Goal: Task Accomplishment & Management: Use online tool/utility

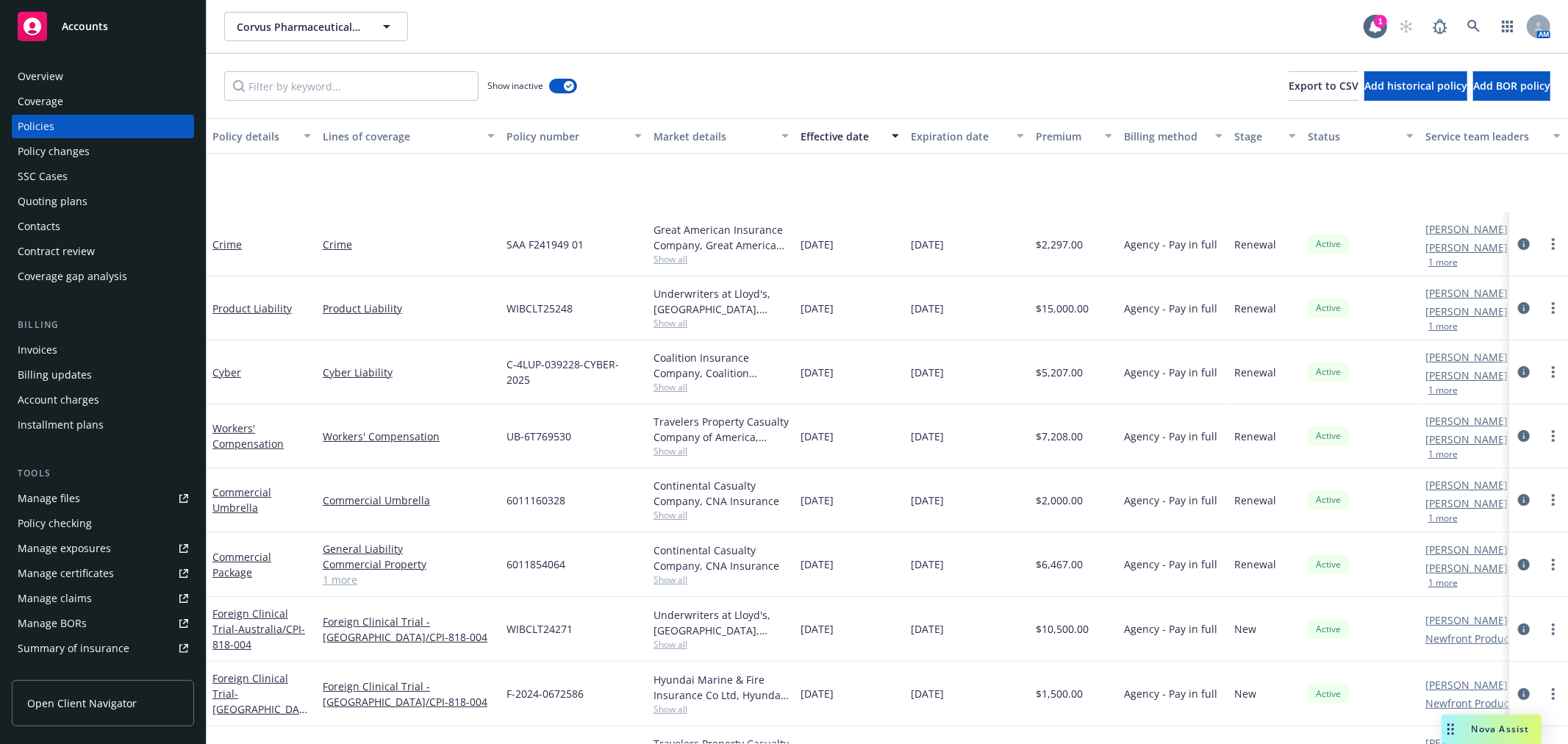
scroll to position [163, 0]
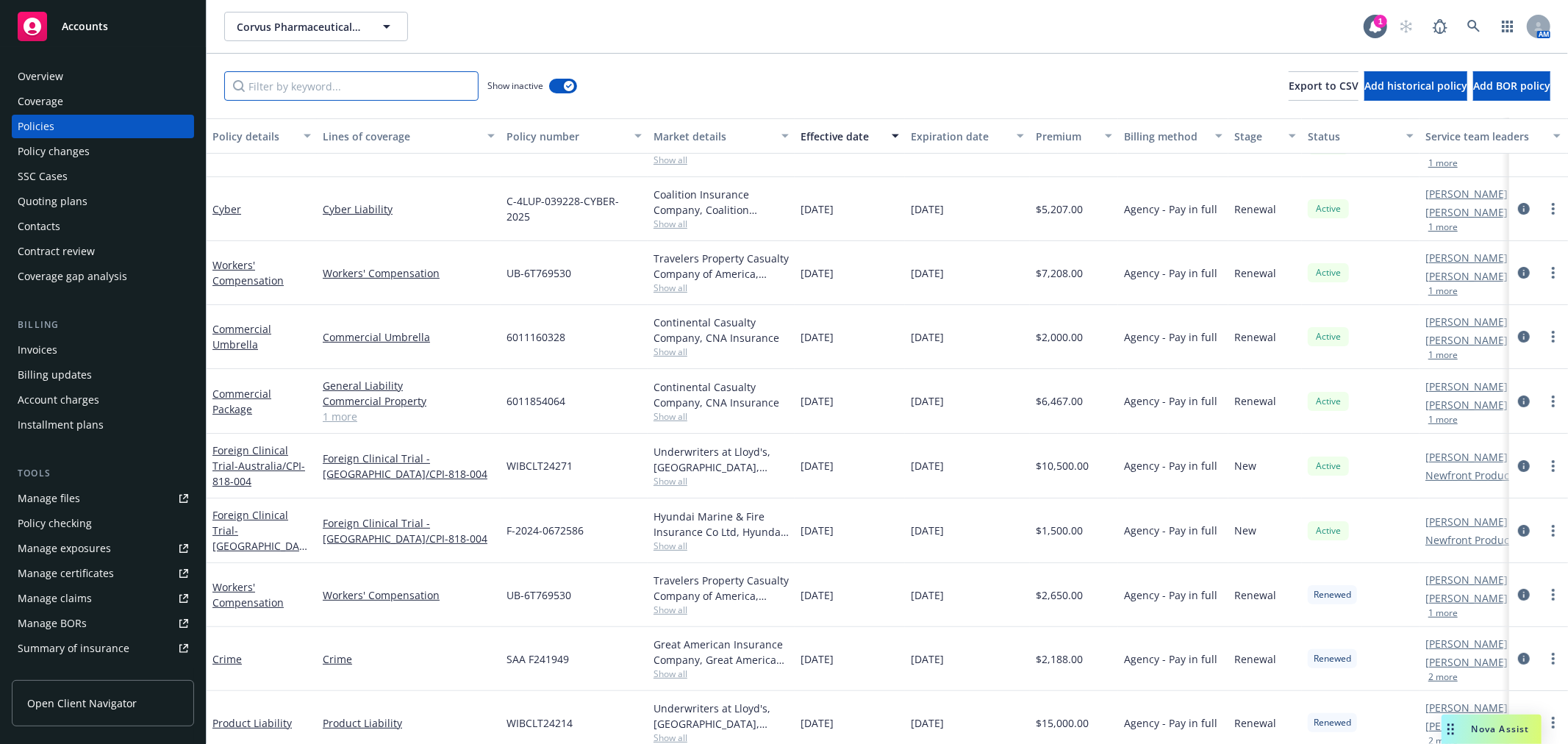
click at [384, 87] on input "Filter by keyword..." at bounding box center [351, 85] width 255 height 29
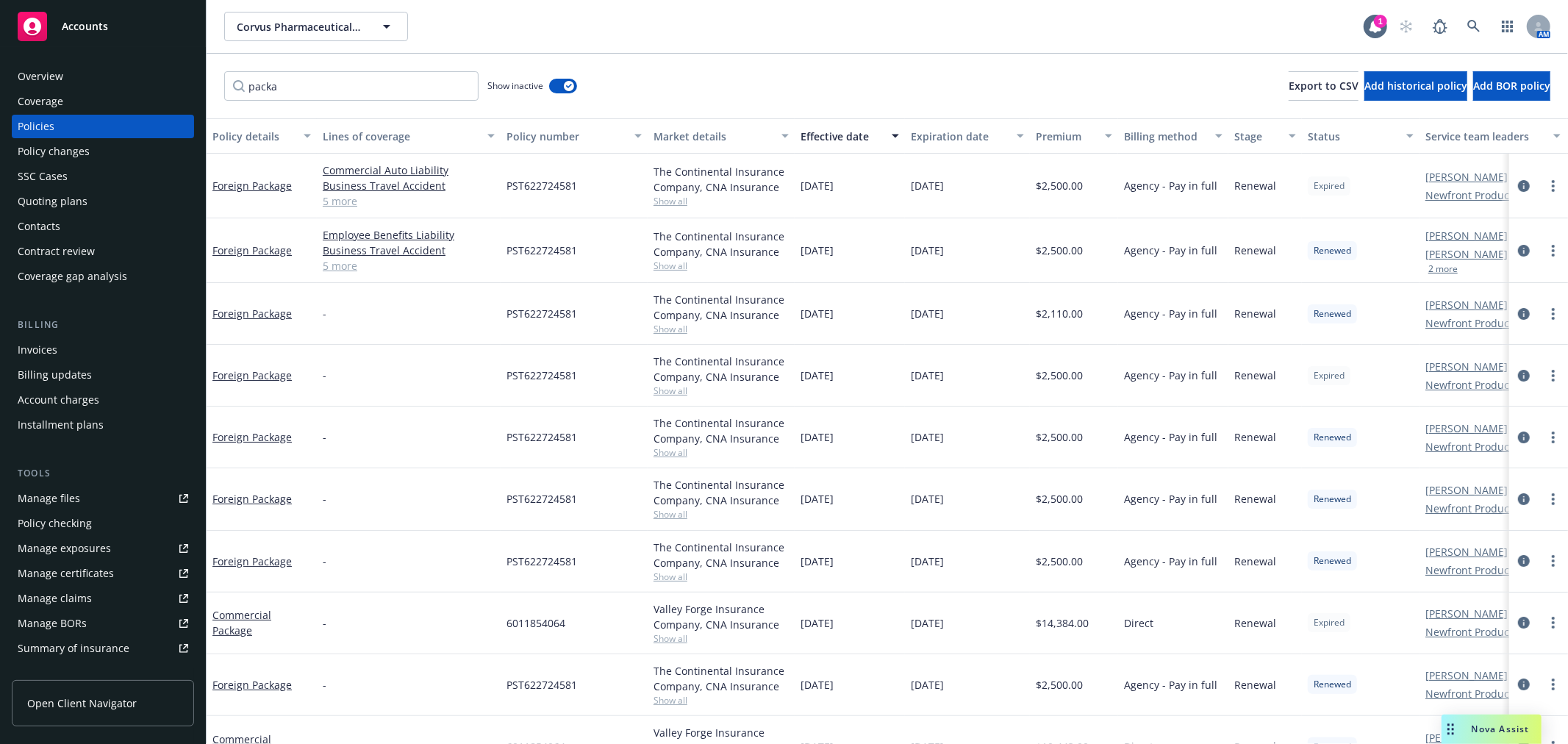
click at [823, 132] on div "Effective date" at bounding box center [842, 137] width 82 height 15
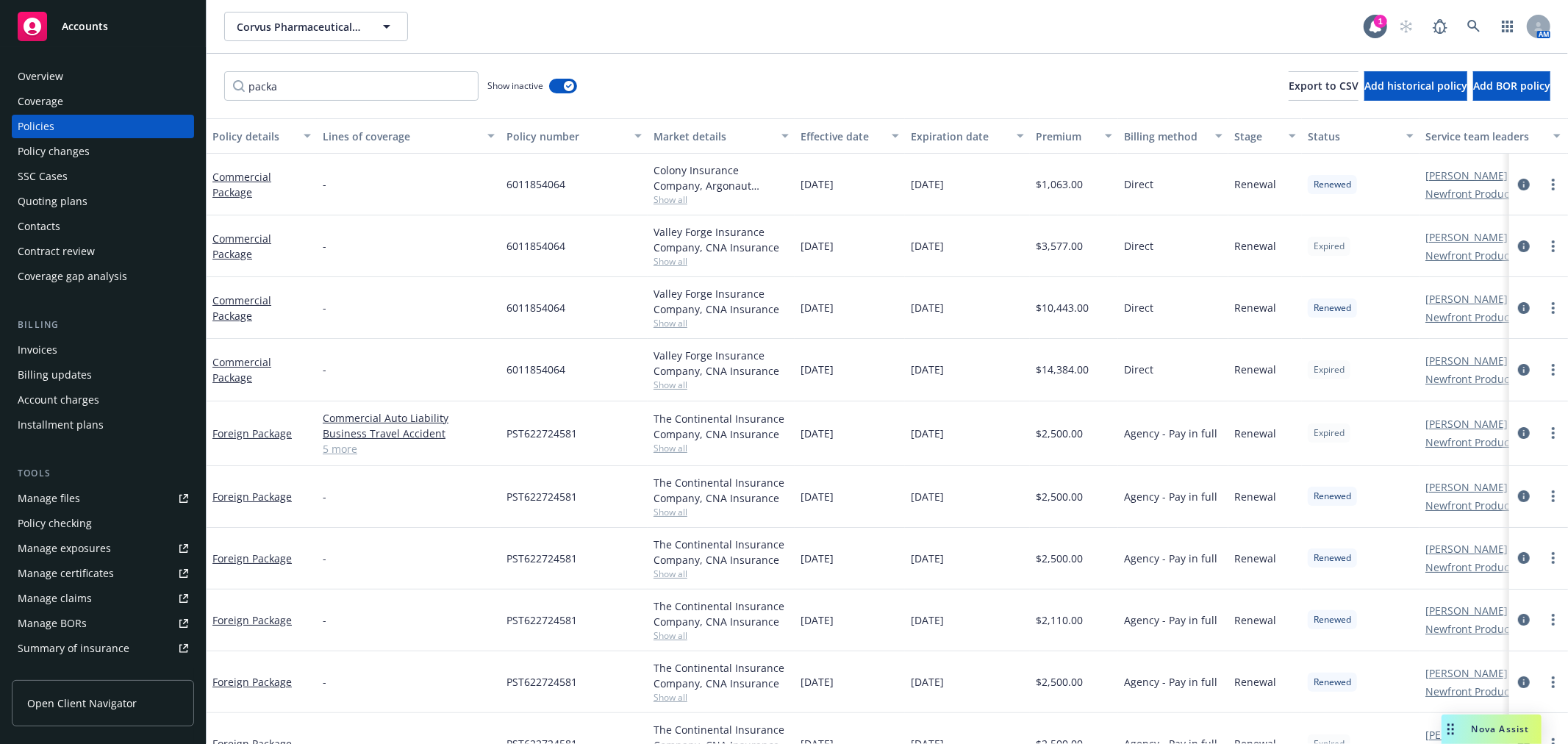
click at [823, 132] on div "Effective date" at bounding box center [842, 137] width 82 height 15
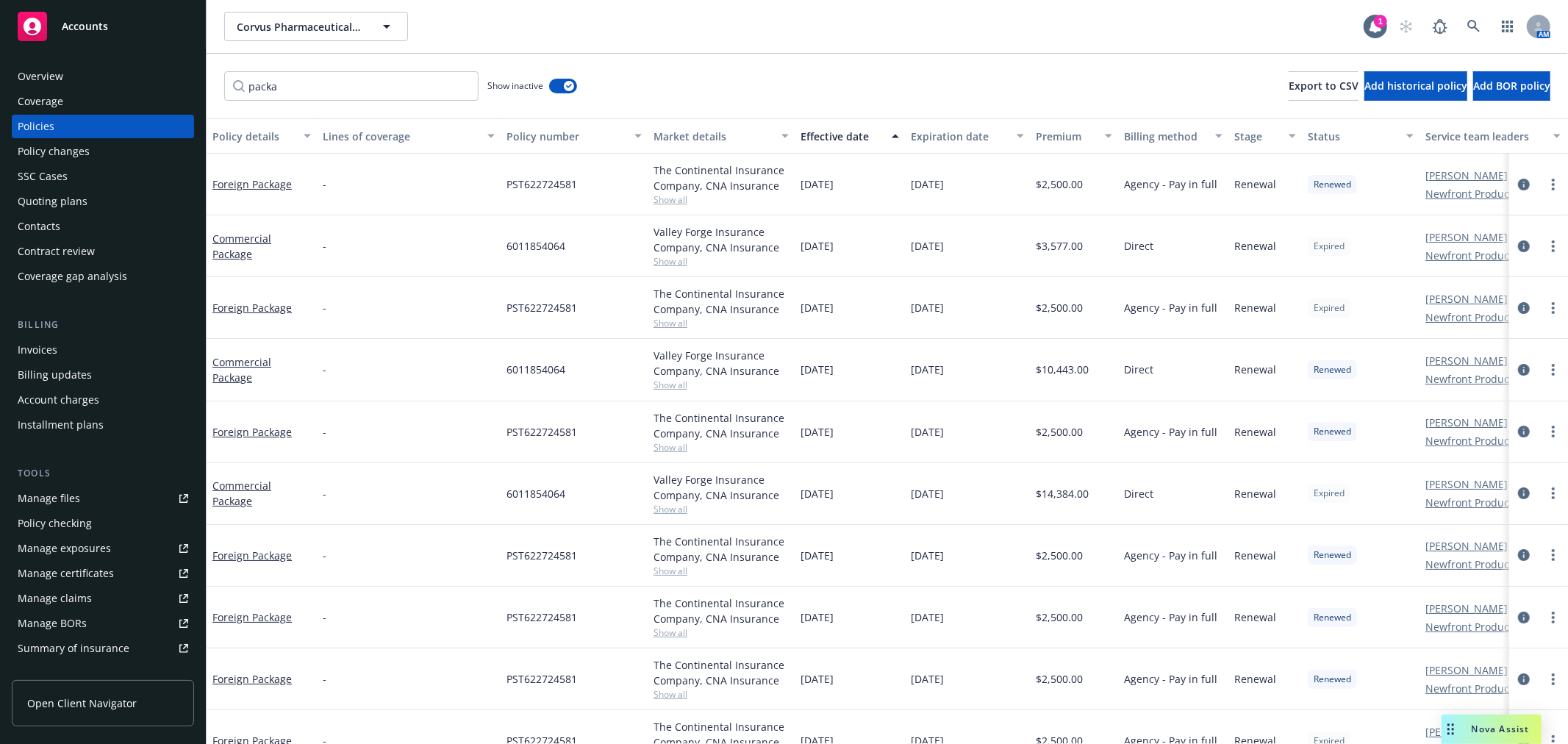
click at [834, 126] on button "Effective date" at bounding box center [849, 136] width 110 height 35
click at [851, 139] on div "Effective date" at bounding box center [842, 137] width 82 height 15
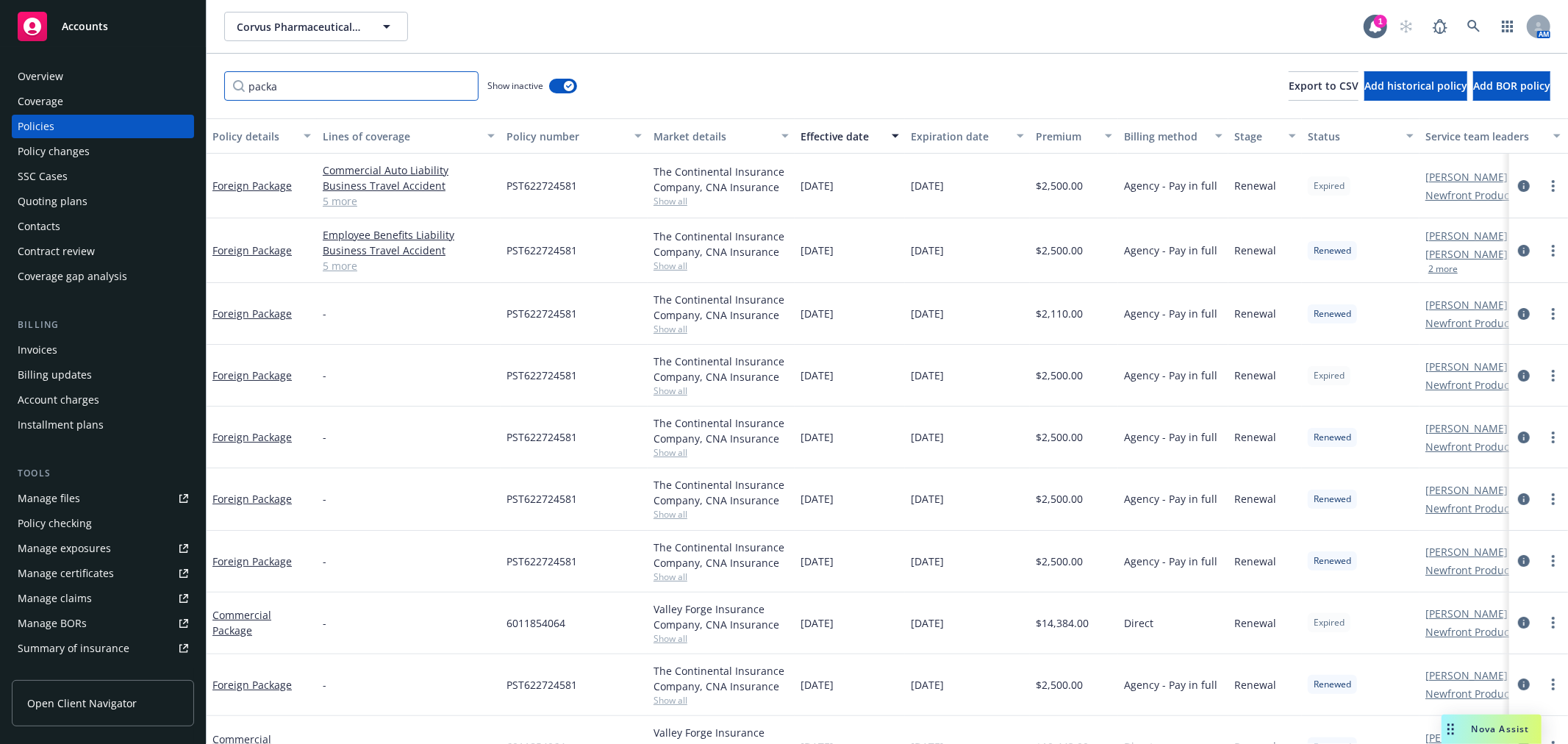
click at [292, 85] on input "packa" at bounding box center [351, 85] width 255 height 29
drag, startPoint x: 317, startPoint y: 87, endPoint x: 203, endPoint y: 67, distance: 115.7
click at [206, 68] on div "Accounts Overview Coverage Policies Policy changes SSC Cases Quoting plans Cont…" at bounding box center [784, 372] width 1568 height 744
type input "business"
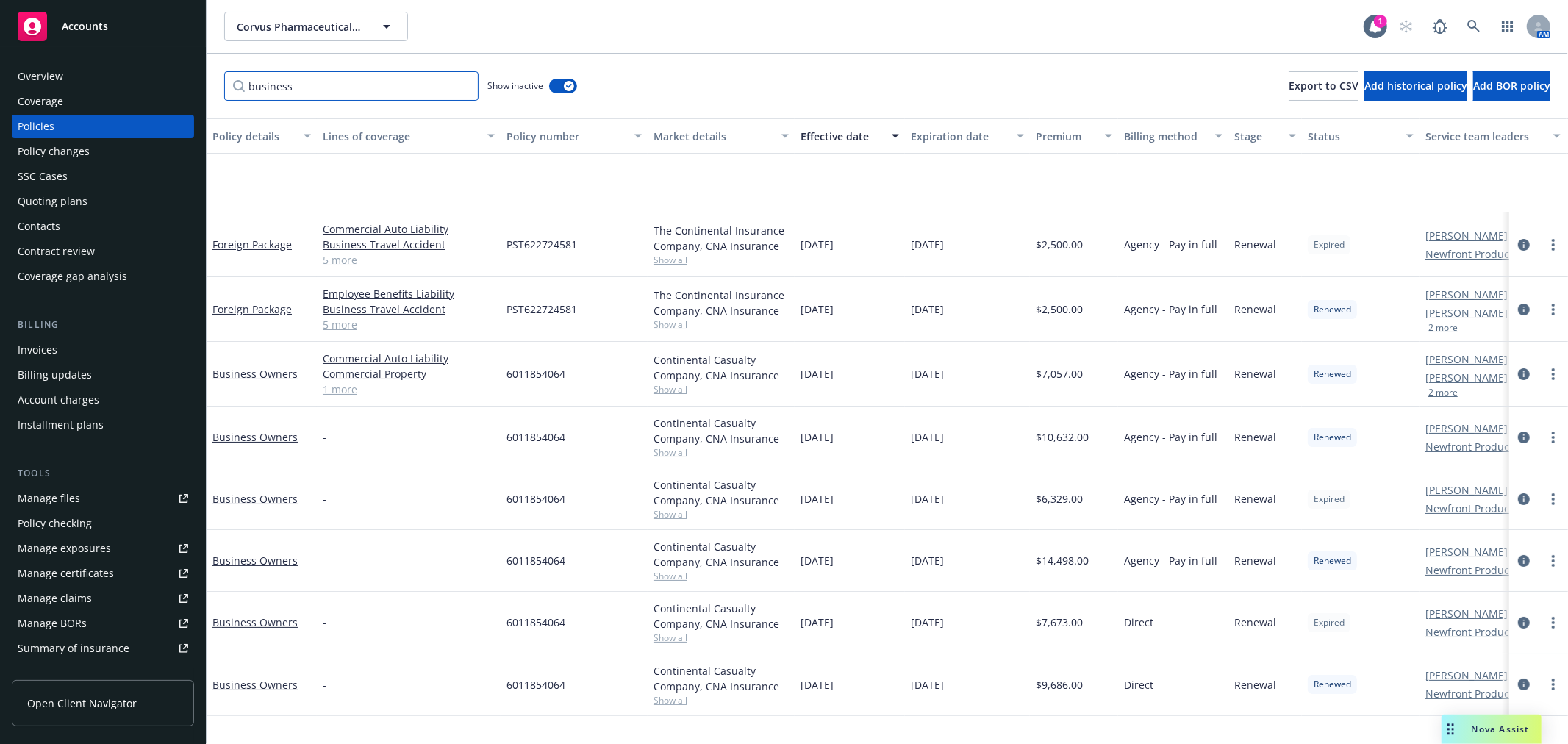
click at [463, 92] on input "business" at bounding box center [351, 85] width 255 height 29
click at [463, 88] on input "business" at bounding box center [351, 85] width 255 height 29
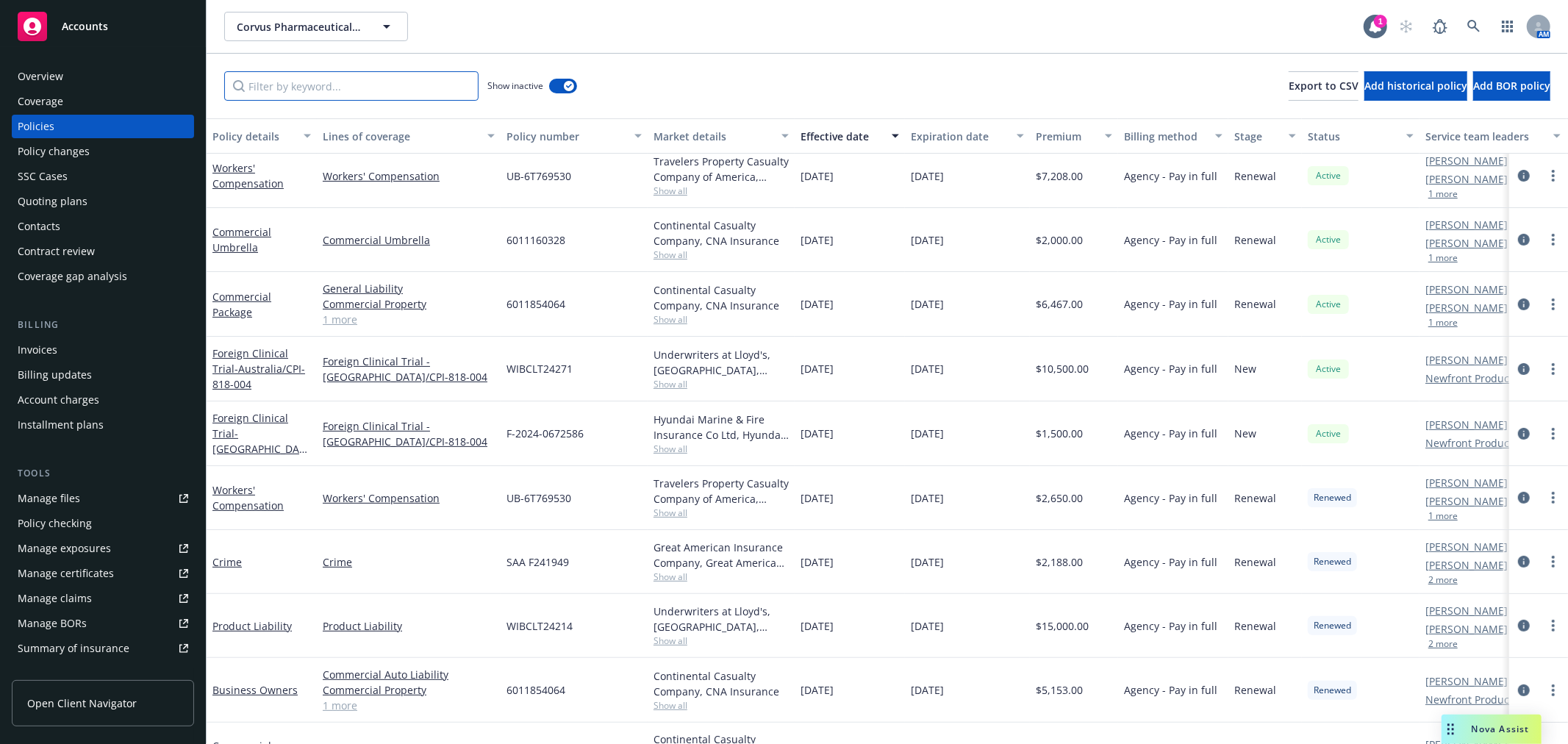
scroll to position [407, 0]
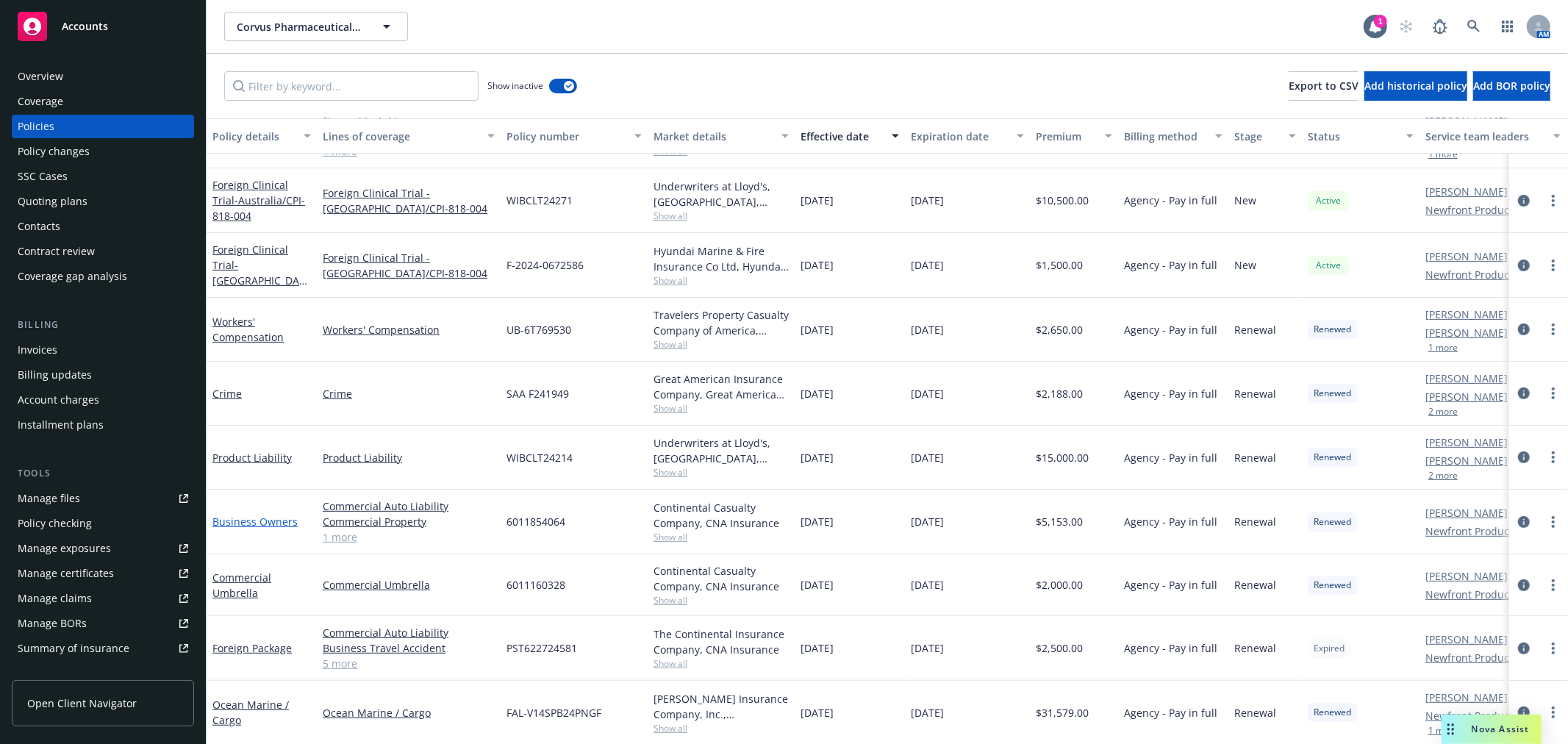
click at [261, 524] on link "Business Owners" at bounding box center [255, 521] width 85 height 14
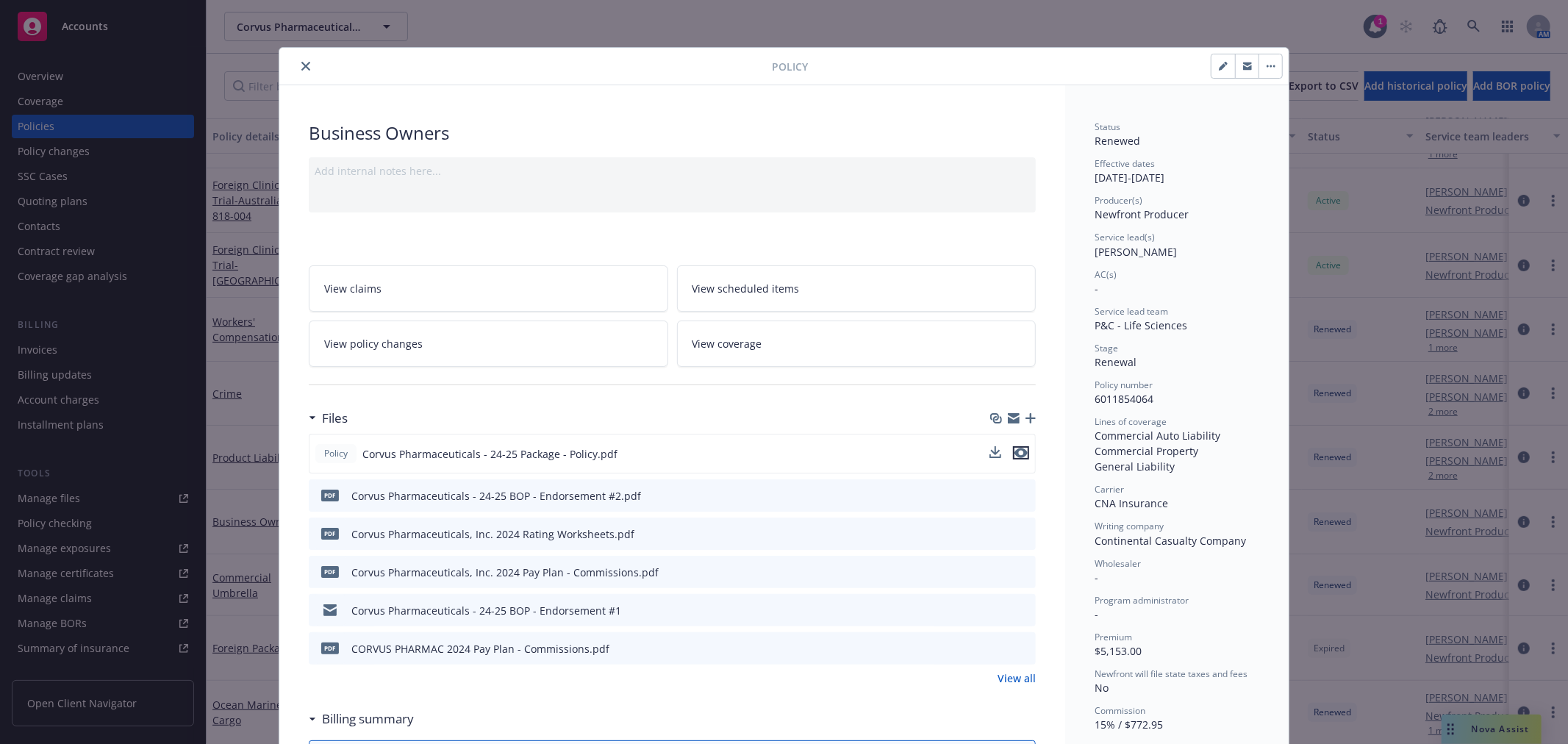
click at [1019, 454] on icon "preview file" at bounding box center [1020, 453] width 13 height 10
click at [302, 62] on icon "close" at bounding box center [306, 66] width 9 height 9
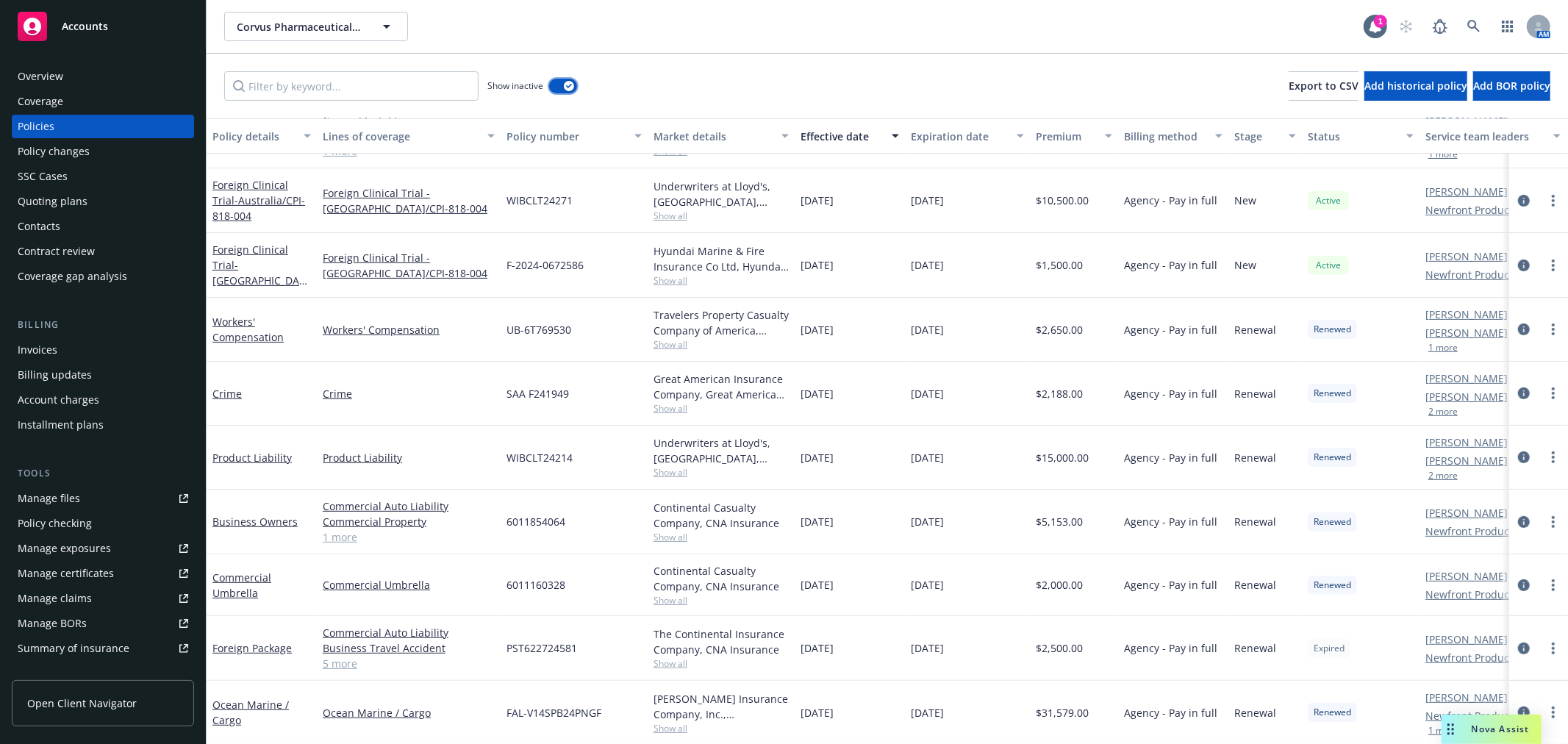
click at [555, 89] on button "button" at bounding box center [563, 85] width 28 height 15
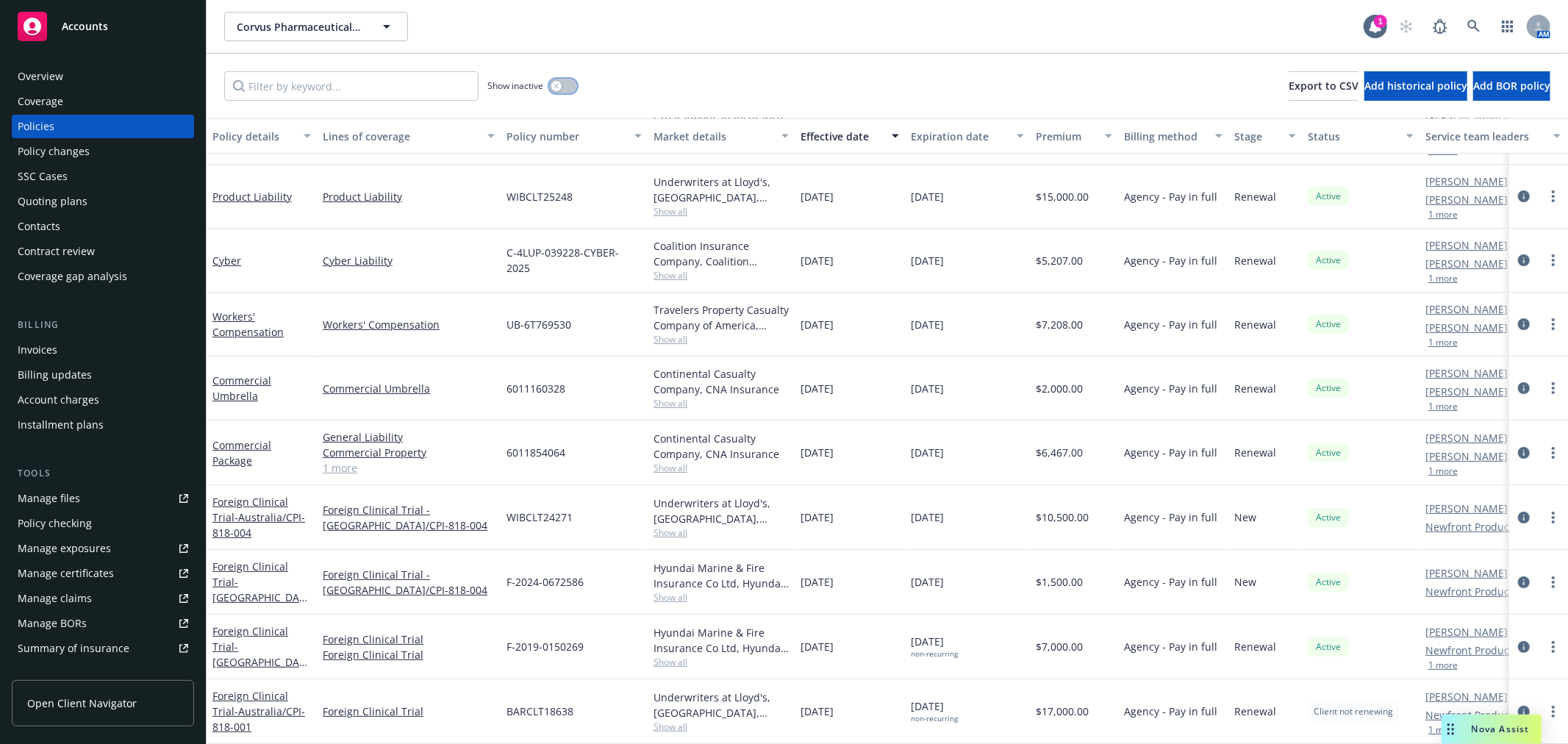
scroll to position [103, 0]
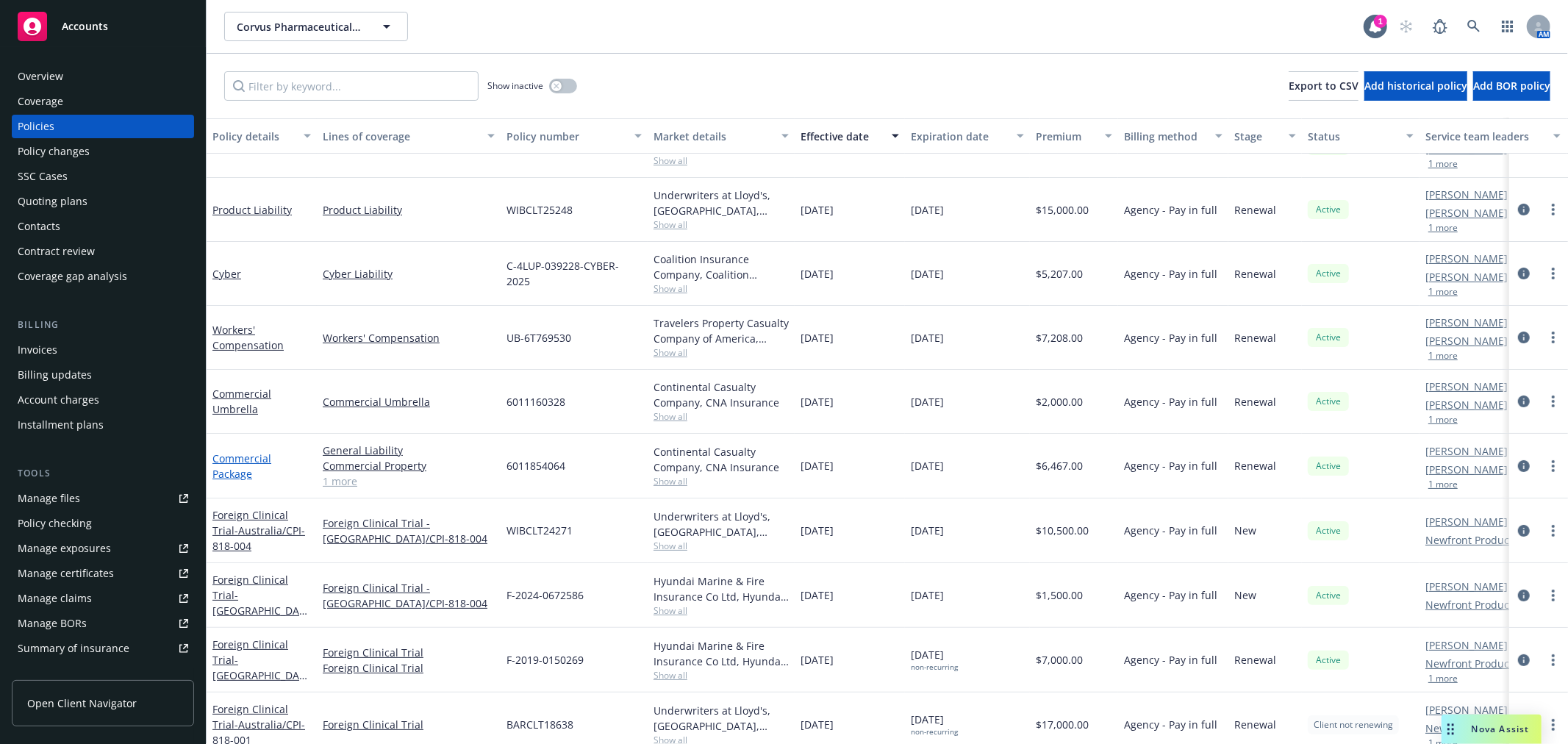
click at [229, 466] on link "Commercial Package" at bounding box center [242, 466] width 59 height 29
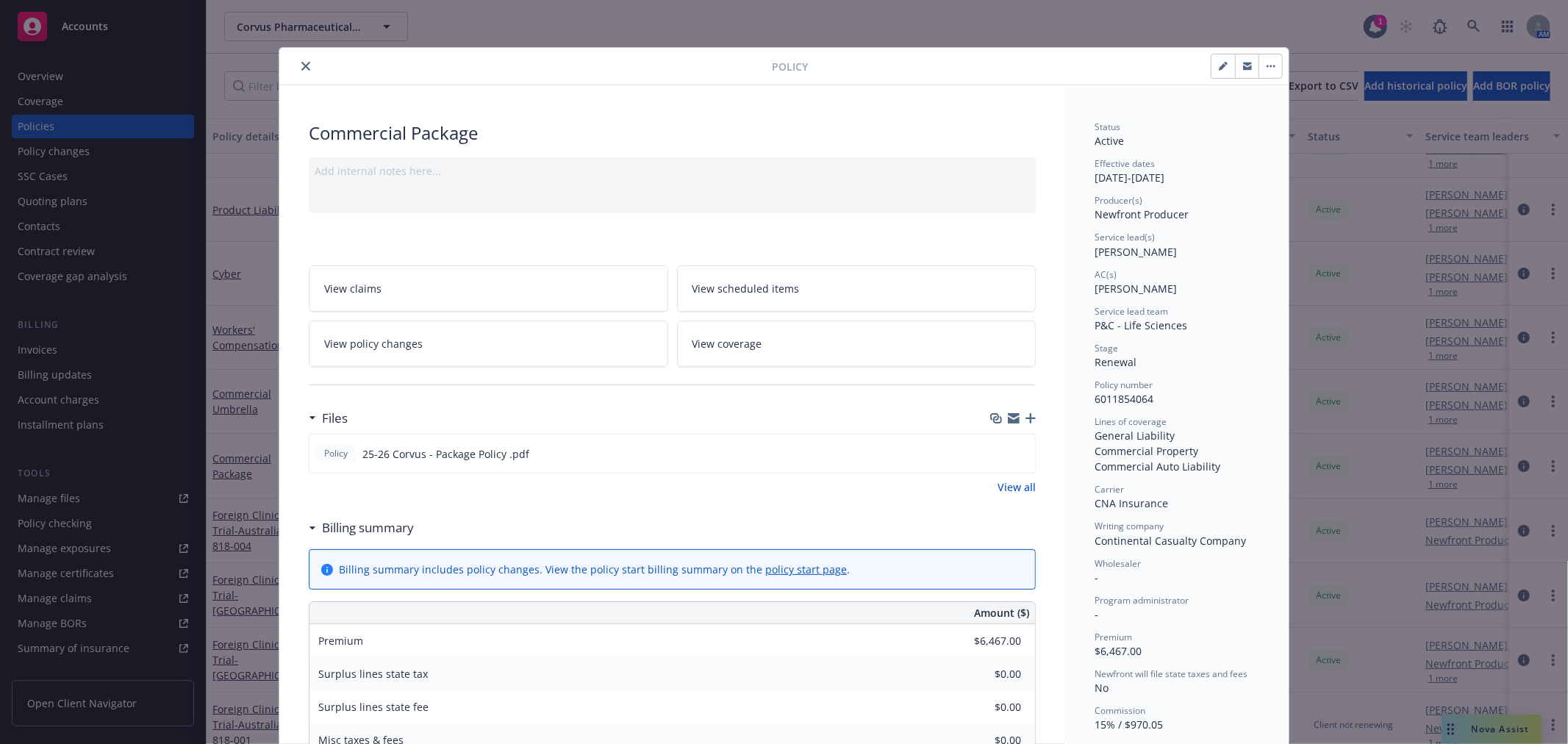
click at [302, 67] on icon "close" at bounding box center [306, 66] width 9 height 9
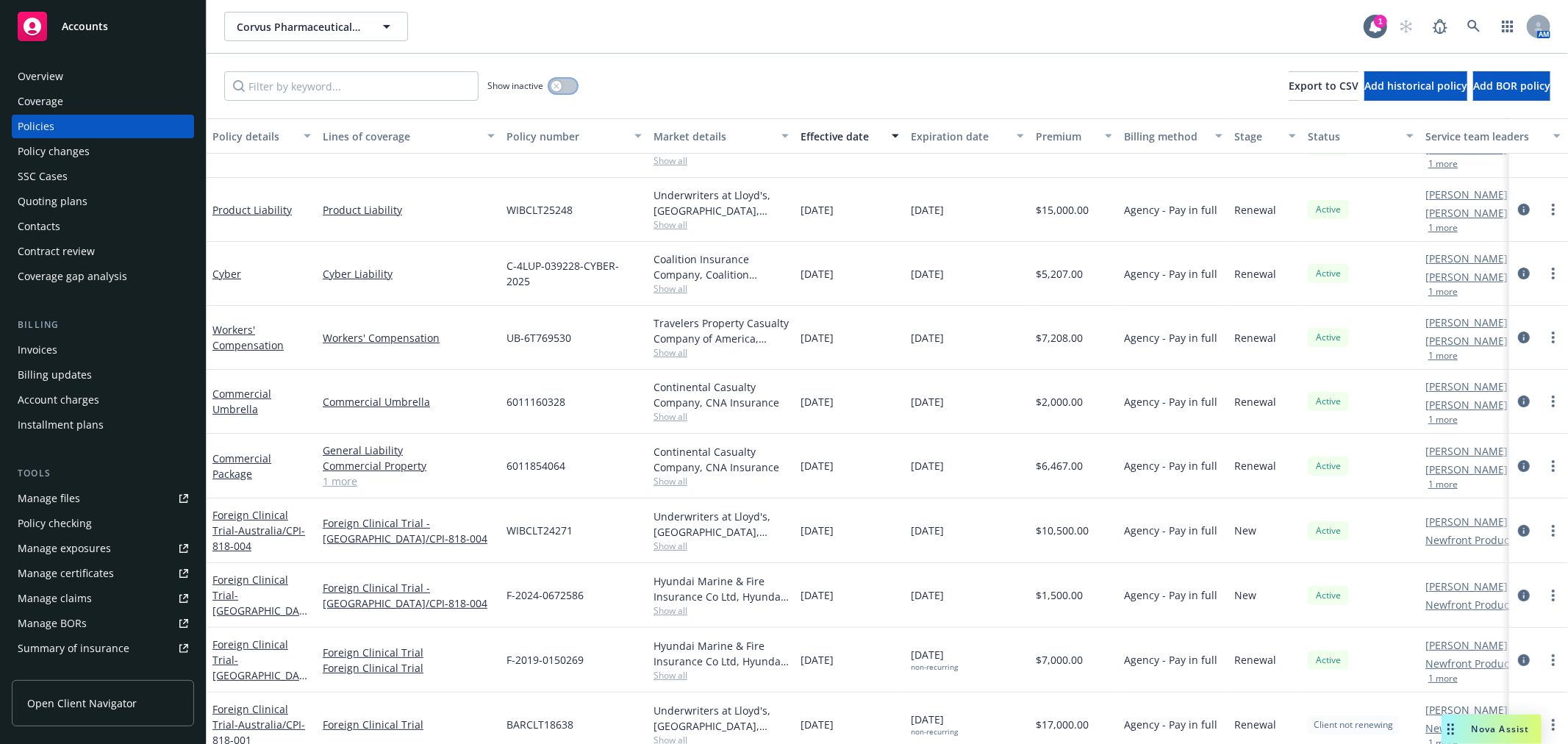
drag, startPoint x: 564, startPoint y: 83, endPoint x: 406, endPoint y: 96, distance: 158.5
click at [562, 83] on button "button" at bounding box center [563, 85] width 28 height 15
click at [375, 96] on input "Filter by keyword..." at bounding box center [351, 85] width 255 height 29
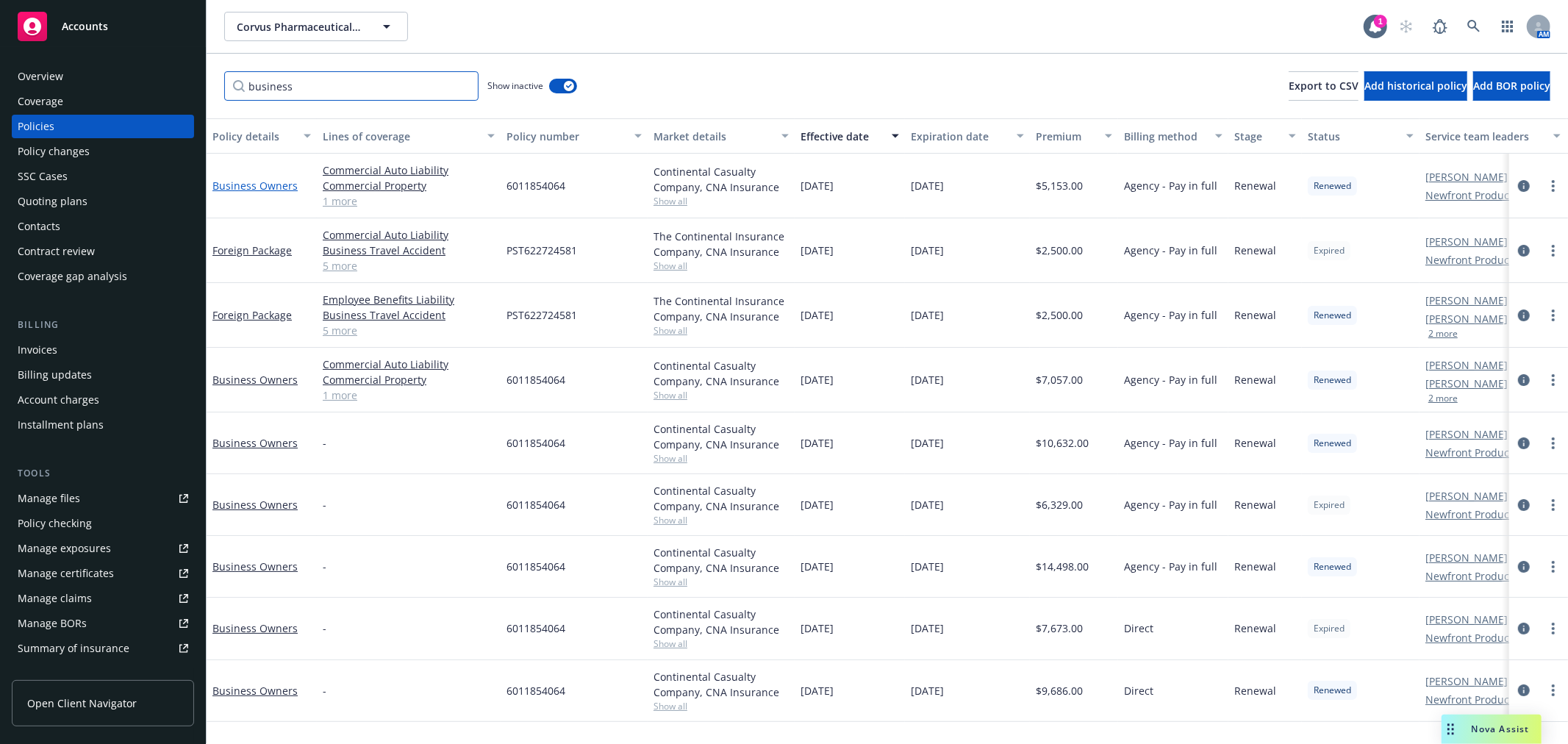
type input "business"
click at [250, 185] on link "Business Owners" at bounding box center [255, 185] width 85 height 14
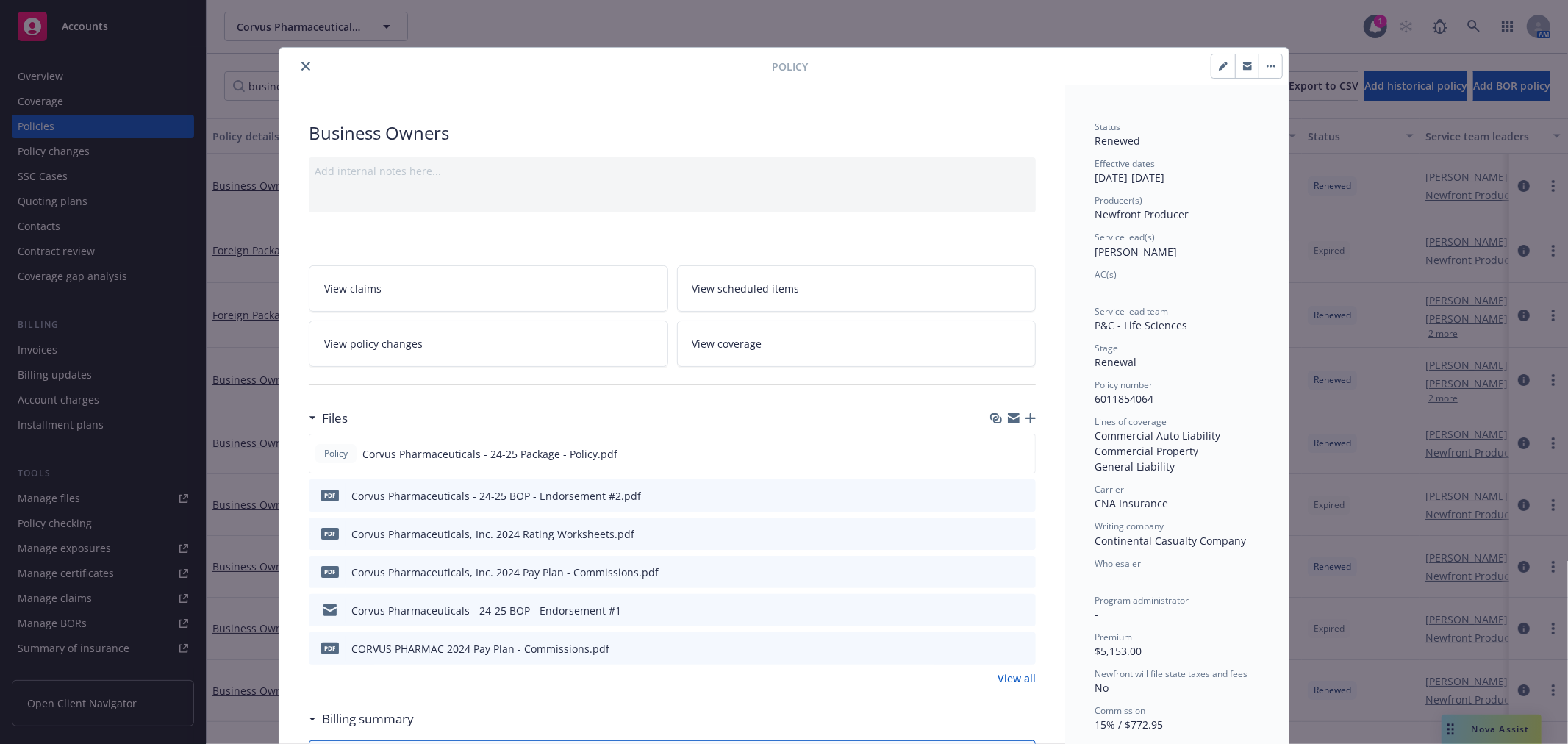
scroll to position [44, 0]
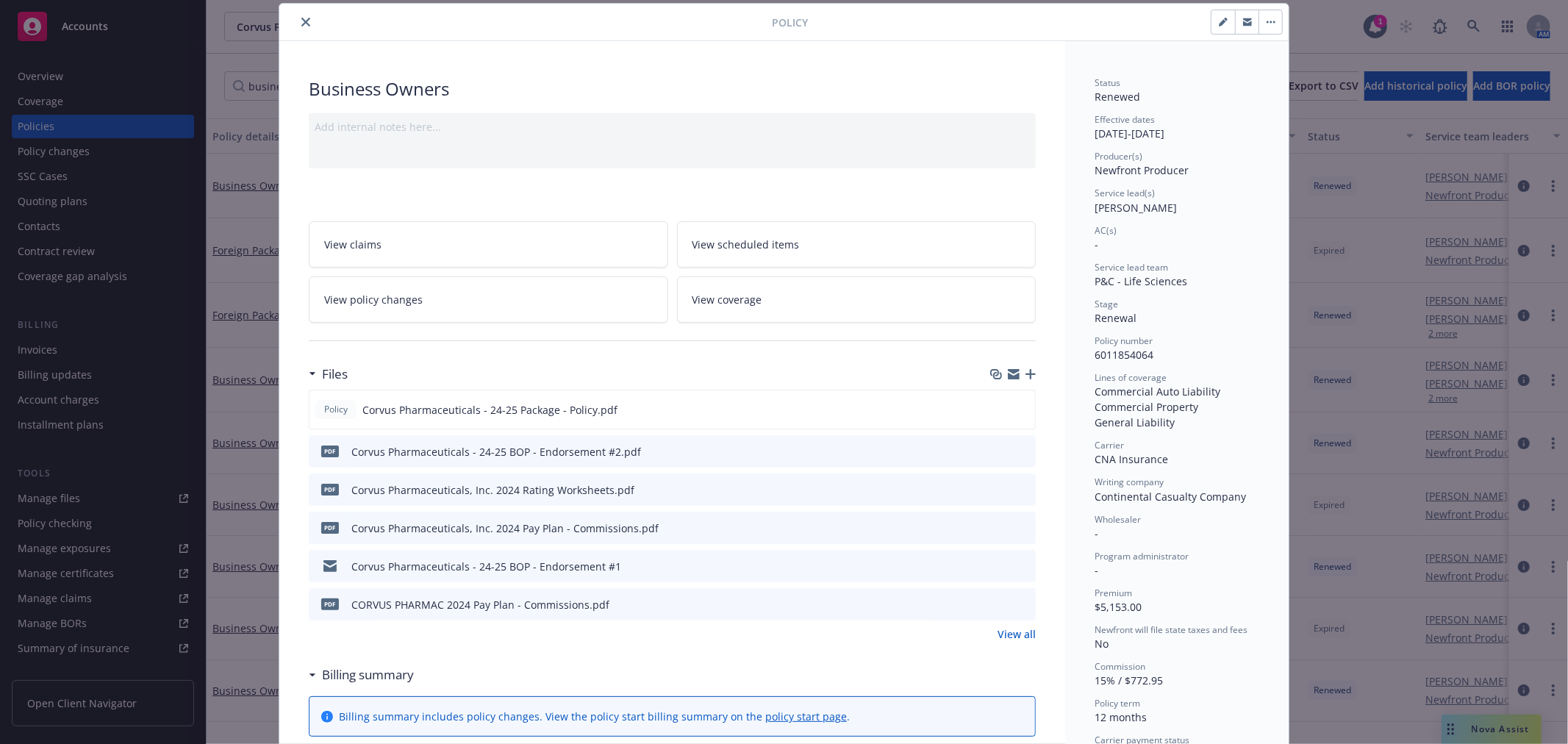
click at [1019, 565] on icon "preview file" at bounding box center [1021, 565] width 13 height 10
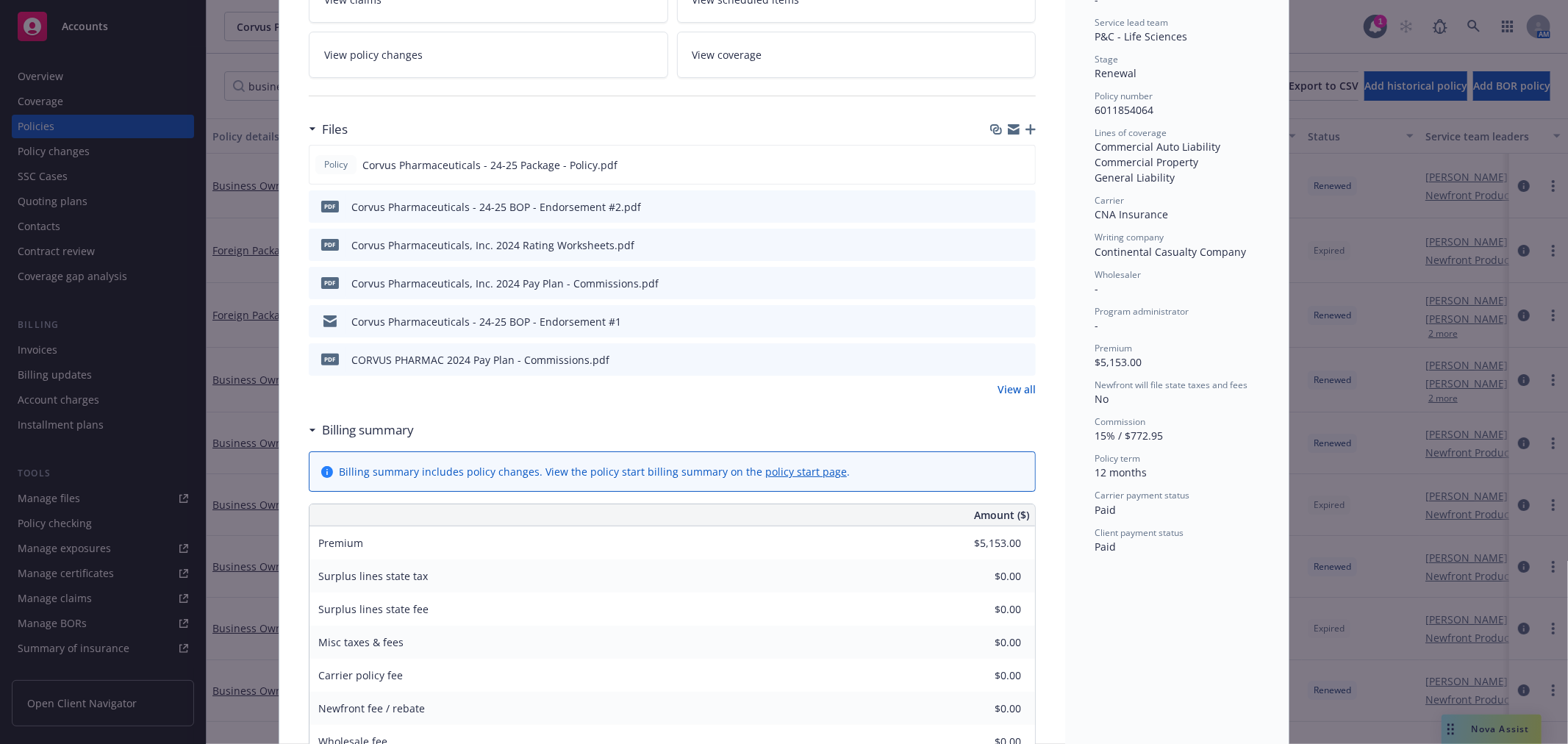
scroll to position [0, 0]
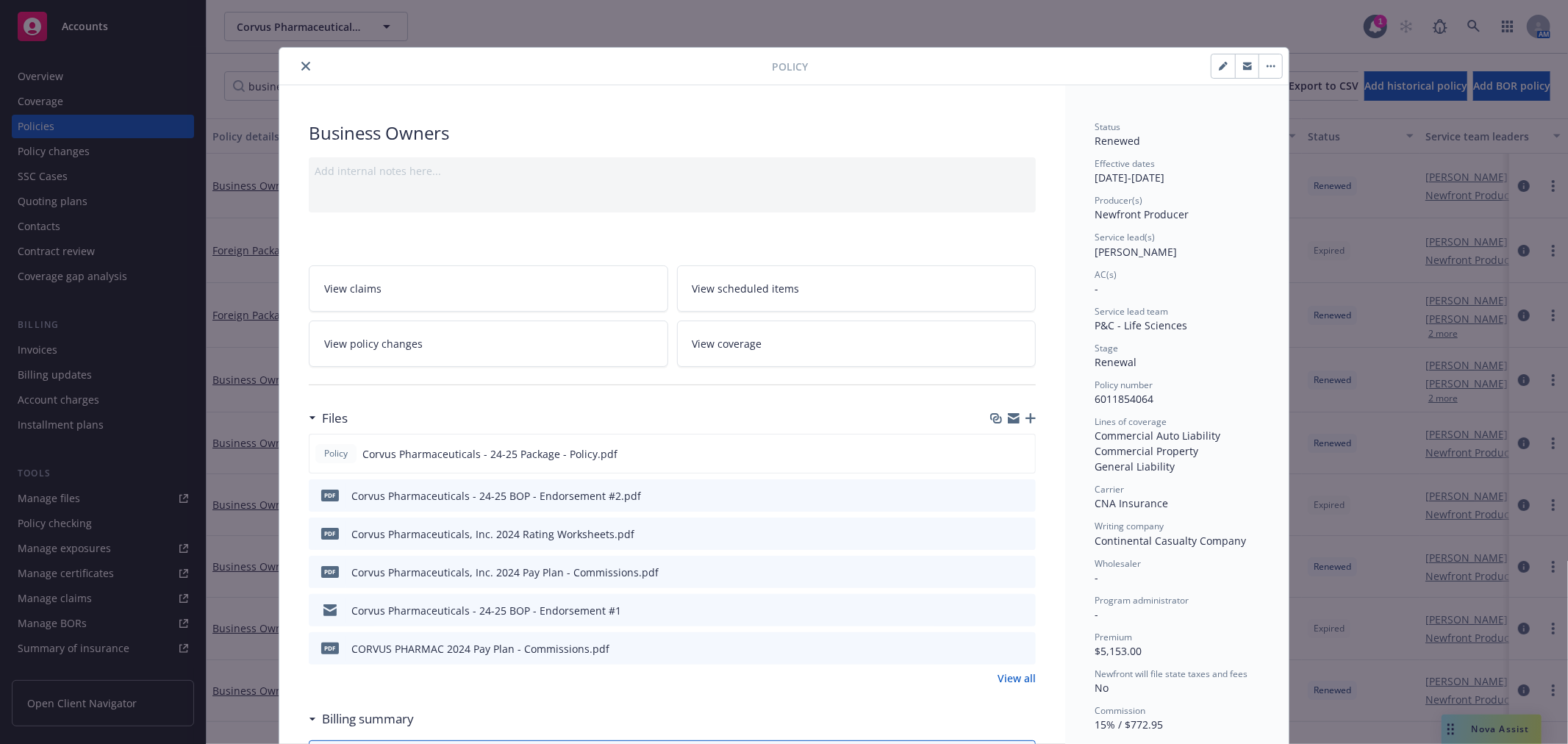
click at [518, 325] on link "View policy changes" at bounding box center [488, 343] width 360 height 46
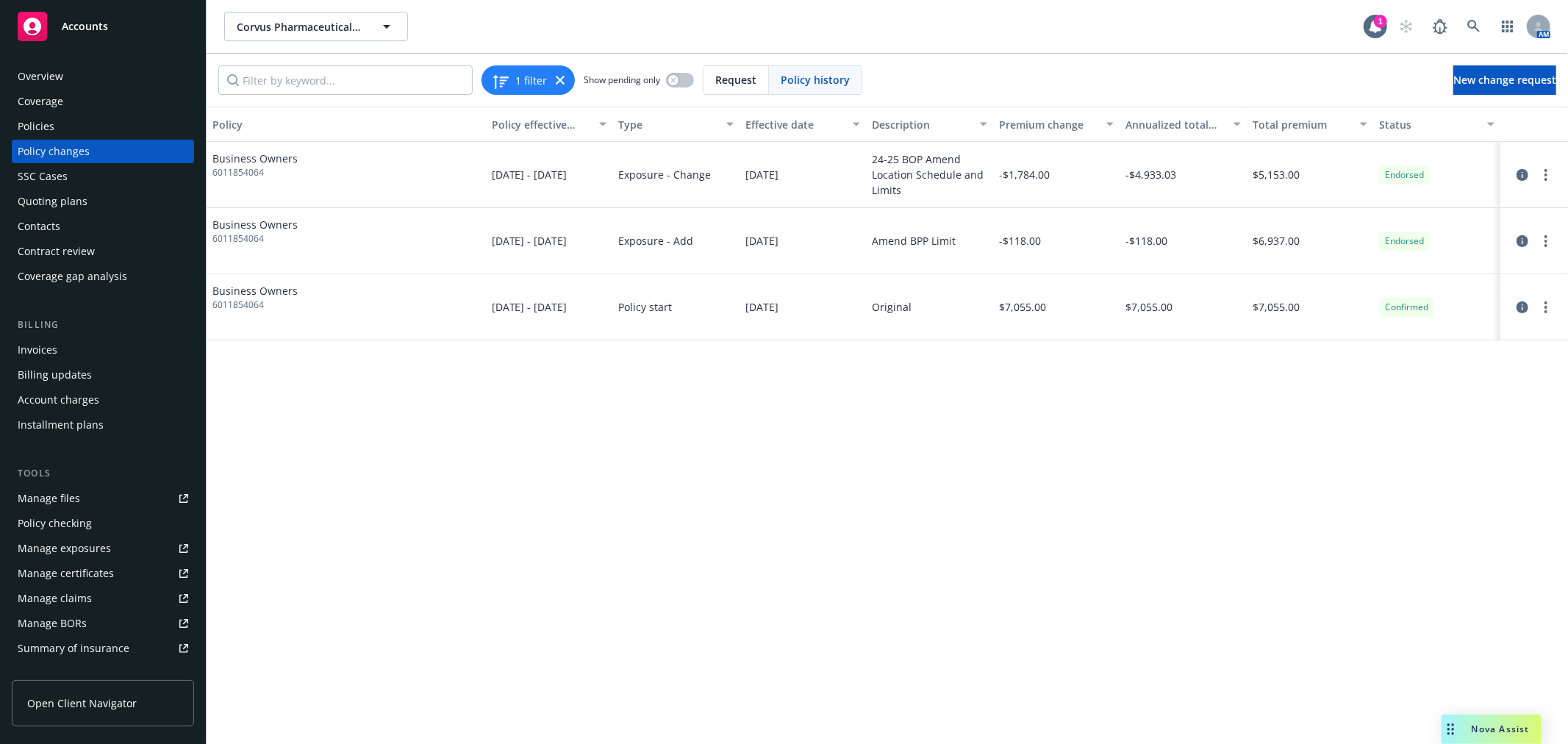
click at [45, 121] on div "Policies" at bounding box center [36, 126] width 37 height 24
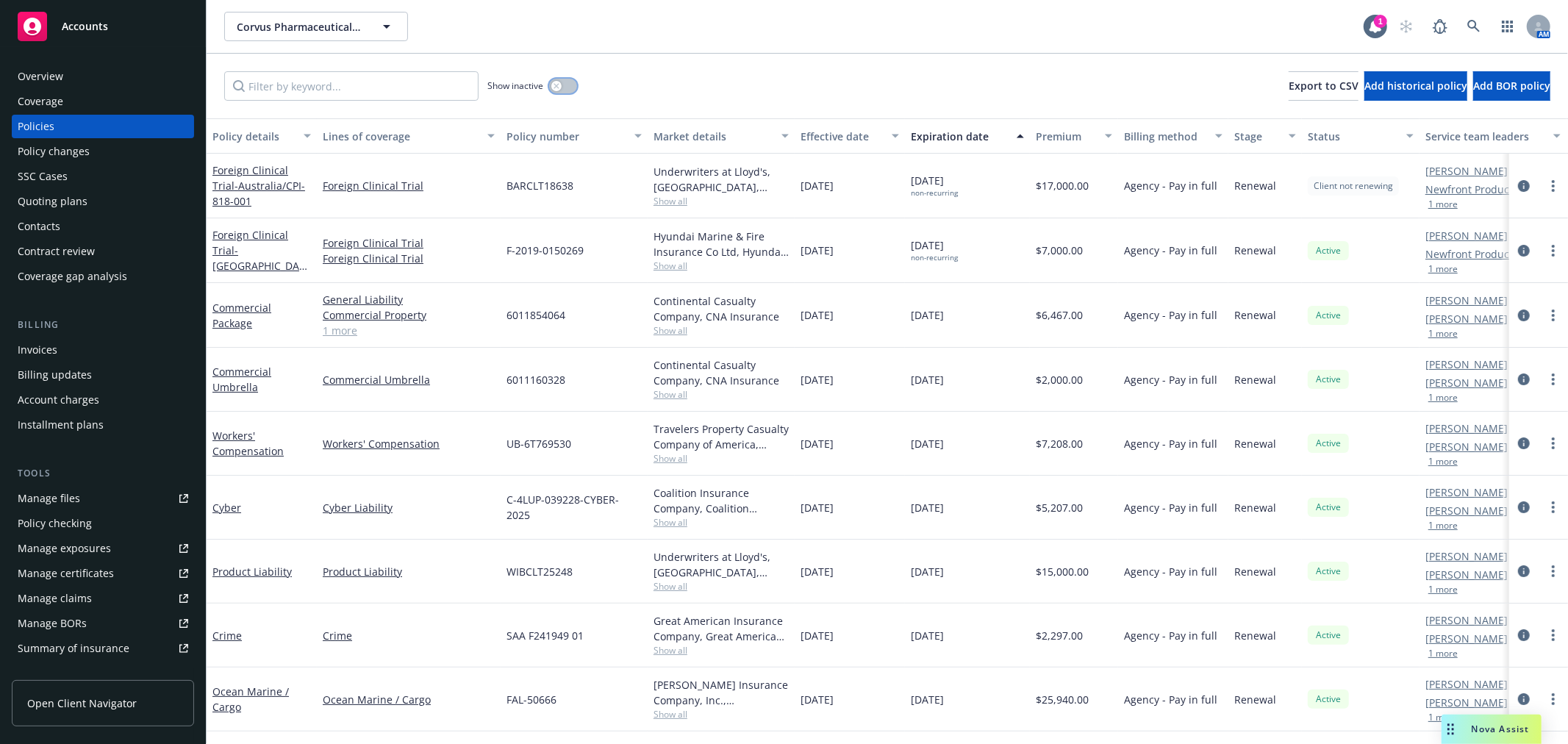
click at [572, 85] on button "button" at bounding box center [563, 85] width 28 height 15
click at [375, 87] on input "Filter by keyword..." at bounding box center [351, 85] width 255 height 29
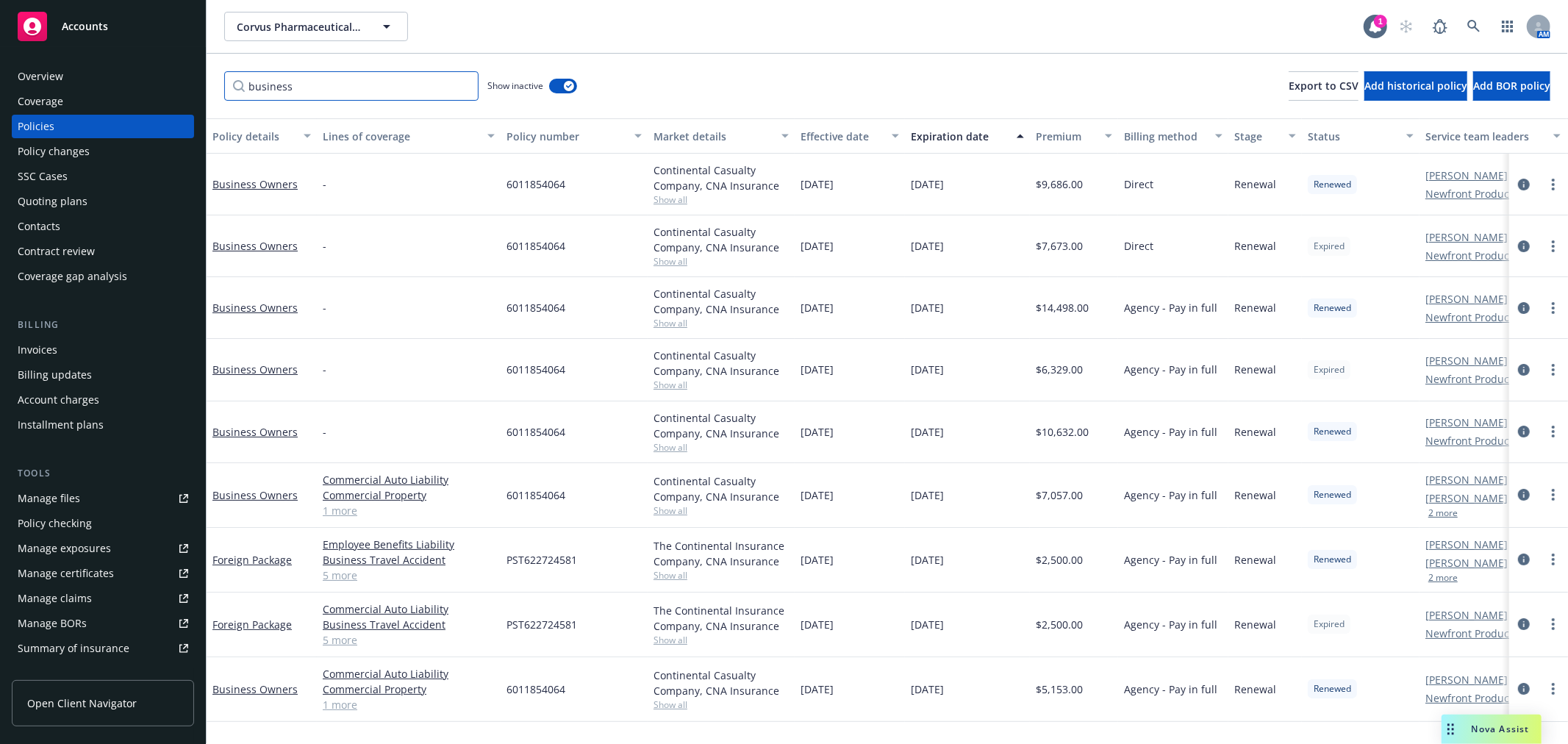
type input "business"
click at [813, 130] on div "Effective date" at bounding box center [842, 137] width 82 height 15
click at [813, 131] on div "Effective date" at bounding box center [842, 137] width 82 height 15
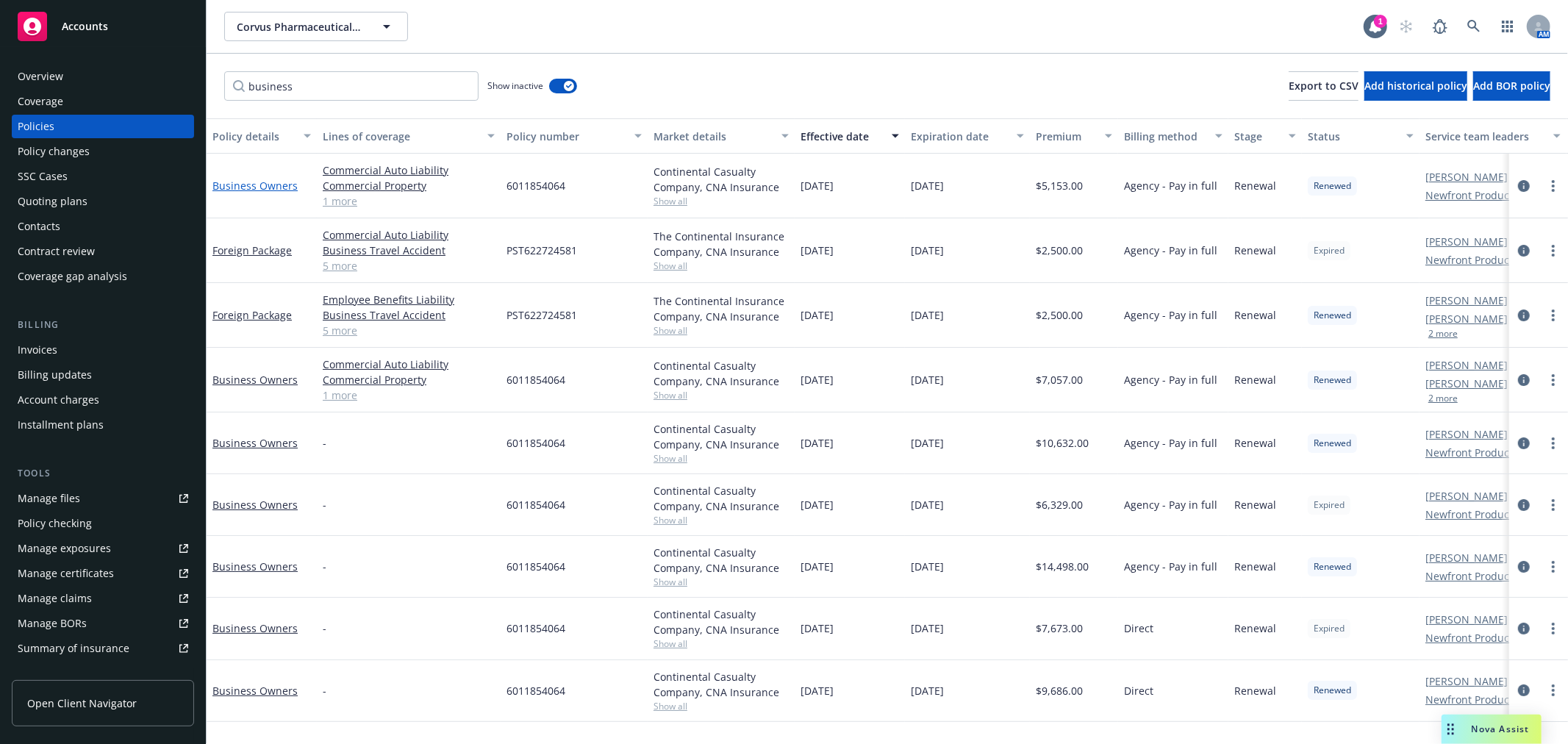
click at [244, 181] on link "Business Owners" at bounding box center [255, 185] width 85 height 14
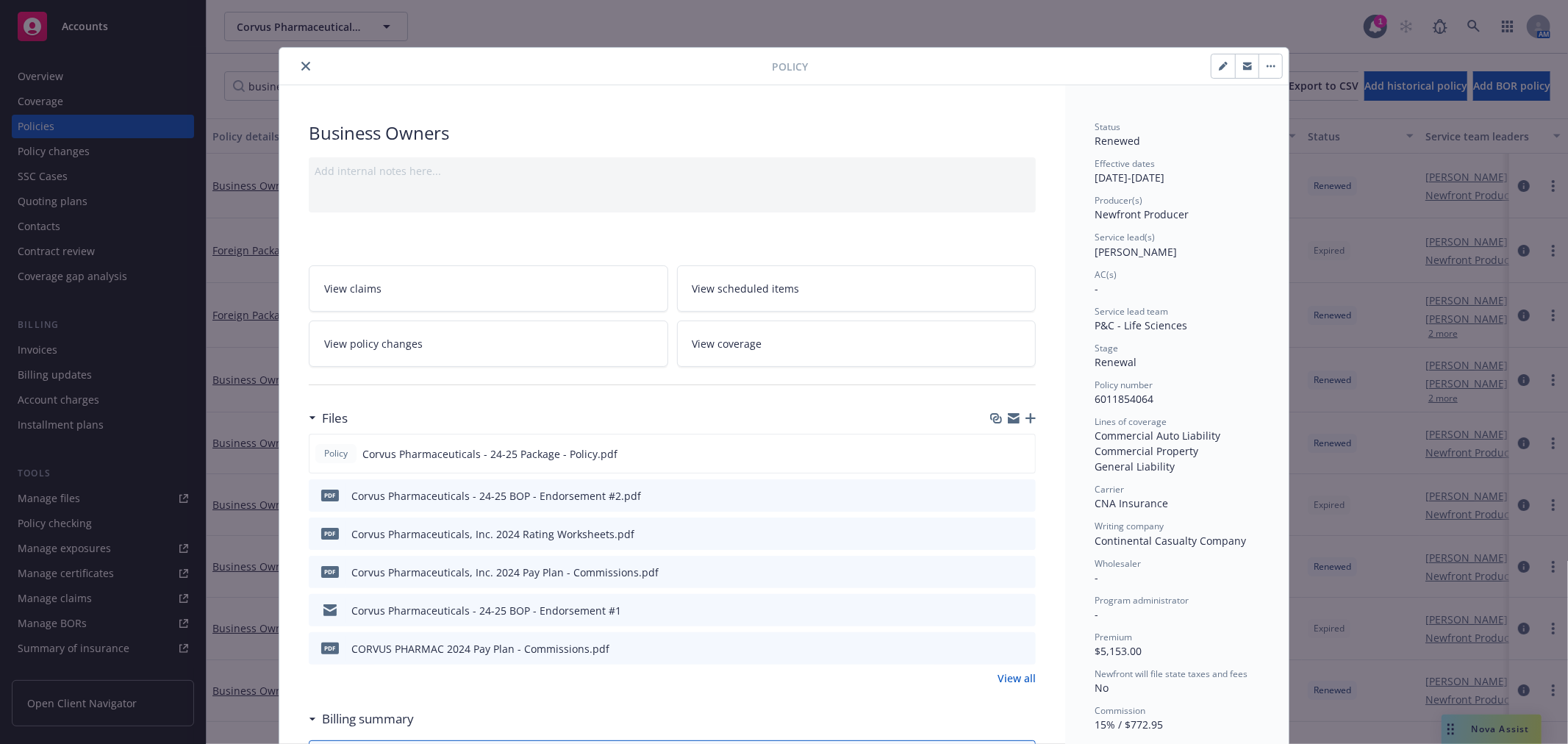
scroll to position [44, 0]
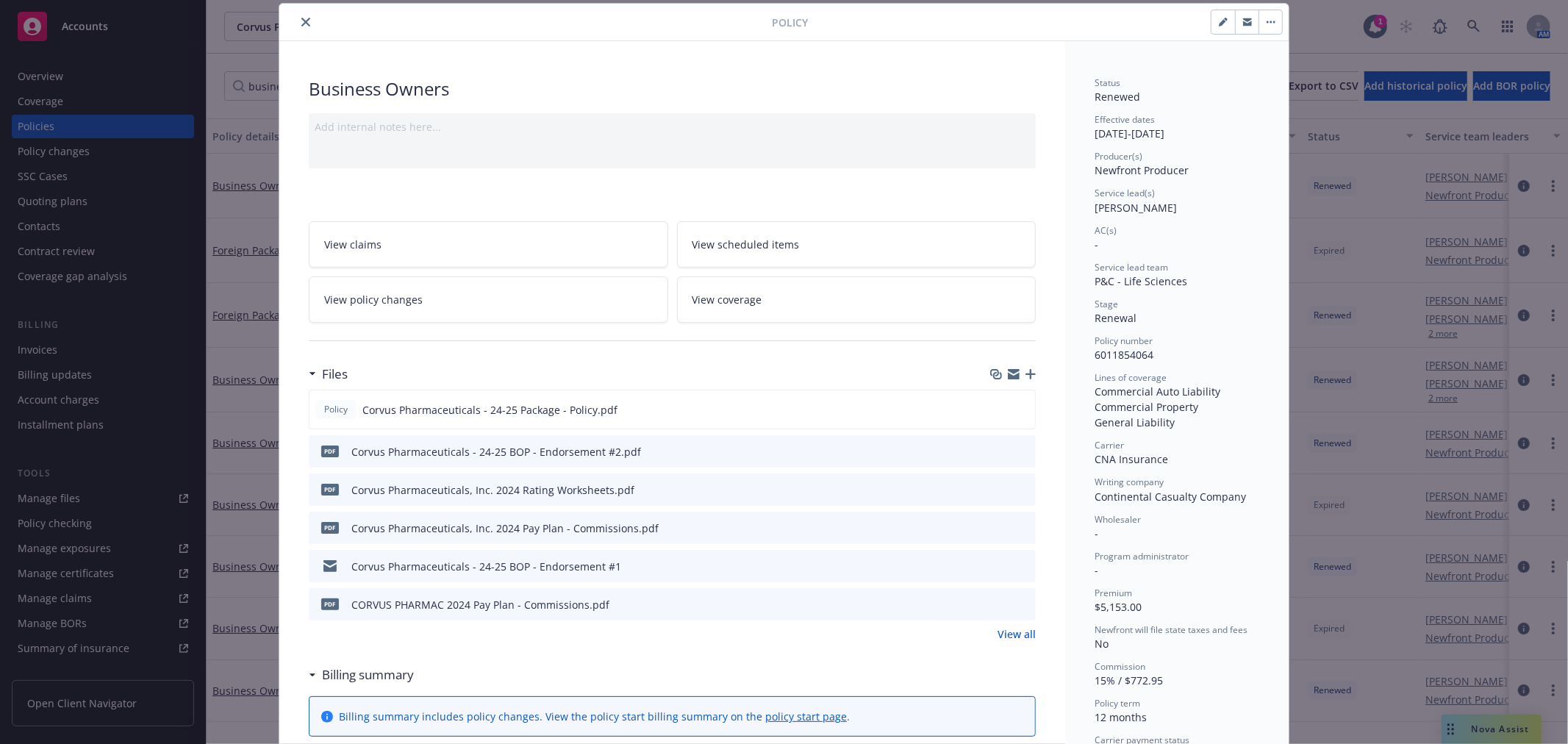
click at [1019, 567] on icon "preview file" at bounding box center [1021, 565] width 13 height 10
drag, startPoint x: 471, startPoint y: 297, endPoint x: 479, endPoint y: 296, distance: 8.1
click at [471, 297] on link "View policy changes" at bounding box center [488, 299] width 360 height 46
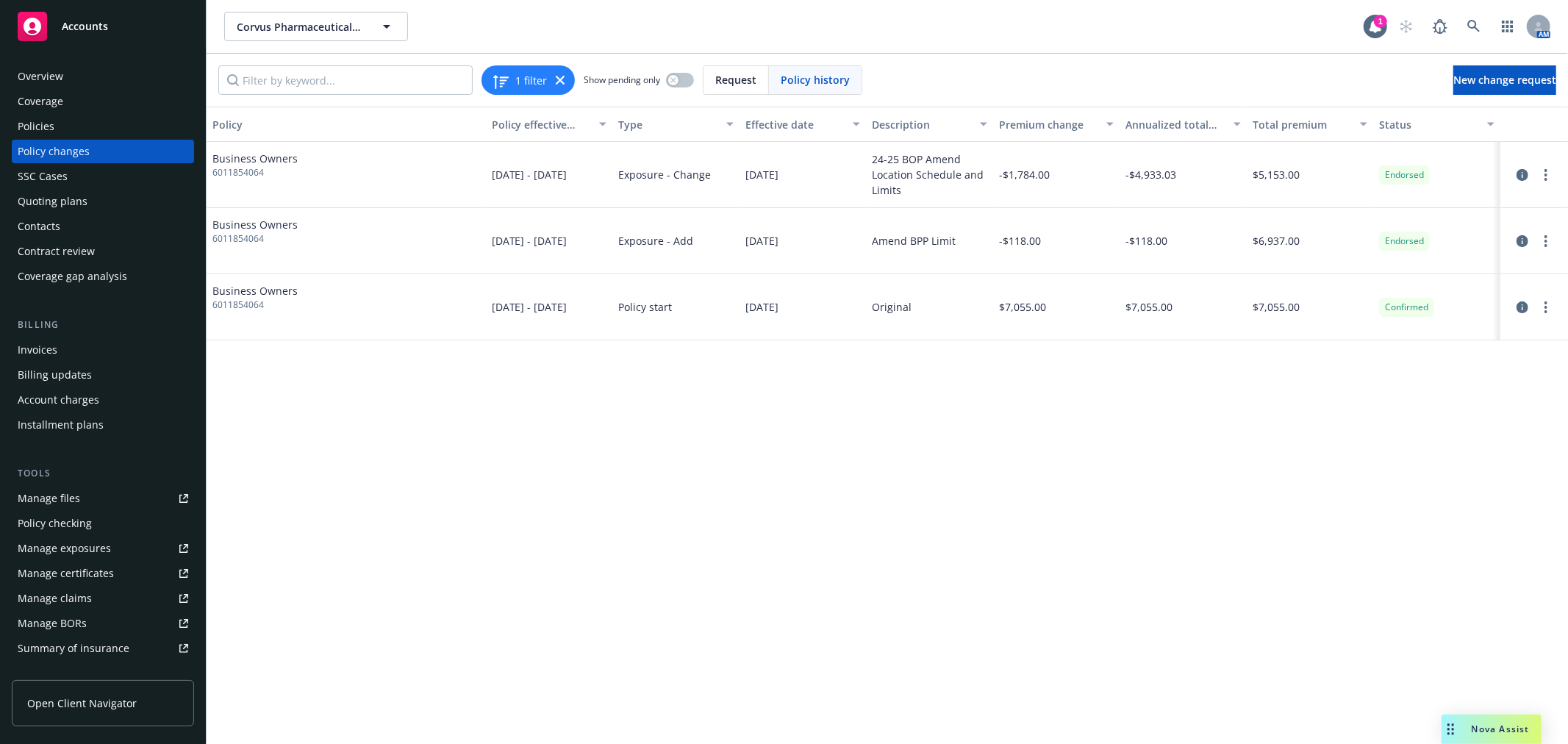
click at [1554, 302] on div at bounding box center [1534, 307] width 56 height 18
click at [1549, 305] on link "more" at bounding box center [1546, 307] width 18 height 18
click at [974, 397] on div "Policy Policy effective dates Type Effective date Description Premium change An…" at bounding box center [887, 425] width 1361 height 637
drag, startPoint x: 1220, startPoint y: 481, endPoint x: 1078, endPoint y: 155, distance: 355.6
click at [1220, 479] on div "Policy Policy effective dates Type Effective date Description Premium change An…" at bounding box center [887, 425] width 1361 height 637
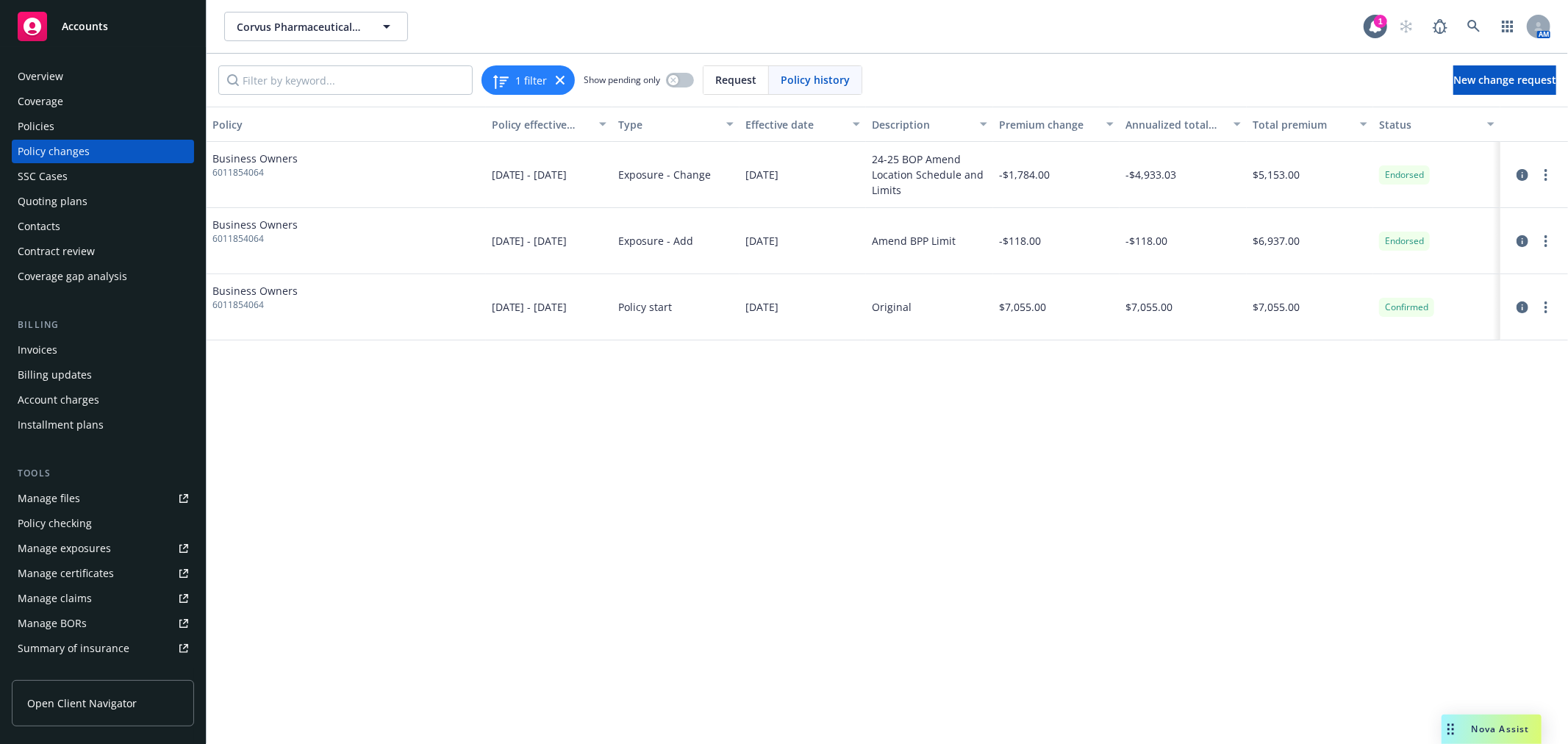
click at [82, 126] on div "Policies" at bounding box center [103, 126] width 171 height 24
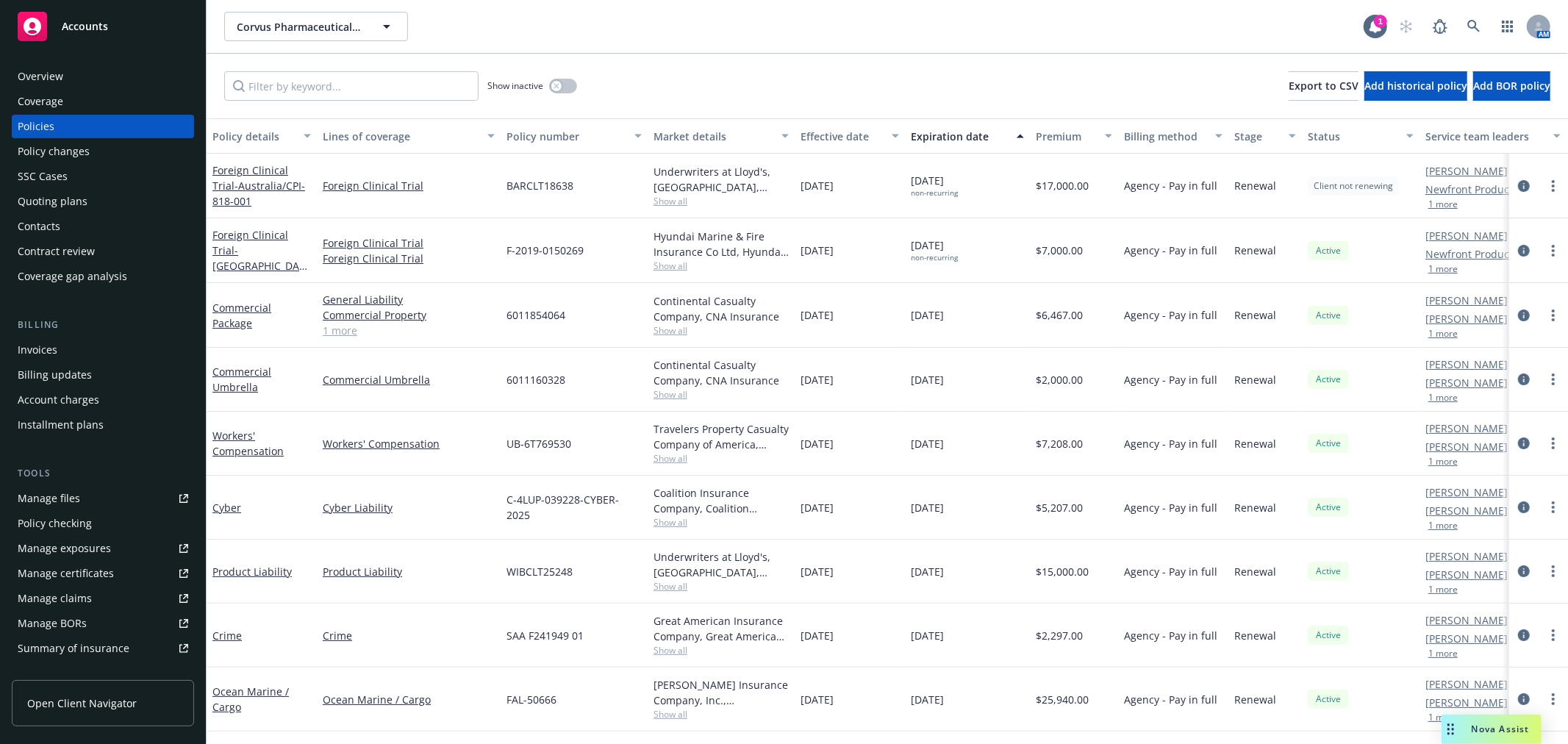
click at [348, 103] on div "Show inactive Export to CSV Add historical policy Add BOR policy" at bounding box center [887, 86] width 1361 height 65
click at [351, 90] on input "Filter by keyword..." at bounding box center [351, 85] width 255 height 29
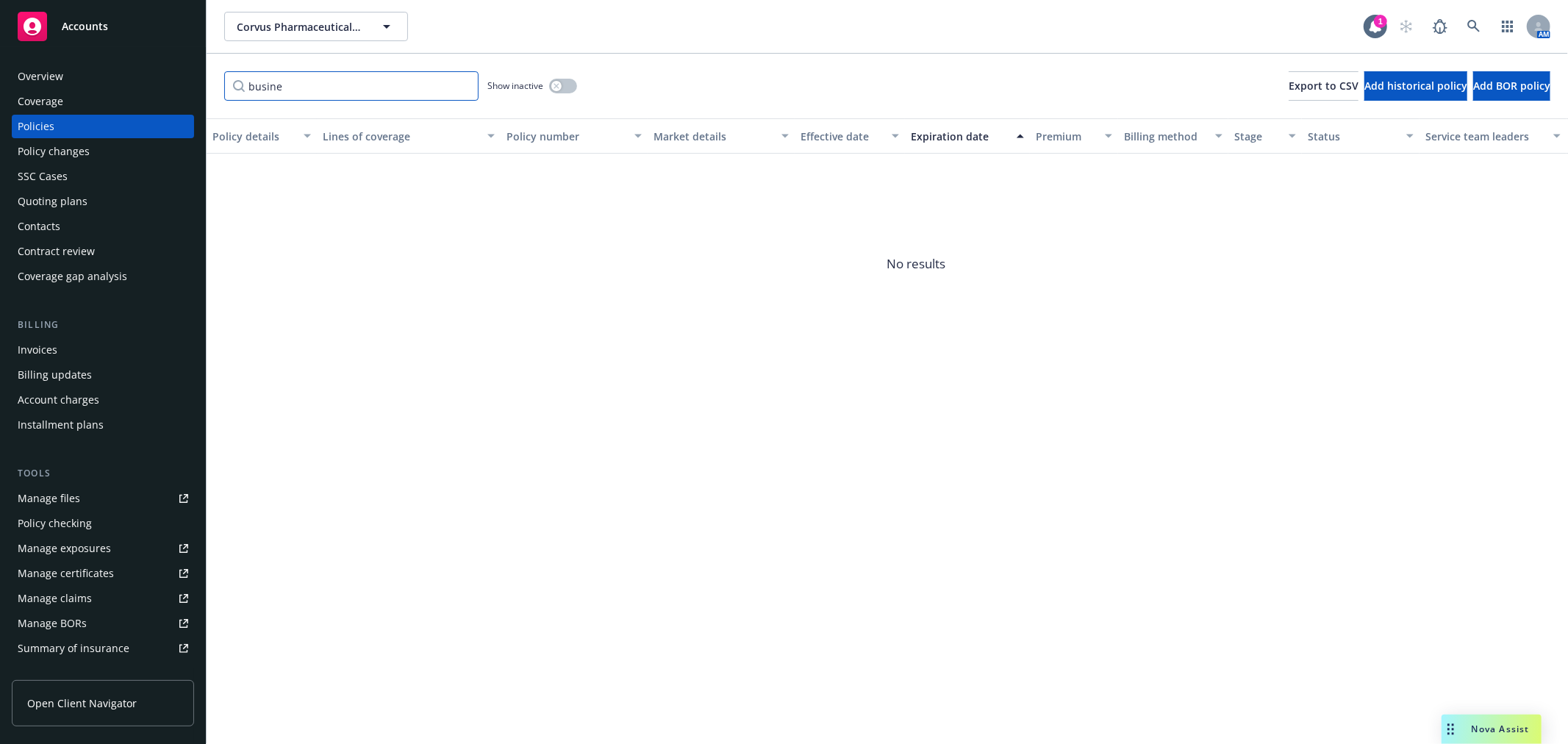
type input "busine"
click at [554, 91] on button "button" at bounding box center [563, 85] width 28 height 15
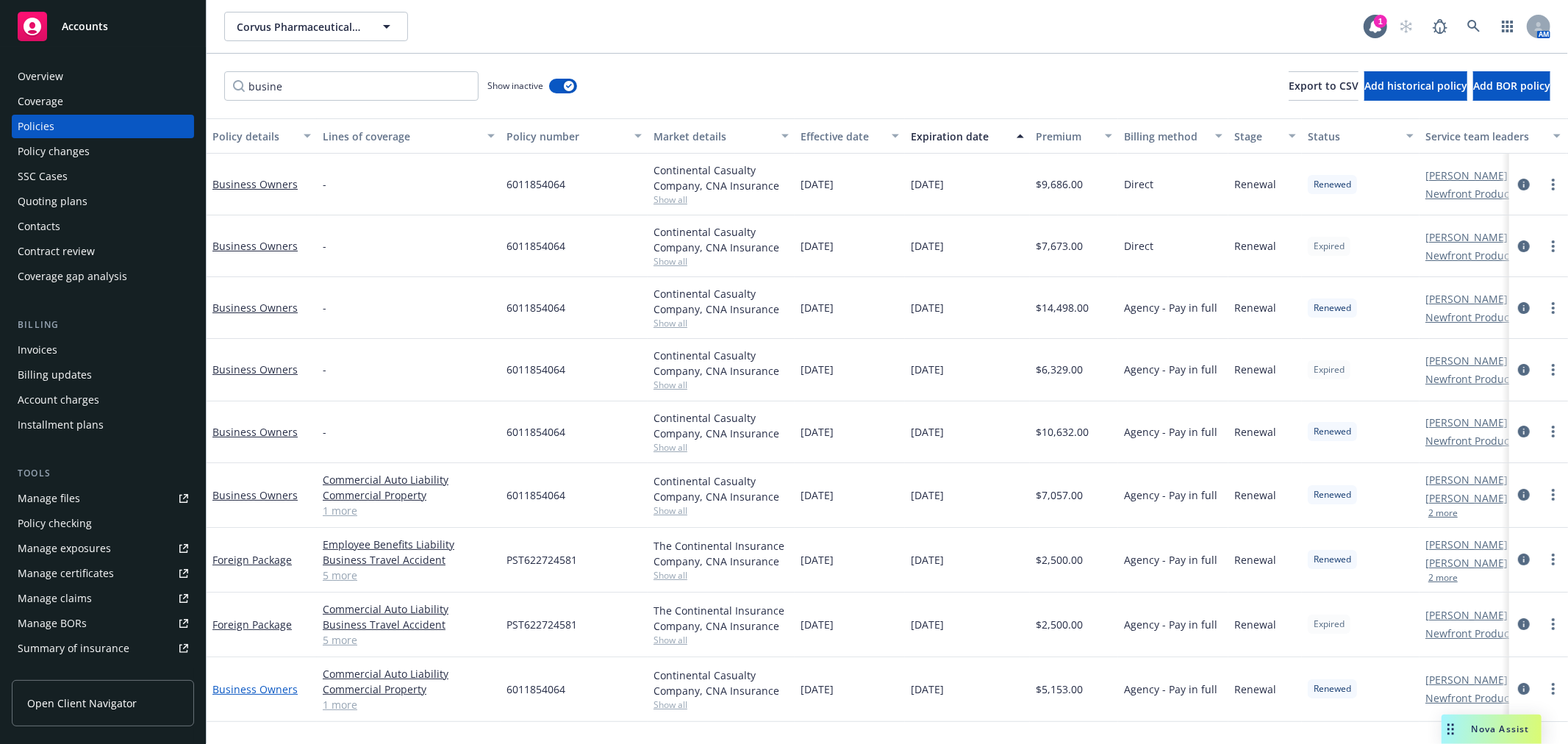
click at [252, 686] on link "Business Owners" at bounding box center [255, 688] width 85 height 14
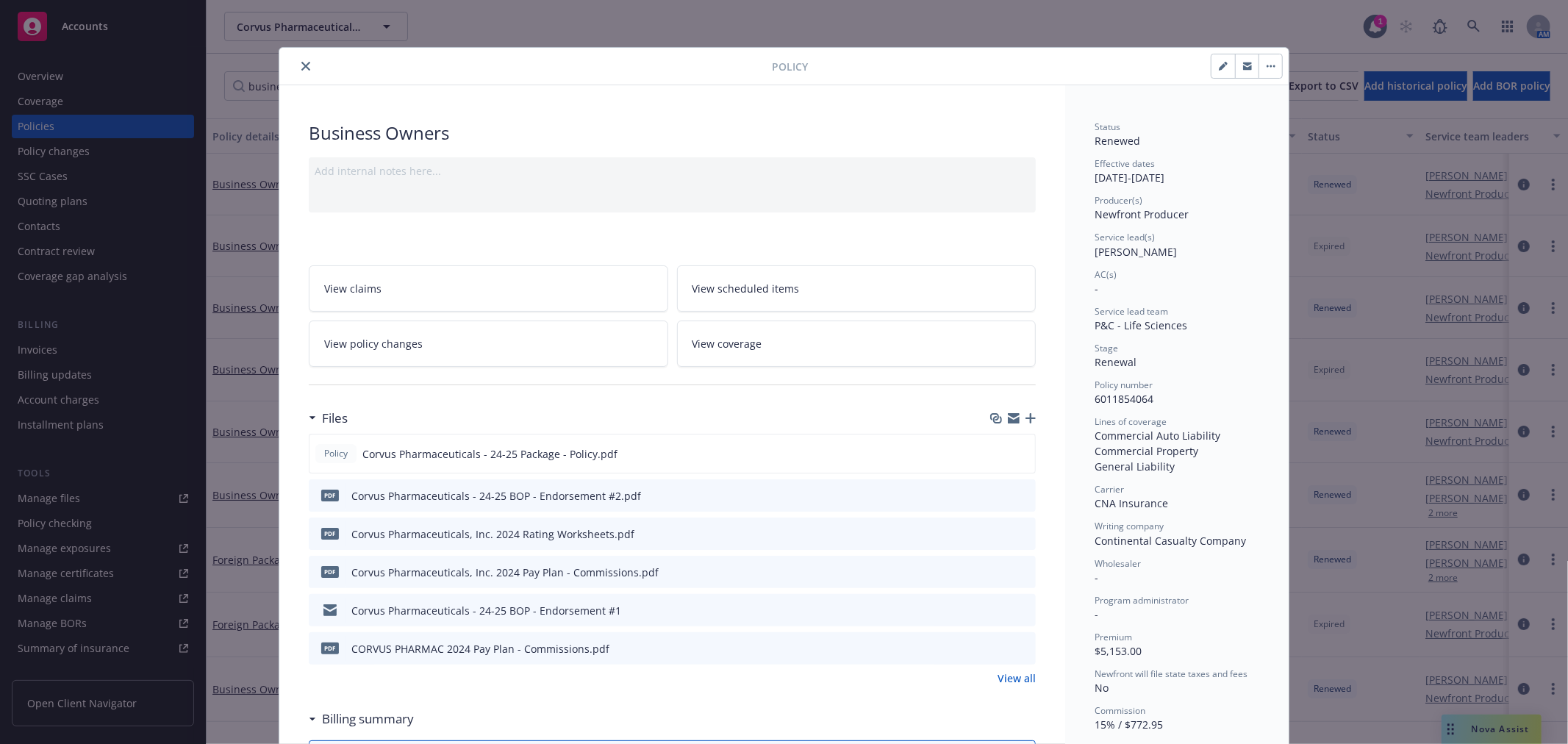
scroll to position [44, 0]
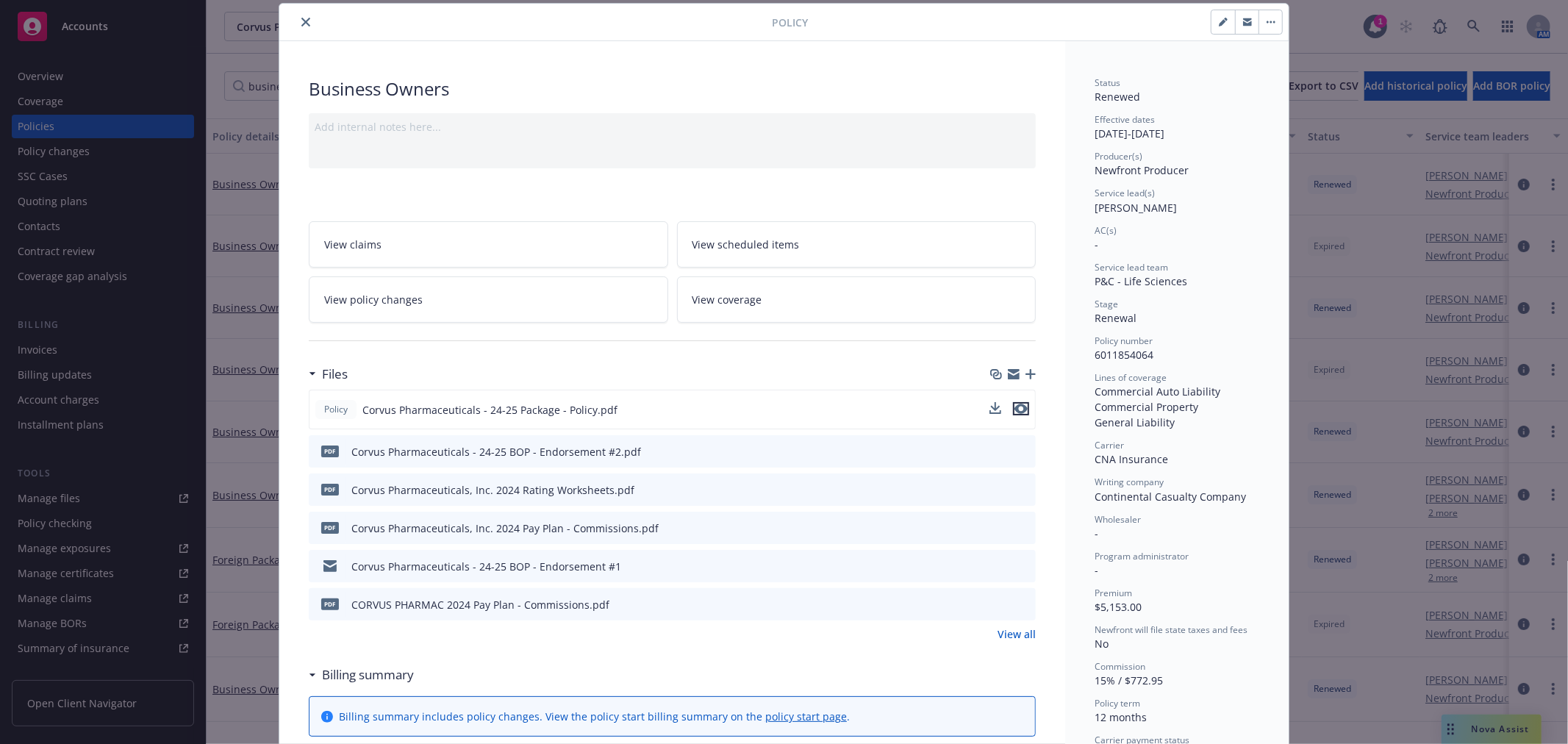
click at [1020, 410] on icon "preview file" at bounding box center [1020, 408] width 13 height 10
click at [302, 24] on icon "close" at bounding box center [306, 22] width 9 height 9
click at [285, 26] on div at bounding box center [528, 21] width 486 height 18
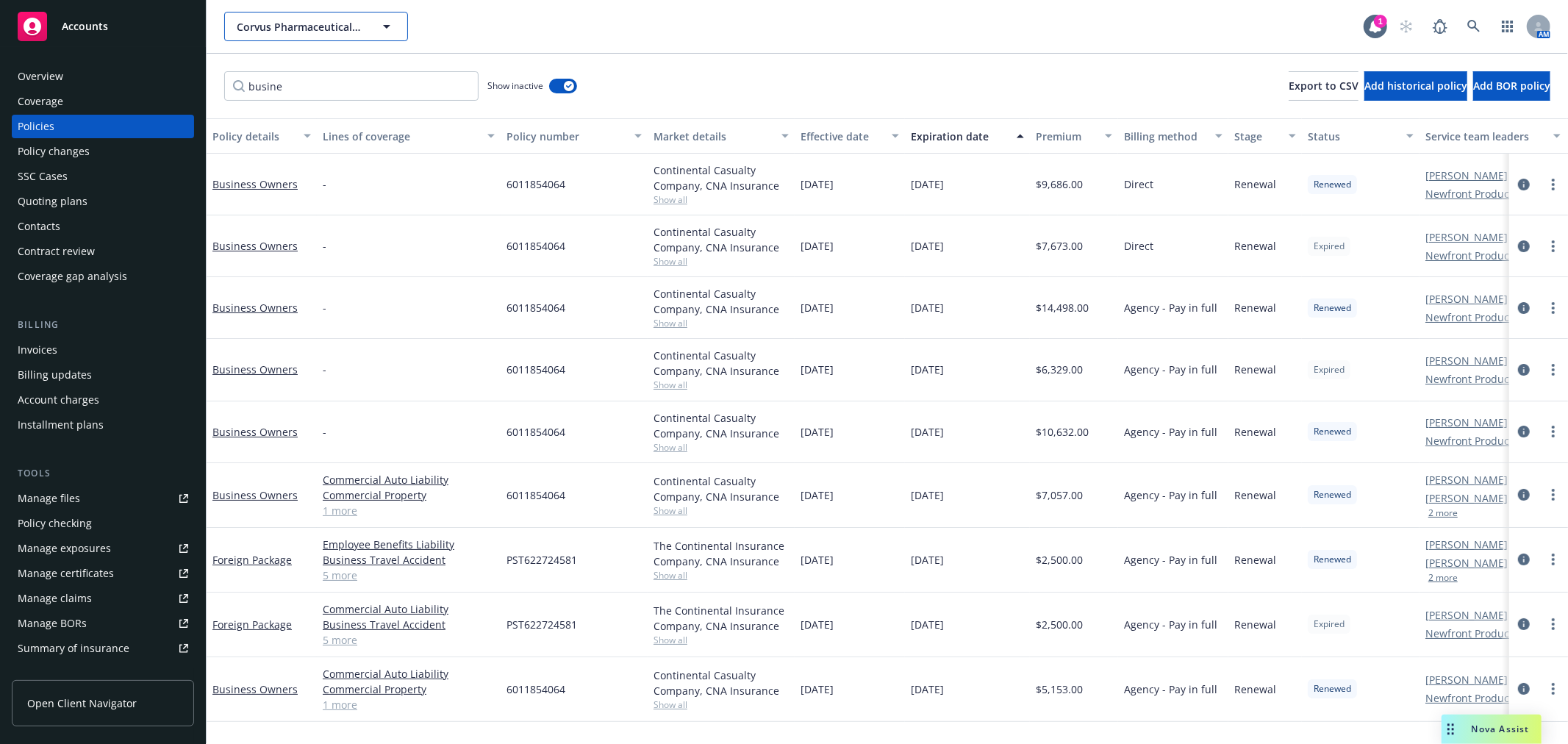
click at [298, 20] on span "Corvus Pharmaceuticals, Inc." at bounding box center [300, 26] width 127 height 15
type input "trishula"
click at [297, 70] on strong "Trishula Therapeutics, Inc." at bounding box center [306, 67] width 132 height 14
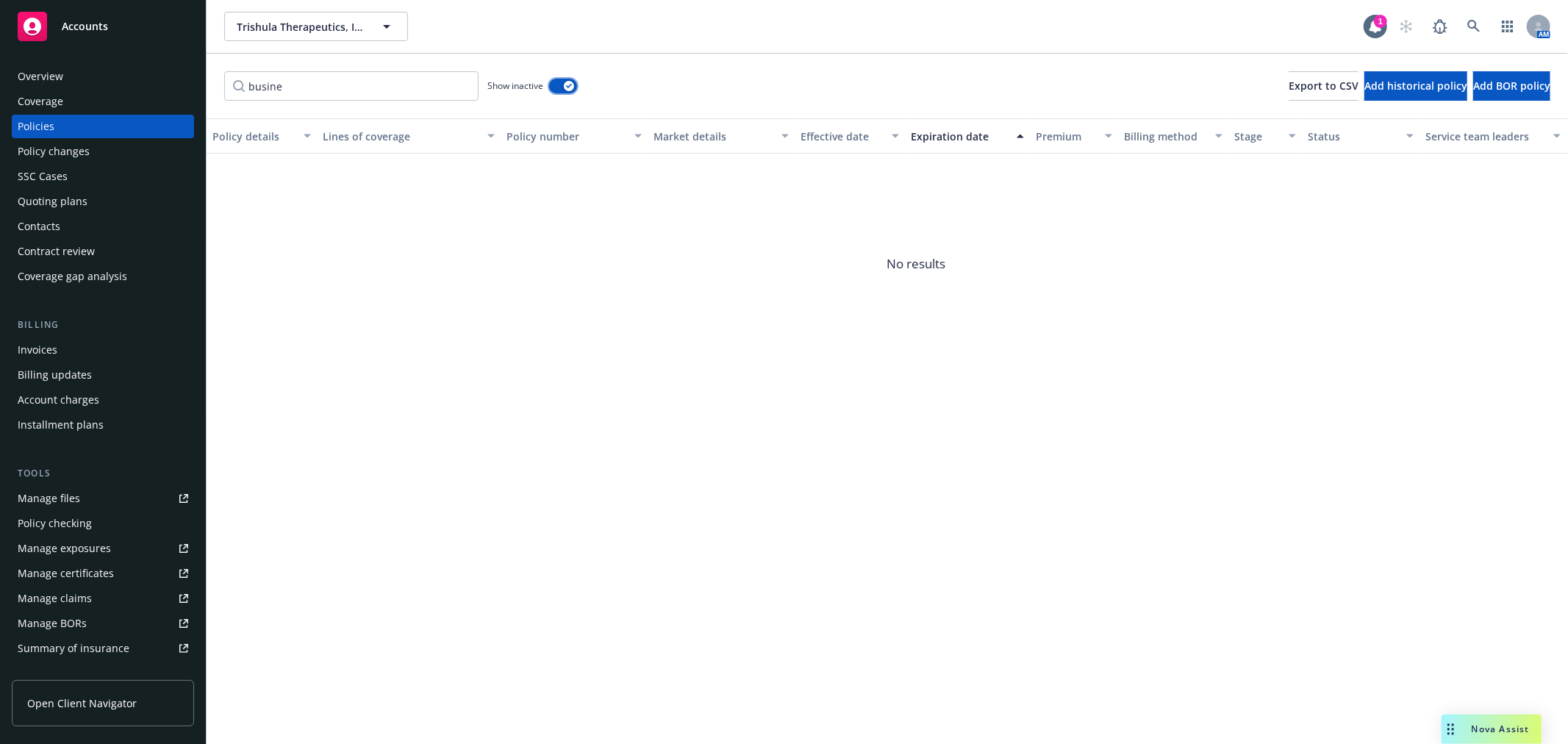
click at [564, 85] on div "button" at bounding box center [569, 86] width 10 height 10
drag, startPoint x: 308, startPoint y: 86, endPoint x: 159, endPoint y: 83, distance: 149.0
click at [150, 85] on div "Accounts Overview Coverage Policies Policy changes SSC Cases Quoting plans Cont…" at bounding box center [784, 372] width 1568 height 744
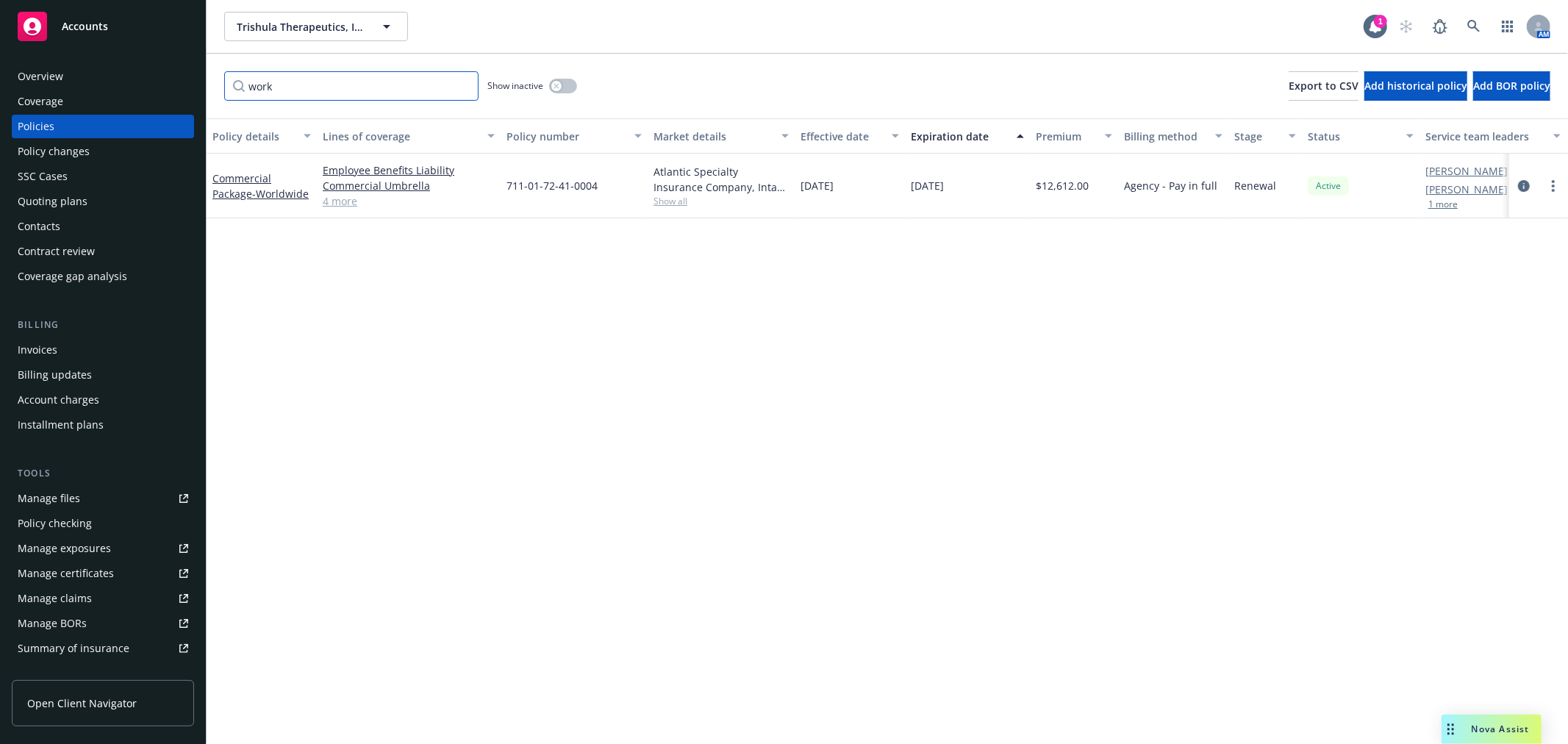
type input "work"
click at [338, 202] on link "4 more" at bounding box center [408, 201] width 172 height 15
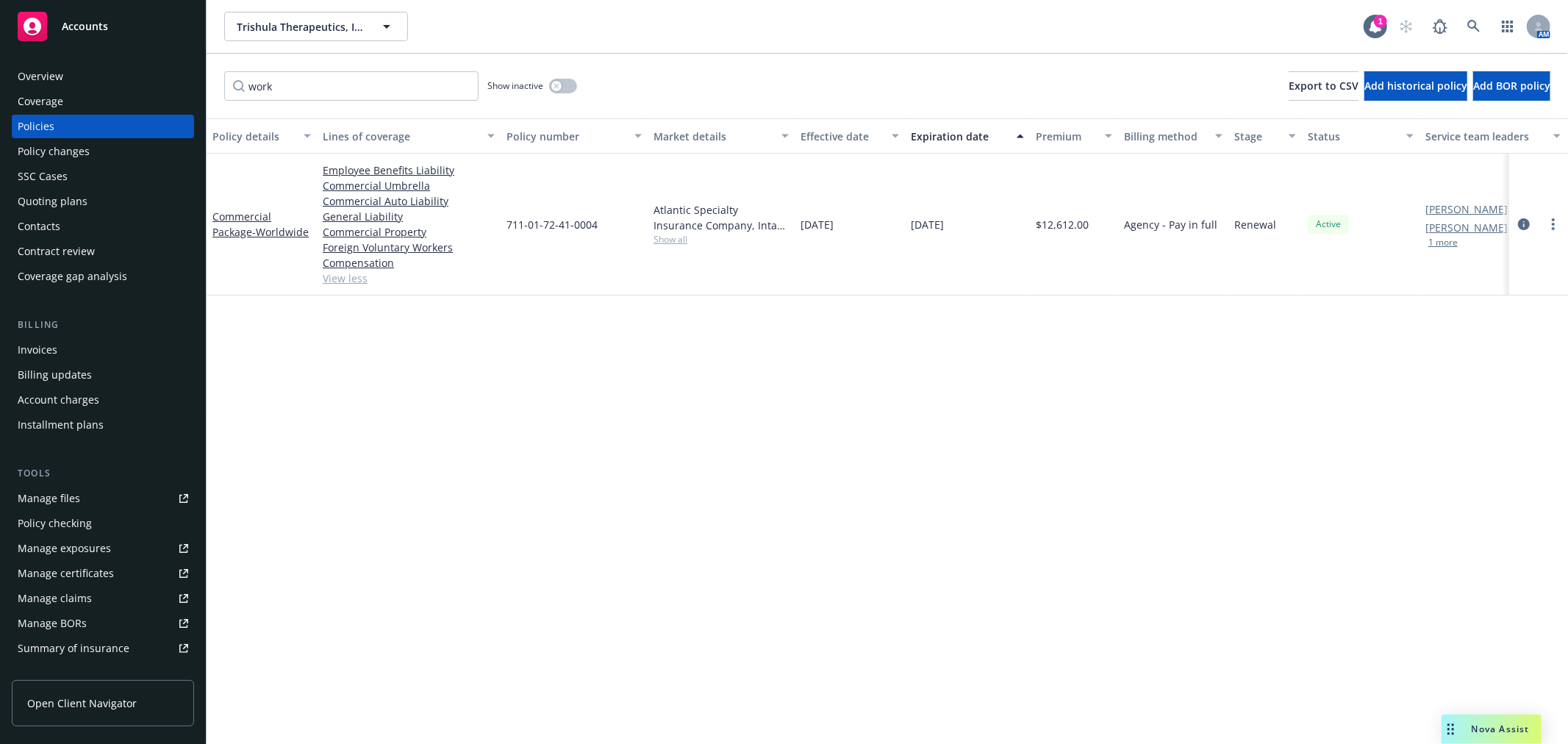
click at [544, 410] on div "Policy details Lines of coverage Policy number Market details Effective date Ex…" at bounding box center [887, 431] width 1361 height 625
click at [67, 200] on div "Quoting plans" at bounding box center [53, 202] width 70 height 24
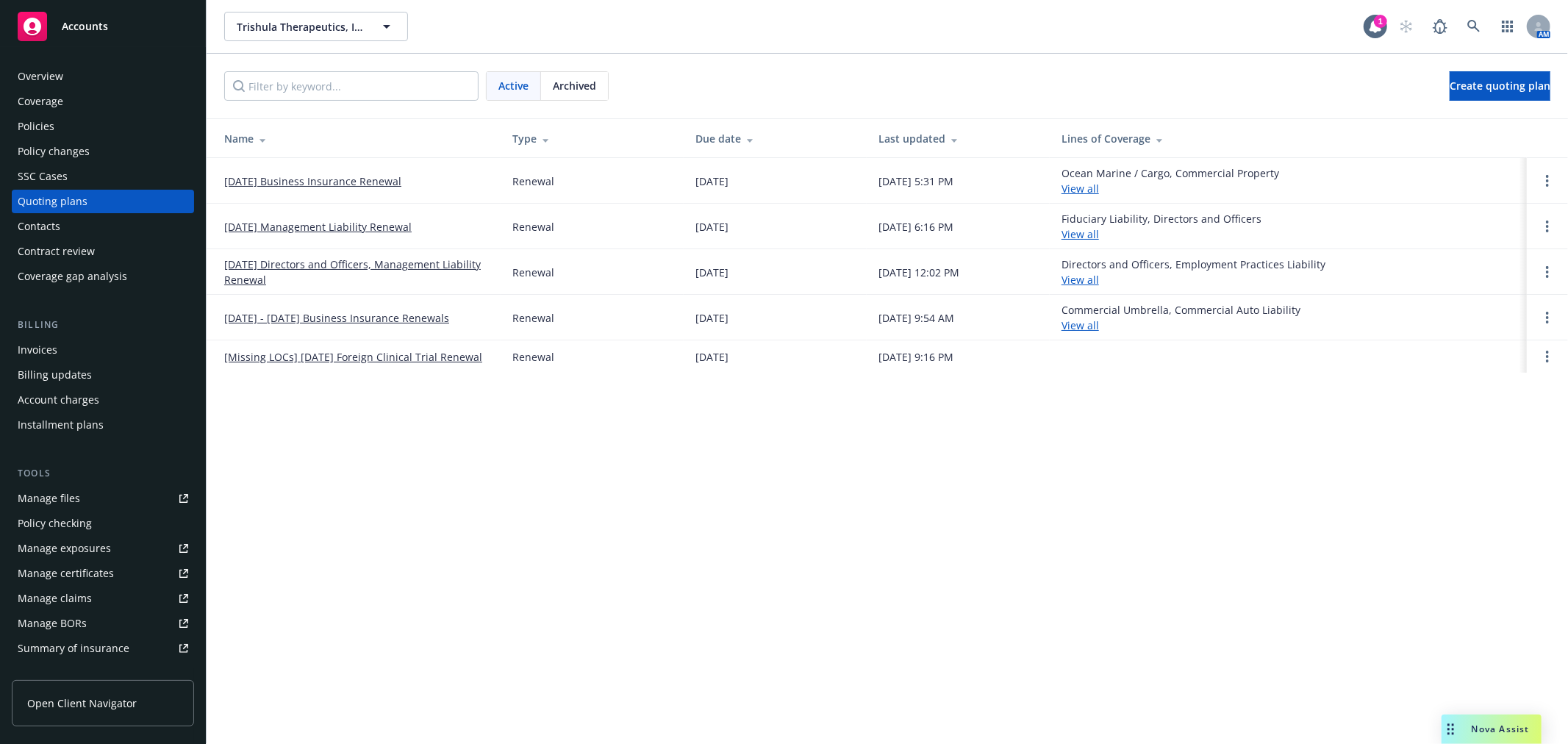
click at [319, 177] on link "09/18/25 Business Insurance Renewal" at bounding box center [312, 181] width 177 height 15
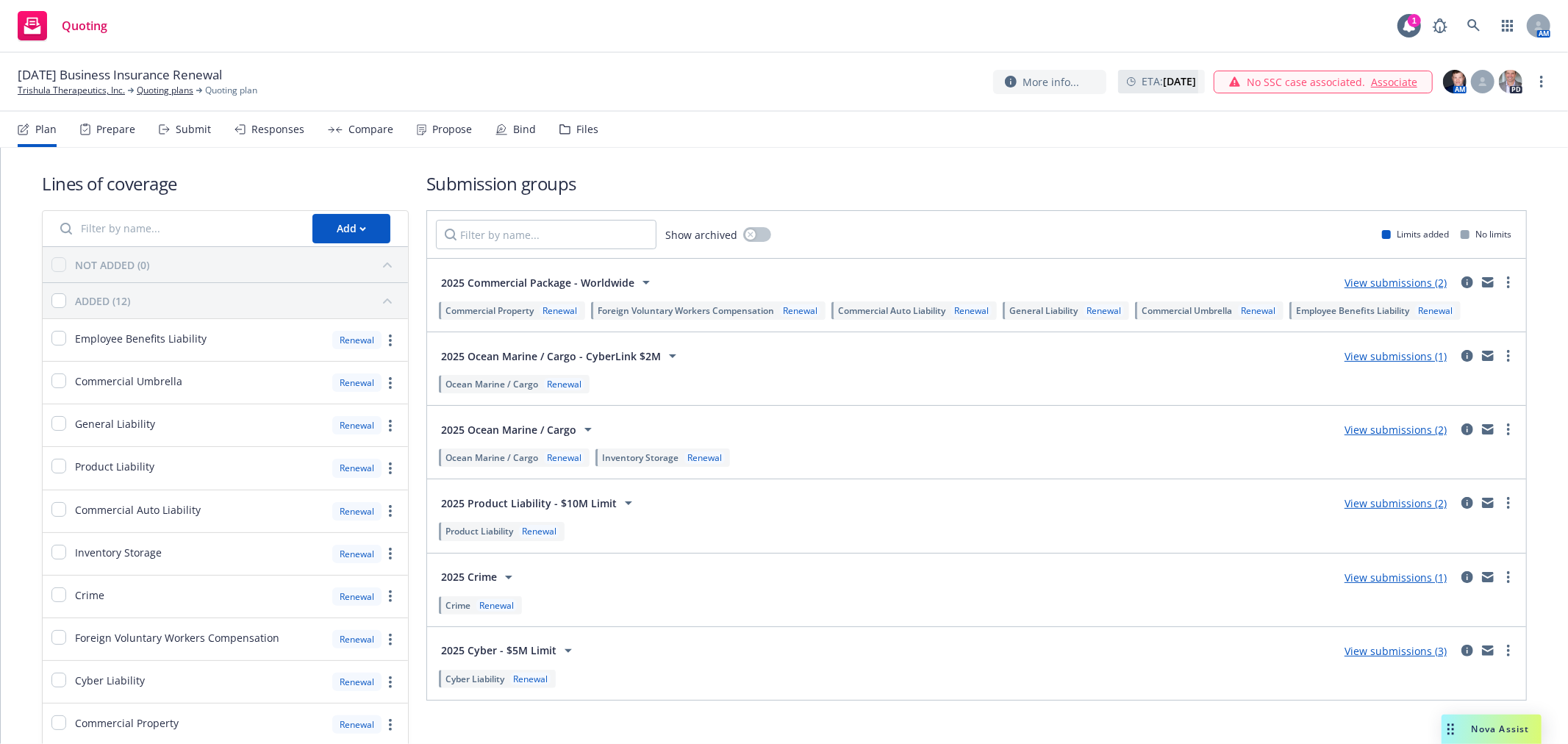
click at [192, 127] on div "Submit" at bounding box center [193, 130] width 35 height 12
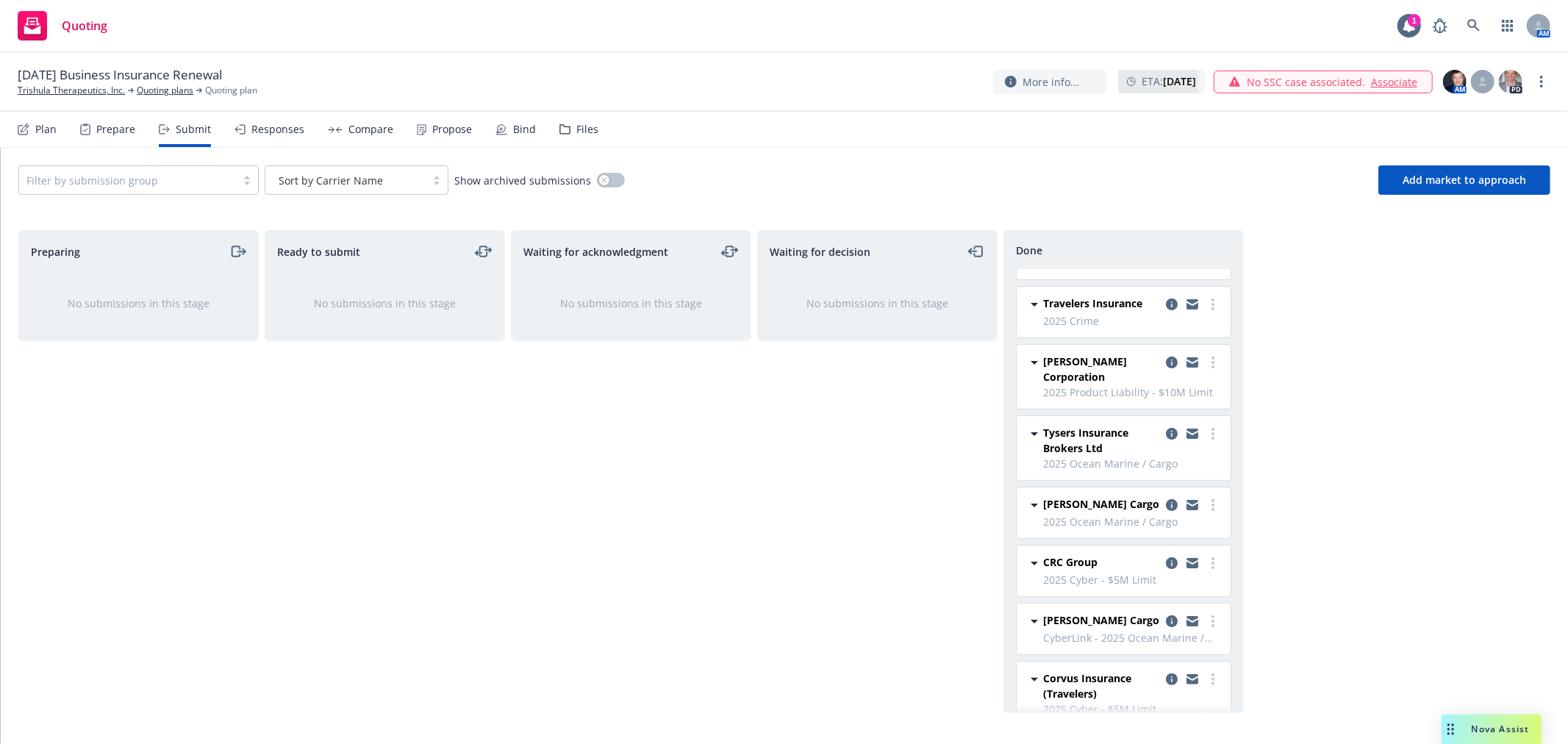
scroll to position [243, 0]
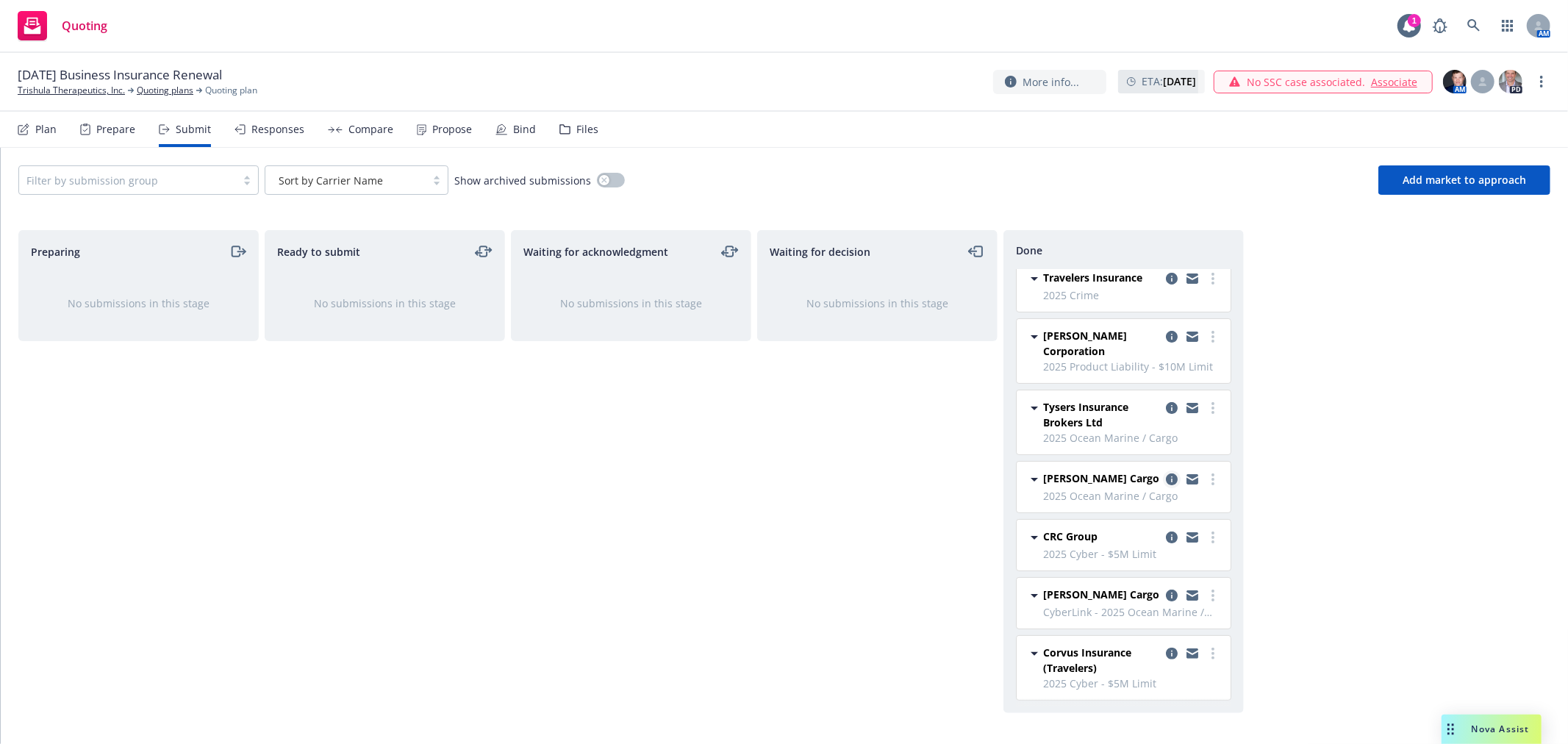
click at [1166, 479] on icon "copy logging email" at bounding box center [1172, 479] width 12 height 12
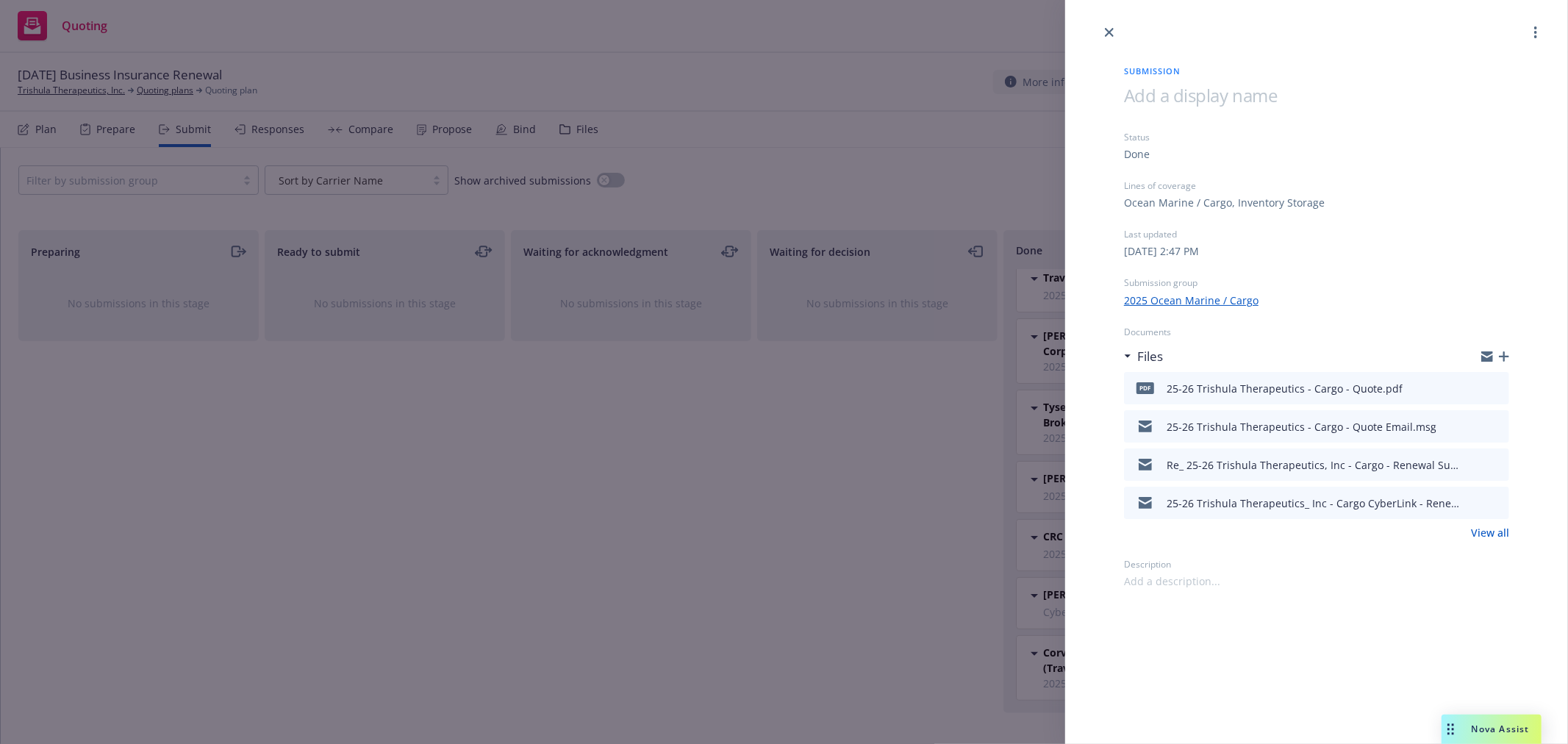
click at [1501, 385] on icon "preview file" at bounding box center [1495, 387] width 13 height 10
click at [1106, 29] on icon "close" at bounding box center [1109, 32] width 9 height 9
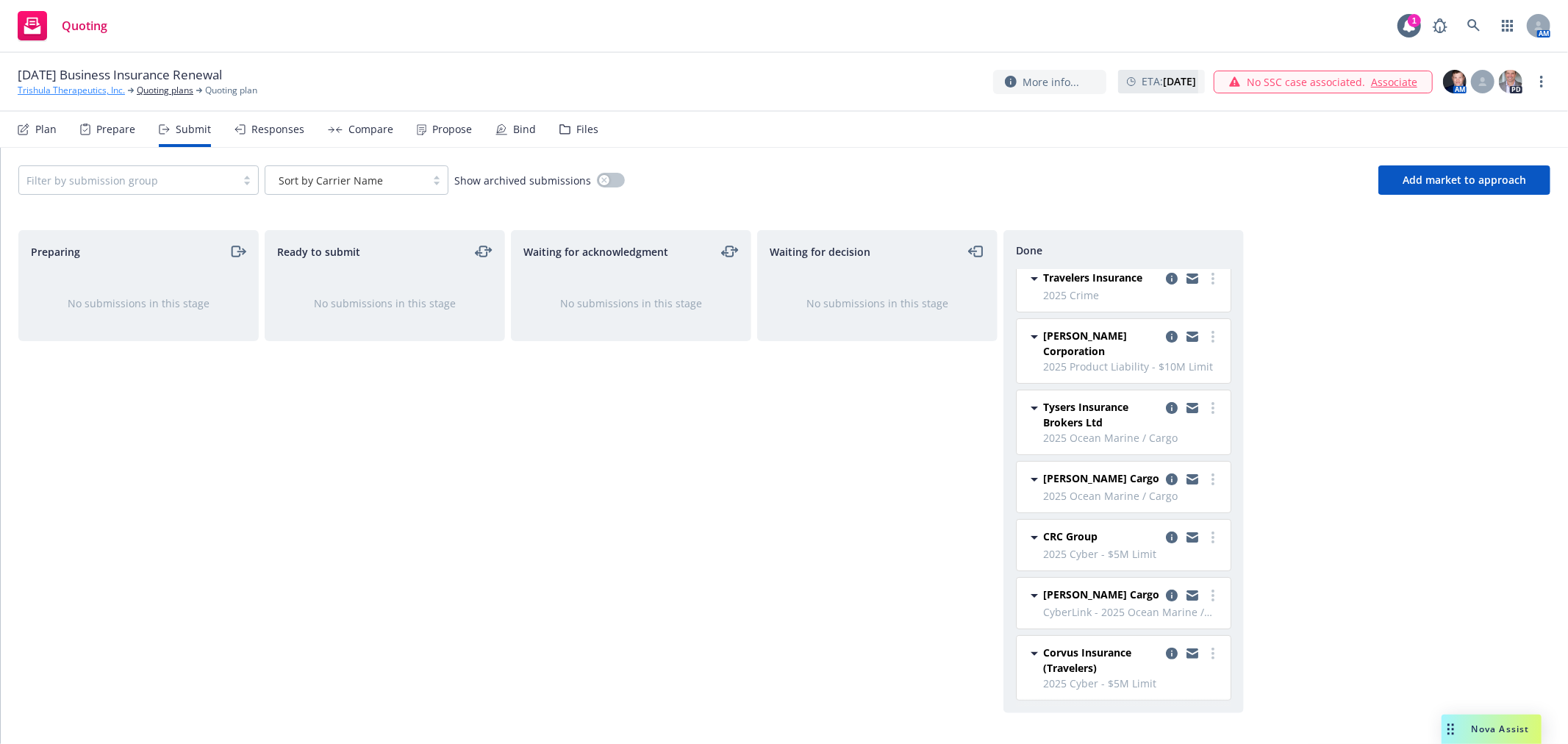
click at [56, 92] on link "Trishula Therapeutics, Inc." at bounding box center [72, 90] width 108 height 13
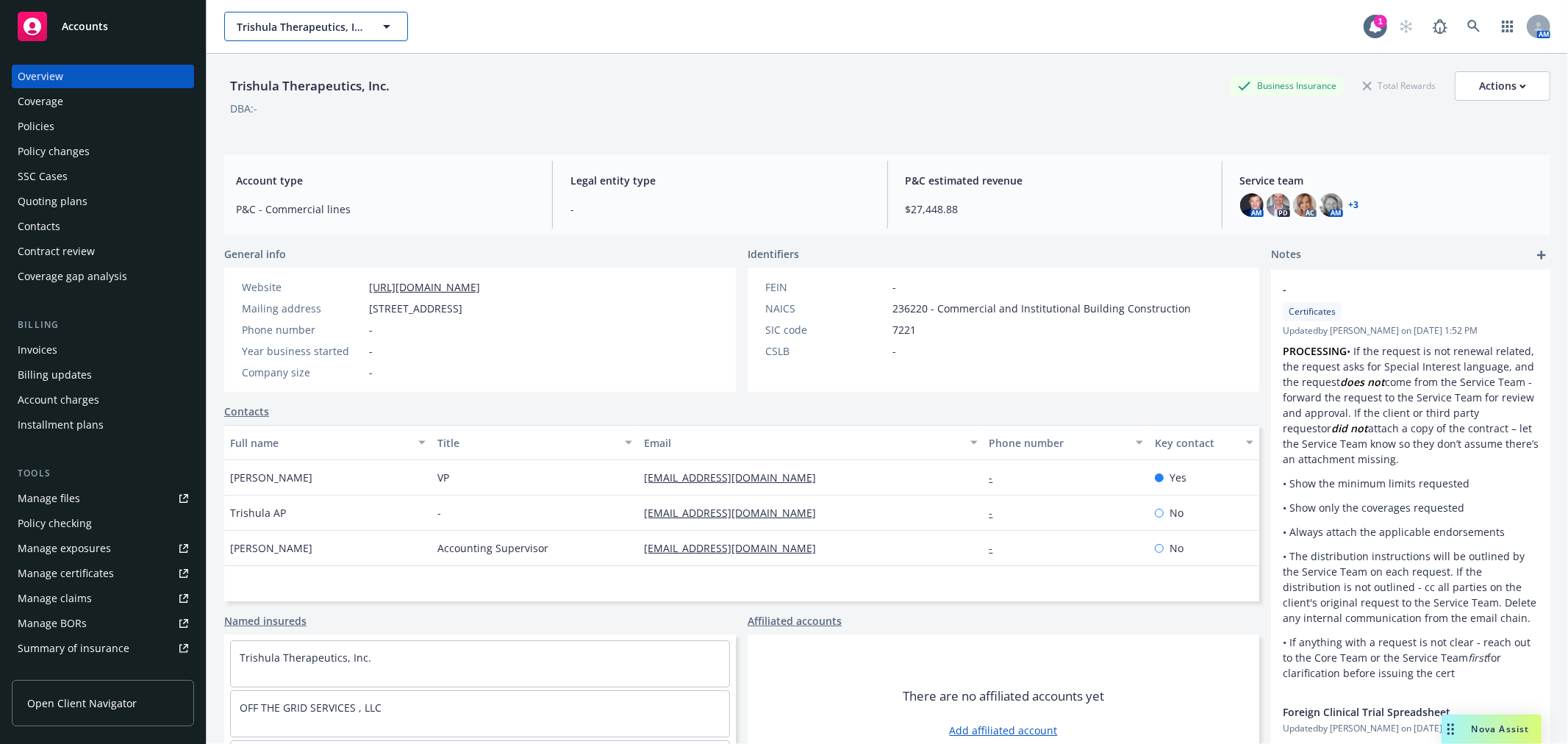
click at [273, 34] on button "Trishula Therapeutics, Inc." at bounding box center [315, 26] width 184 height 29
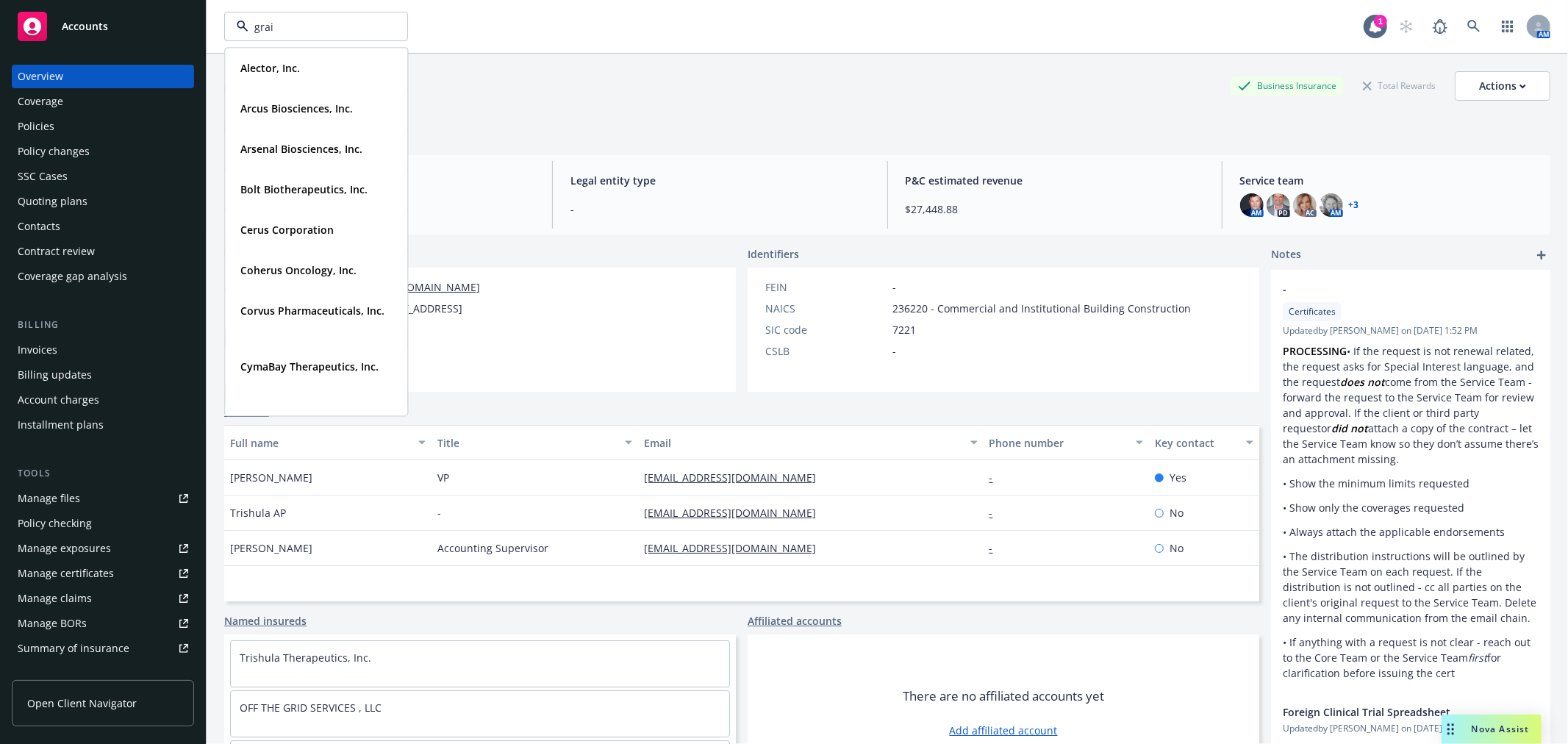
type input "grail"
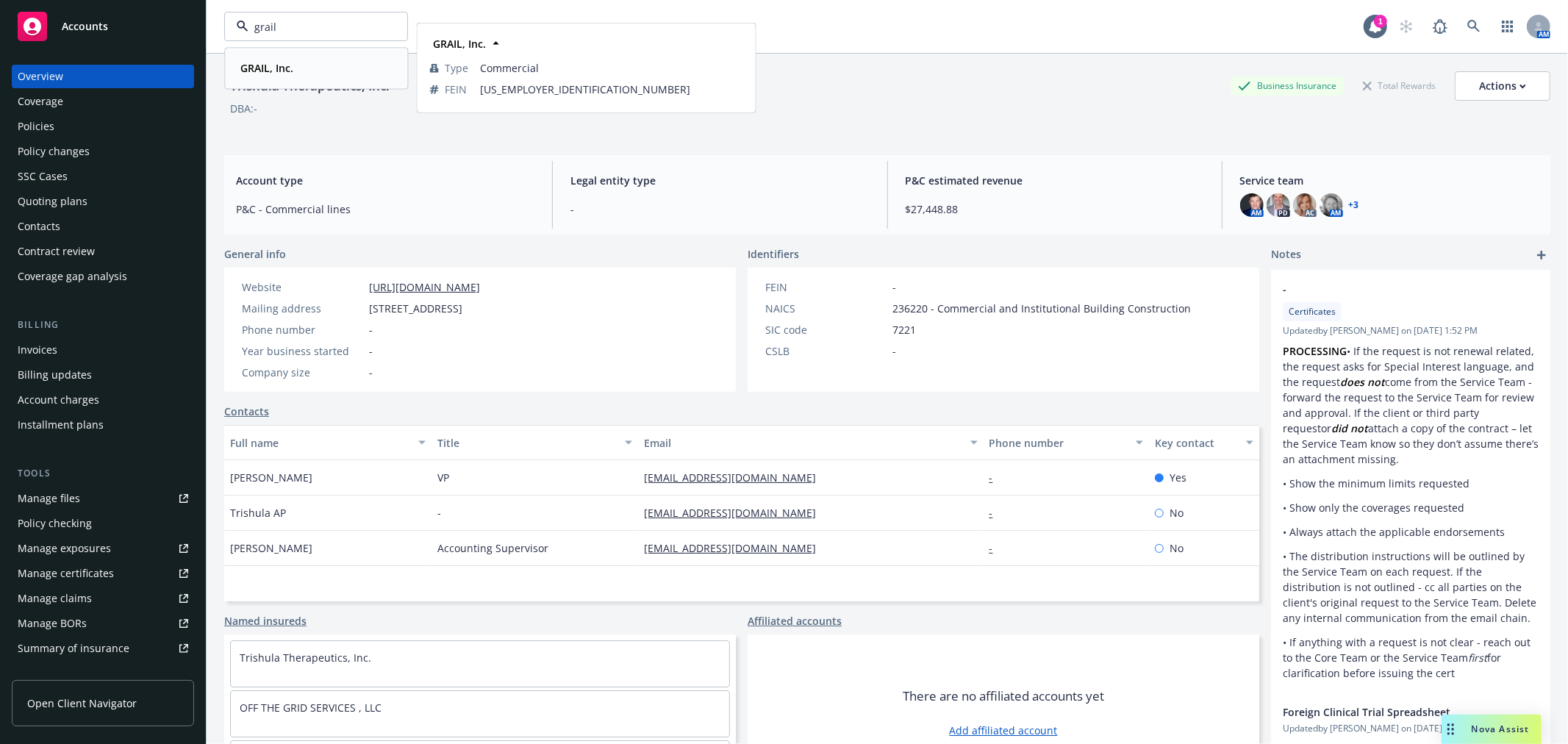
click at [284, 61] on strong "GRAIL, Inc." at bounding box center [267, 67] width 53 height 14
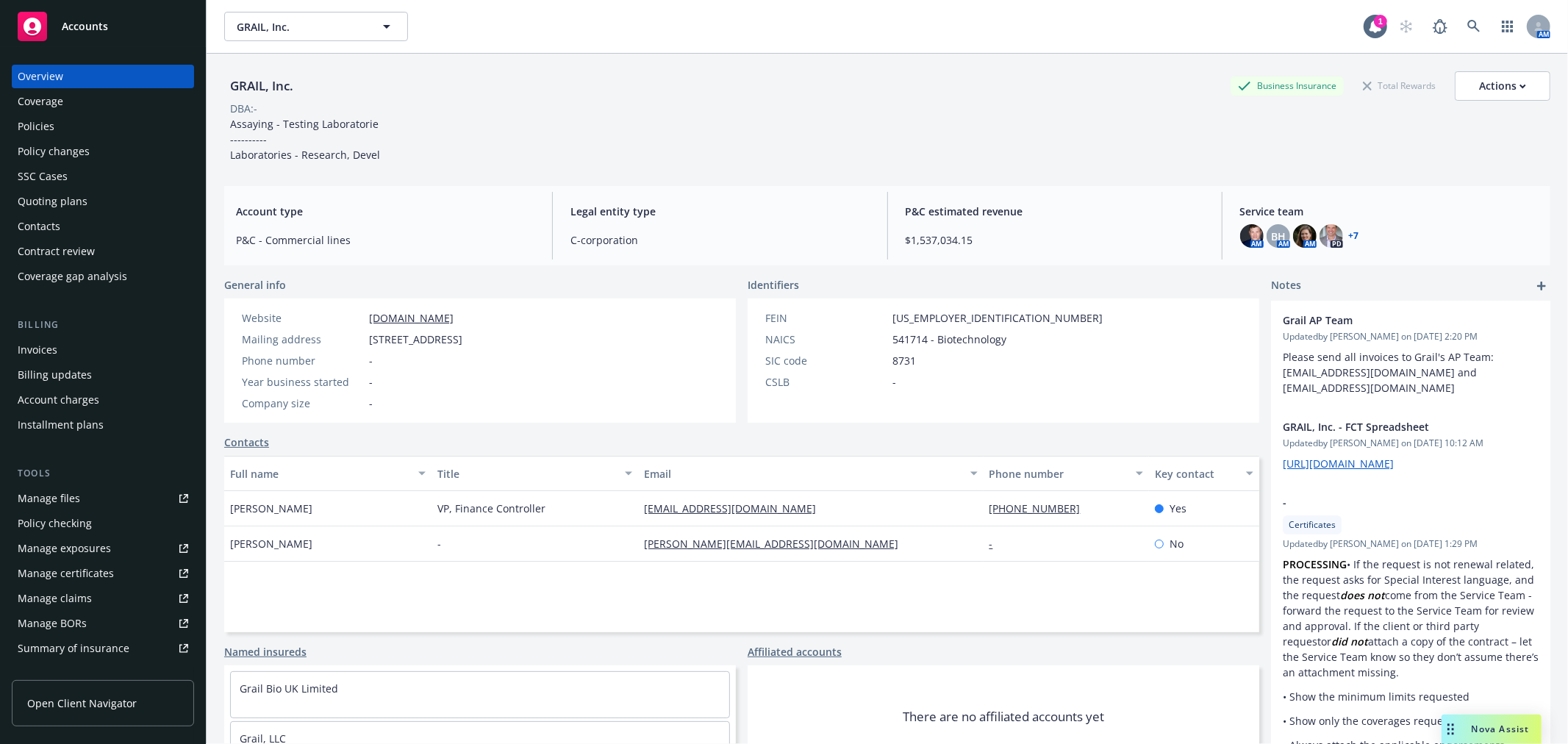
click at [74, 120] on div "Policies" at bounding box center [103, 126] width 171 height 24
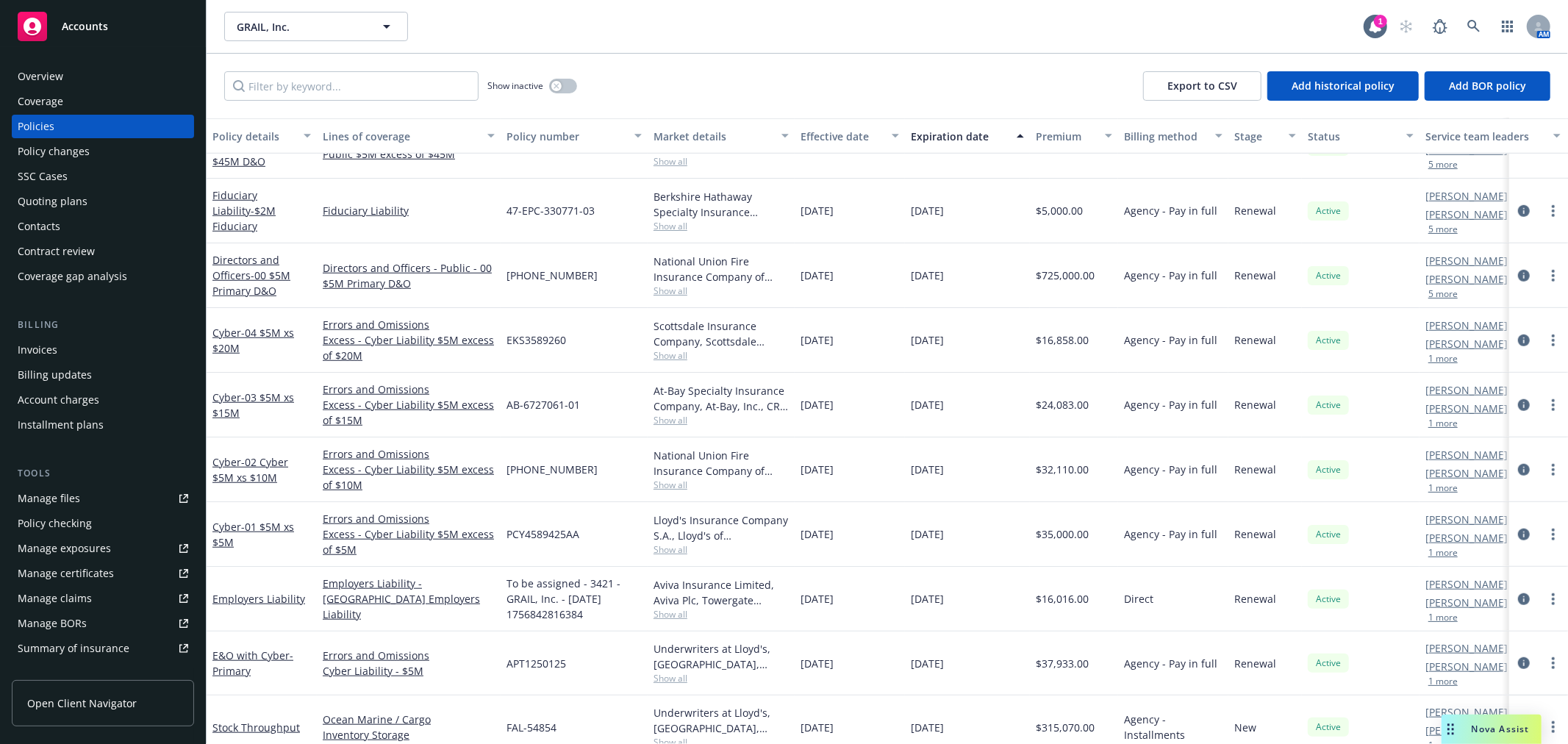
scroll to position [980, 0]
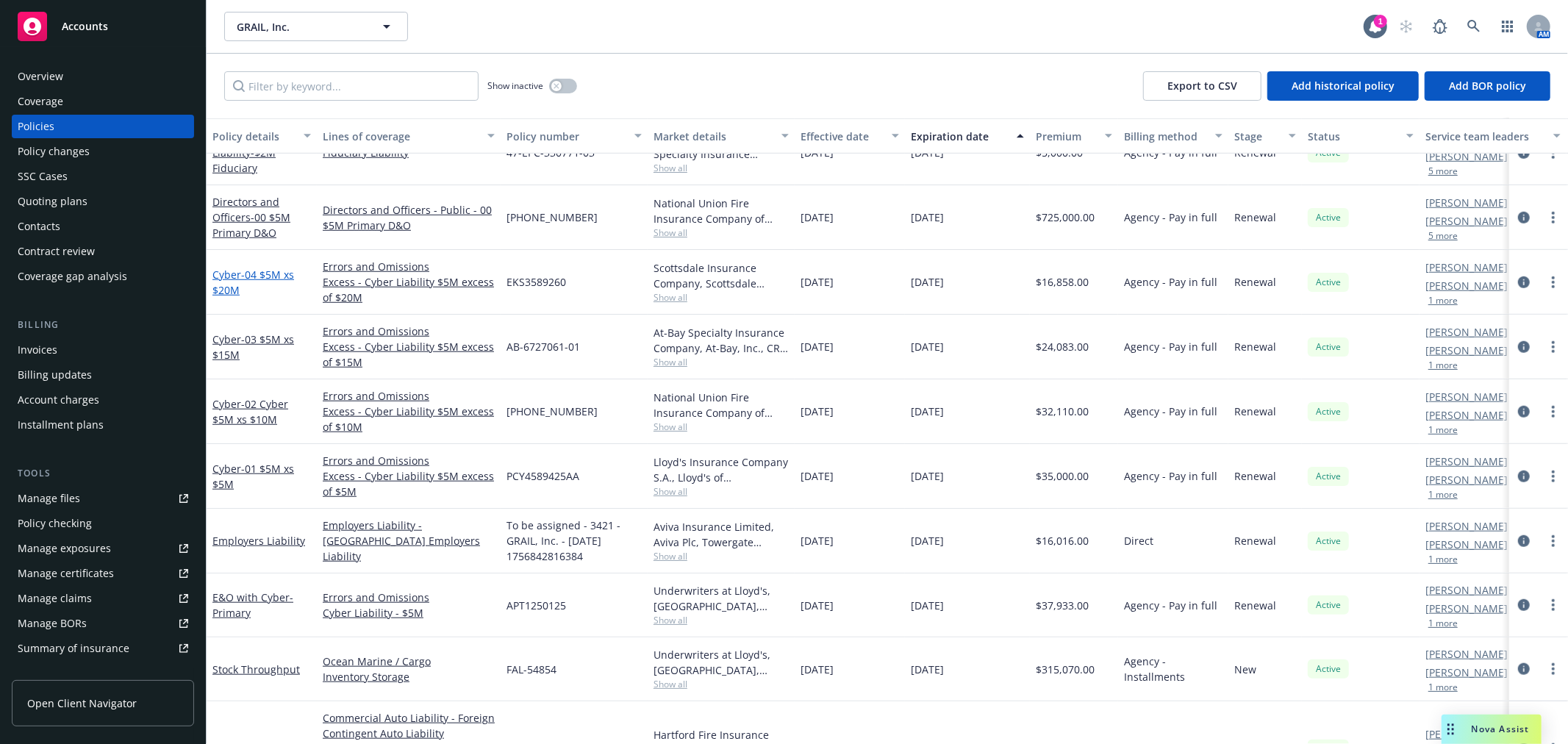
click at [232, 269] on link "Cyber - 04 $5M xs $20M" at bounding box center [253, 282] width 81 height 29
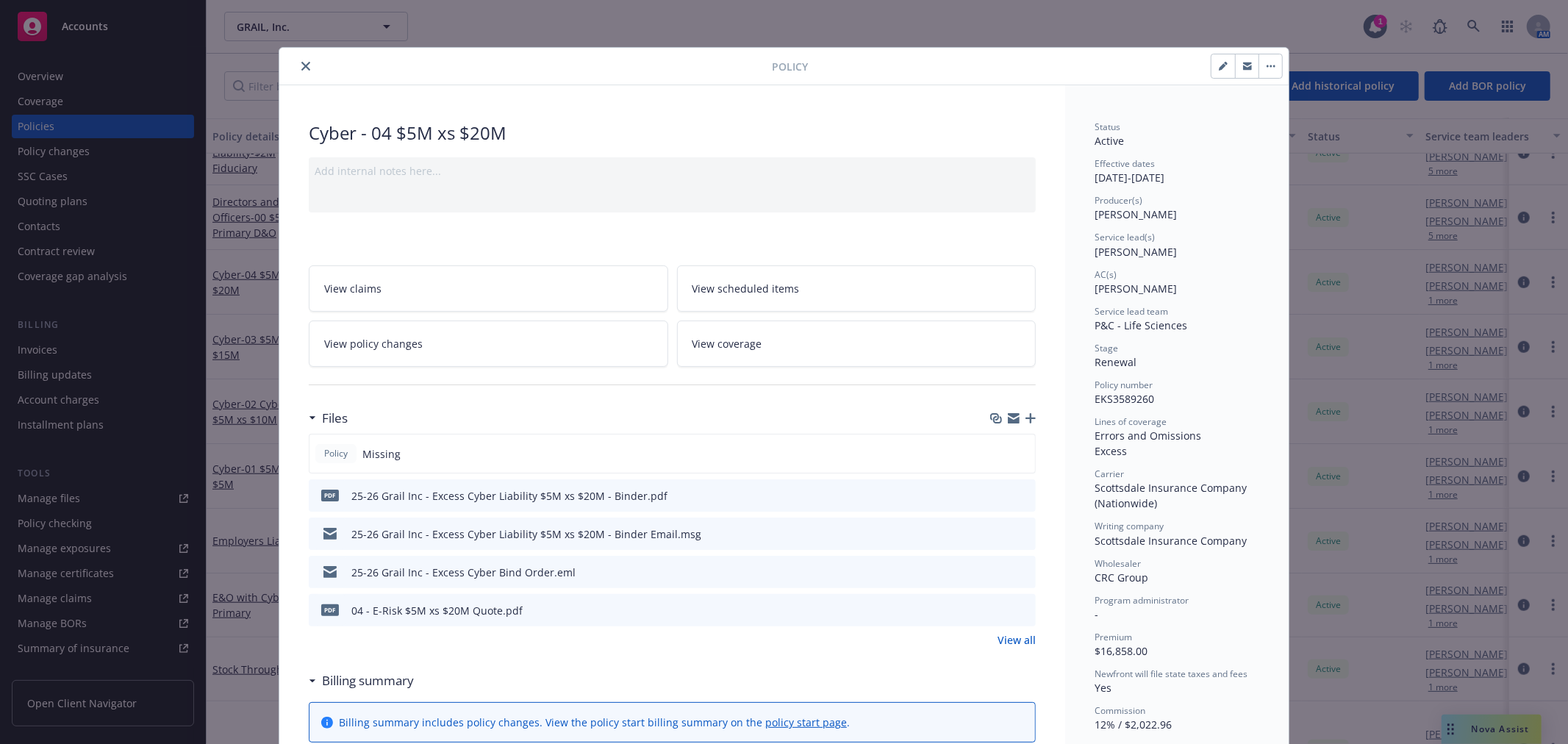
click at [1212, 67] on button "button" at bounding box center [1224, 67] width 24 height 24
select select "RENEWAL"
select select "12"
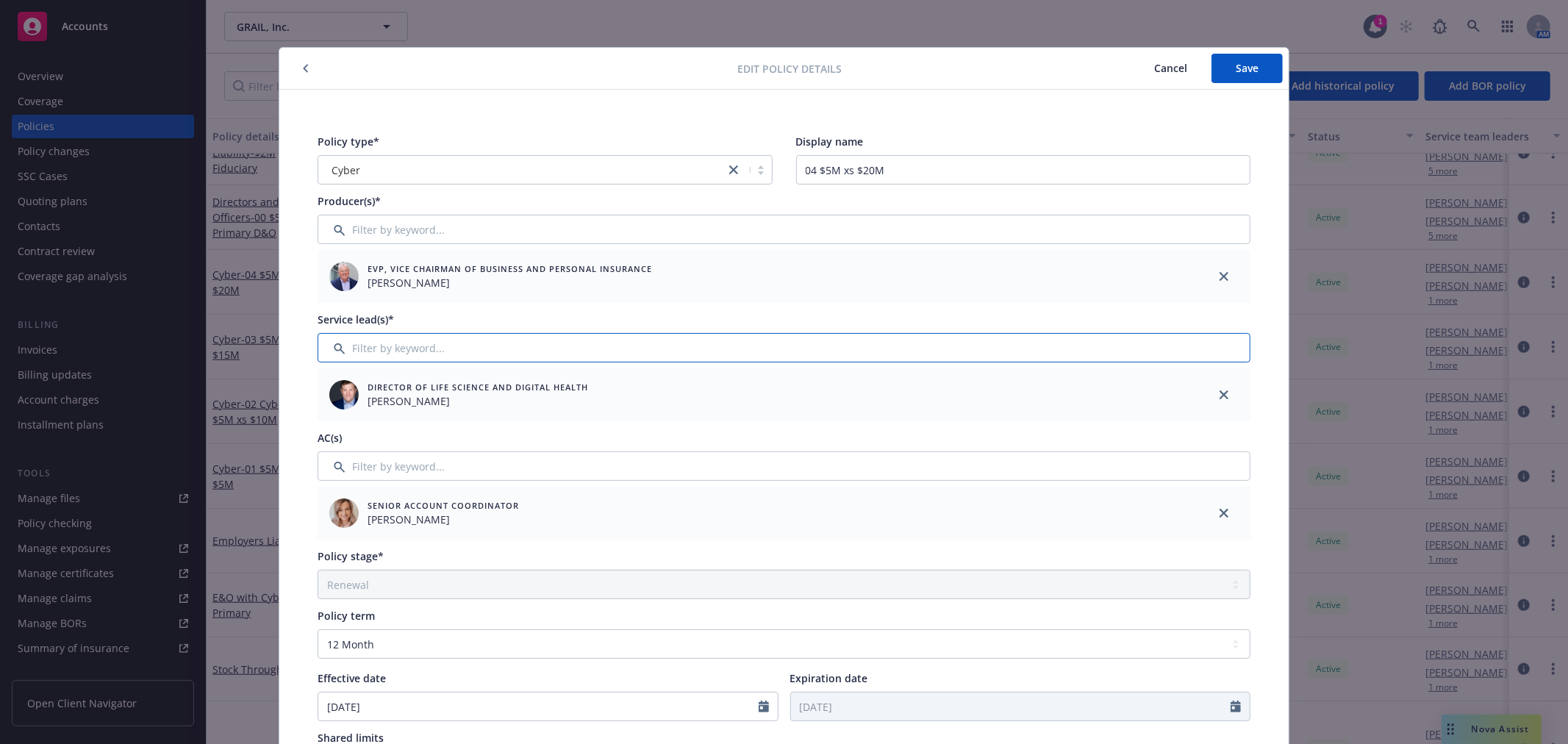
click at [435, 354] on input "Filter by keyword..." at bounding box center [784, 348] width 933 height 29
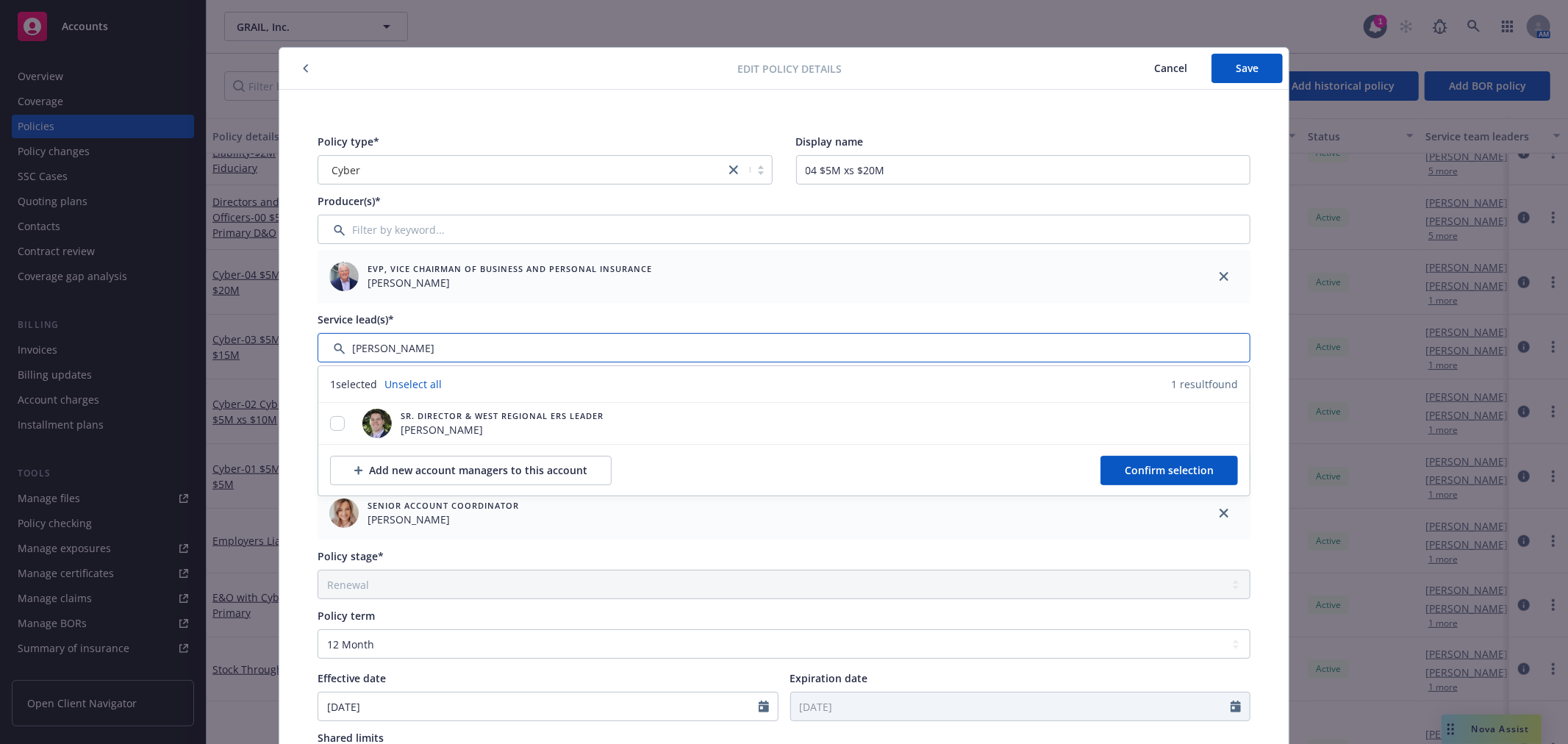
type input "eric"
click at [1138, 66] on button "Cancel" at bounding box center [1170, 68] width 81 height 29
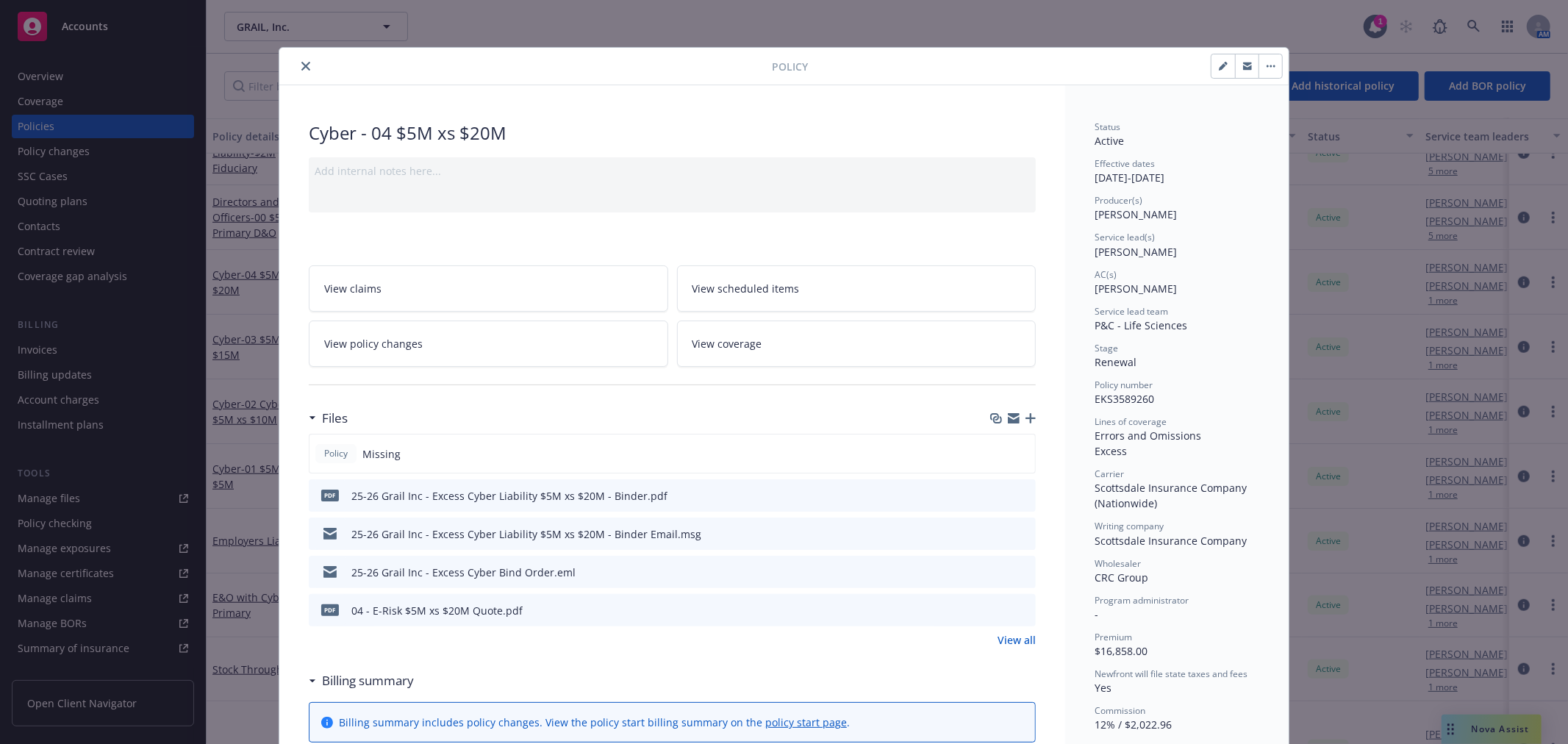
click at [304, 62] on button "close" at bounding box center [306, 66] width 18 height 18
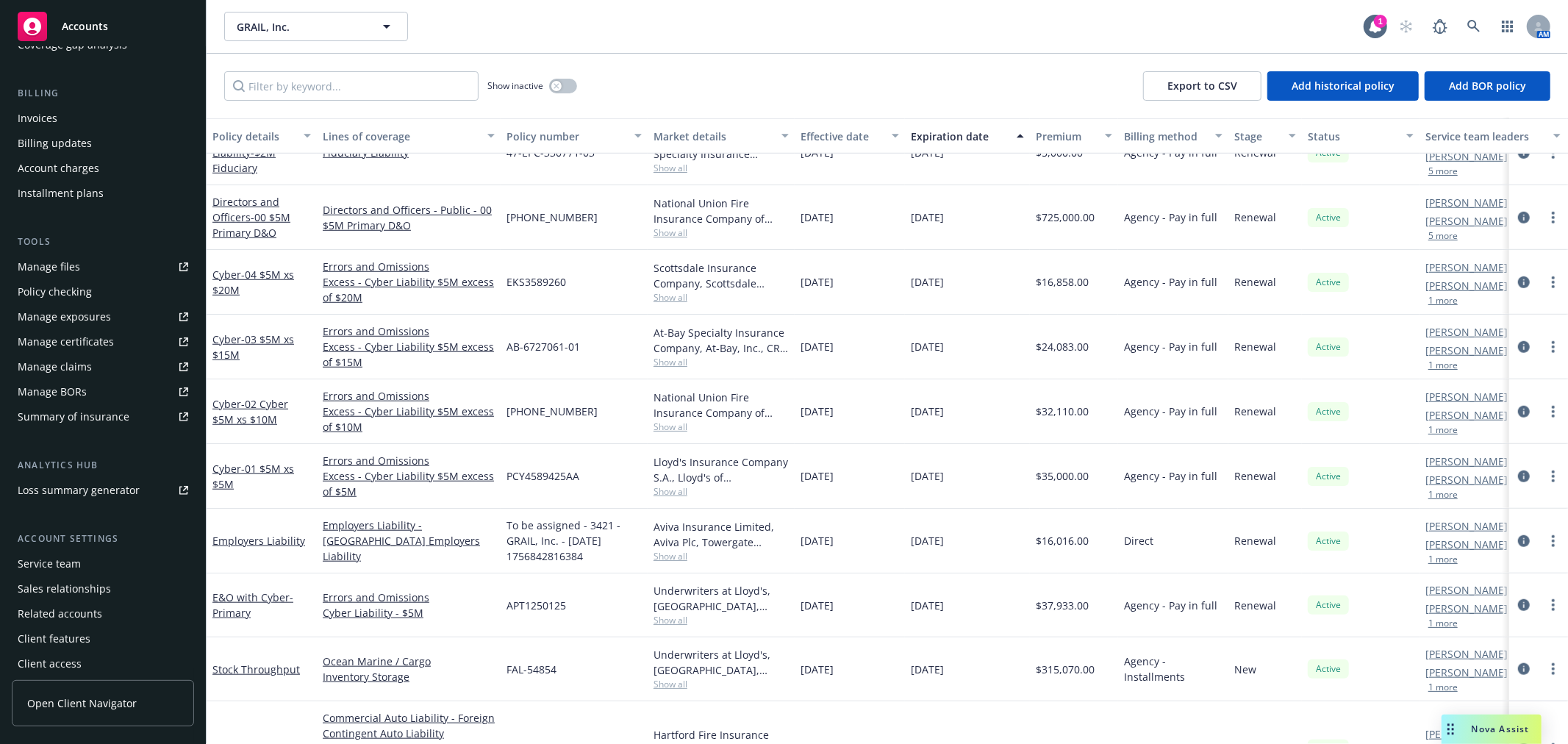
scroll to position [238, 0]
click at [86, 573] on div "Sales relationships" at bounding box center [64, 583] width 93 height 24
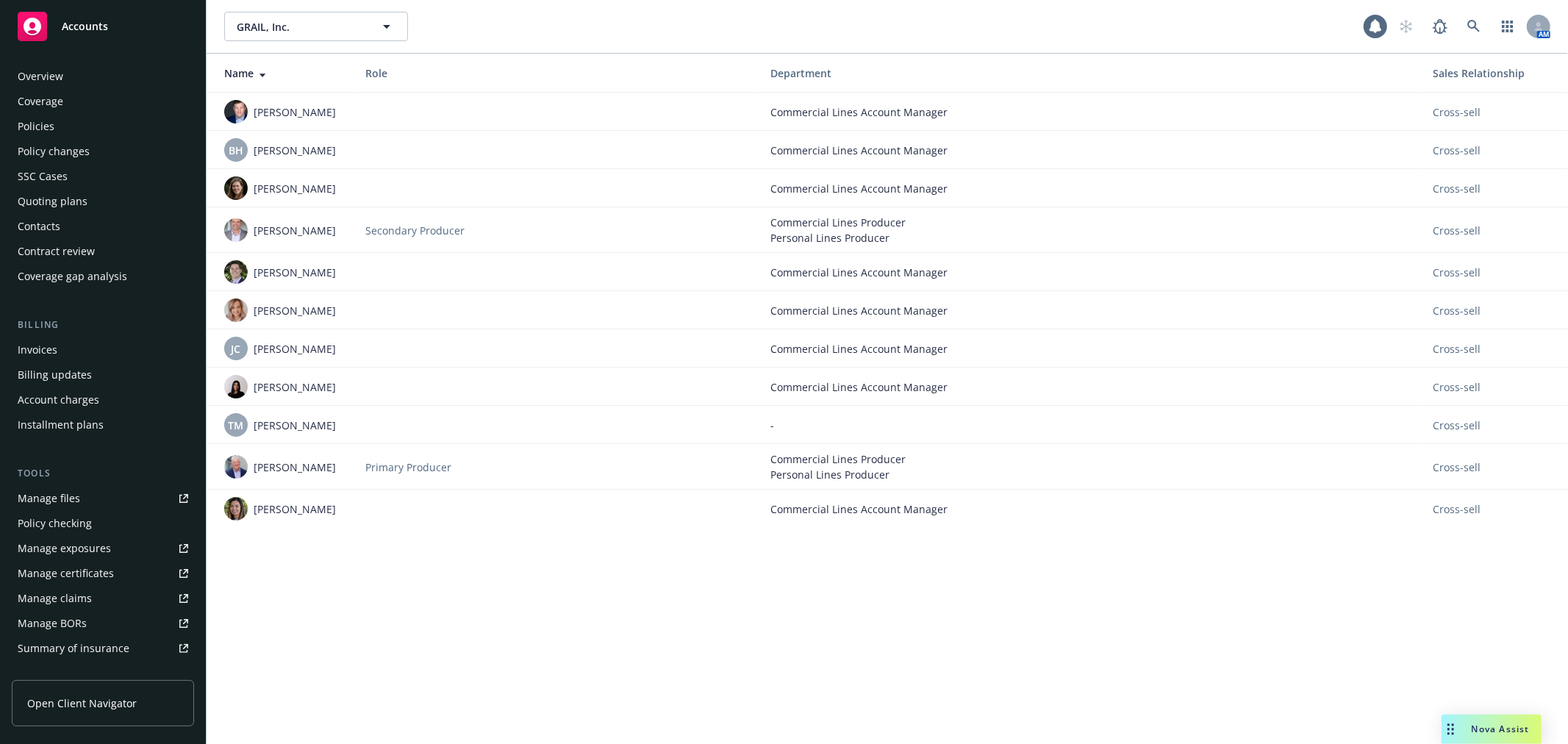
scroll to position [239, 0]
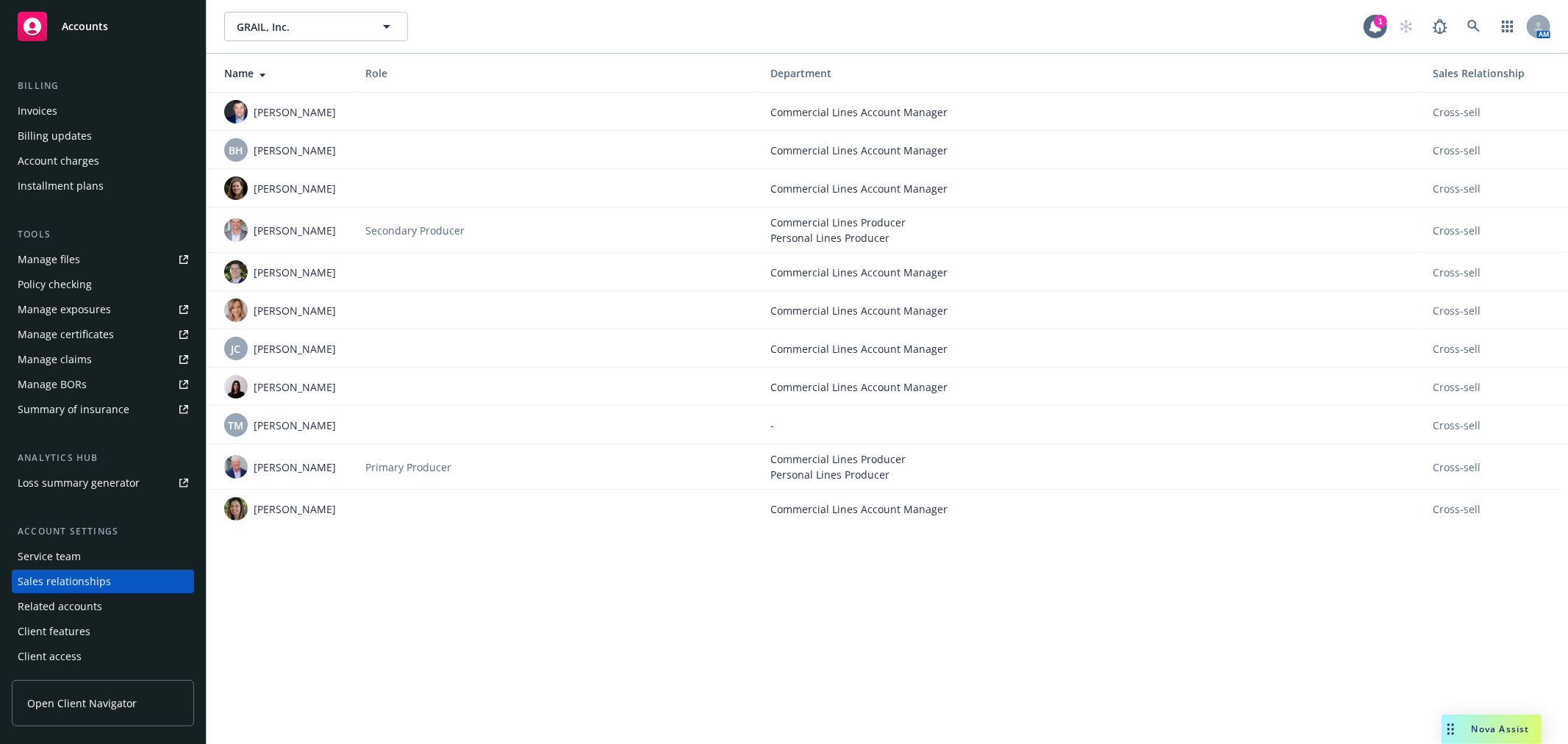
click at [1001, 270] on td "Commercial Lines Account Manager" at bounding box center [1089, 272] width 662 height 38
click at [995, 230] on span "Commercial Lines Producer" at bounding box center [1090, 222] width 639 height 15
click at [635, 643] on div "GRAIL, Inc. GRAIL, Inc. 1 AM Name Role Department Sales Relationship Brandon Se…" at bounding box center [887, 372] width 1361 height 744
click at [93, 115] on div "Invoices" at bounding box center [103, 111] width 171 height 24
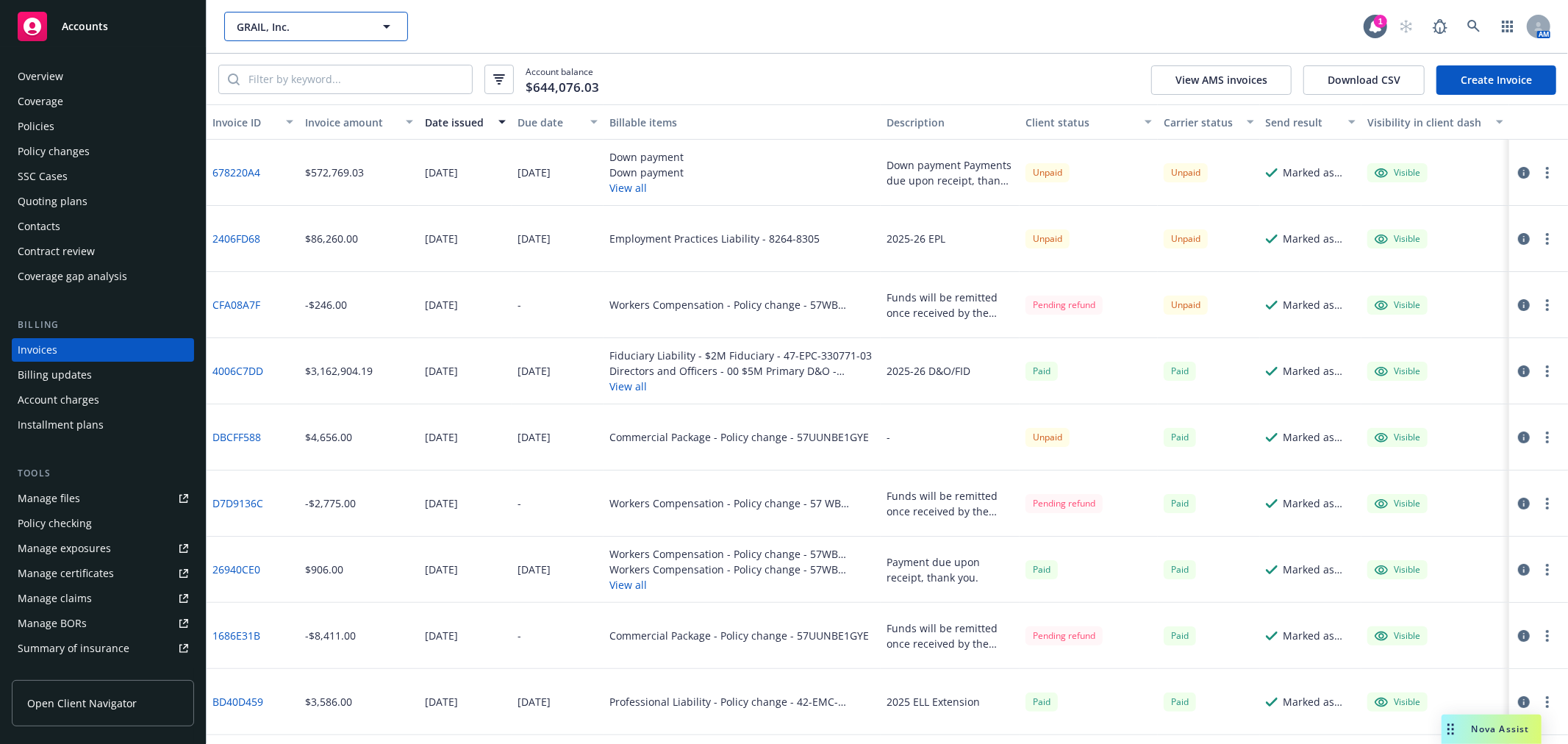
click at [306, 27] on span "GRAIL, Inc." at bounding box center [300, 26] width 127 height 15
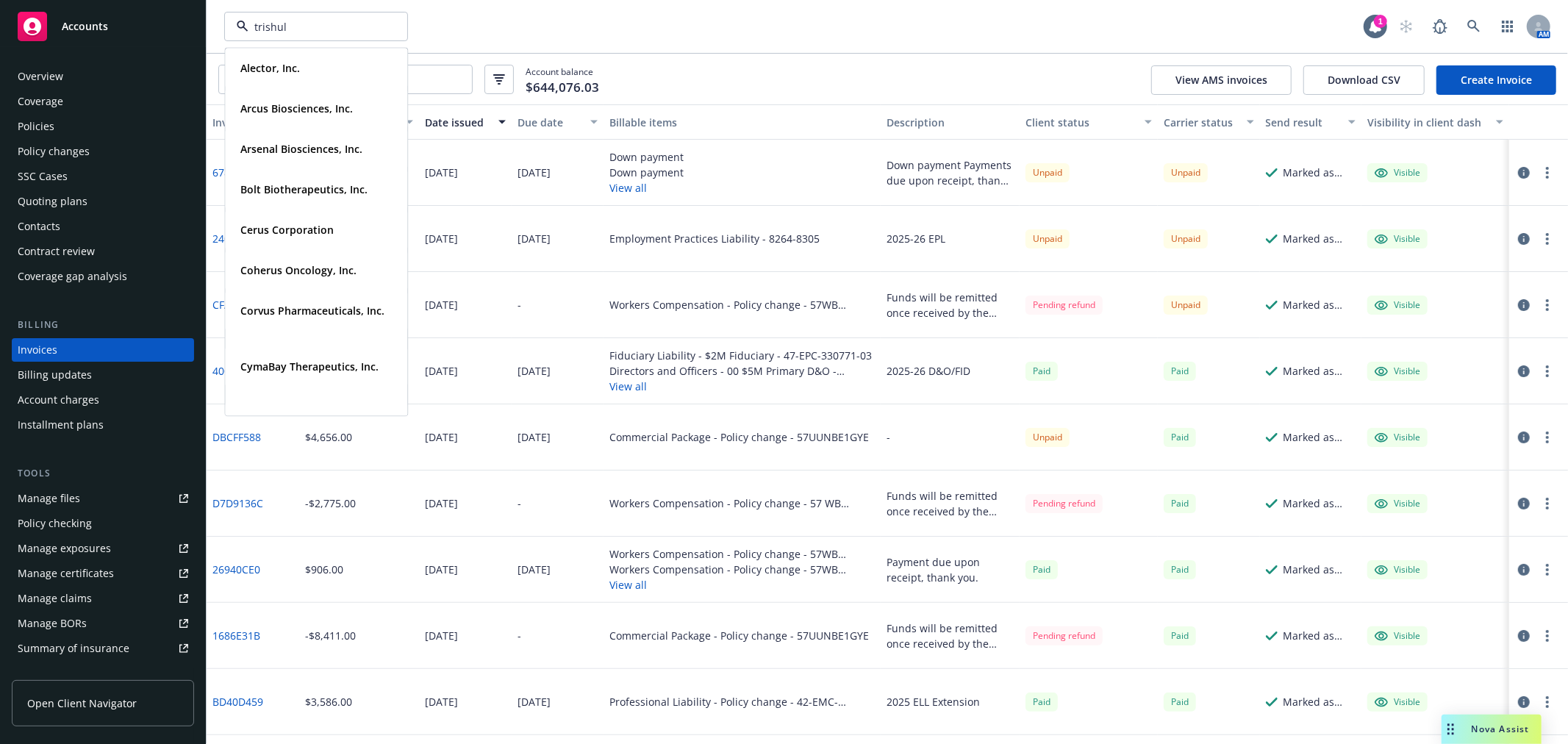
type input "trishula"
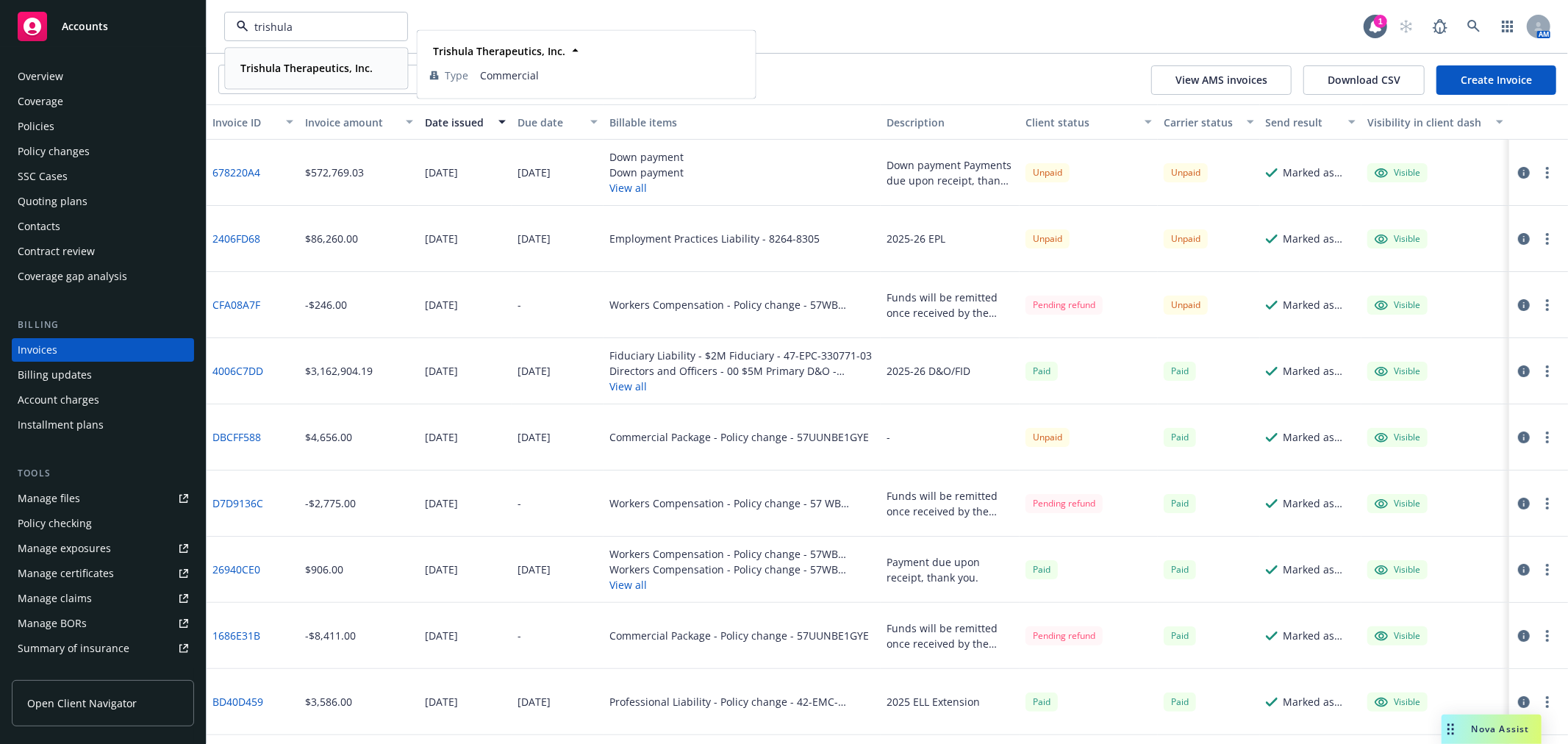
click at [291, 60] on div "Trishula Therapeutics, Inc." at bounding box center [304, 67] width 141 height 21
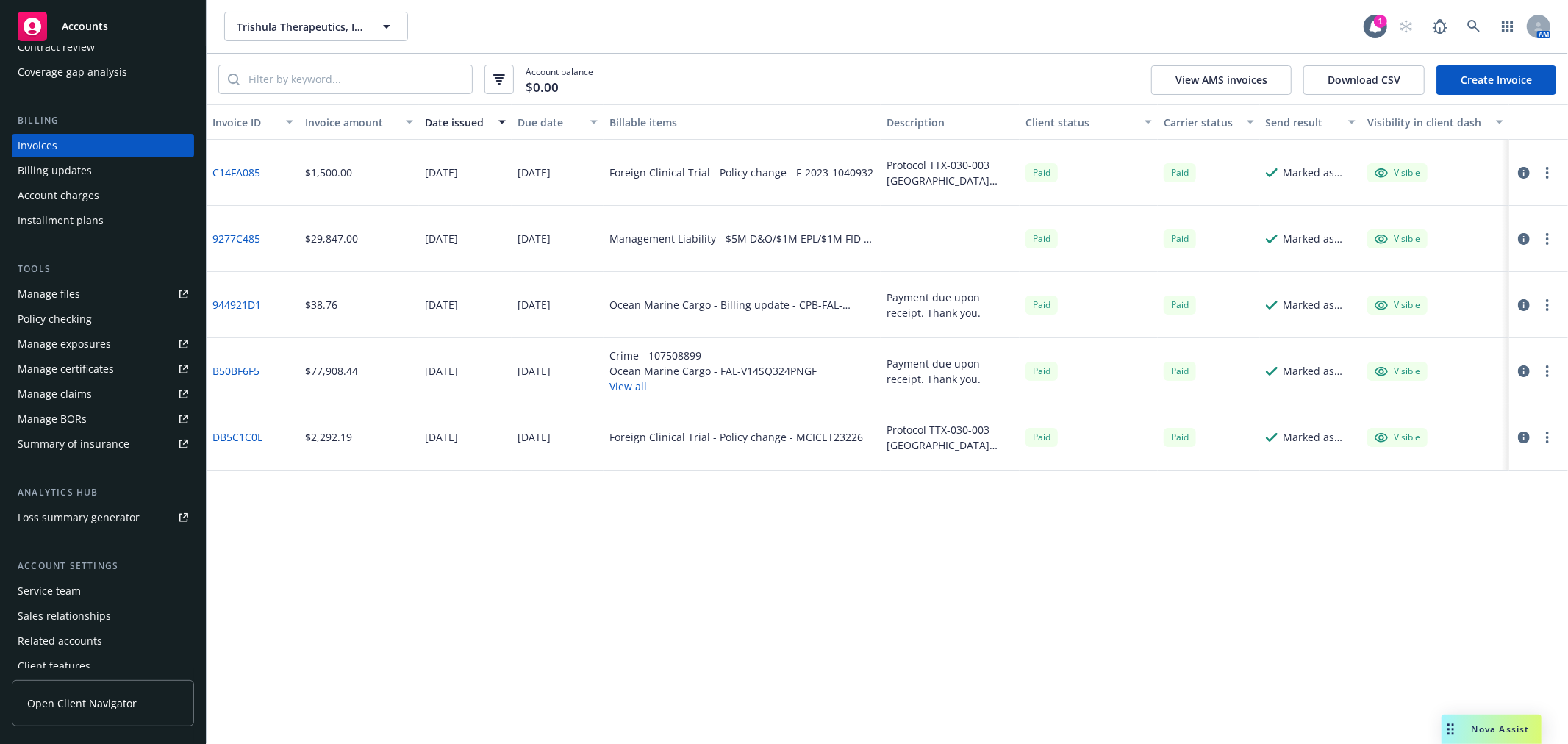
scroll to position [238, 0]
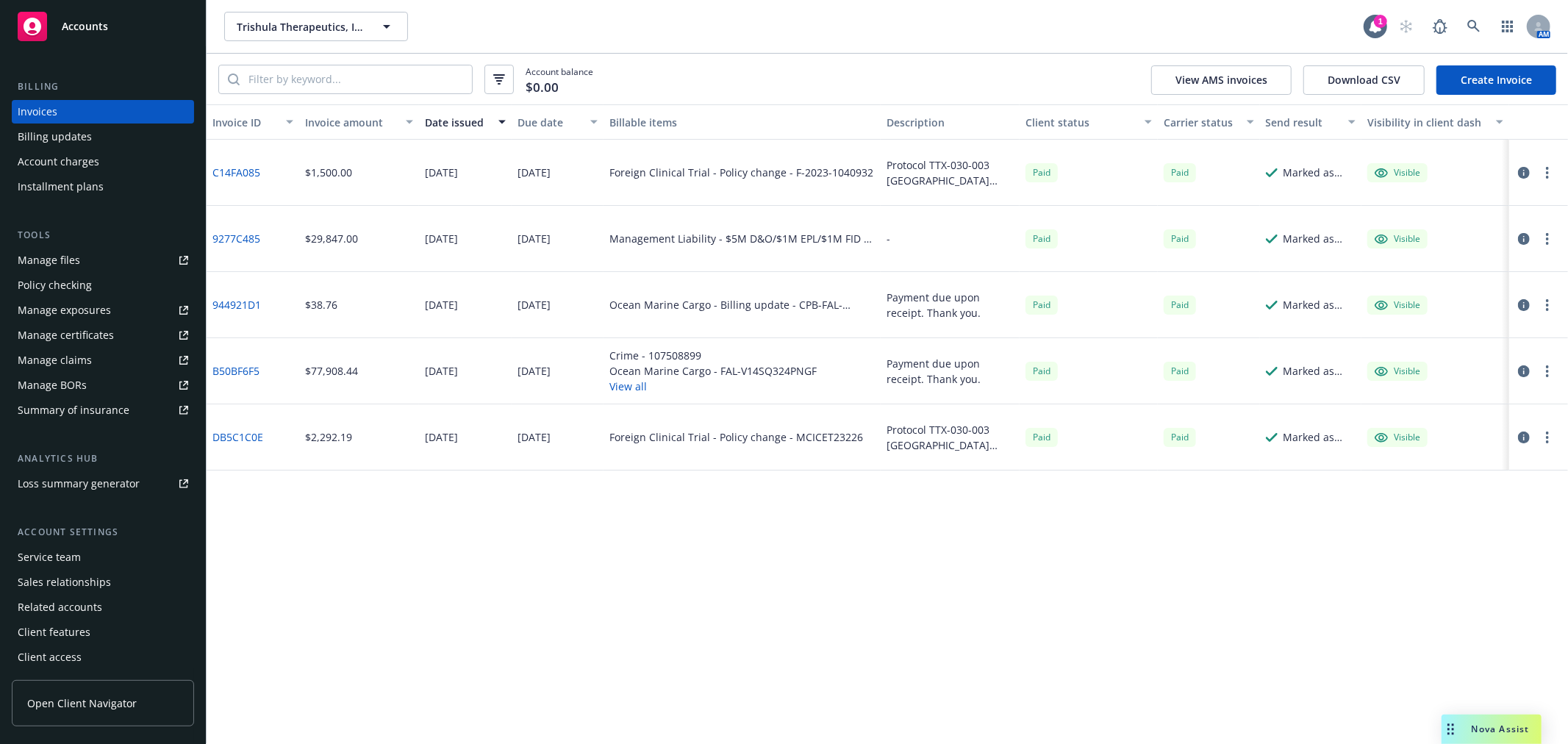
click at [81, 559] on div "Service team" at bounding box center [103, 557] width 171 height 24
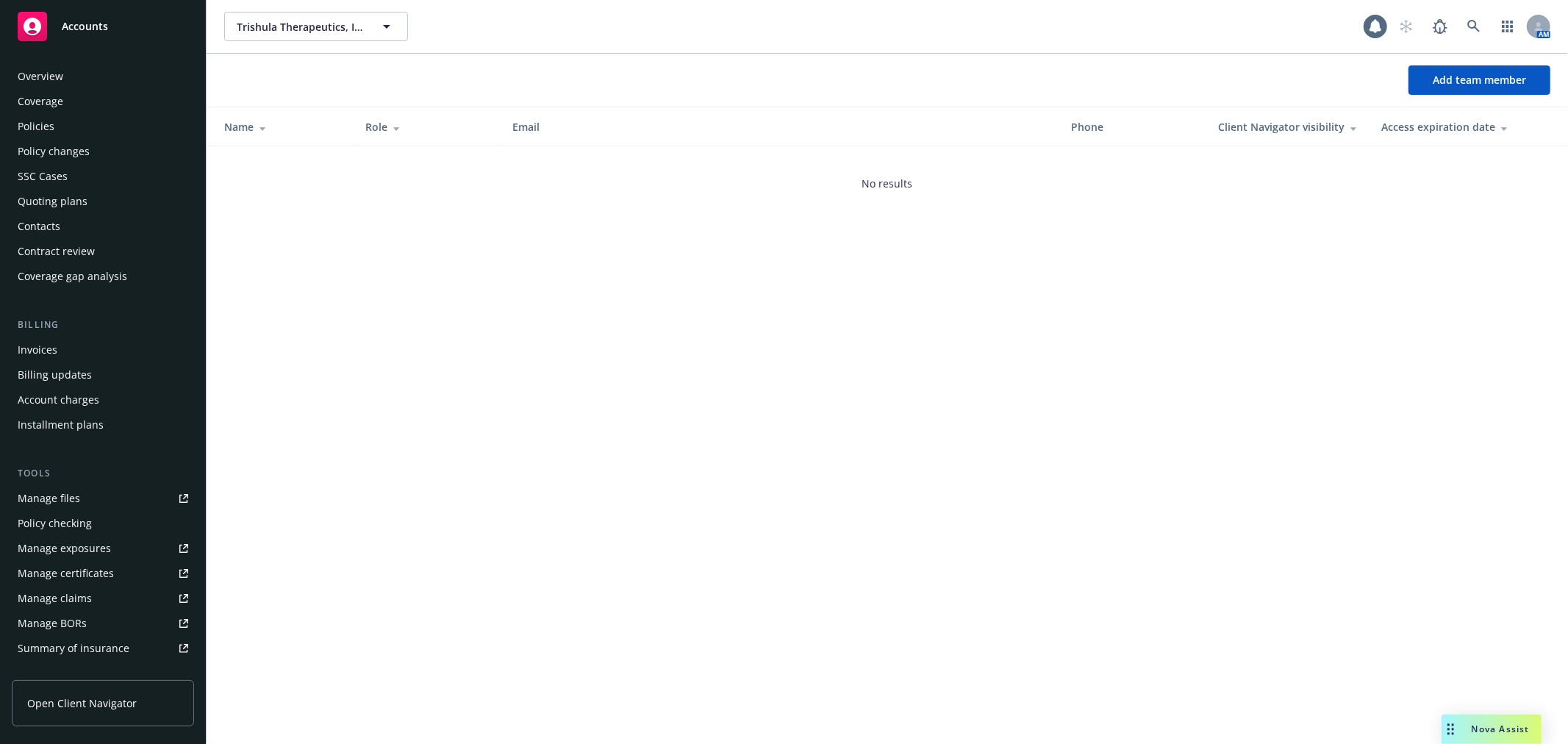
scroll to position [239, 0]
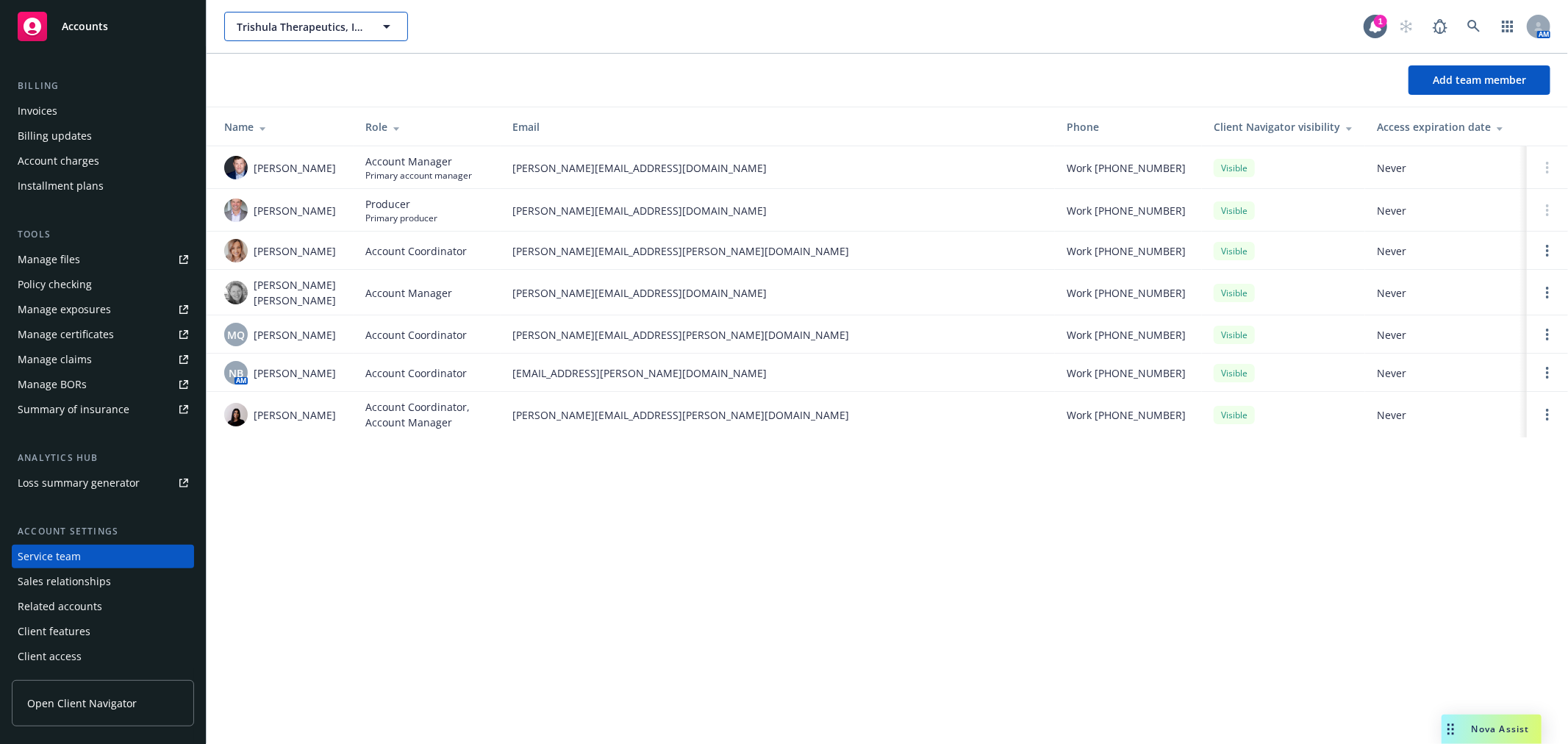
click at [313, 31] on span "Trishula Therapeutics, Inc." at bounding box center [300, 26] width 127 height 15
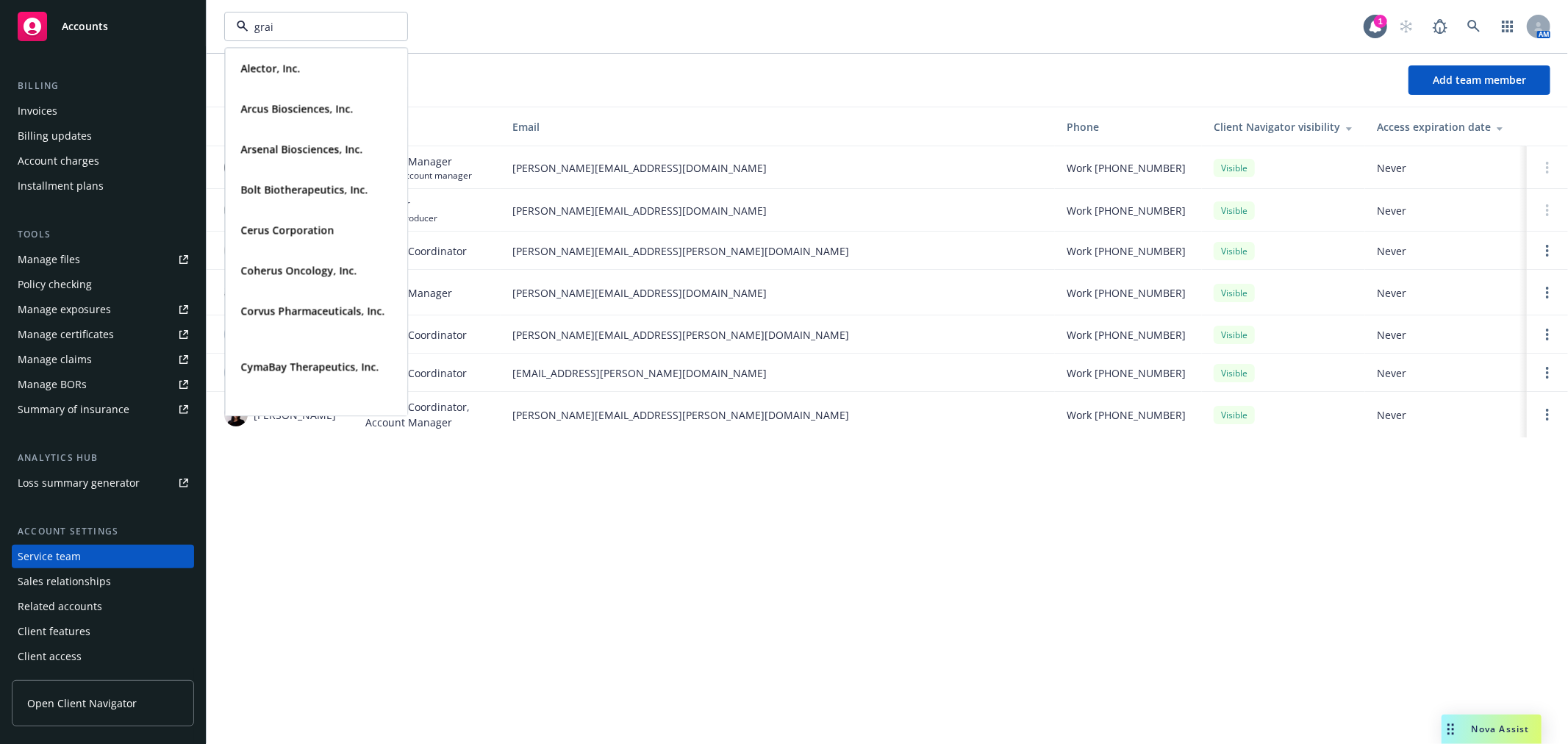
type input "grail"
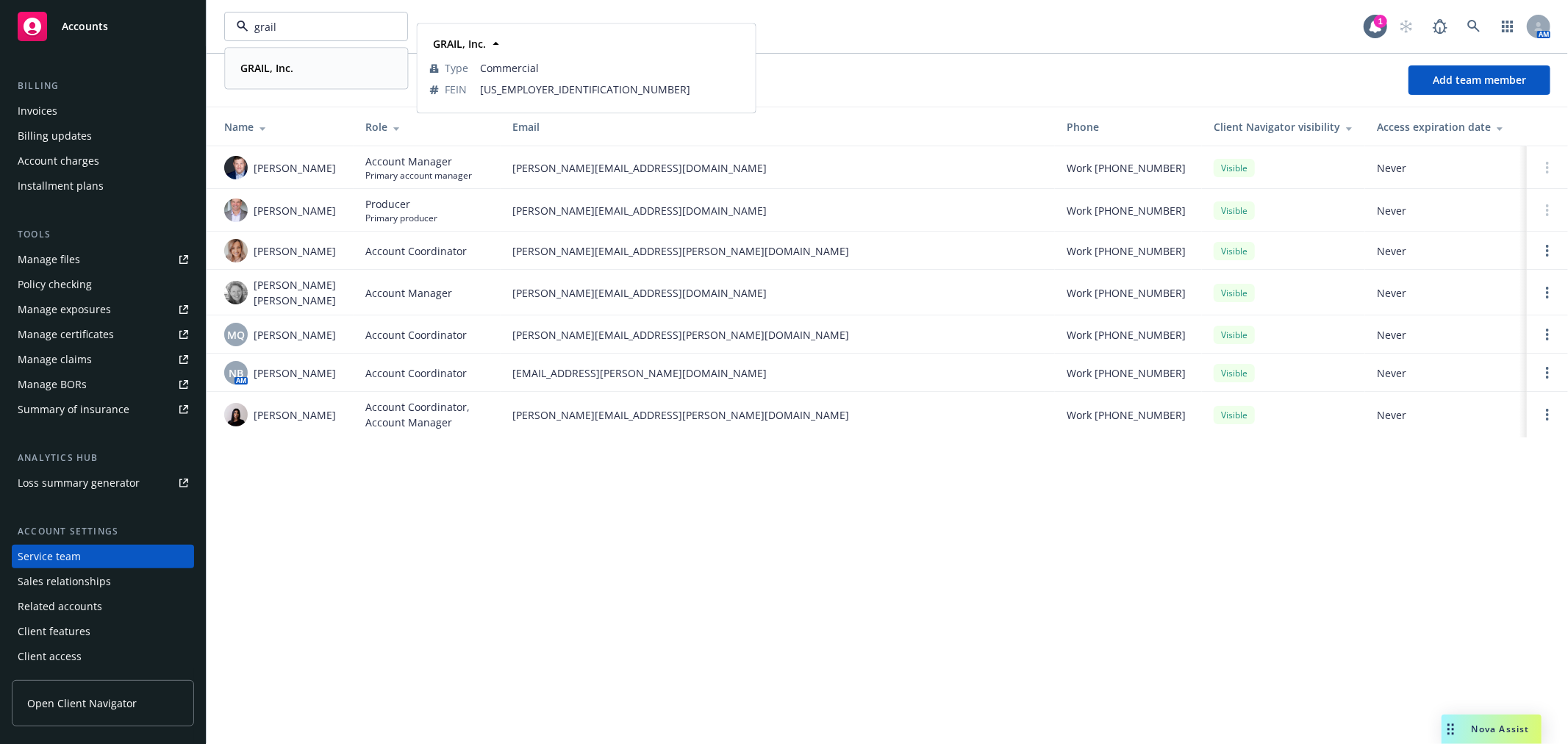
click at [300, 63] on div "GRAIL, Inc." at bounding box center [315, 67] width 163 height 21
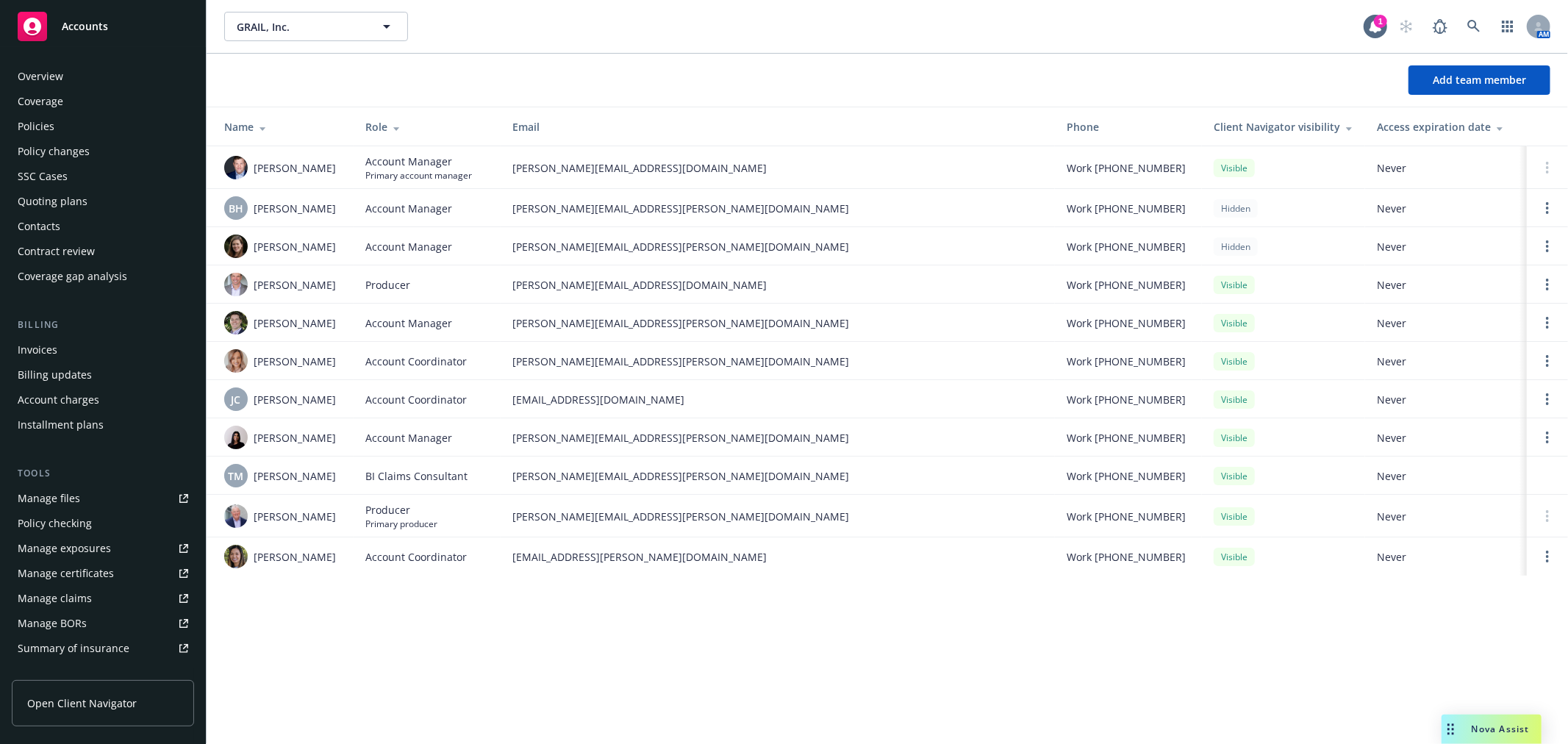
click at [71, 119] on div "Policies" at bounding box center [103, 126] width 171 height 24
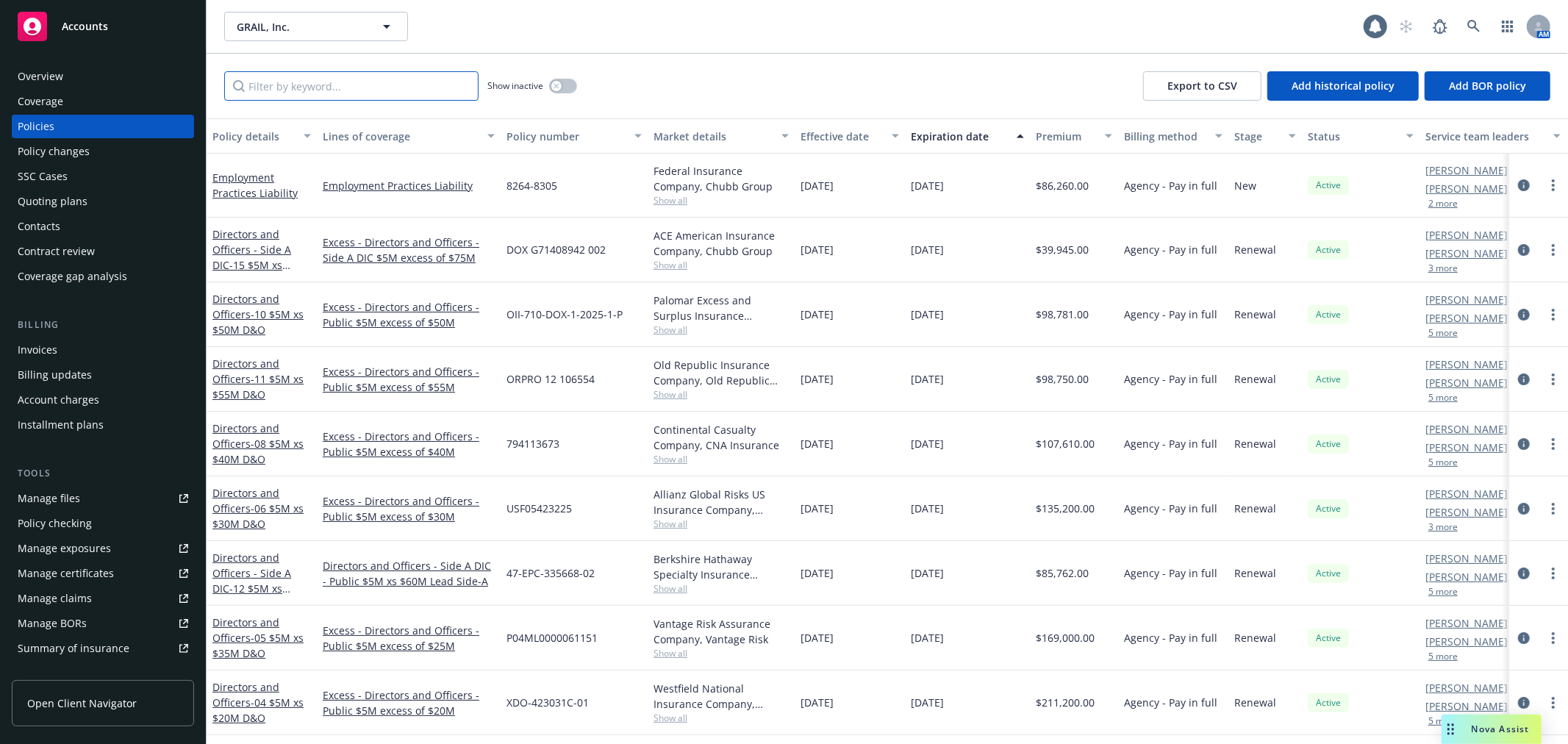
click at [297, 85] on input "Filter by keyword..." at bounding box center [351, 85] width 255 height 29
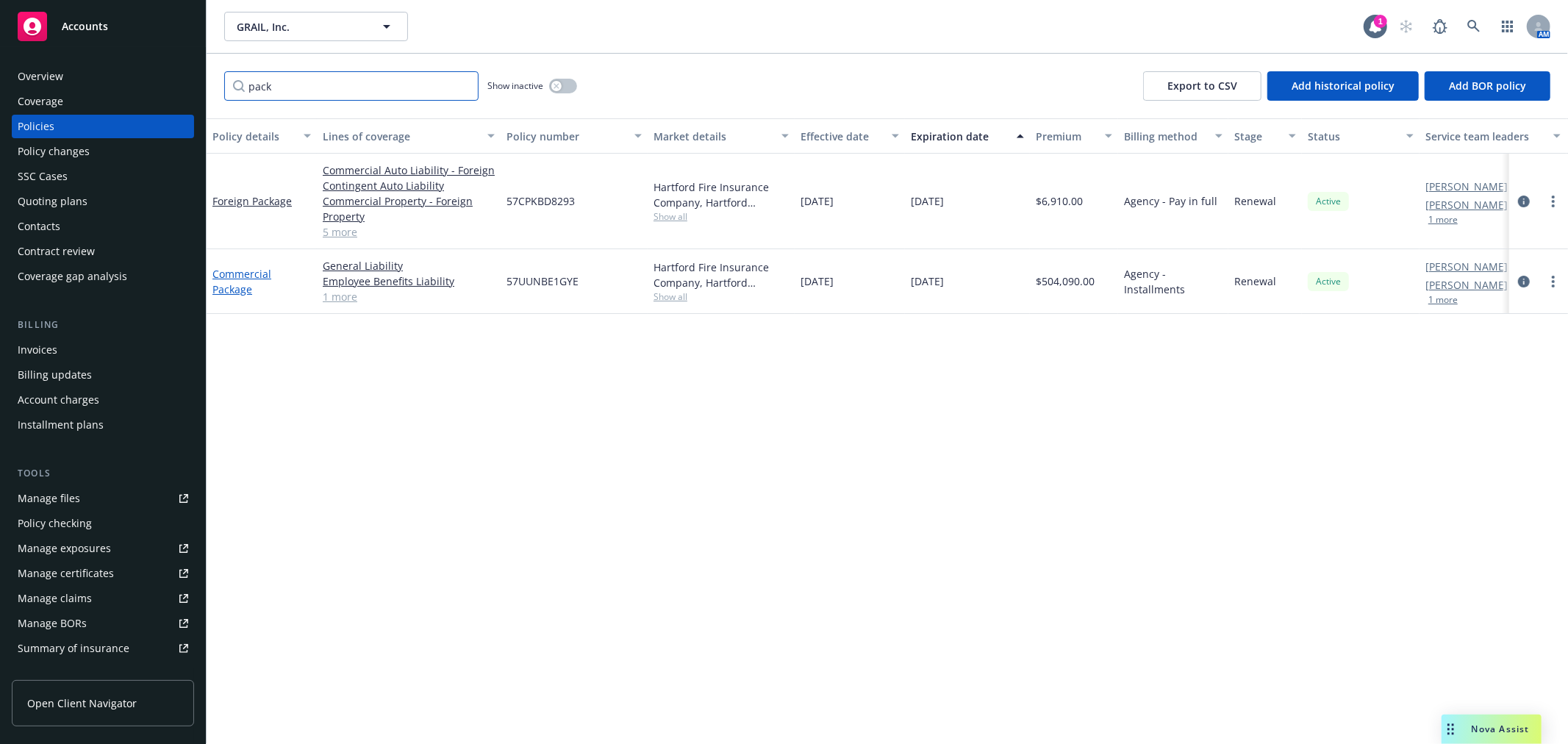
type input "pack"
click at [235, 275] on link "Commercial Package" at bounding box center [242, 281] width 59 height 29
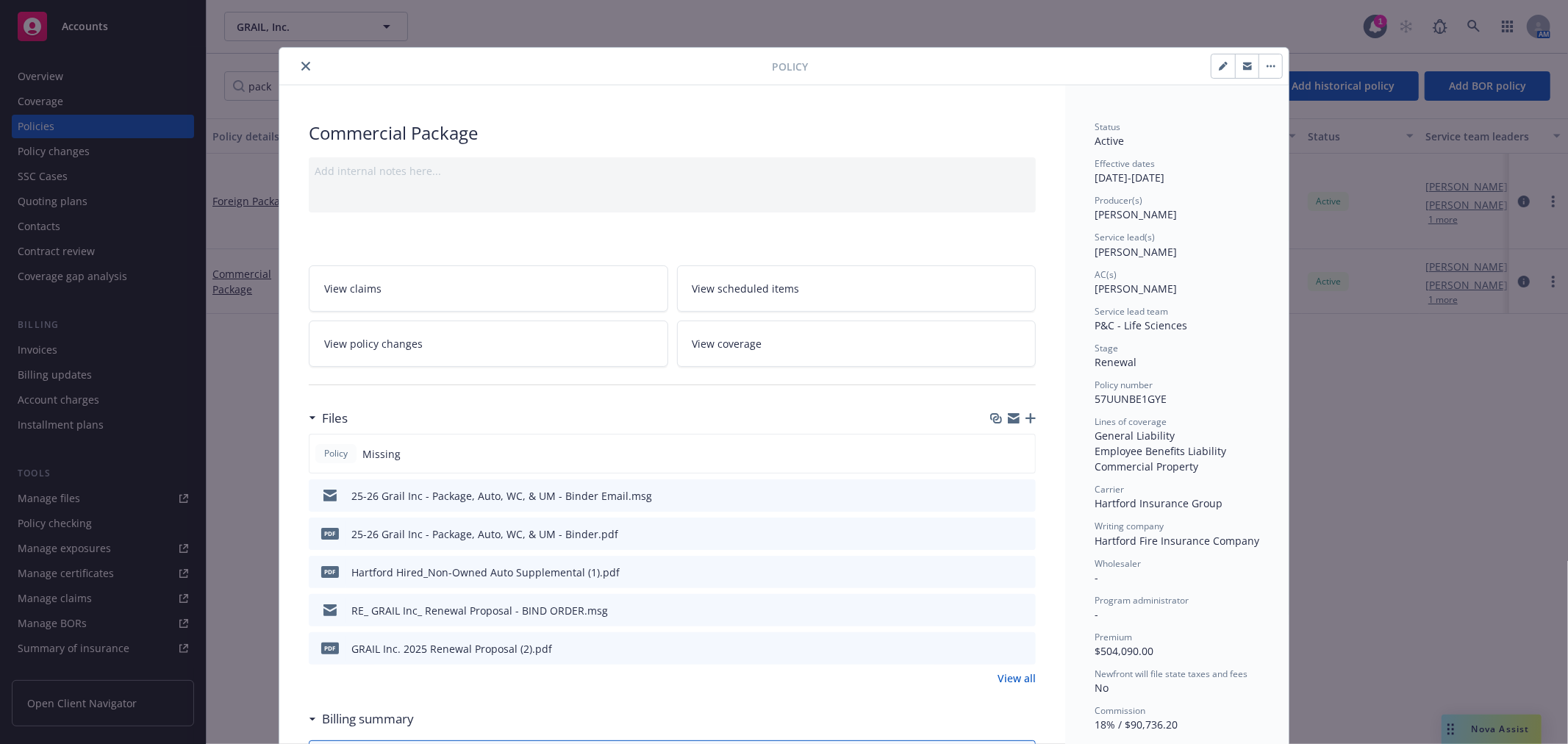
click at [1219, 62] on icon "button" at bounding box center [1223, 66] width 9 height 9
select select "RENEWAL"
select select "12"
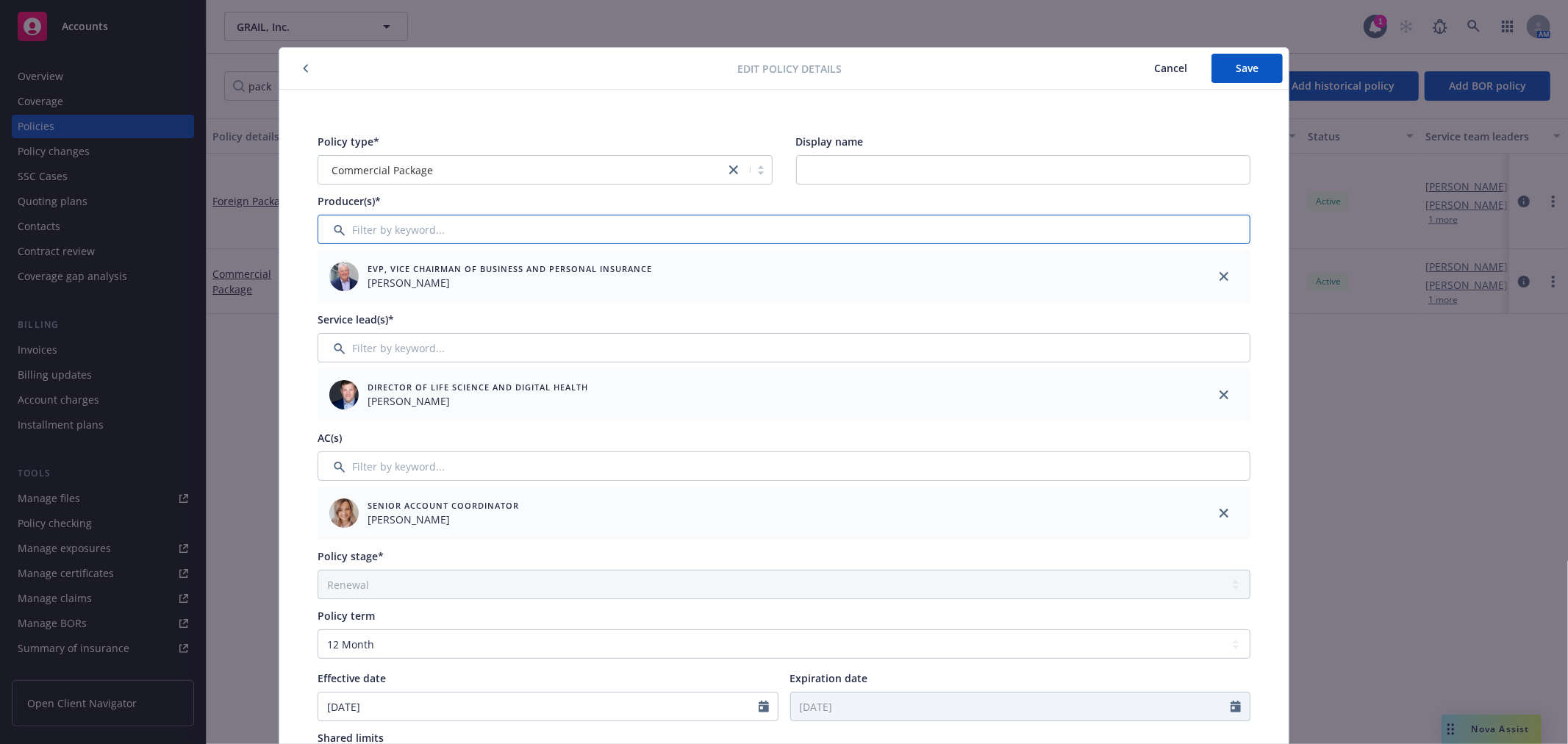
click at [443, 226] on input "Filter by keyword..." at bounding box center [784, 229] width 933 height 29
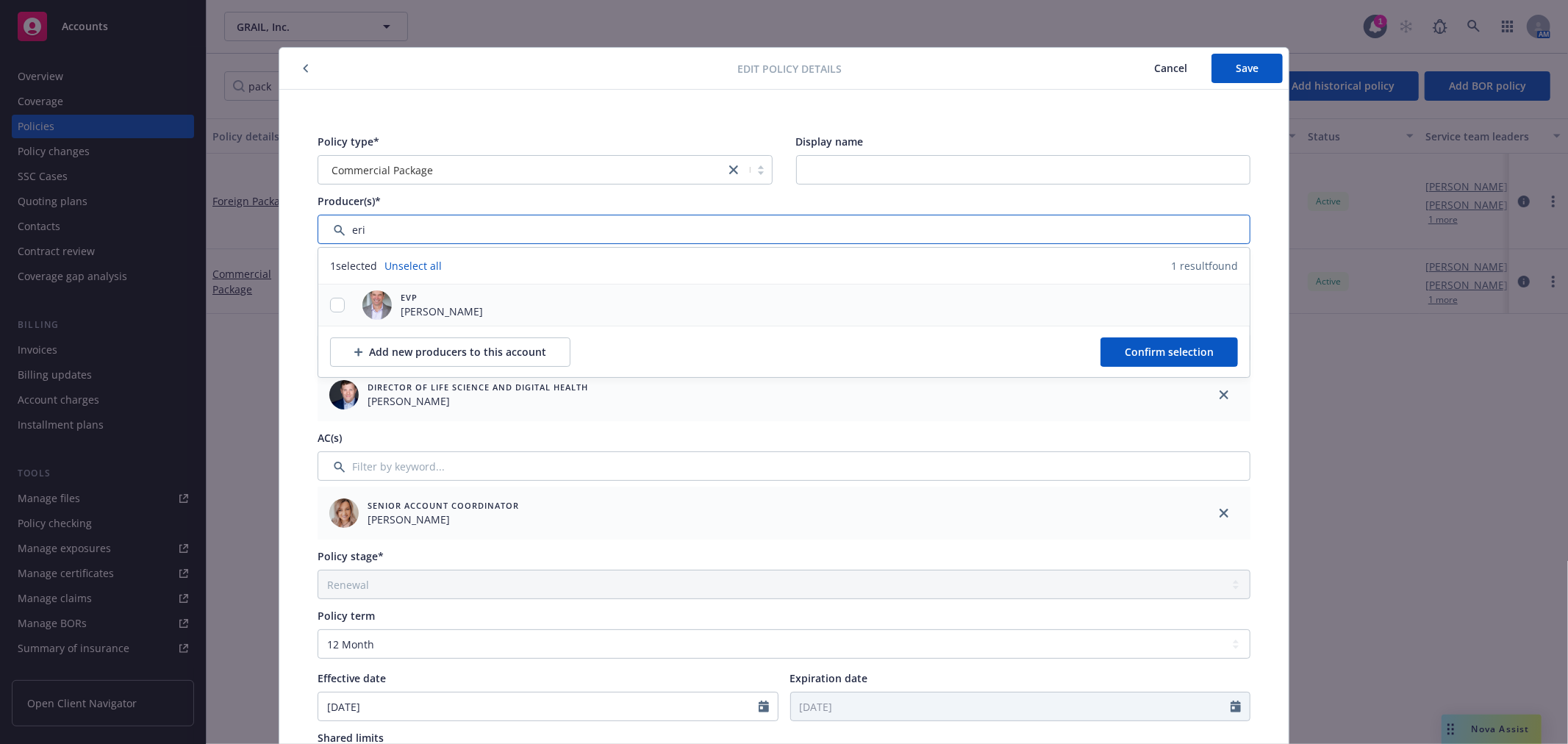
type input "eri"
click at [332, 308] on input "checkbox" at bounding box center [337, 304] width 15 height 15
checkbox input "true"
click at [1142, 350] on span "Confirm selection" at bounding box center [1169, 351] width 89 height 14
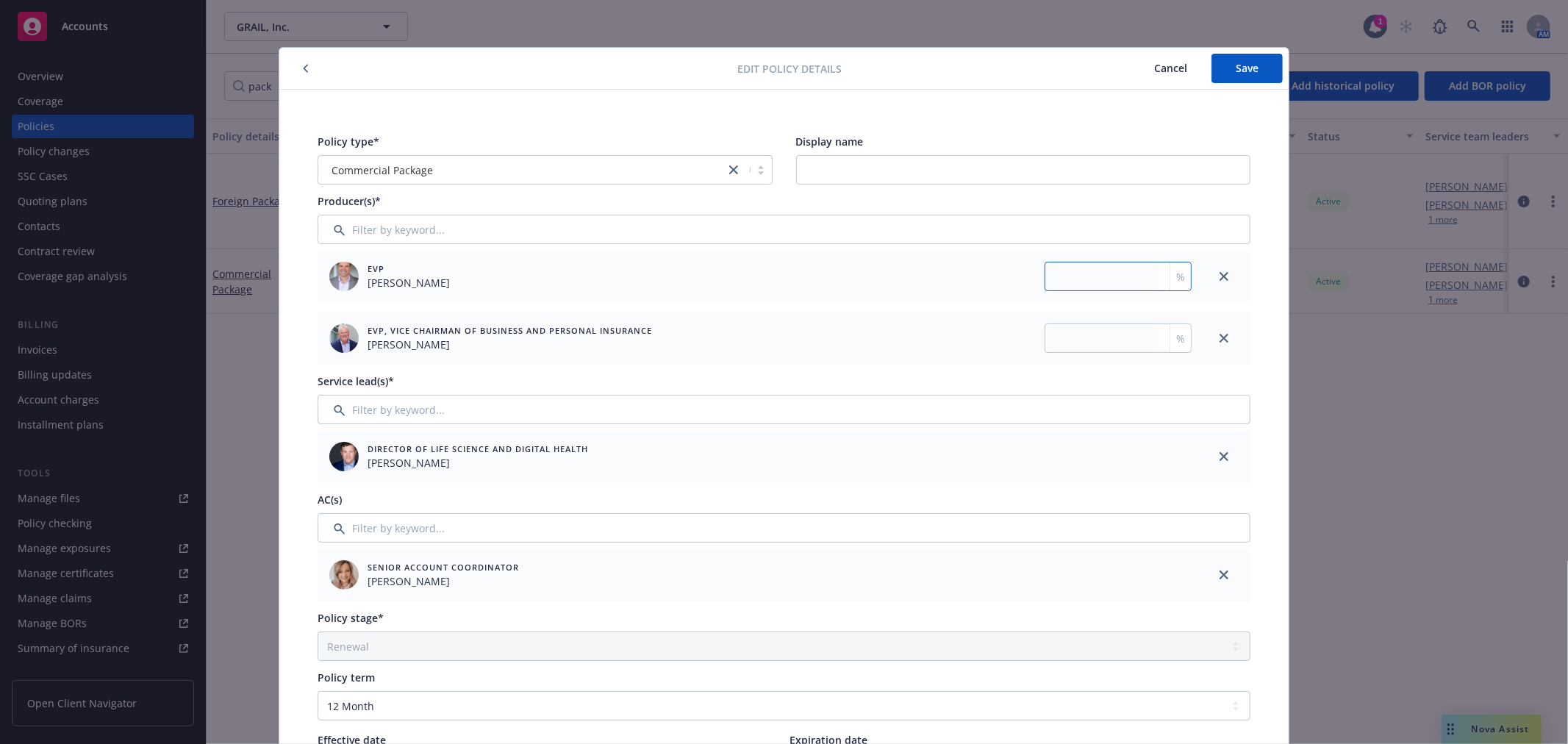
click at [1132, 281] on input "number" at bounding box center [1118, 276] width 147 height 29
type input "50"
click at [1065, 341] on input "number" at bounding box center [1118, 338] width 147 height 29
type input "50"
click at [1237, 64] on span "Save" at bounding box center [1247, 67] width 23 height 14
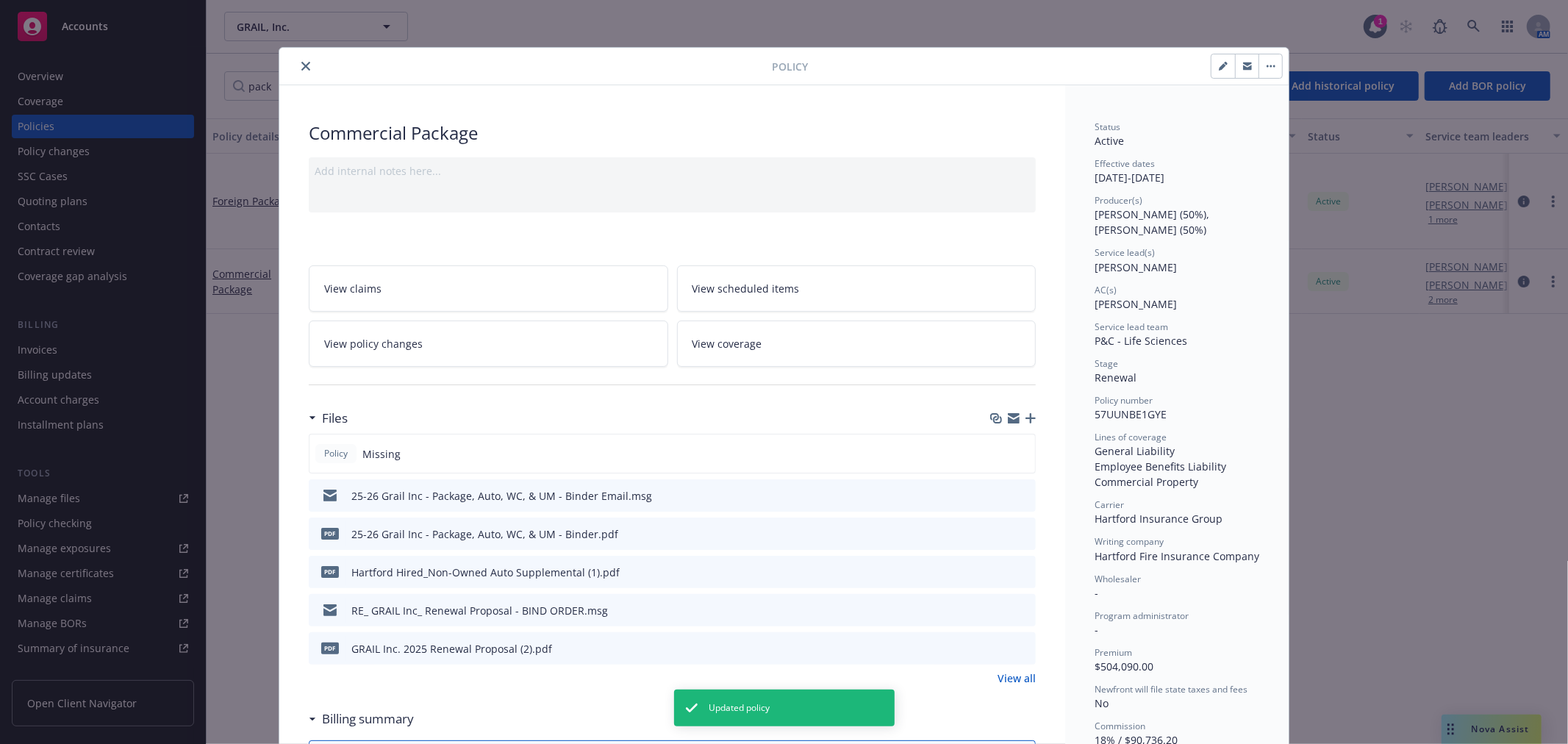
click at [302, 62] on icon "close" at bounding box center [306, 66] width 9 height 9
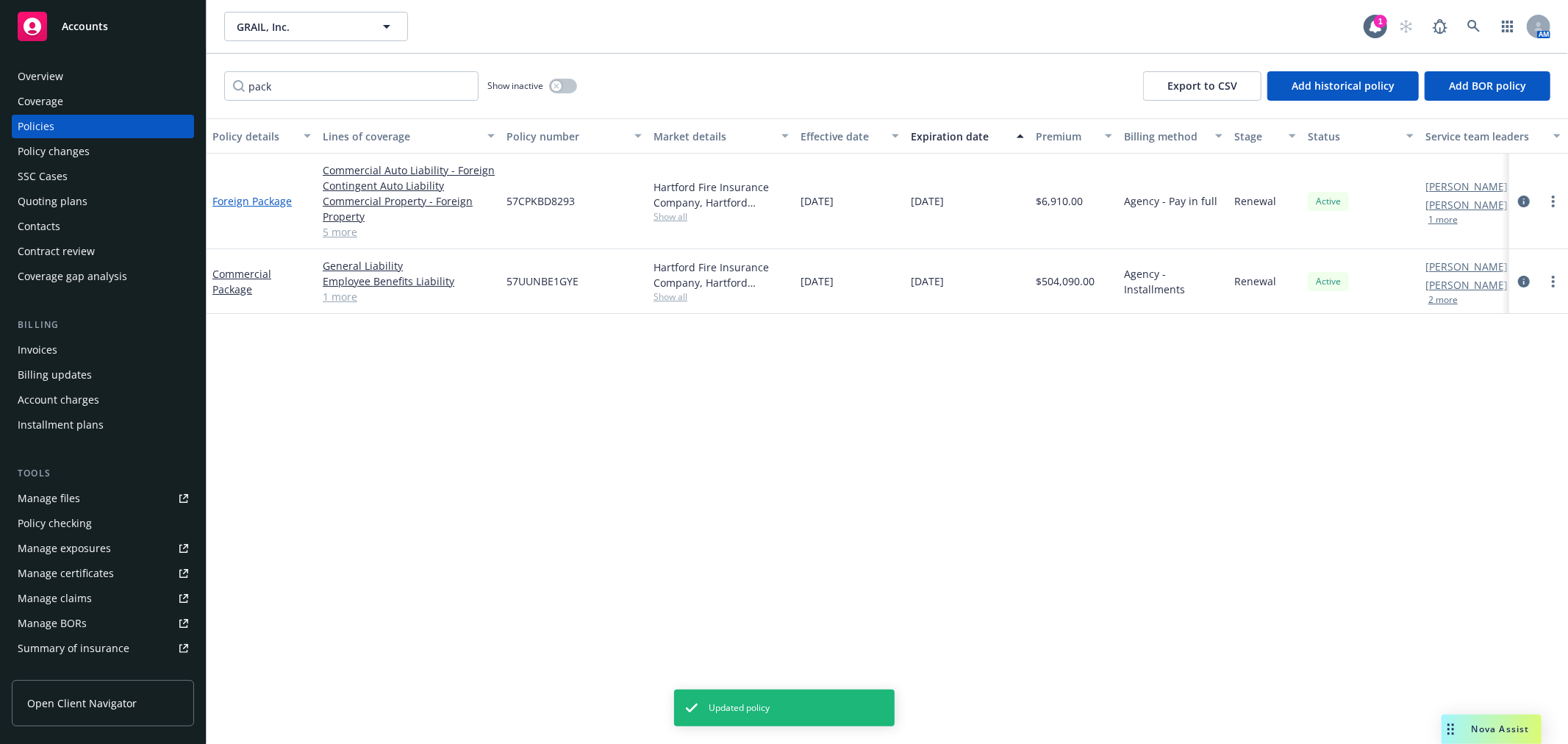
click at [265, 202] on link "Foreign Package" at bounding box center [252, 201] width 79 height 14
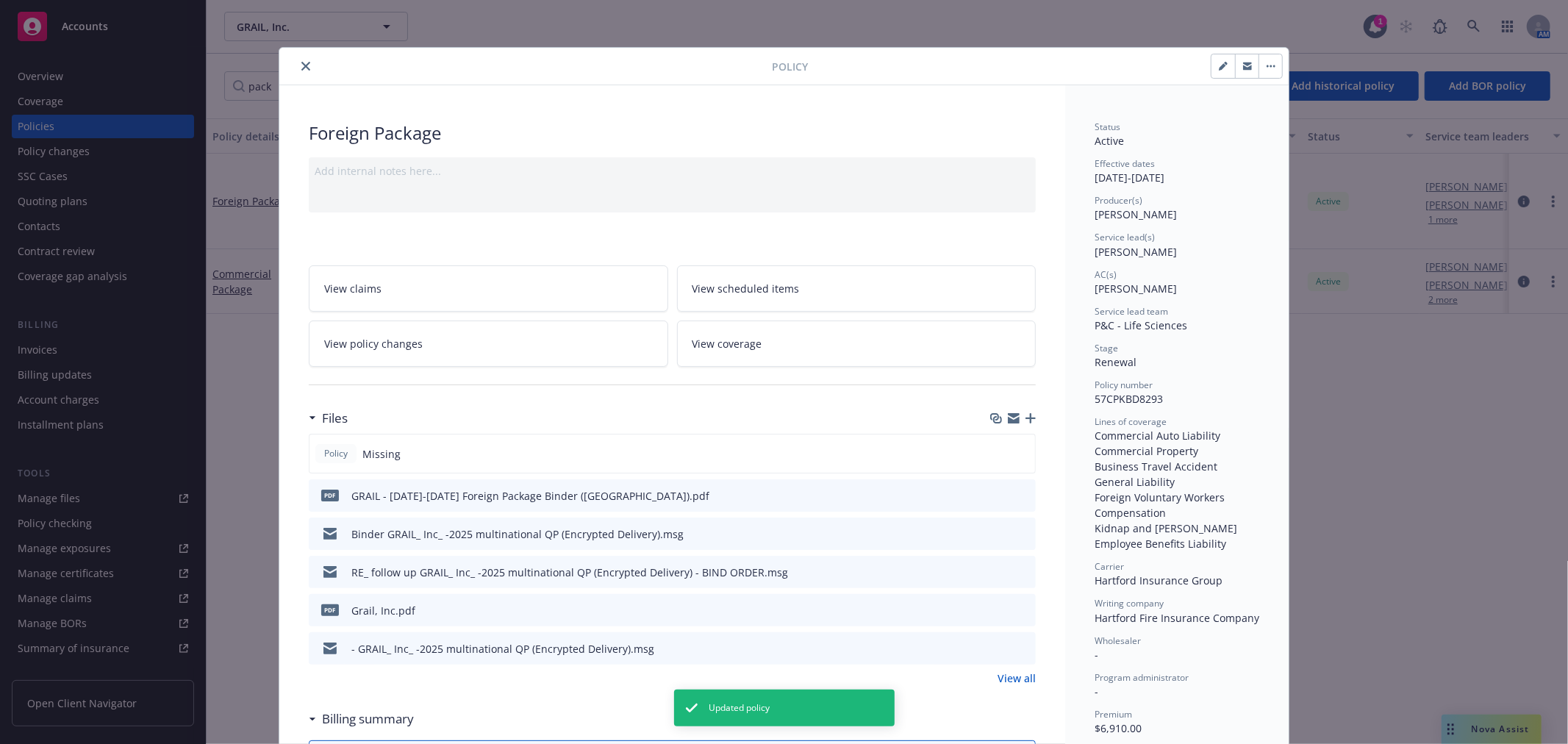
click at [1217, 71] on button "button" at bounding box center [1224, 67] width 24 height 24
select select "RENEWAL"
select select "12"
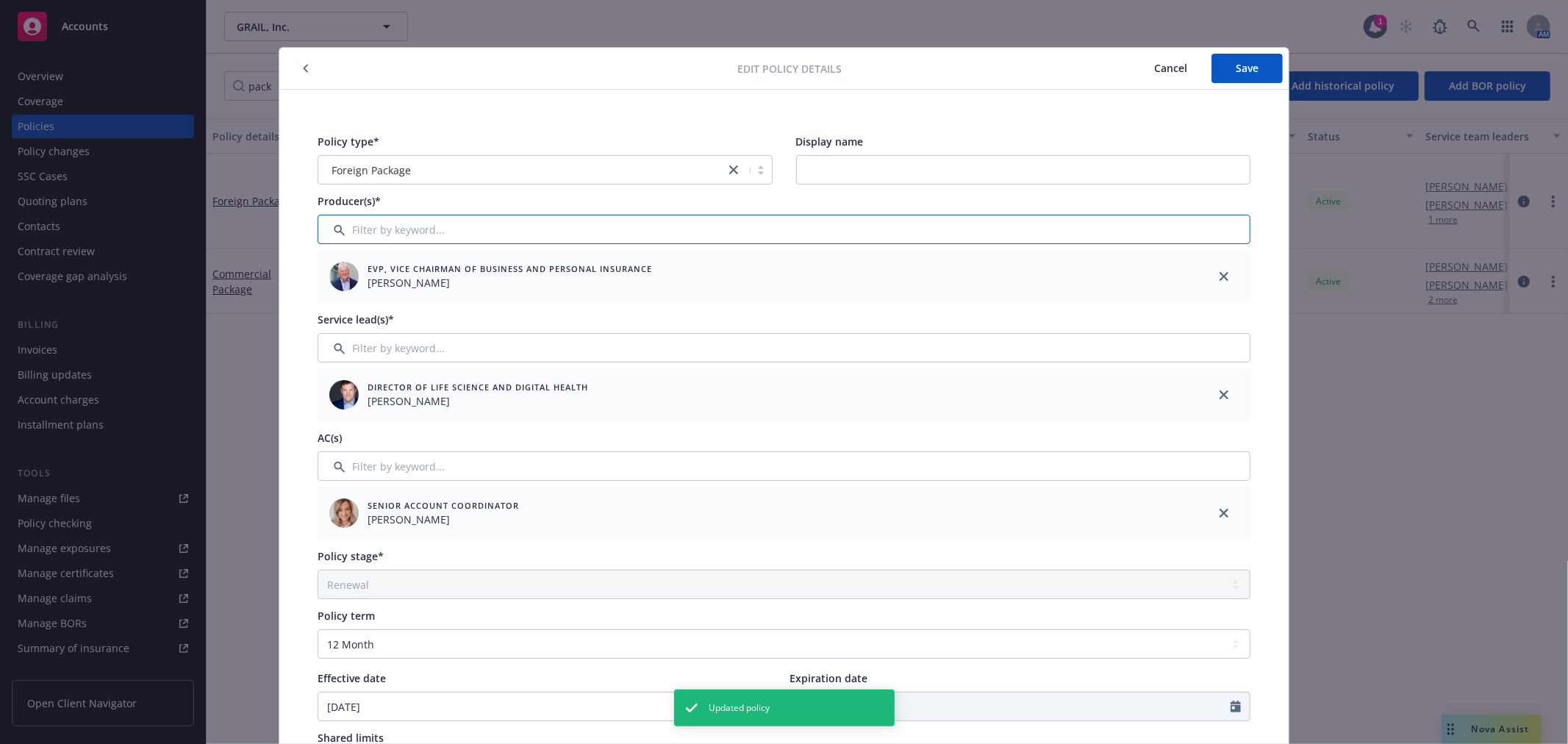
click at [444, 229] on input "Filter by keyword..." at bounding box center [784, 229] width 933 height 29
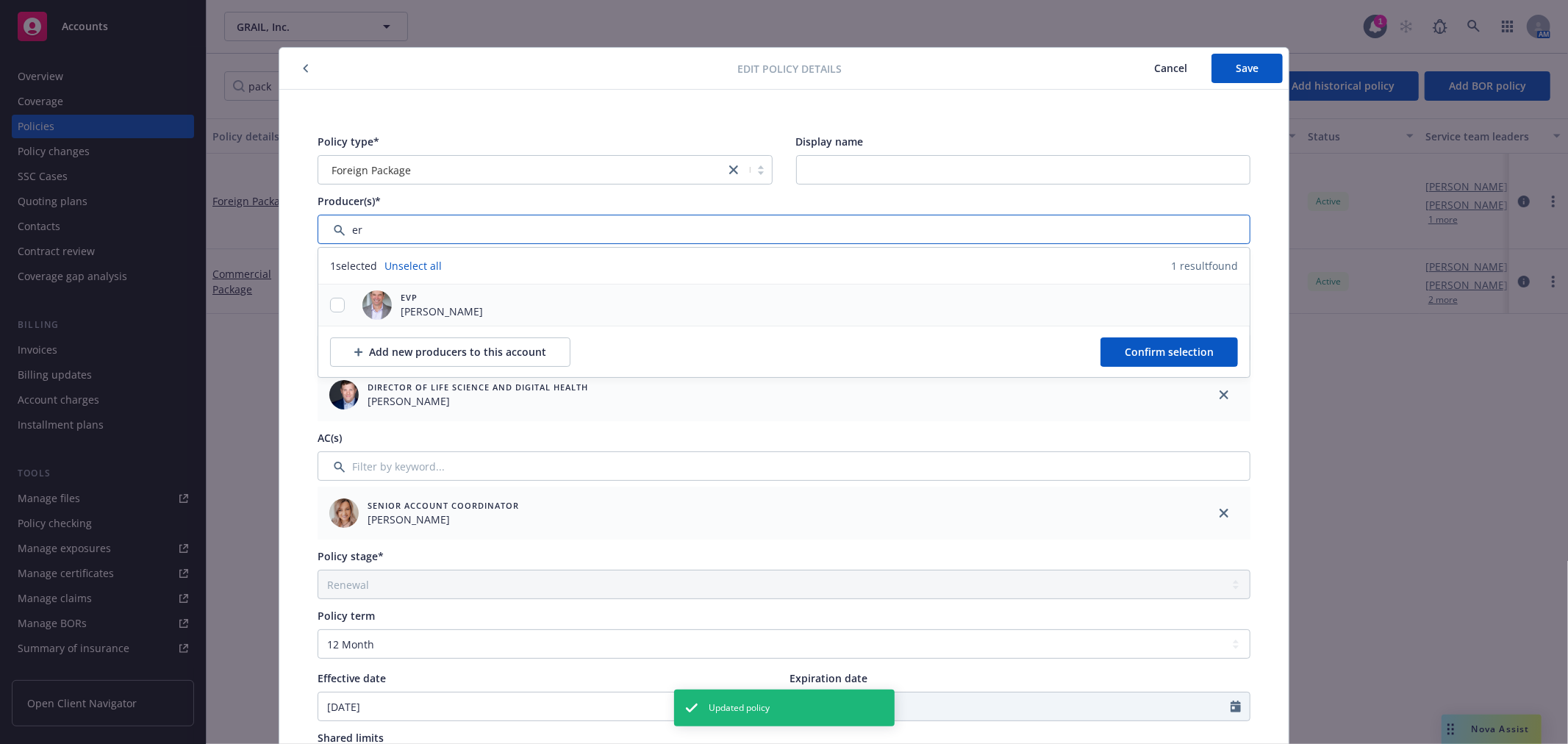
type input "er"
click at [330, 303] on input "checkbox" at bounding box center [337, 304] width 15 height 15
checkbox input "true"
click at [1113, 343] on button "Confirm selection" at bounding box center [1169, 352] width 138 height 29
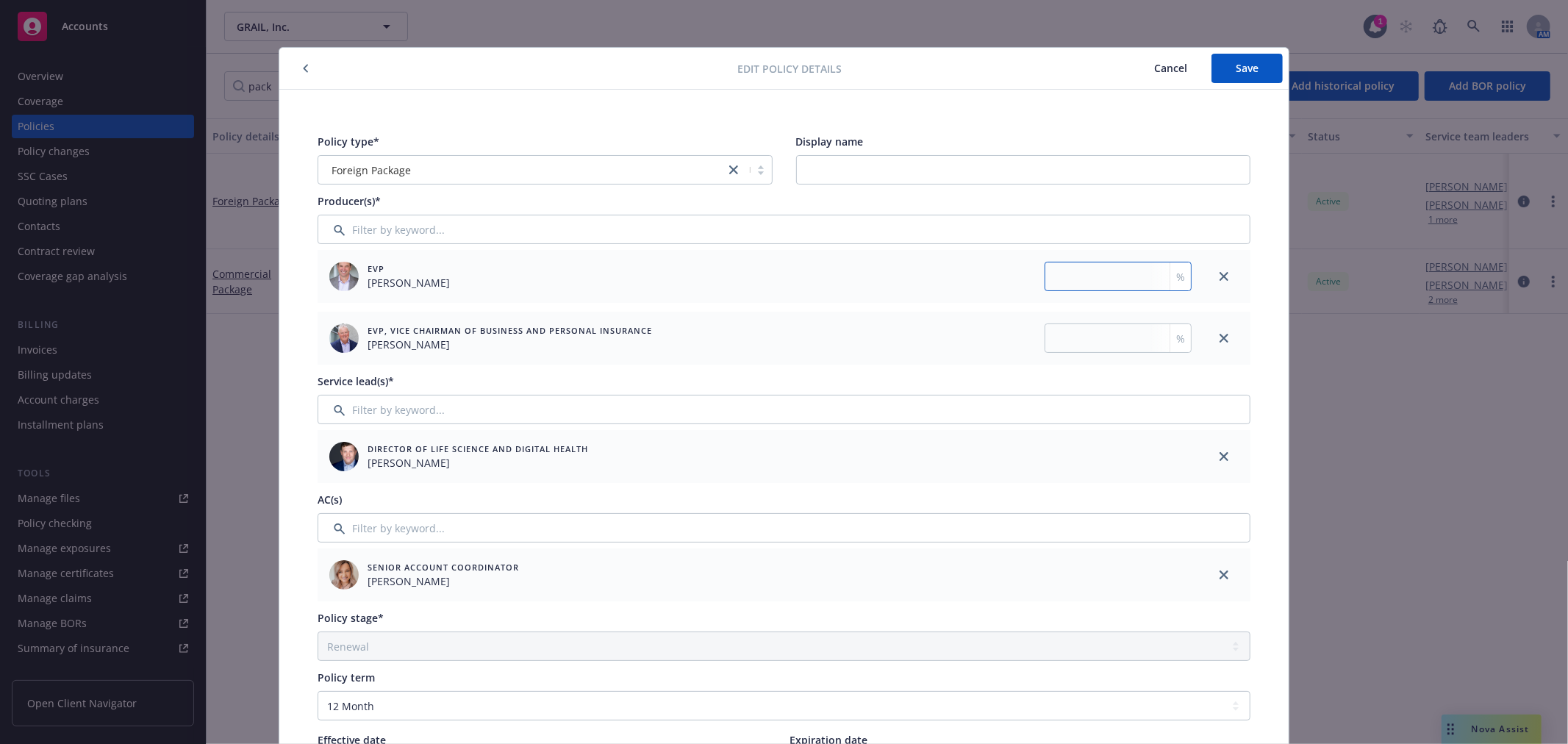
click at [1095, 272] on input "number" at bounding box center [1118, 276] width 147 height 29
type input "50"
click at [1095, 336] on input "number" at bounding box center [1118, 338] width 147 height 29
type input "50"
click at [1239, 72] on span "Save" at bounding box center [1247, 67] width 23 height 14
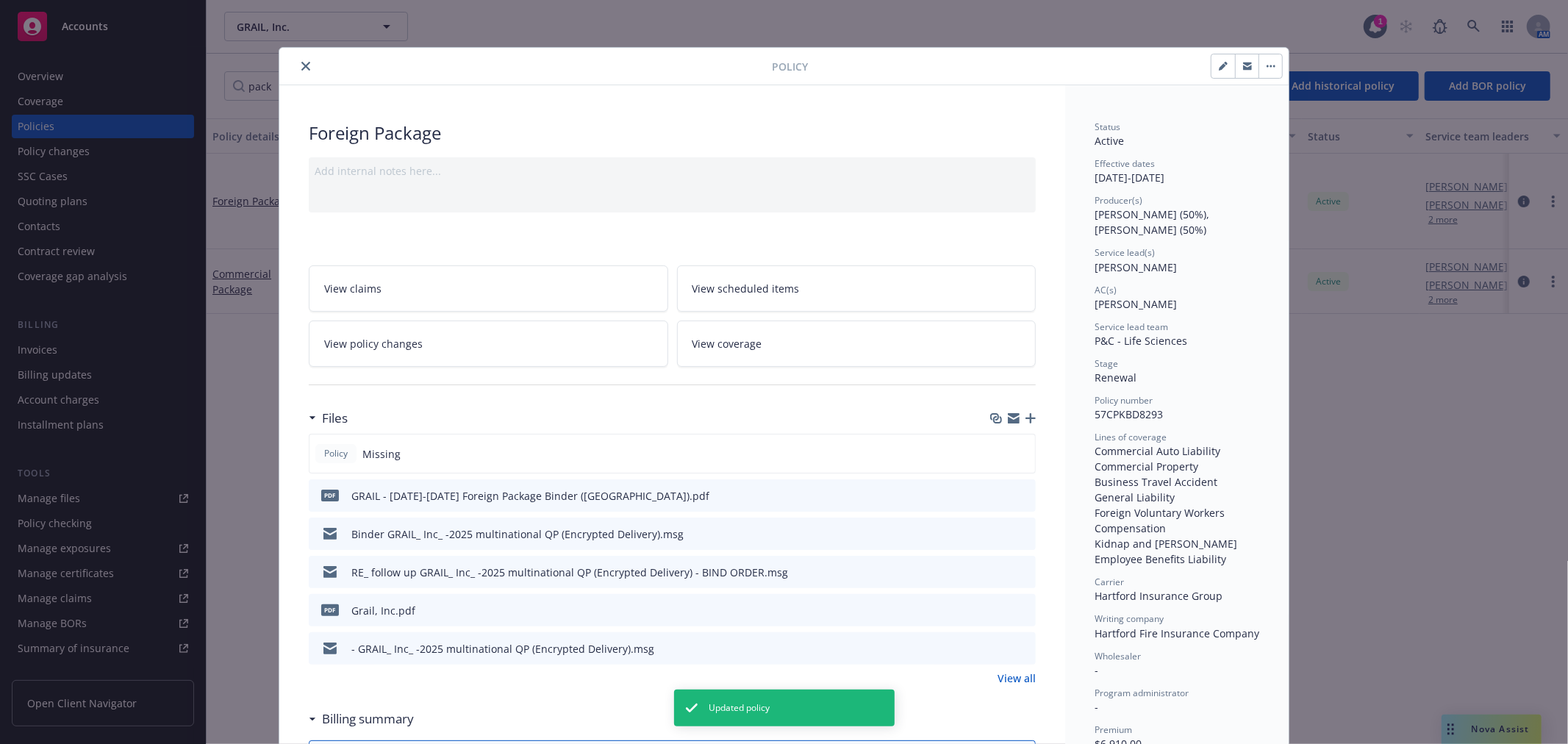
click at [302, 62] on icon "close" at bounding box center [306, 66] width 9 height 9
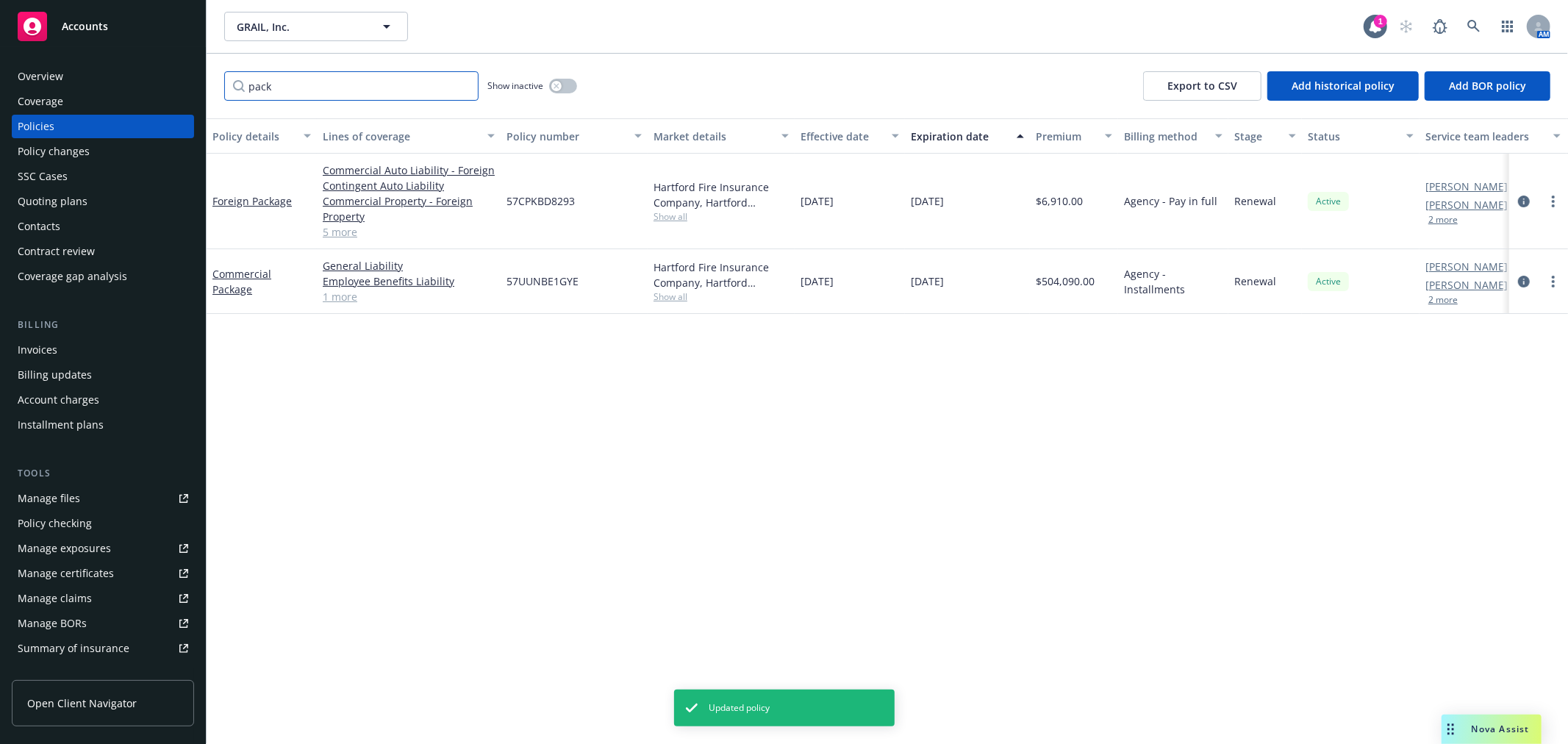
click at [463, 85] on input "pack" at bounding box center [351, 85] width 255 height 29
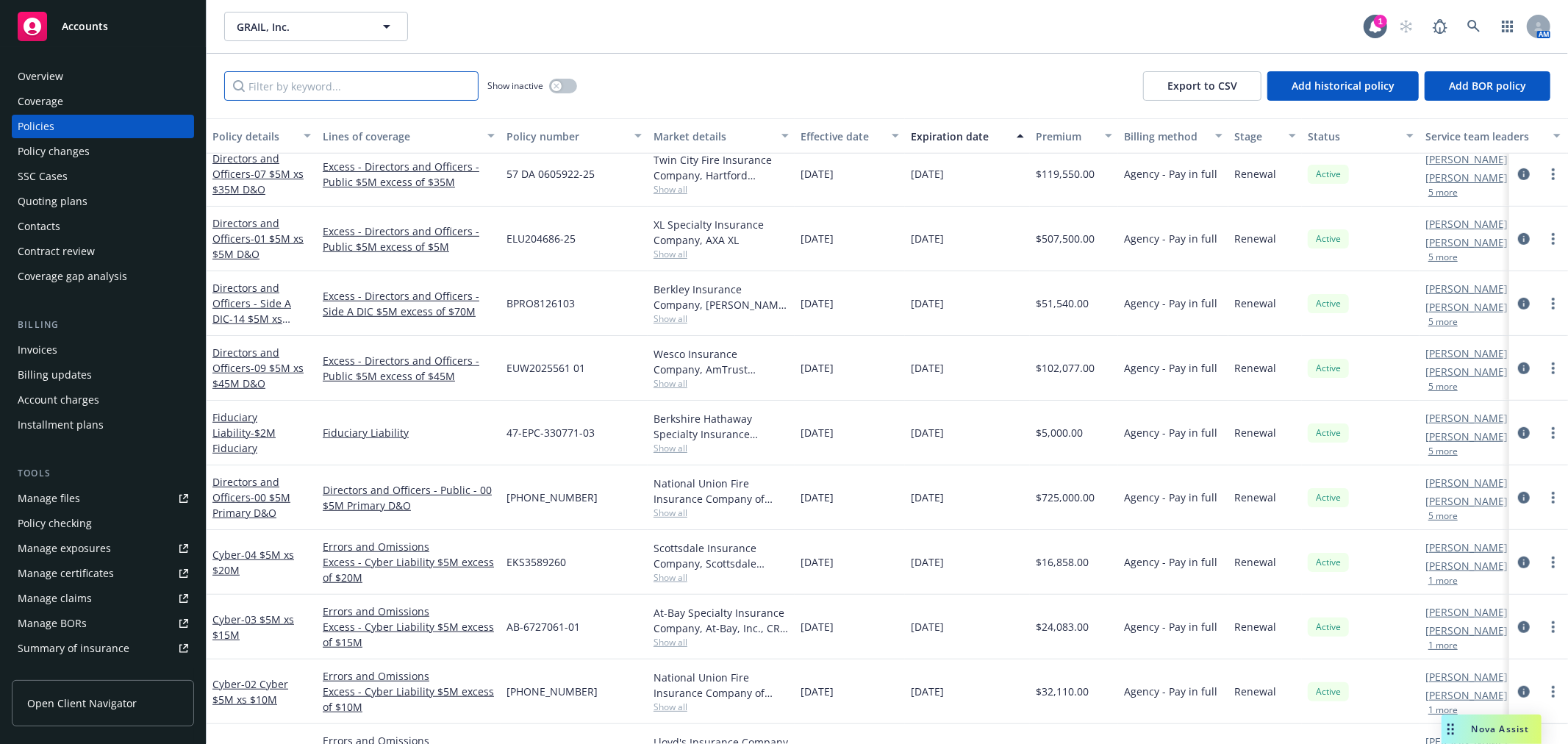
scroll to position [817, 0]
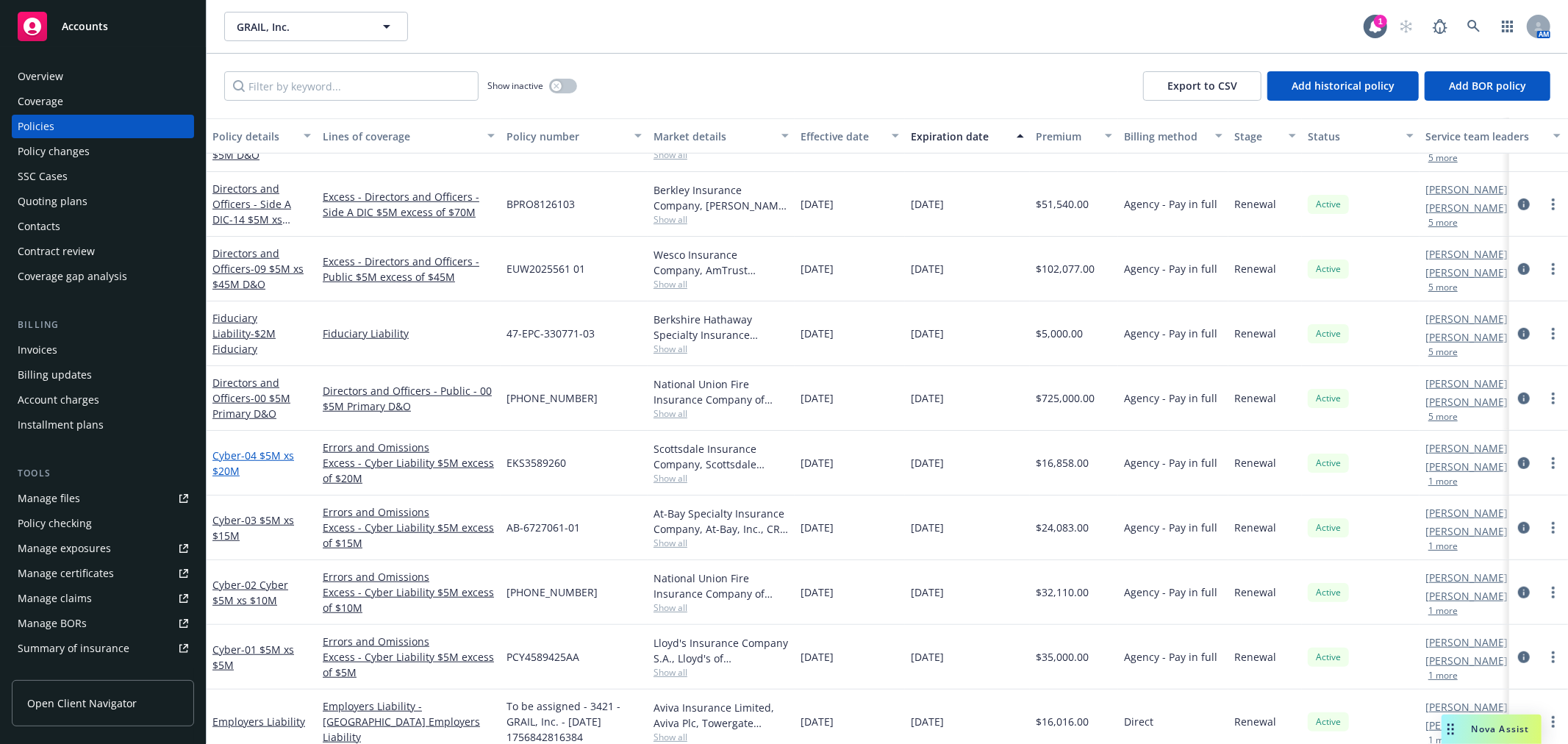
click at [271, 457] on span "- 04 $5M xs $20M" at bounding box center [253, 463] width 81 height 29
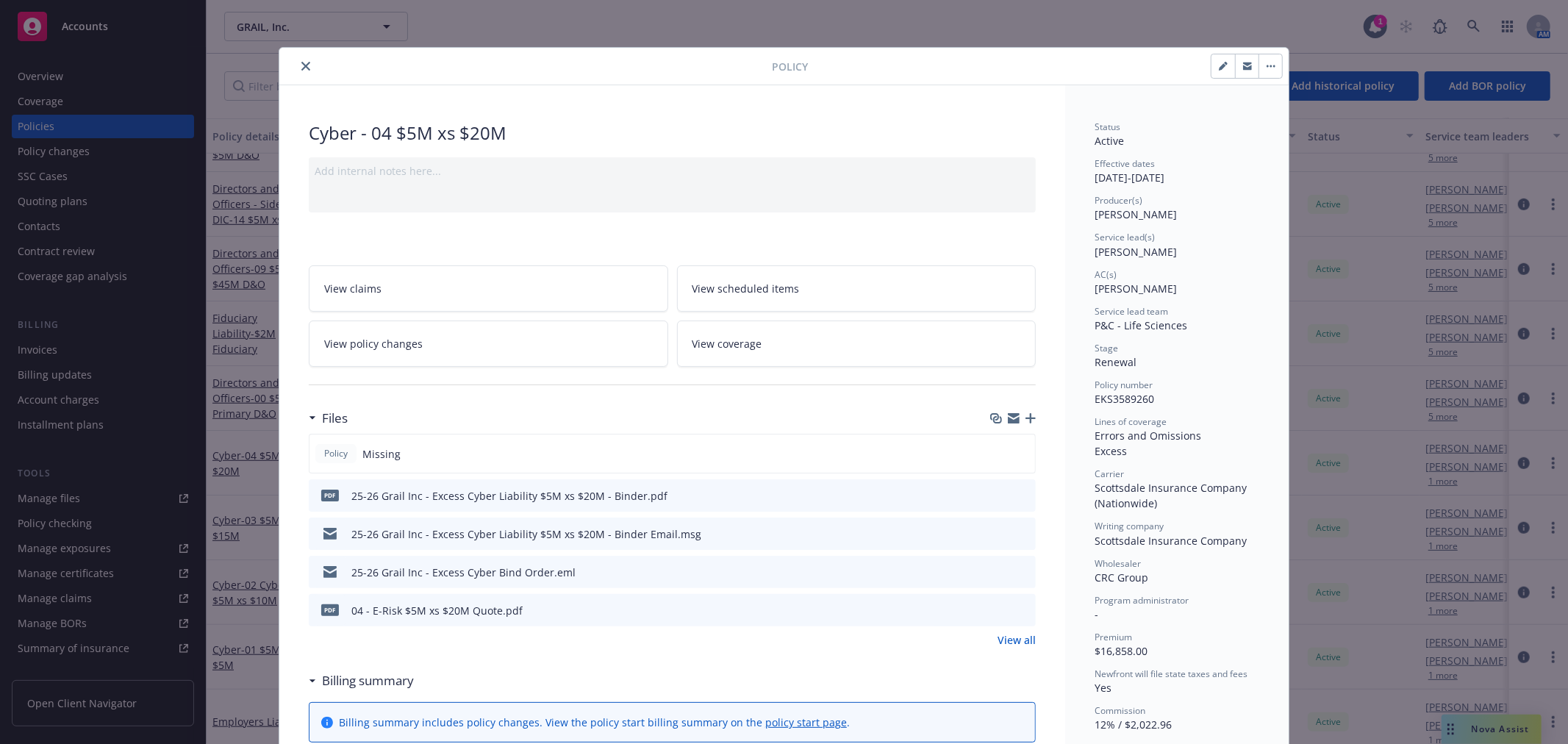
scroll to position [44, 0]
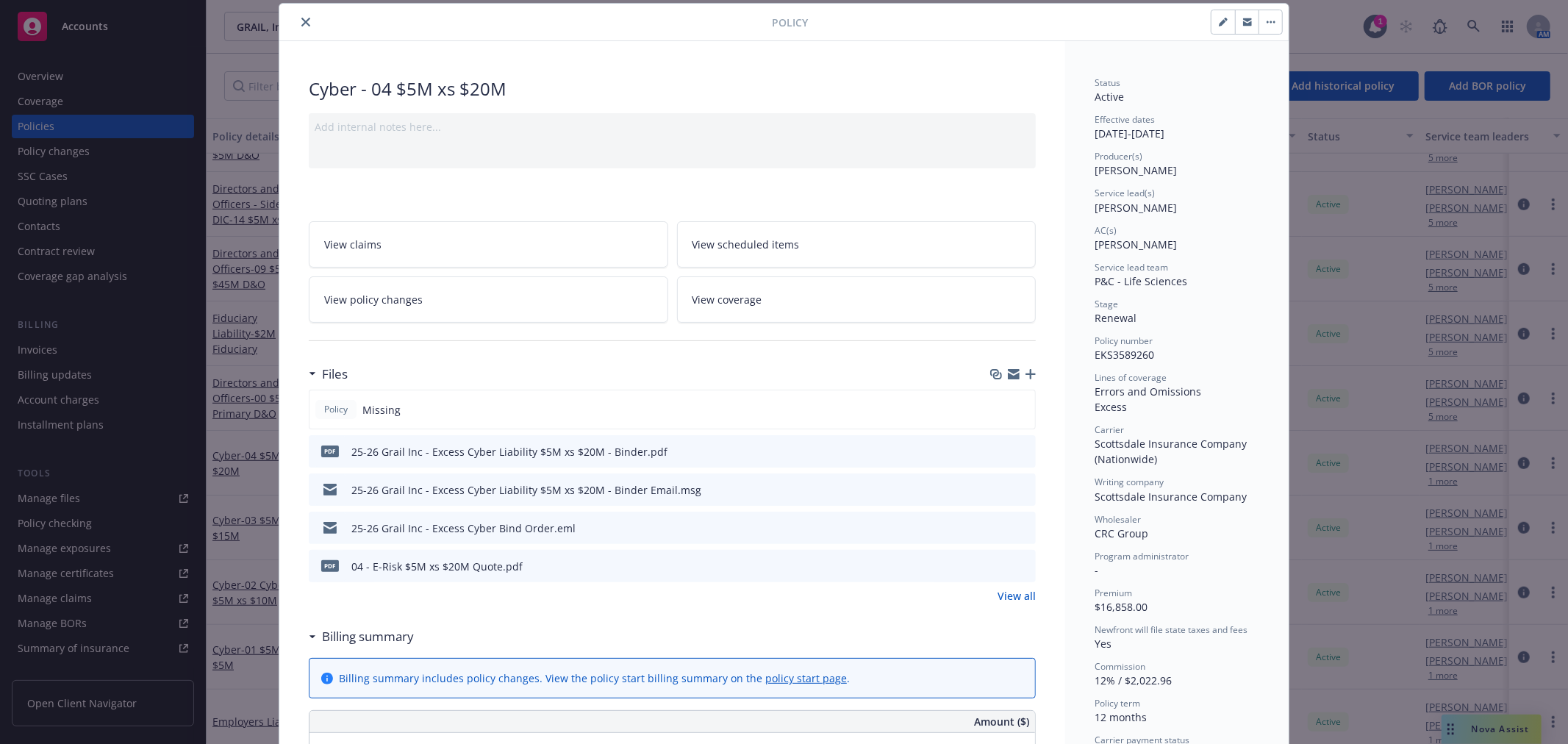
click at [1212, 20] on button "button" at bounding box center [1224, 22] width 24 height 24
select select "RENEWAL"
select select "12"
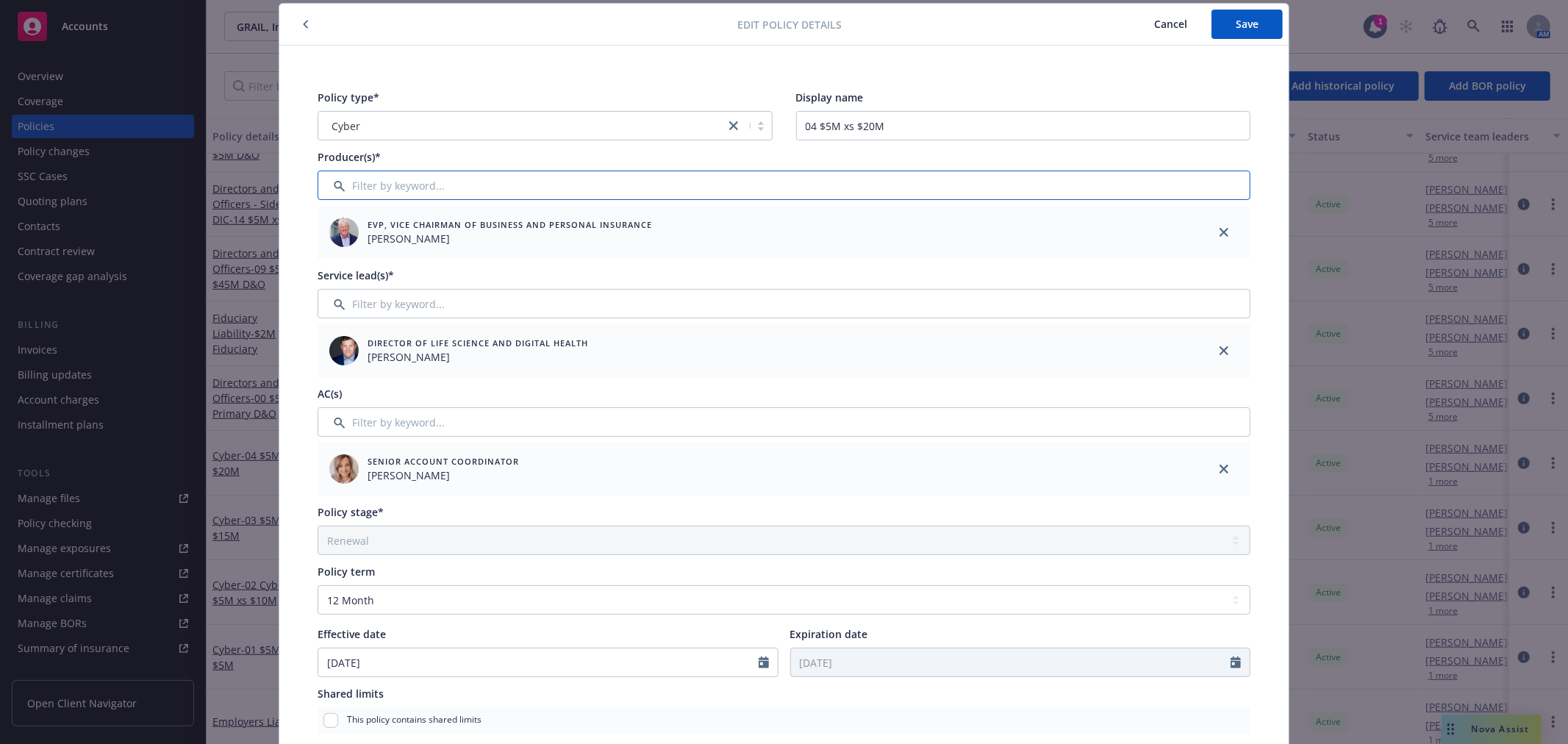
click at [418, 189] on input "Filter by keyword..." at bounding box center [784, 185] width 933 height 29
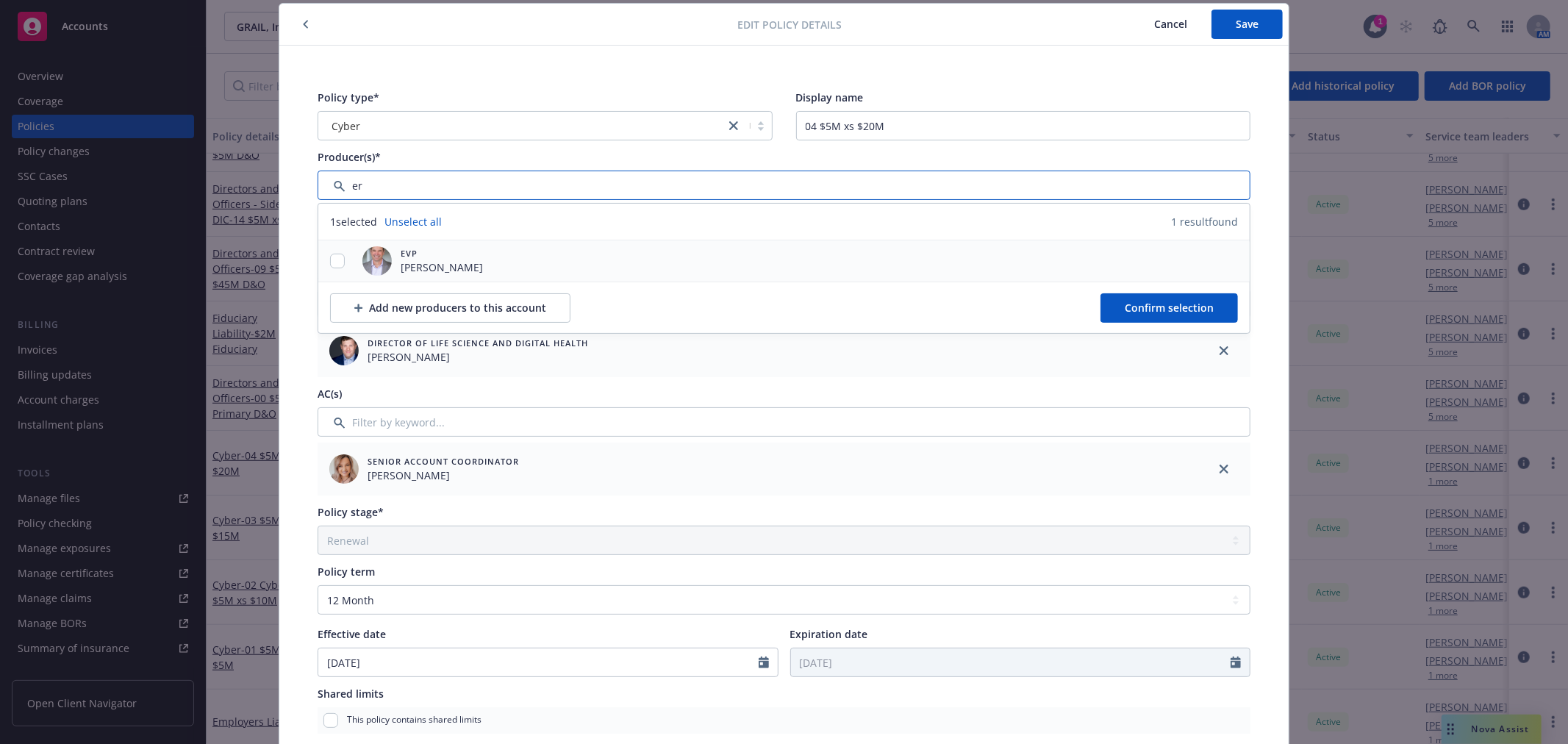
type input "er"
click at [339, 259] on div at bounding box center [337, 261] width 38 height 15
click at [333, 261] on input "checkbox" at bounding box center [337, 261] width 15 height 15
checkbox input "true"
click at [1144, 308] on span "Confirm selection" at bounding box center [1169, 308] width 89 height 14
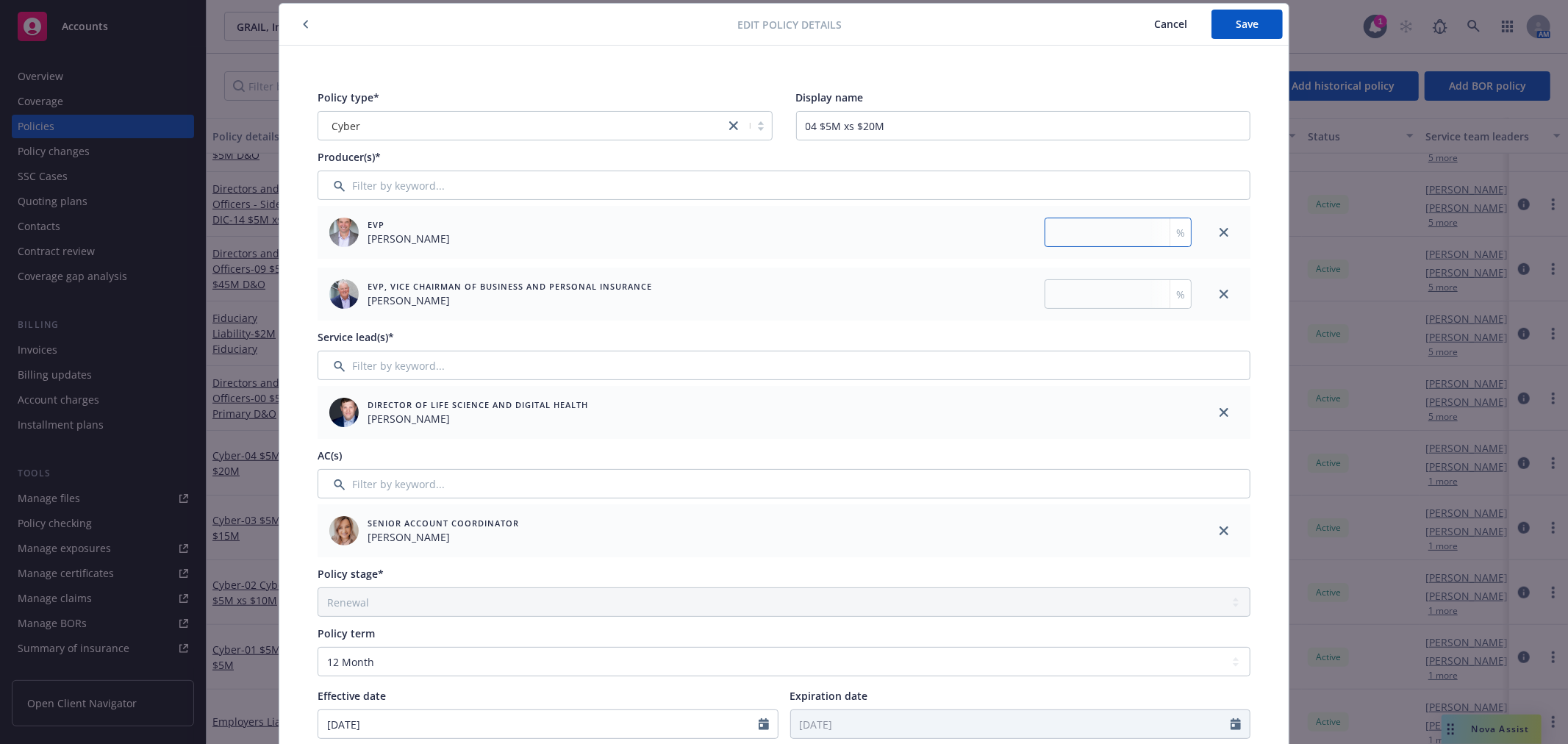
click at [1088, 230] on input "number" at bounding box center [1118, 232] width 147 height 29
type input "50"
click at [1078, 284] on input "number" at bounding box center [1118, 294] width 147 height 29
type input "50"
click at [1236, 26] on span "Save" at bounding box center [1247, 24] width 23 height 14
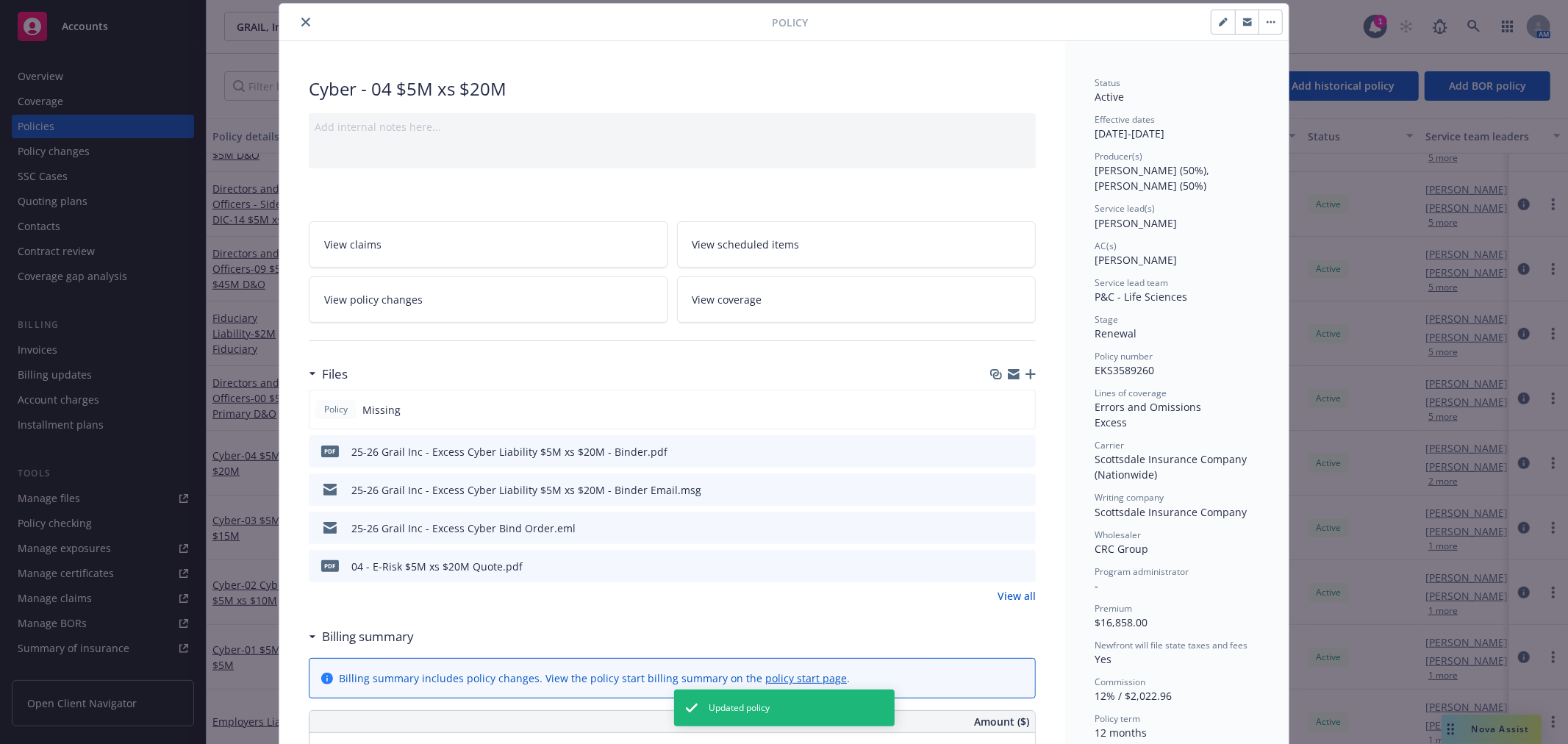
click at [302, 24] on icon "close" at bounding box center [306, 22] width 9 height 9
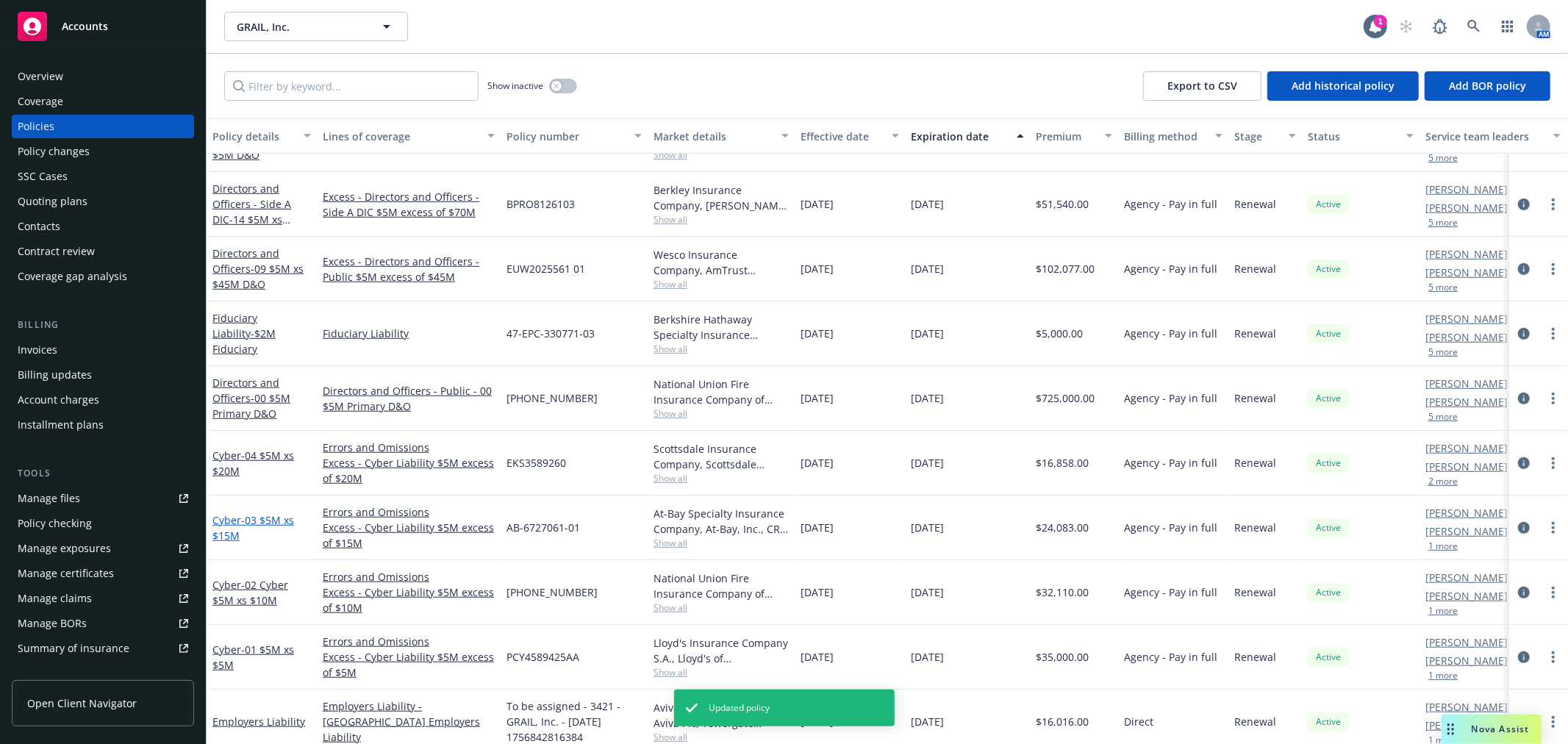
click at [249, 518] on span "- 03 $5M xs $15M" at bounding box center [253, 527] width 81 height 29
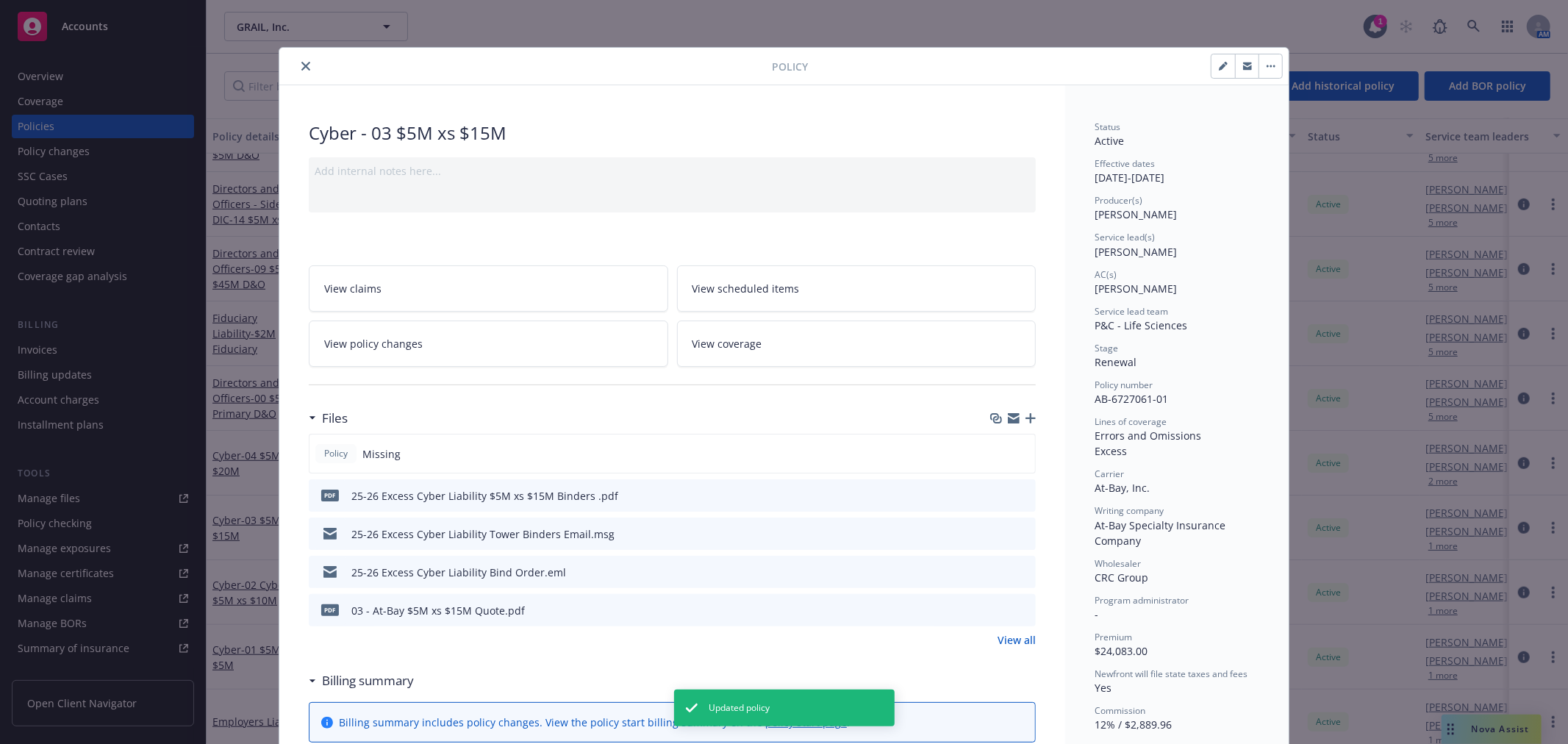
click at [1212, 70] on button "button" at bounding box center [1224, 67] width 24 height 24
select select "RENEWAL"
select select "12"
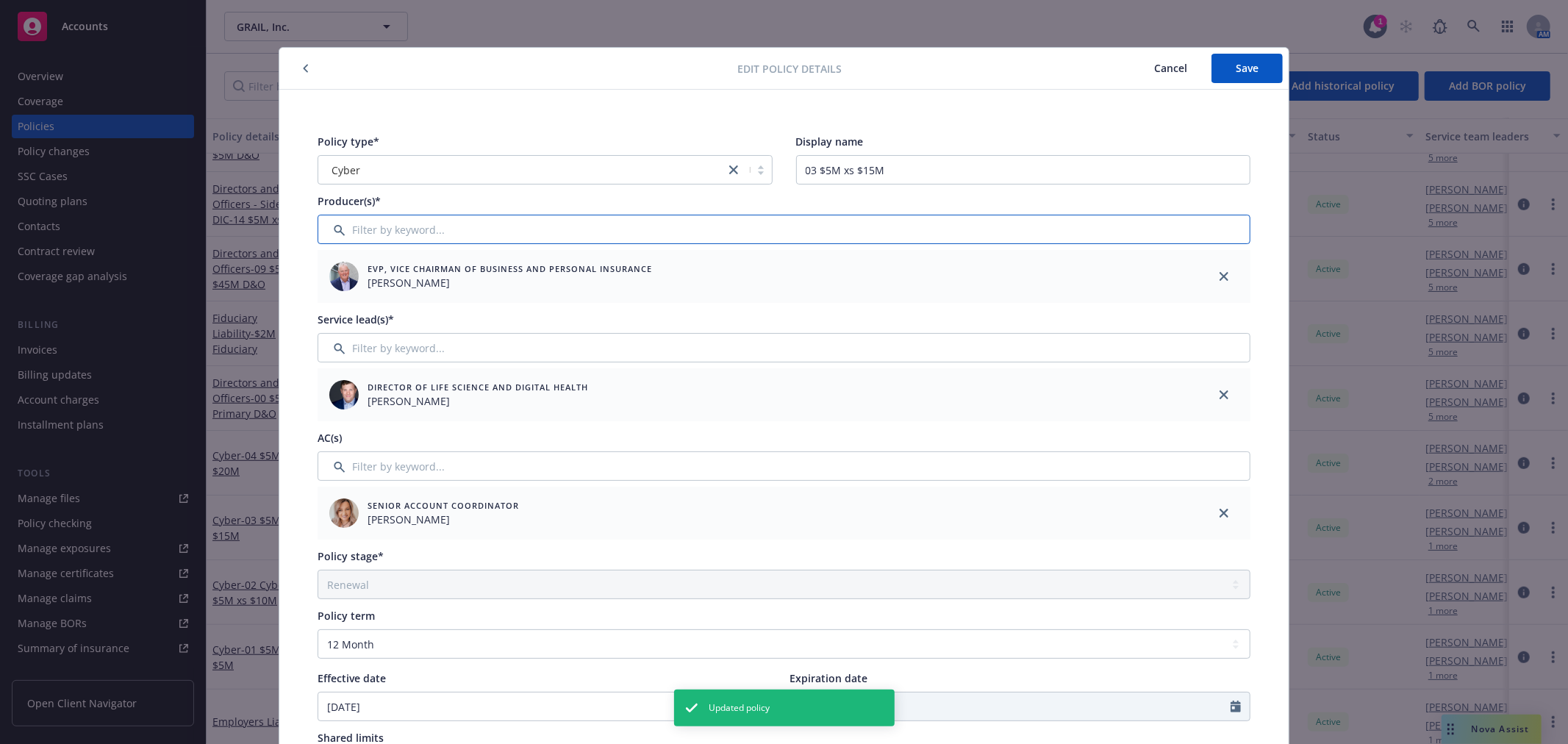
click at [401, 224] on input "Filter by keyword..." at bounding box center [784, 229] width 933 height 29
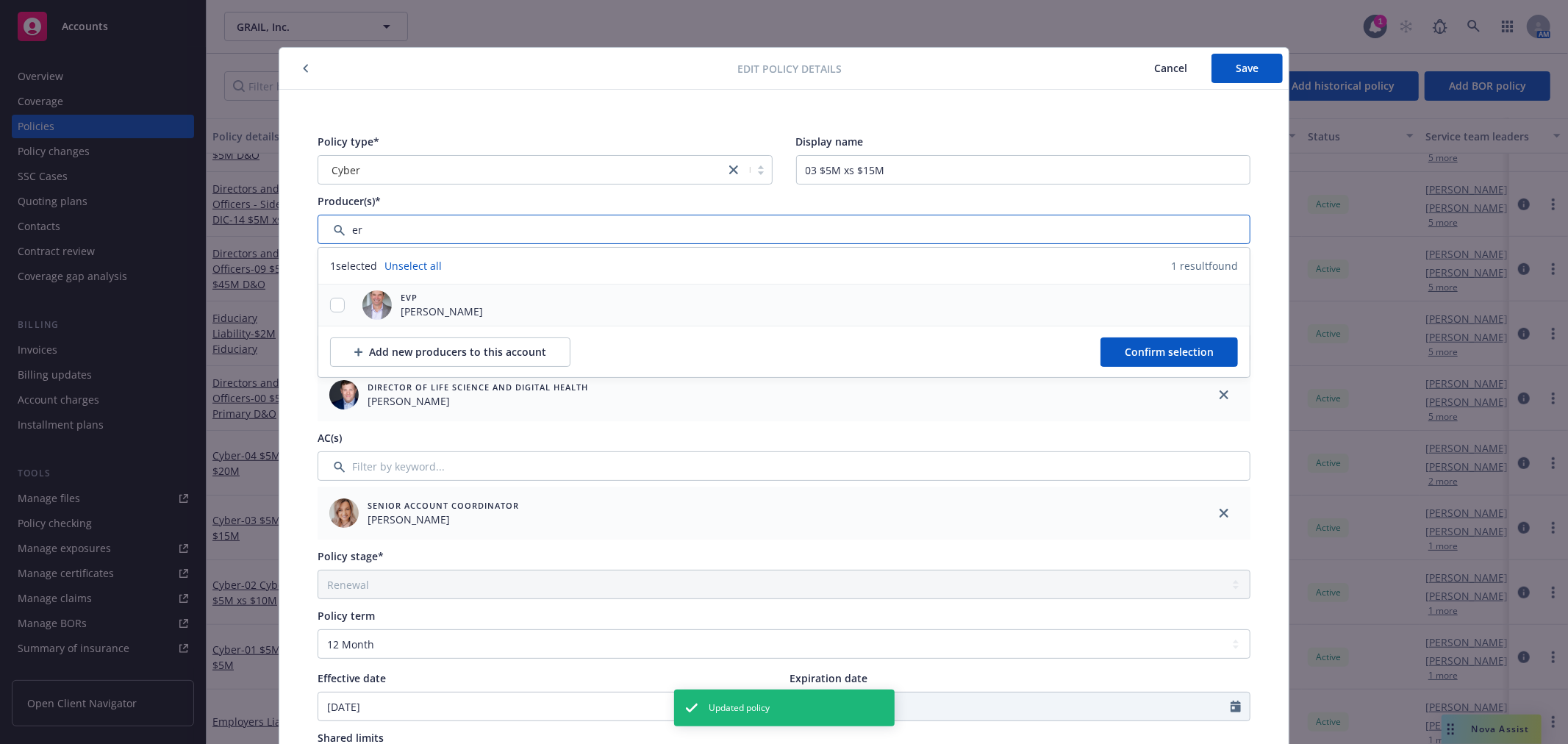
type input "er"
click at [338, 299] on input "checkbox" at bounding box center [337, 304] width 15 height 15
checkbox input "true"
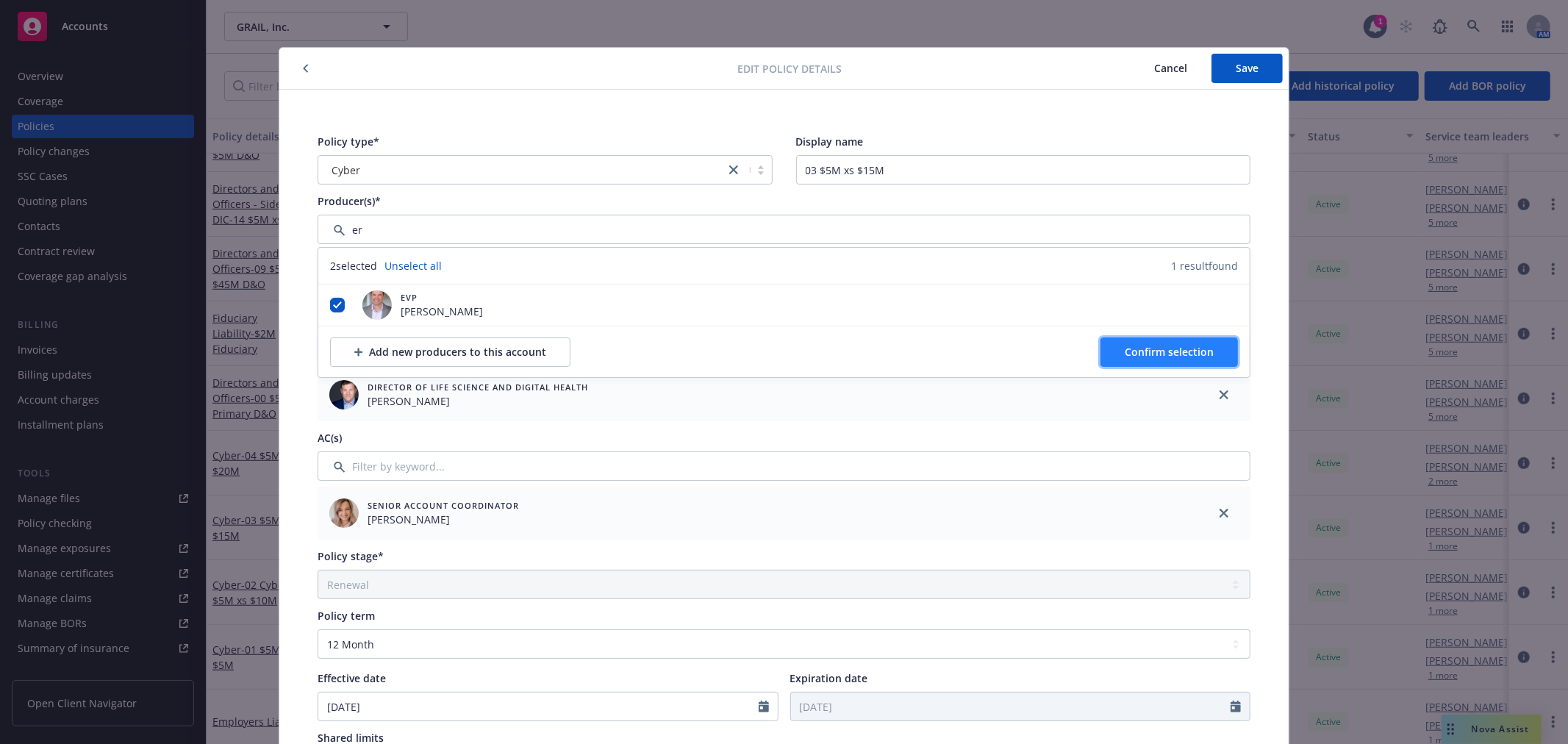
click at [1110, 349] on button "Confirm selection" at bounding box center [1169, 352] width 138 height 29
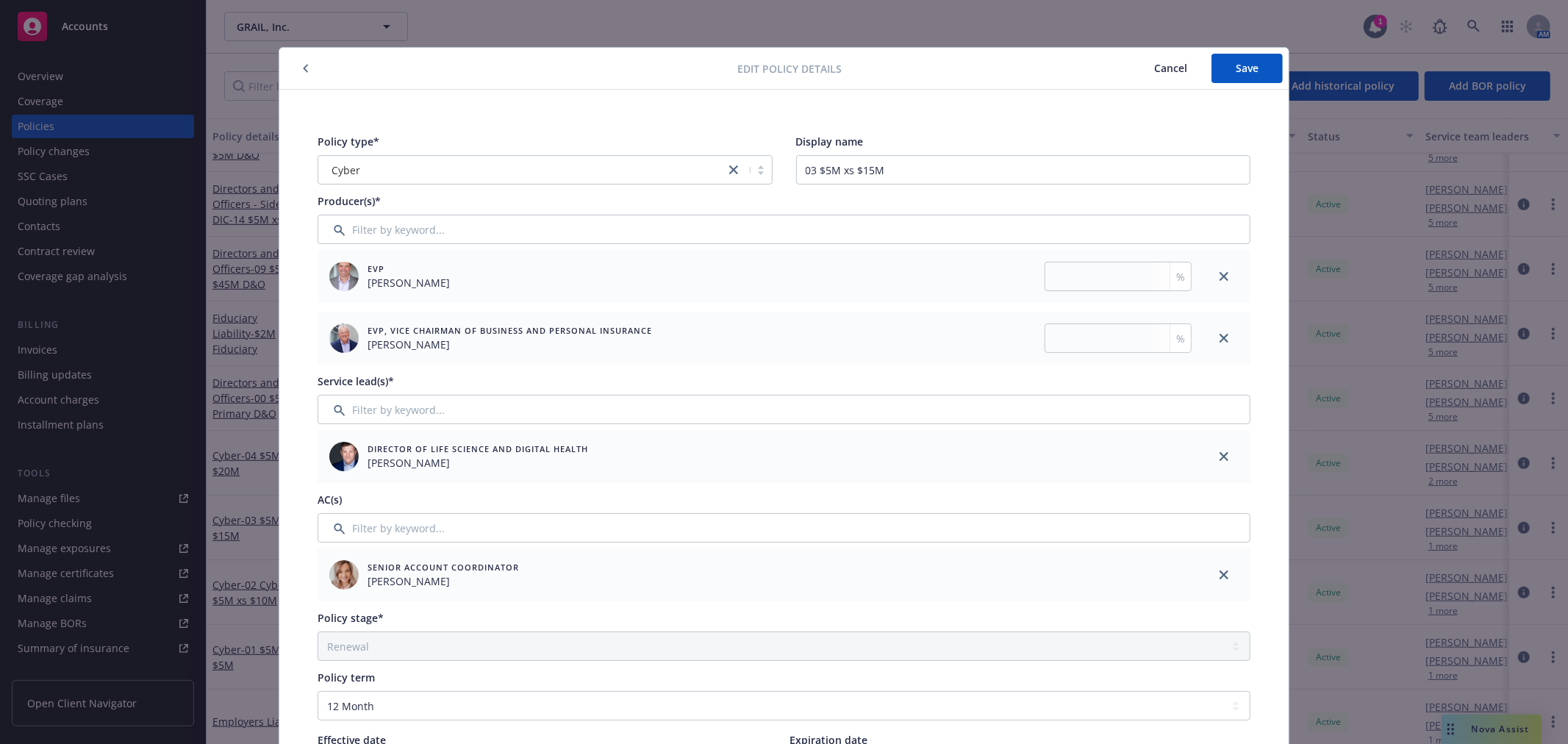
click at [1086, 292] on div "EVP Eric Long %" at bounding box center [758, 276] width 880 height 53
click at [1088, 279] on input "number" at bounding box center [1118, 276] width 147 height 29
type input "50"
click at [1104, 333] on input "number" at bounding box center [1118, 338] width 147 height 29
type input "50"
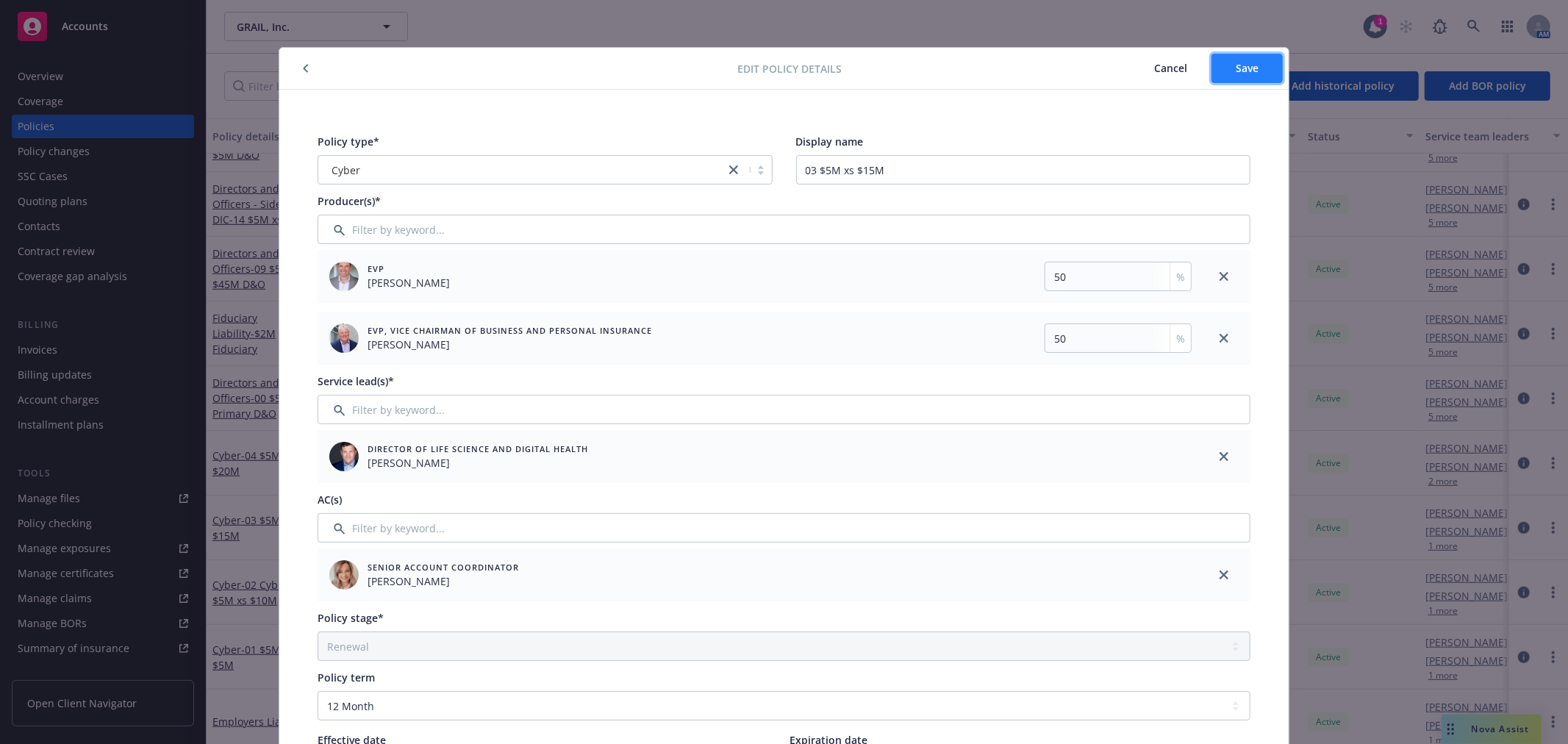
click at [1244, 69] on span "Save" at bounding box center [1247, 67] width 23 height 14
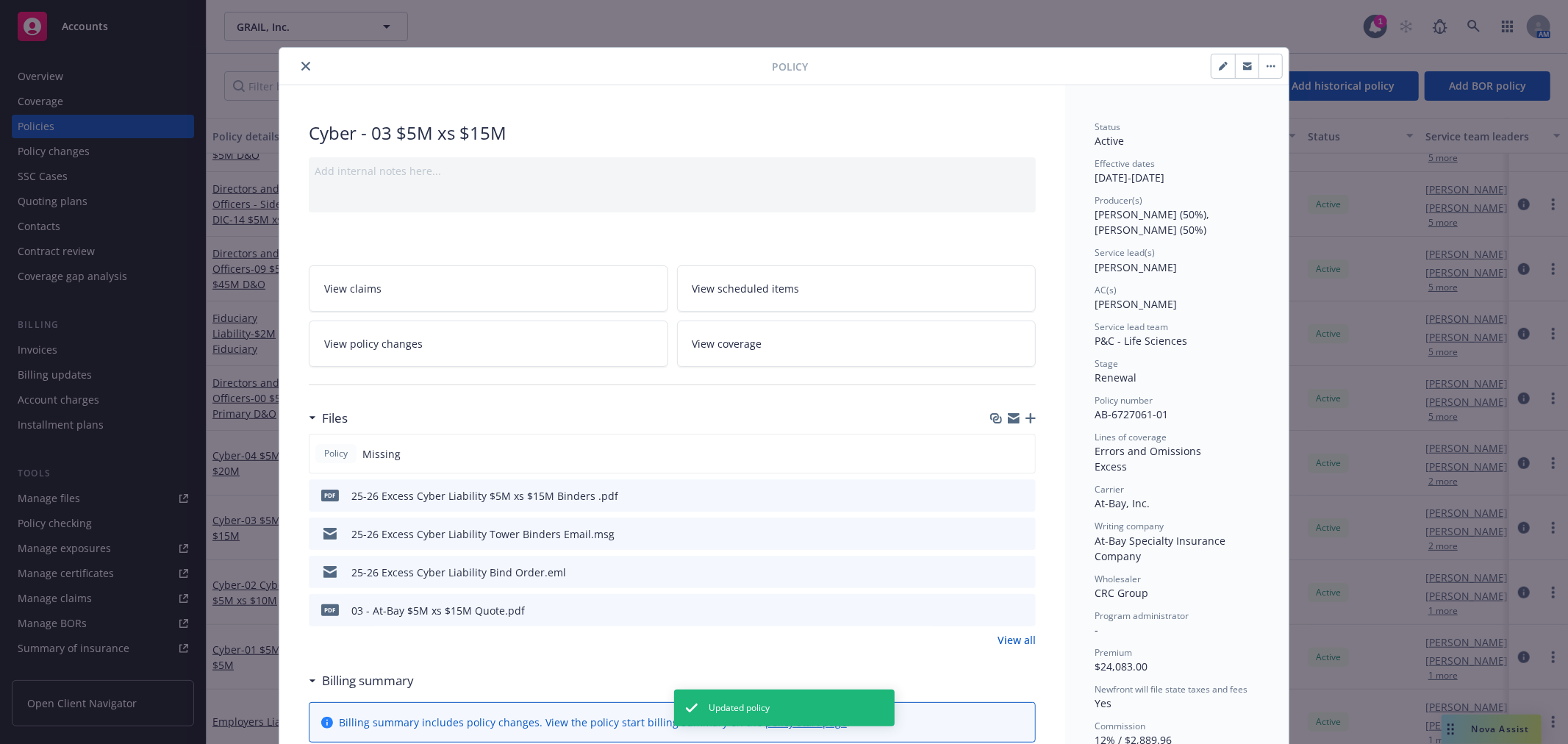
click at [302, 70] on icon "close" at bounding box center [306, 66] width 9 height 9
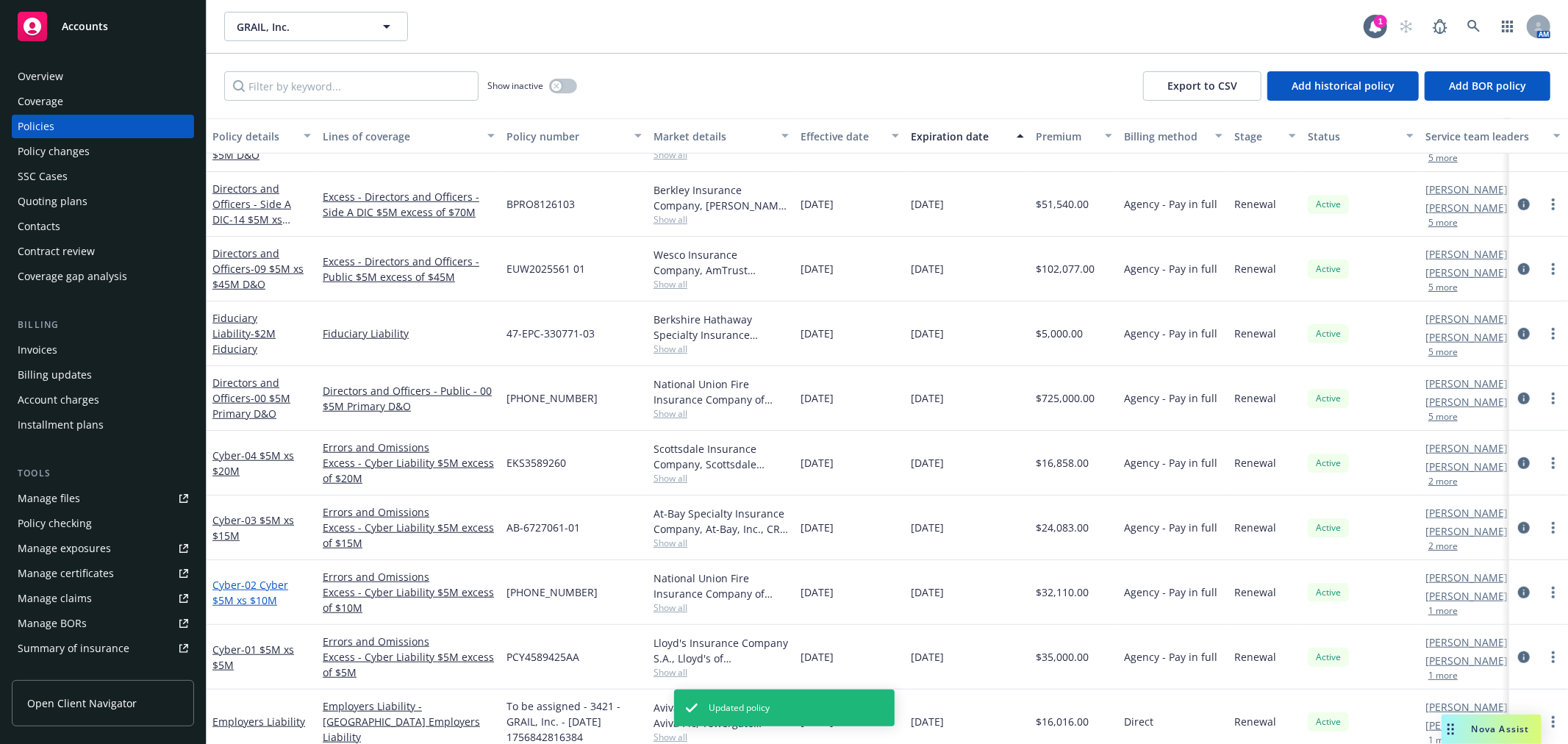
click at [261, 585] on span "- 02 Cyber $5M xs $10M" at bounding box center [250, 592] width 76 height 29
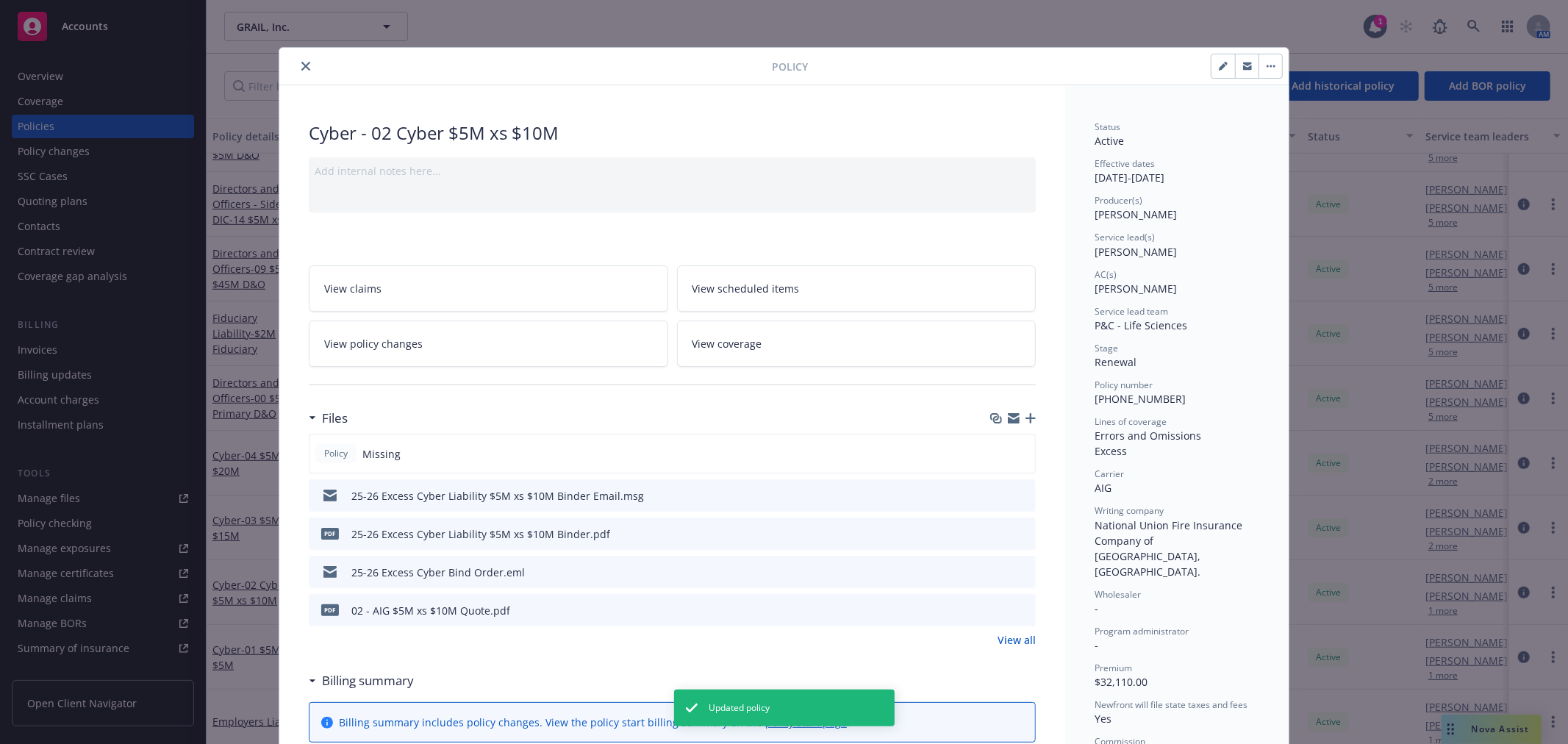
click at [1219, 68] on icon "button" at bounding box center [1223, 66] width 9 height 9
select select "RENEWAL"
select select "12"
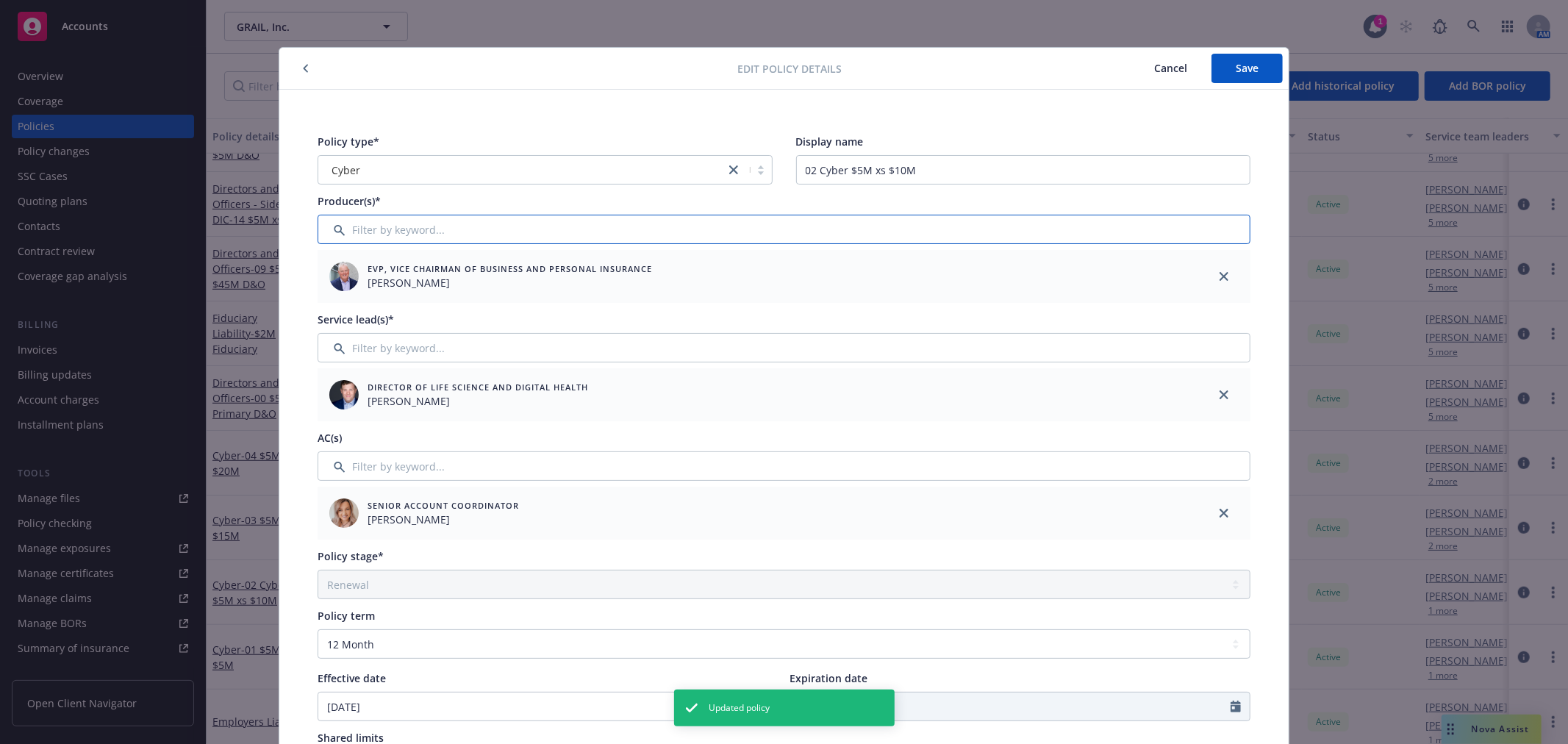
click at [434, 236] on input "Filter by keyword..." at bounding box center [784, 229] width 933 height 29
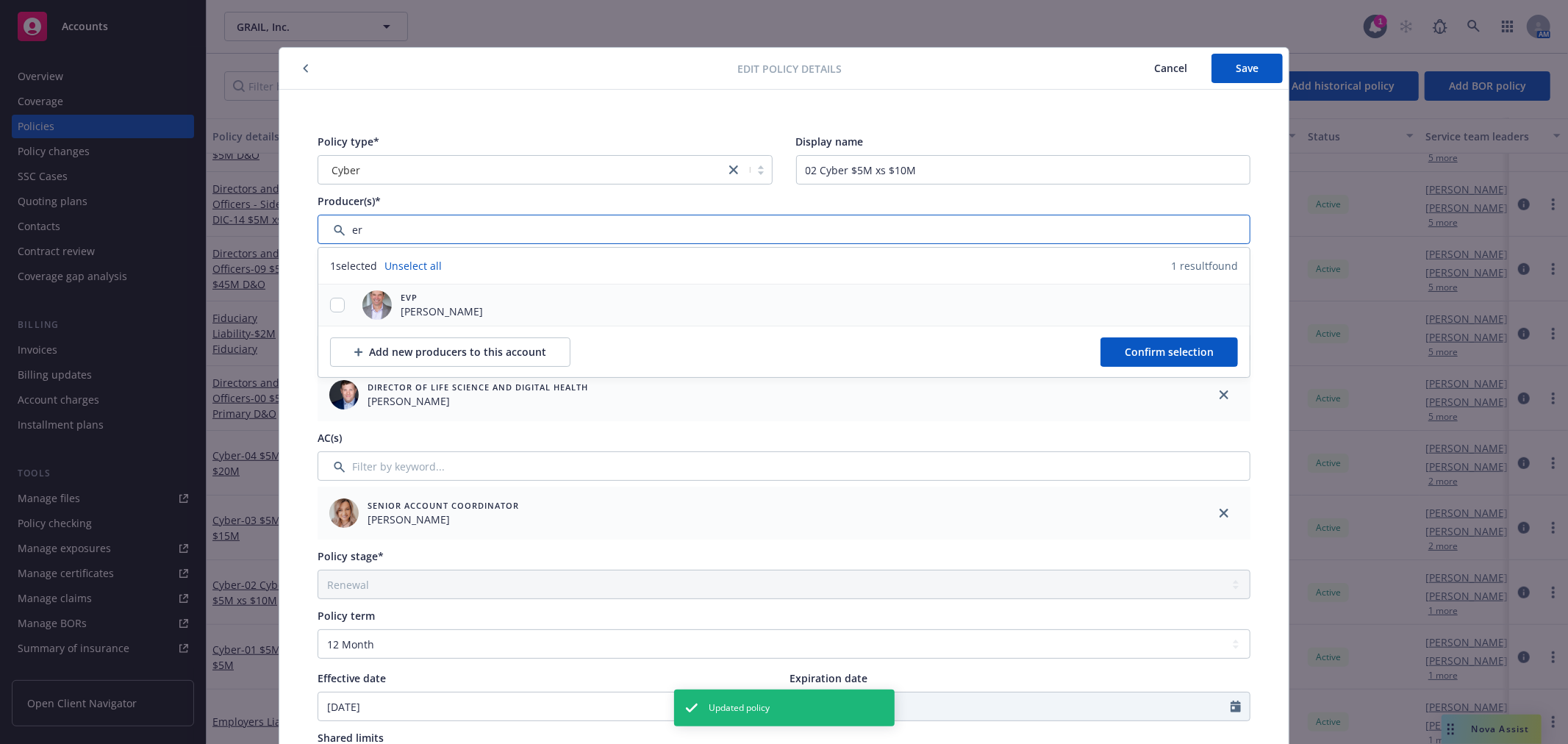
type input "er"
click at [330, 308] on input "checkbox" at bounding box center [337, 304] width 15 height 15
checkbox input "true"
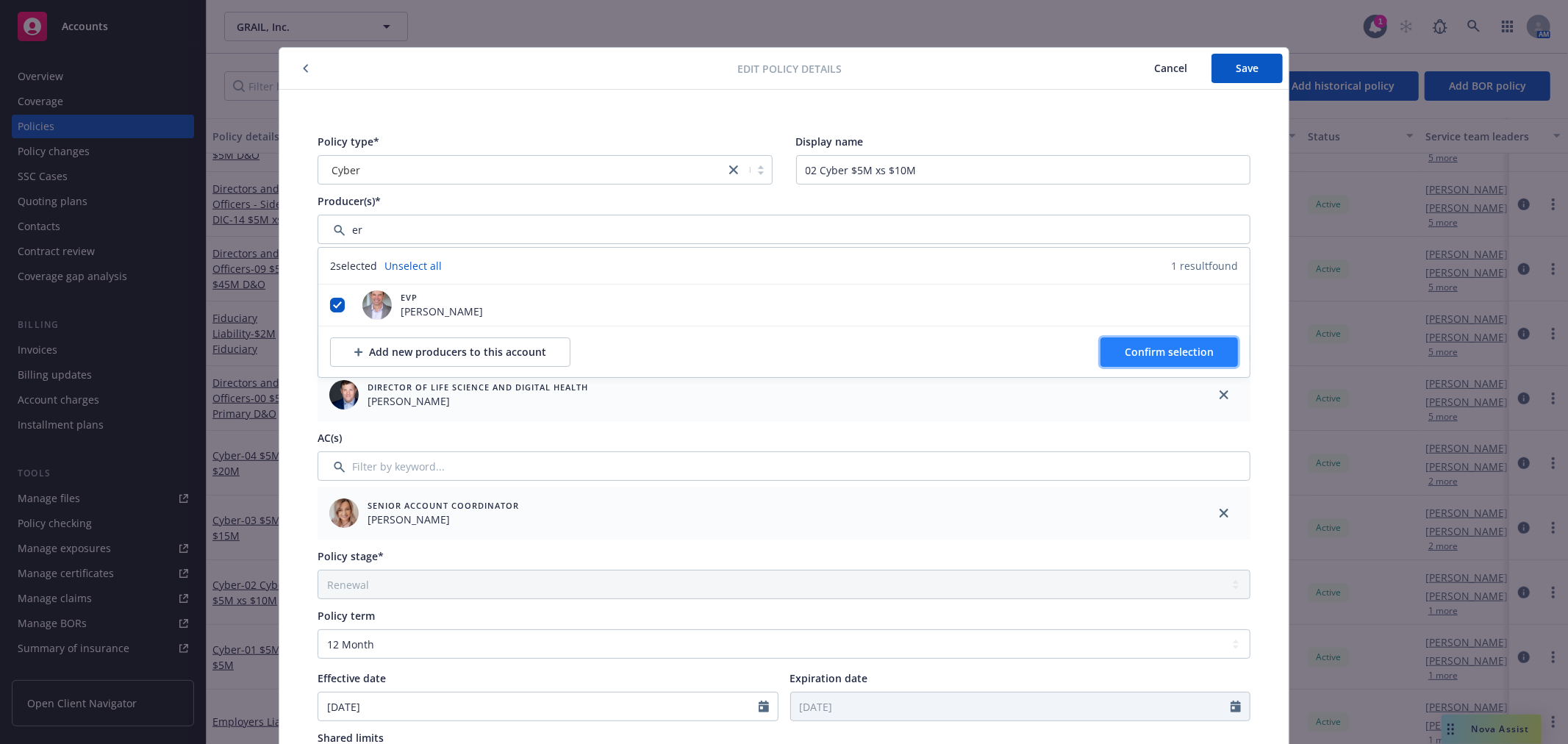
click at [1148, 353] on span "Confirm selection" at bounding box center [1169, 351] width 89 height 14
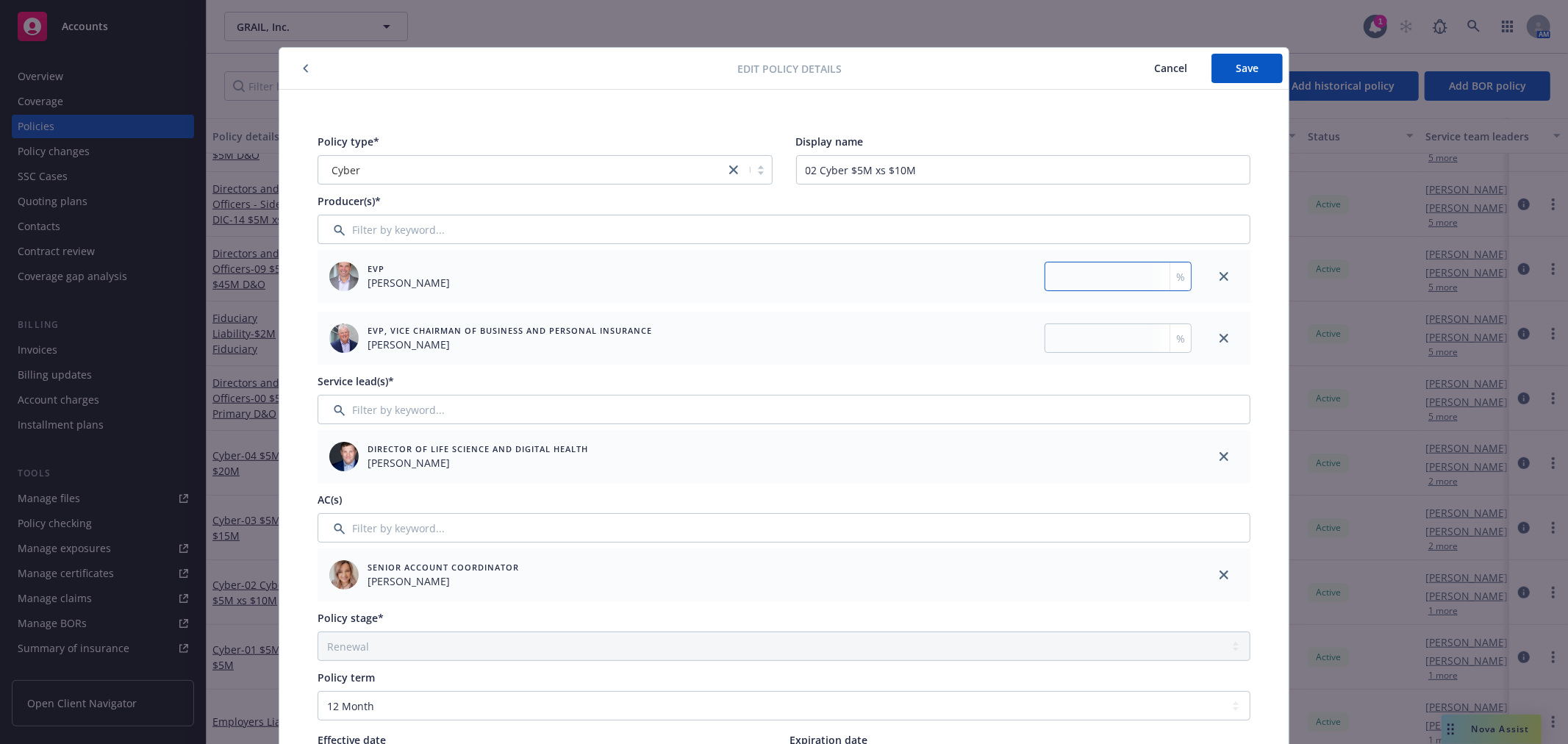
click at [1066, 277] on input "number" at bounding box center [1118, 276] width 147 height 29
type input "50"
click at [1060, 338] on input "number" at bounding box center [1118, 338] width 147 height 29
type input "50"
click at [1241, 74] on span "Save" at bounding box center [1247, 67] width 23 height 14
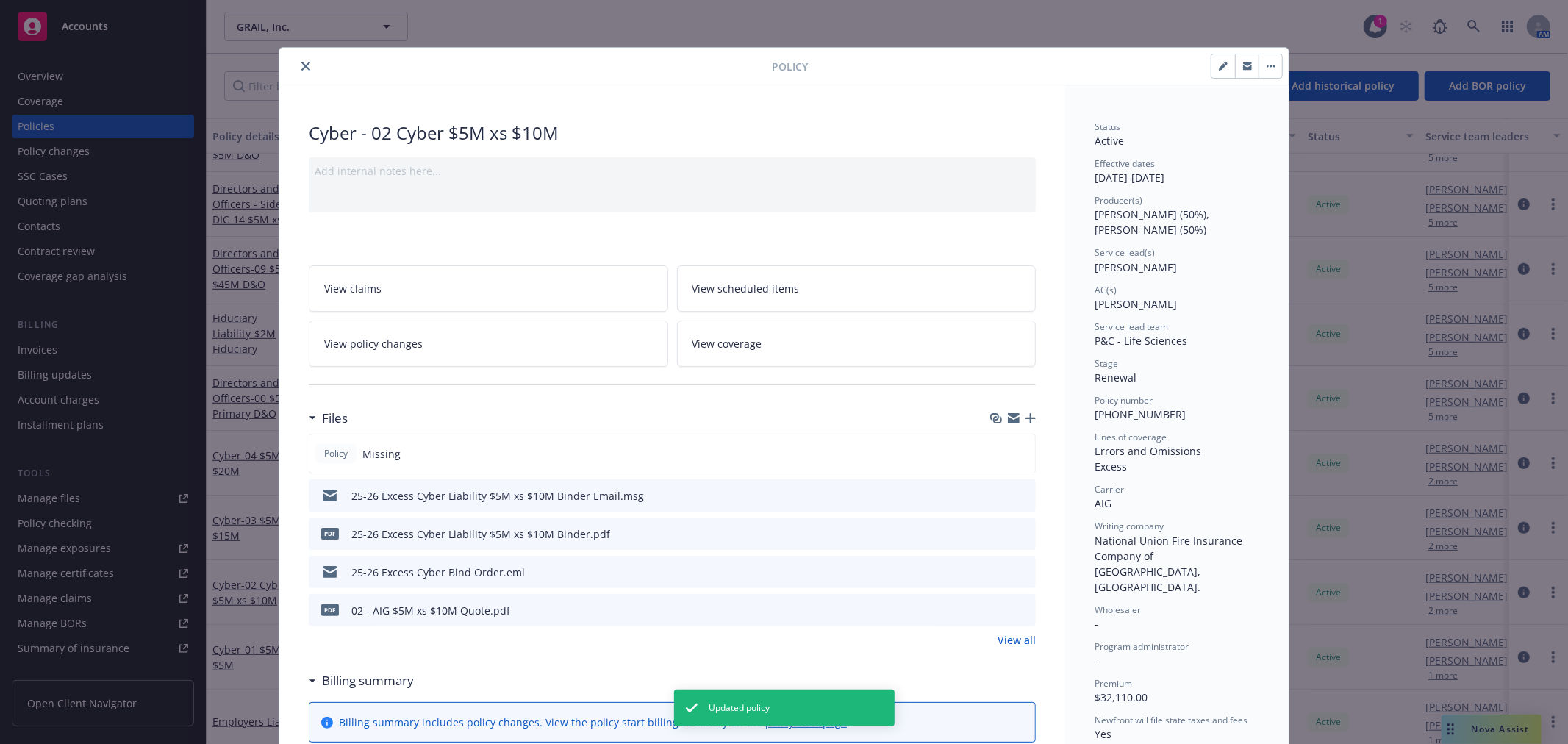
click at [302, 67] on icon "close" at bounding box center [306, 66] width 9 height 9
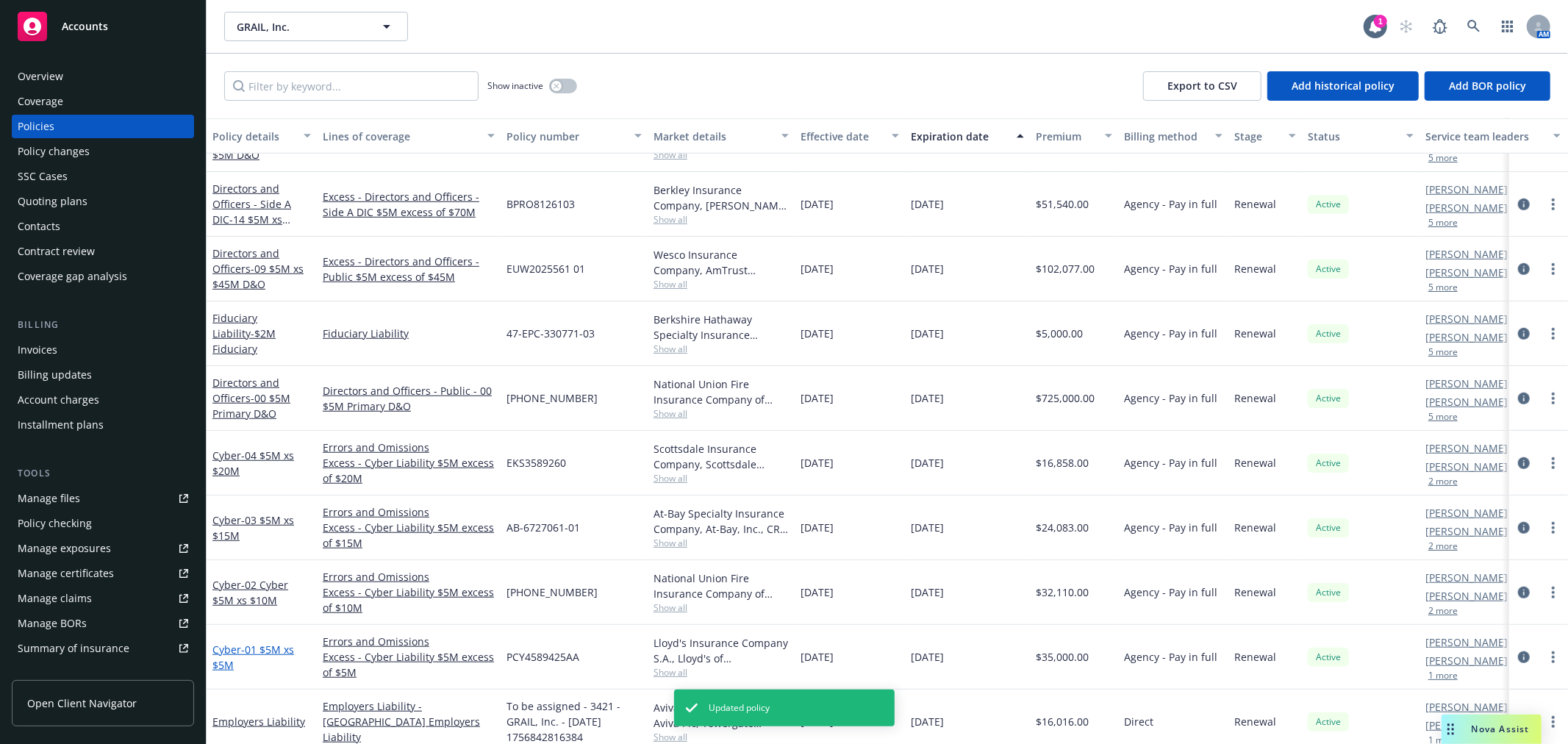
click at [259, 642] on span "- 01 $5M xs $5M" at bounding box center [253, 657] width 81 height 29
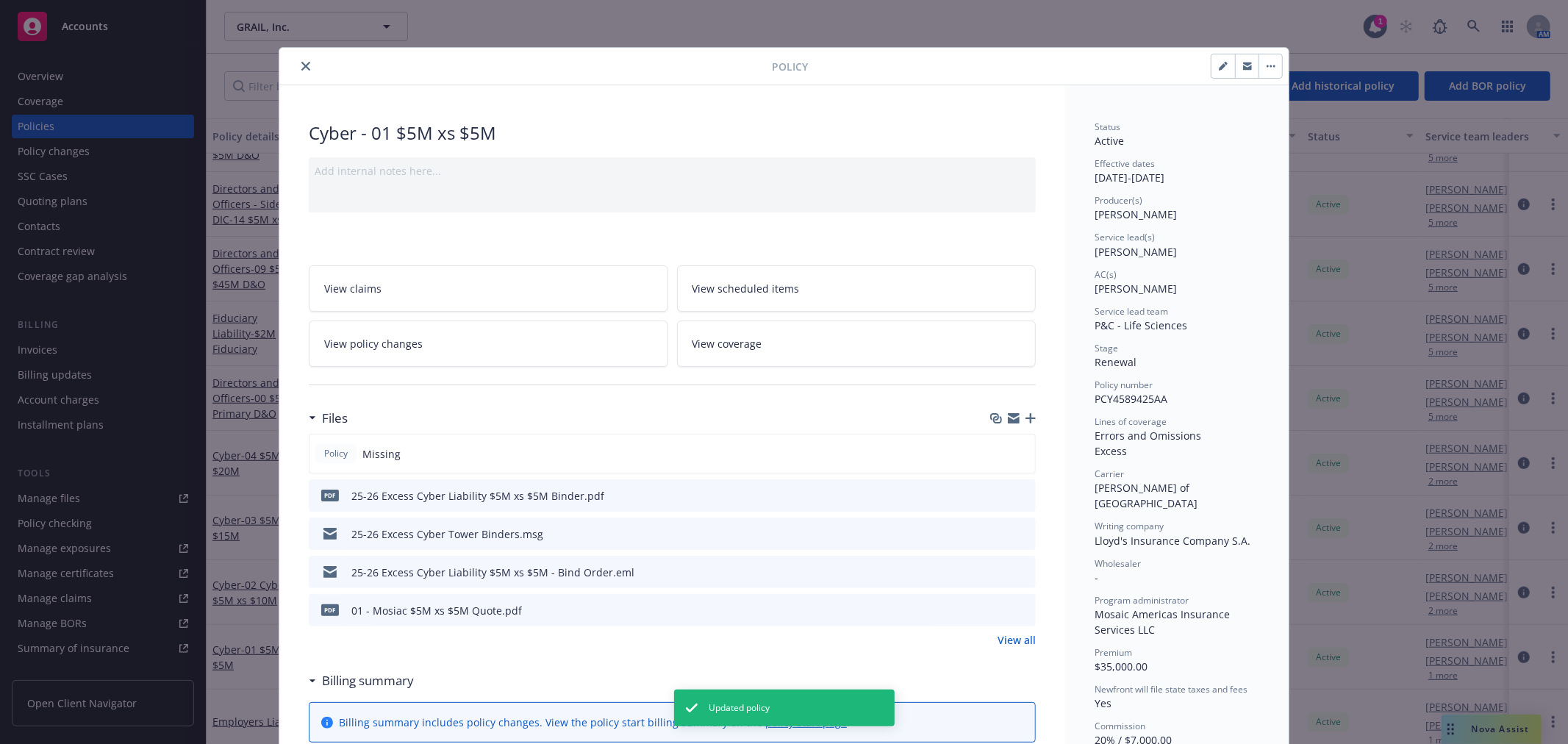
click at [1221, 67] on icon "button" at bounding box center [1223, 66] width 9 height 9
select select "RENEWAL"
select select "12"
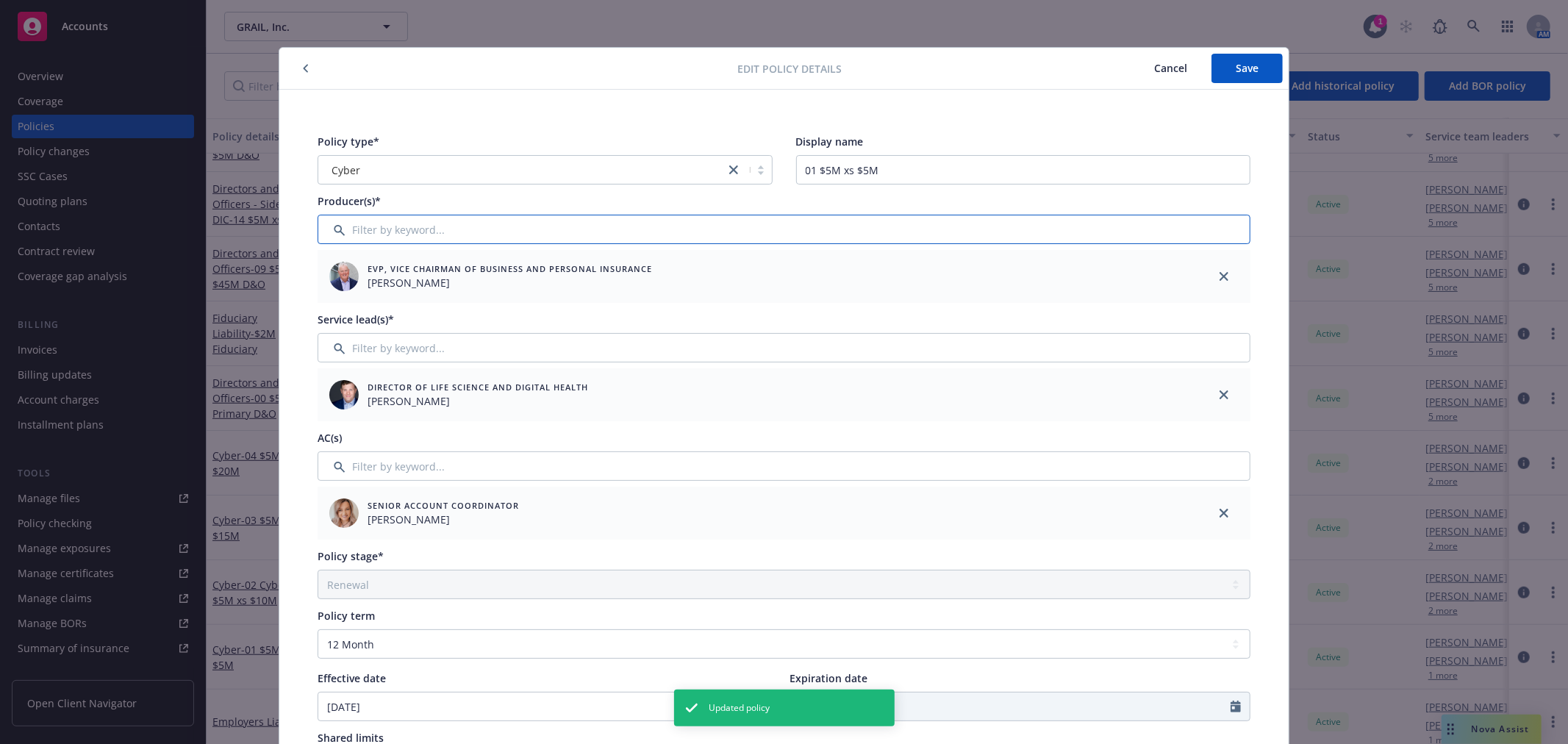
click at [393, 222] on input "Filter by keyword..." at bounding box center [784, 229] width 933 height 29
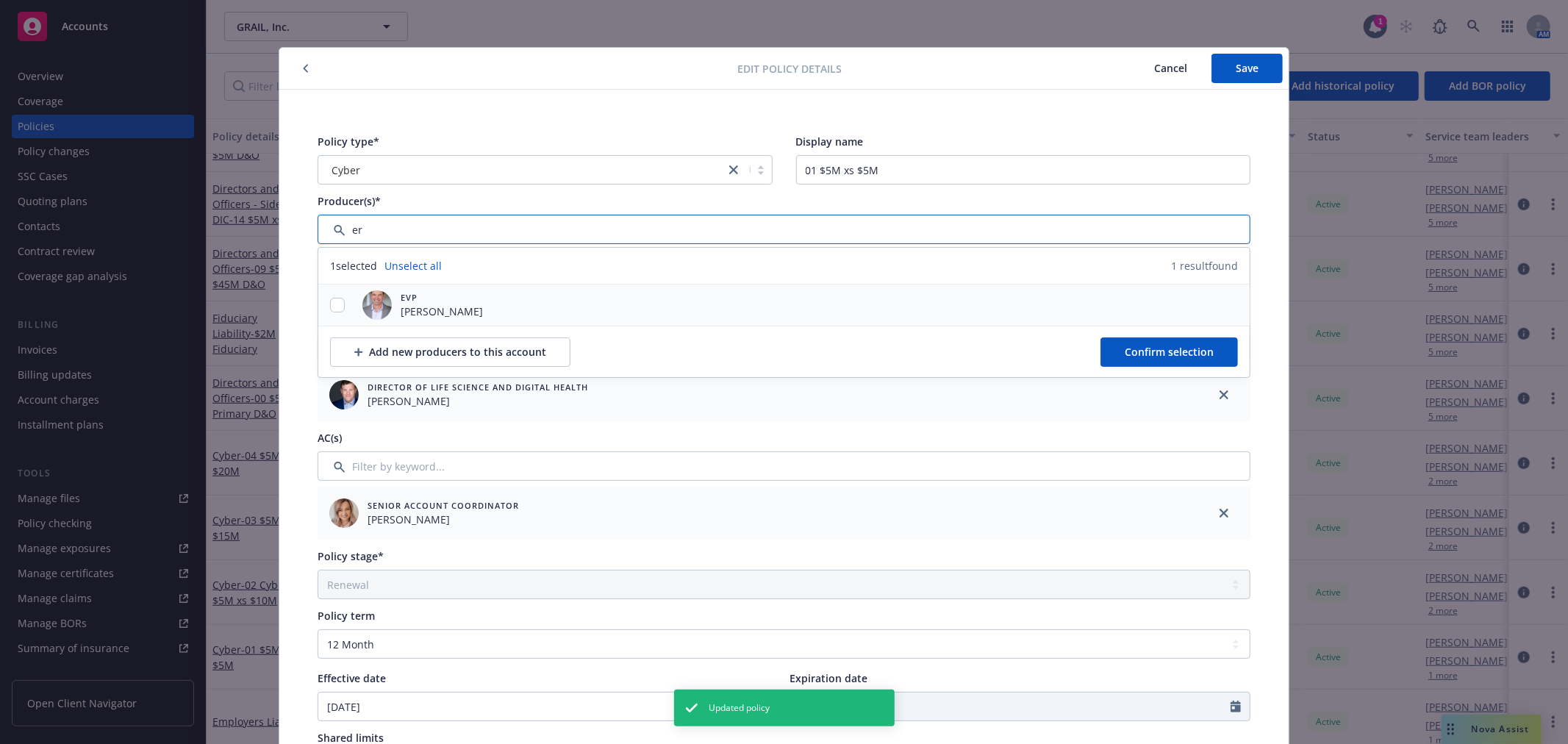
type input "er"
click at [333, 297] on input "checkbox" at bounding box center [337, 304] width 15 height 15
checkbox input "true"
drag, startPoint x: 1125, startPoint y: 349, endPoint x: 1136, endPoint y: 307, distance: 43.4
click at [1125, 349] on span "Confirm selection" at bounding box center [1169, 351] width 89 height 14
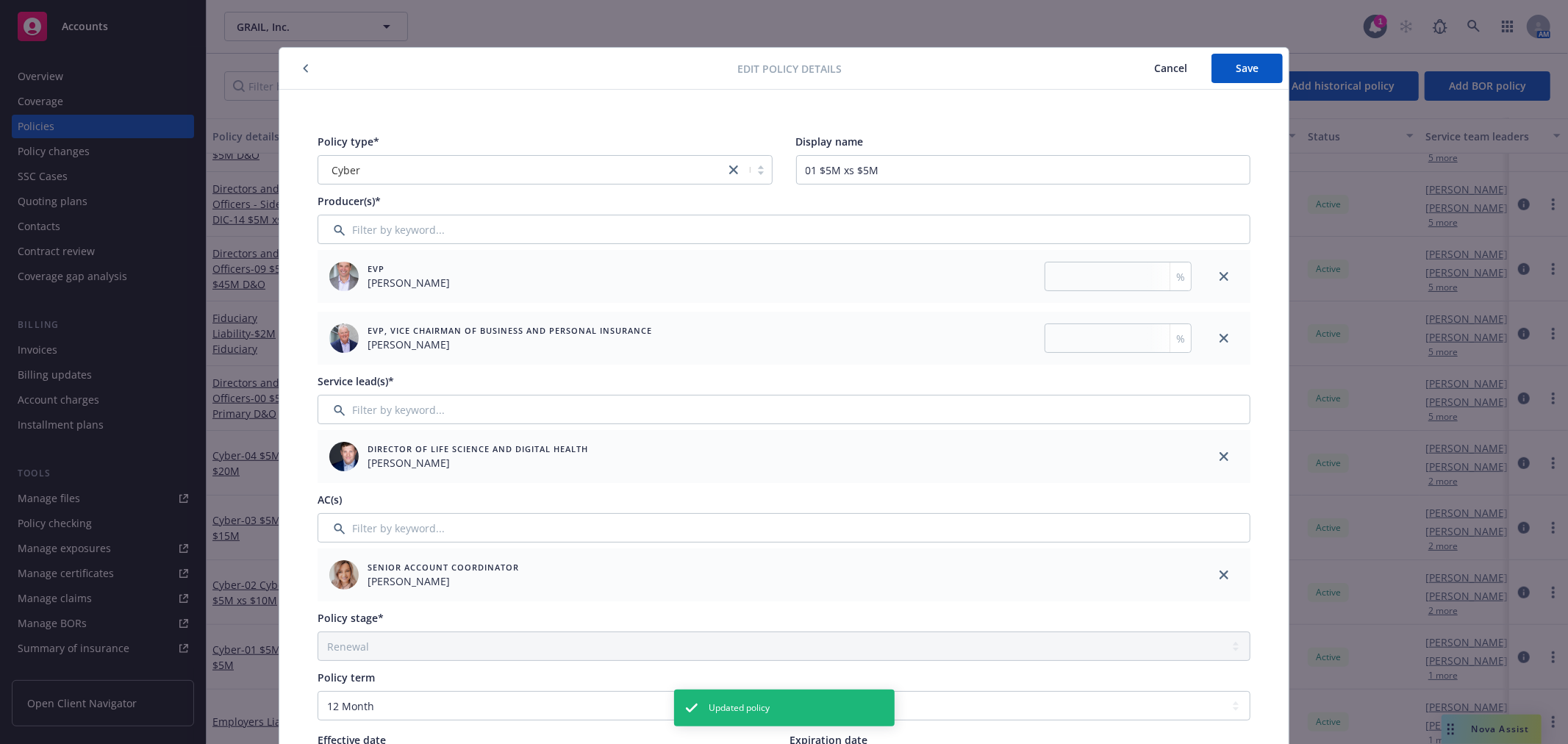
click at [1234, 85] on div "Edit policy details Cancel Save" at bounding box center [784, 68] width 1009 height 42
click at [1236, 72] on span "Save" at bounding box center [1247, 67] width 23 height 14
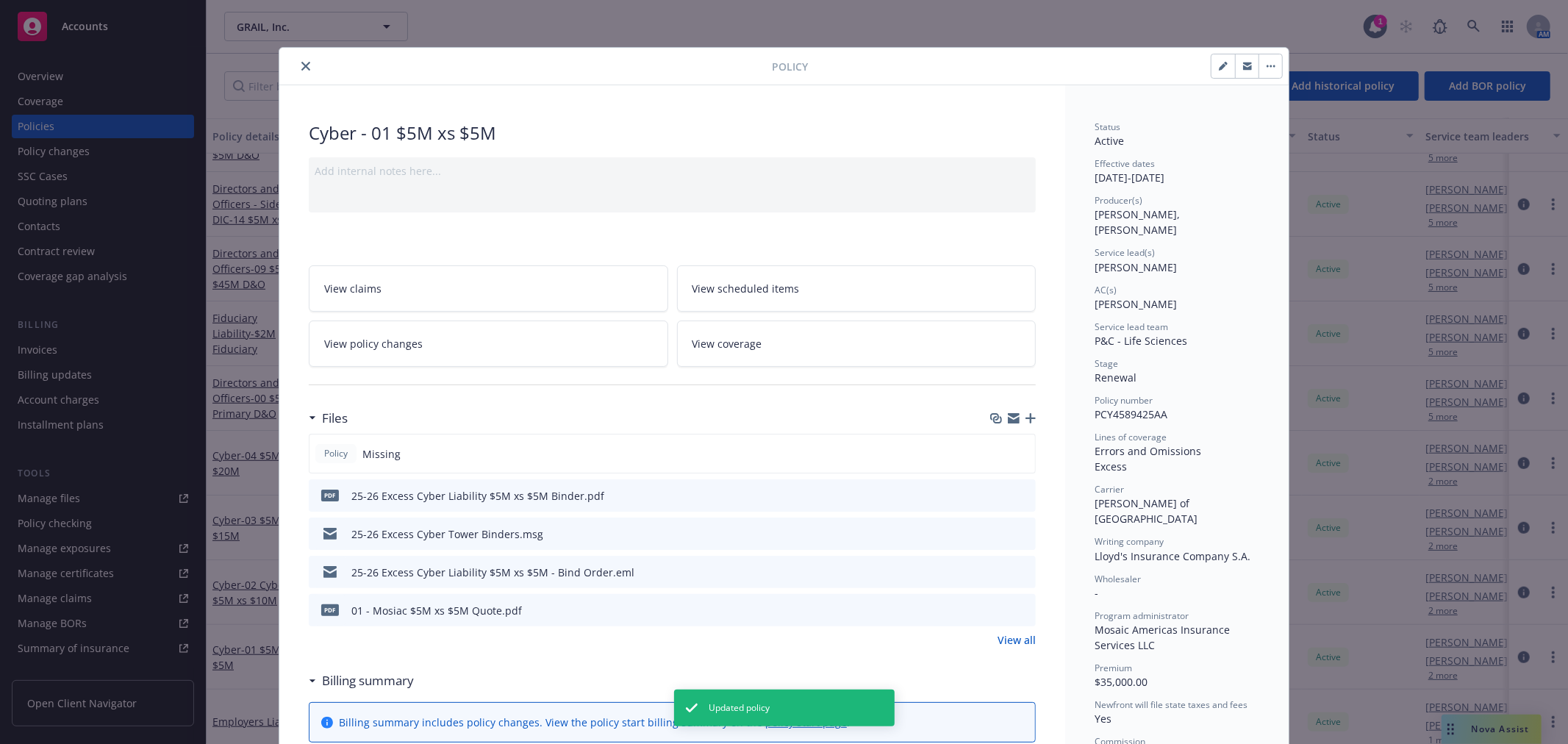
click at [1212, 67] on button "button" at bounding box center [1224, 67] width 24 height 24
select select "RENEWAL"
select select "12"
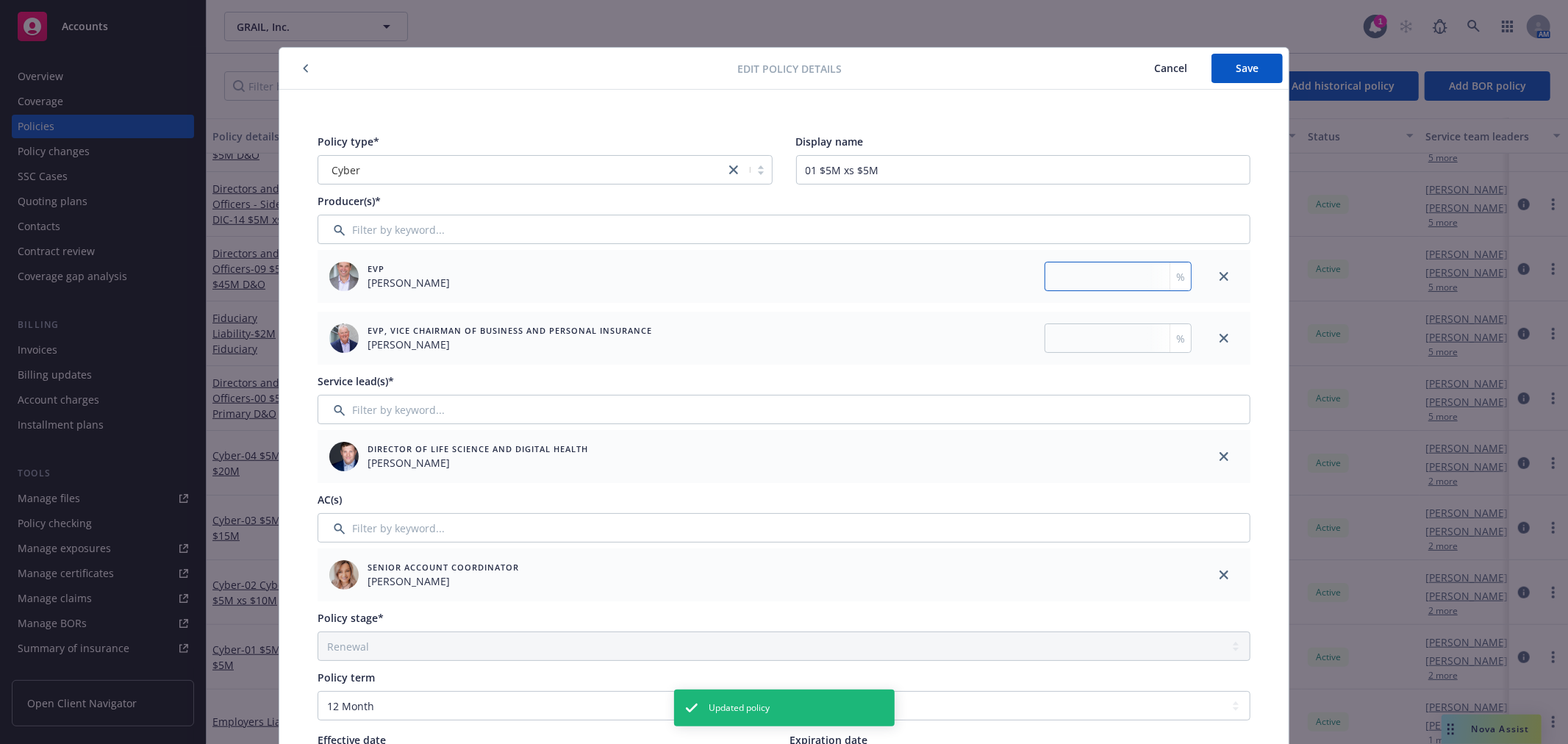
click at [1115, 276] on input "number" at bounding box center [1118, 276] width 147 height 29
type input "50"
click at [1100, 336] on input "number" at bounding box center [1118, 338] width 147 height 29
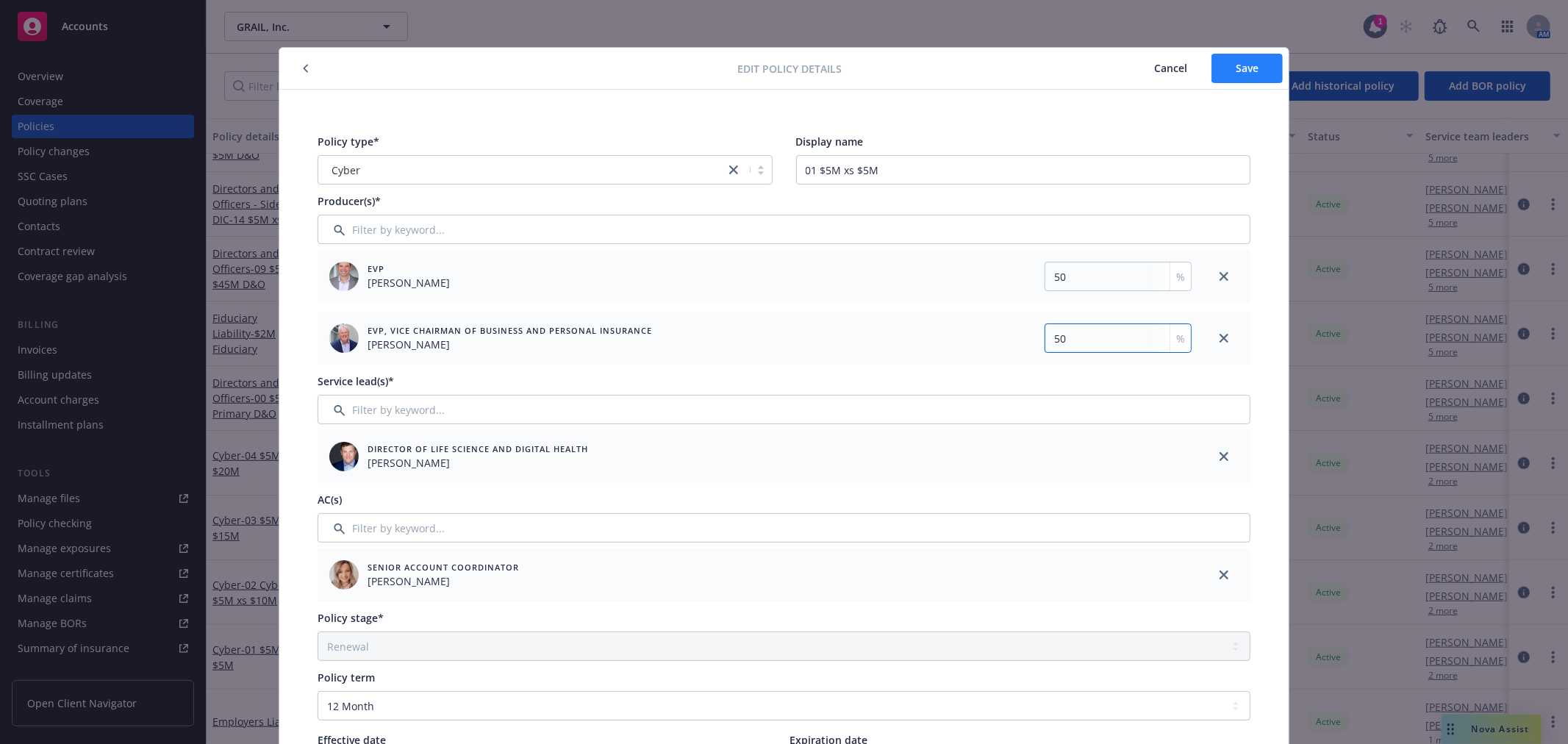
type input "50"
click at [1226, 76] on button "Save" at bounding box center [1247, 68] width 71 height 29
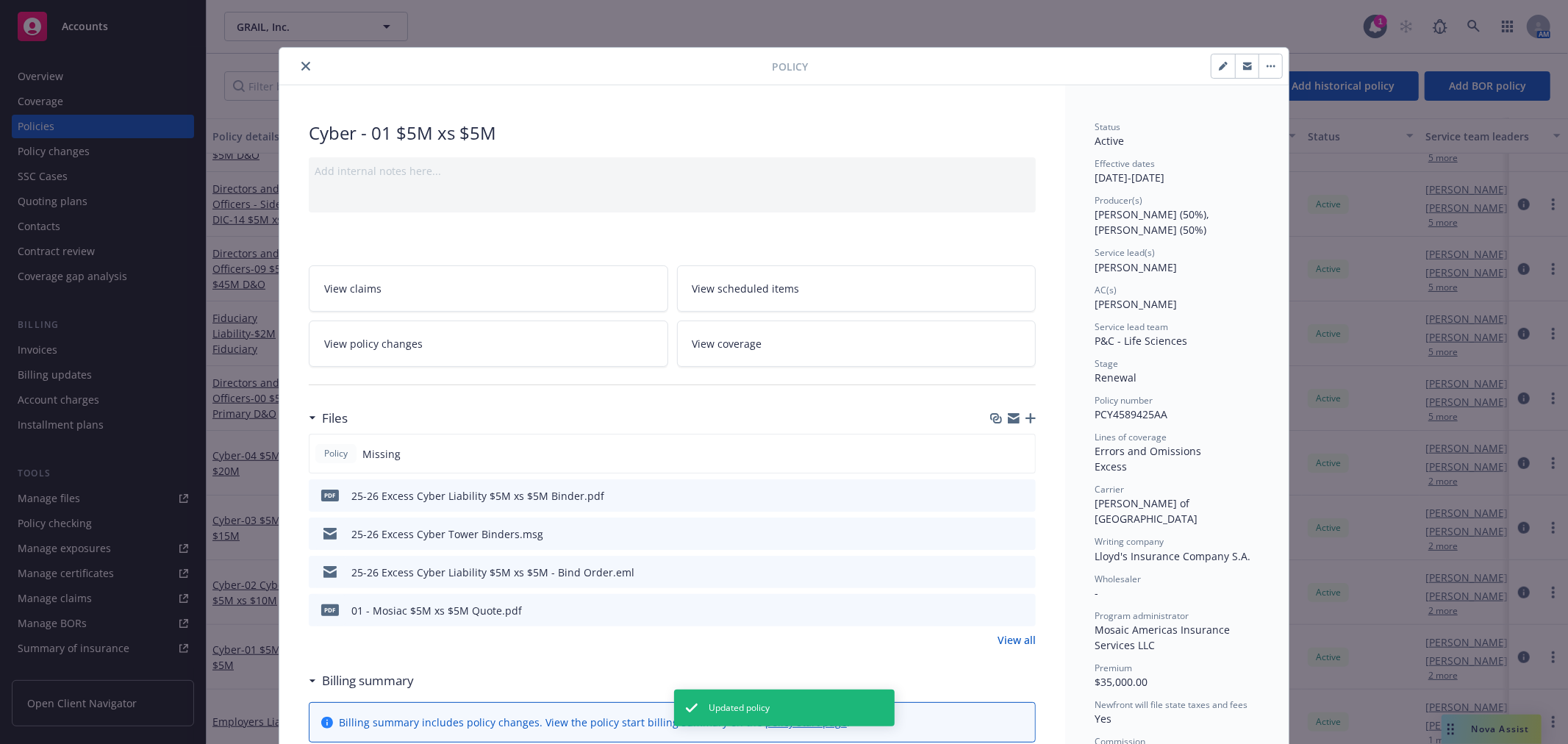
click at [298, 75] on div "Policy" at bounding box center [784, 67] width 1009 height 38
click at [302, 69] on icon "close" at bounding box center [306, 66] width 9 height 9
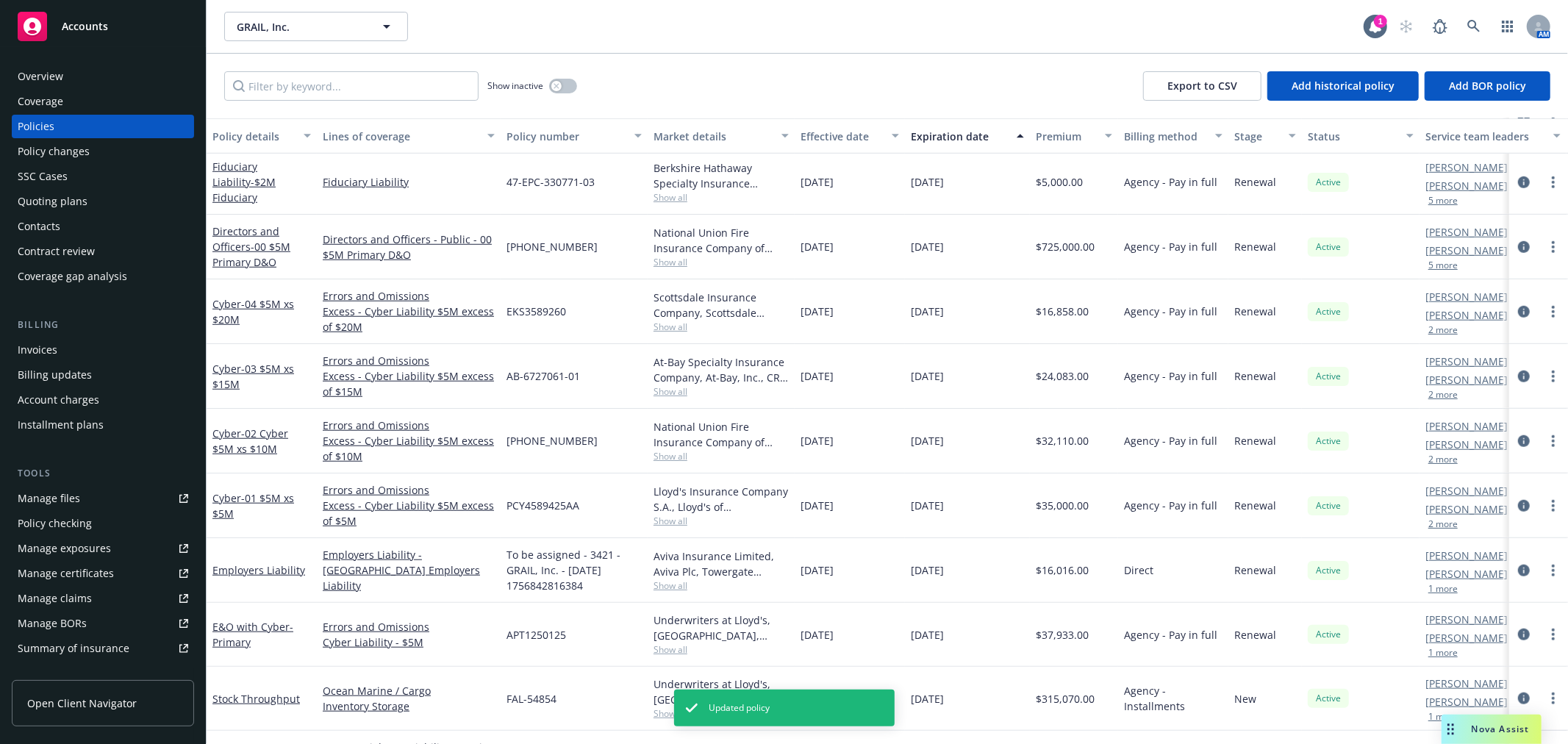
scroll to position [980, 0]
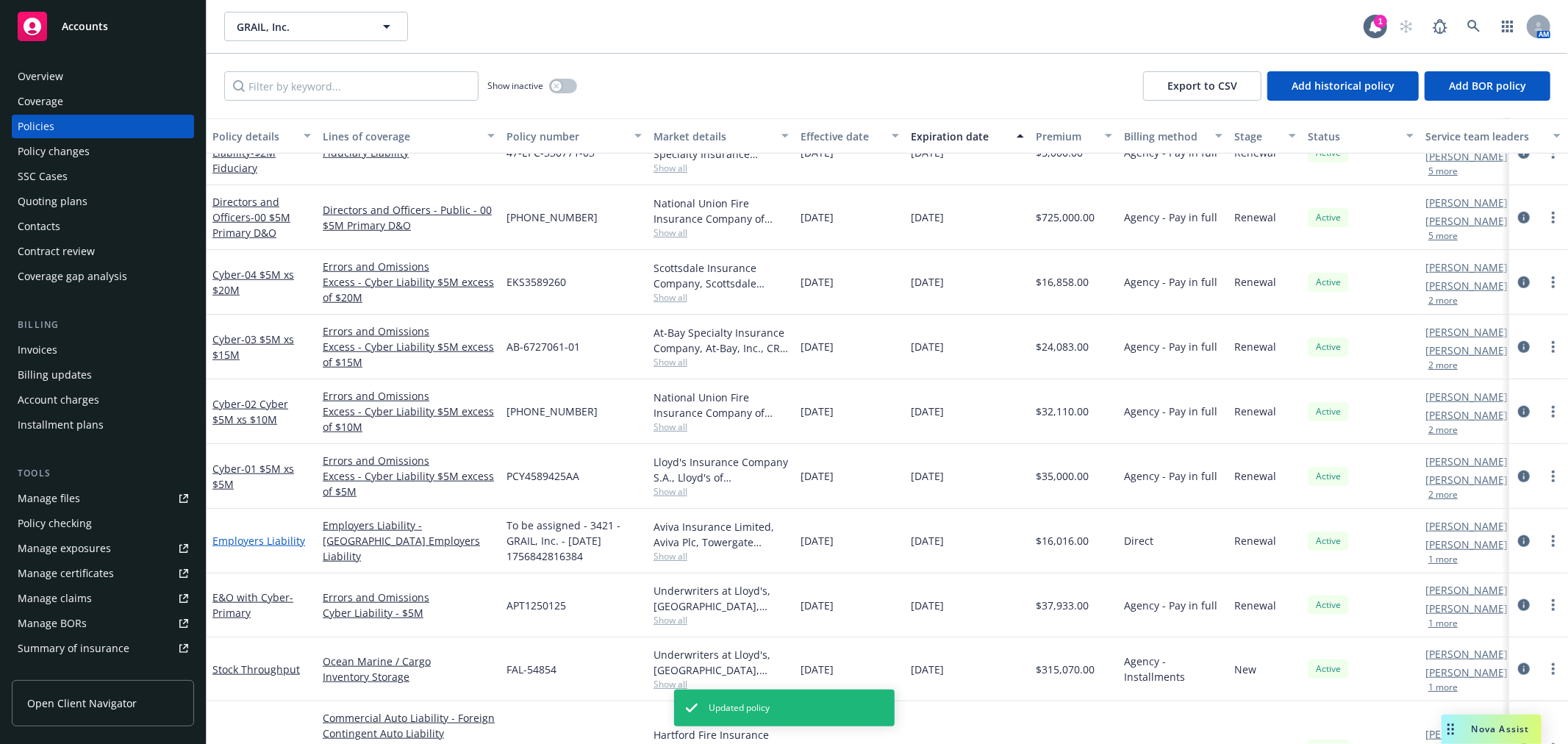
click at [250, 535] on link "Employers Liability" at bounding box center [259, 541] width 92 height 14
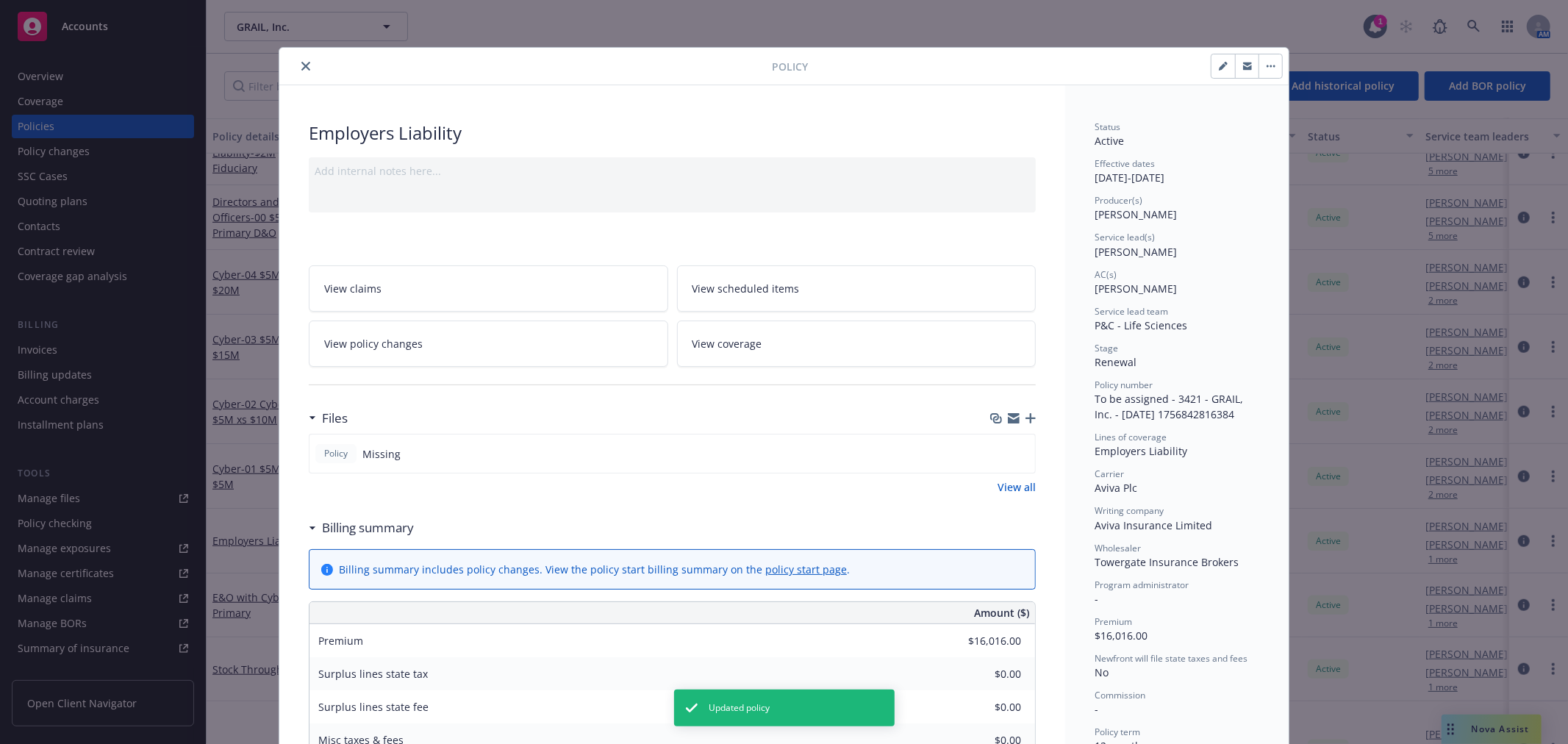
click at [1219, 67] on icon "button" at bounding box center [1223, 66] width 9 height 9
select select "RENEWAL"
select select "12"
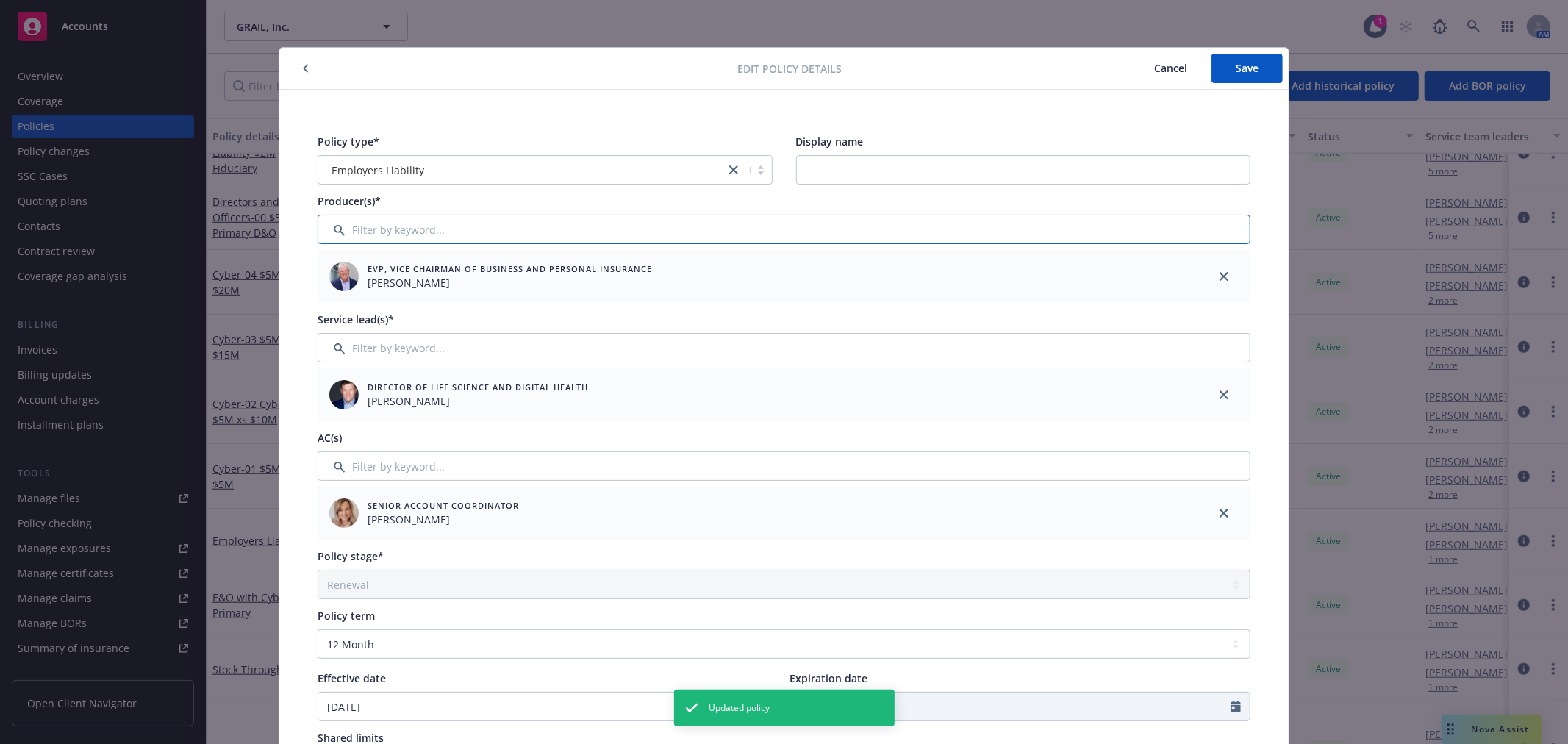
click at [479, 229] on input "Filter by keyword..." at bounding box center [784, 229] width 933 height 29
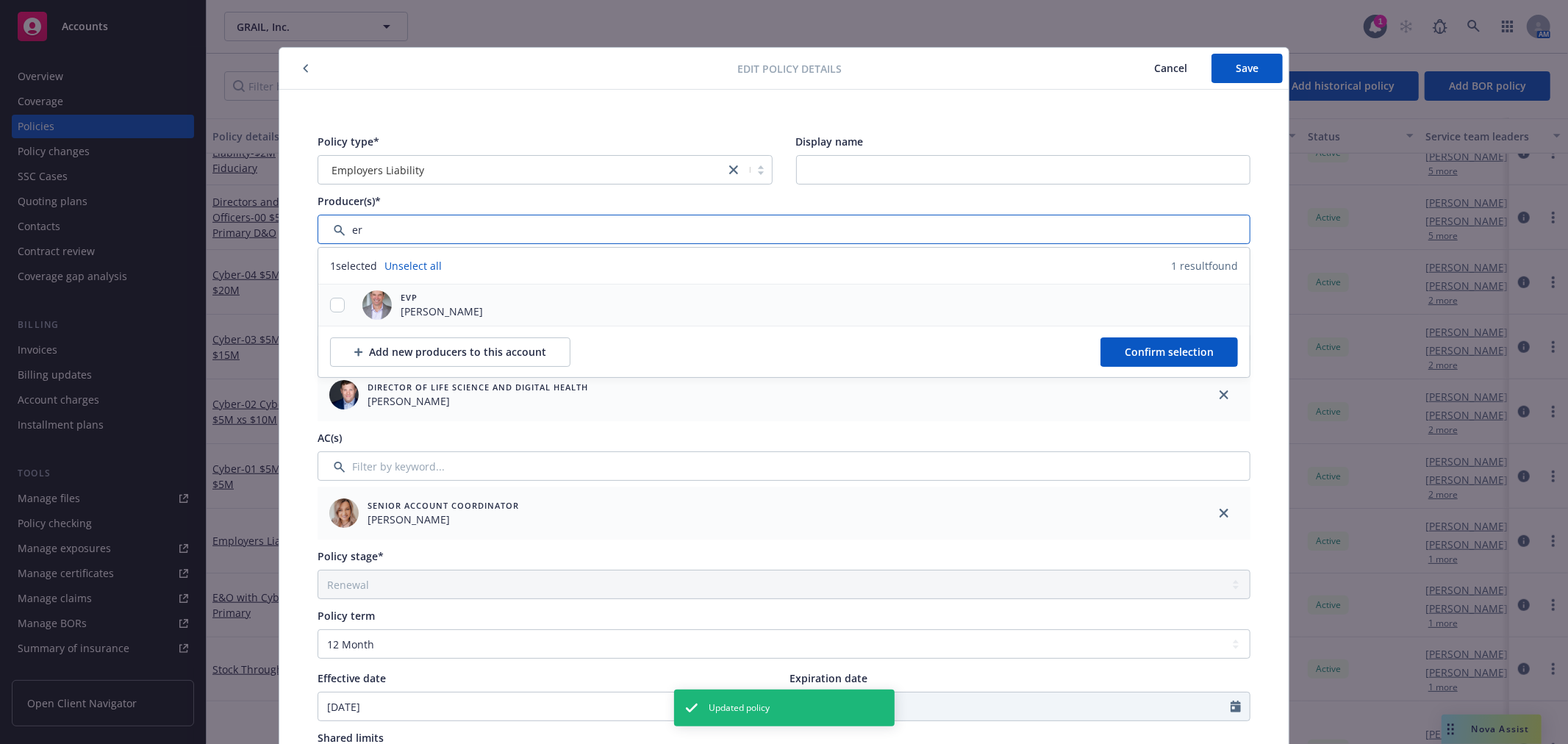
type input "er"
click at [330, 308] on input "checkbox" at bounding box center [337, 304] width 15 height 15
checkbox input "true"
click at [1159, 354] on span "Confirm selection" at bounding box center [1169, 351] width 89 height 14
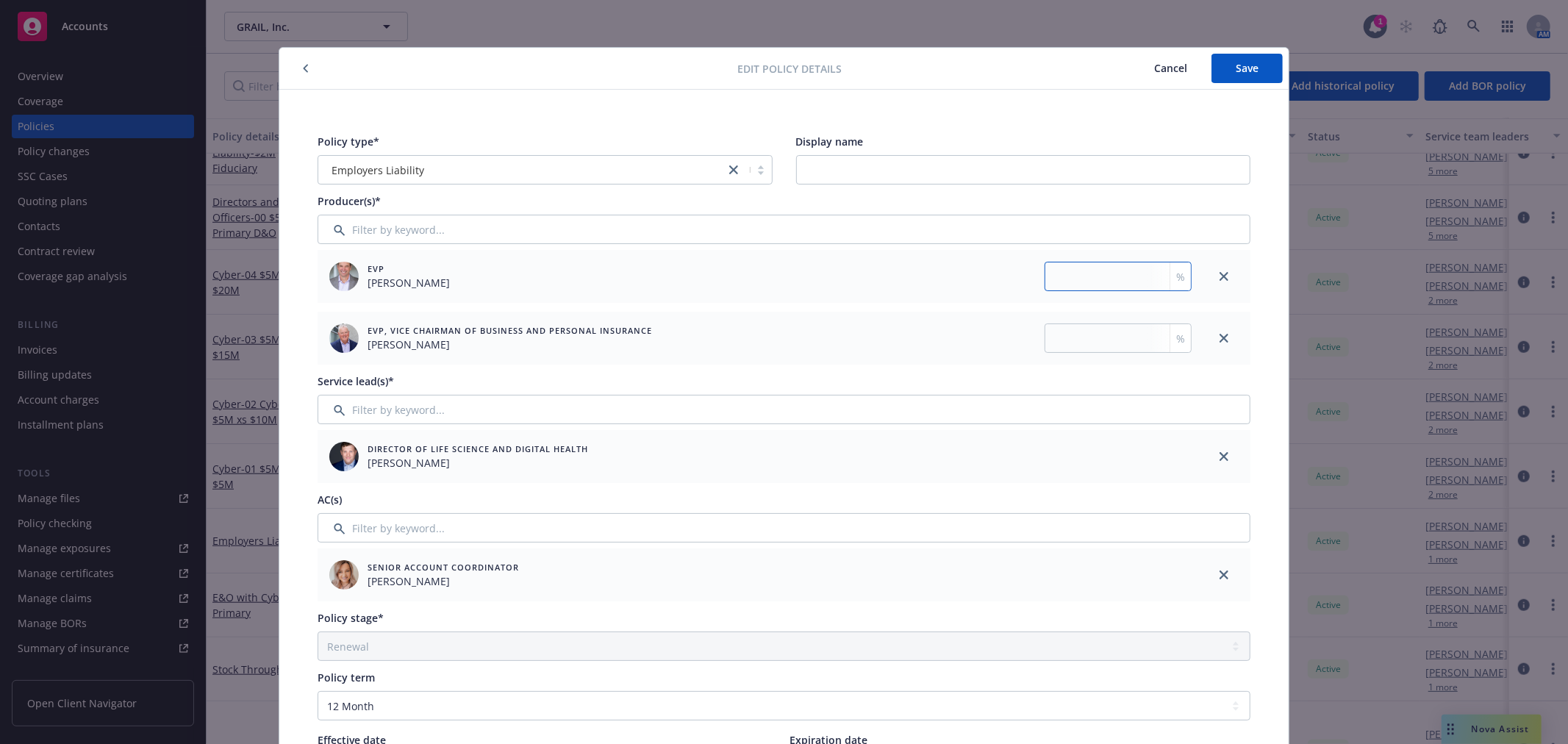
click at [1111, 285] on input "number" at bounding box center [1118, 276] width 147 height 29
type input "50"
click at [1095, 328] on input "number" at bounding box center [1118, 338] width 147 height 29
type input "50"
click at [1260, 68] on button "Save" at bounding box center [1247, 68] width 71 height 29
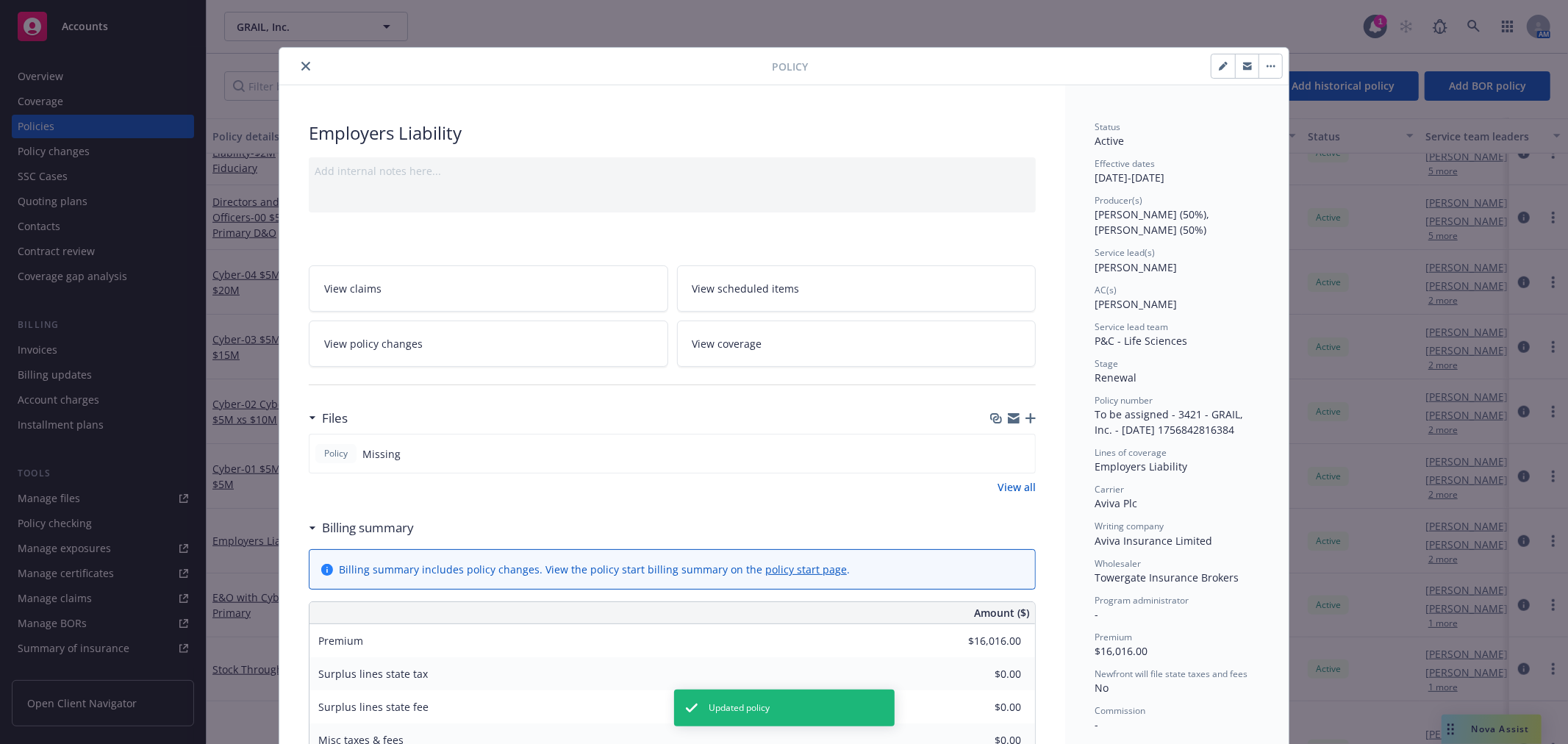
drag, startPoint x: 302, startPoint y: 66, endPoint x: 314, endPoint y: 79, distance: 17.7
click at [302, 66] on icon "close" at bounding box center [306, 66] width 9 height 9
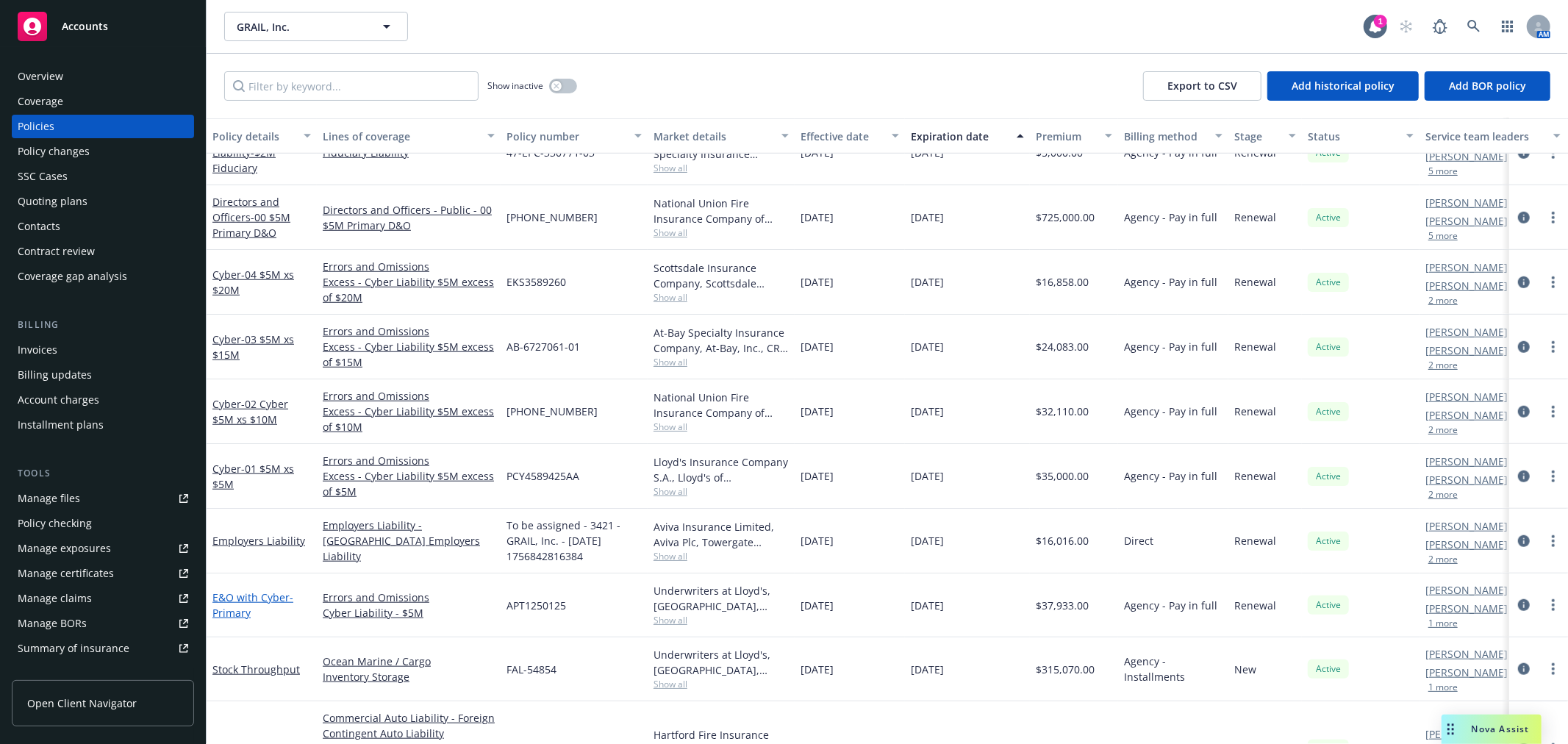
click at [229, 611] on span "- Primary" at bounding box center [253, 605] width 81 height 29
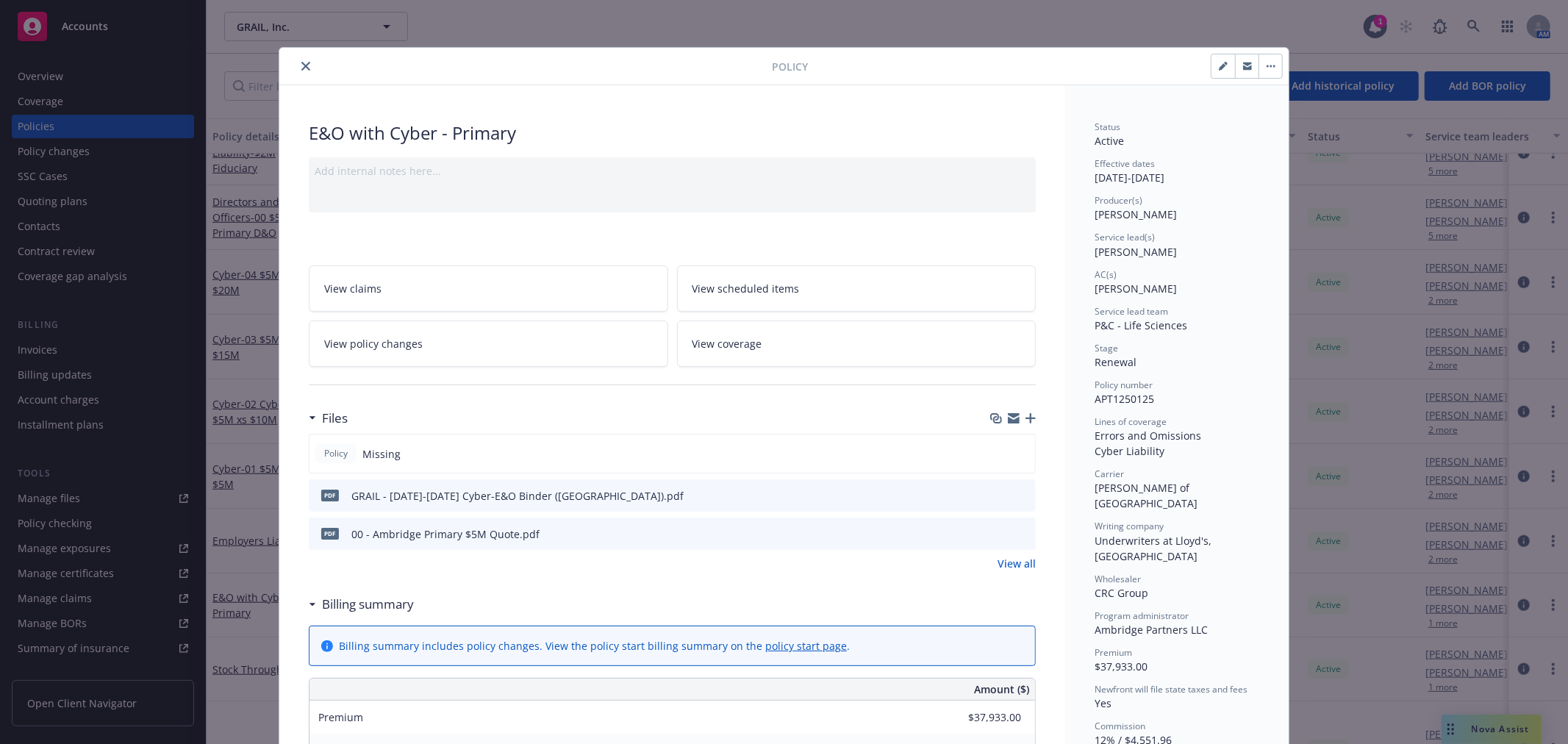
click at [1212, 67] on button "button" at bounding box center [1224, 67] width 24 height 24
select select "RENEWAL"
select select "12"
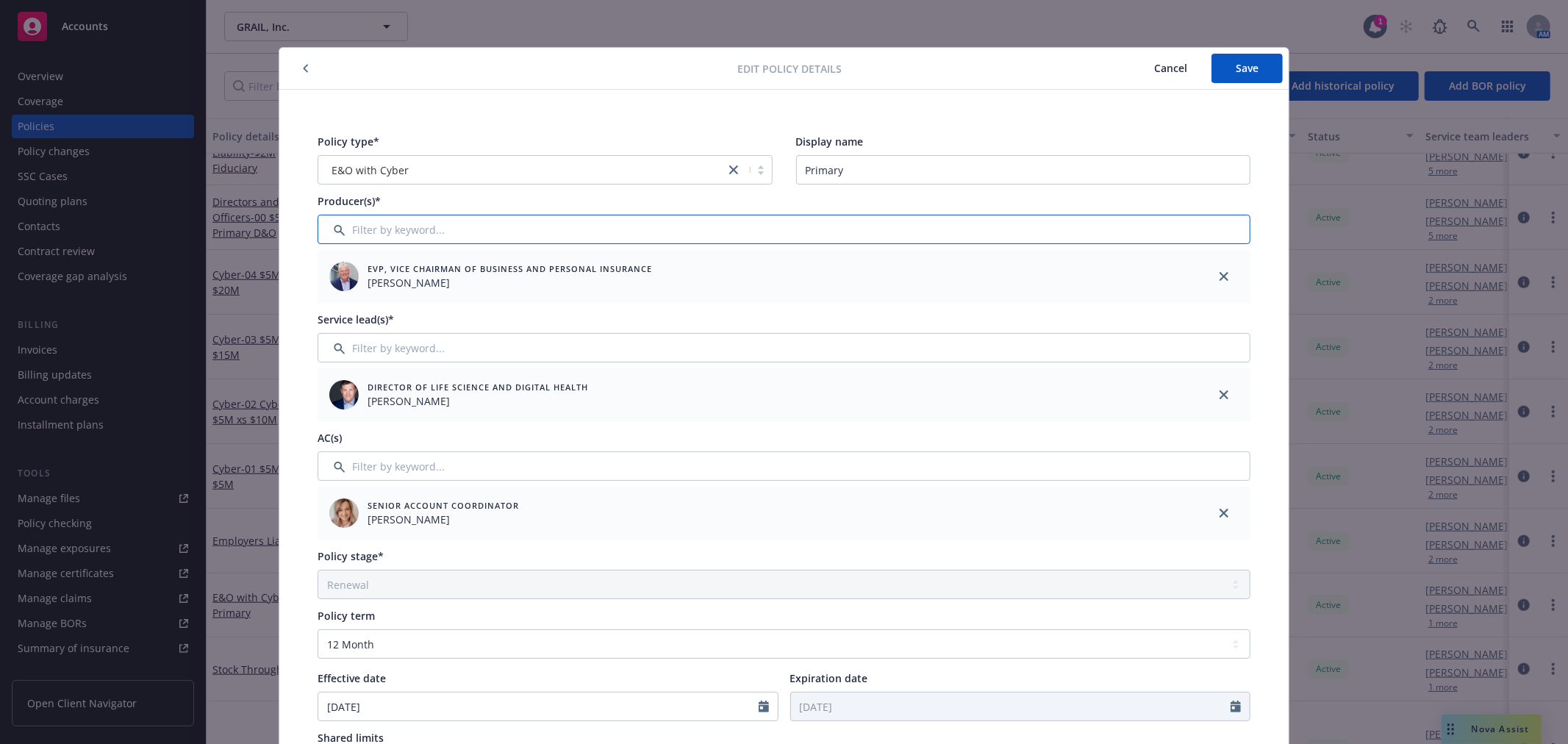
click at [476, 230] on input "Filter by keyword..." at bounding box center [784, 229] width 933 height 29
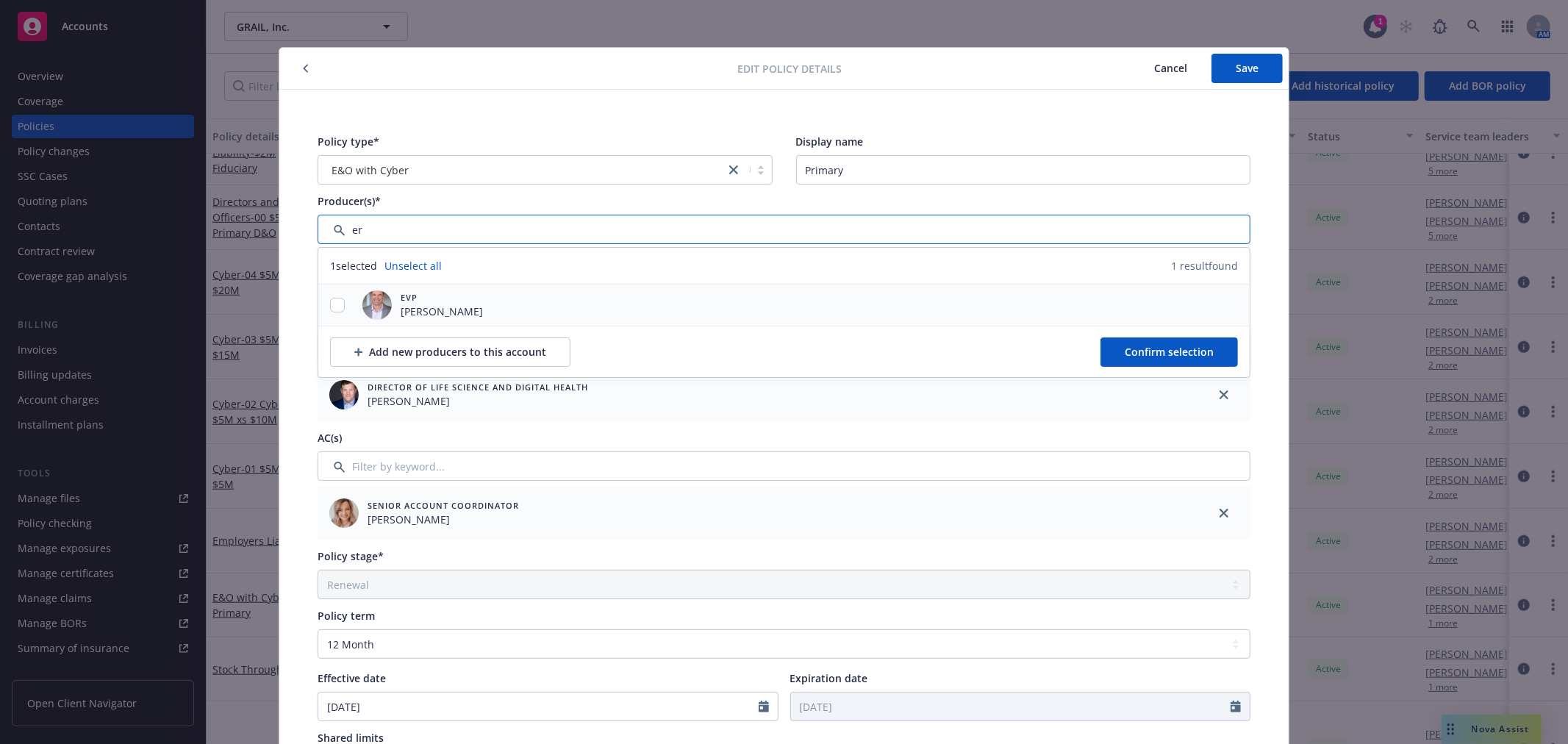
type input "er"
click at [333, 303] on input "checkbox" at bounding box center [337, 304] width 15 height 15
checkbox input "true"
click at [1186, 360] on button "Confirm selection" at bounding box center [1169, 352] width 138 height 29
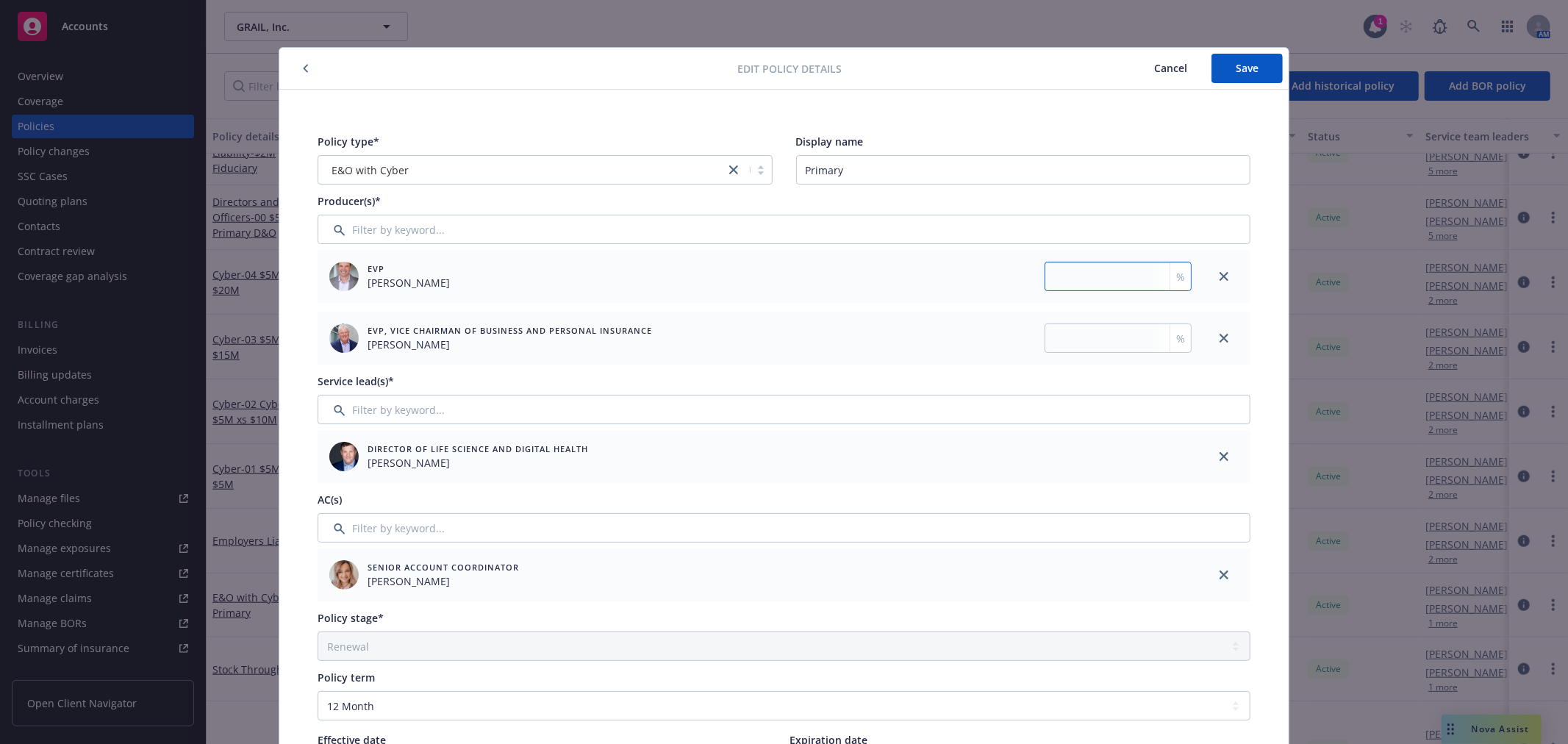
click at [1135, 273] on input "number" at bounding box center [1118, 276] width 147 height 29
type input "50"
click at [1096, 334] on input "number" at bounding box center [1118, 338] width 147 height 29
type input "50"
click at [1231, 60] on button "Save" at bounding box center [1247, 68] width 71 height 29
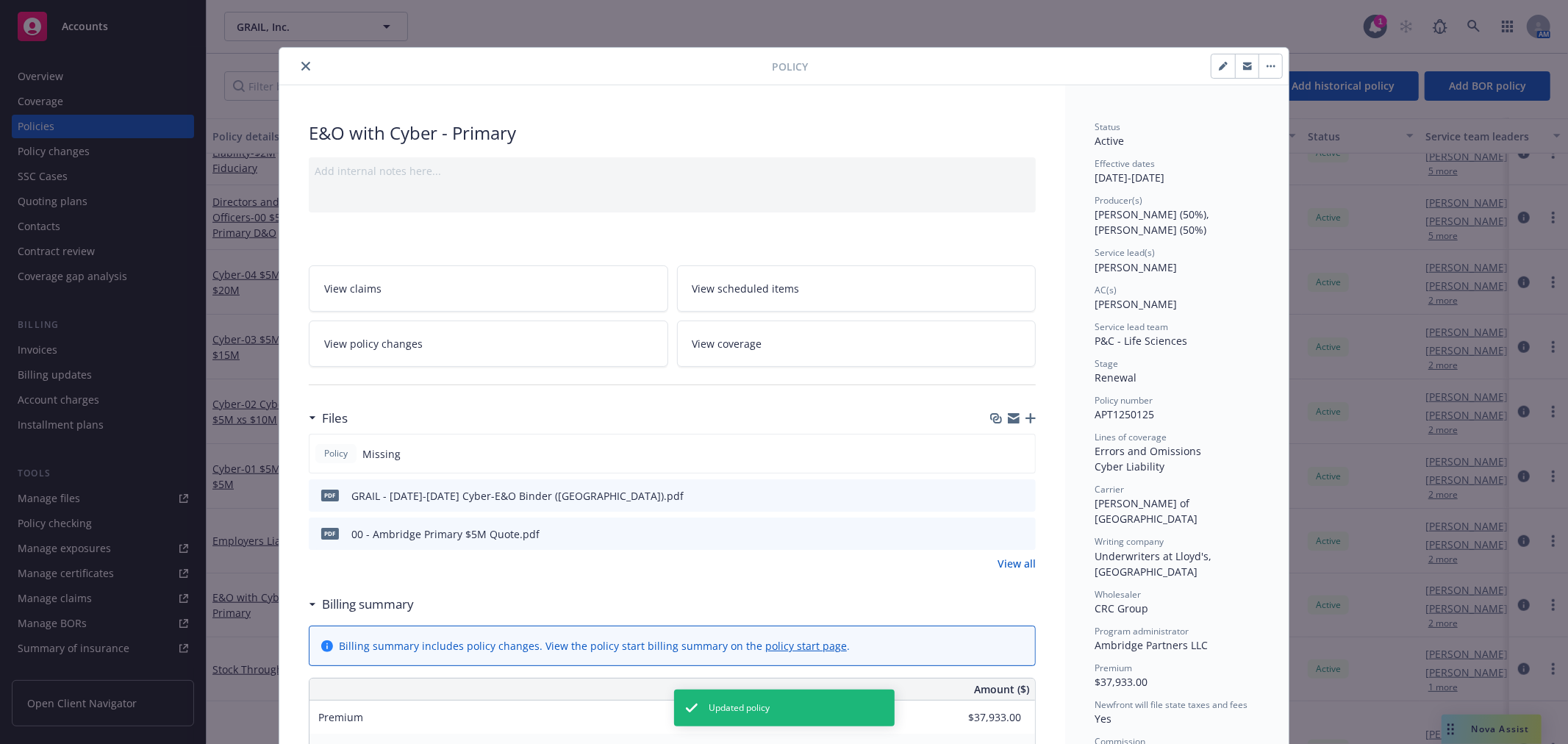
click at [302, 64] on icon "close" at bounding box center [306, 66] width 9 height 9
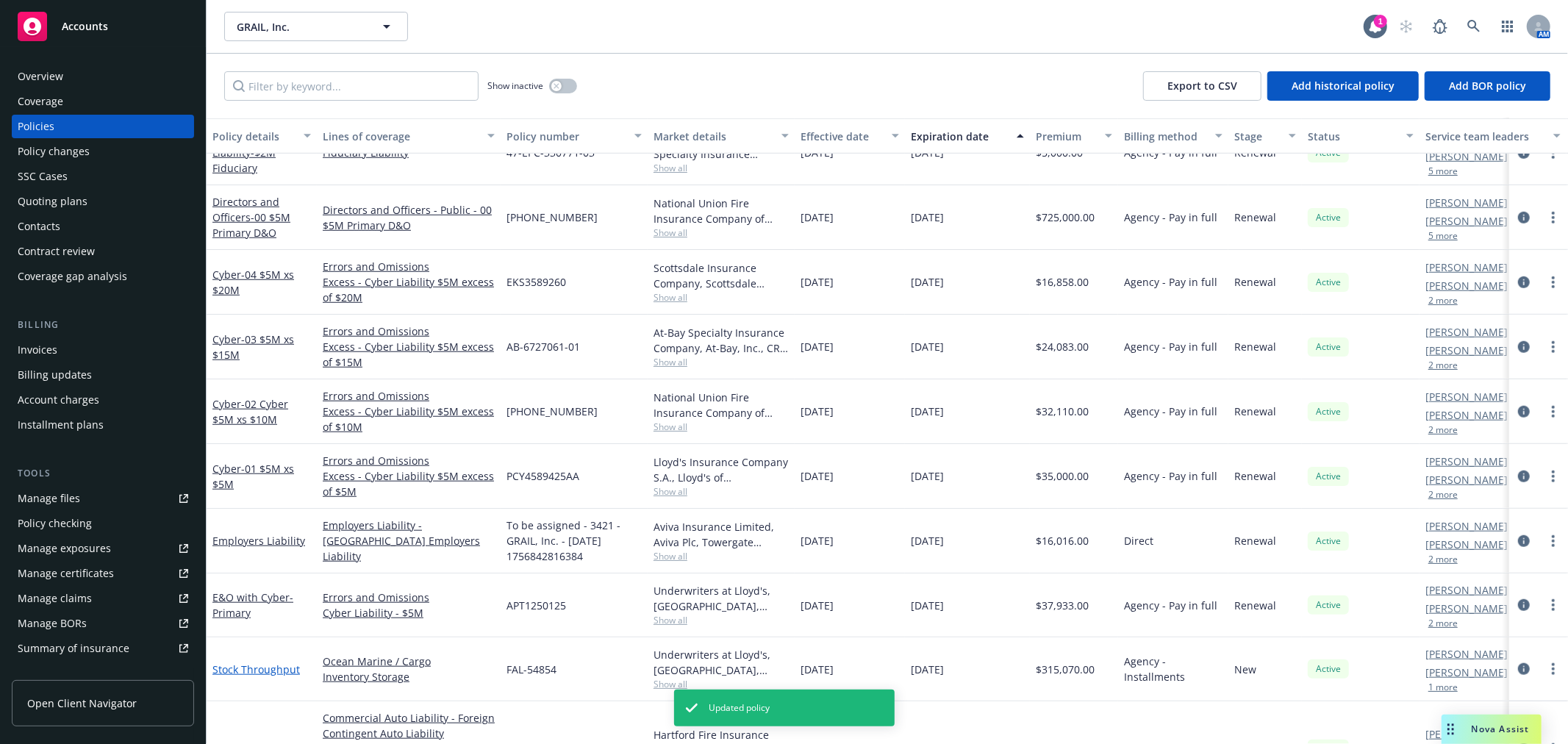
click at [255, 670] on link "Stock Throughput" at bounding box center [256, 669] width 87 height 14
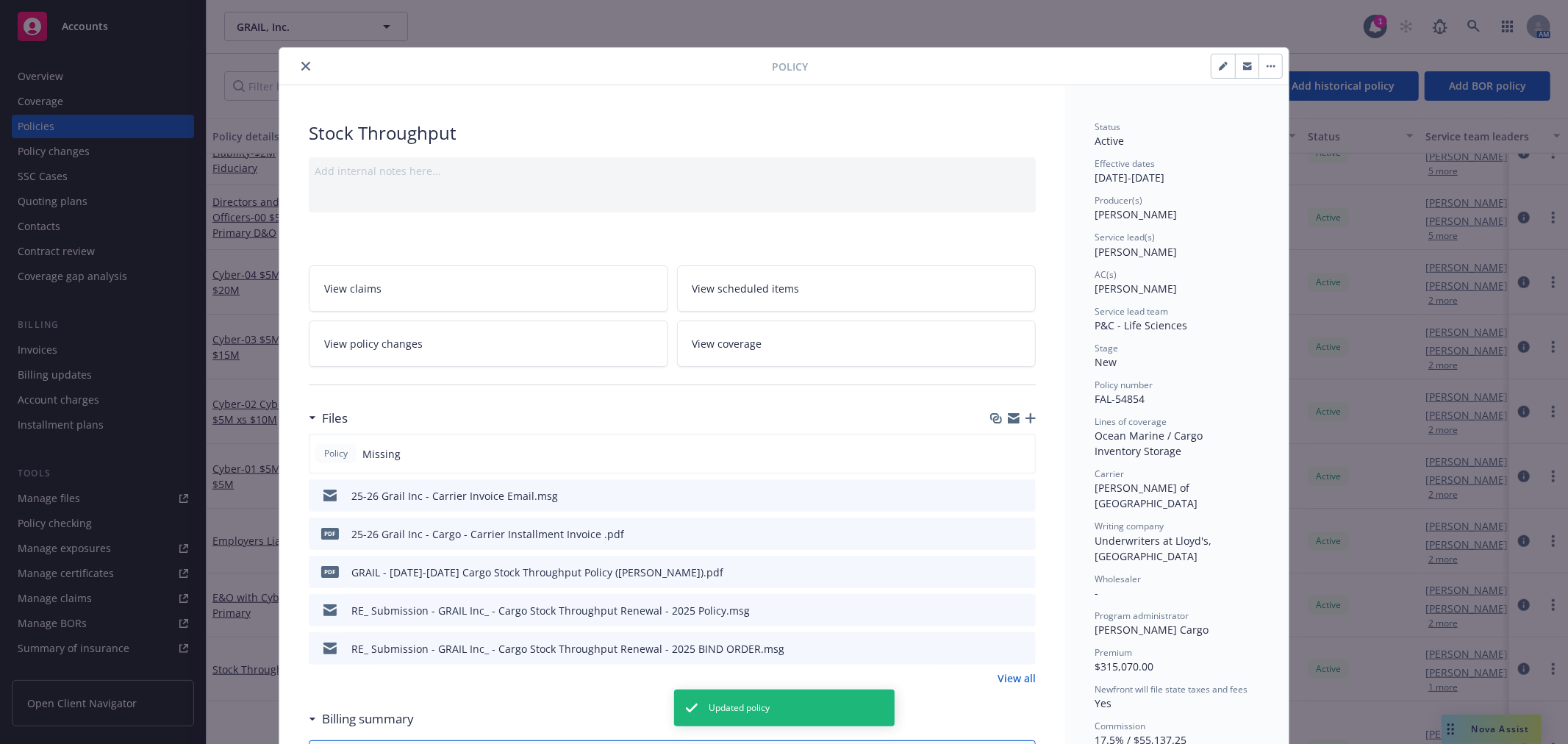
click at [1212, 67] on button "button" at bounding box center [1224, 67] width 24 height 24
select select "NEW"
select select "12"
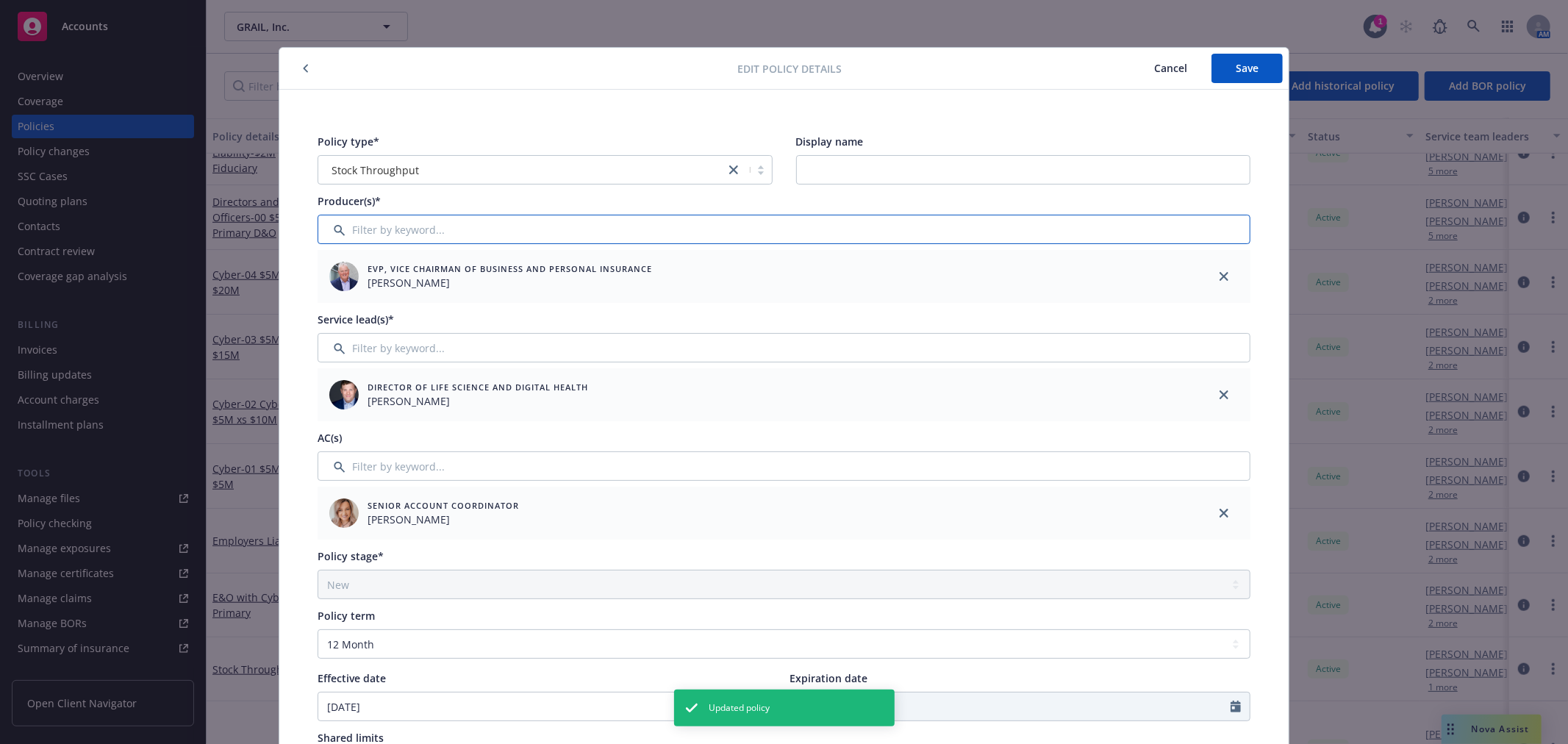
click at [428, 226] on input "Filter by keyword..." at bounding box center [784, 229] width 933 height 29
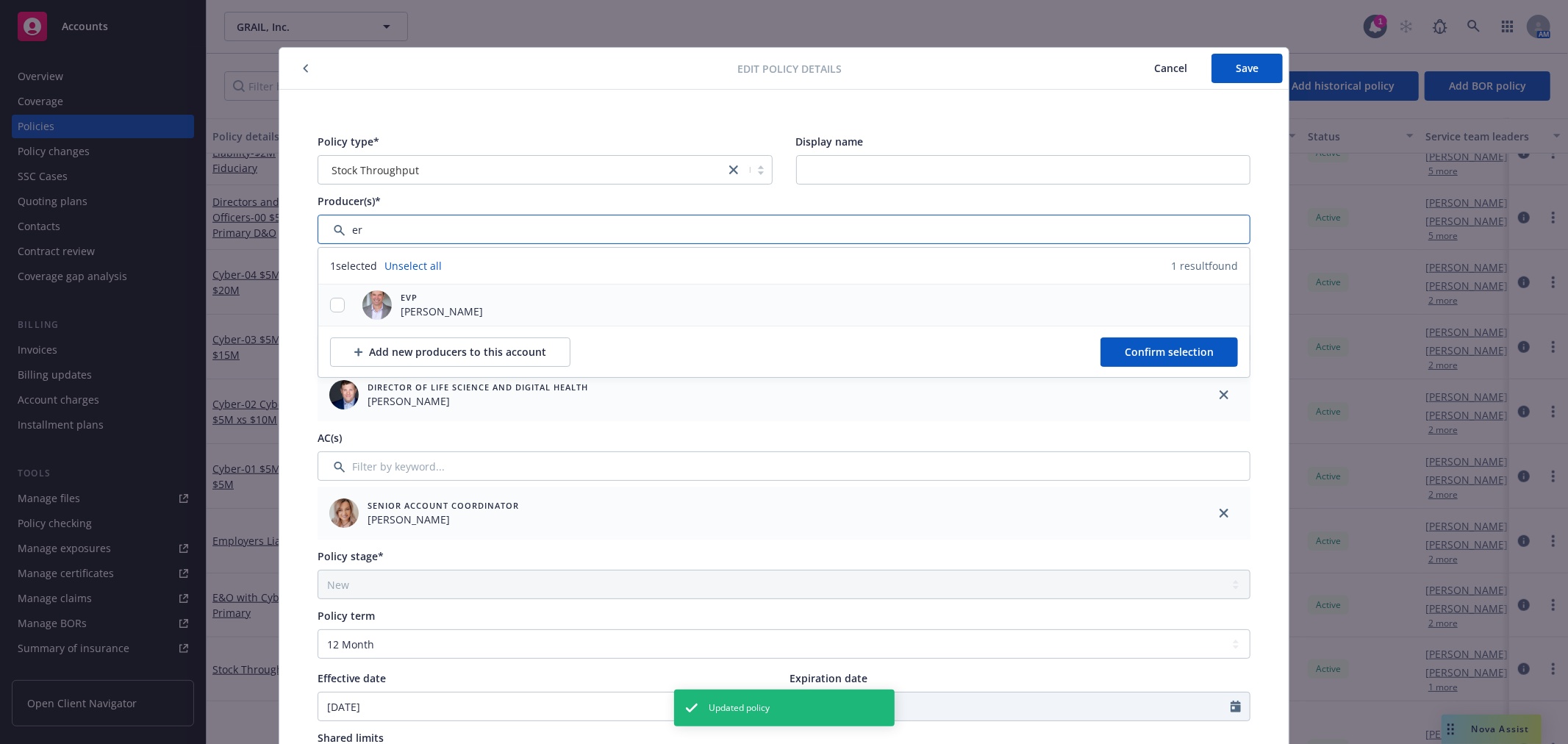
type input "er"
click at [330, 302] on input "checkbox" at bounding box center [337, 304] width 15 height 15
checkbox input "true"
drag, startPoint x: 1136, startPoint y: 357, endPoint x: 1128, endPoint y: 358, distance: 8.1
click at [1136, 358] on button "Confirm selection" at bounding box center [1169, 352] width 138 height 29
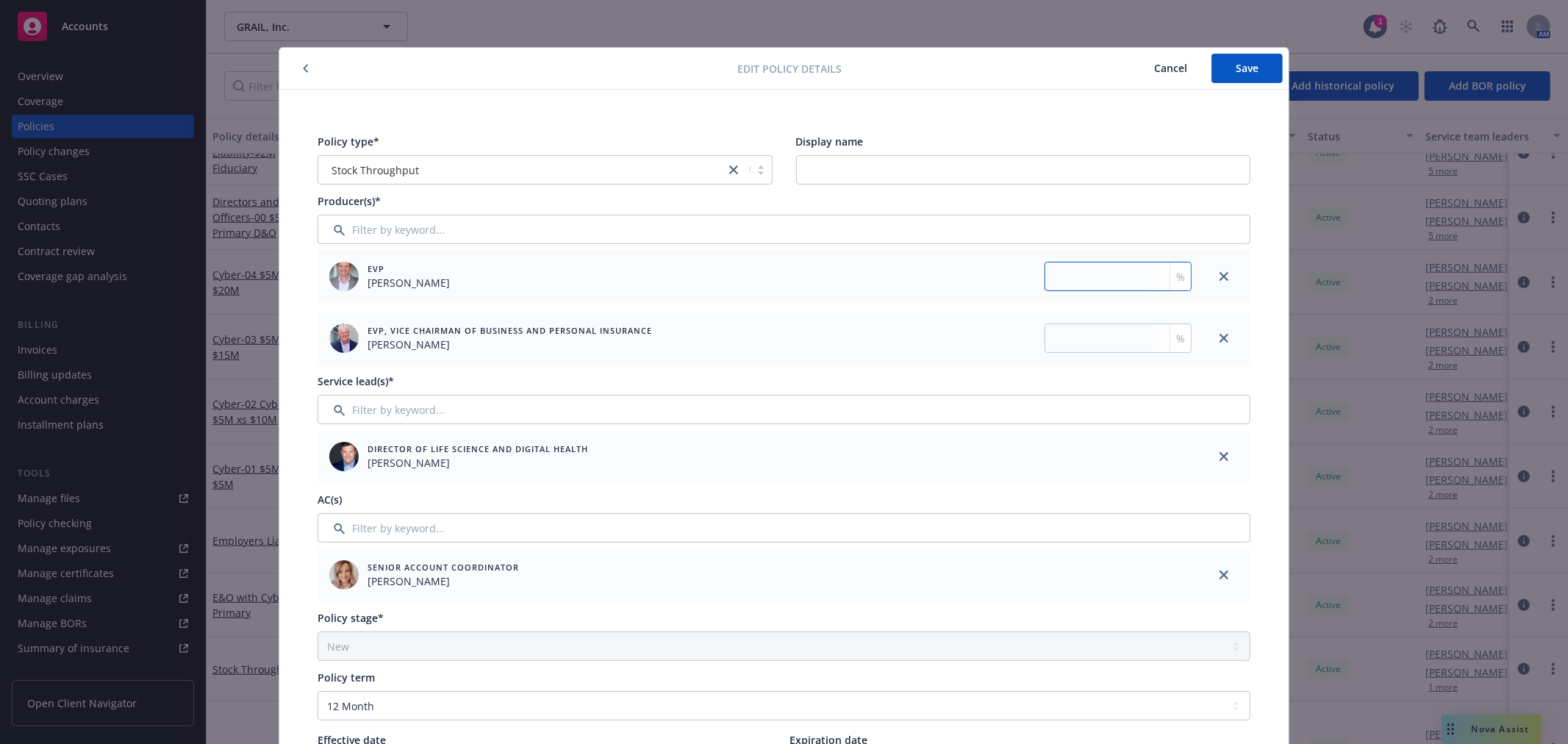
click at [1044, 283] on input "number" at bounding box center [1118, 276] width 147 height 29
type input "50"
click at [1060, 332] on input "number" at bounding box center [1118, 338] width 147 height 29
type input "50"
click at [1228, 69] on button "Save" at bounding box center [1247, 68] width 71 height 29
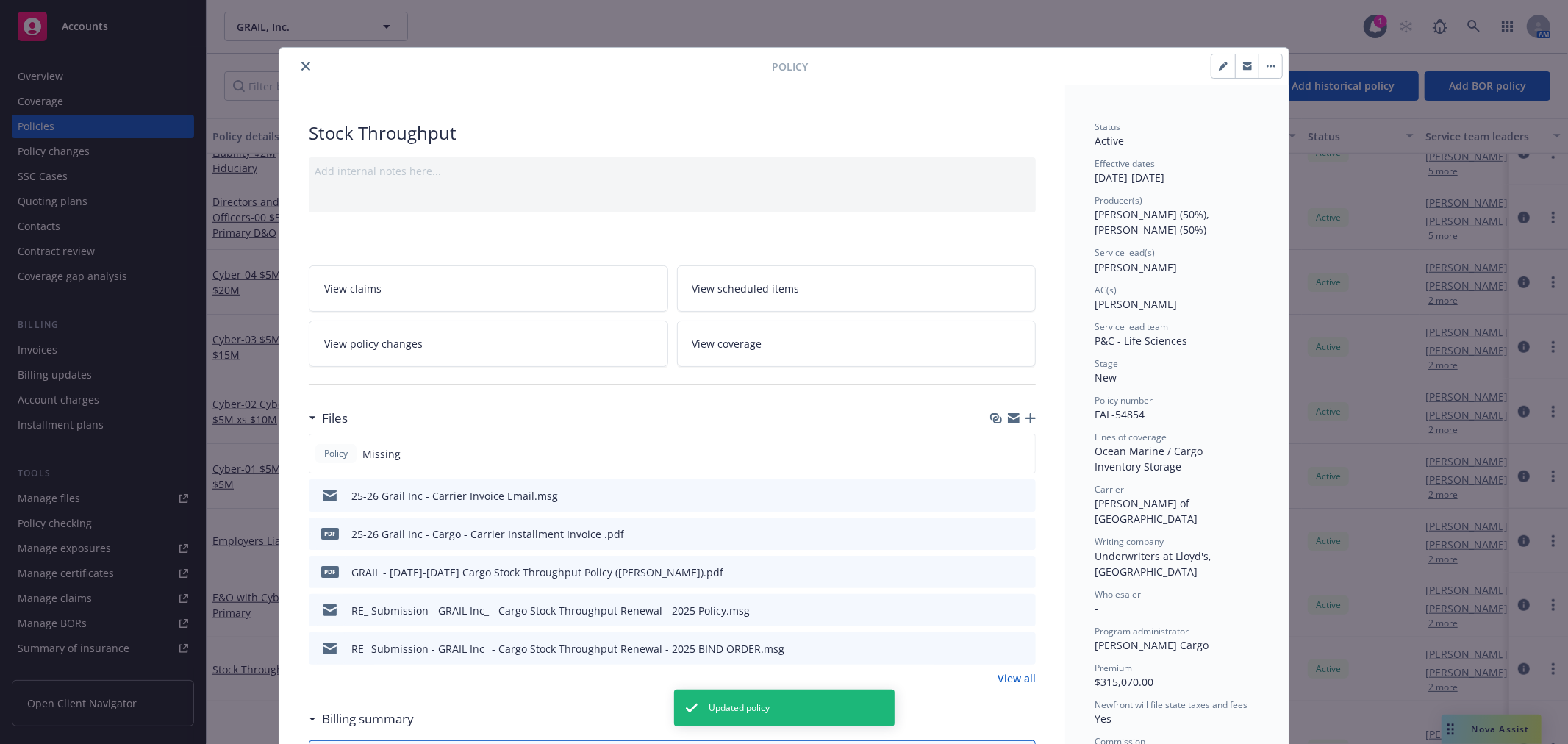
drag, startPoint x: 302, startPoint y: 65, endPoint x: 309, endPoint y: 100, distance: 35.7
click at [302, 65] on icon "close" at bounding box center [306, 66] width 9 height 9
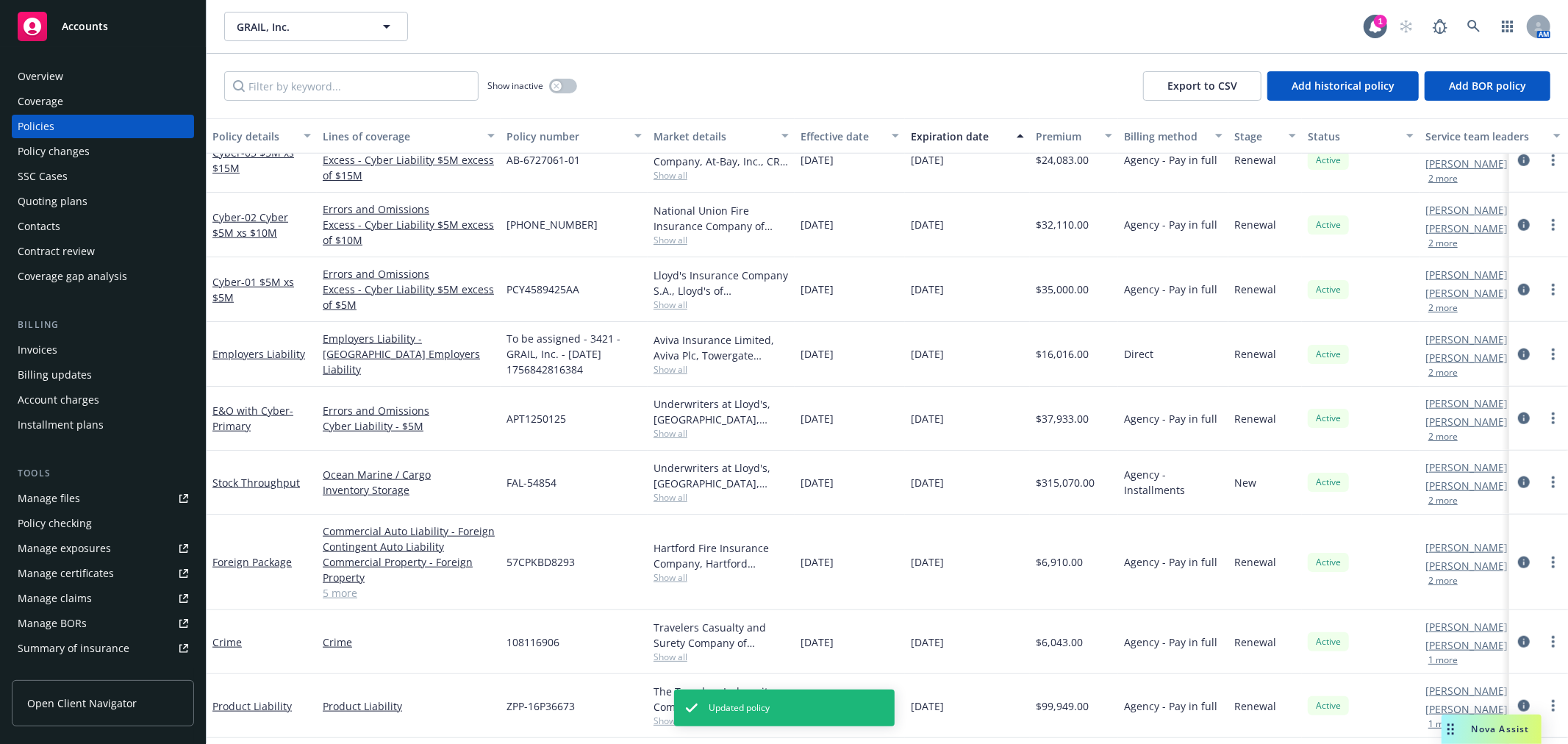
scroll to position [1224, 0]
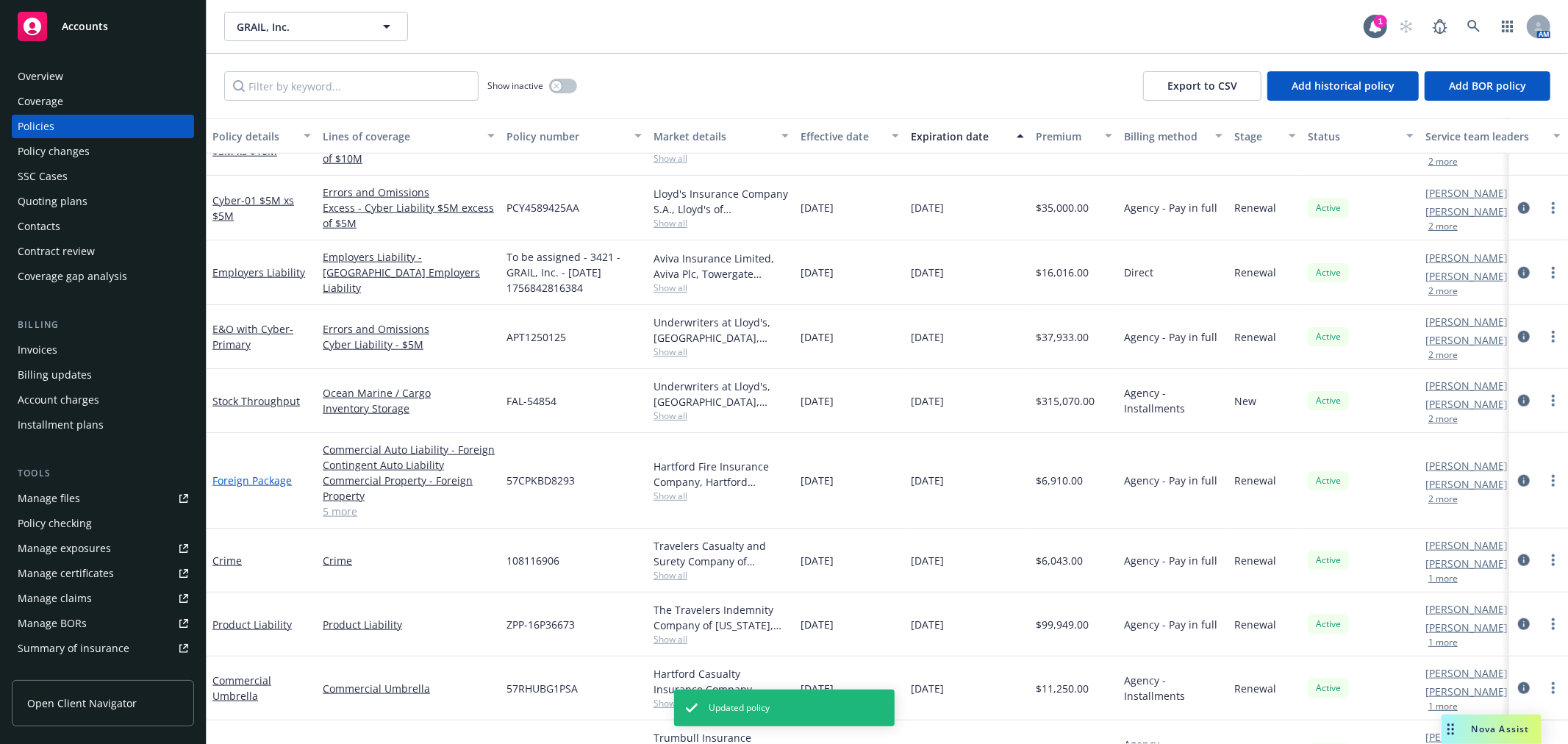
click at [261, 481] on link "Foreign Package" at bounding box center [252, 480] width 79 height 14
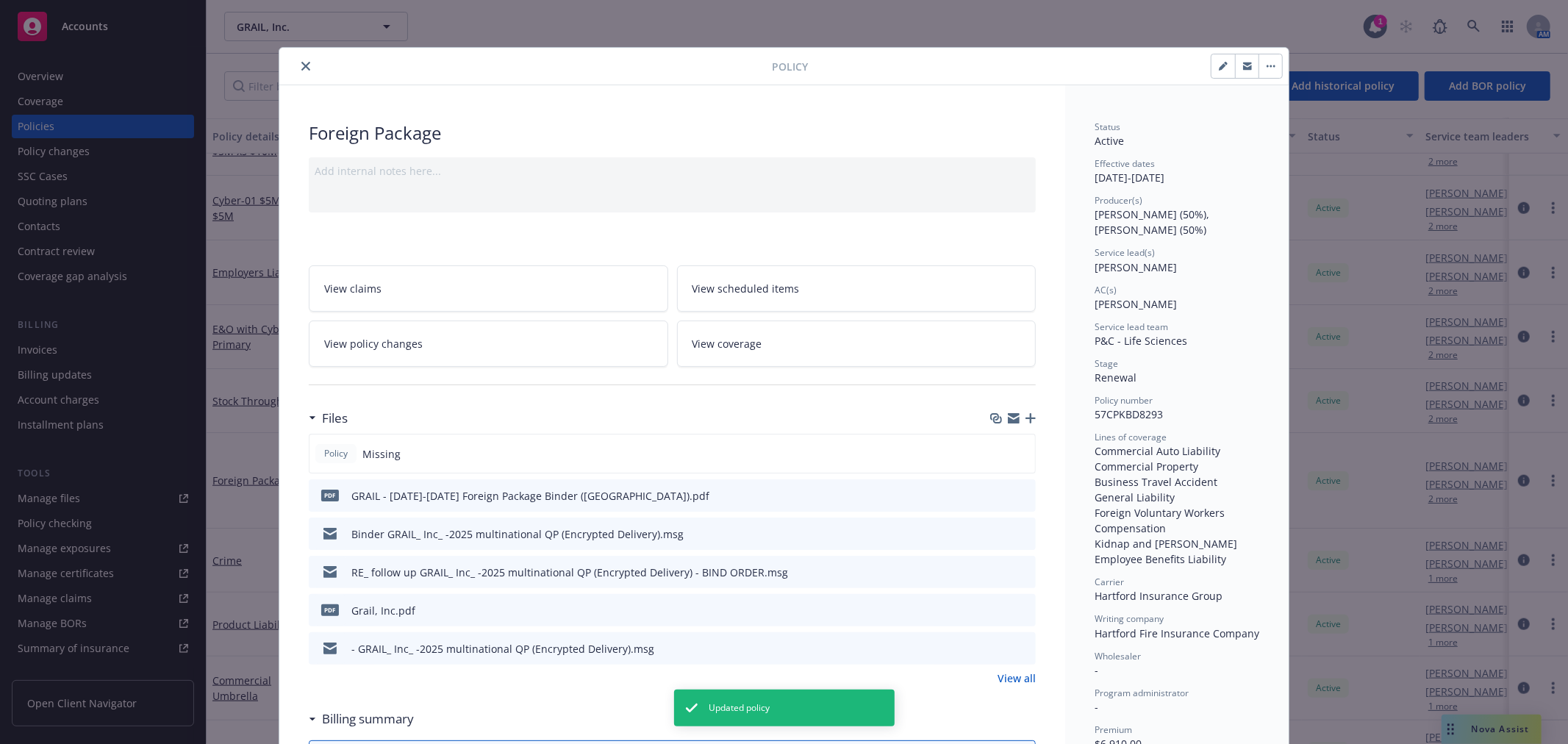
scroll to position [44, 0]
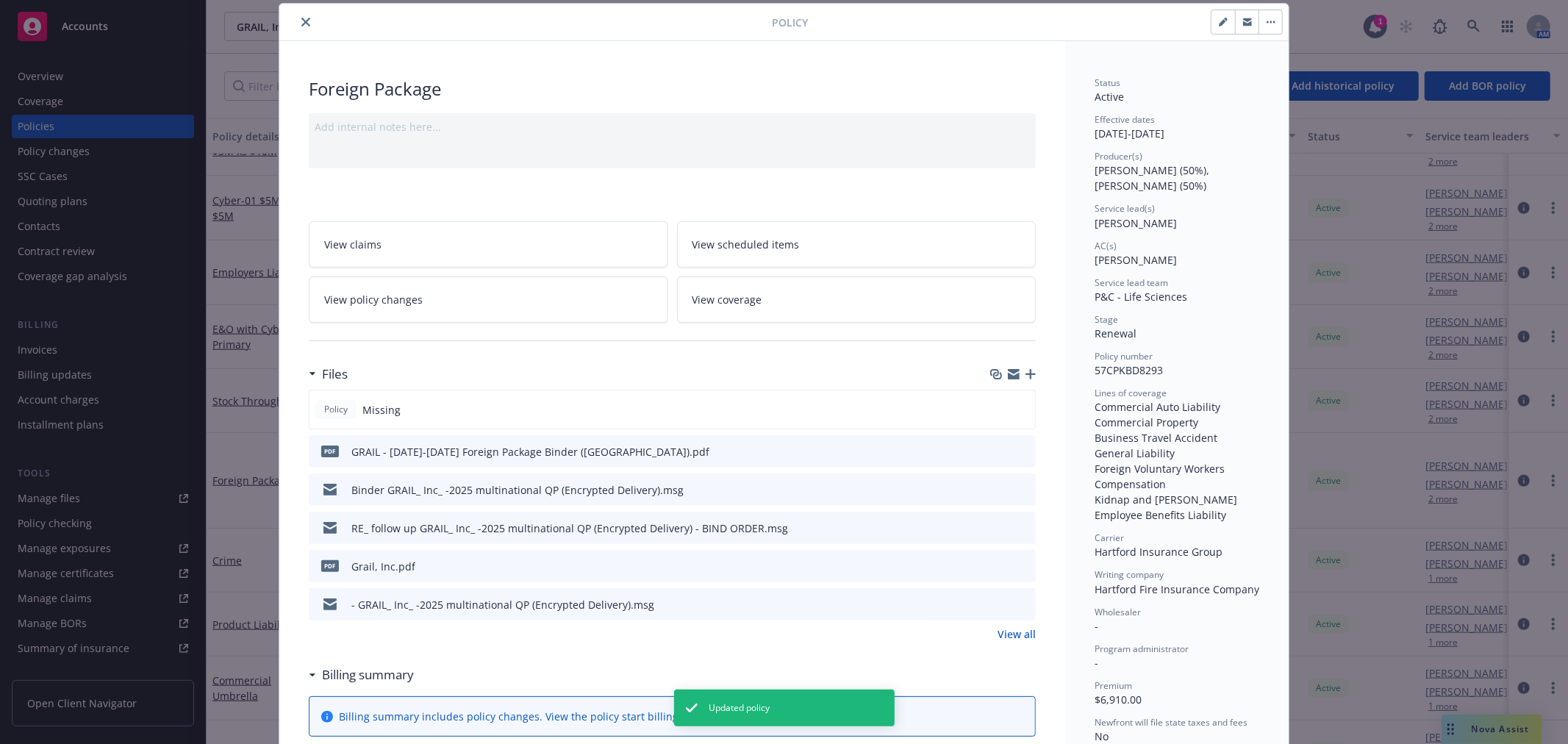
click at [1216, 15] on button "button" at bounding box center [1224, 22] width 24 height 24
select select "RENEWAL"
select select "12"
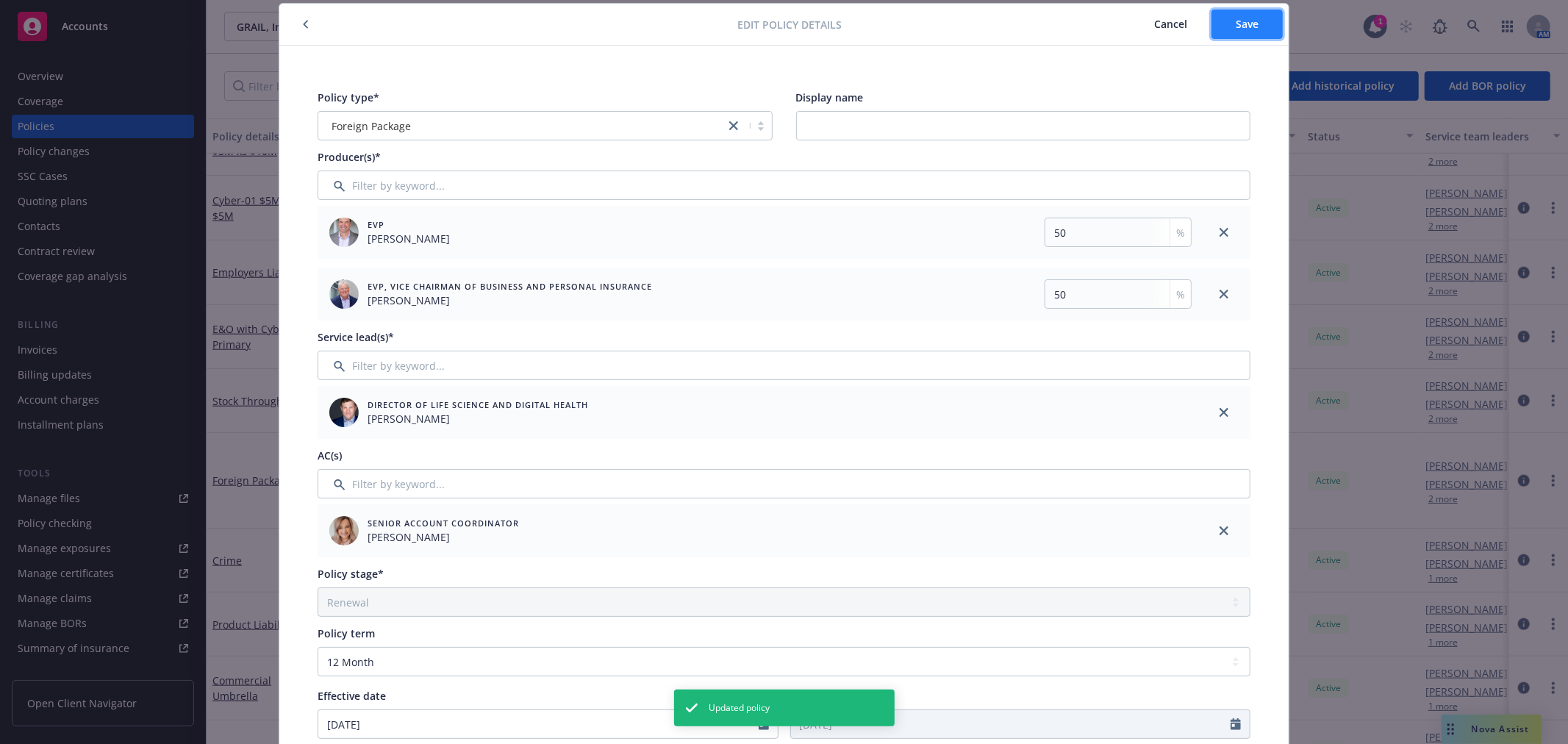
click at [1236, 26] on span "Save" at bounding box center [1247, 24] width 23 height 14
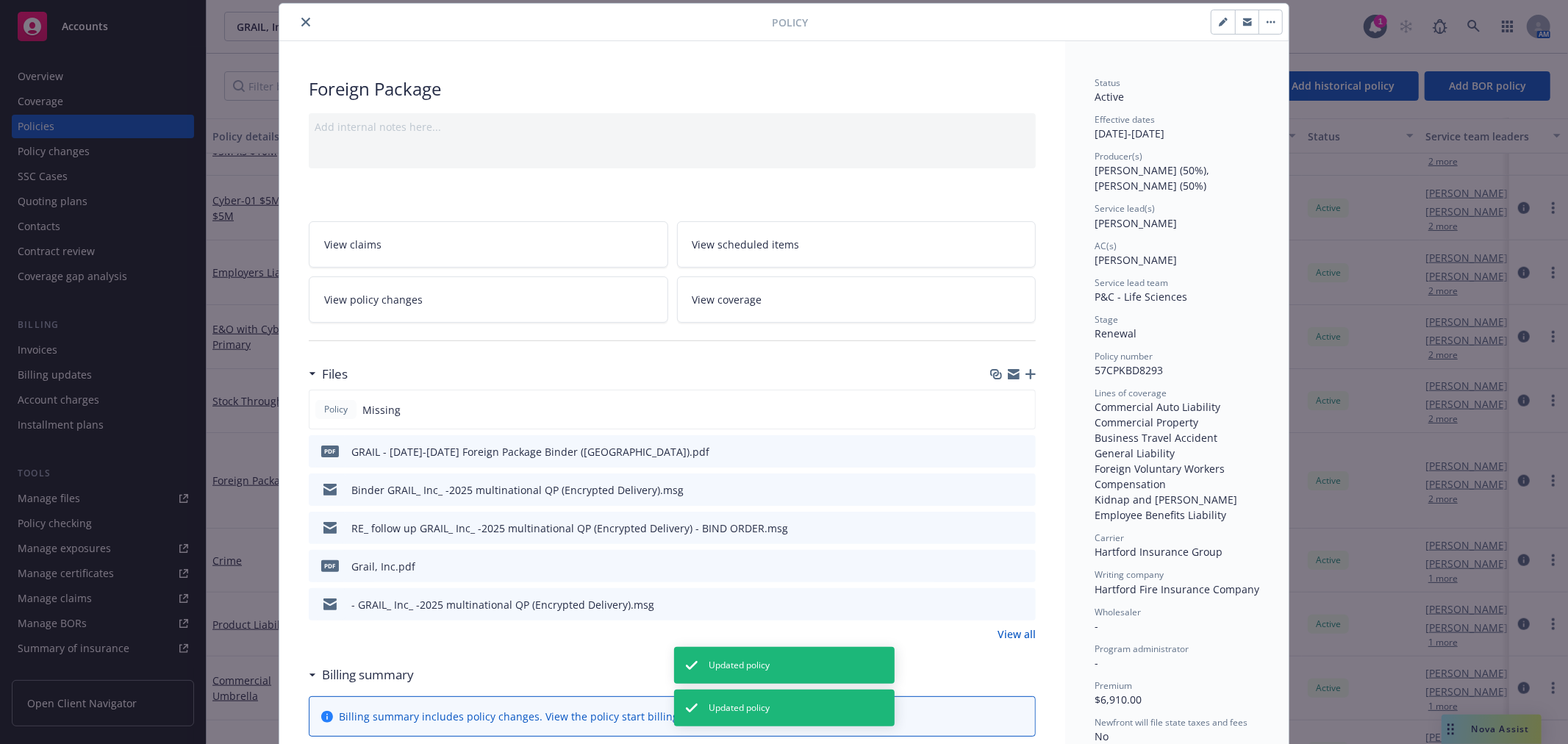
click at [302, 19] on icon "close" at bounding box center [306, 22] width 9 height 9
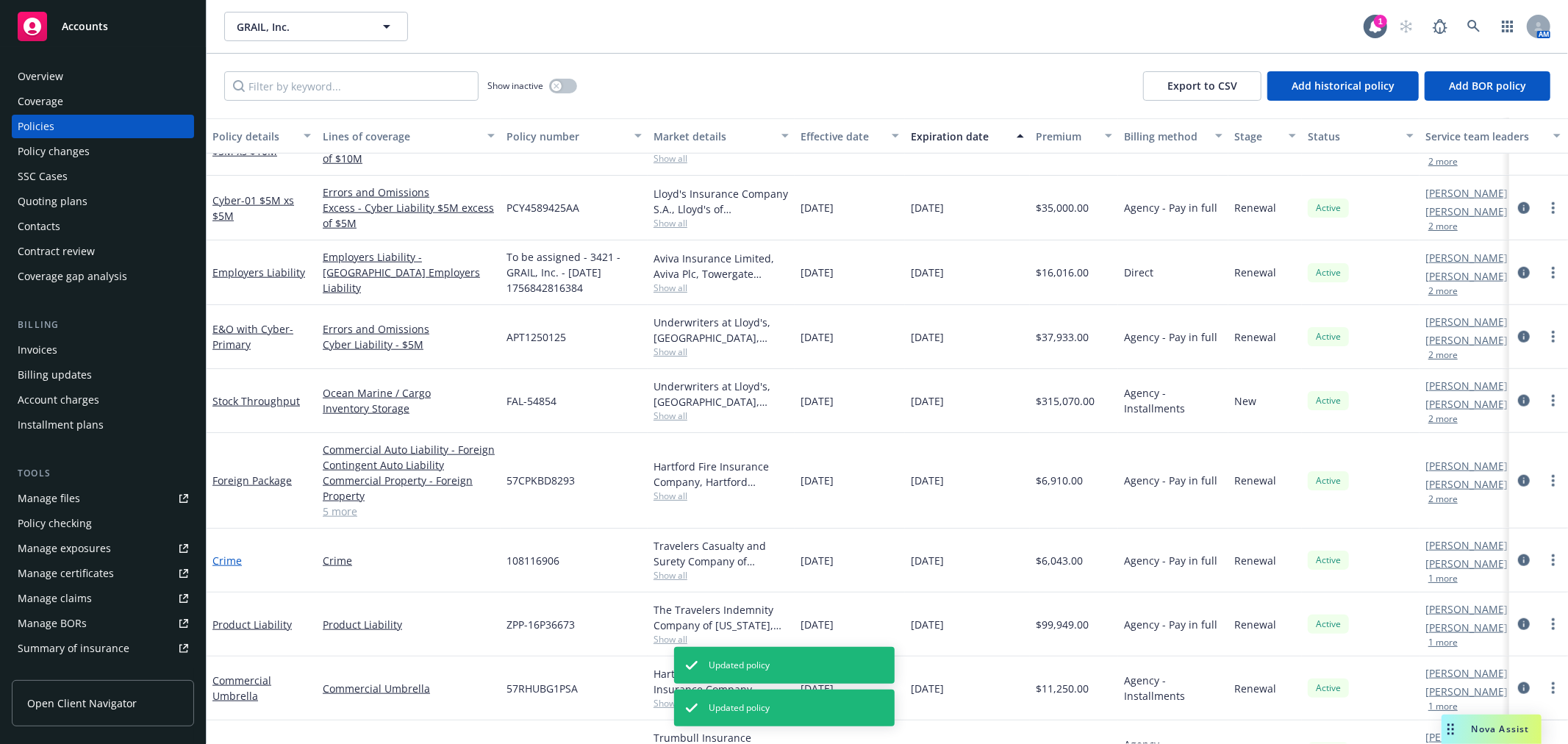
click at [230, 557] on link "Crime" at bounding box center [227, 560] width 29 height 14
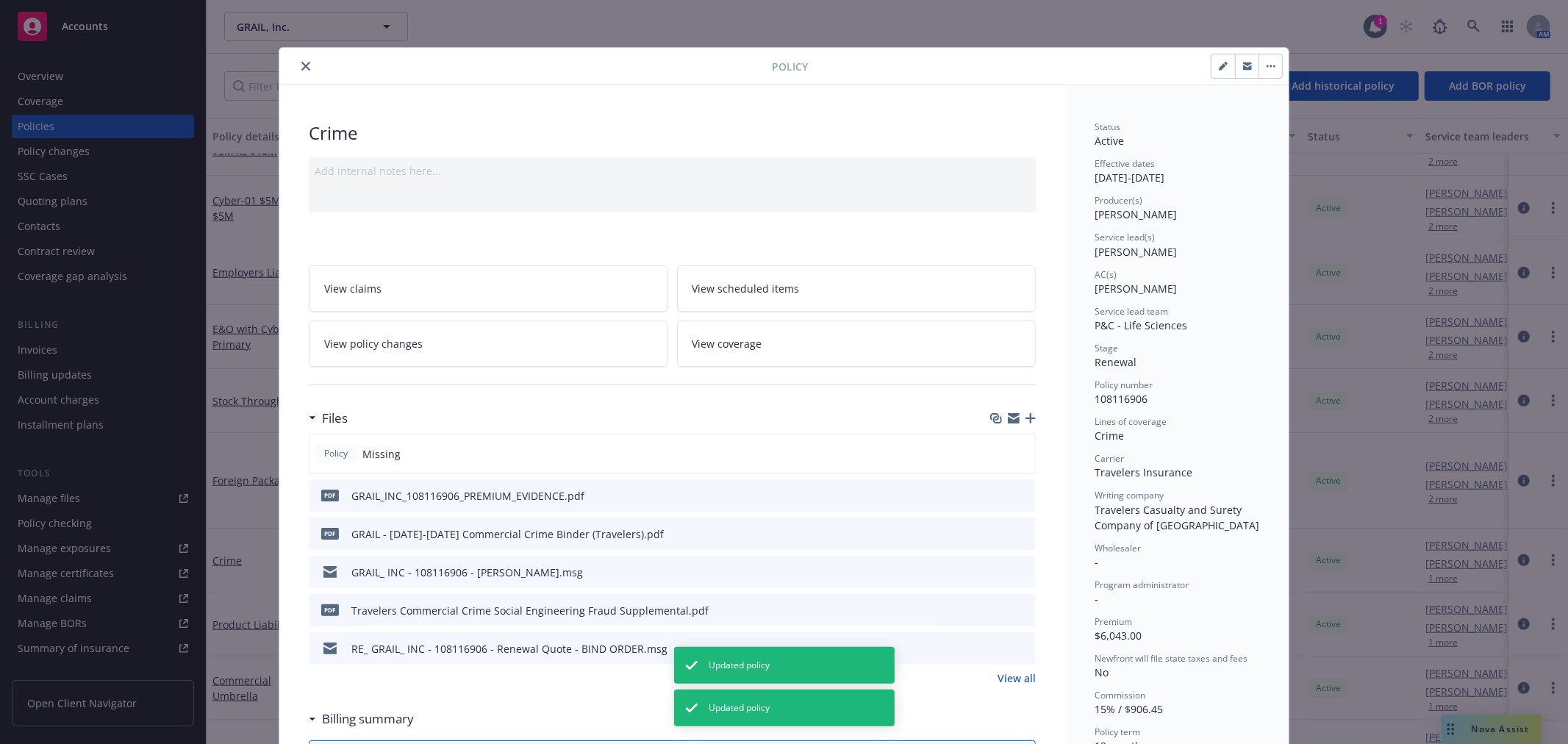
click at [1212, 66] on button "button" at bounding box center [1224, 67] width 24 height 24
select select "RENEWAL"
select select "12"
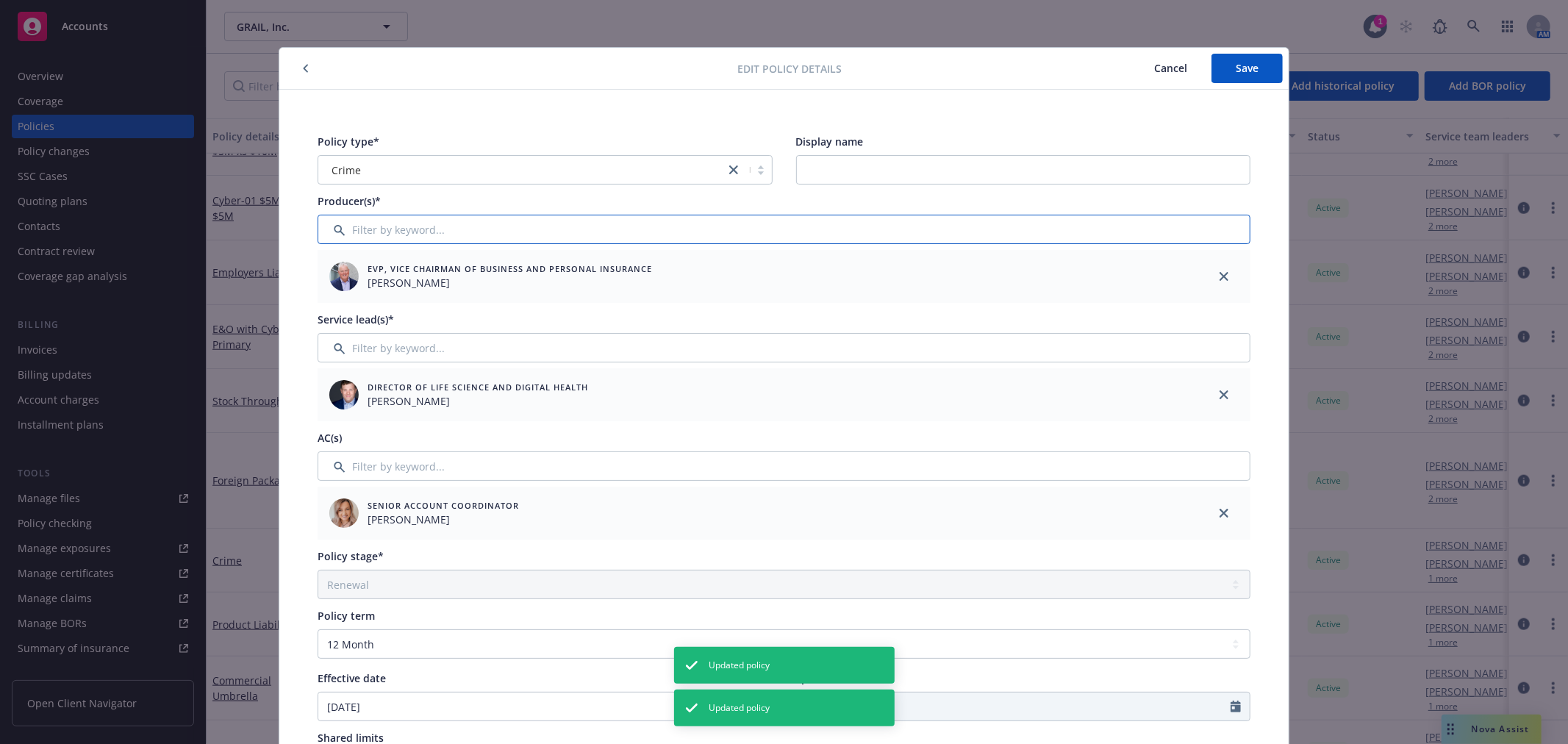
click at [501, 237] on input "Filter by keyword..." at bounding box center [784, 229] width 933 height 29
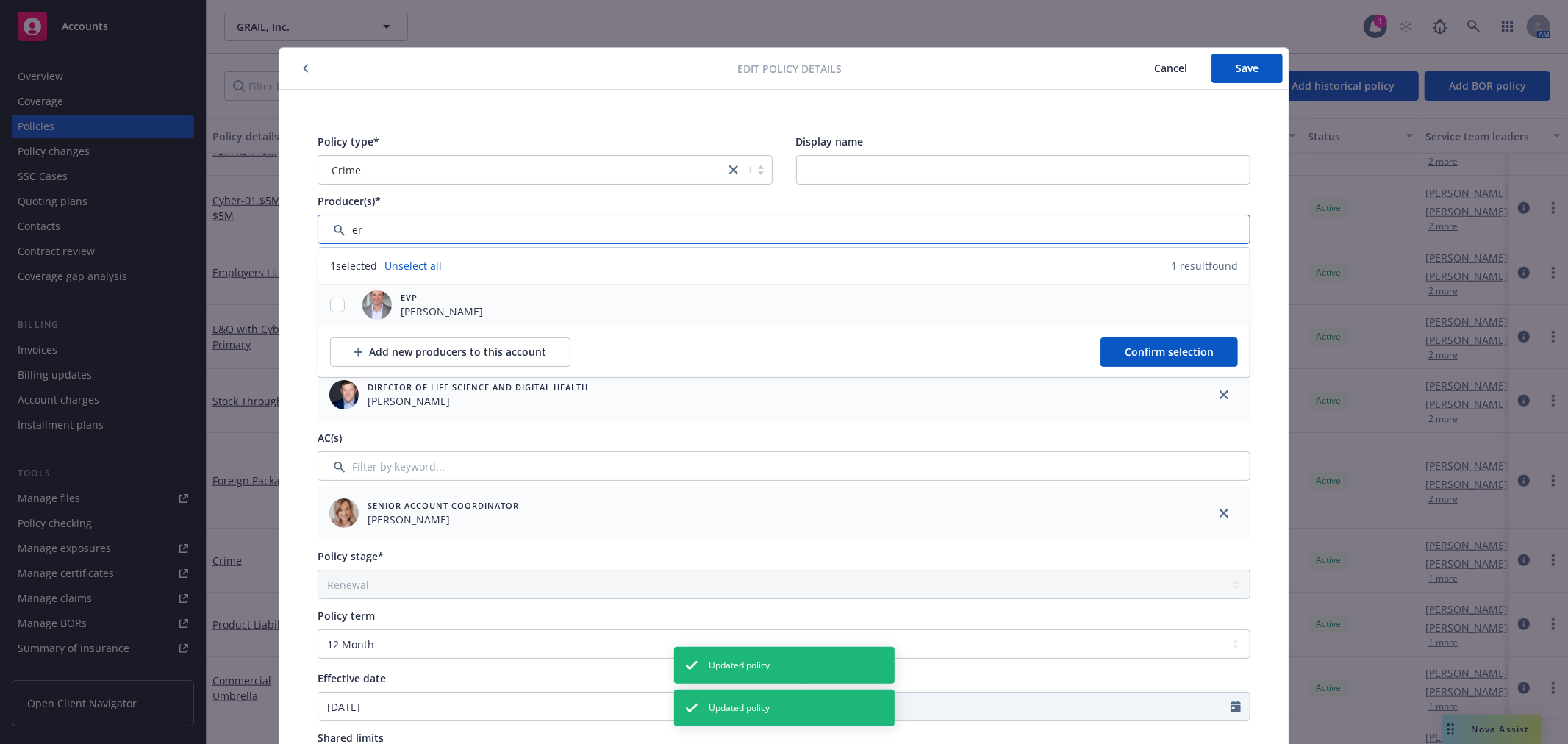
type input "er"
click at [444, 311] on div "EVP Eric Long" at bounding box center [784, 305] width 931 height 41
click at [334, 303] on input "checkbox" at bounding box center [337, 304] width 15 height 15
checkbox input "true"
click at [1148, 347] on span "Confirm selection" at bounding box center [1169, 351] width 89 height 14
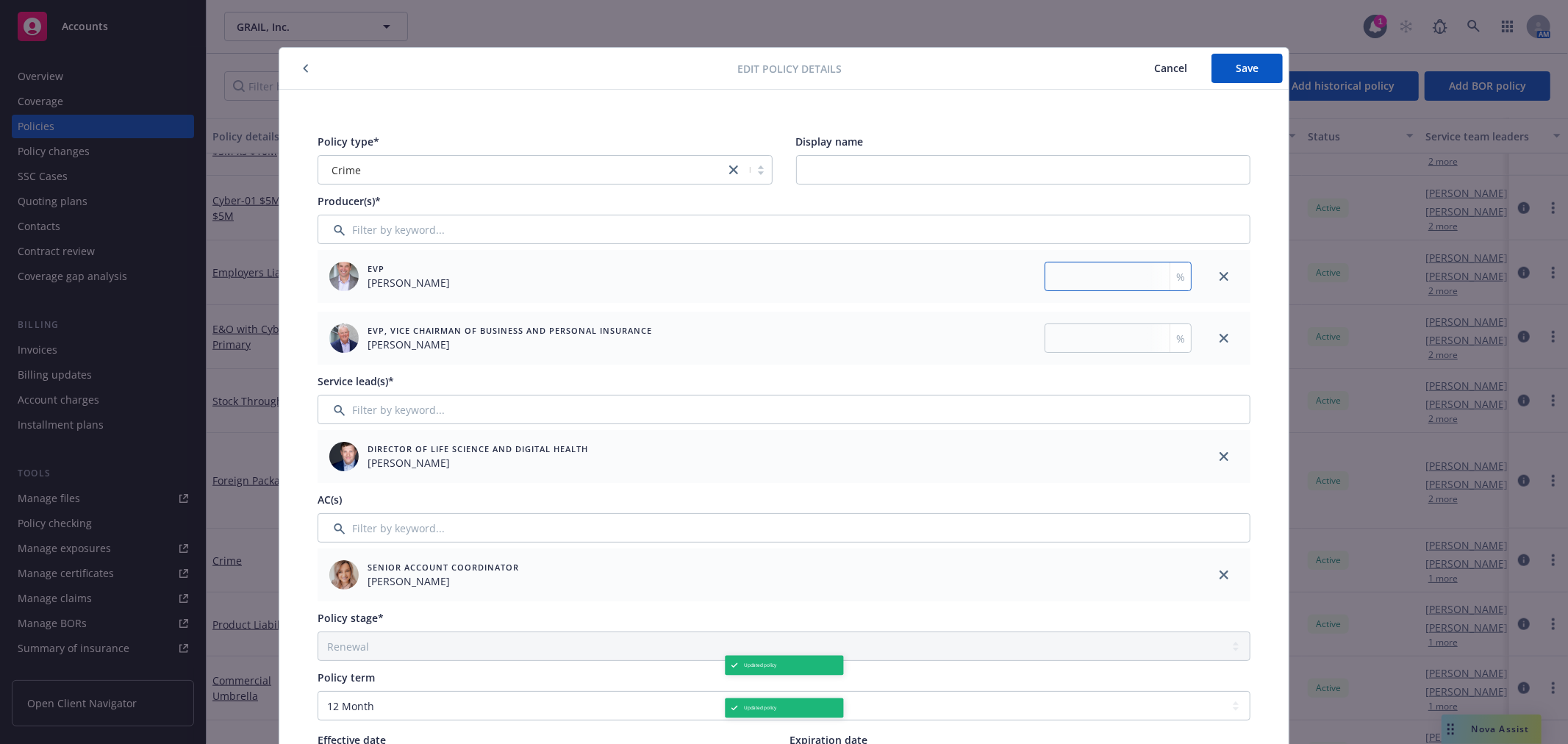
click at [1051, 268] on input "number" at bounding box center [1118, 276] width 147 height 29
type input "50"
click at [1085, 343] on input "number" at bounding box center [1118, 338] width 147 height 29
type input "50"
click at [1241, 62] on span "Save" at bounding box center [1247, 67] width 23 height 14
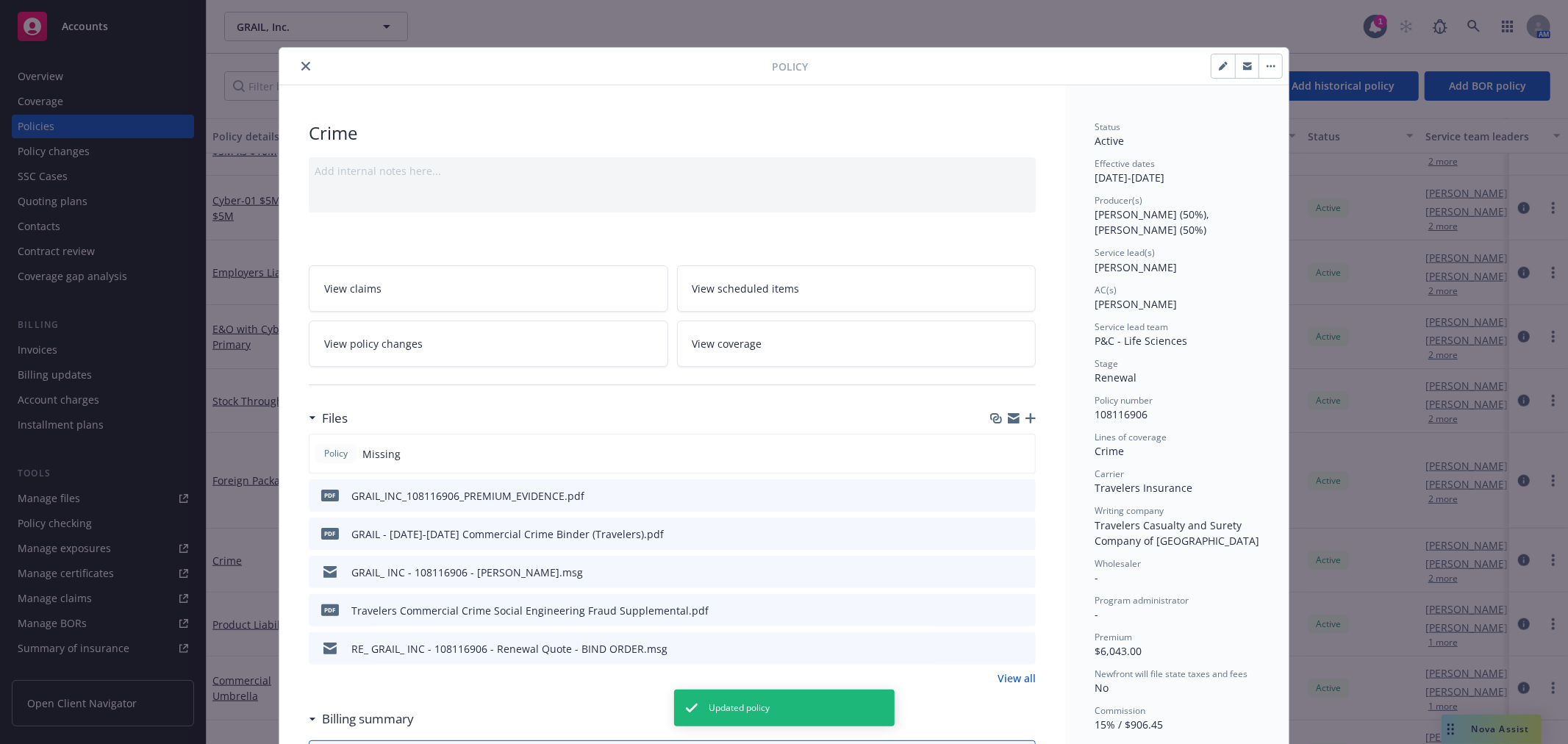
drag, startPoint x: 303, startPoint y: 61, endPoint x: 307, endPoint y: 75, distance: 14.6
click at [303, 62] on icon "close" at bounding box center [306, 66] width 9 height 9
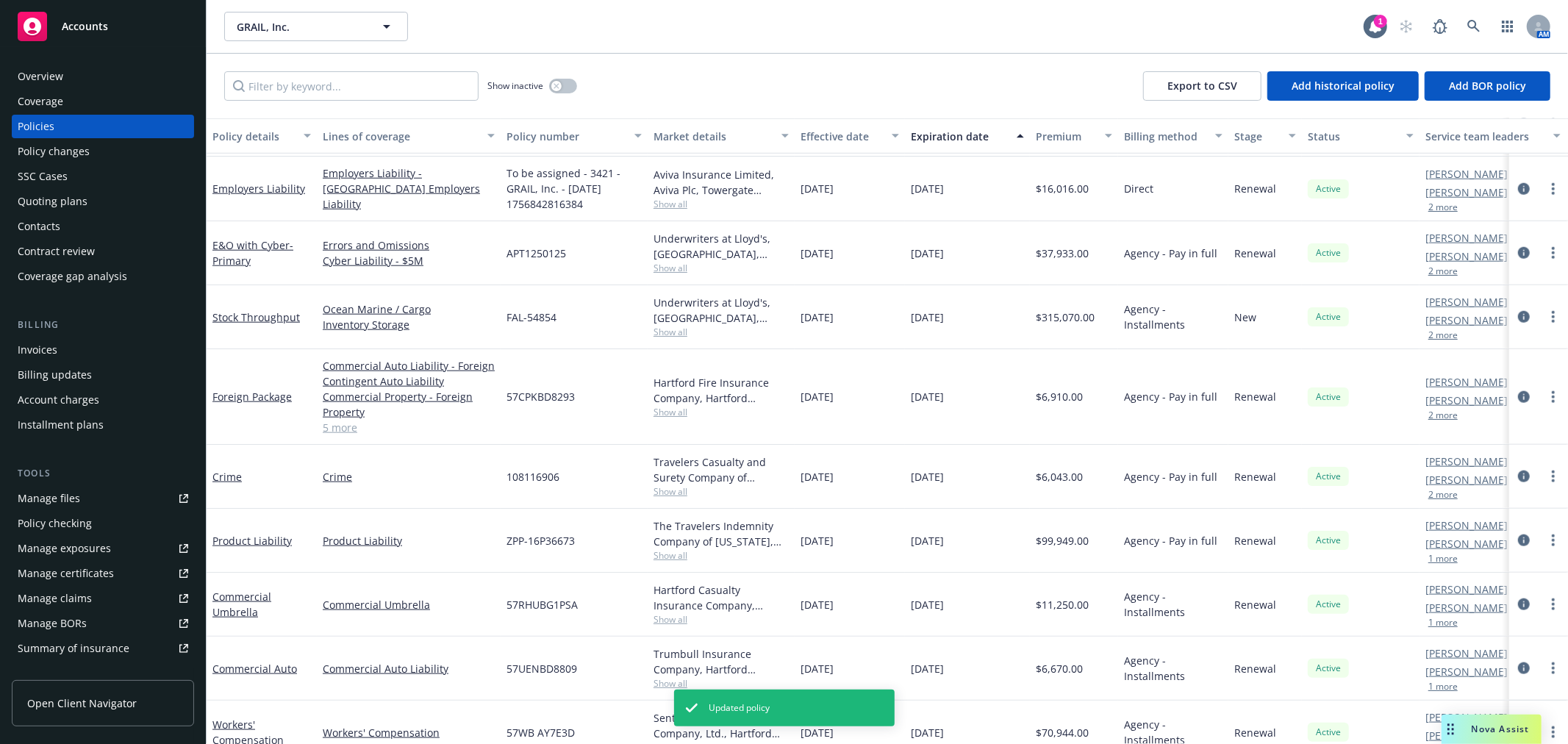
scroll to position [1306, 0]
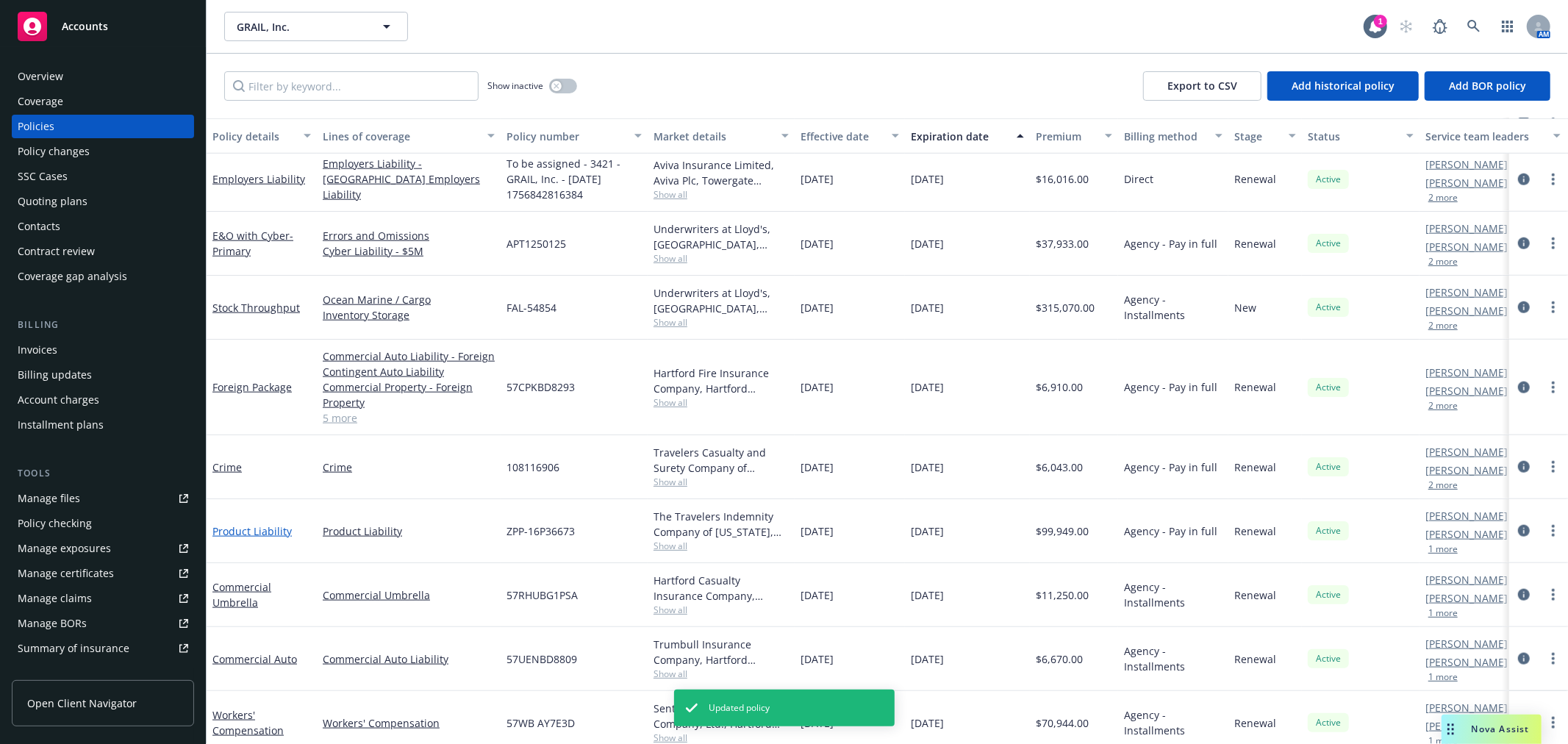
click at [273, 529] on link "Product Liability" at bounding box center [252, 530] width 79 height 14
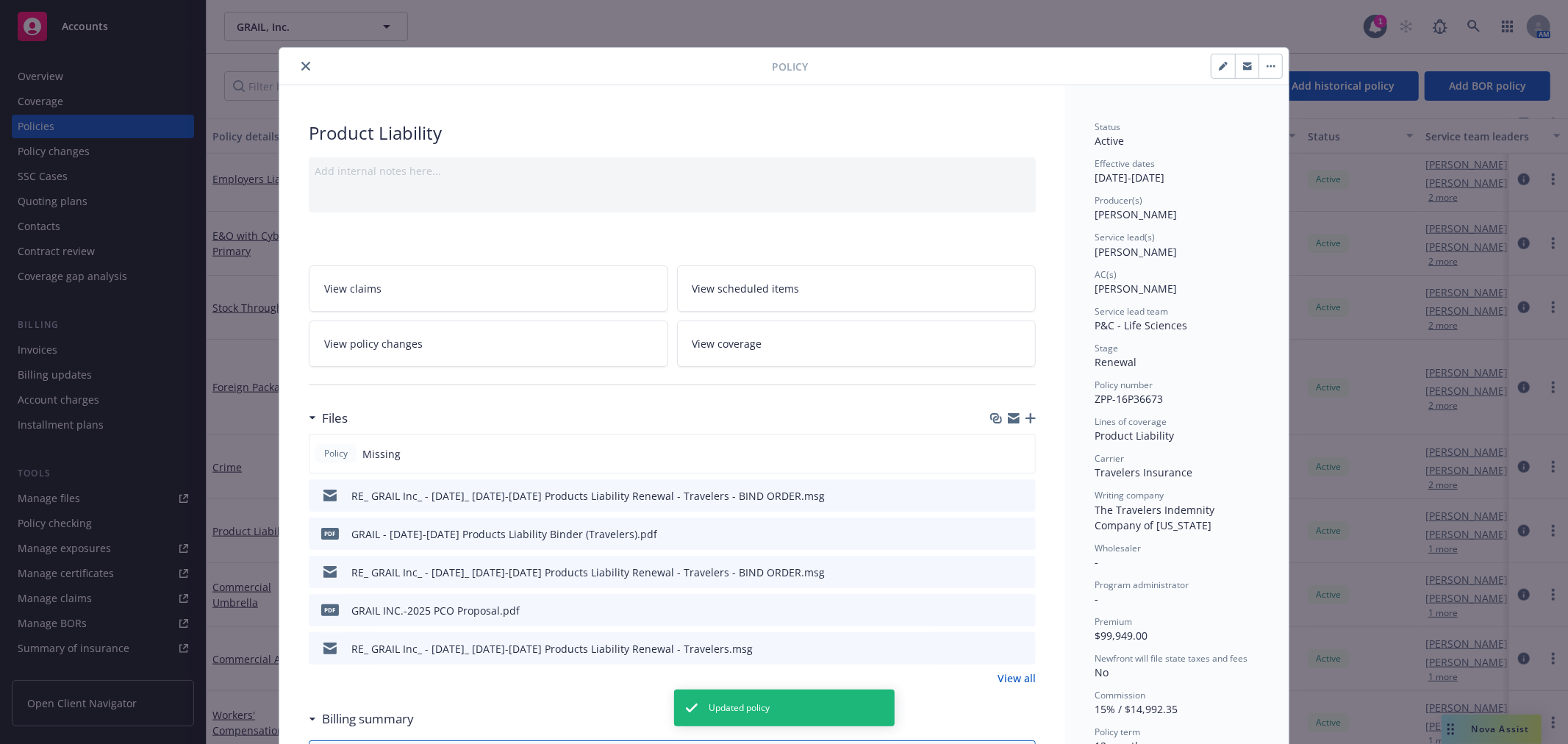
click at [1219, 65] on icon "button" at bounding box center [1223, 66] width 9 height 9
select select "RENEWAL"
select select "12"
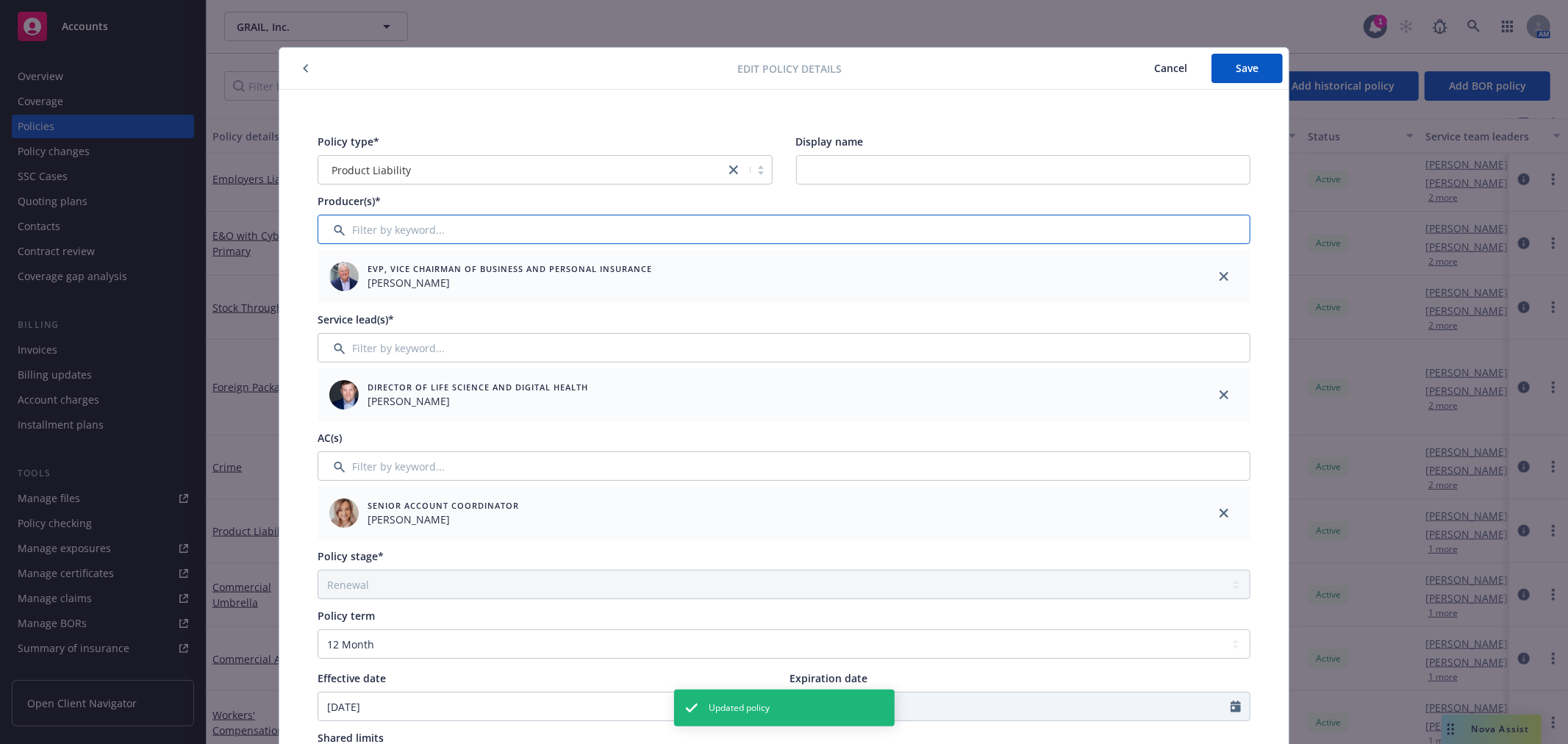
click at [408, 223] on input "Filter by keyword..." at bounding box center [784, 229] width 933 height 29
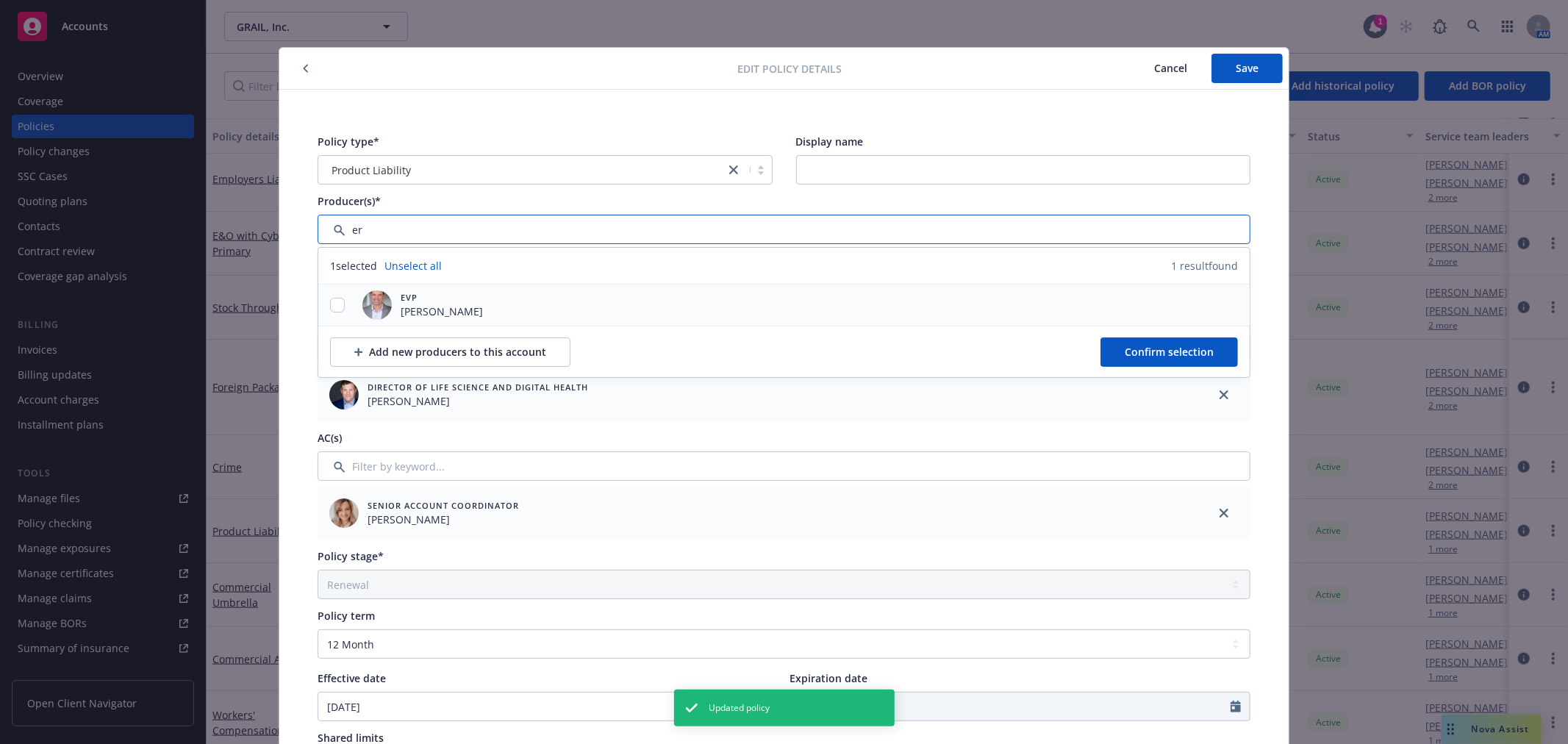
type input "er"
click at [401, 303] on span "[PERSON_NAME]" at bounding box center [442, 311] width 82 height 15
click at [337, 305] on input "checkbox" at bounding box center [337, 304] width 15 height 15
checkbox input "true"
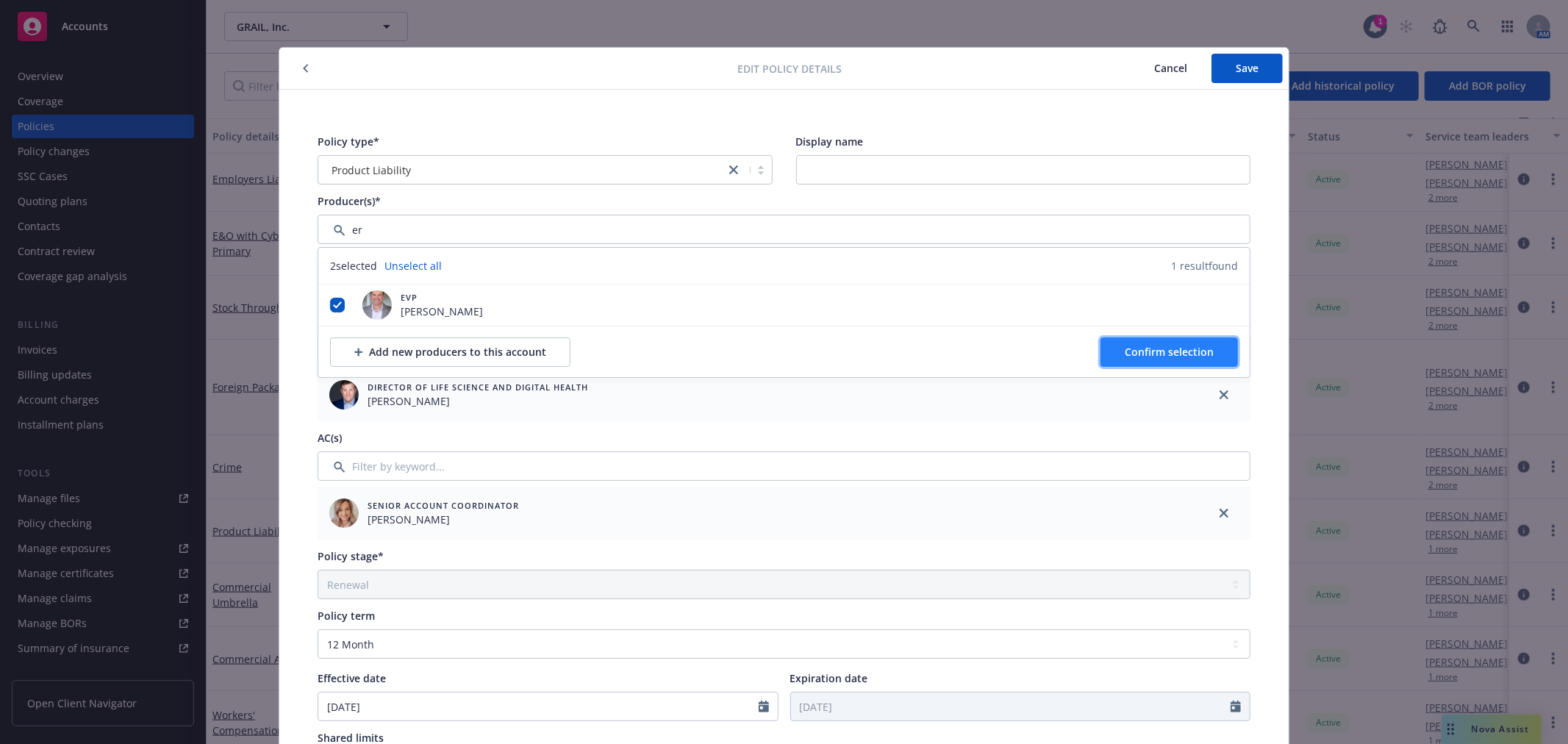
click at [1137, 344] on span "Confirm selection" at bounding box center [1169, 351] width 89 height 14
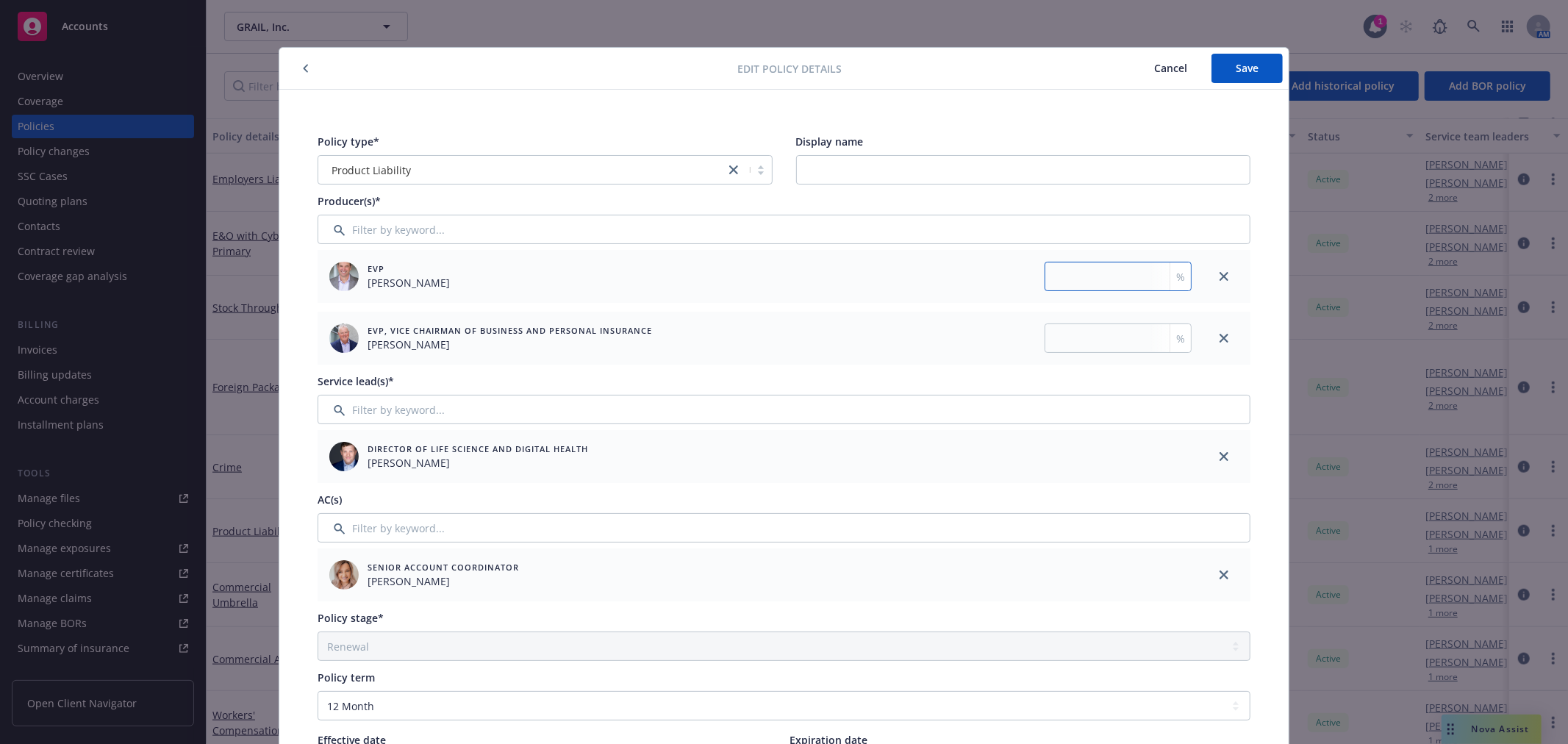
click at [1065, 281] on input "number" at bounding box center [1118, 276] width 147 height 29
type input "50"
click at [1078, 331] on input "number" at bounding box center [1118, 338] width 147 height 29
type input "50"
click at [1249, 68] on span "Save" at bounding box center [1247, 67] width 23 height 14
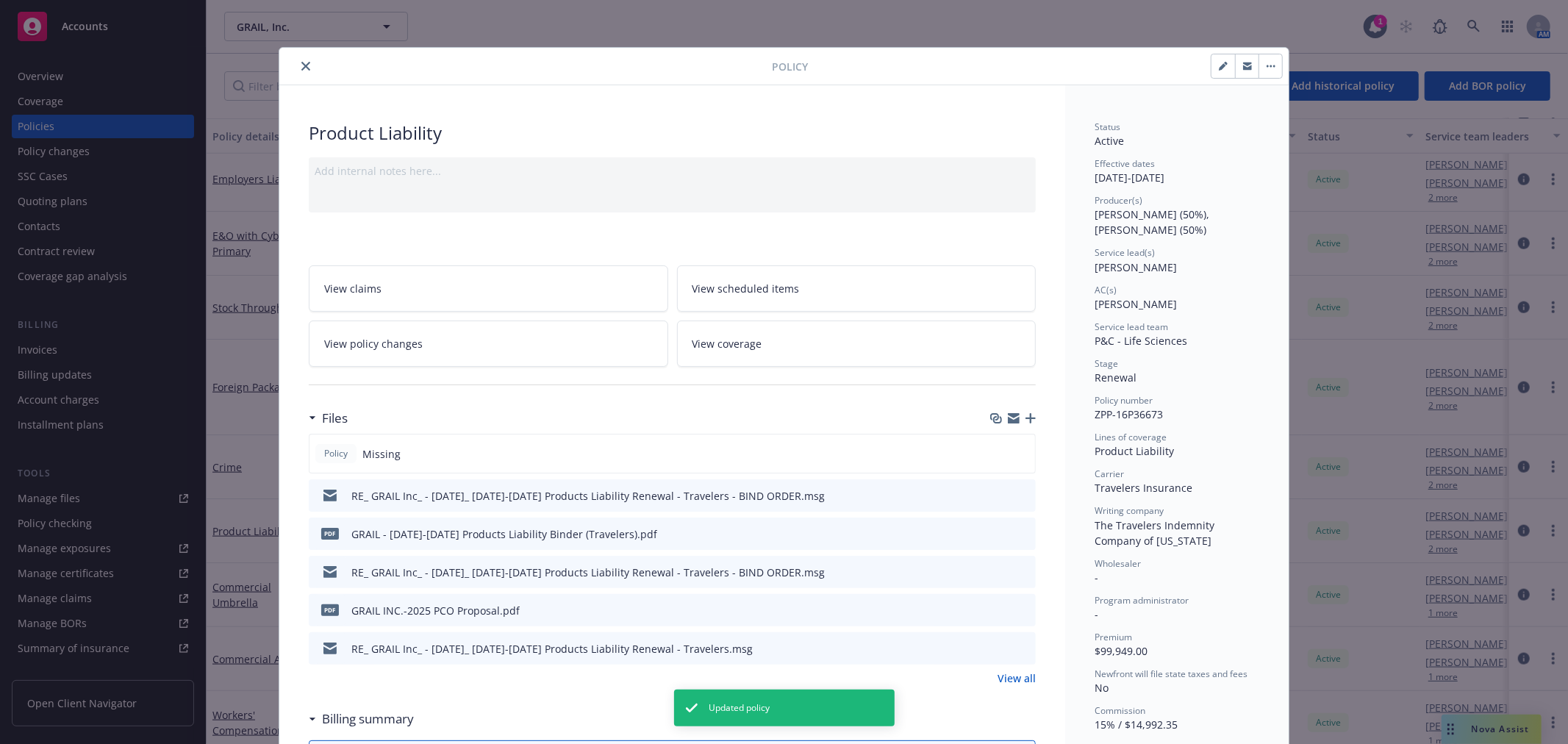
click at [302, 55] on div "Policy" at bounding box center [784, 67] width 1009 height 38
click at [302, 63] on icon "close" at bounding box center [306, 66] width 9 height 9
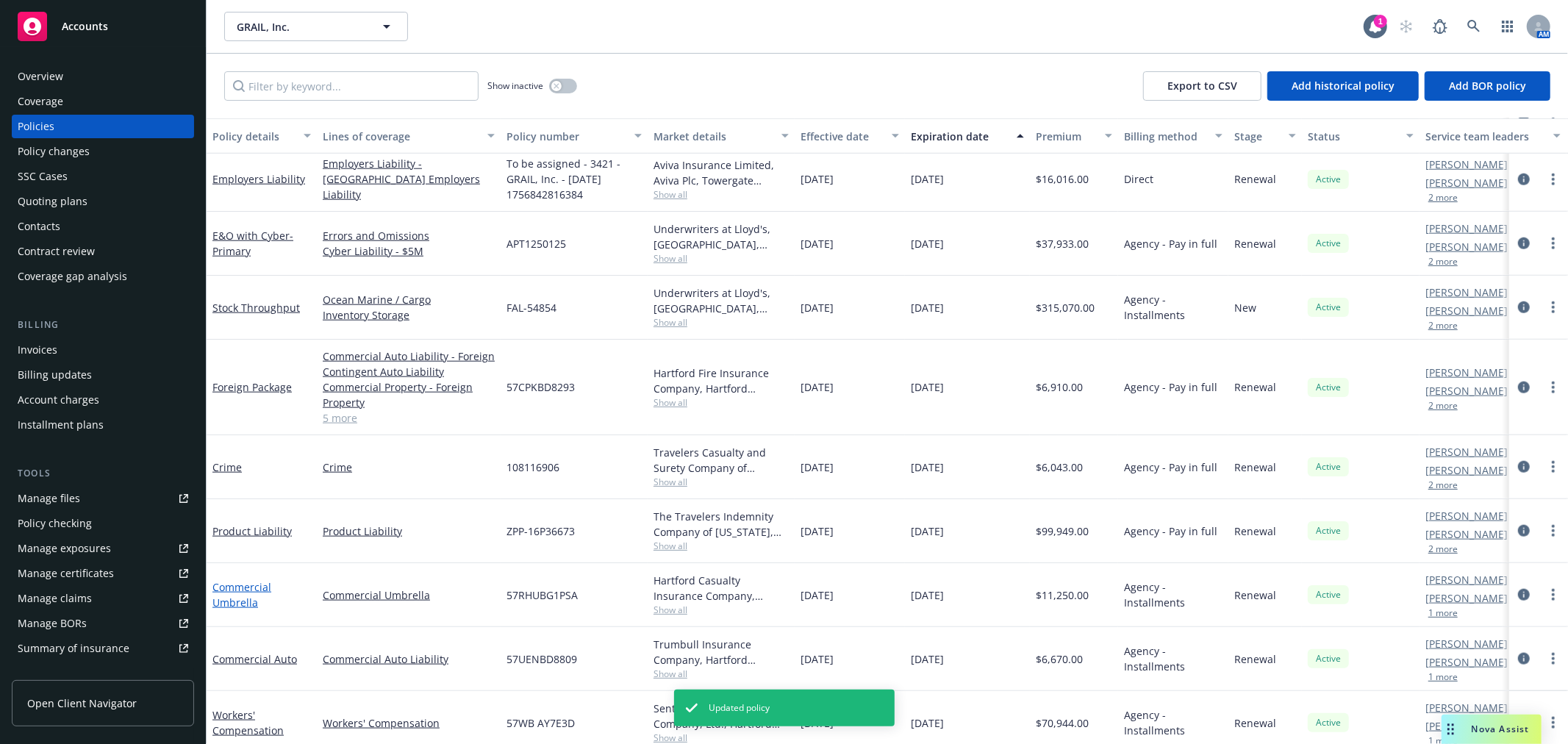
click at [241, 598] on link "Commercial Umbrella" at bounding box center [242, 595] width 59 height 29
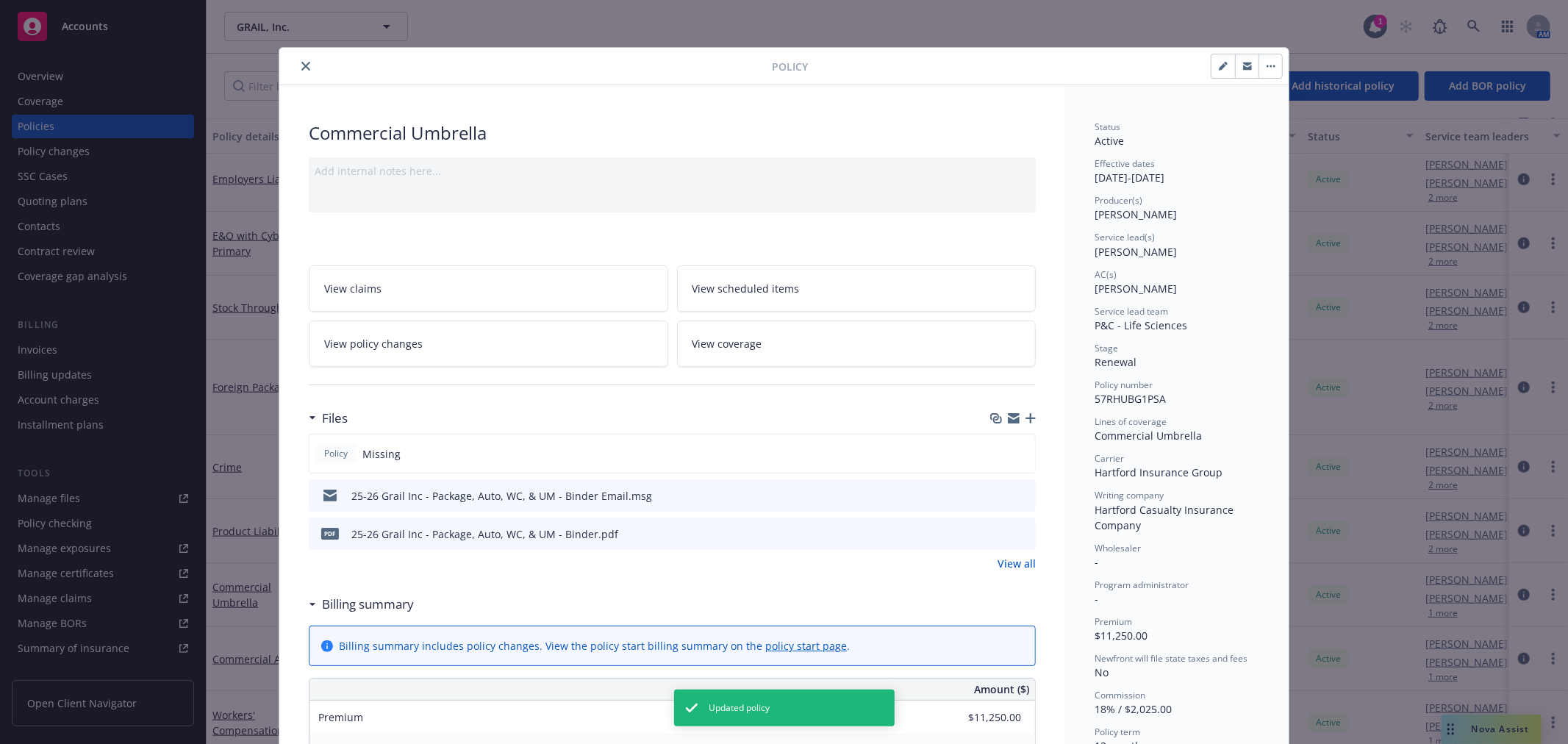
click at [1212, 57] on button "button" at bounding box center [1224, 67] width 24 height 24
select select "RENEWAL"
select select "12"
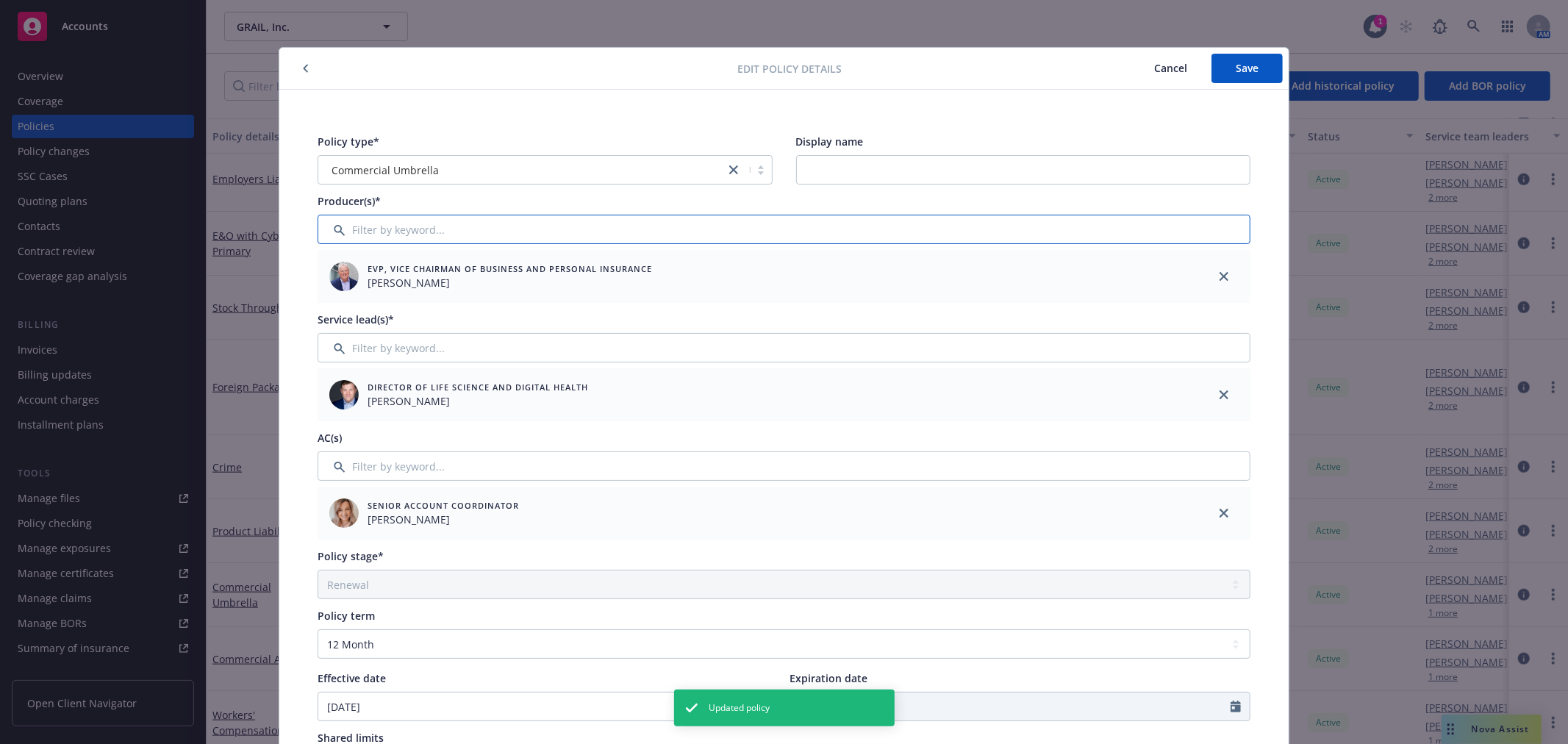
click at [412, 214] on input "Filter by keyword..." at bounding box center [784, 229] width 933 height 29
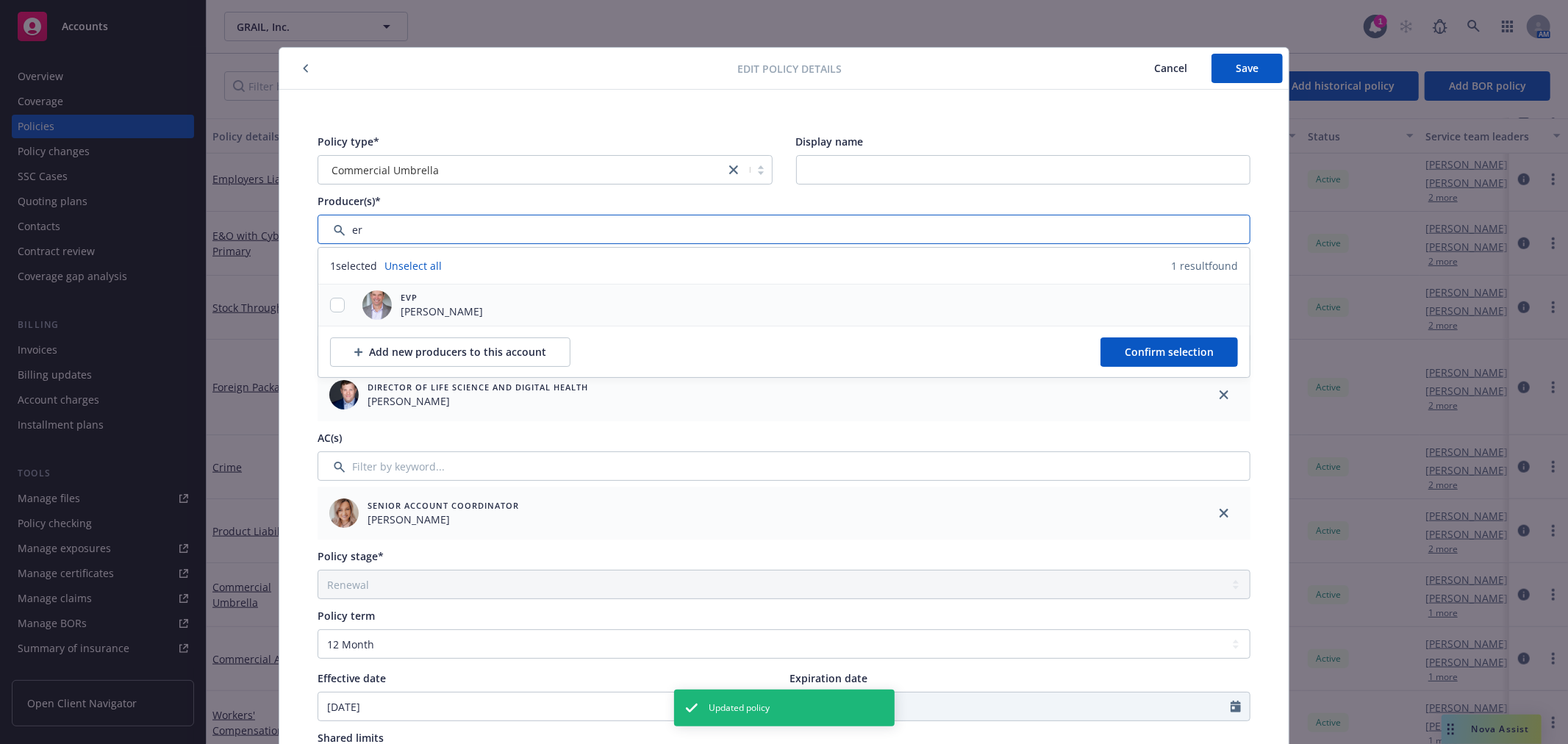
type input "er"
click at [330, 305] on input "checkbox" at bounding box center [337, 304] width 15 height 15
checkbox input "true"
click at [1189, 351] on span "Confirm selection" at bounding box center [1169, 351] width 89 height 14
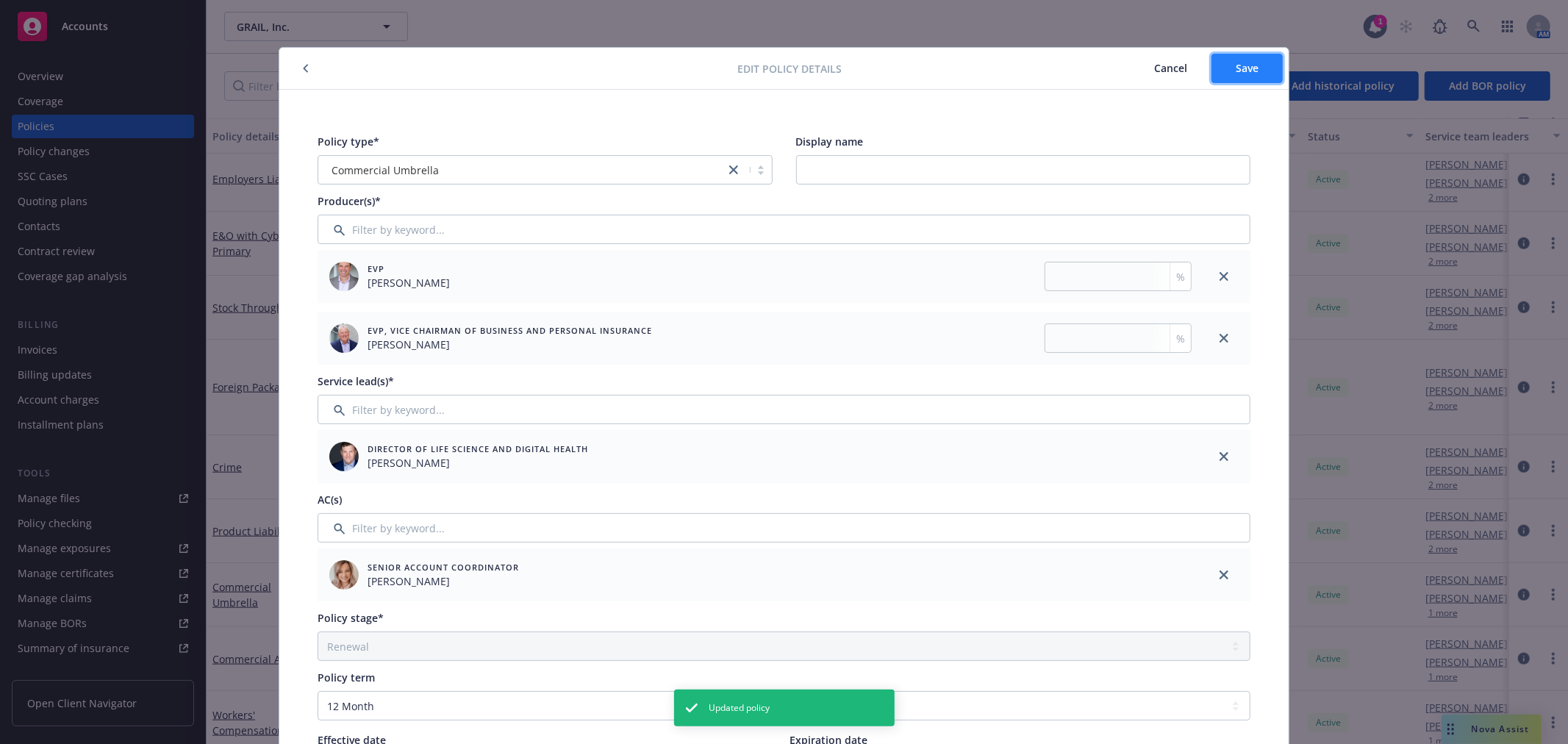
click at [1241, 71] on span "Save" at bounding box center [1247, 67] width 23 height 14
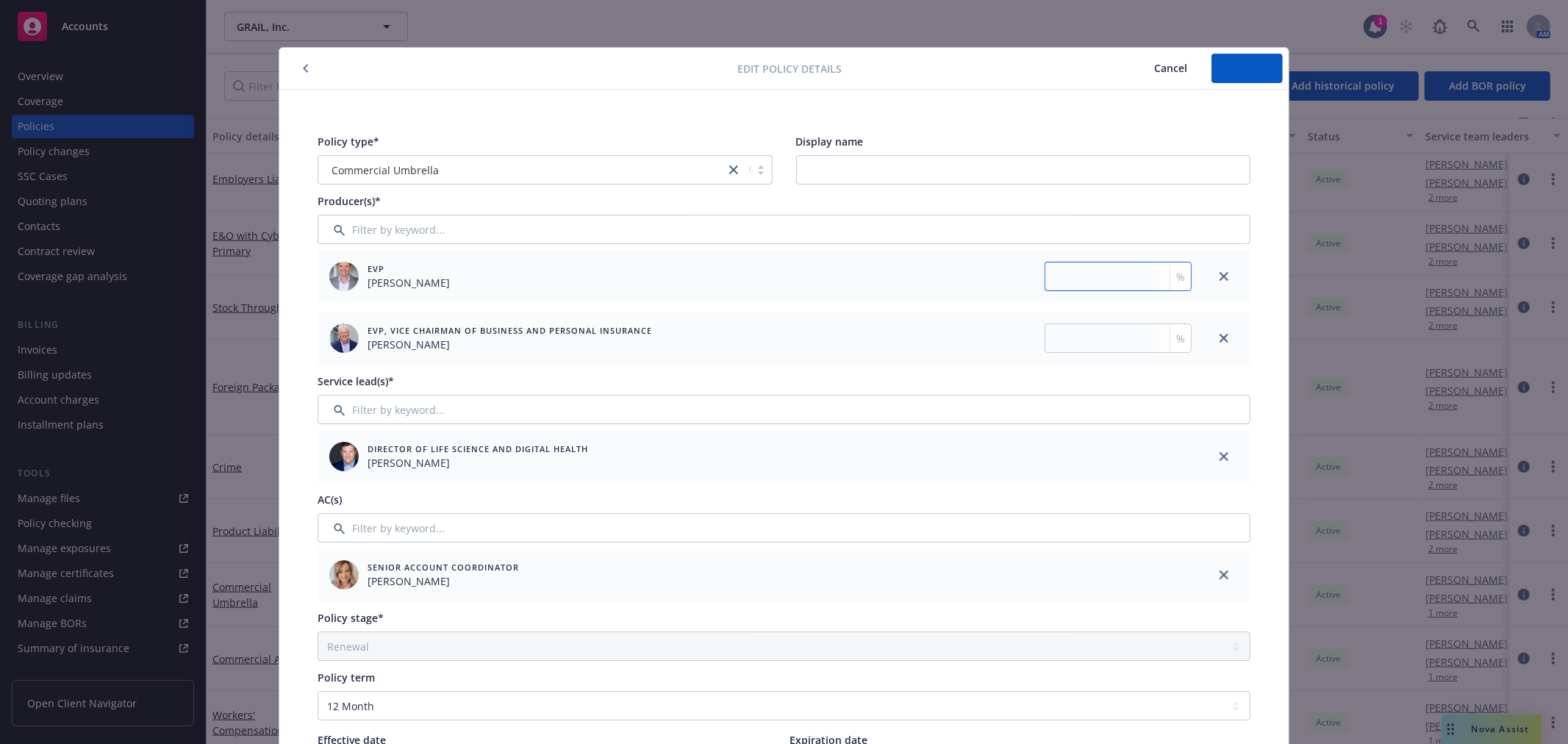
click at [1084, 278] on input "number" at bounding box center [1118, 276] width 147 height 29
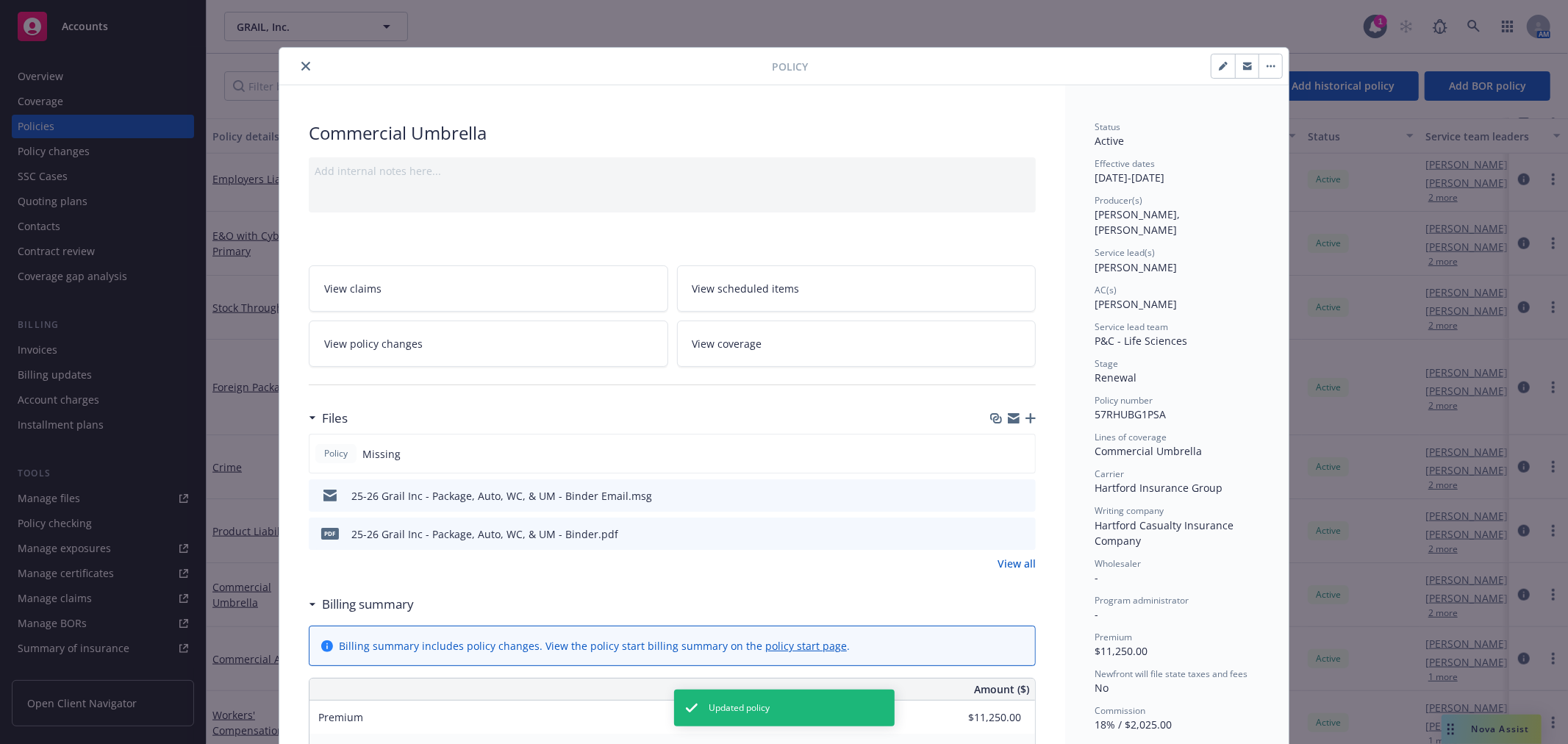
click at [1212, 63] on button "button" at bounding box center [1224, 67] width 24 height 24
select select "RENEWAL"
select select "12"
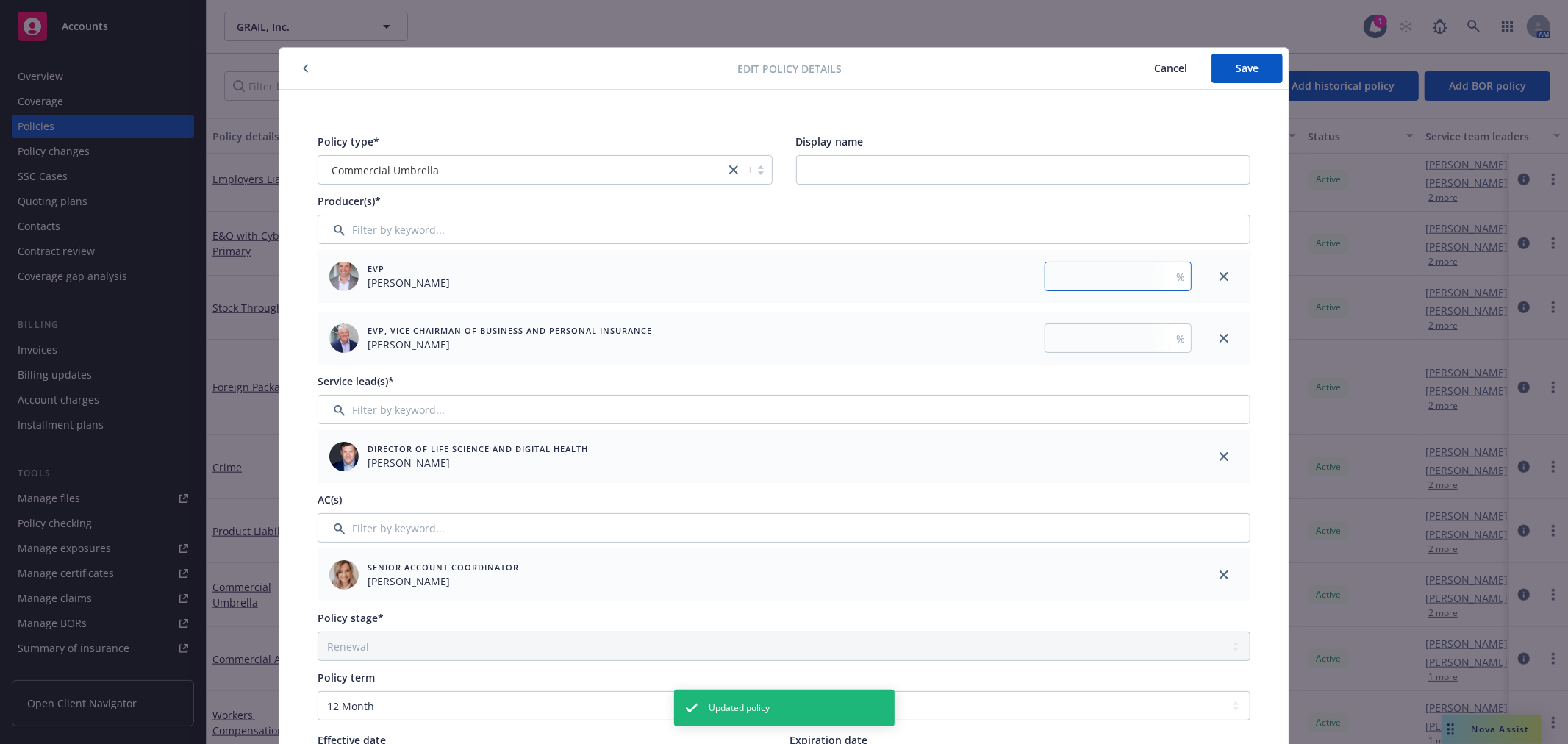
click at [1053, 277] on input "number" at bounding box center [1118, 276] width 147 height 29
type input "50"
click at [1060, 326] on input "number" at bounding box center [1118, 338] width 147 height 29
type input "50"
click at [1266, 61] on button "Save" at bounding box center [1247, 68] width 71 height 29
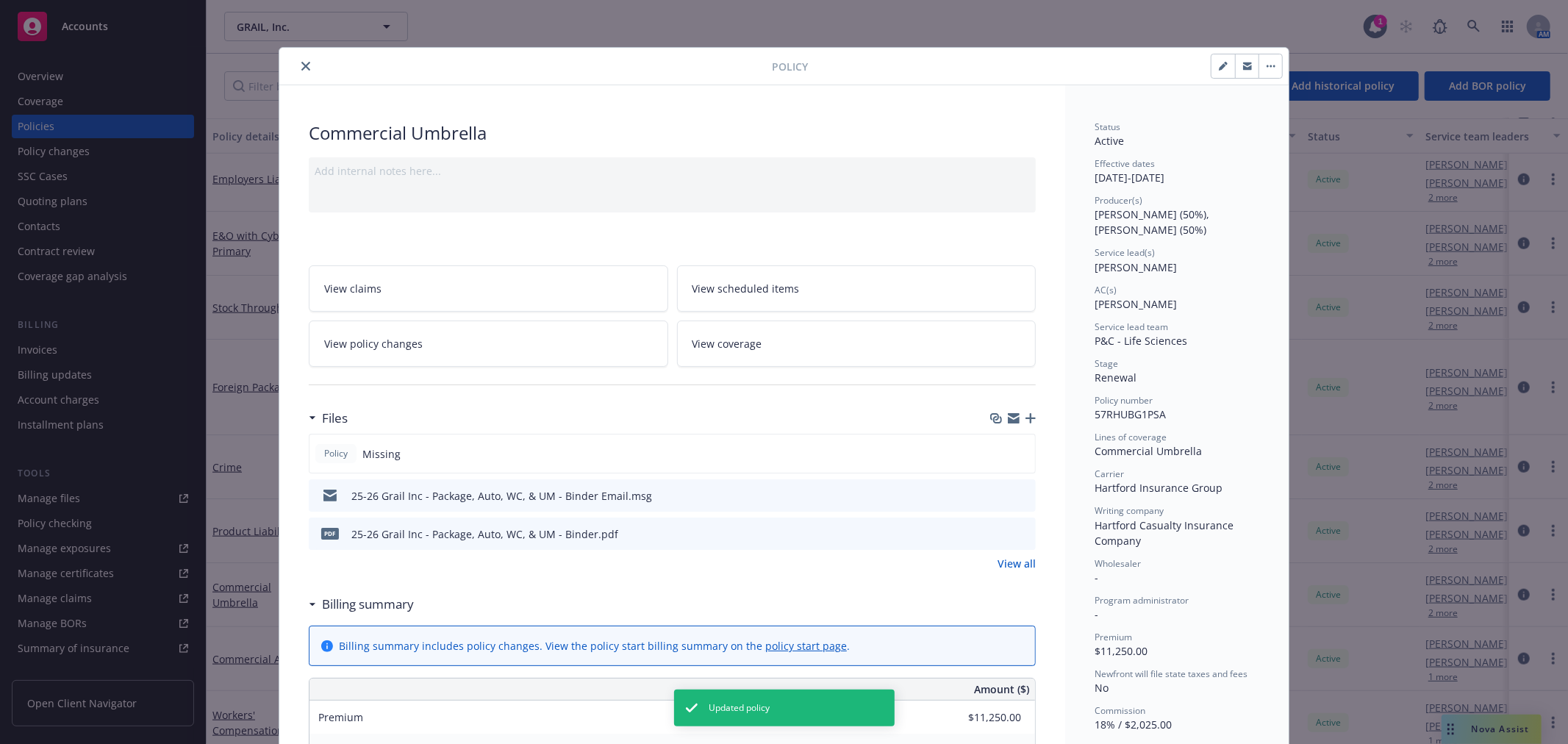
click at [304, 61] on button "close" at bounding box center [306, 66] width 18 height 18
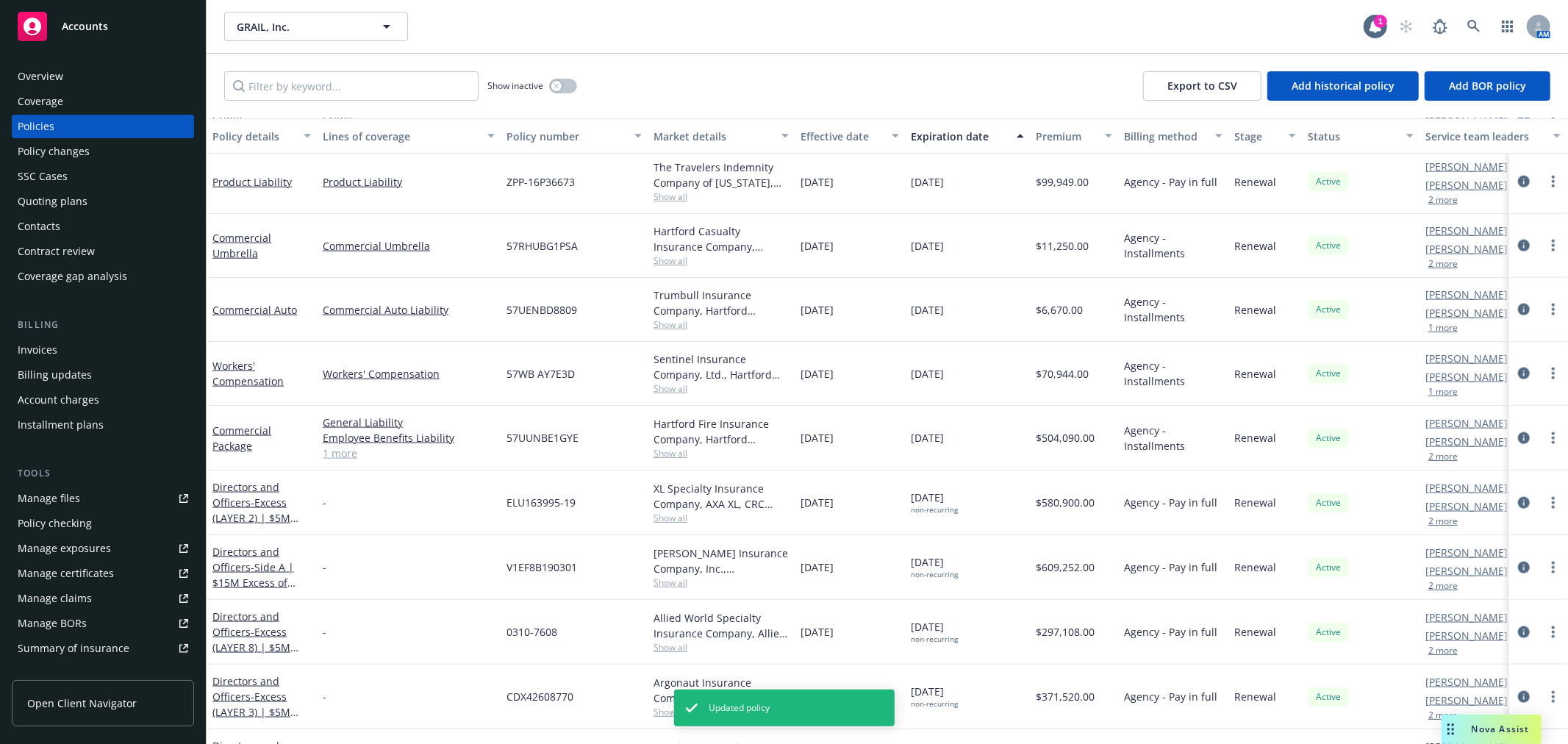
scroll to position [1470, 0]
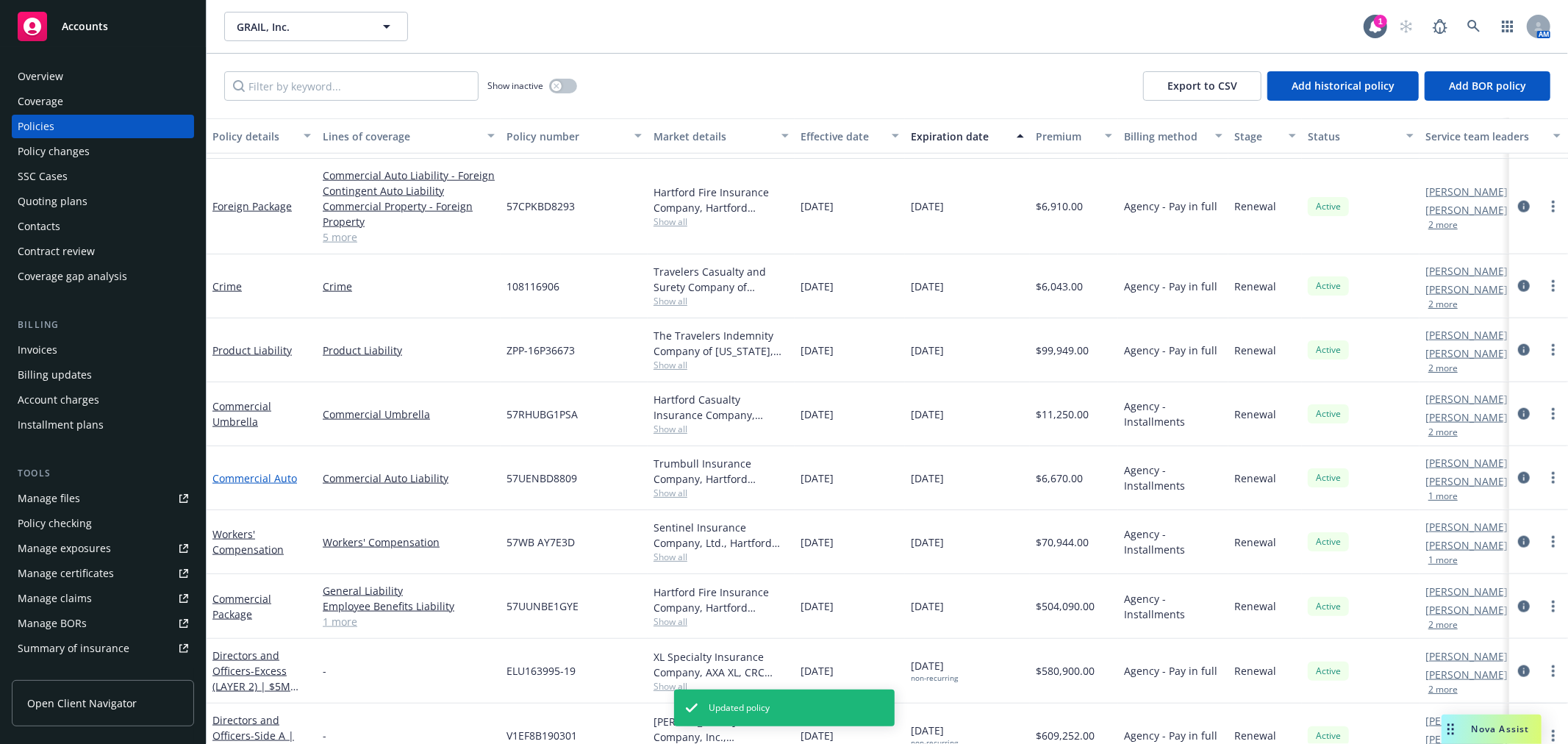
click at [261, 479] on link "Commercial Auto" at bounding box center [255, 477] width 85 height 14
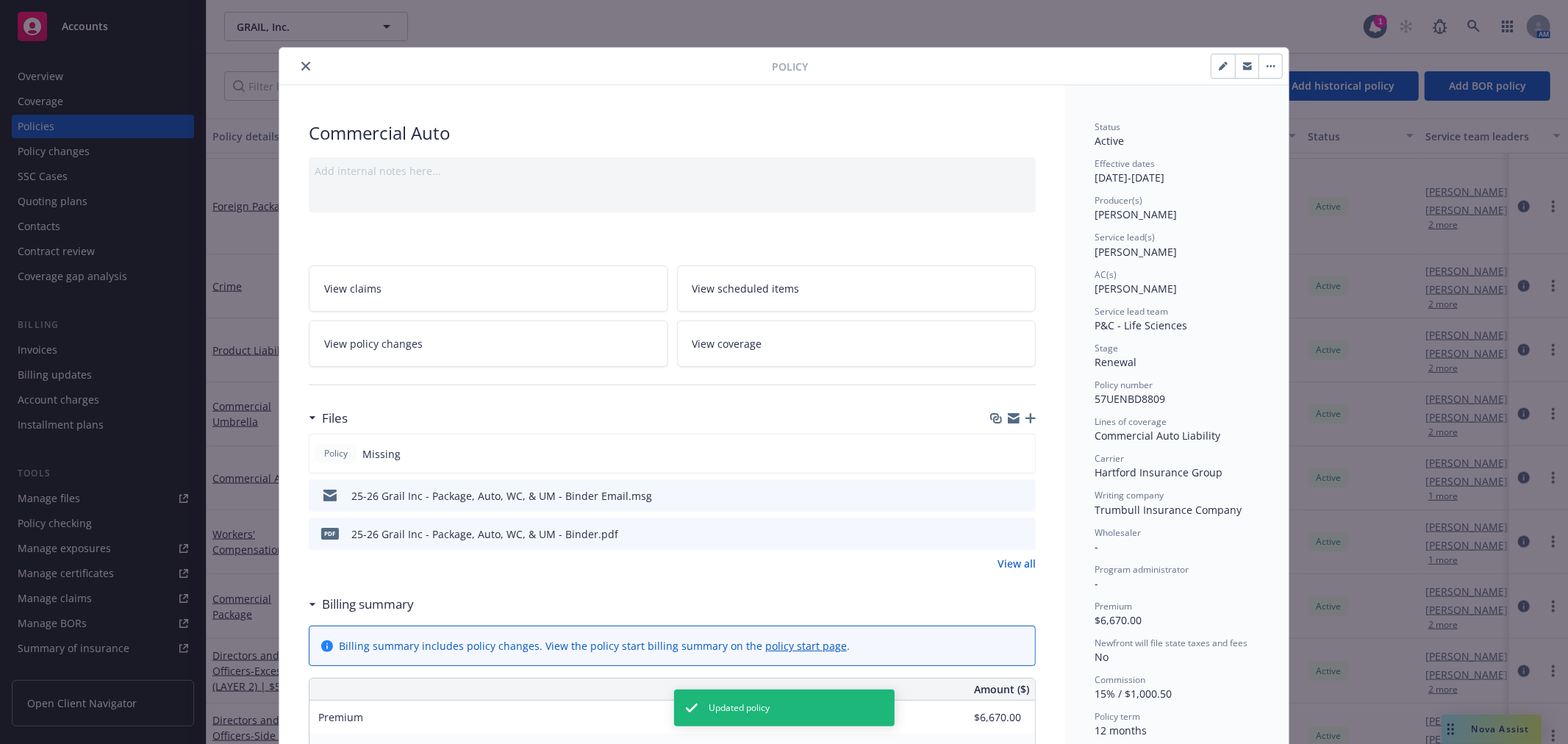
click at [1213, 61] on button "button" at bounding box center [1224, 67] width 24 height 24
select select "RENEWAL"
select select "12"
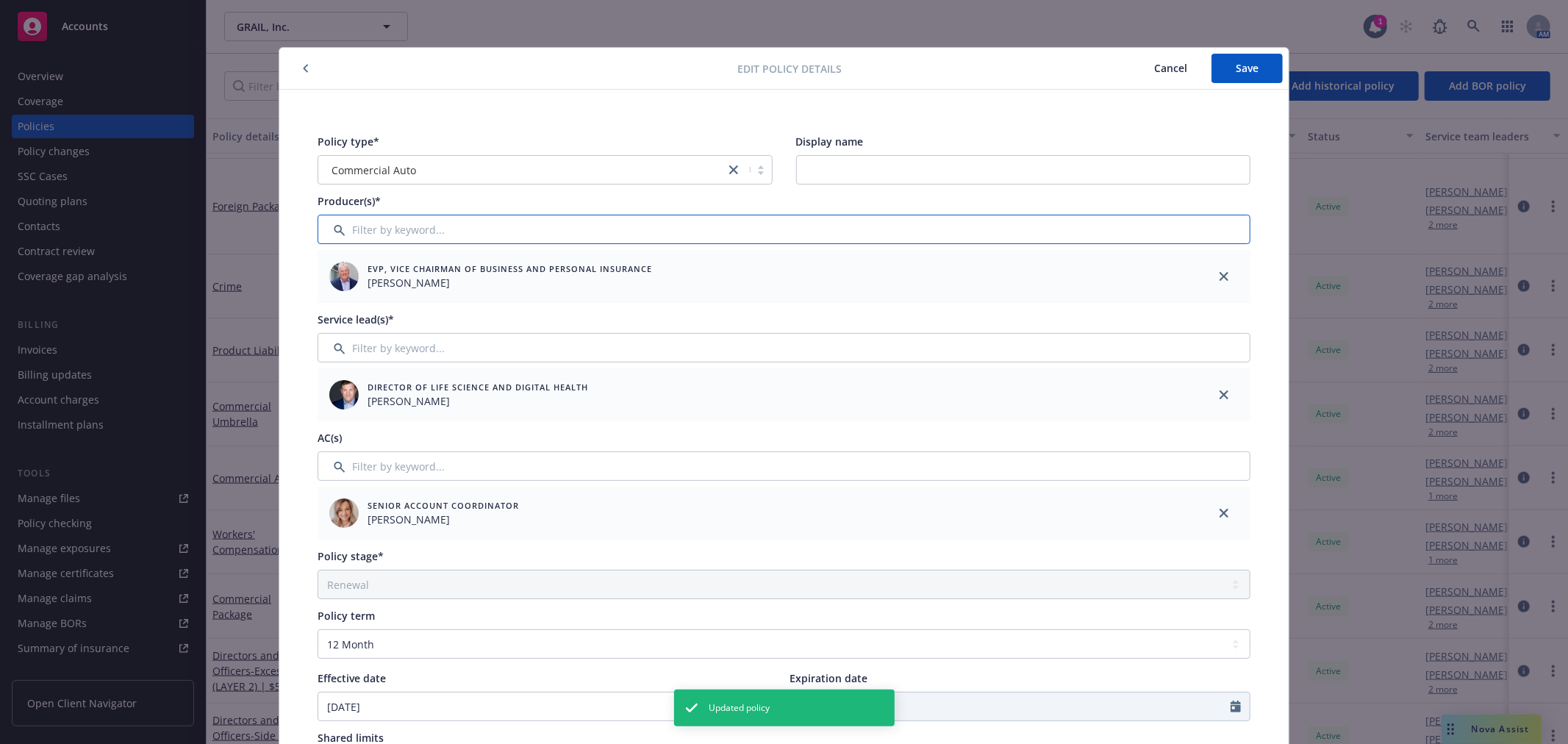
click at [596, 231] on input "Filter by keyword..." at bounding box center [784, 229] width 933 height 29
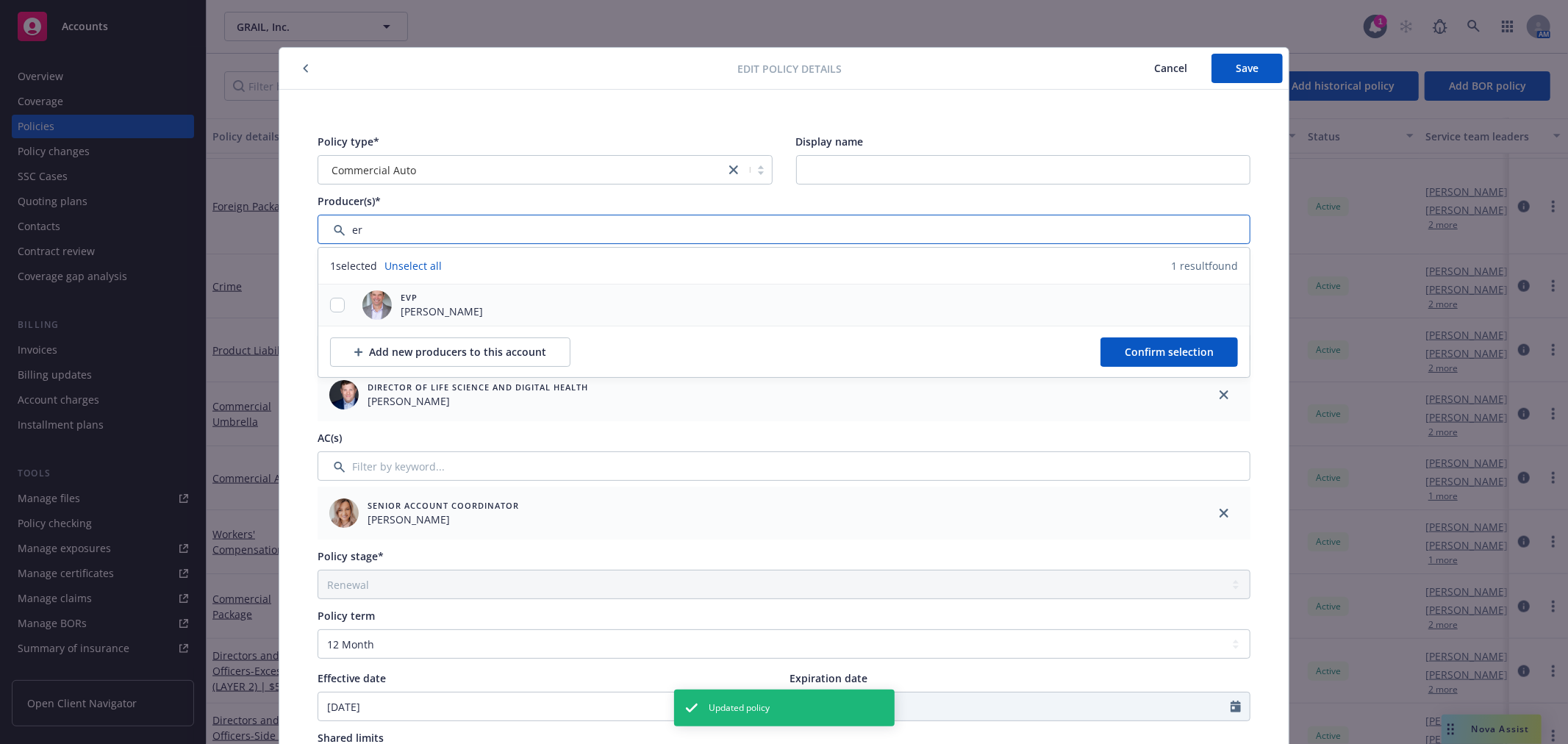
type input "er"
click at [332, 311] on input "checkbox" at bounding box center [337, 304] width 15 height 15
checkbox input "true"
click at [1151, 359] on button "Confirm selection" at bounding box center [1169, 352] width 138 height 29
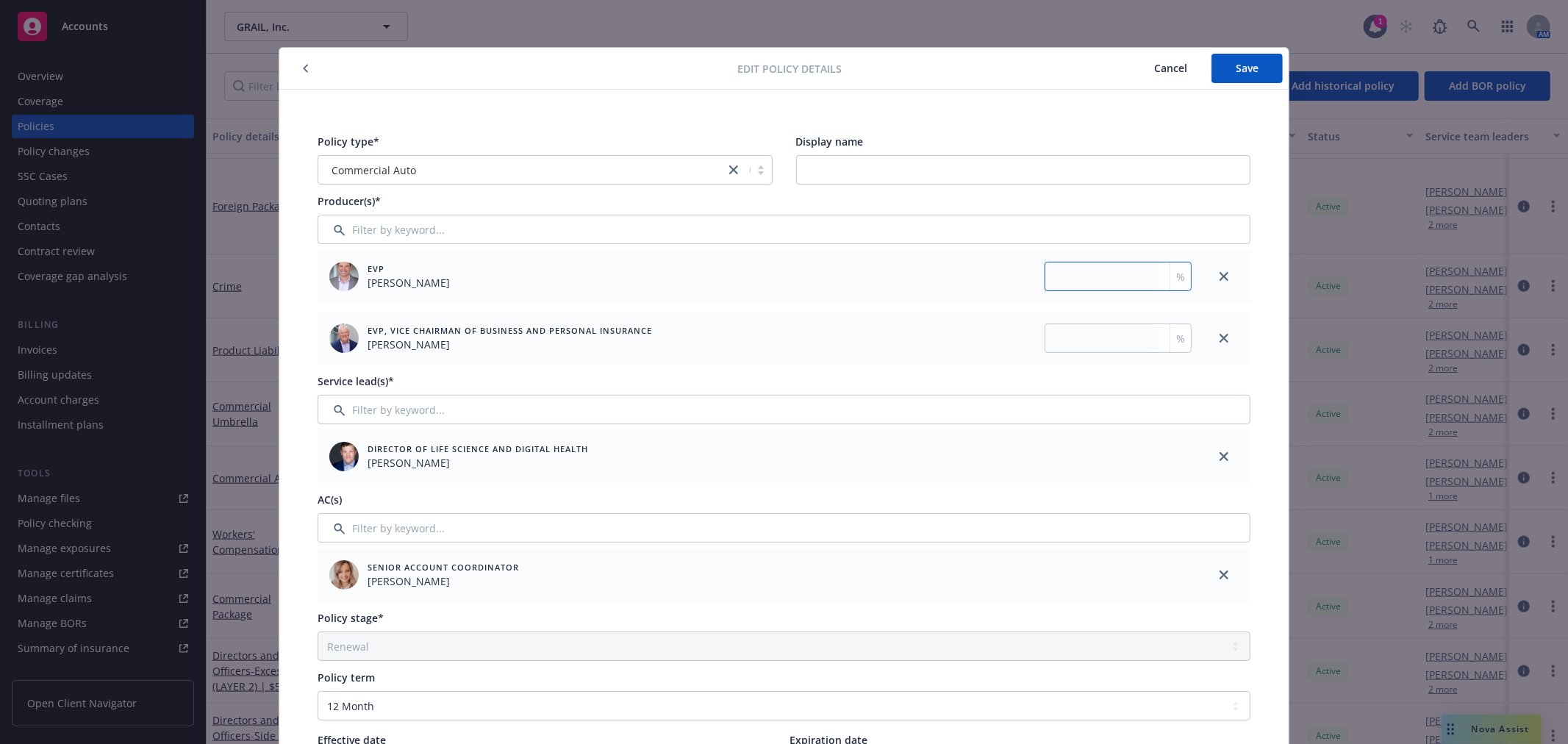
click at [1140, 280] on input "number" at bounding box center [1118, 276] width 147 height 29
type input "50"
click at [1112, 332] on input "number" at bounding box center [1118, 338] width 147 height 29
type input "50"
click at [1242, 76] on button "Save" at bounding box center [1247, 68] width 71 height 29
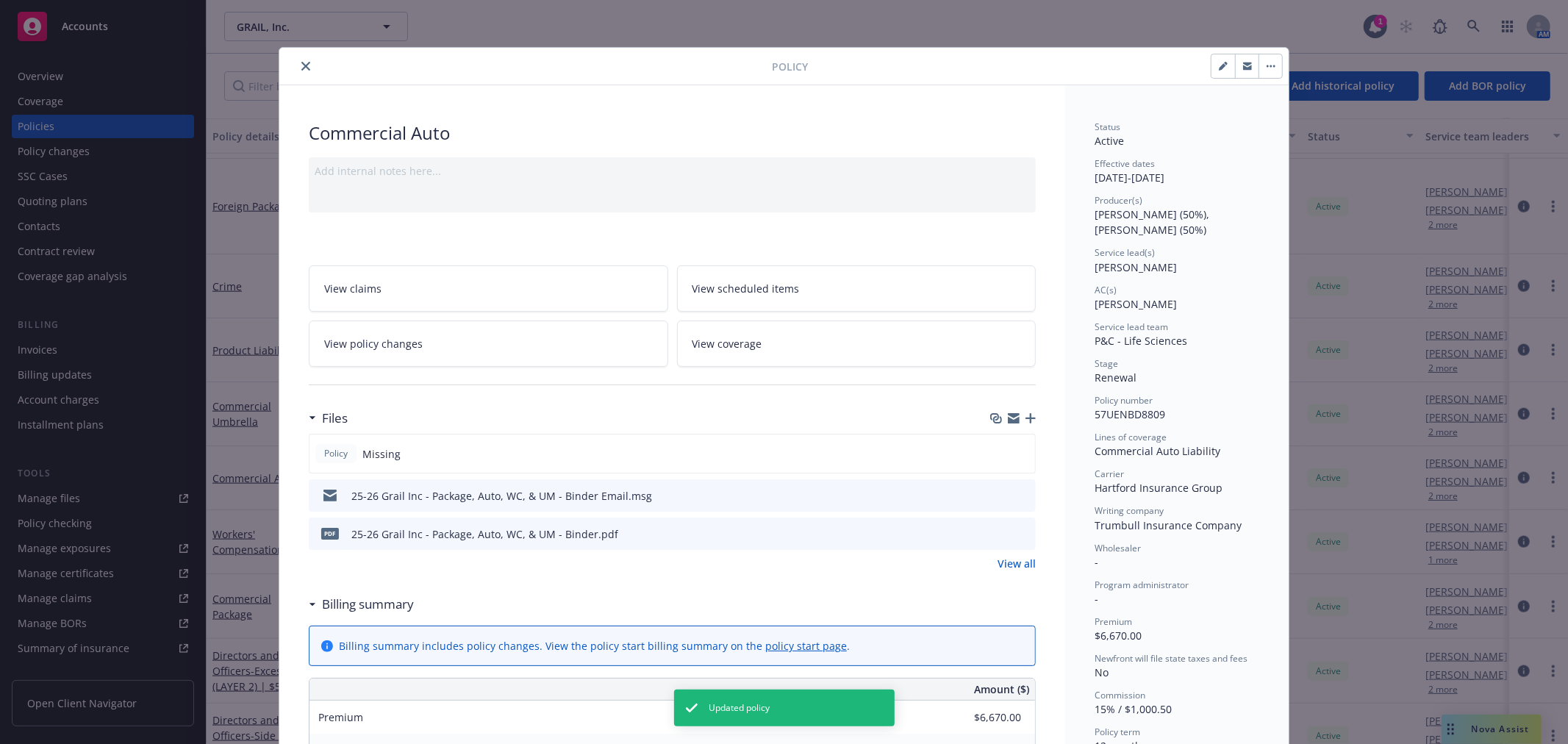
click at [302, 64] on icon "close" at bounding box center [306, 66] width 9 height 9
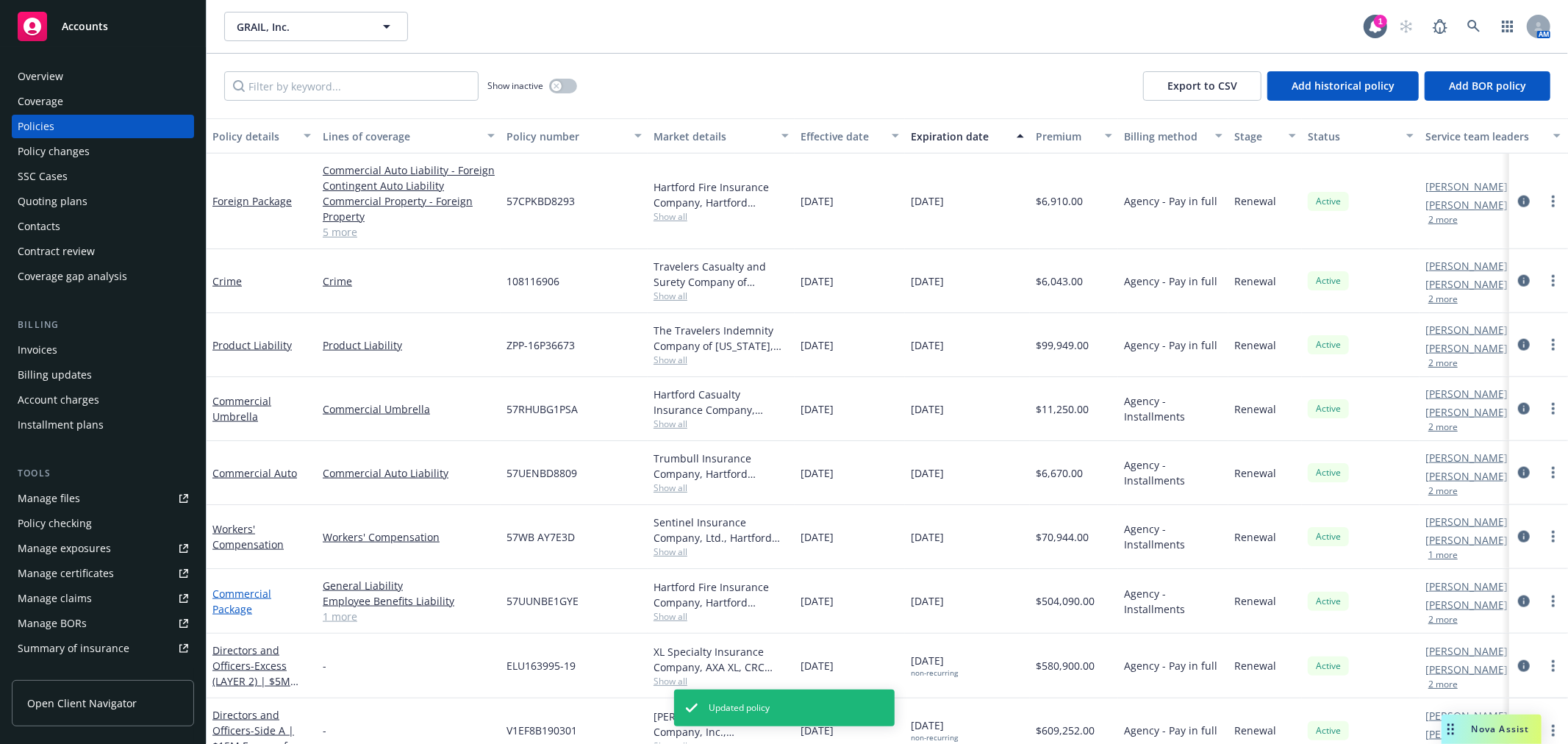
scroll to position [1632, 0]
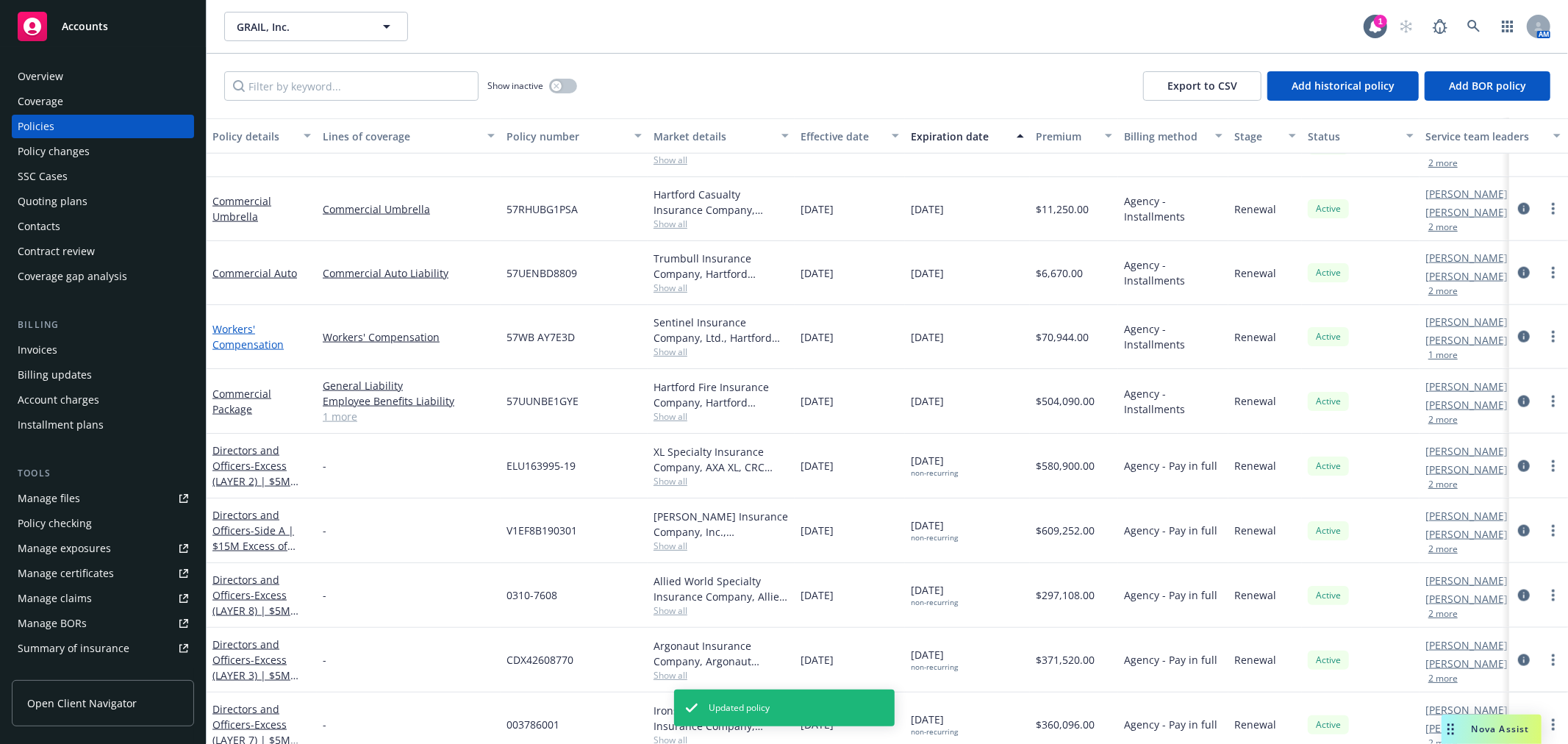
click at [228, 342] on link "Workers' Compensation" at bounding box center [248, 337] width 71 height 29
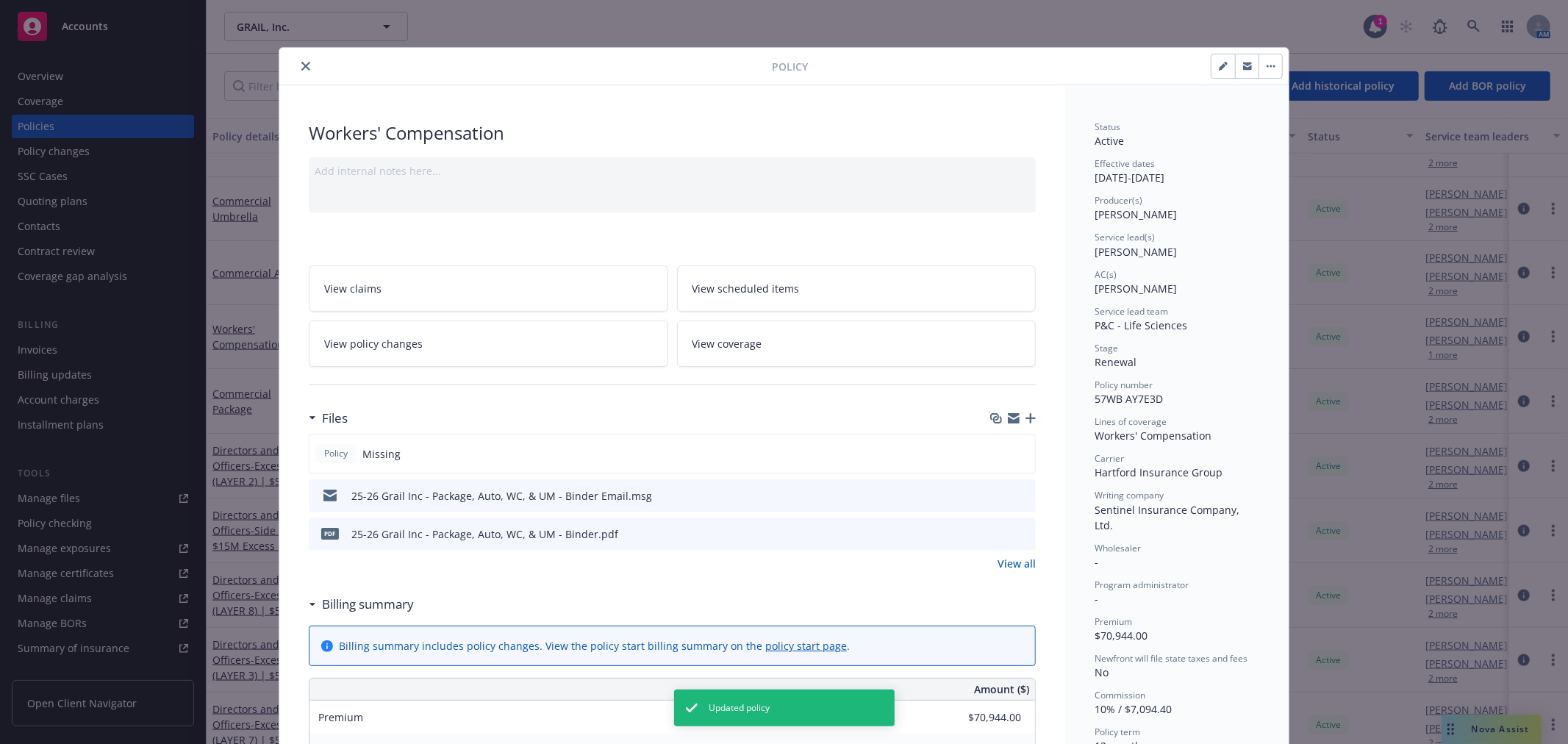
click at [1219, 69] on icon "button" at bounding box center [1222, 67] width 8 height 8
select select "RENEWAL"
select select "12"
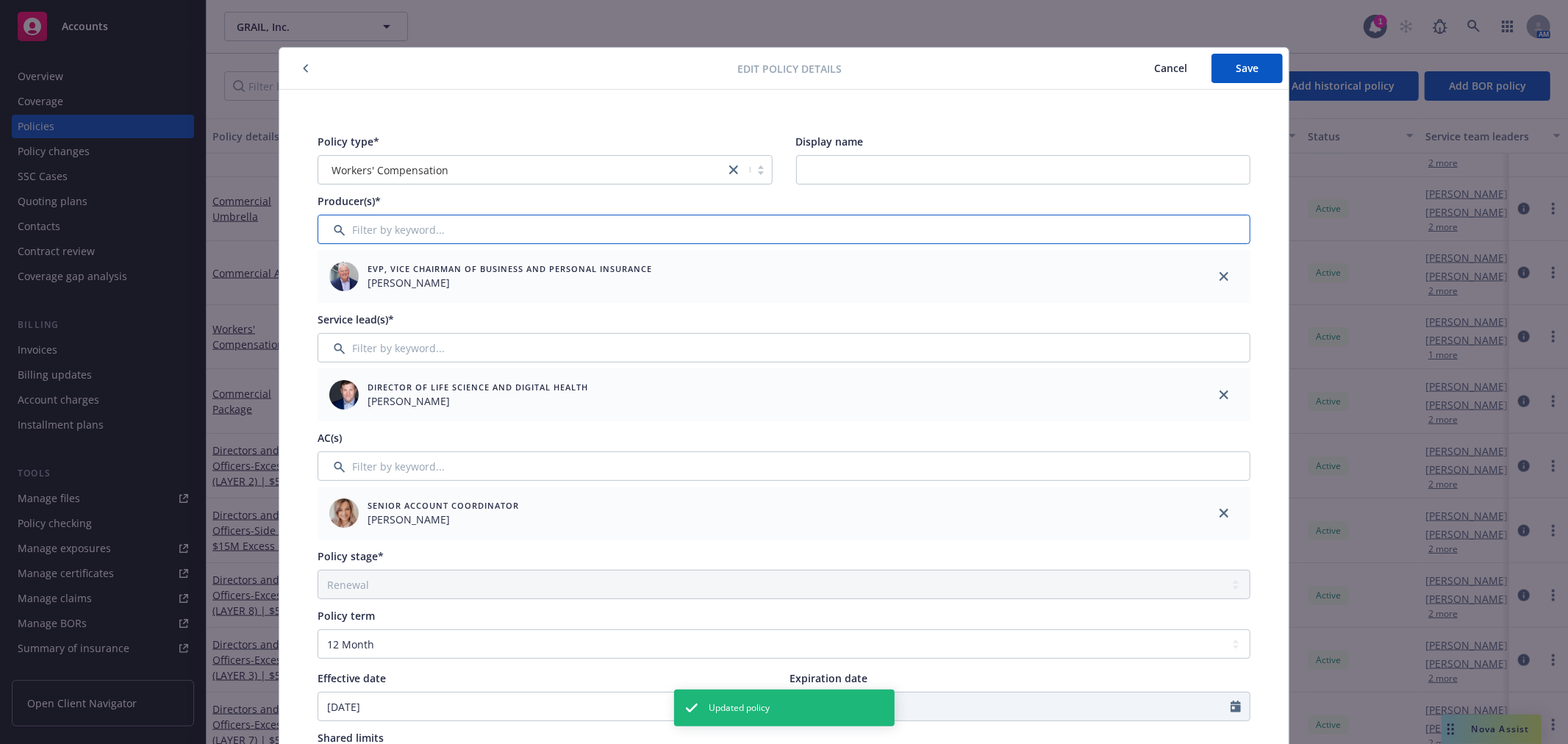
click at [407, 225] on input "Filter by keyword..." at bounding box center [784, 229] width 933 height 29
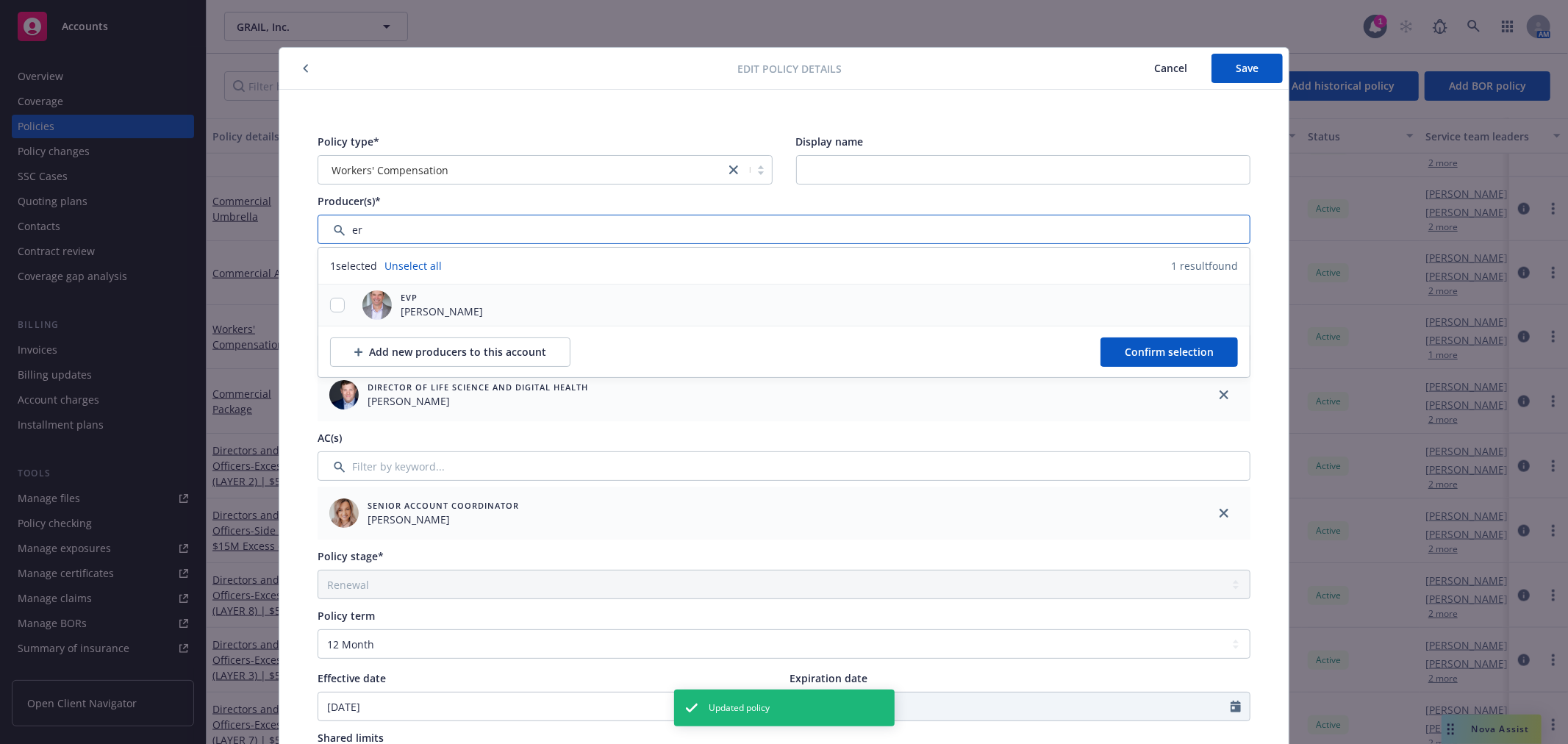
type input "er"
click at [340, 300] on div at bounding box center [337, 305] width 38 height 15
click at [333, 309] on input "checkbox" at bounding box center [337, 304] width 15 height 15
checkbox input "true"
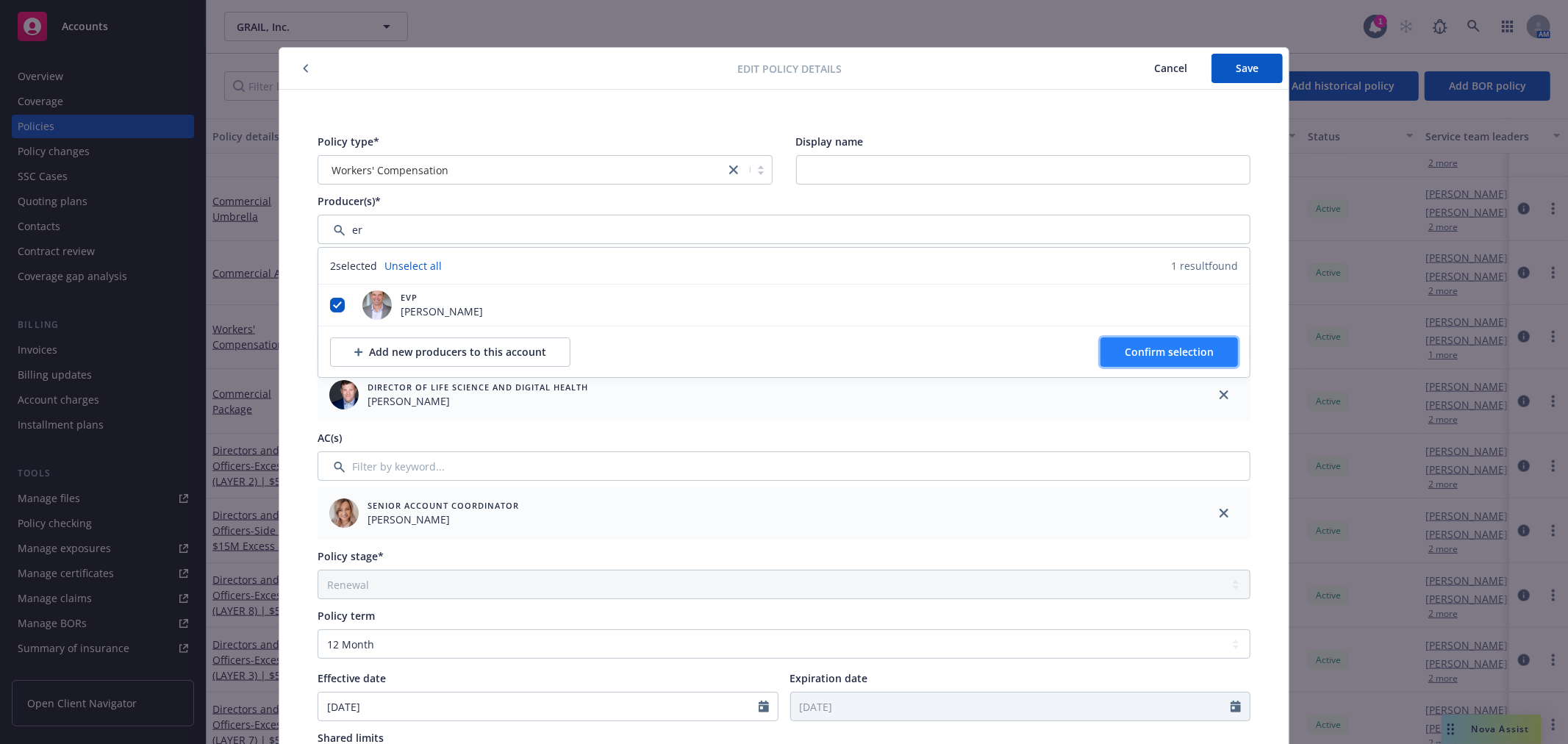
click at [1107, 349] on button "Confirm selection" at bounding box center [1169, 352] width 138 height 29
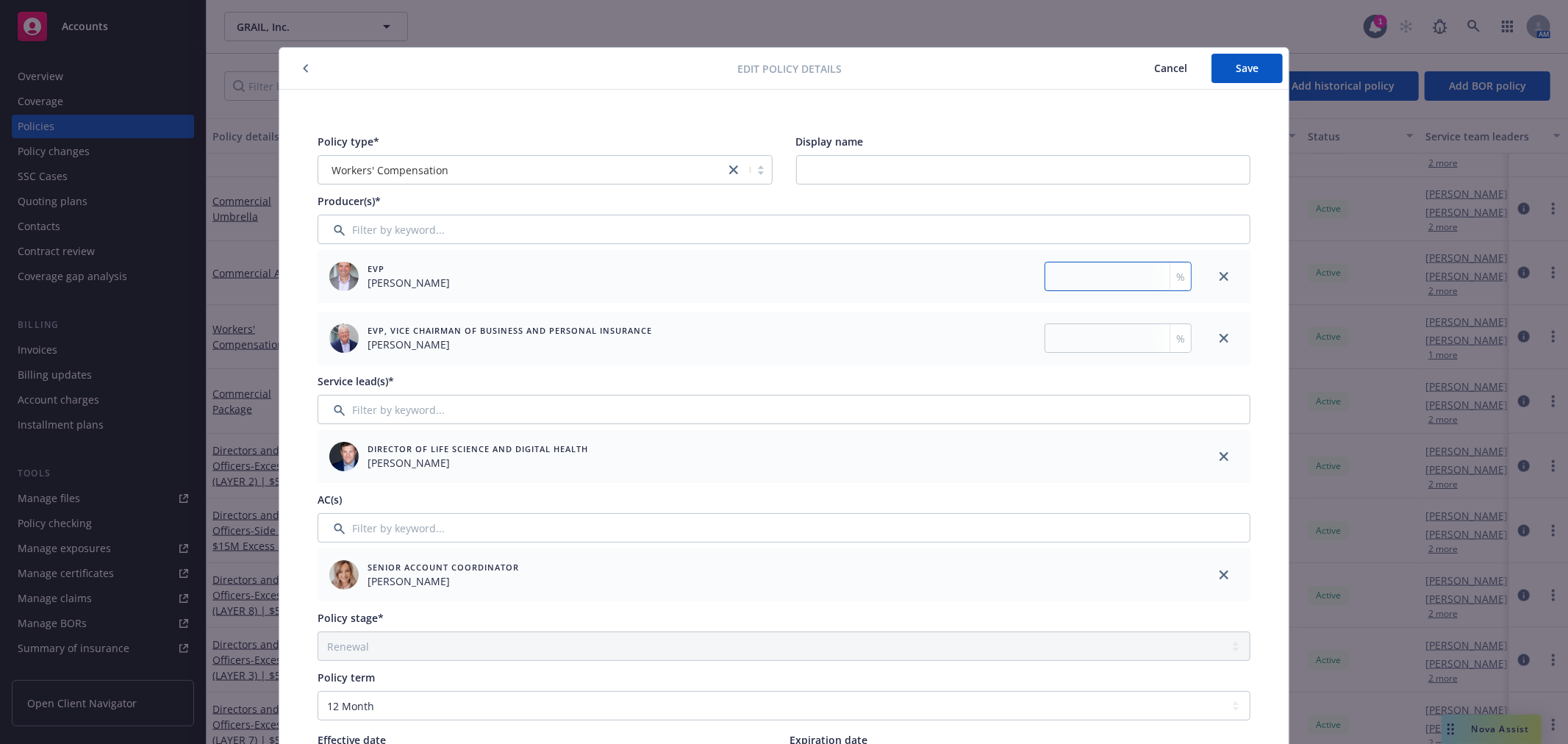
click at [1078, 284] on input "number" at bounding box center [1118, 276] width 147 height 29
type input "50"
click at [1071, 338] on input "number" at bounding box center [1118, 338] width 147 height 29
type input "50"
click at [1228, 66] on button "Save" at bounding box center [1247, 68] width 71 height 29
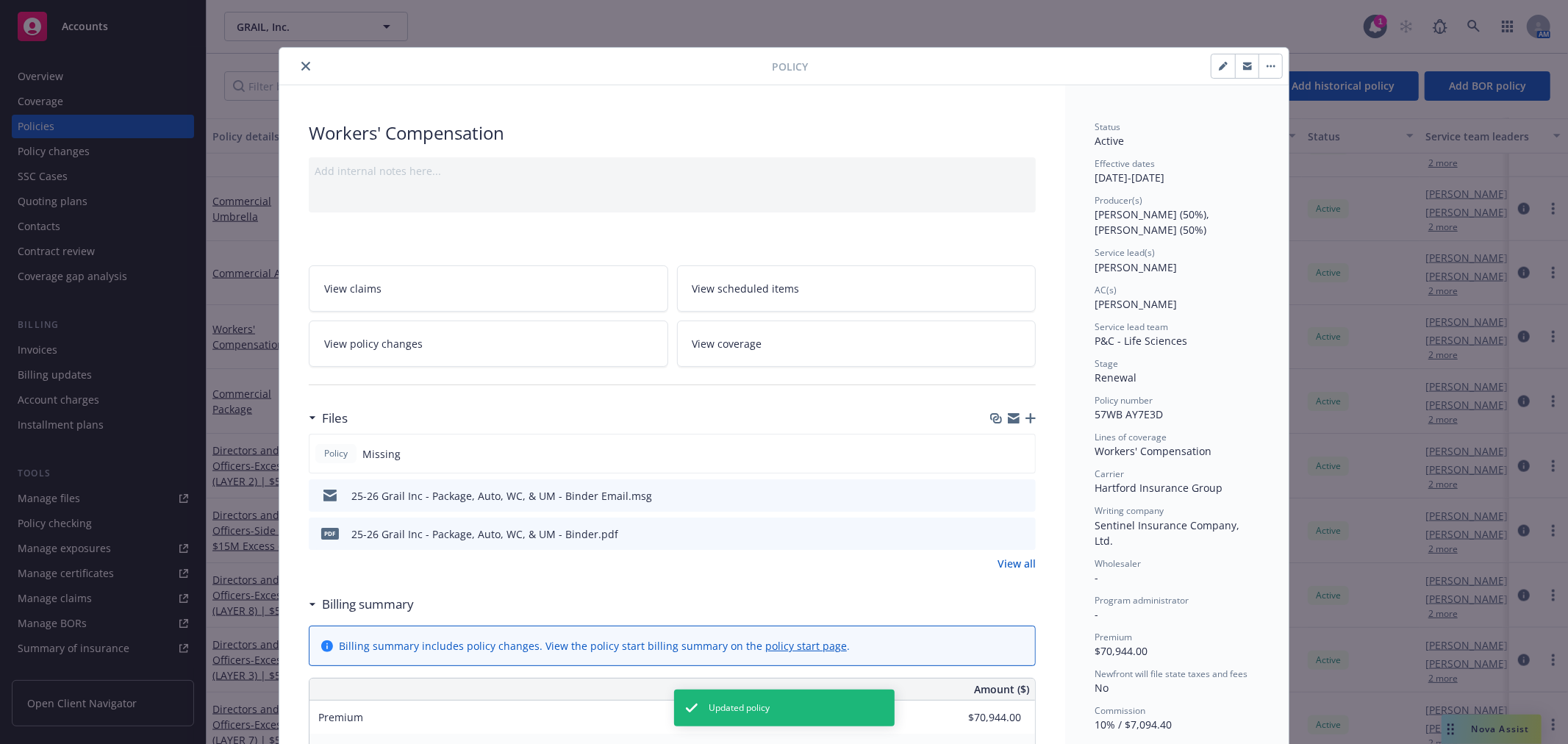
click at [302, 67] on icon "close" at bounding box center [306, 66] width 9 height 9
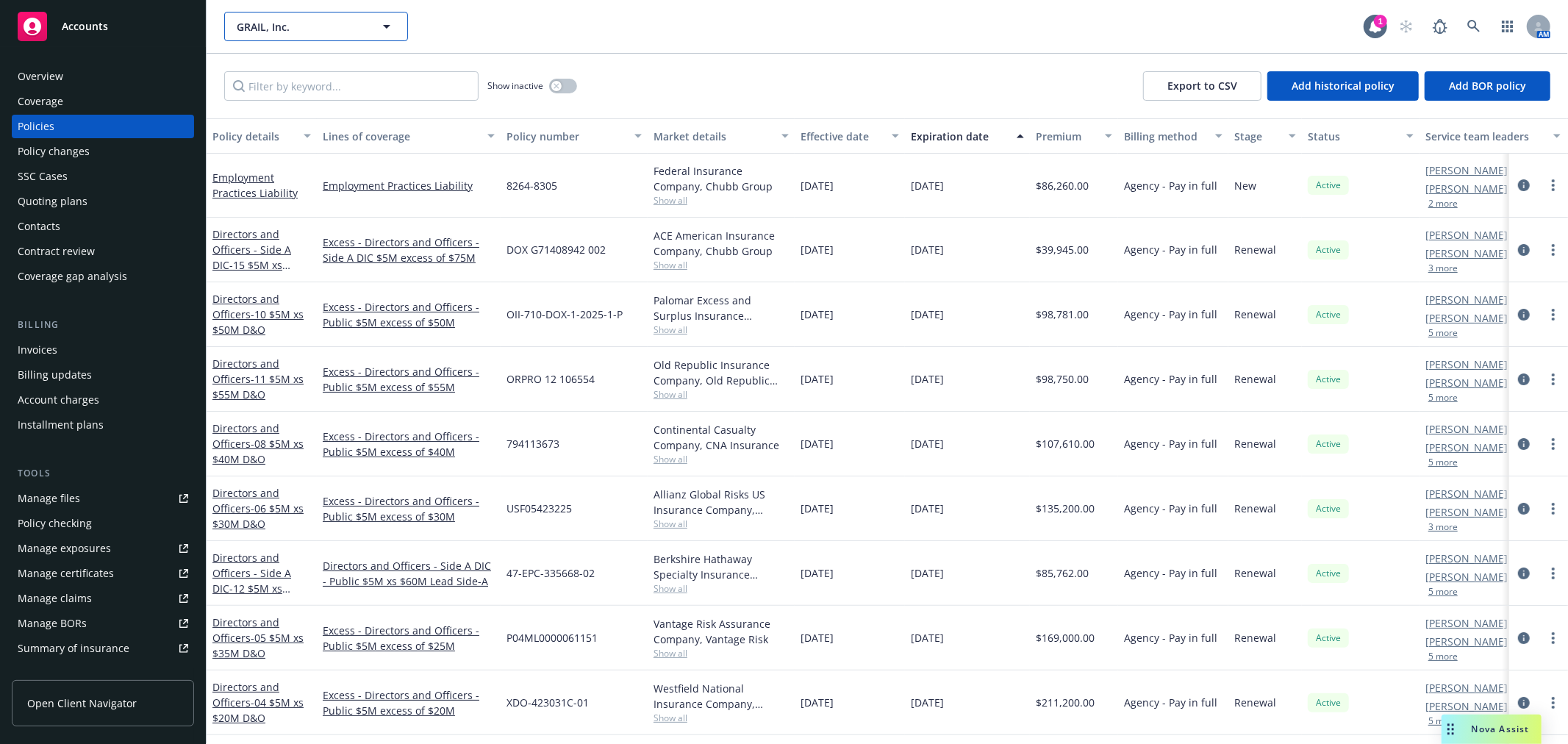
click at [276, 30] on span "GRAIL, Inc." at bounding box center [300, 26] width 127 height 15
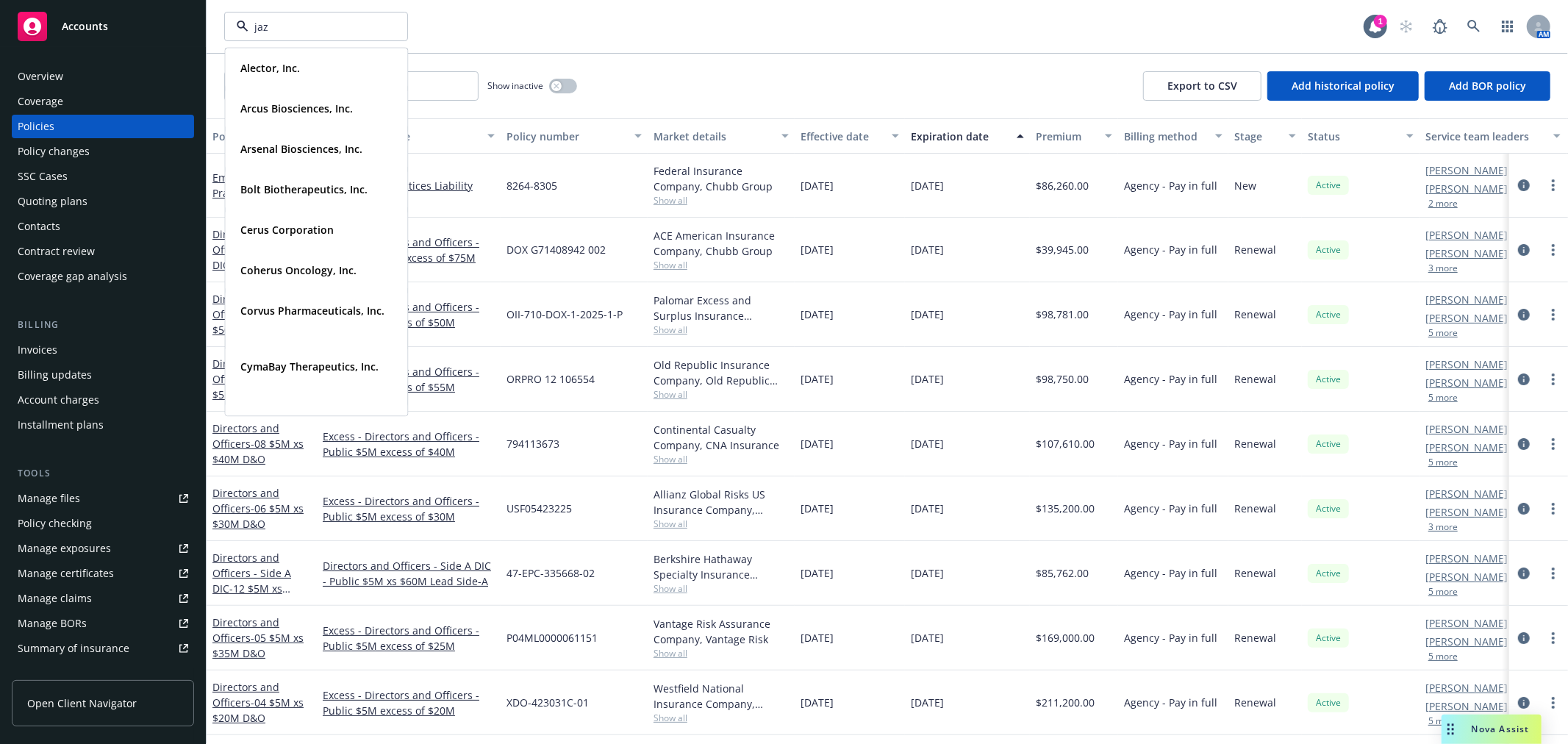
type input "jazz"
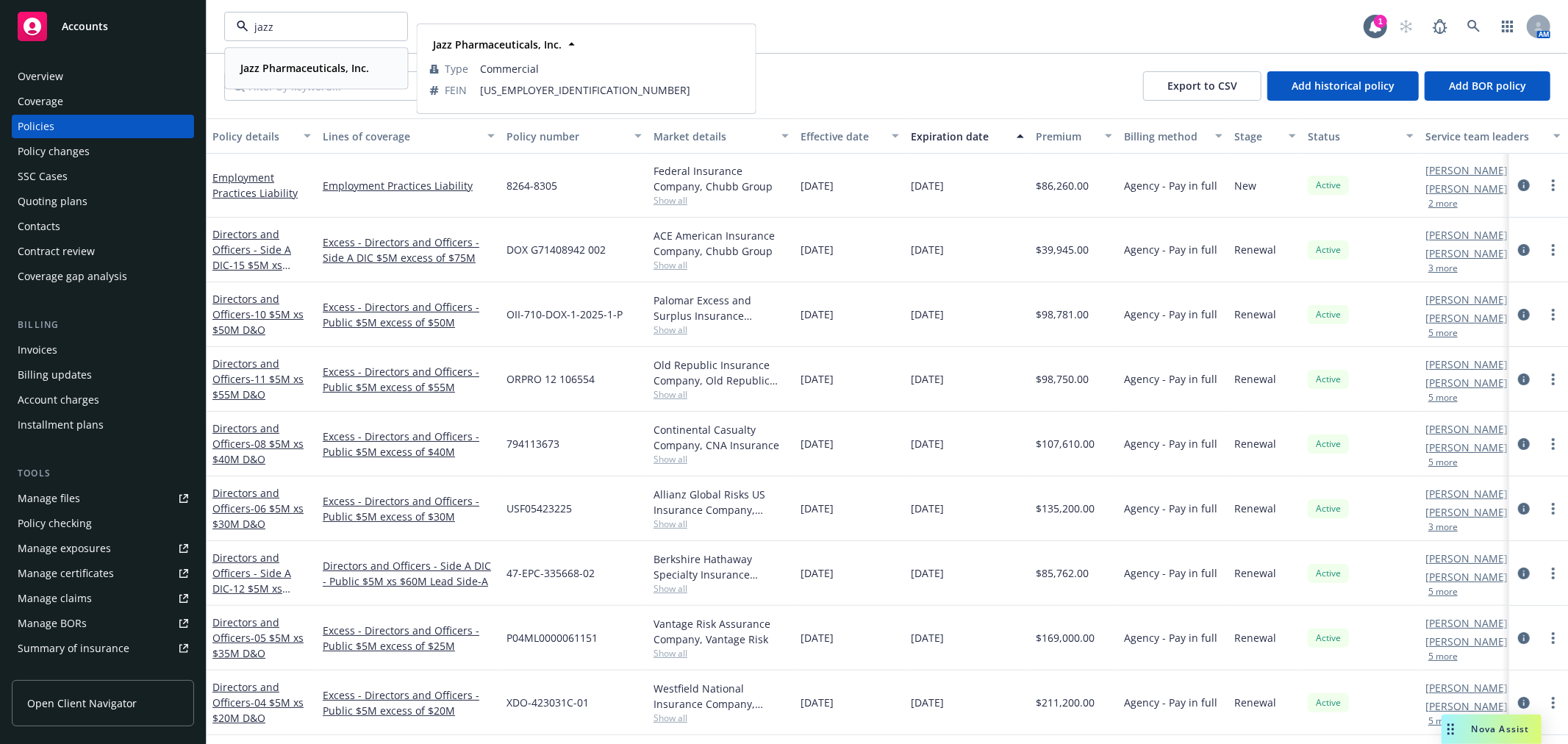
click at [289, 61] on strong "Jazz Pharmaceuticals, Inc." at bounding box center [304, 67] width 129 height 14
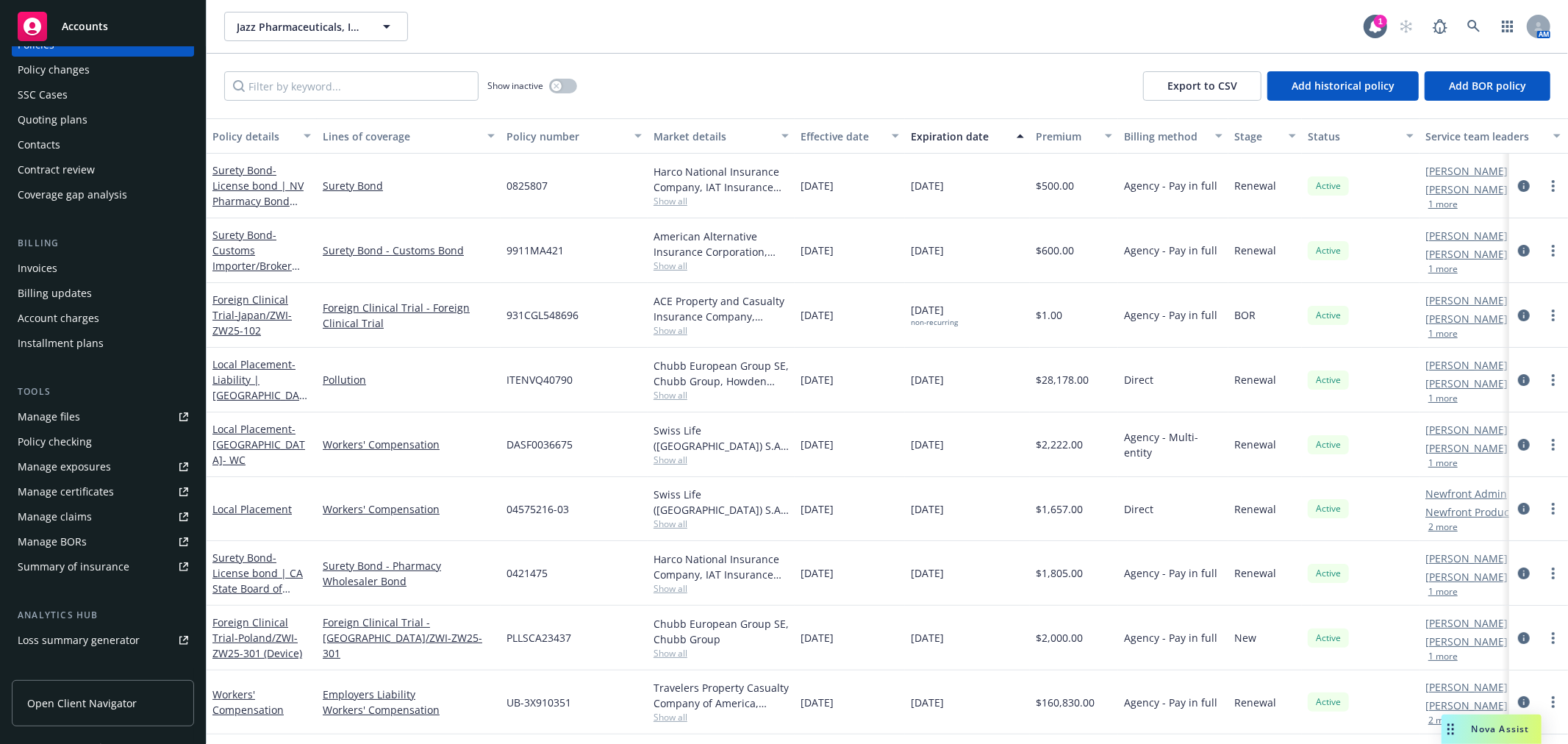
scroll to position [163, 0]
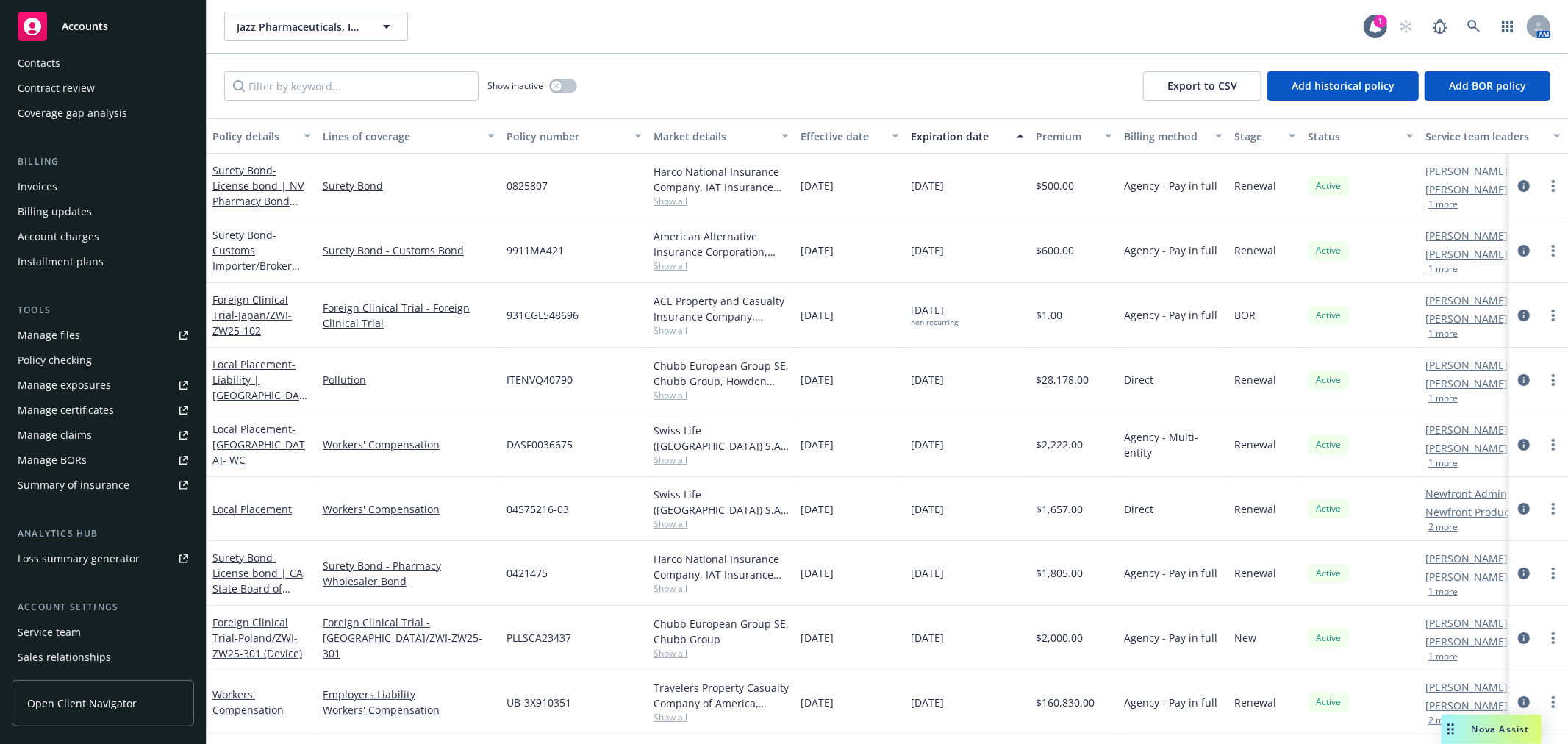
click at [88, 408] on div "Manage certificates" at bounding box center [66, 410] width 97 height 24
click at [107, 378] on div "Manage exposures" at bounding box center [64, 385] width 93 height 24
click at [276, 39] on button "Jazz Pharmaceuticals, Inc." at bounding box center [315, 26] width 184 height 29
type input "gra"
click at [336, 76] on div "GRAIL, Inc." at bounding box center [315, 67] width 163 height 21
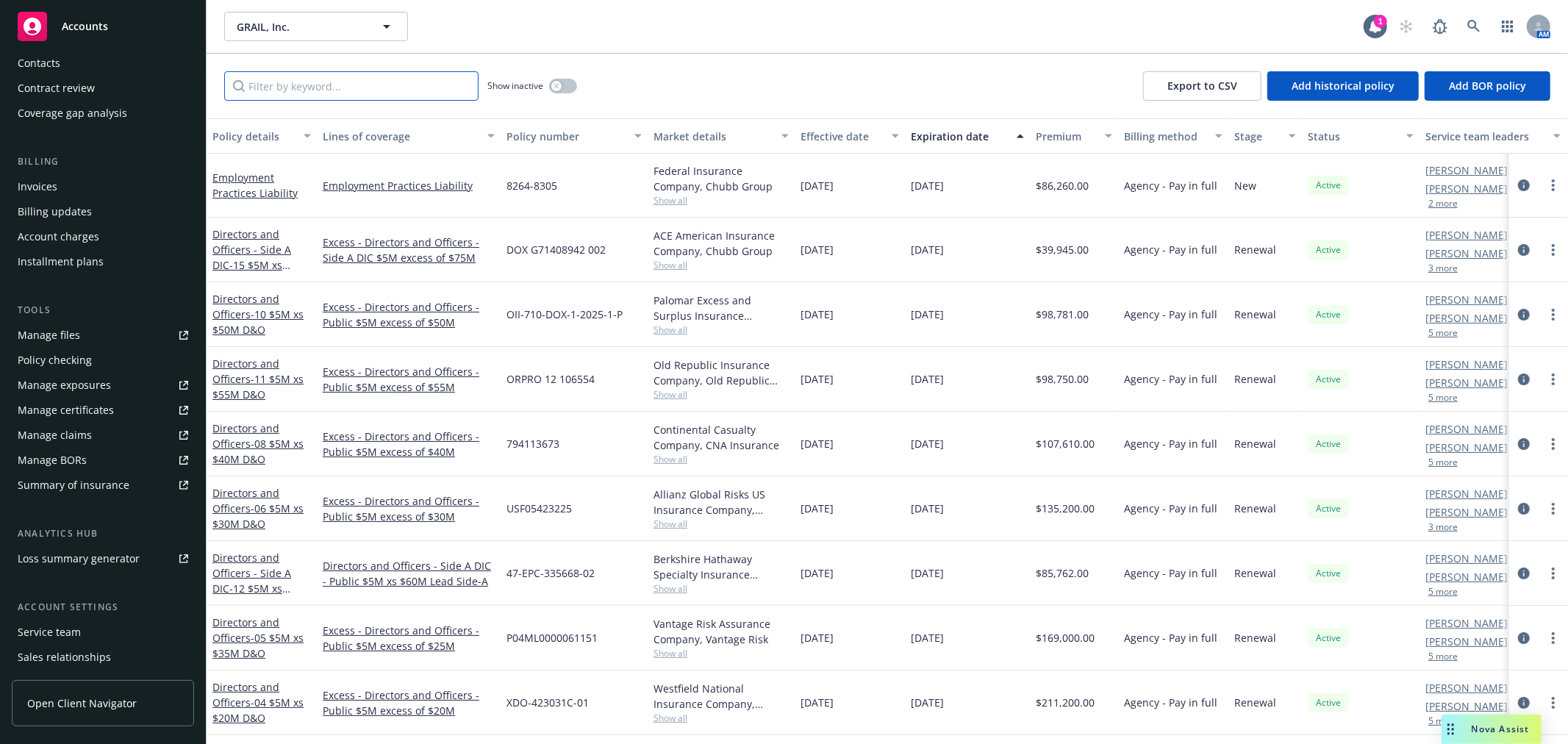
click at [318, 81] on input "Filter by keyword..." at bounding box center [351, 85] width 255 height 29
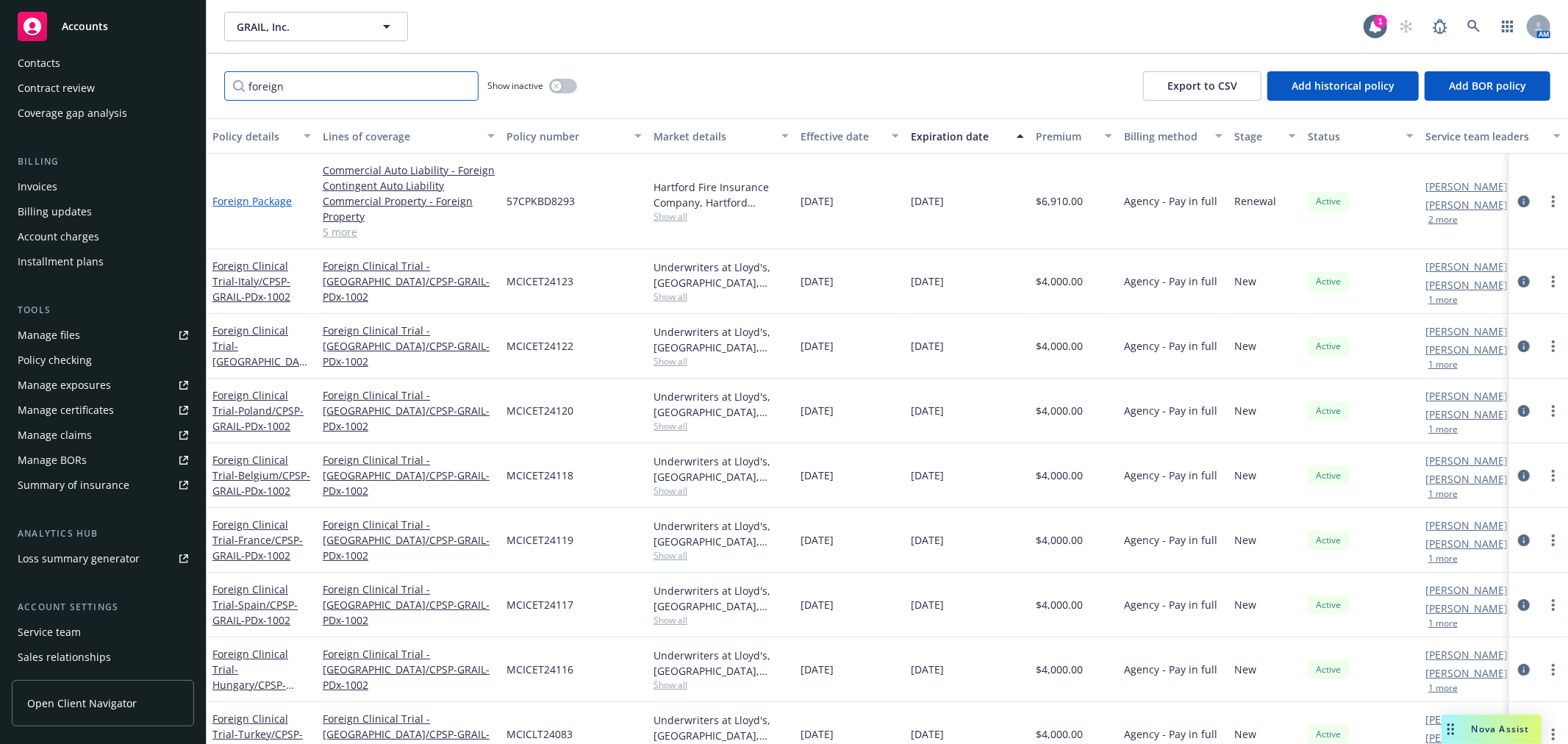
type input "foreign"
click at [251, 203] on link "Foreign Package" at bounding box center [252, 201] width 79 height 14
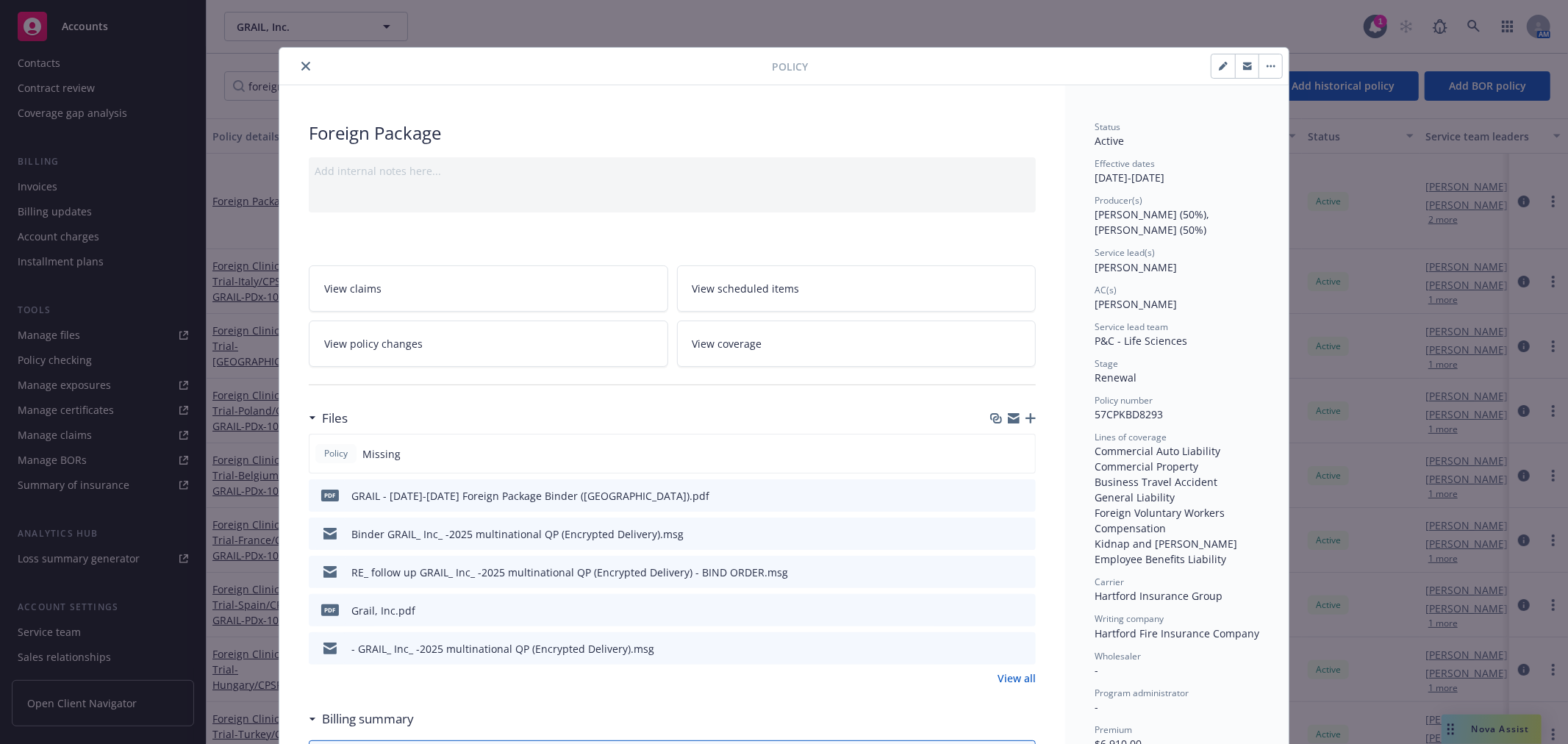
click at [1025, 419] on icon "button" at bounding box center [1031, 418] width 10 height 10
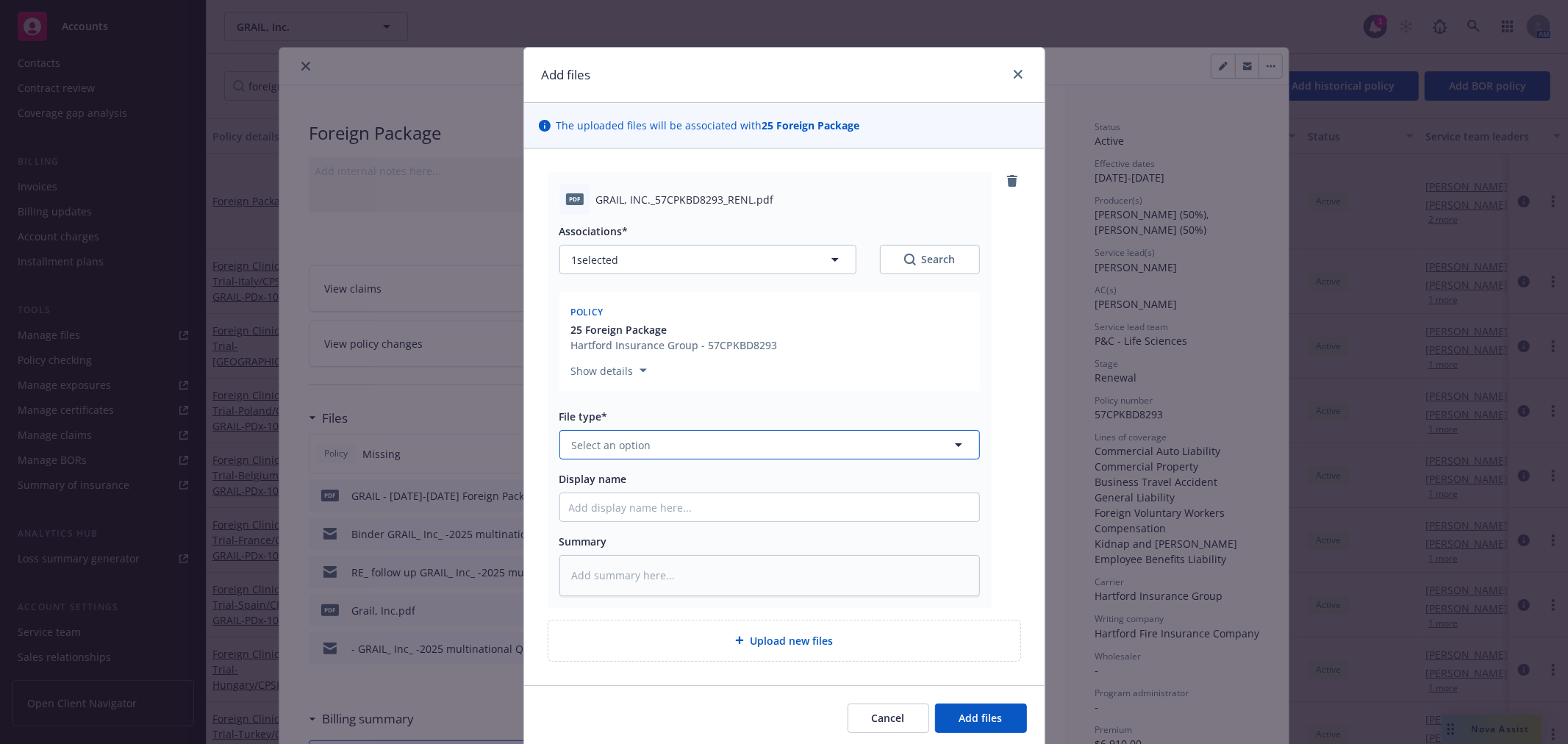
click at [652, 442] on button "Select an option" at bounding box center [770, 444] width 420 height 29
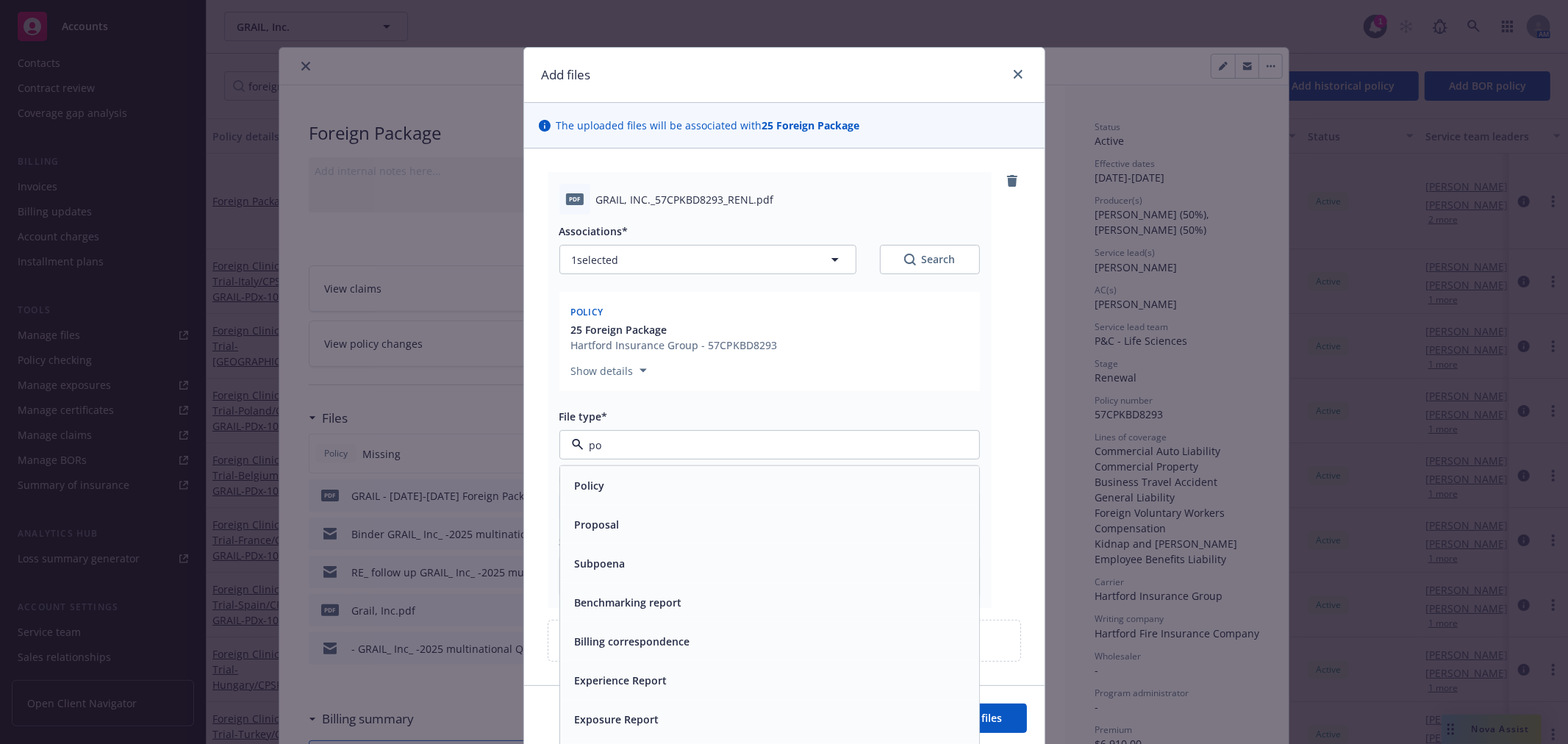
type input "pol"
click at [650, 471] on div "Policy" at bounding box center [770, 485] width 419 height 39
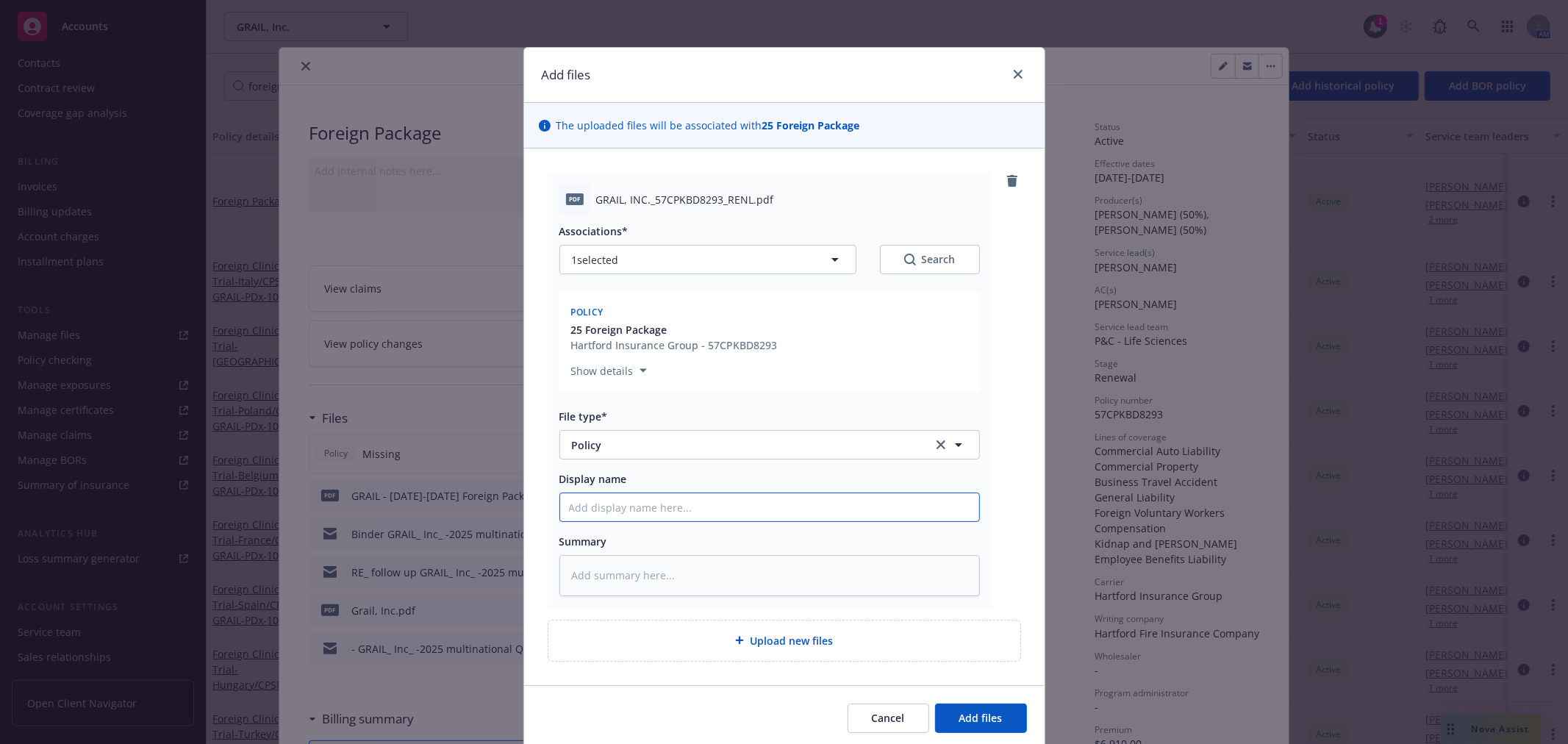
click at [660, 513] on input "Display name" at bounding box center [770, 507] width 419 height 28
type textarea "x"
type input "2"
type textarea "x"
type input "25"
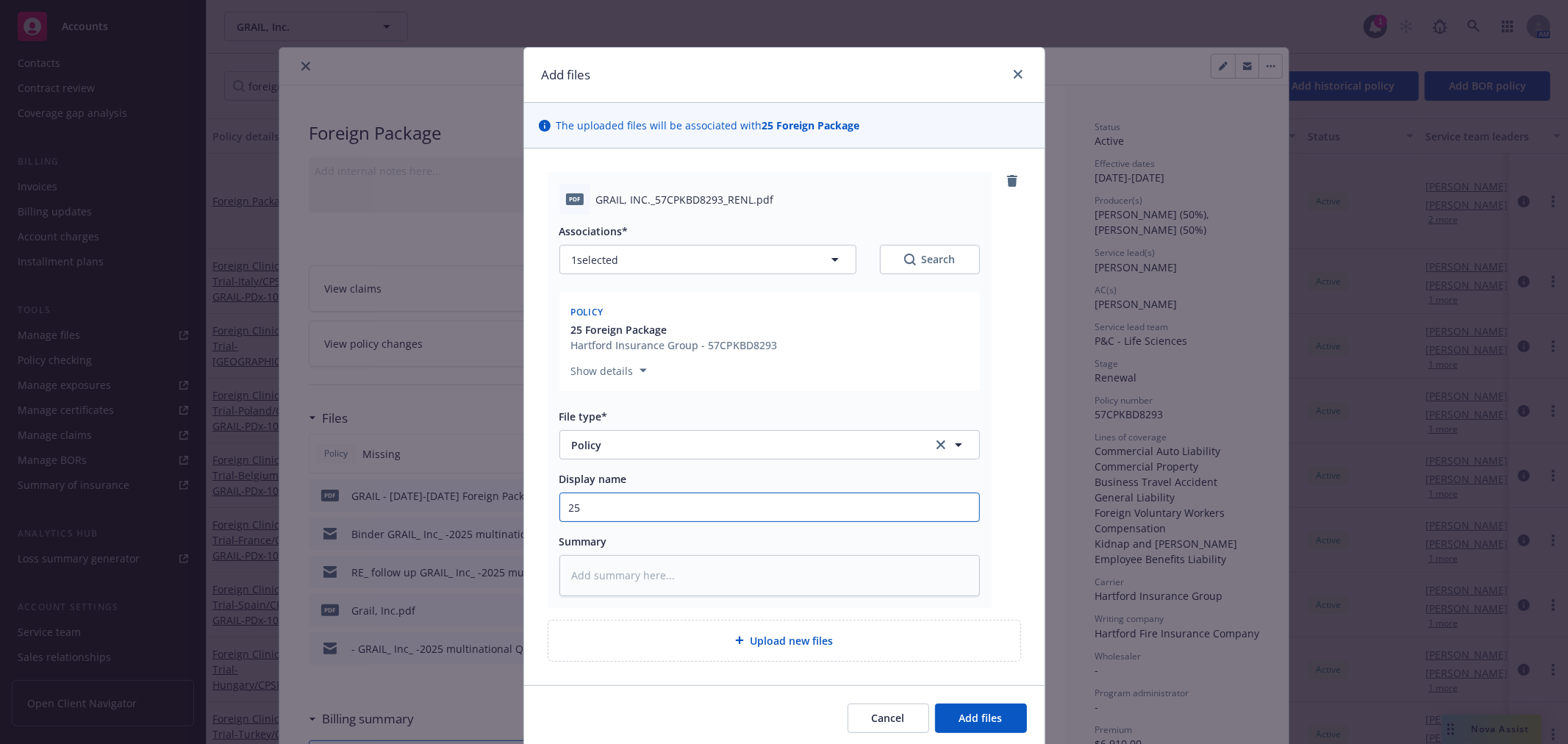
type textarea "x"
type input "25-"
type textarea "x"
type input "25-2"
type textarea "x"
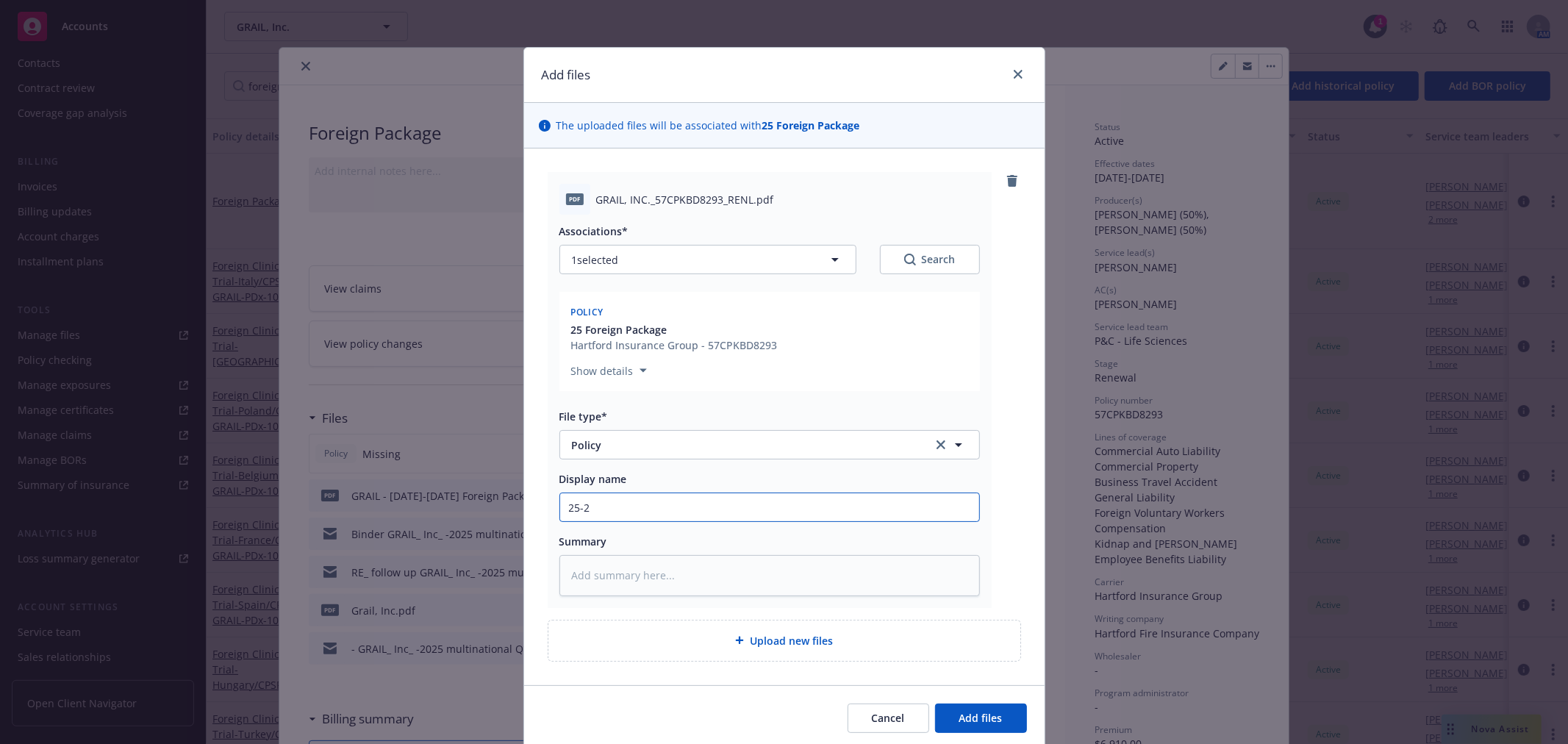
type input "25-26"
type textarea "x"
type input "25-26"
type textarea "x"
type input "25-26 G"
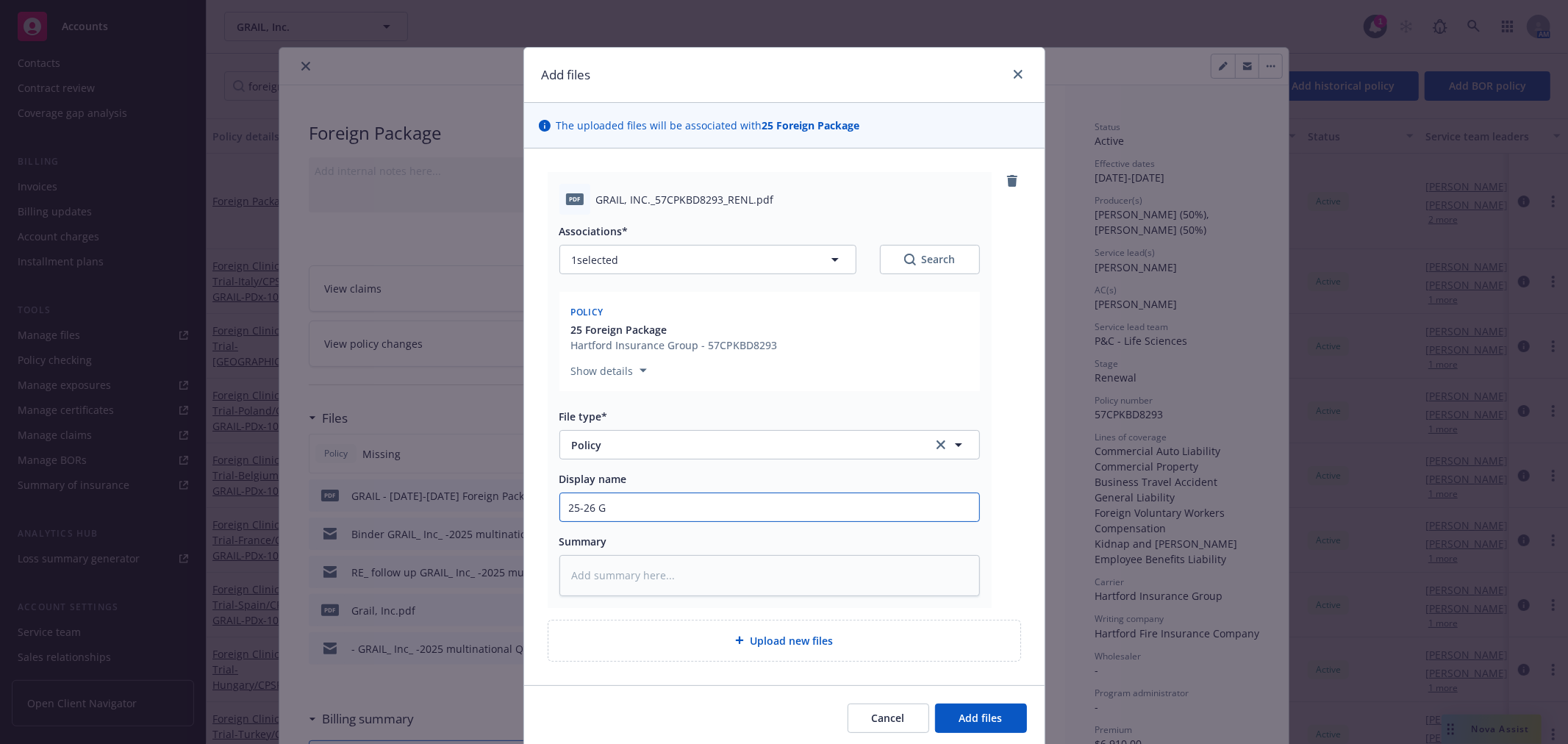
type textarea "x"
type input "25-26 Gra"
type textarea "x"
type input "25-26 Grai"
type textarea "x"
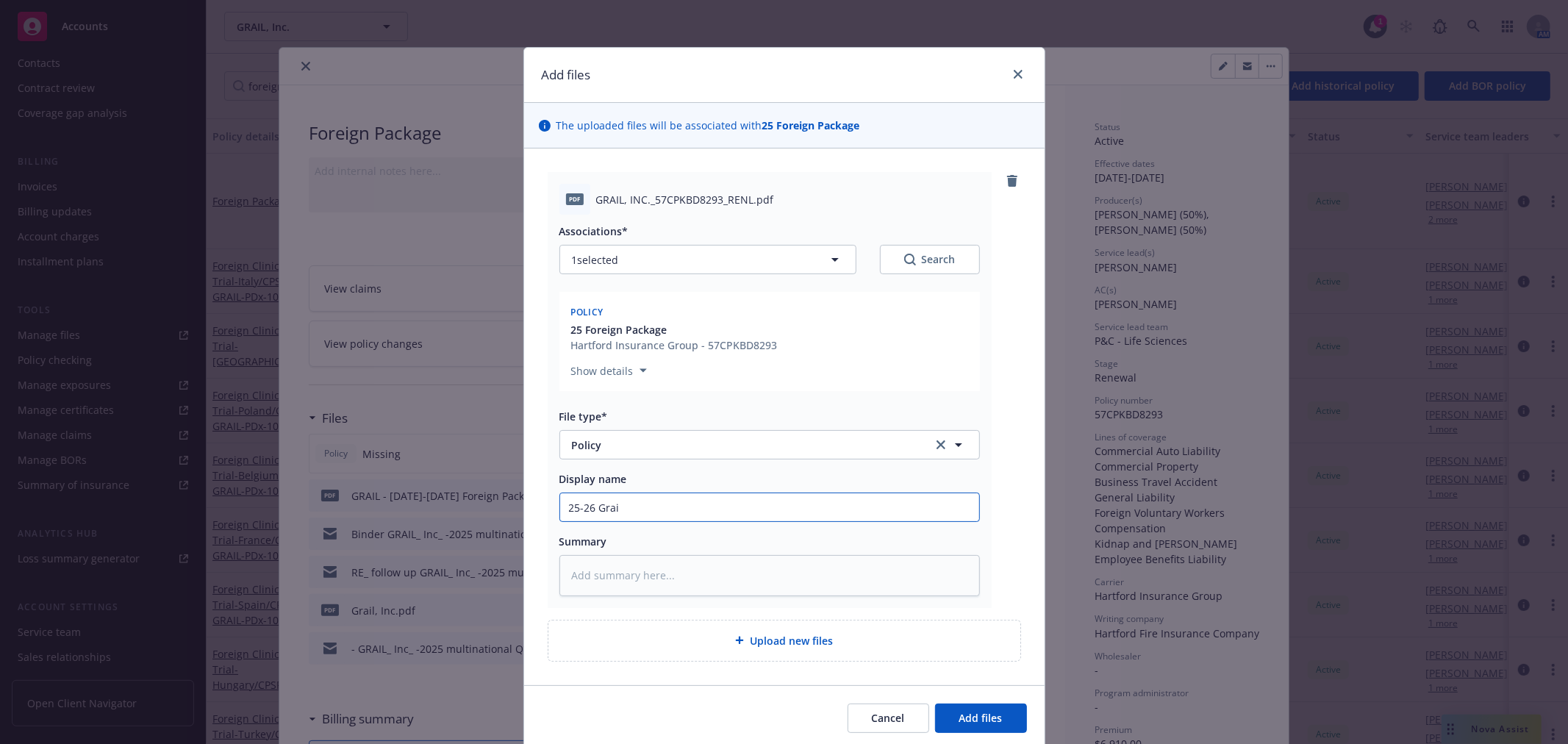
type input "25-26 Grail"
type textarea "x"
type input "25-26 Grail"
type textarea "x"
type input "25-26 Grail F"
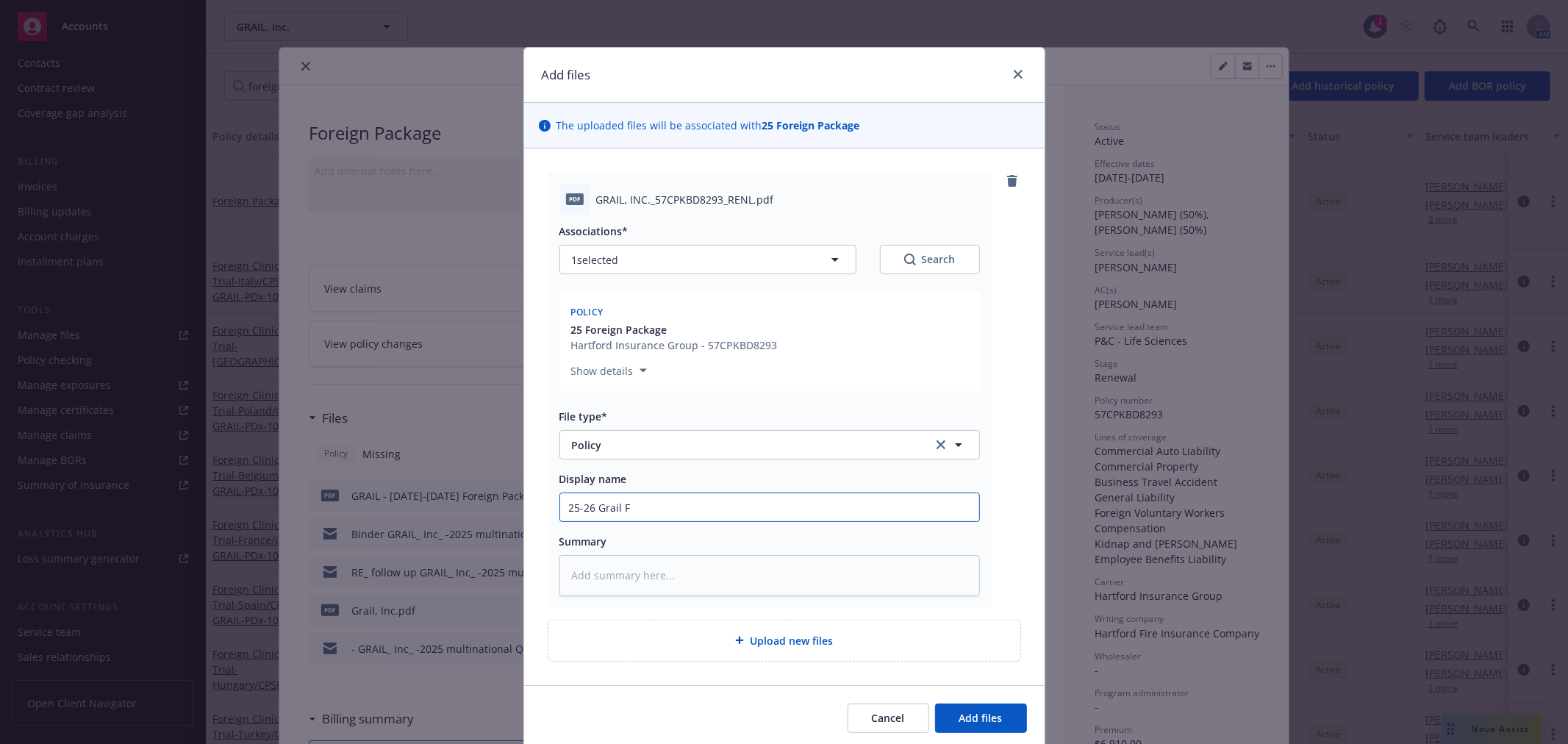
type textarea "x"
type input "25-26 Grail Fo"
type textarea "x"
type input "25-26 Grail For"
type textarea "x"
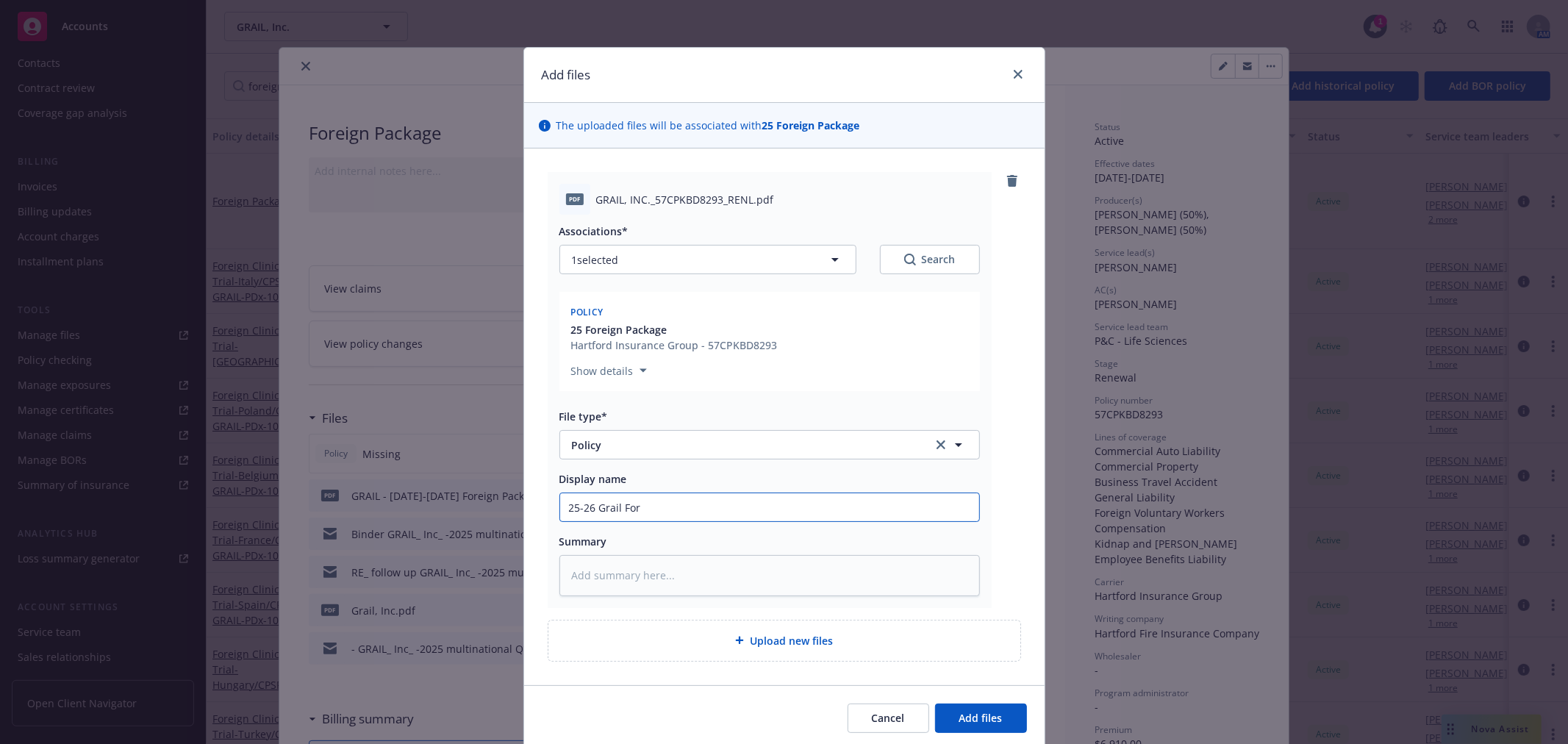
type input "25-26 Grail Fori"
type textarea "x"
type input "25-26 Grail Forig"
type textarea "x"
type input "25-26 Grail Fori"
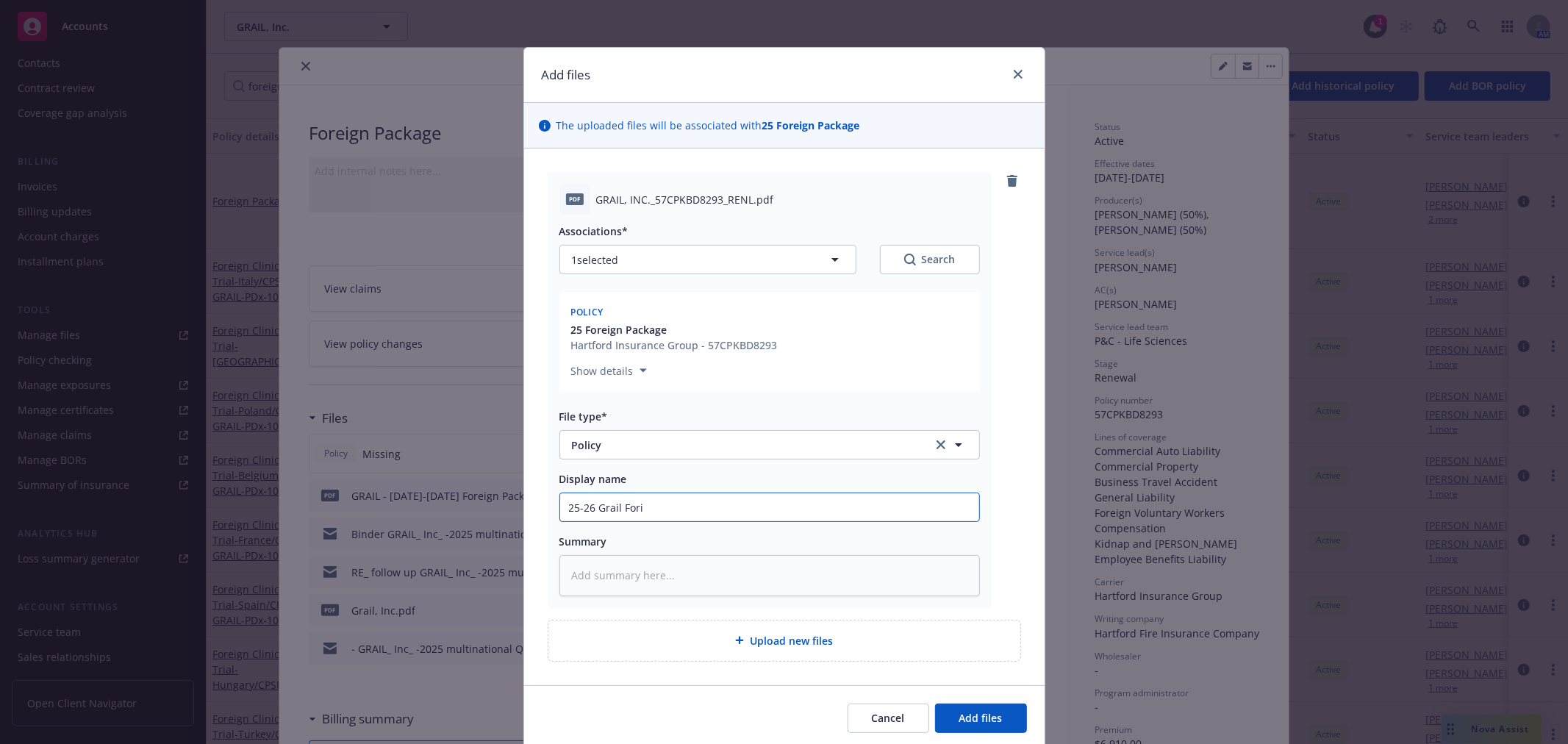
type textarea "x"
type input "25-26 Grail For"
type textarea "x"
type input "25-26 Grail Fore"
type textarea "x"
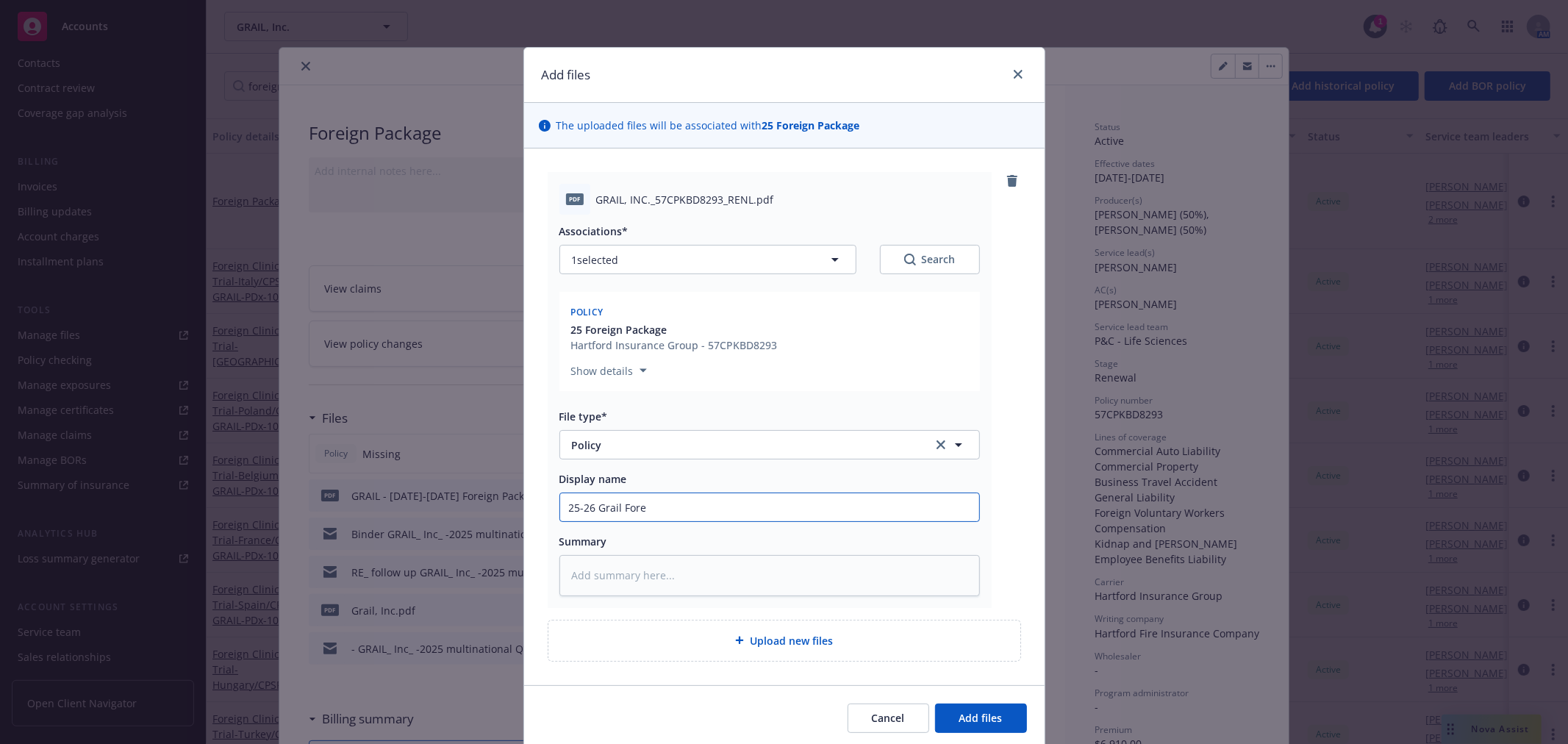
type input "25-26 Grail Forei"
type textarea "x"
type input "25-26 Grail Foreig"
type textarea "x"
type input "25-26 Grail Foreign"
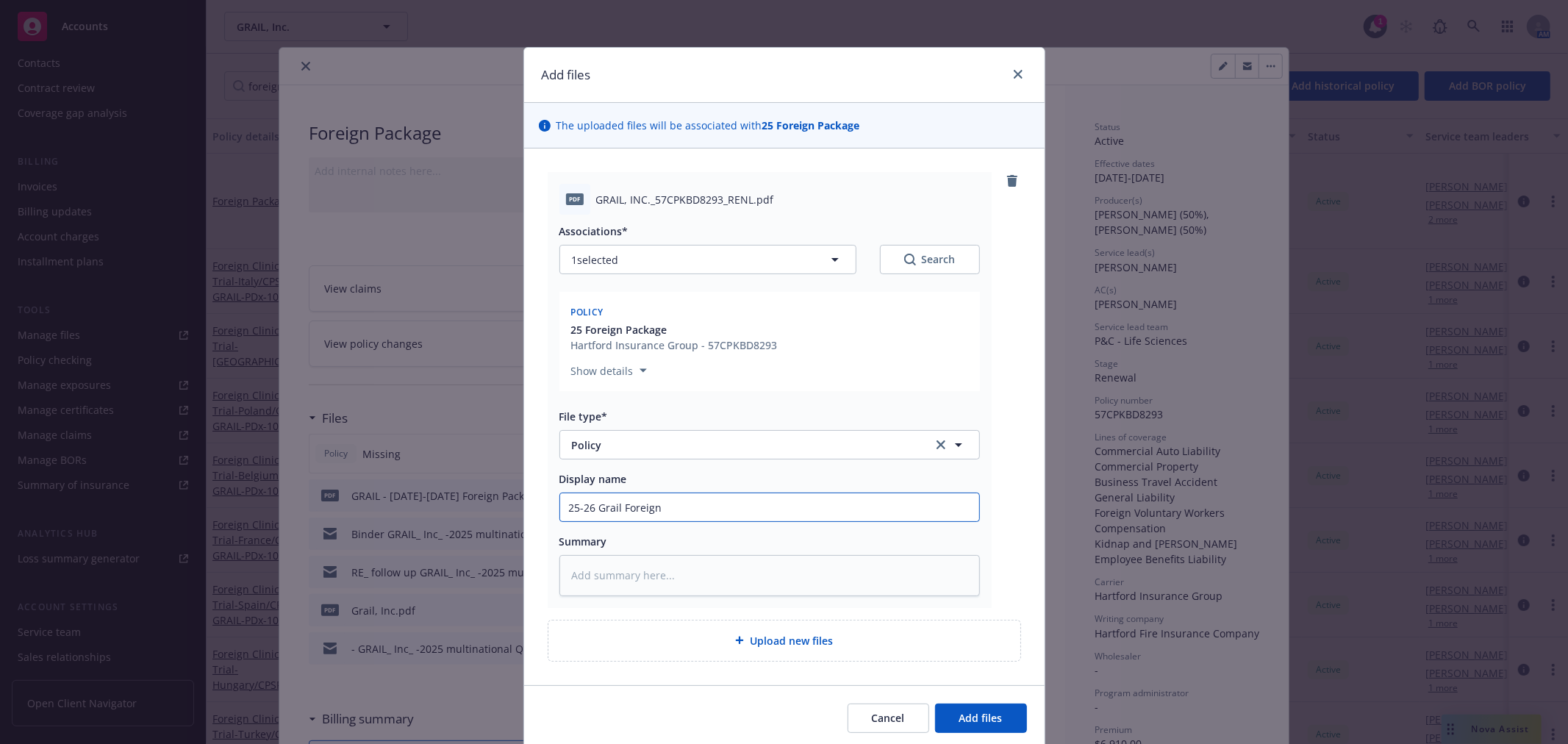
type textarea "x"
type input "25-26 Grail Foreign"
type textarea "x"
type input "25-26 Grail Foreign P"
type textarea "x"
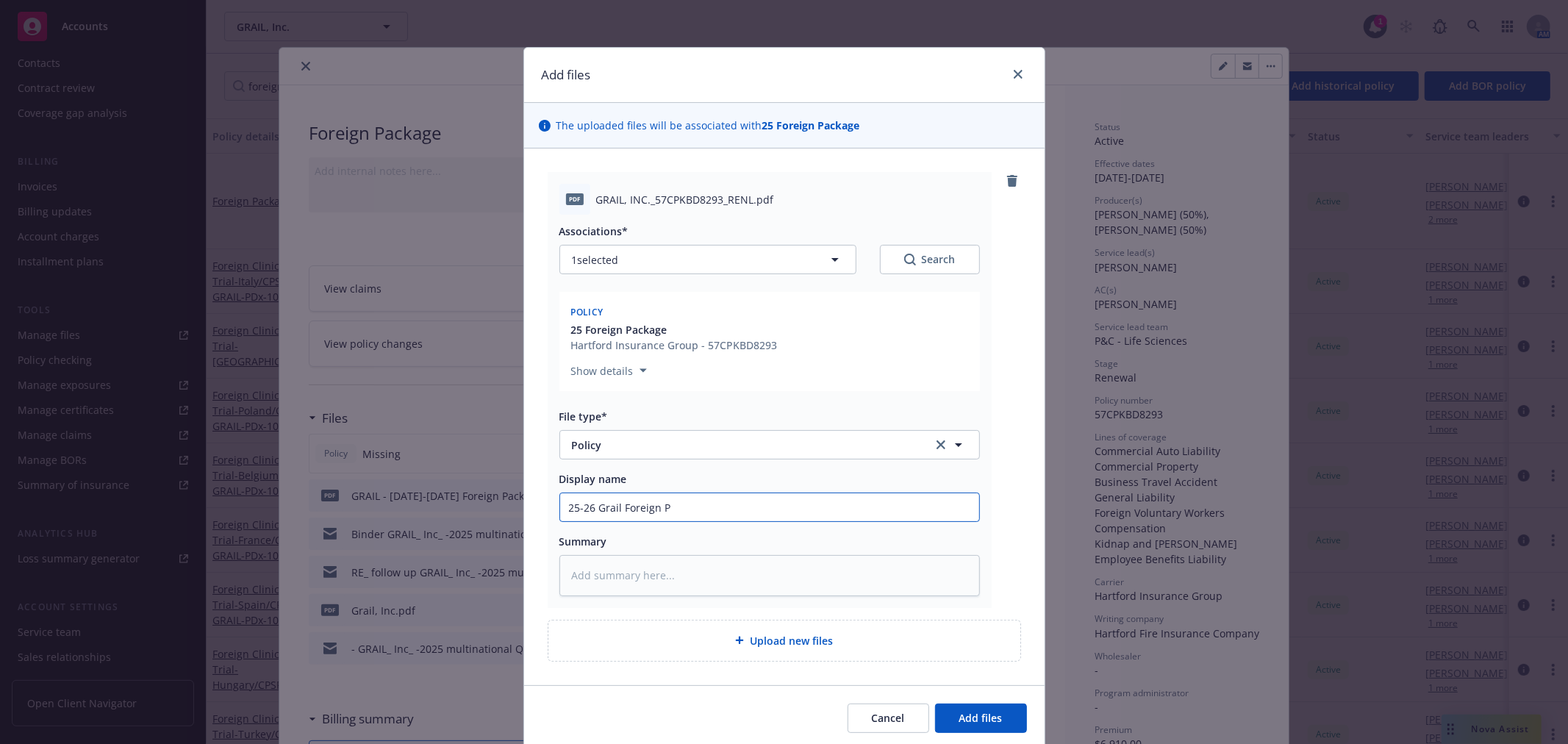
type input "25-26 Grail Foreign Pa"
type textarea "x"
type input "25-26 Grail Foreign Pack"
type textarea "x"
type input "25-26 Grail Foreign Packa"
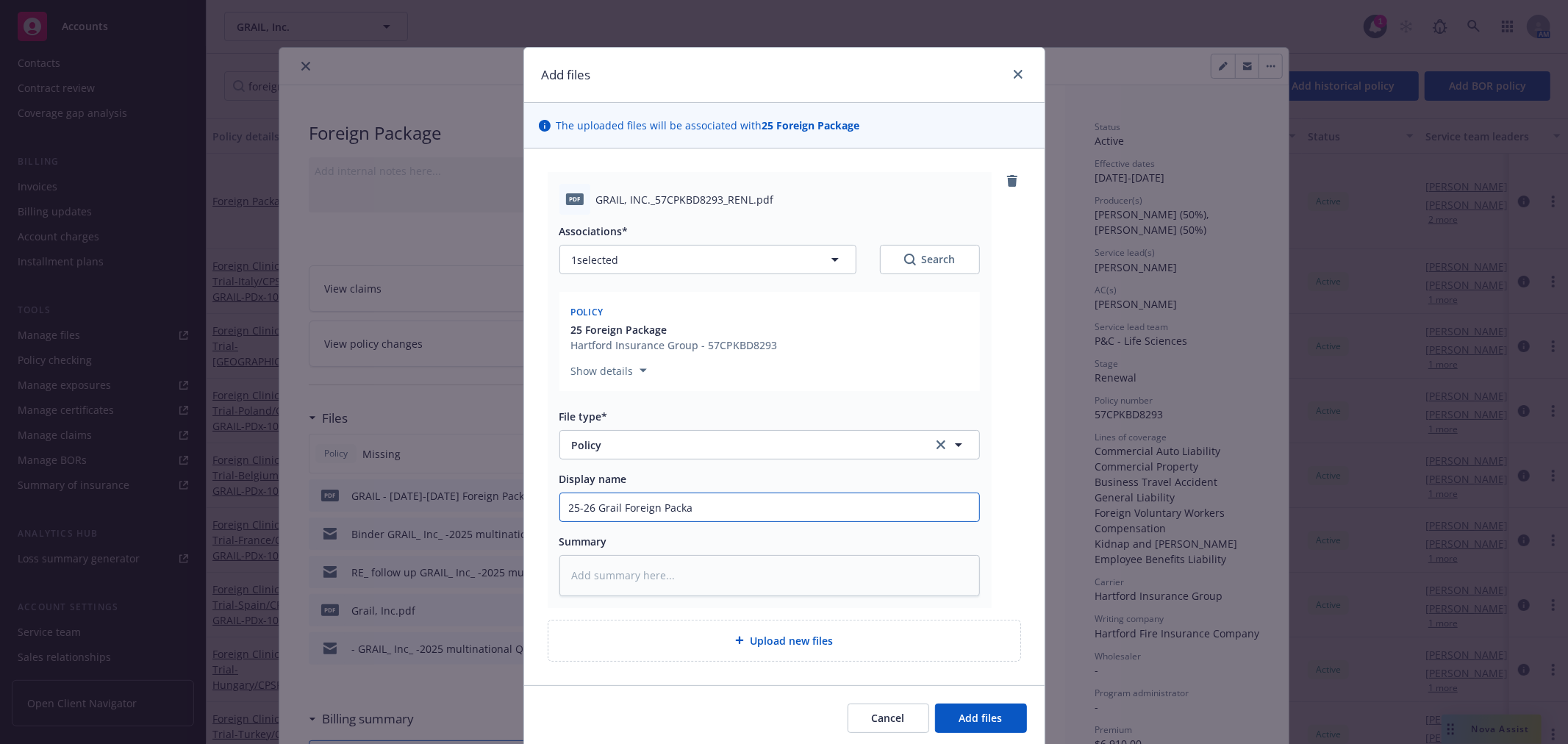
type textarea "x"
type input "25-26 Grail Foreign Packag"
type textarea "x"
type input "25-26 Grail Foreign Package"
type textarea "x"
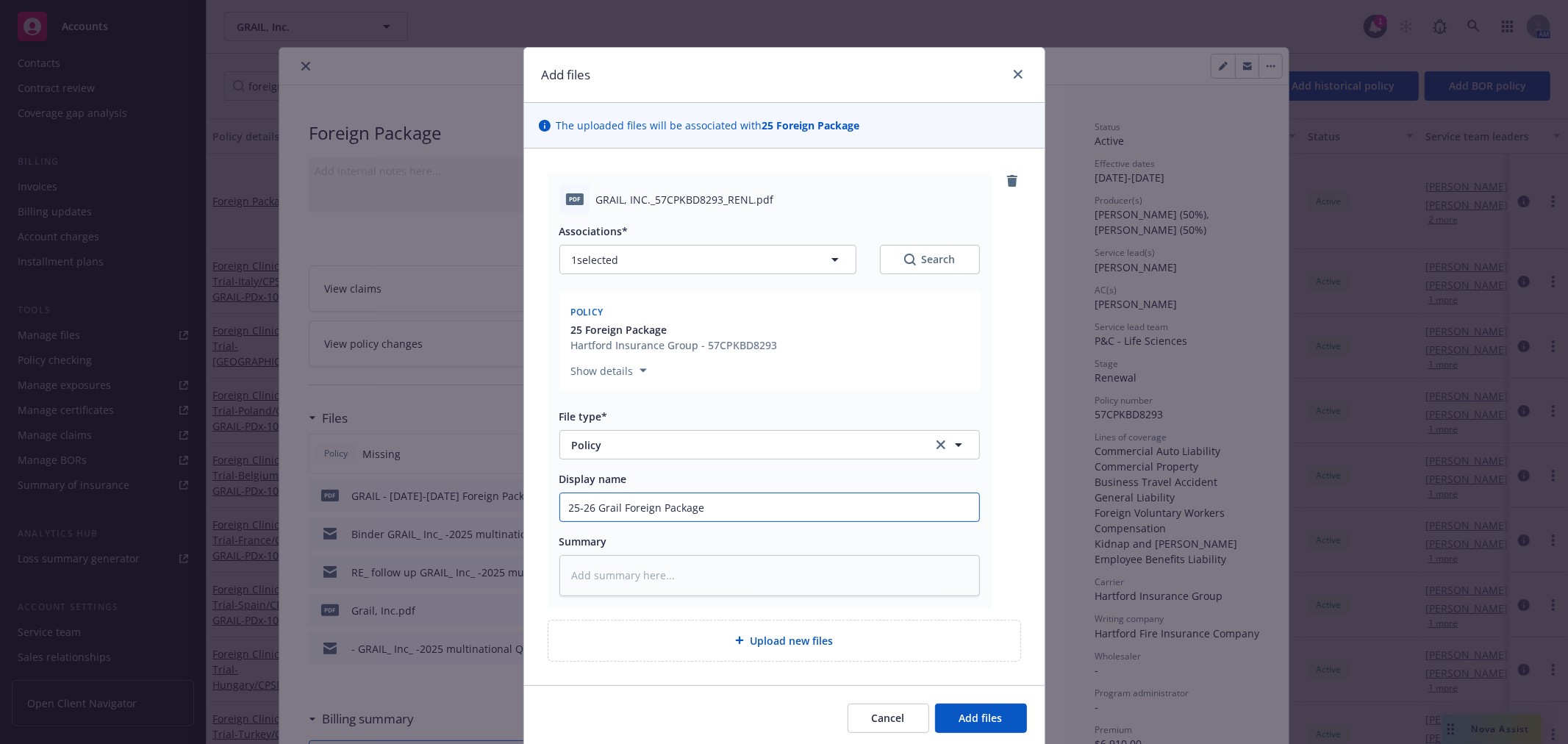
type input "25-26 Grail Foreign Package"
type textarea "x"
type input "25-26 Grail Foreign Package P"
type textarea "x"
type input "25-26 Grail Foreign Package Po"
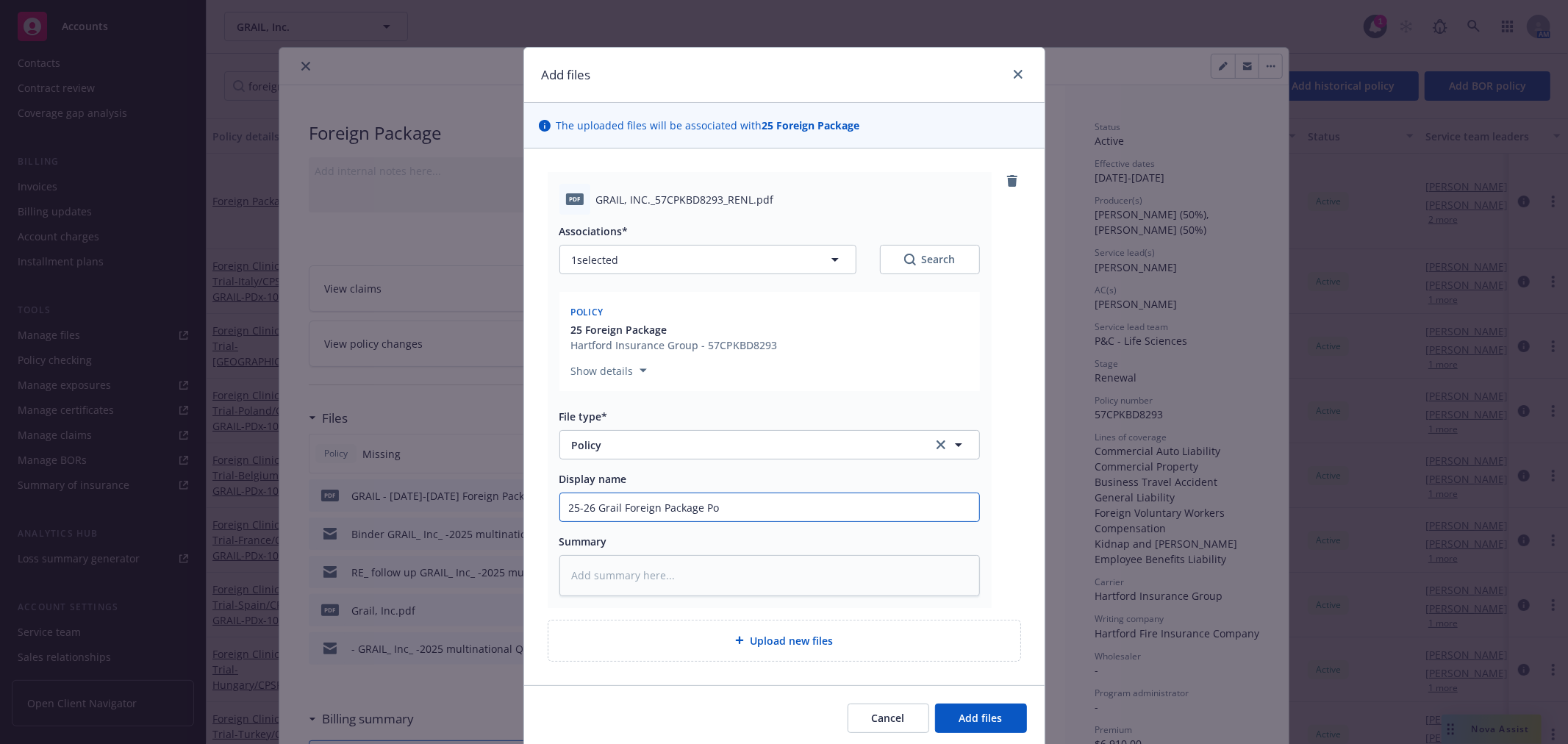
type textarea "x"
type input "25-26 Grail Foreign Package Pol"
type textarea "x"
type input "25-26 Grail Foreign Package Poli"
type textarea "x"
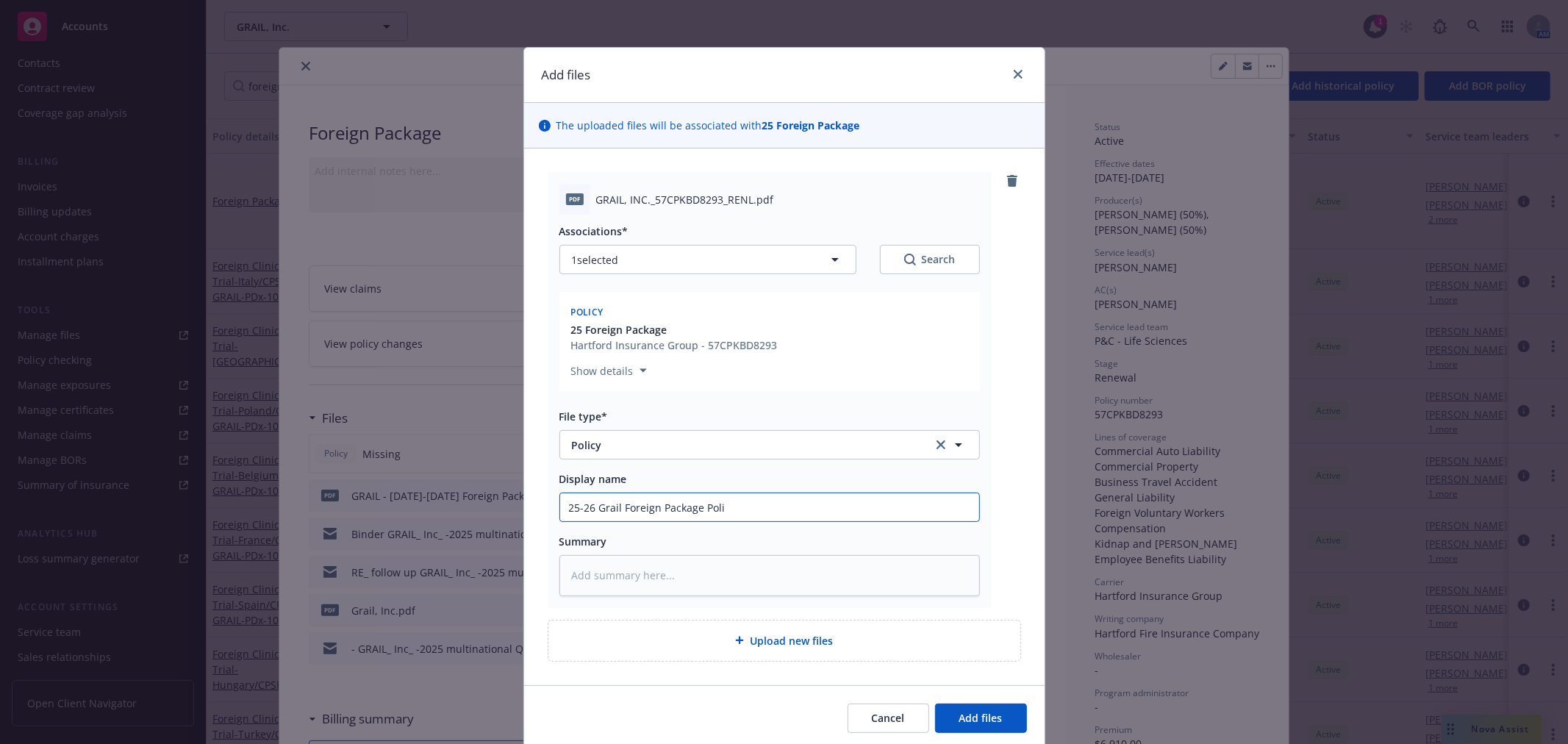
type input "25-26 Grail Foreign Package Polic"
type textarea "x"
type input "25-26 Grail Foreign Package Policy"
click at [976, 714] on span "Add files" at bounding box center [981, 718] width 44 height 14
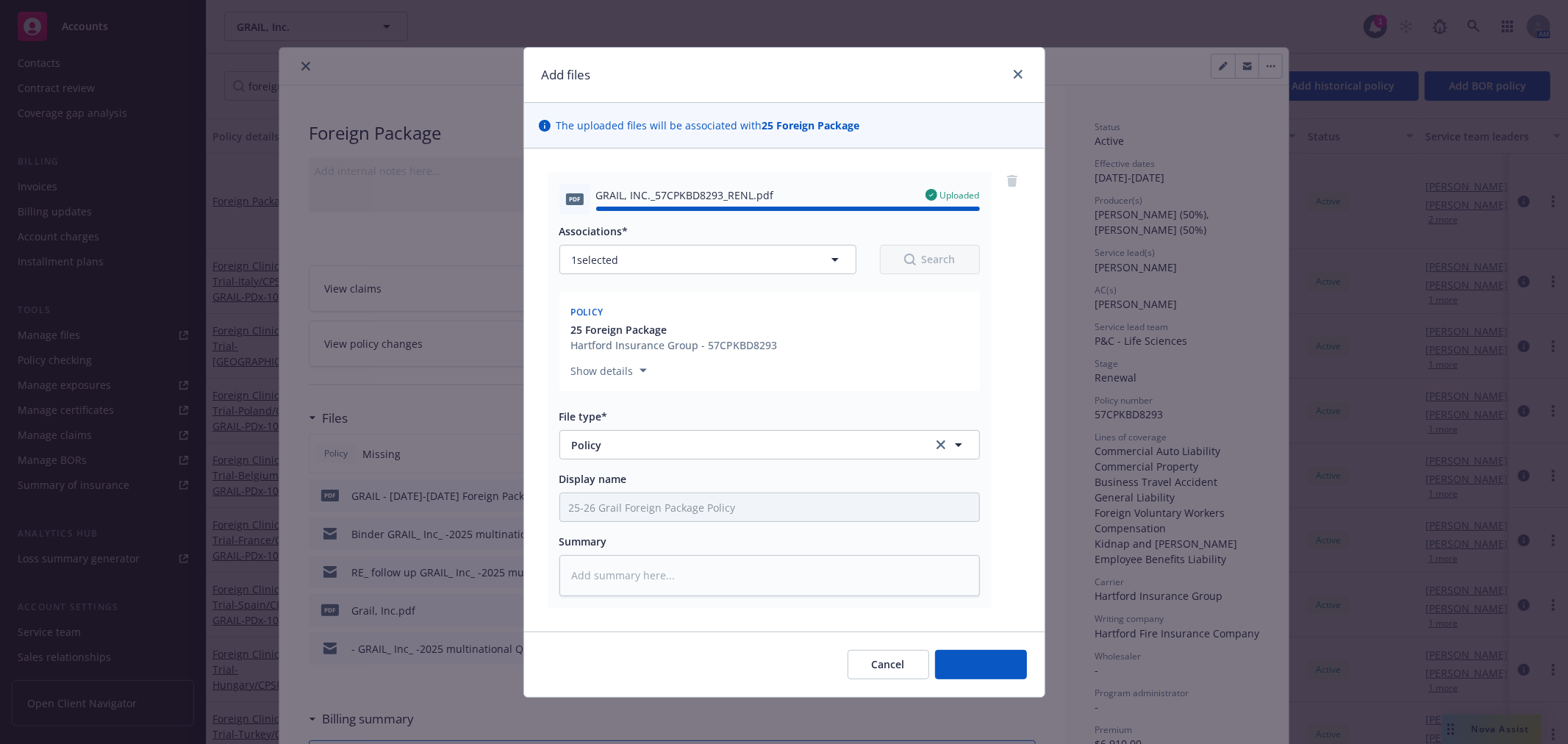
type textarea "x"
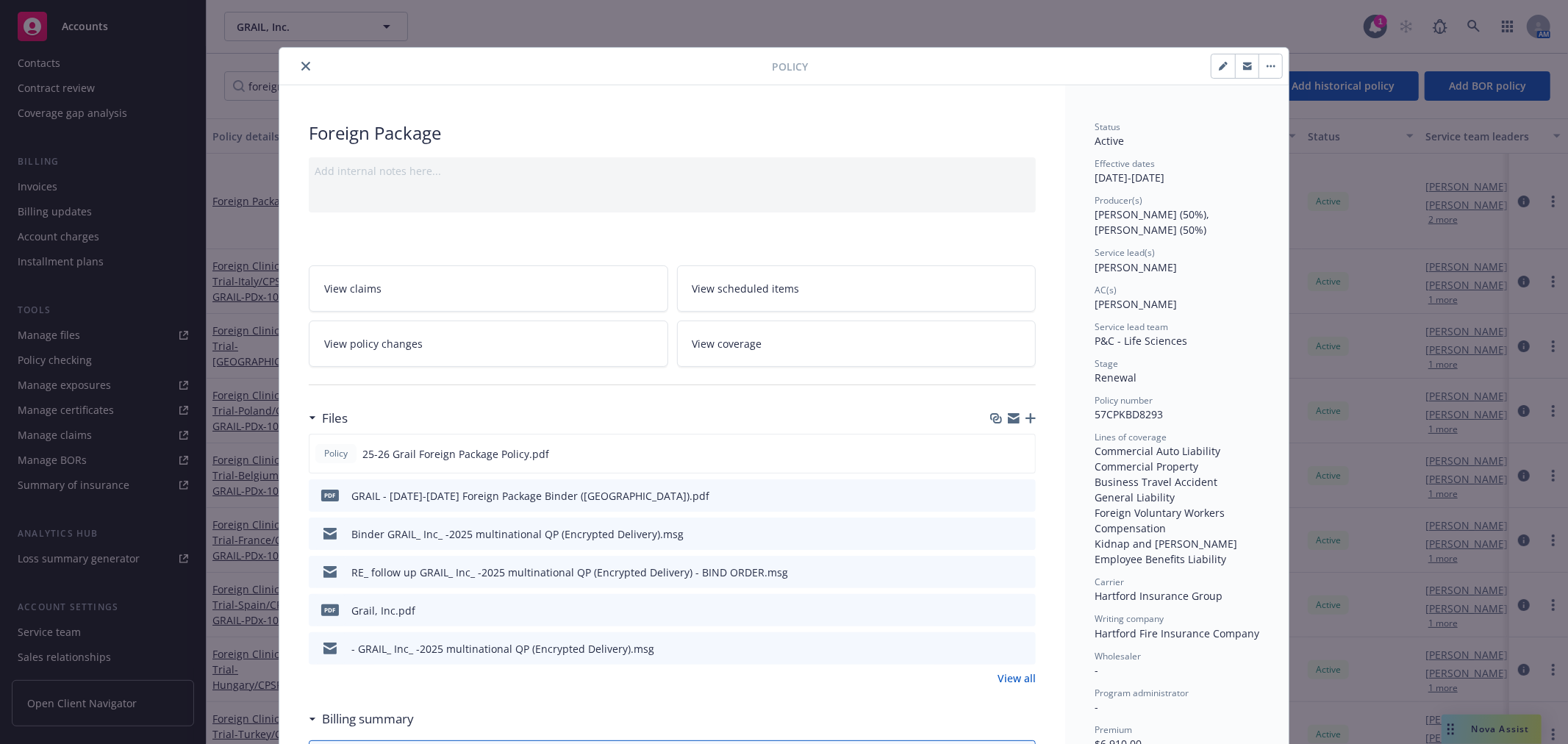
drag, startPoint x: 298, startPoint y: 65, endPoint x: 285, endPoint y: 88, distance: 26.4
click at [302, 65] on icon "close" at bounding box center [306, 66] width 9 height 9
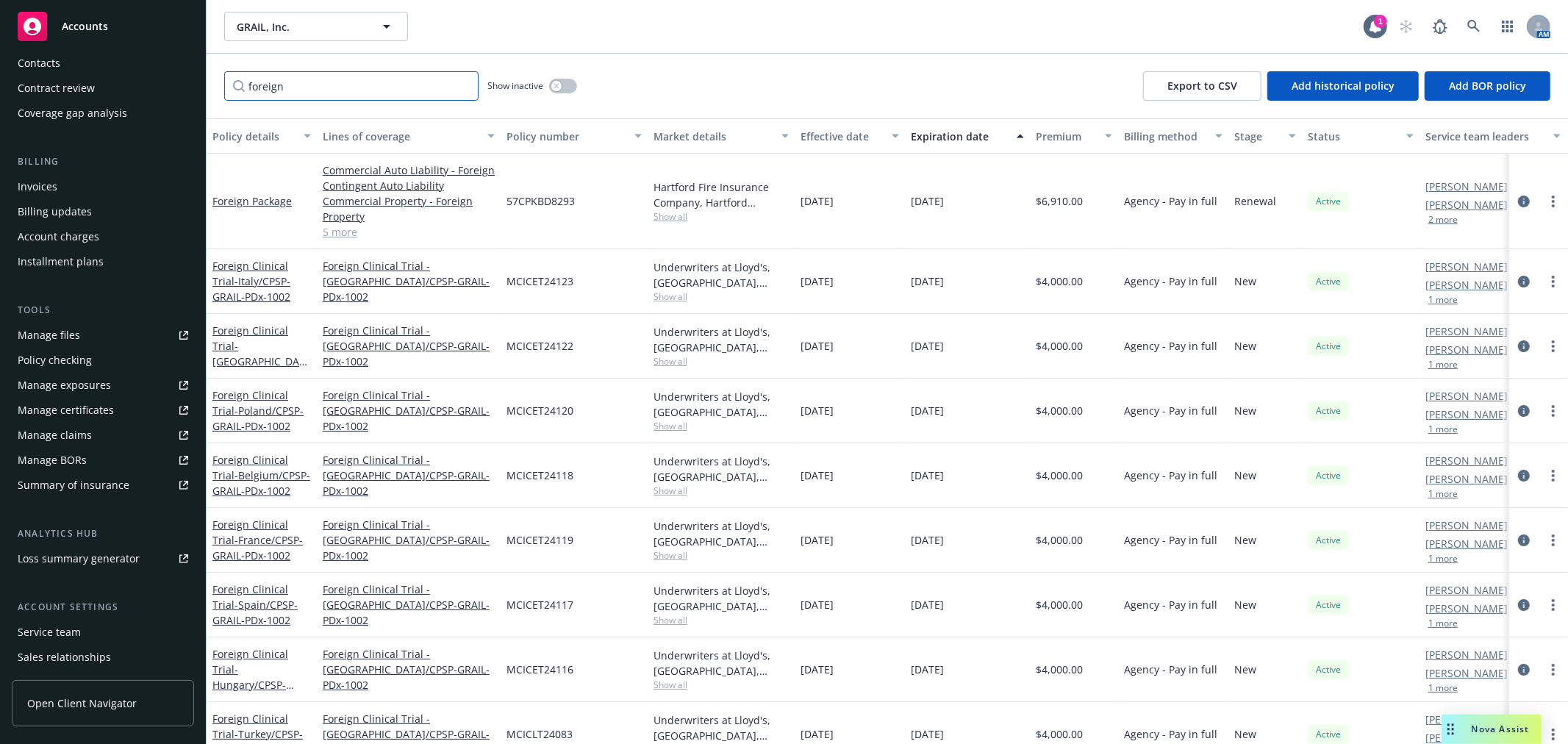
drag, startPoint x: 297, startPoint y: 90, endPoint x: 158, endPoint y: 83, distance: 139.2
click at [158, 83] on div "Accounts Overview Coverage Policies Policy changes SSC Cases Quoting plans Cont…" at bounding box center [784, 372] width 1568 height 744
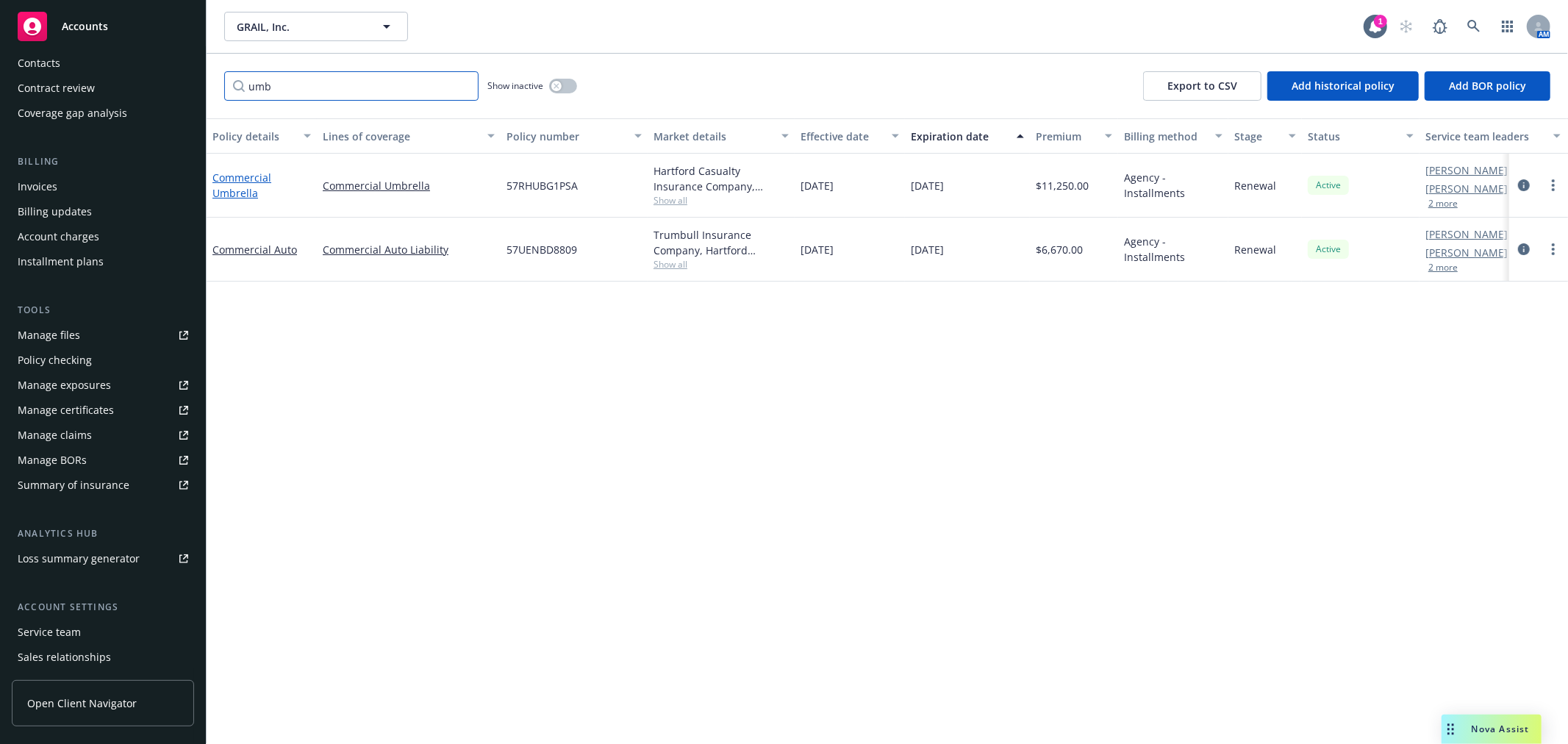
type input "umb"
click at [232, 177] on link "Commercial Umbrella" at bounding box center [242, 185] width 59 height 29
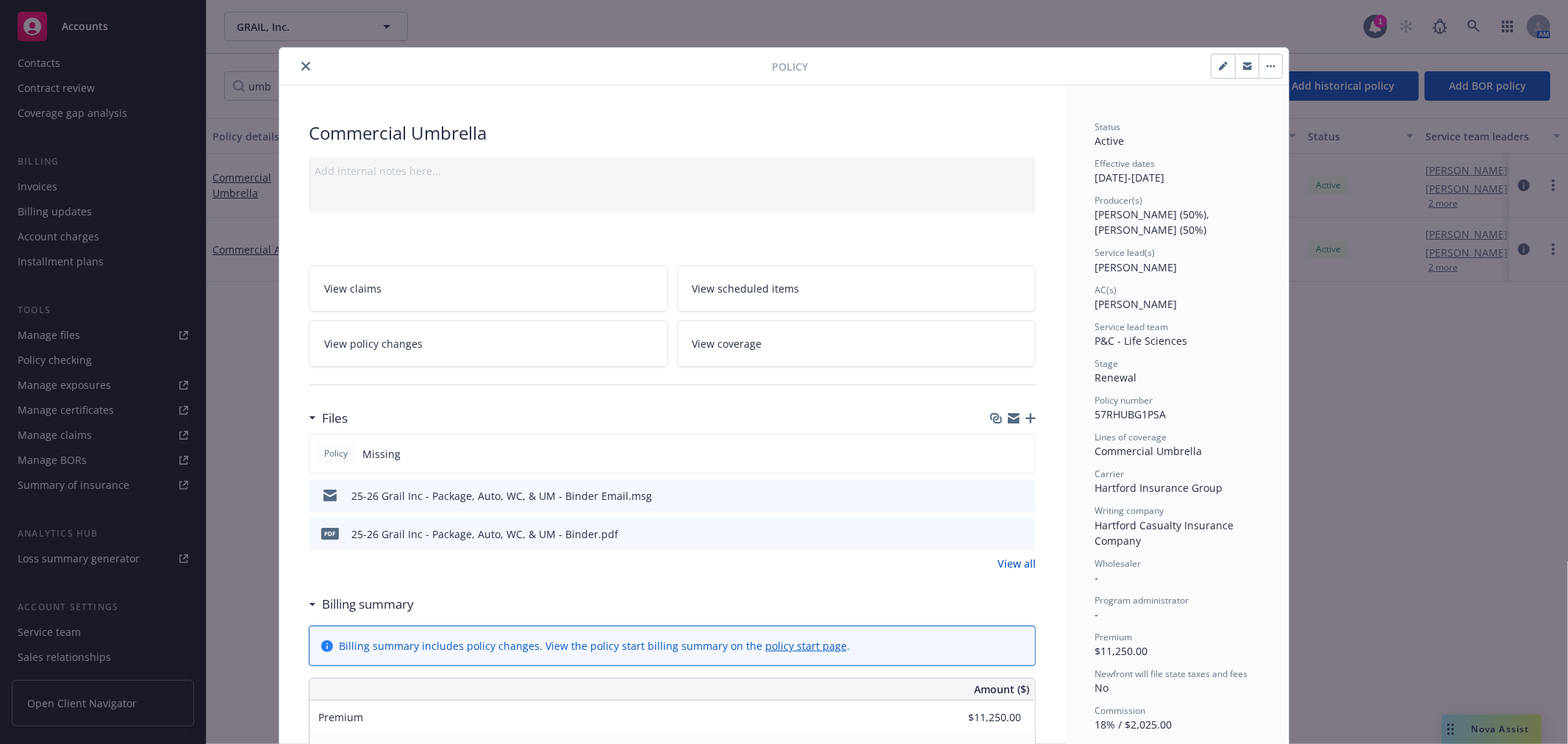
click at [1029, 410] on div "Files" at bounding box center [672, 418] width 727 height 31
click at [1025, 416] on icon "button" at bounding box center [1031, 418] width 10 height 10
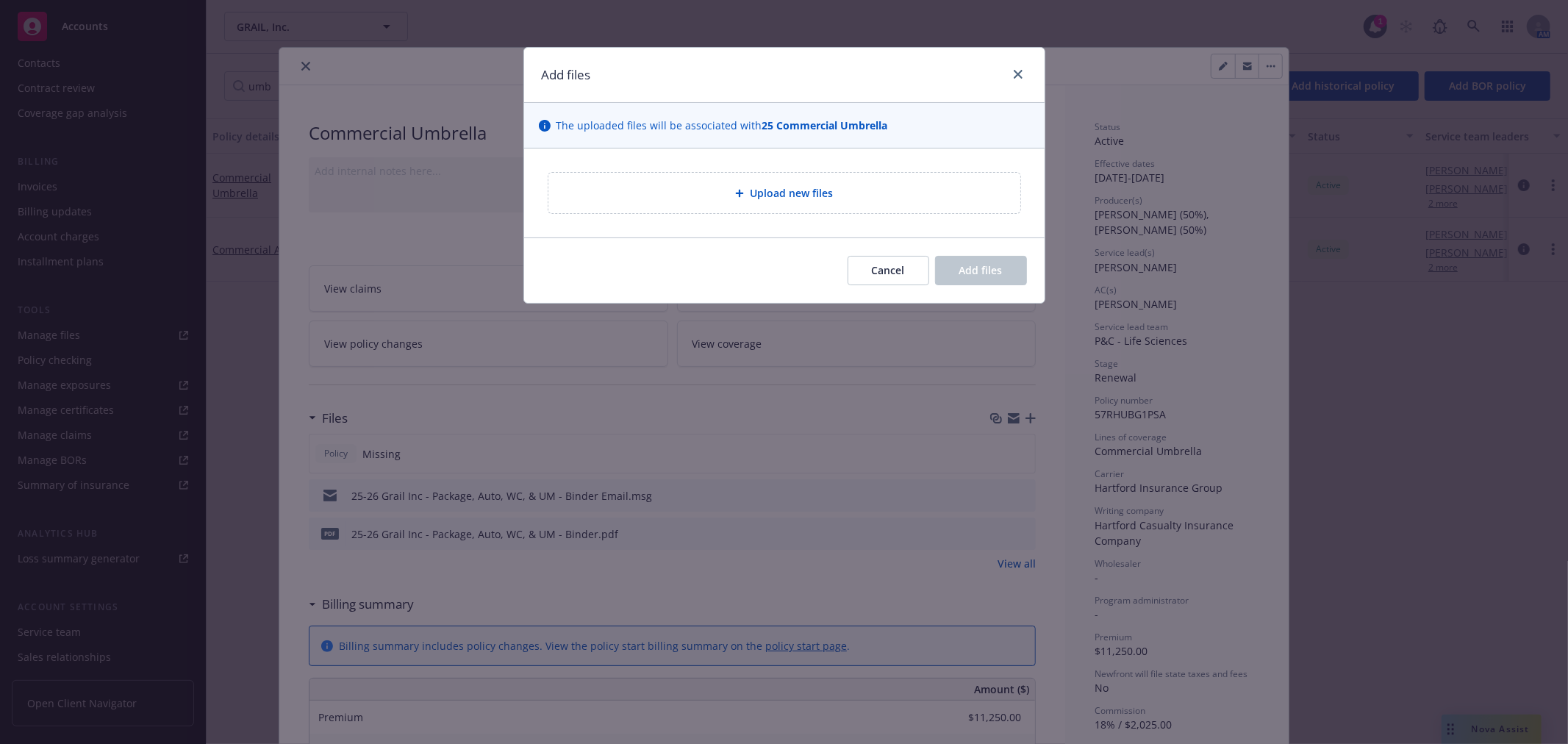
type textarea "x"
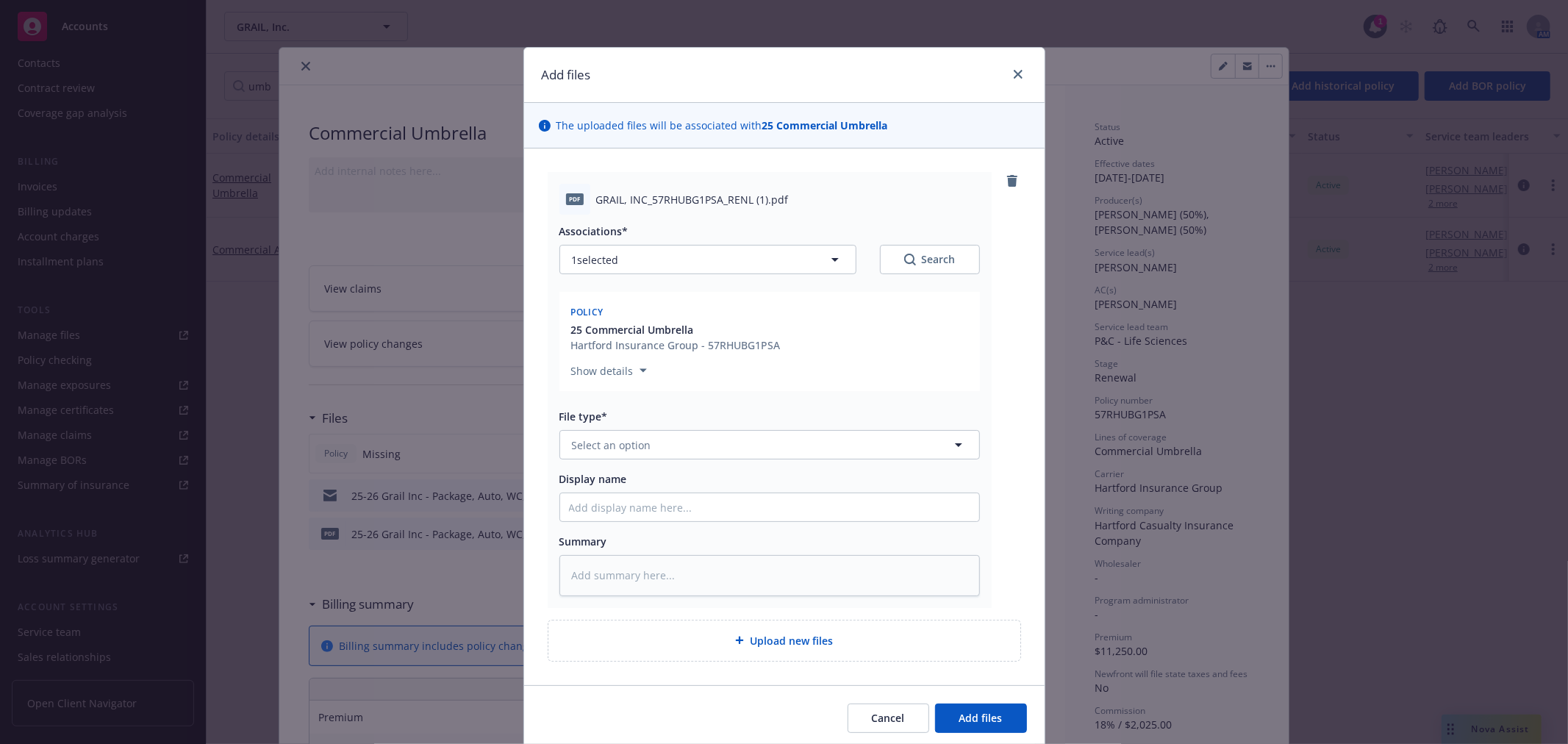
click at [651, 460] on div "Associations* 1 selected Search Policy 25 Commercial Umbrella Hartford Insuranc…" at bounding box center [770, 405] width 420 height 381
click at [655, 445] on button "Select an option" at bounding box center [770, 444] width 420 height 29
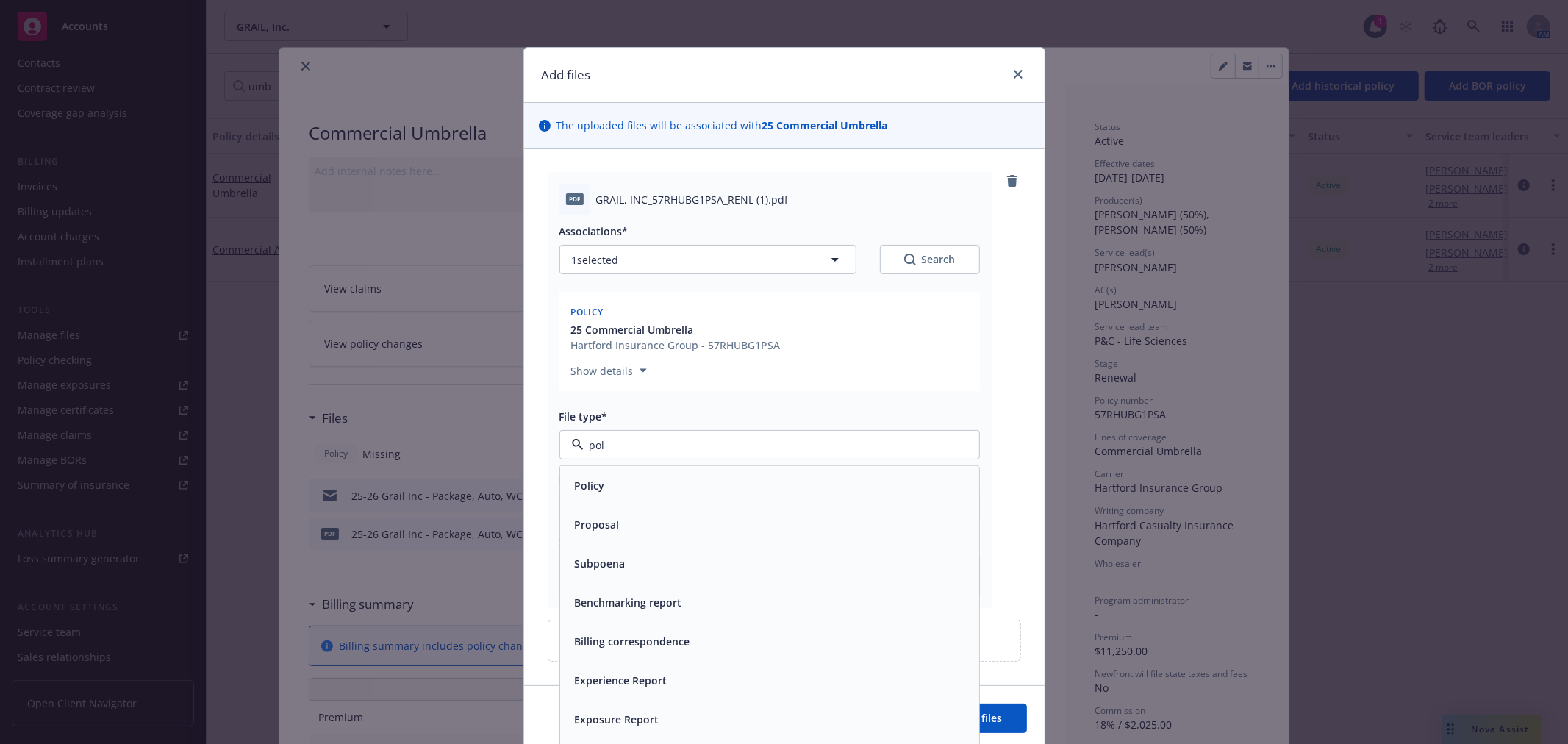
type input "poli"
click at [606, 489] on div "Policy" at bounding box center [770, 485] width 402 height 21
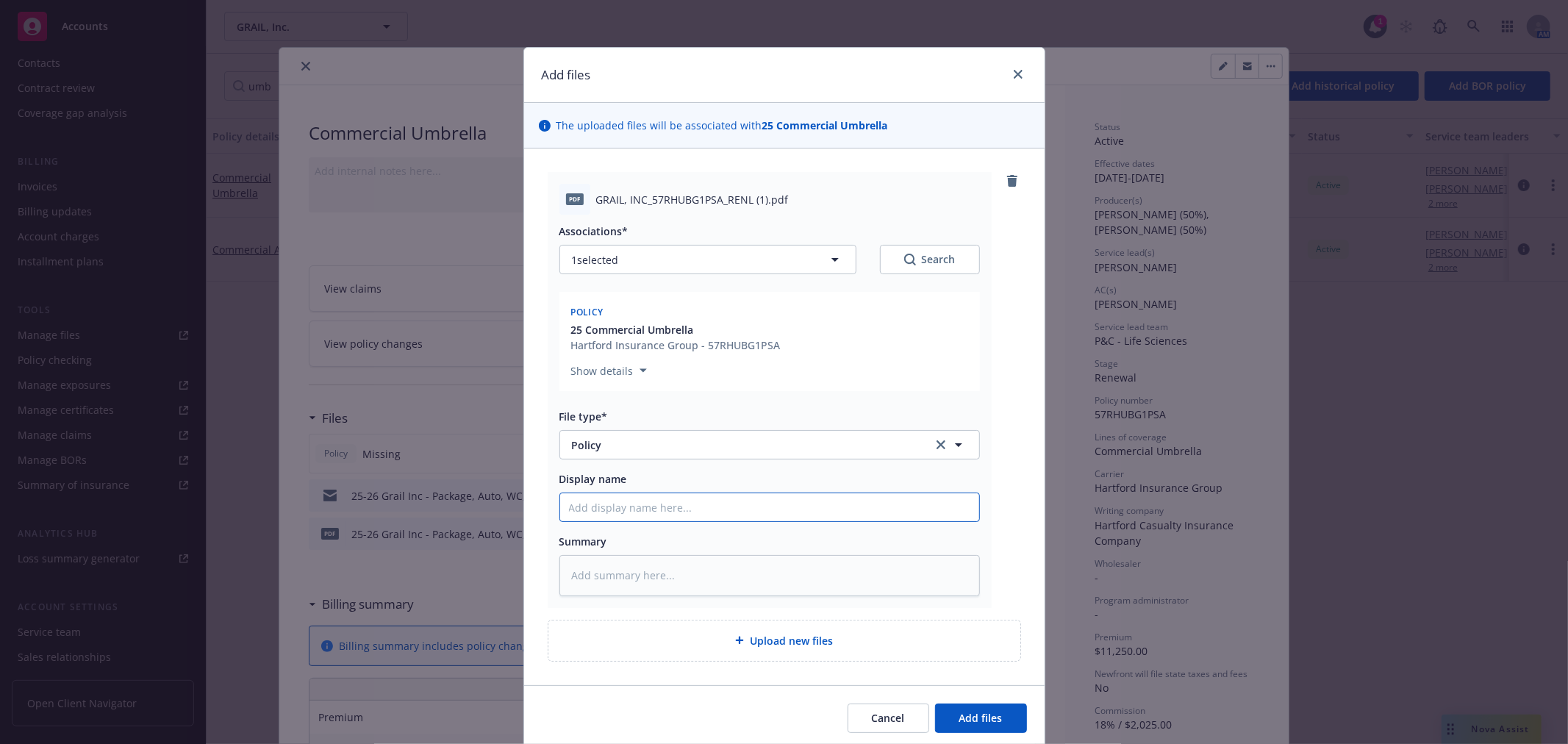
click at [608, 501] on input "Display name" at bounding box center [770, 507] width 419 height 28
type textarea "x"
type input "2"
type textarea "x"
type input "25"
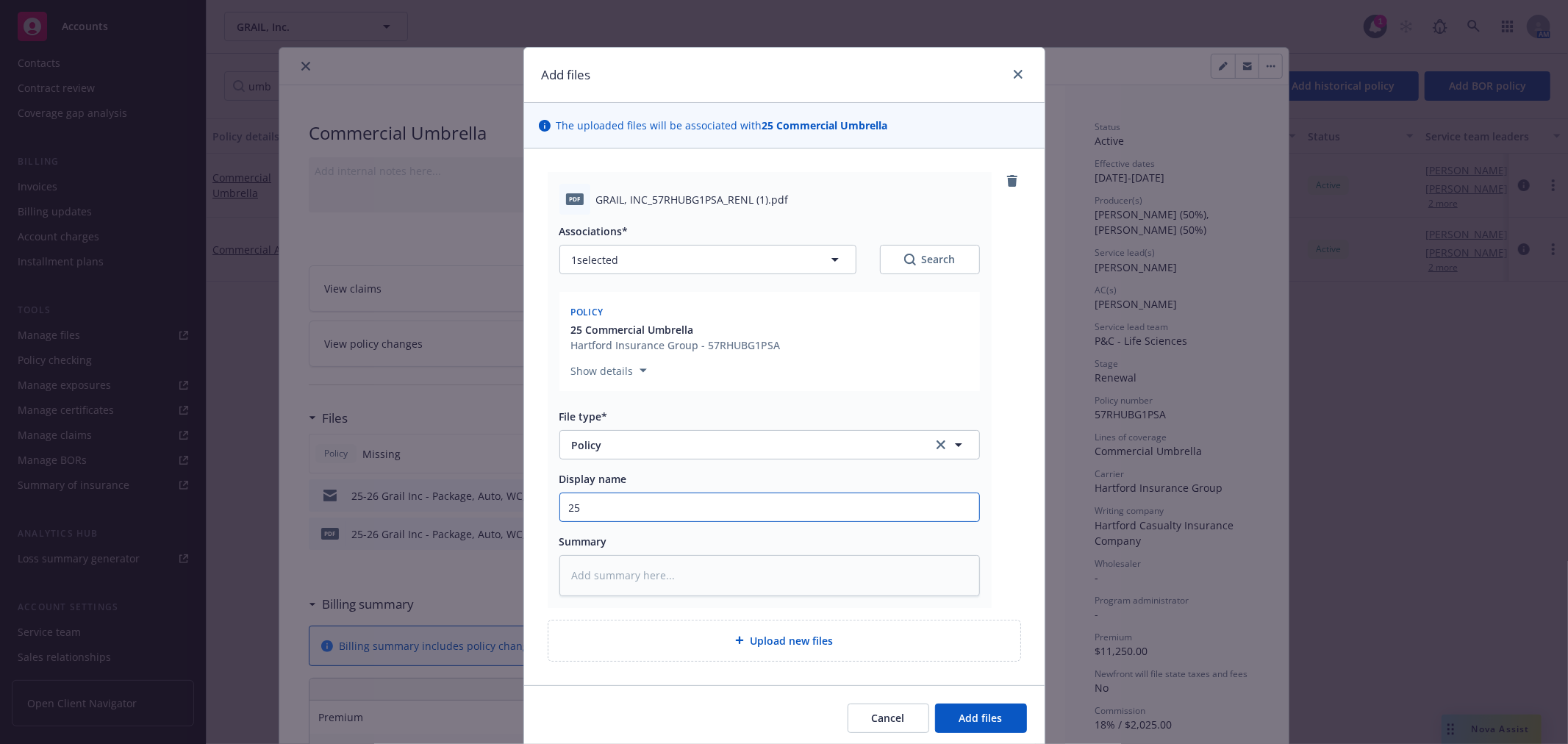
type textarea "x"
type input "25-"
type textarea "x"
type input "25-2"
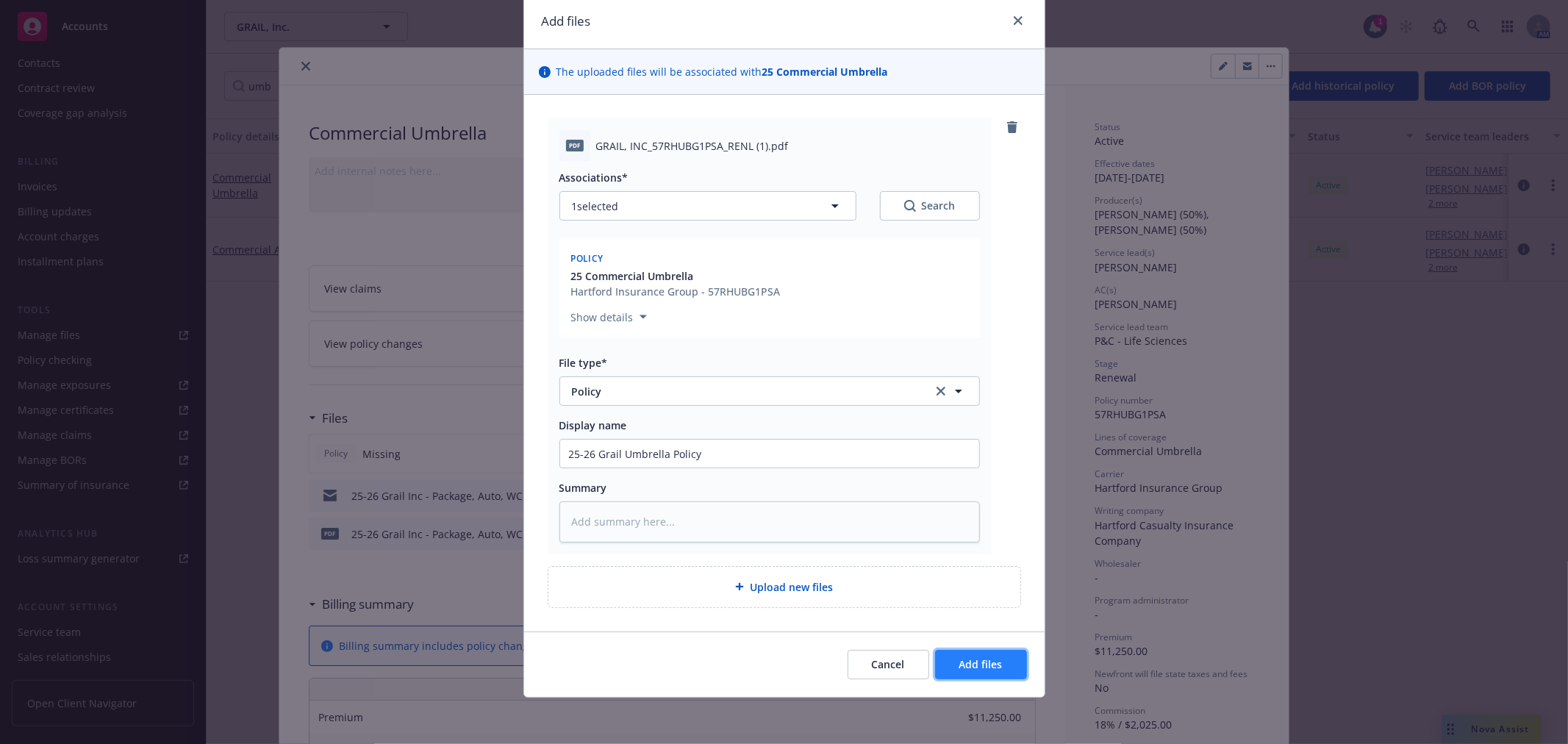
click at [966, 663] on span "Add files" at bounding box center [981, 664] width 44 height 14
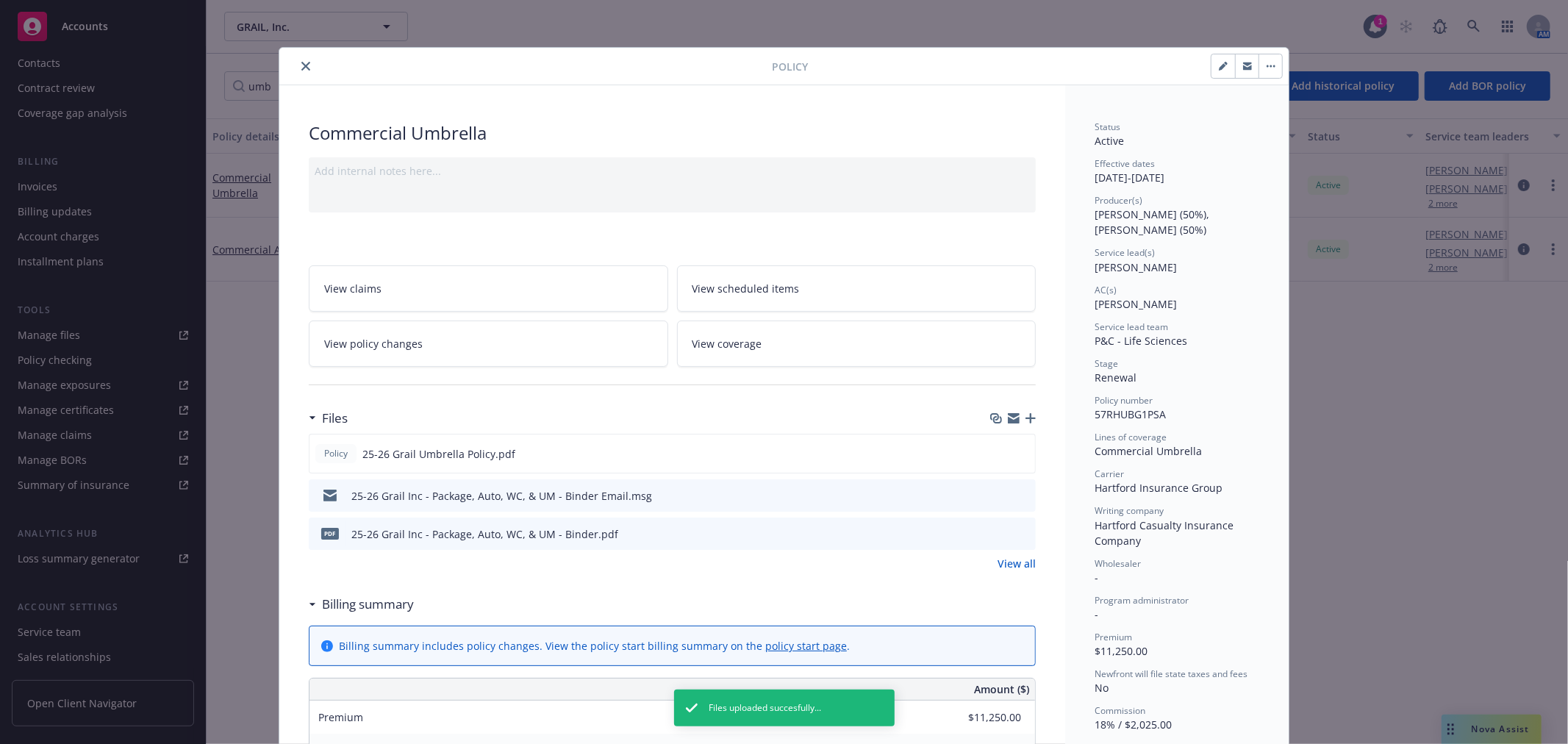
click at [302, 64] on icon "close" at bounding box center [306, 66] width 9 height 9
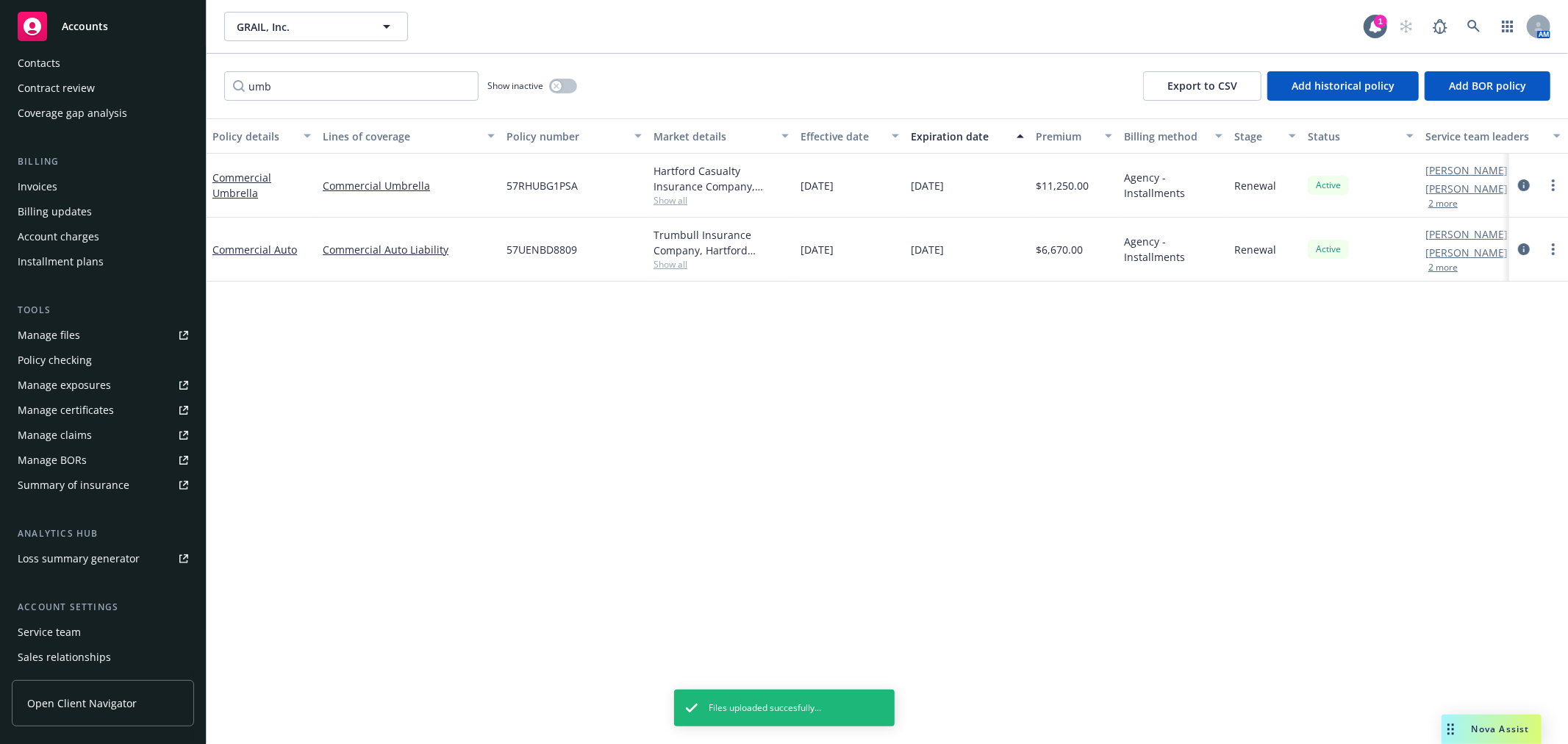
click at [303, 63] on div "umb Show inactive Export to CSV Add historical policy Add BOR policy" at bounding box center [887, 86] width 1361 height 65
drag, startPoint x: 291, startPoint y: 91, endPoint x: 140, endPoint y: 81, distance: 151.3
click at [140, 81] on div "Accounts Overview Coverage Policies Policy changes SSC Cases Quoting plans Cont…" at bounding box center [784, 372] width 1568 height 744
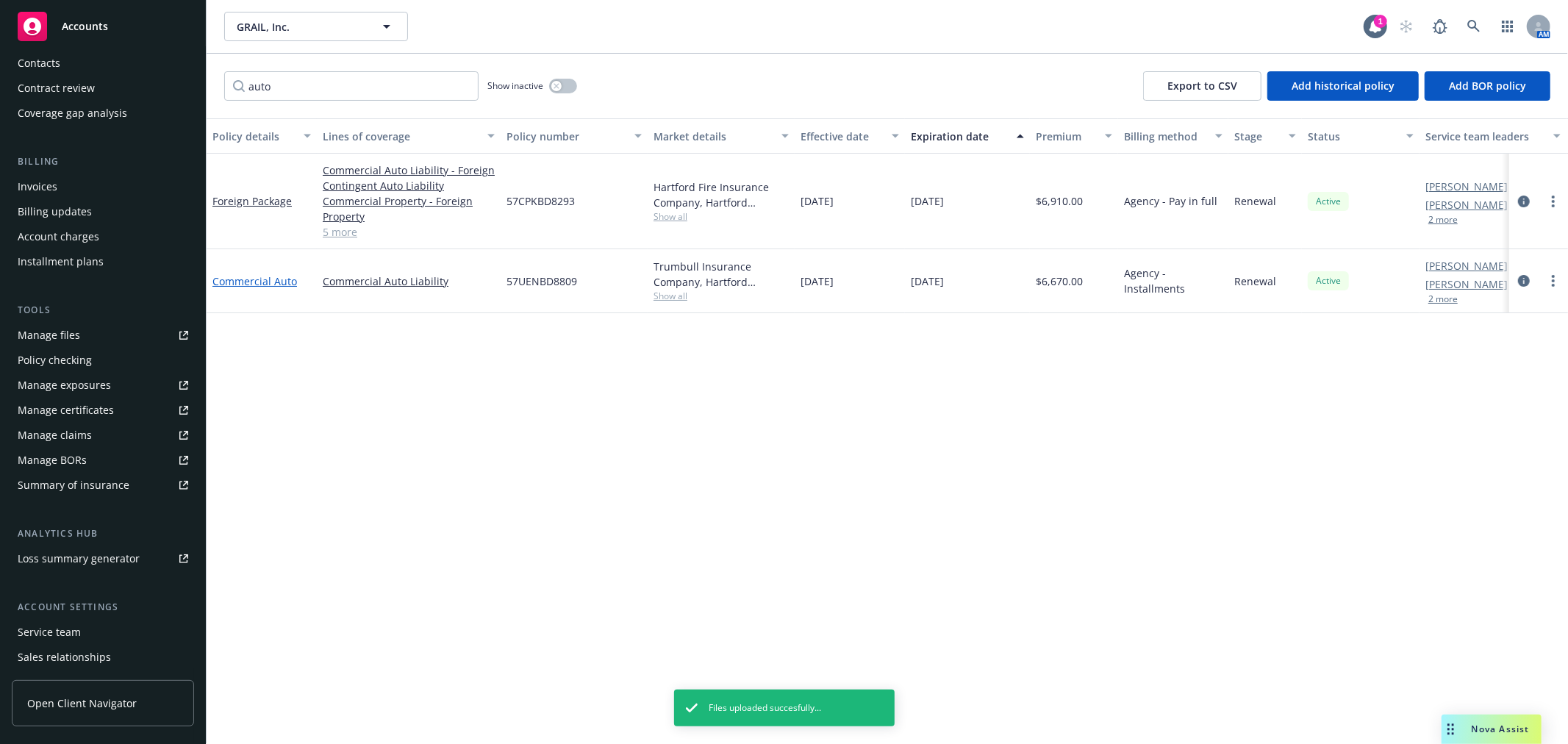
click at [250, 275] on link "Commercial Auto" at bounding box center [255, 281] width 85 height 14
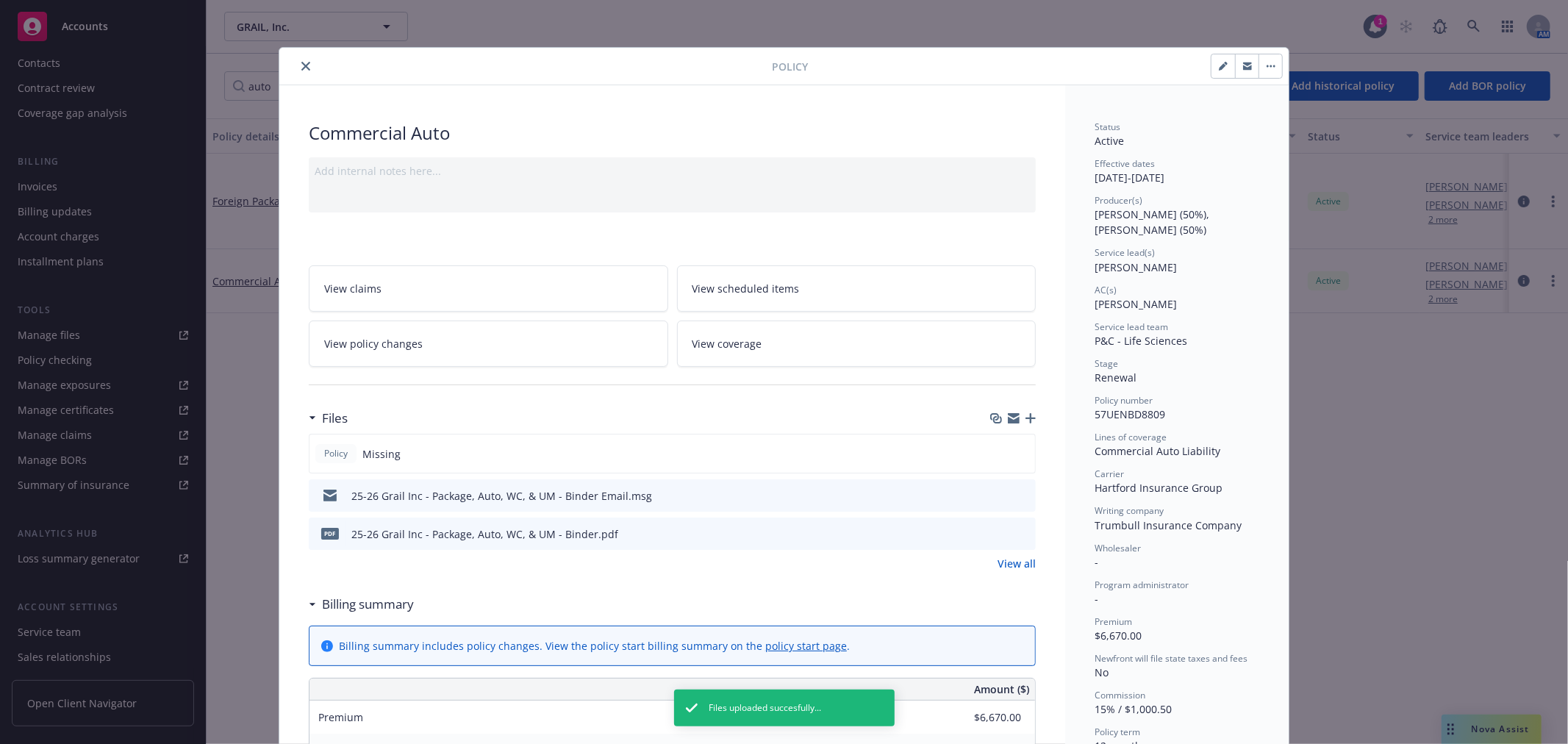
click at [1025, 413] on icon "button" at bounding box center [1031, 418] width 10 height 10
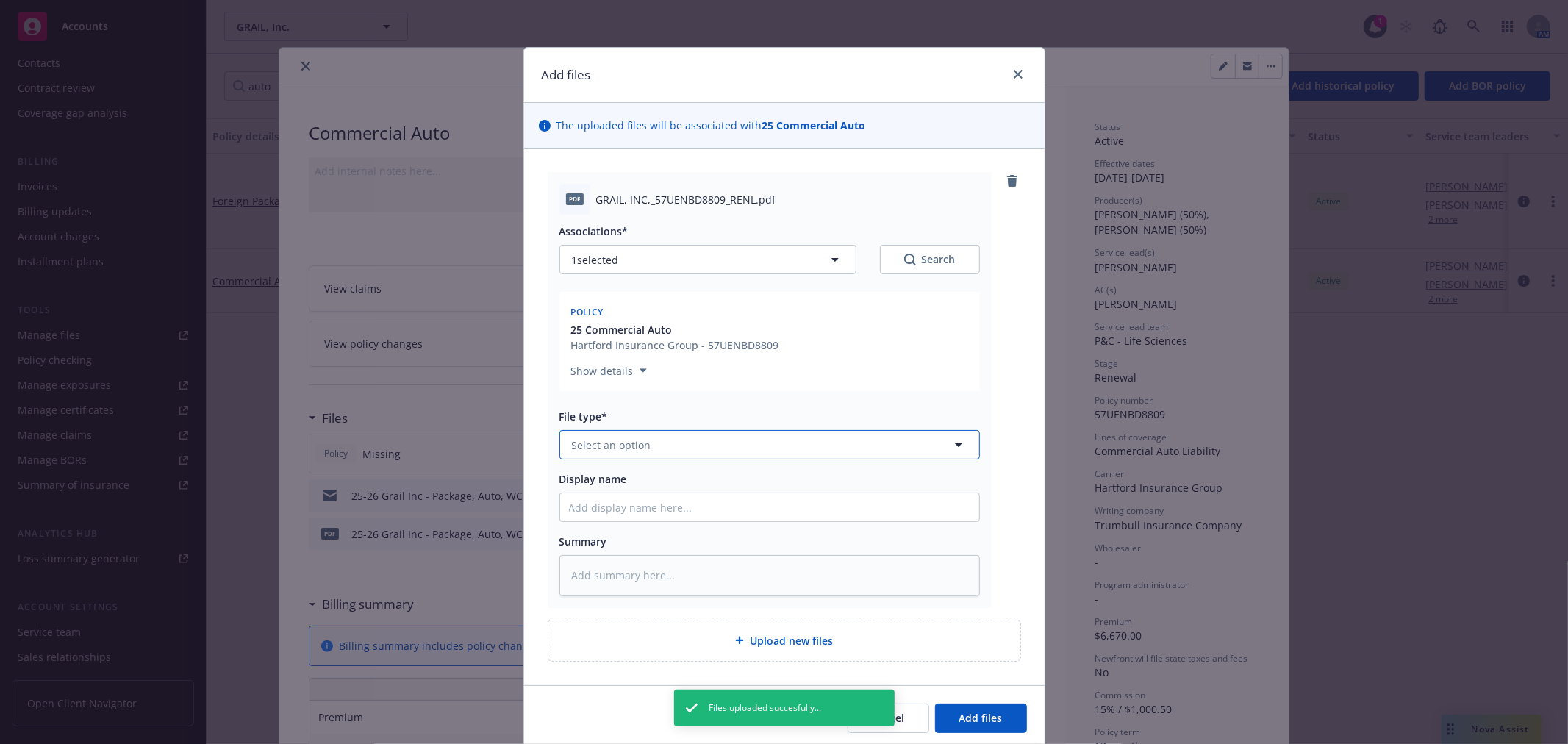
click at [590, 437] on span "Select an option" at bounding box center [611, 445] width 79 height 15
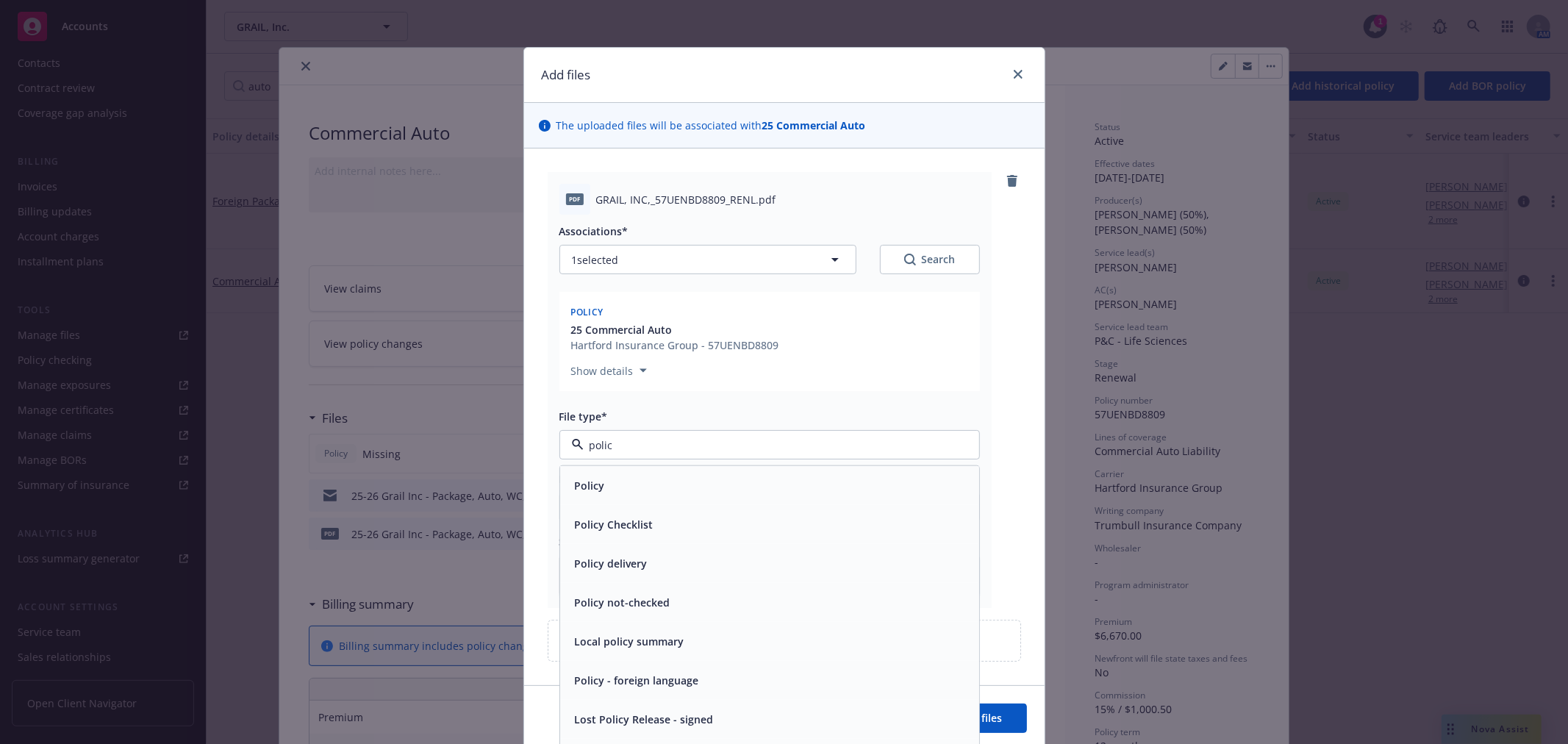
click at [612, 483] on div "Policy" at bounding box center [770, 485] width 402 height 21
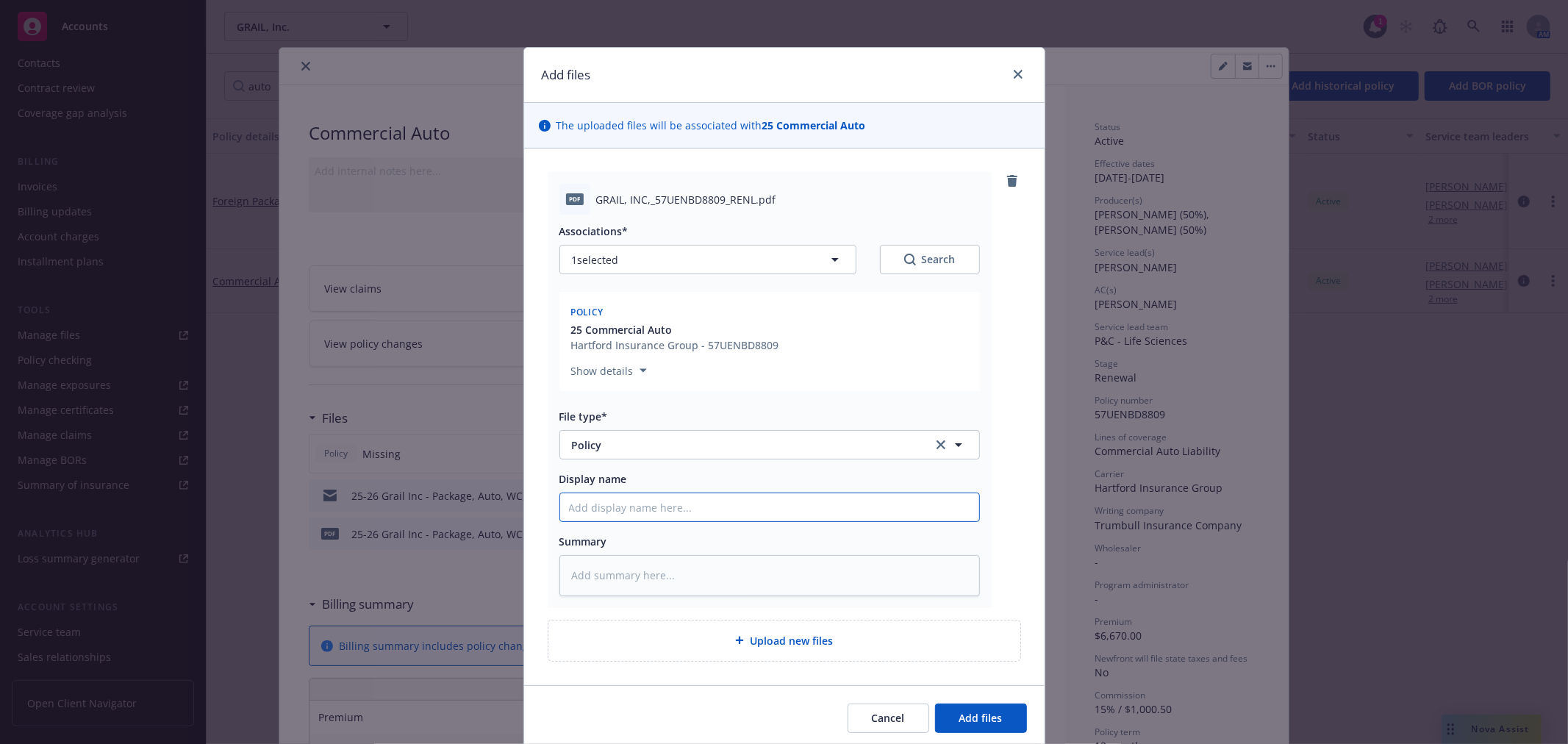
click at [623, 507] on input "Display name" at bounding box center [770, 507] width 419 height 28
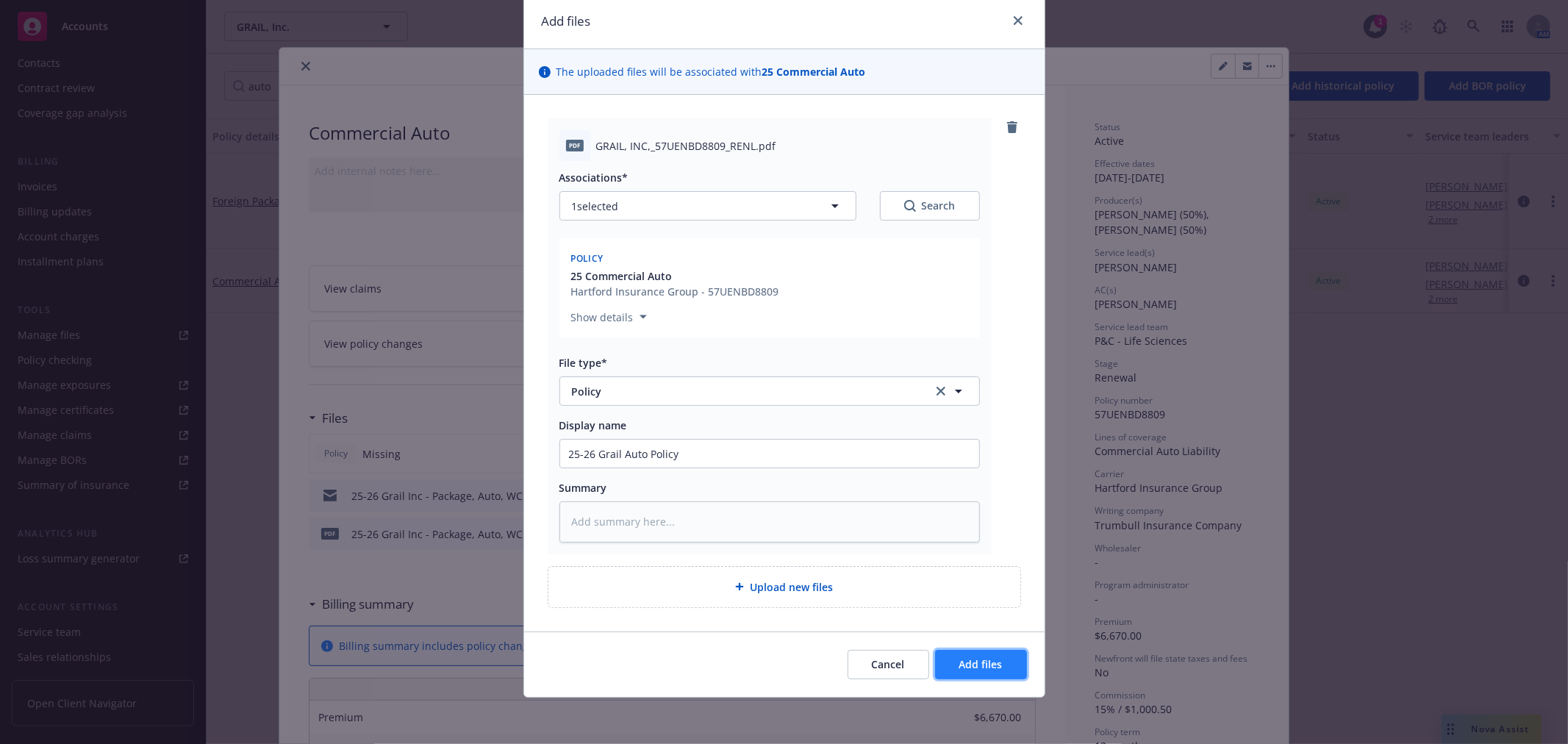
click at [988, 658] on span "Add files" at bounding box center [981, 664] width 44 height 14
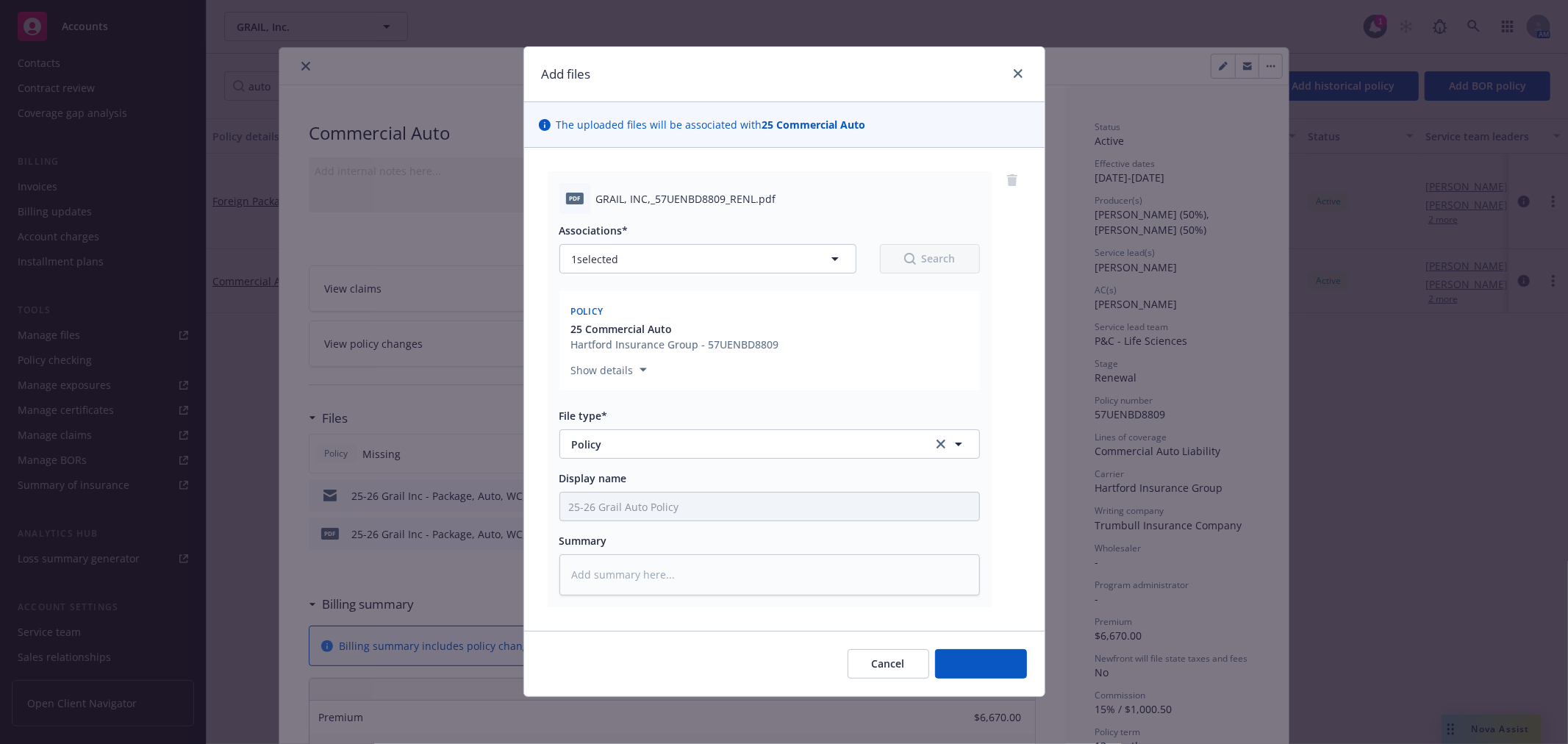
scroll to position [1, 0]
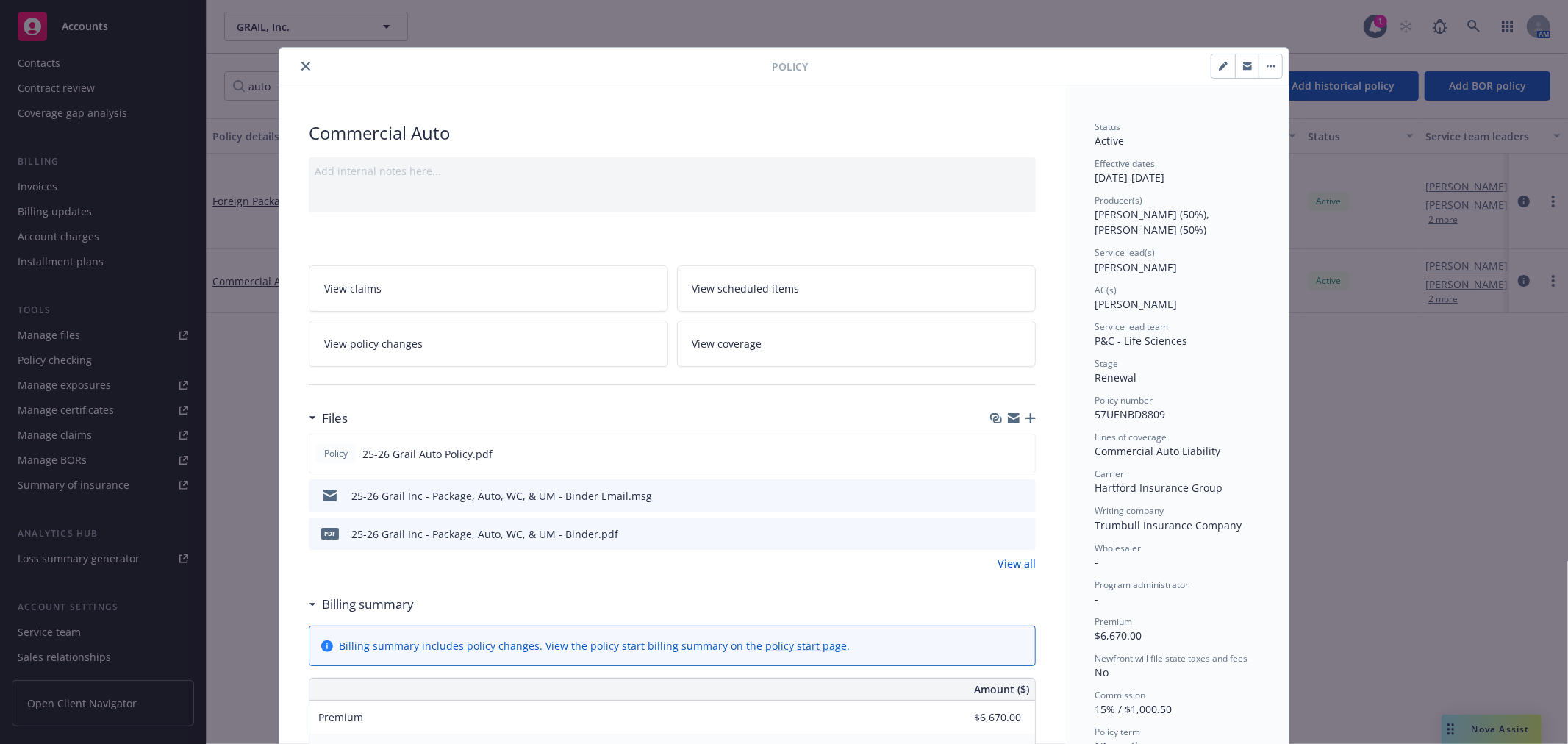
drag, startPoint x: 297, startPoint y: 62, endPoint x: 305, endPoint y: 69, distance: 10.6
click at [302, 62] on icon "close" at bounding box center [306, 66] width 9 height 9
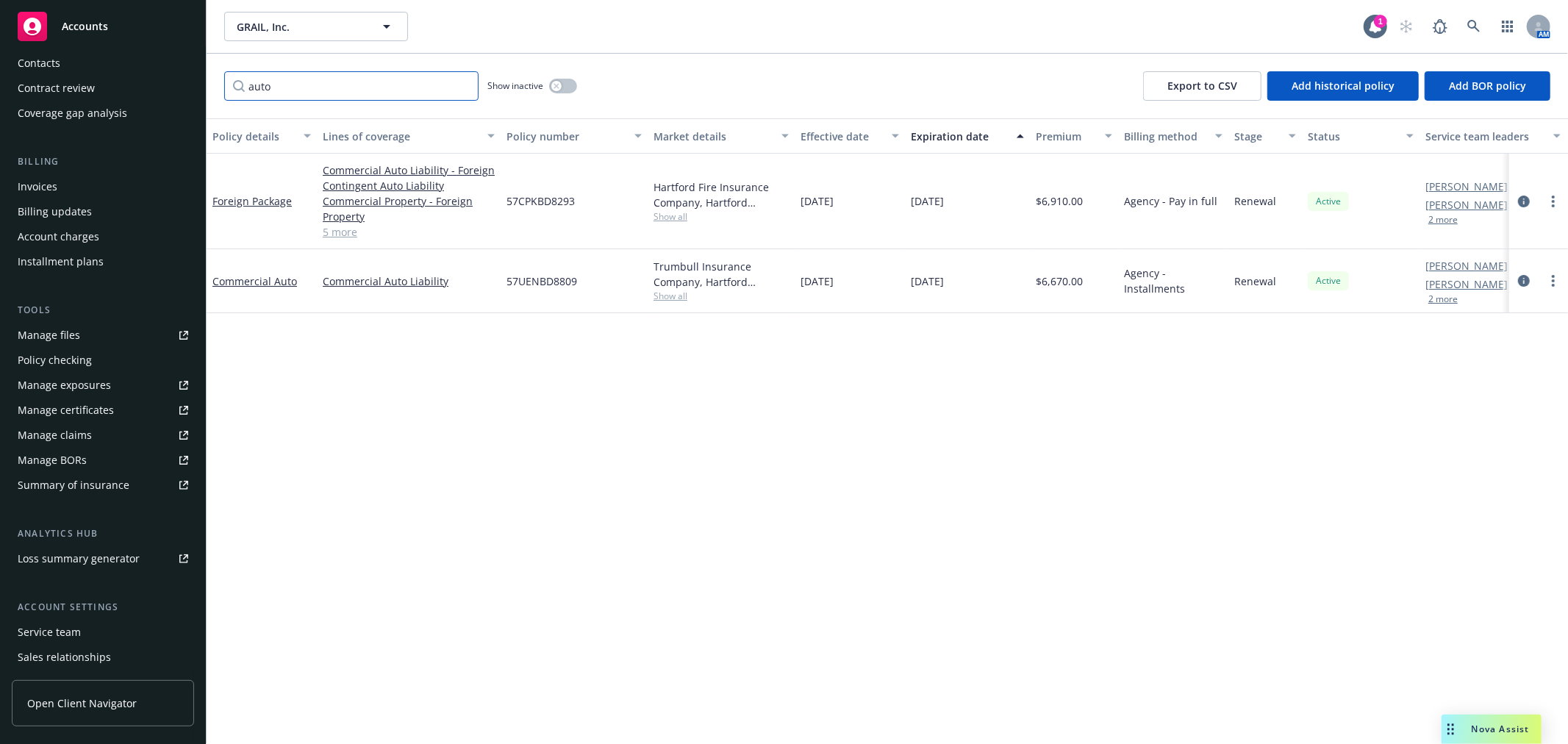
drag, startPoint x: 291, startPoint y: 92, endPoint x: 113, endPoint y: 96, distance: 178.0
click at [113, 96] on div "Accounts Overview Coverage Policies Policy changes SSC Cases Quoting plans Cont…" at bounding box center [784, 372] width 1568 height 744
click at [222, 278] on link "Commercial Package" at bounding box center [242, 281] width 59 height 29
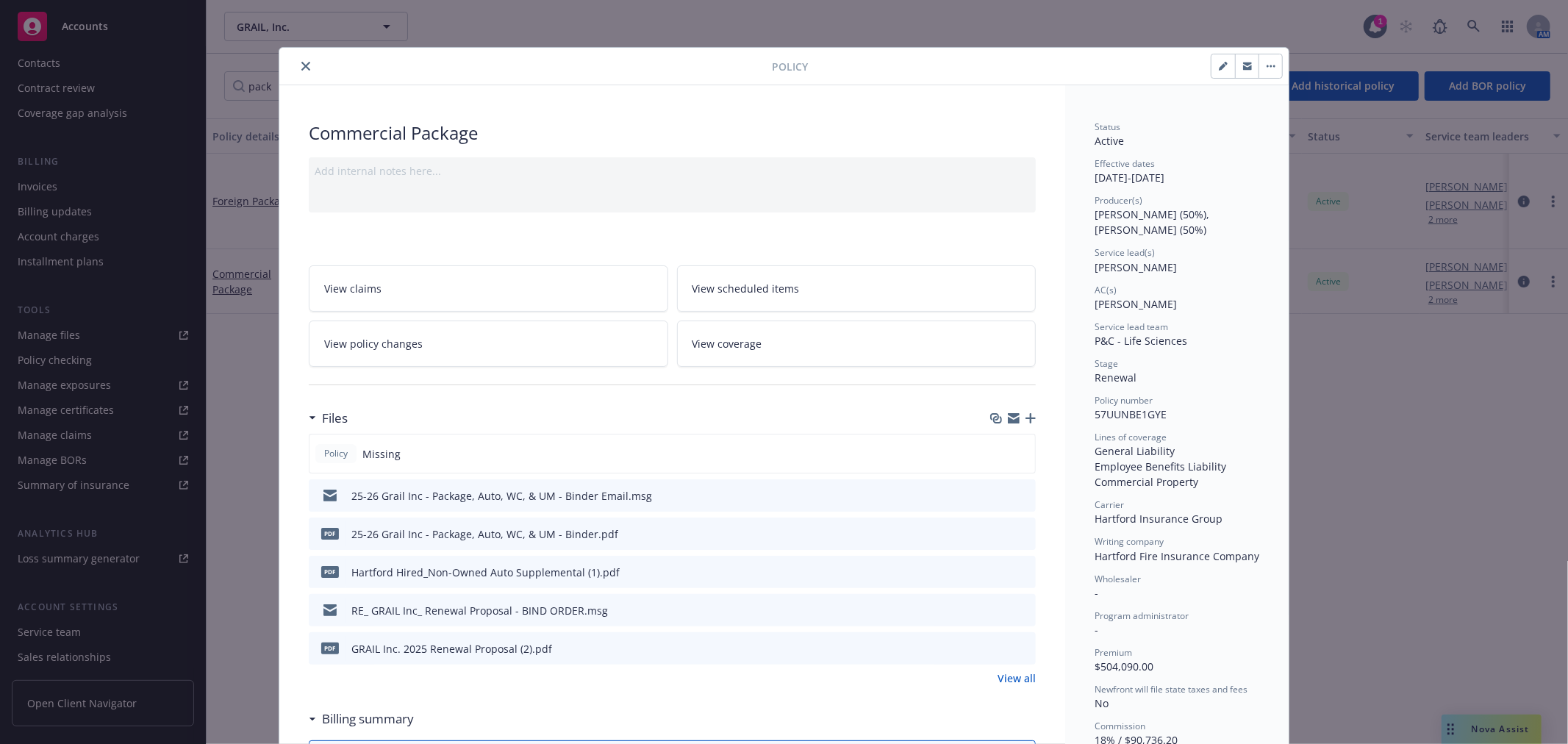
click at [1025, 420] on icon "button" at bounding box center [1031, 418] width 10 height 10
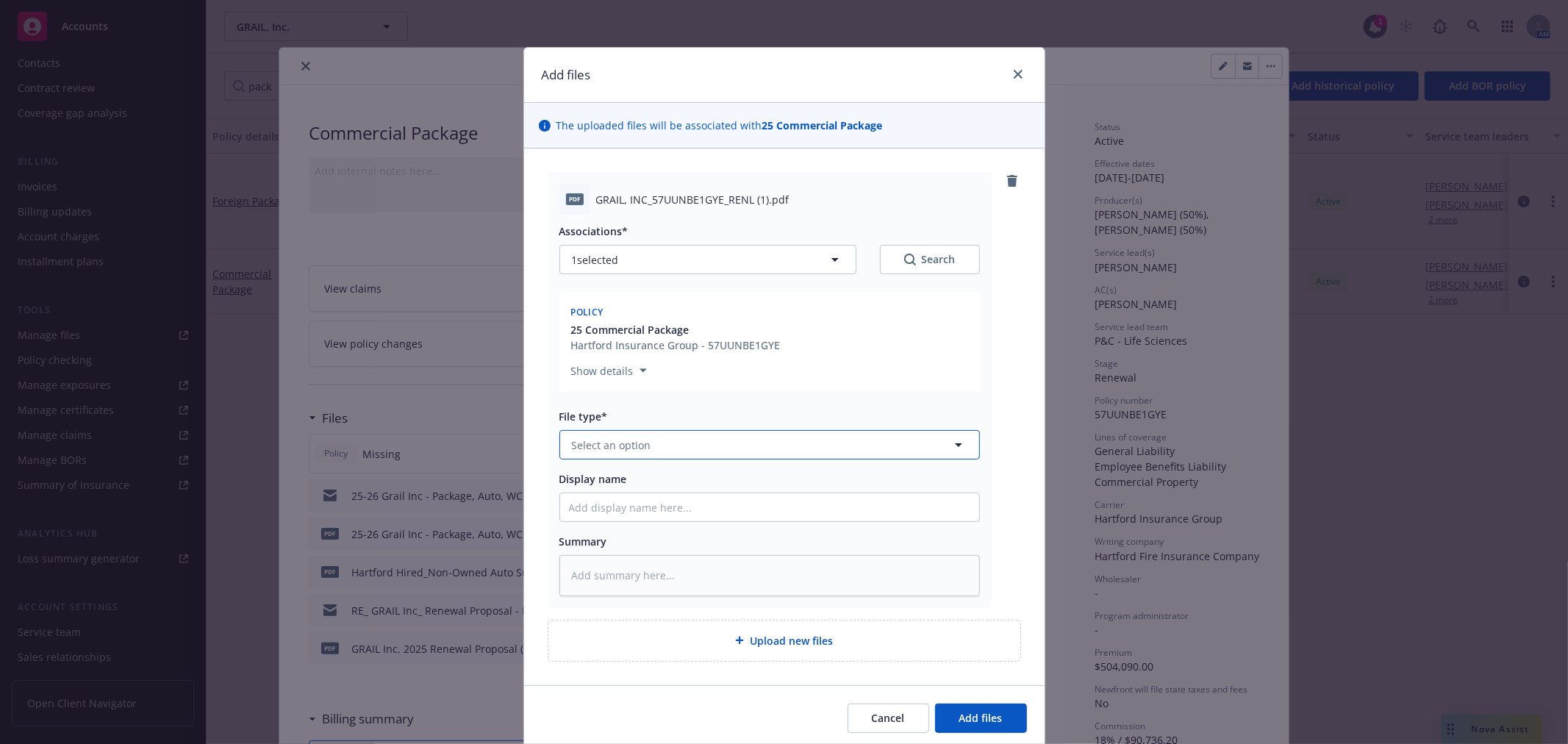
click at [686, 431] on button "Select an option" at bounding box center [770, 444] width 420 height 29
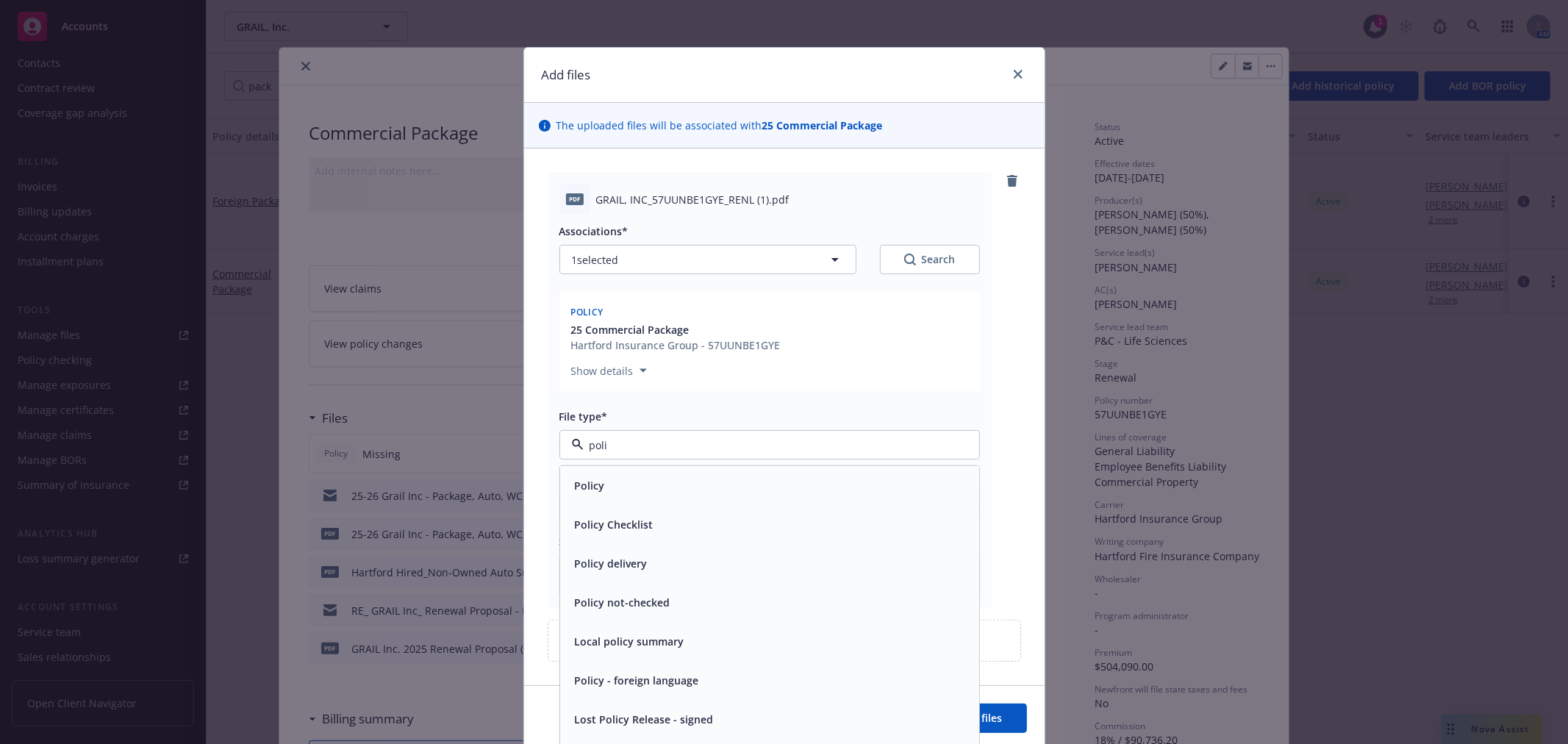
click at [677, 481] on div "Policy" at bounding box center [770, 485] width 402 height 21
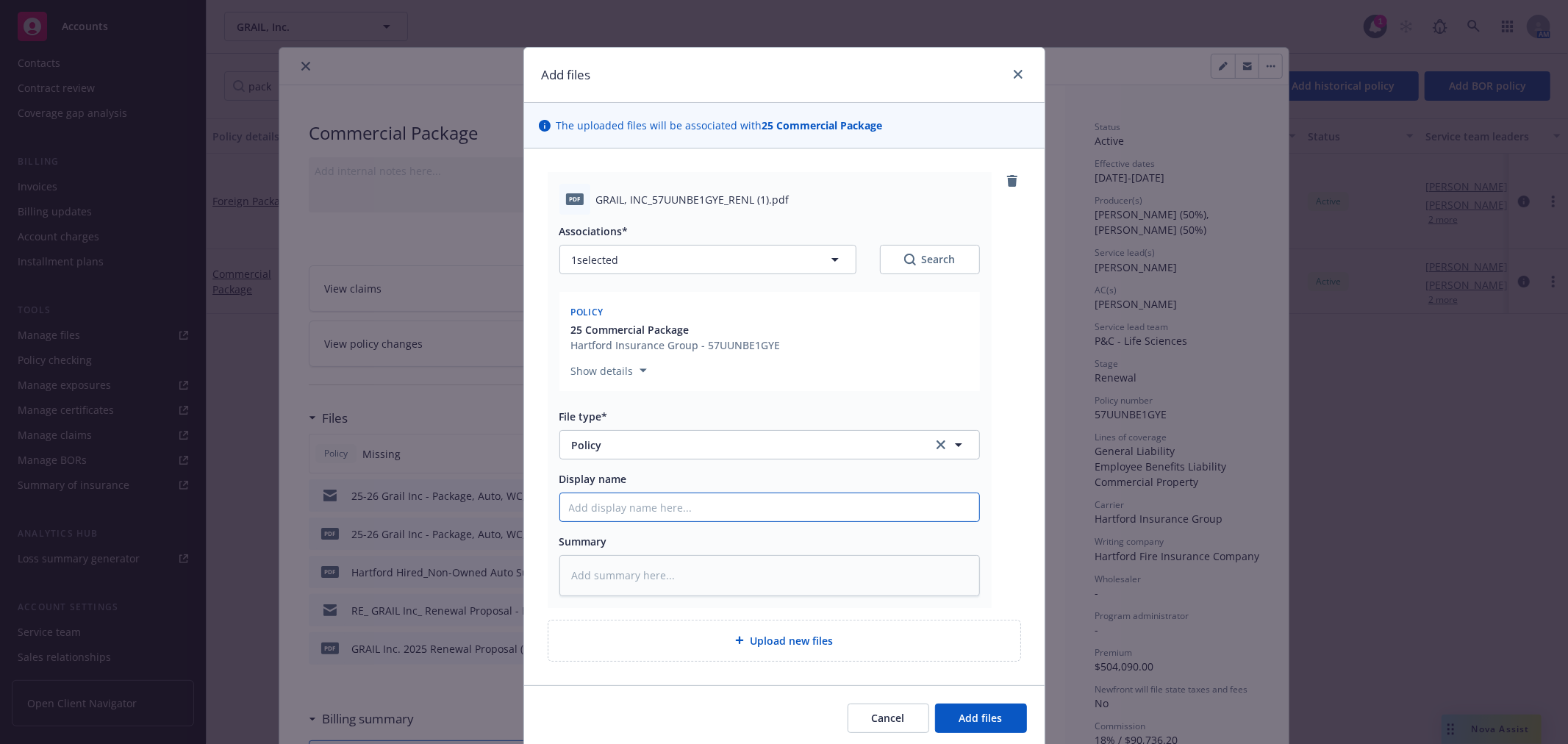
click at [671, 502] on input "Display name" at bounding box center [770, 507] width 419 height 28
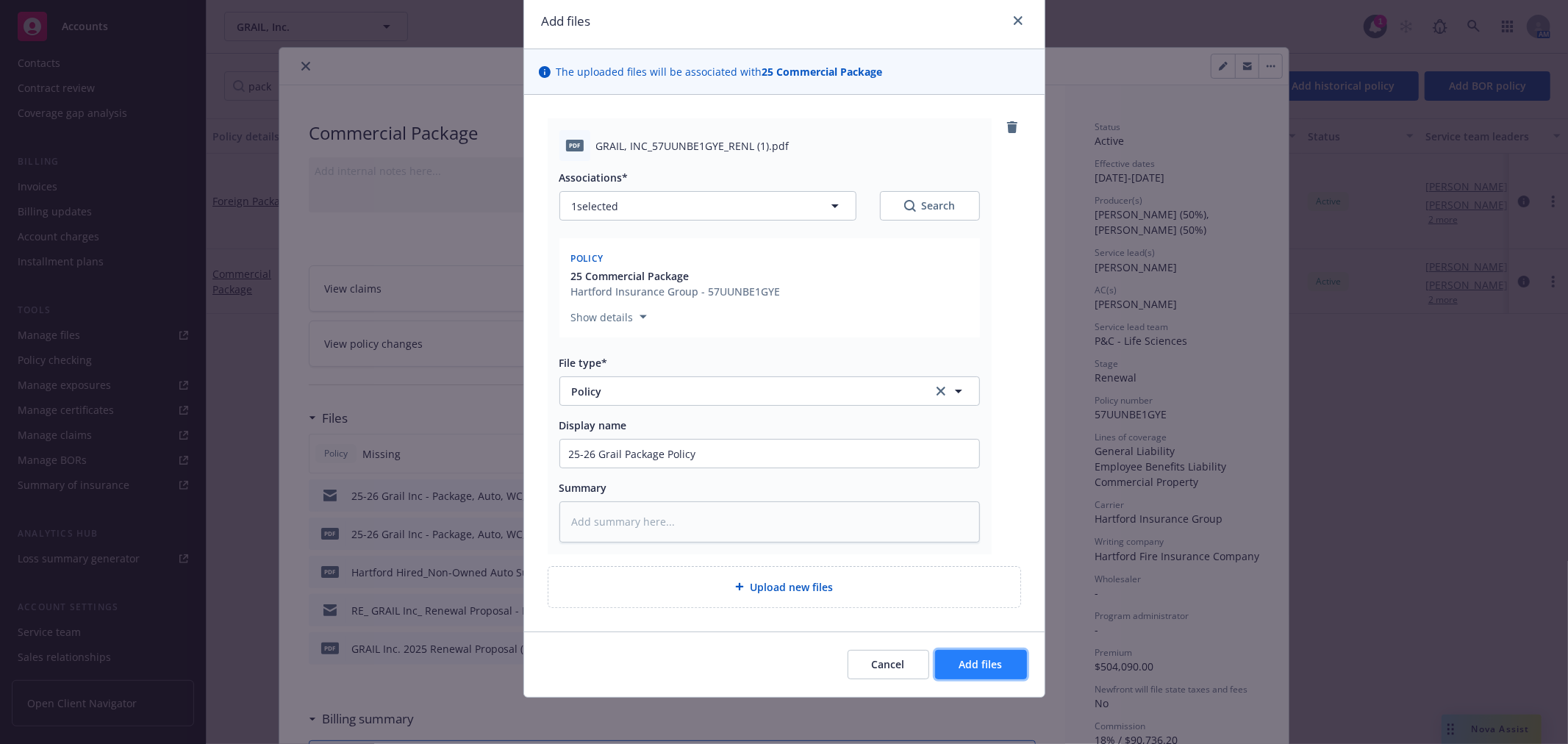
click at [978, 671] on span "Add files" at bounding box center [981, 664] width 44 height 14
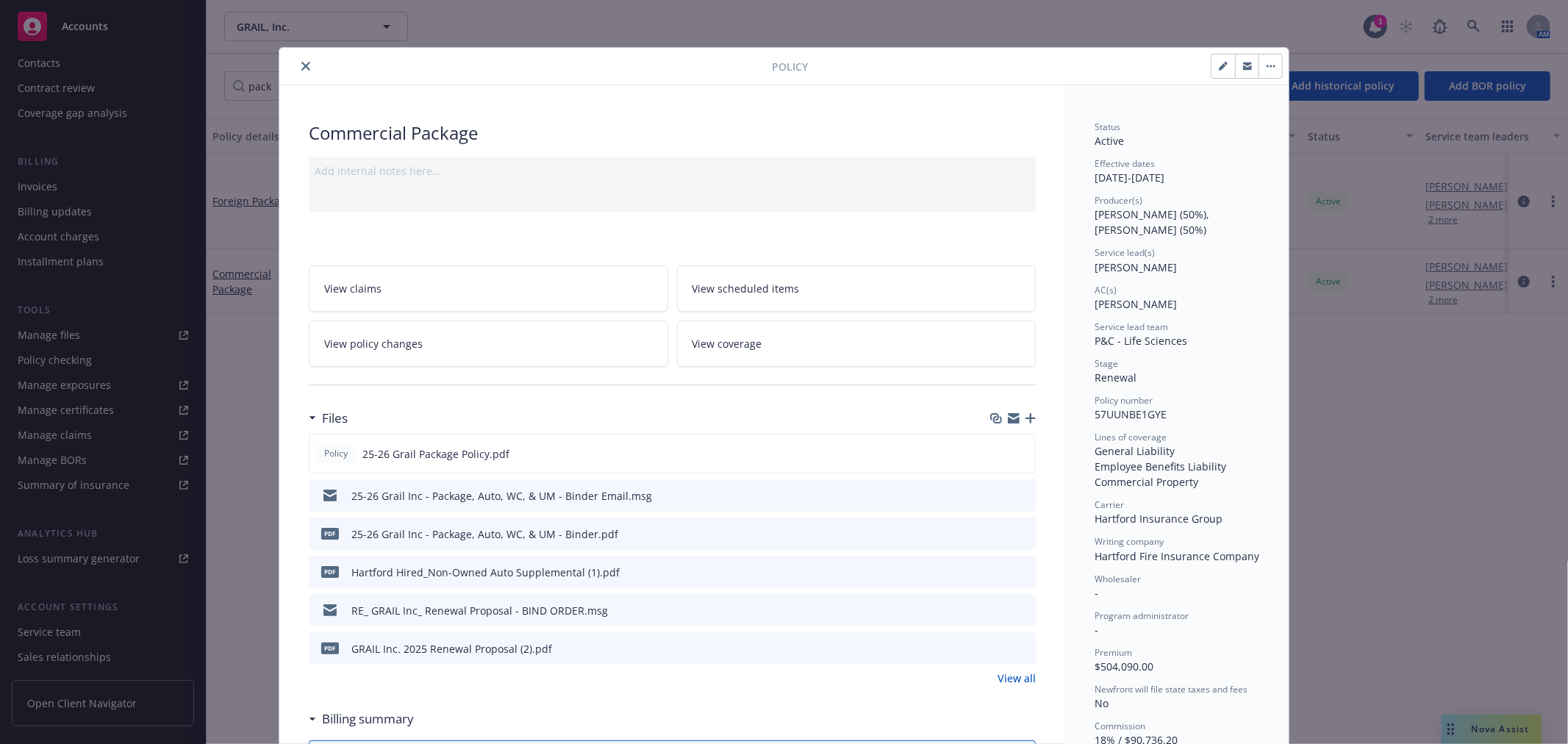
drag, startPoint x: 306, startPoint y: 64, endPoint x: 297, endPoint y: 69, distance: 10.3
click at [306, 64] on button "close" at bounding box center [306, 66] width 18 height 18
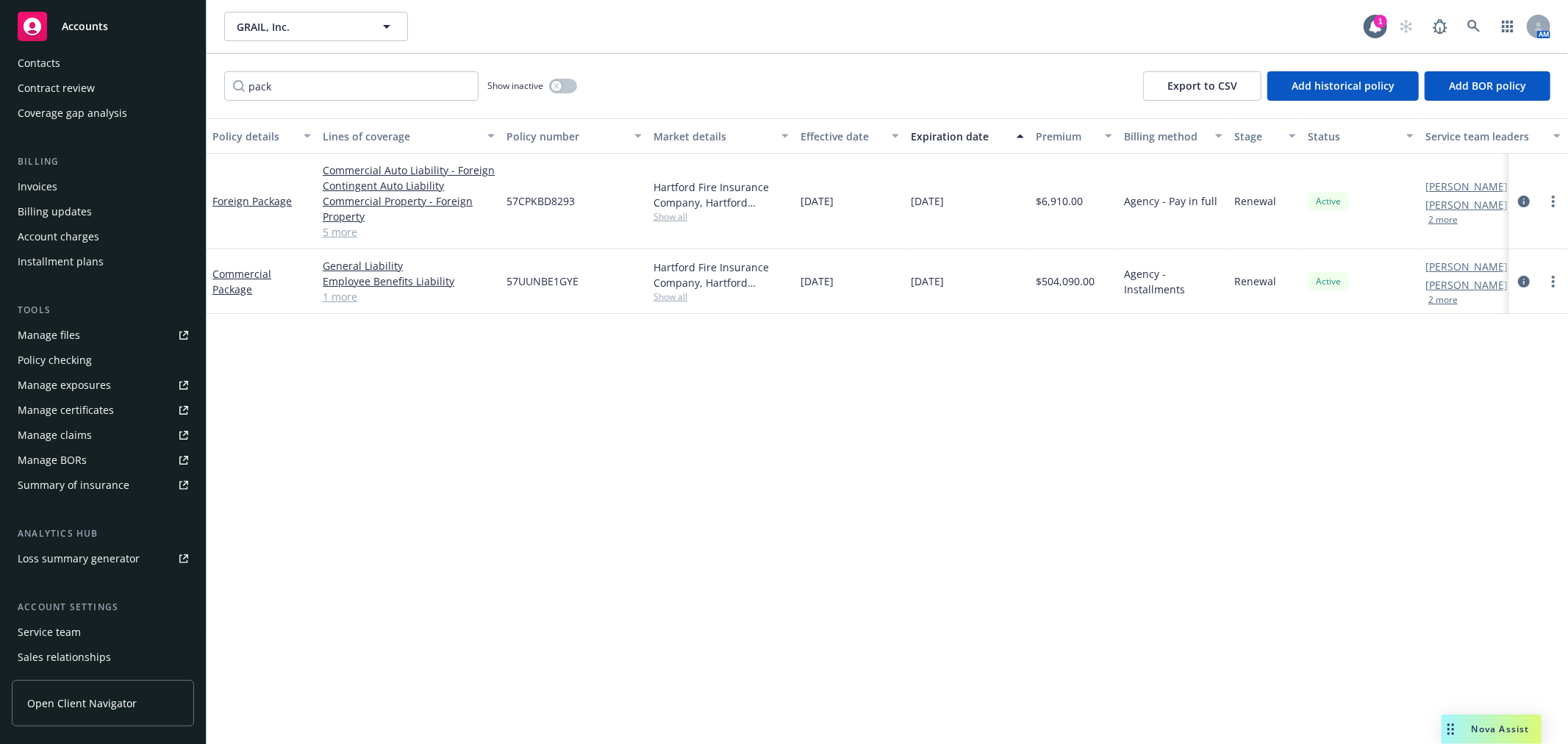
click at [292, 67] on div "pack Show inactive Export to CSV Add historical policy Add BOR policy" at bounding box center [887, 86] width 1361 height 65
drag, startPoint x: 297, startPoint y: 85, endPoint x: 178, endPoint y: 93, distance: 119.3
click at [178, 93] on div "Accounts Overview Coverage Policies Policy changes SSC Cases Quoting plans Cont…" at bounding box center [784, 372] width 1568 height 744
click at [233, 275] on link "Workers' Compensation" at bounding box center [248, 280] width 71 height 29
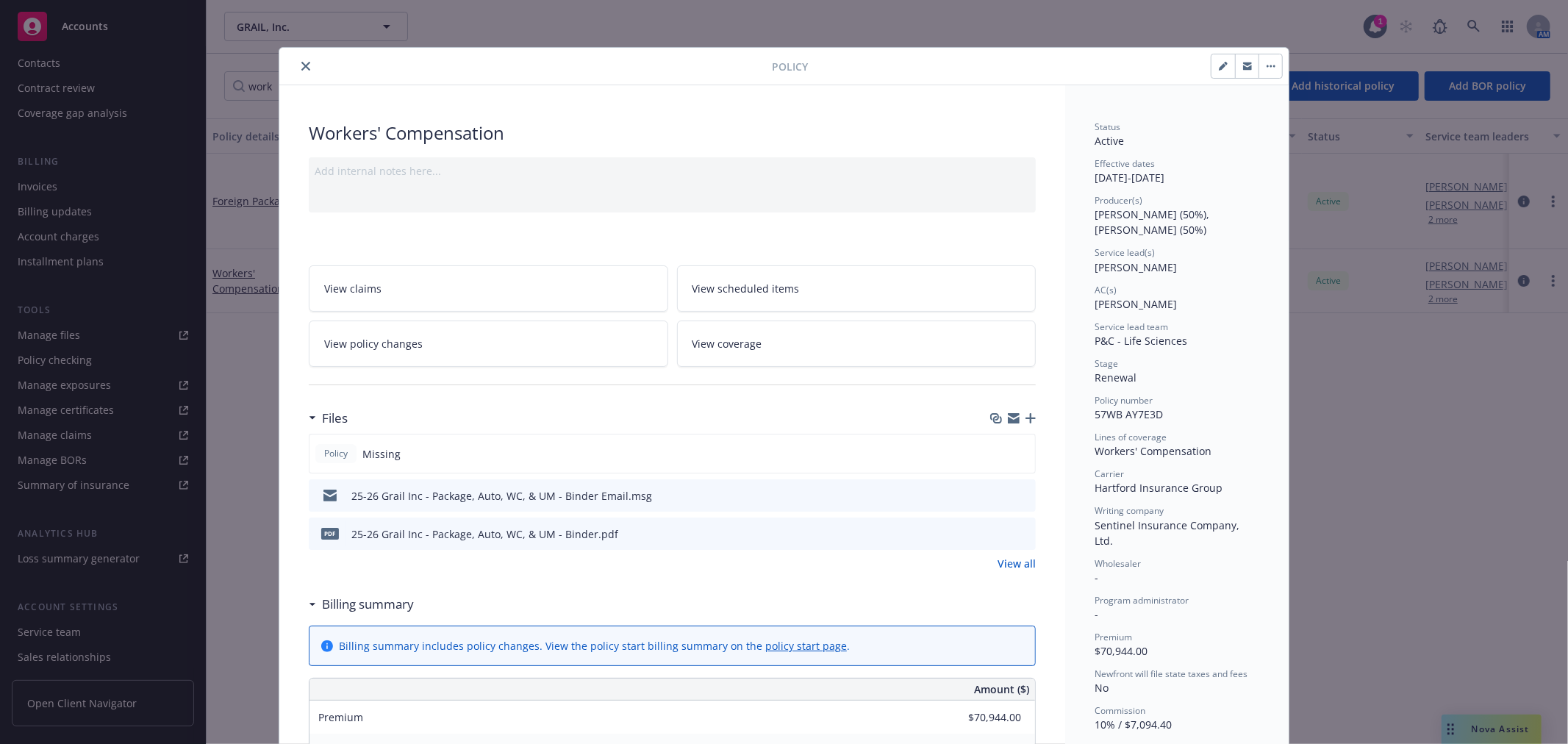
click at [1025, 412] on div "Files" at bounding box center [672, 418] width 727 height 31
click at [1025, 418] on icon "button" at bounding box center [1031, 418] width 10 height 10
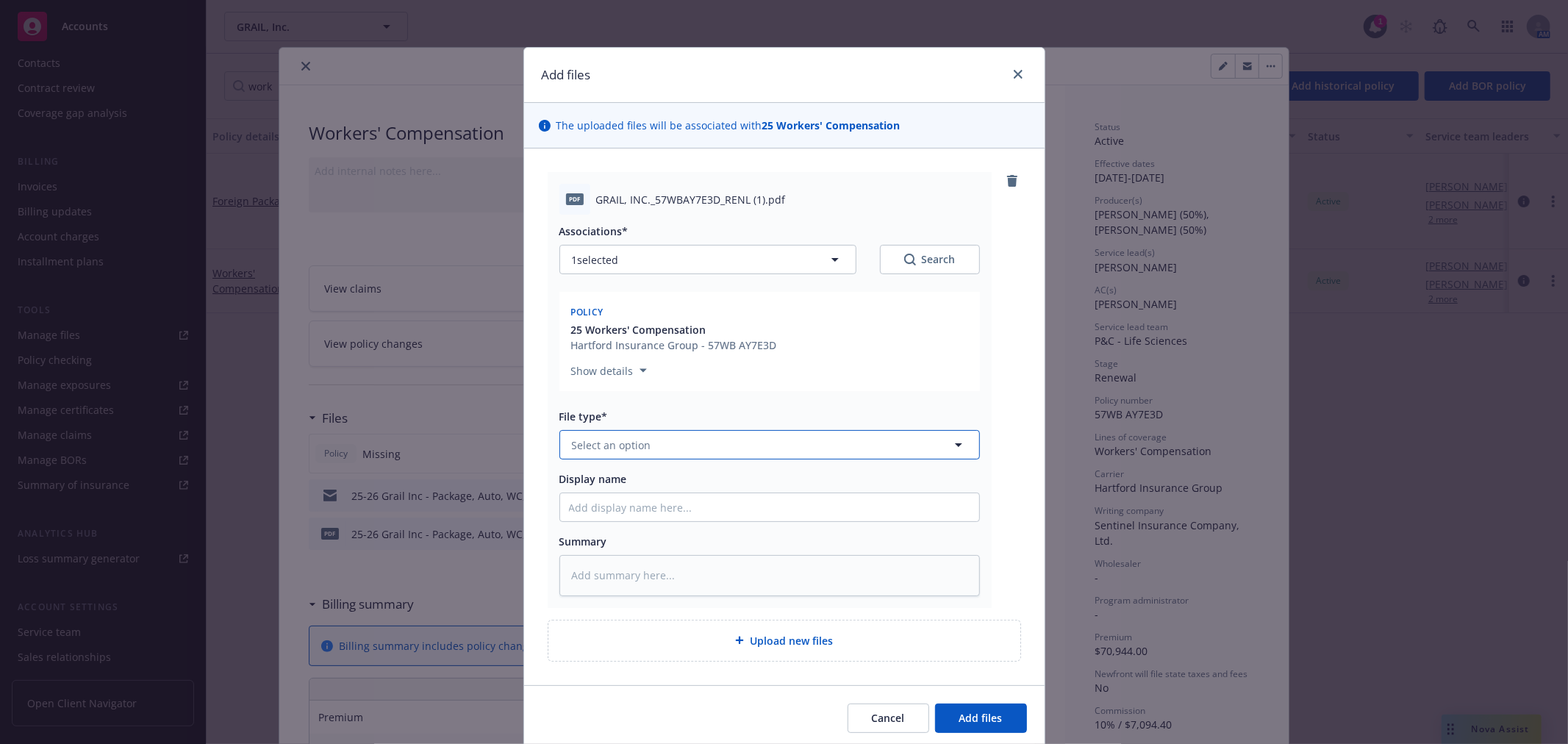
click at [625, 447] on span "Select an option" at bounding box center [611, 445] width 79 height 15
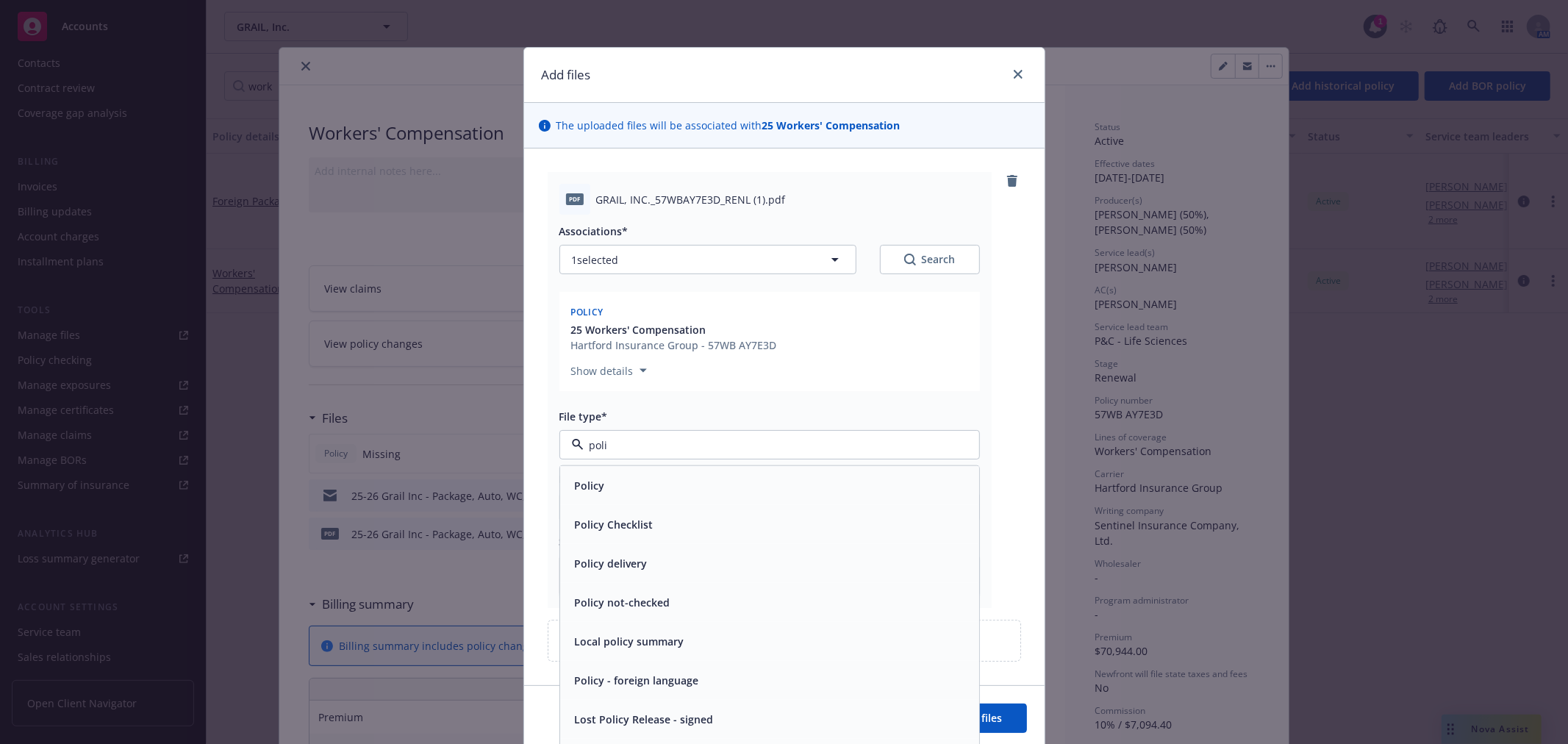
click at [626, 488] on div "Policy" at bounding box center [770, 485] width 402 height 21
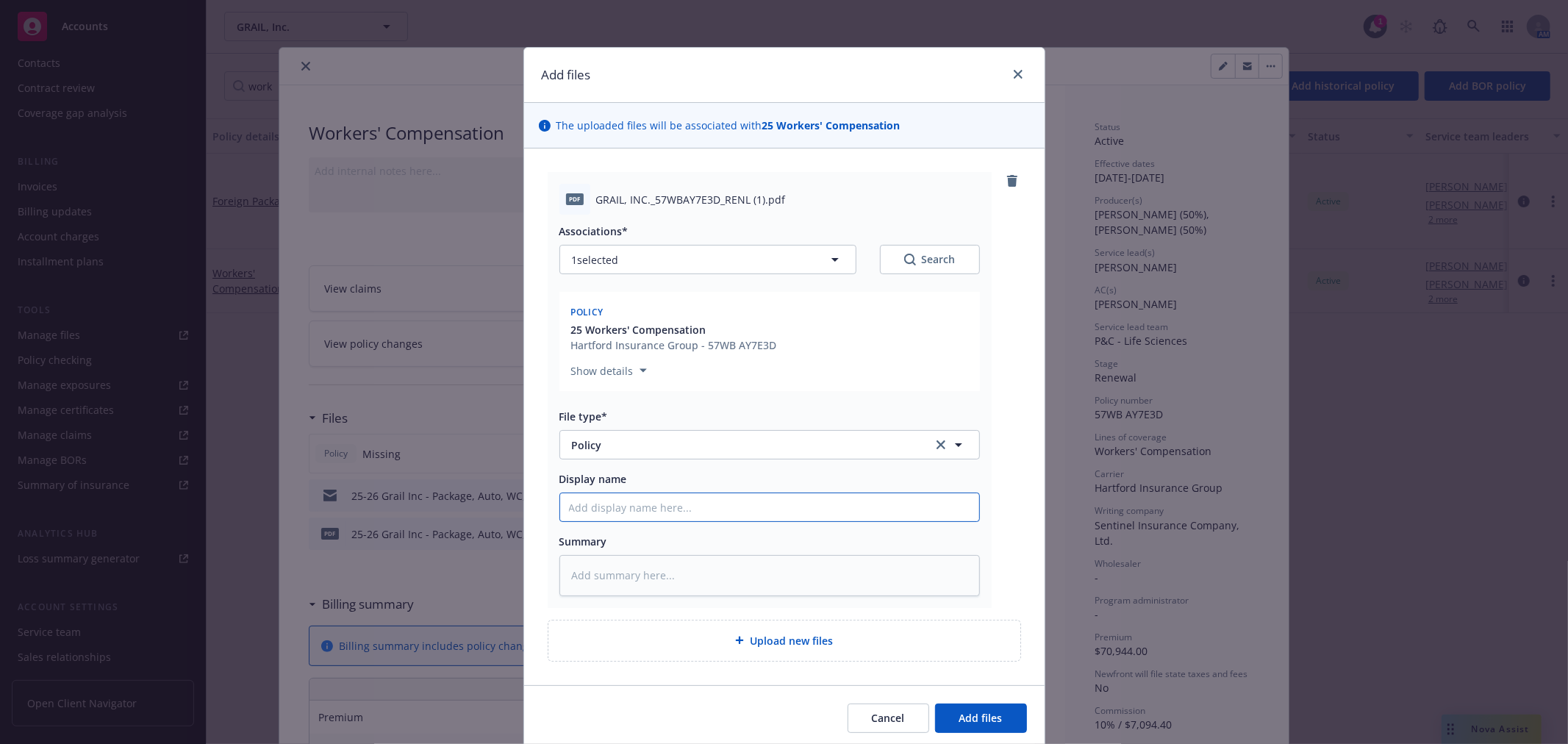
click at [644, 509] on input "Display name" at bounding box center [770, 507] width 419 height 28
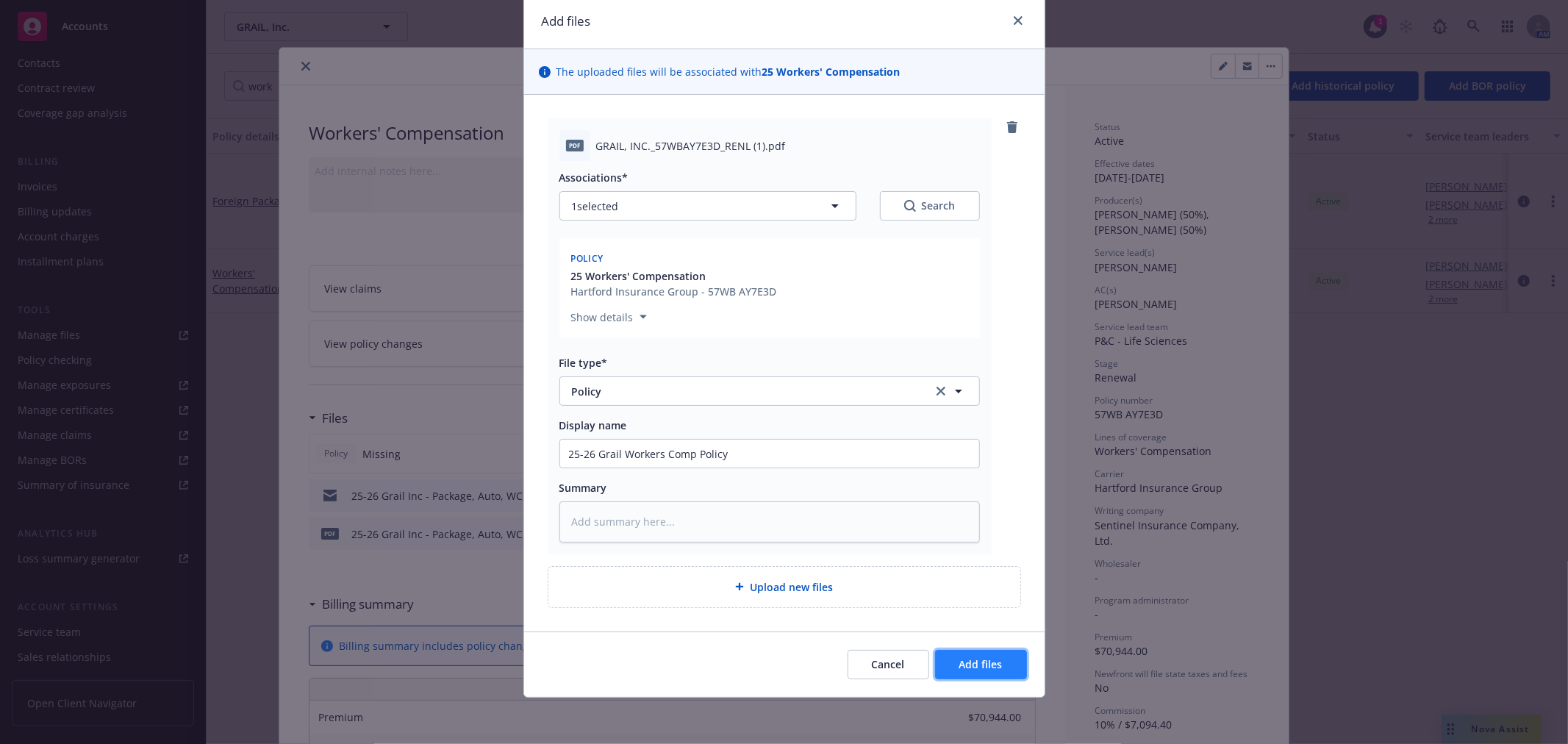
click at [964, 649] on button "Add files" at bounding box center [981, 664] width 92 height 29
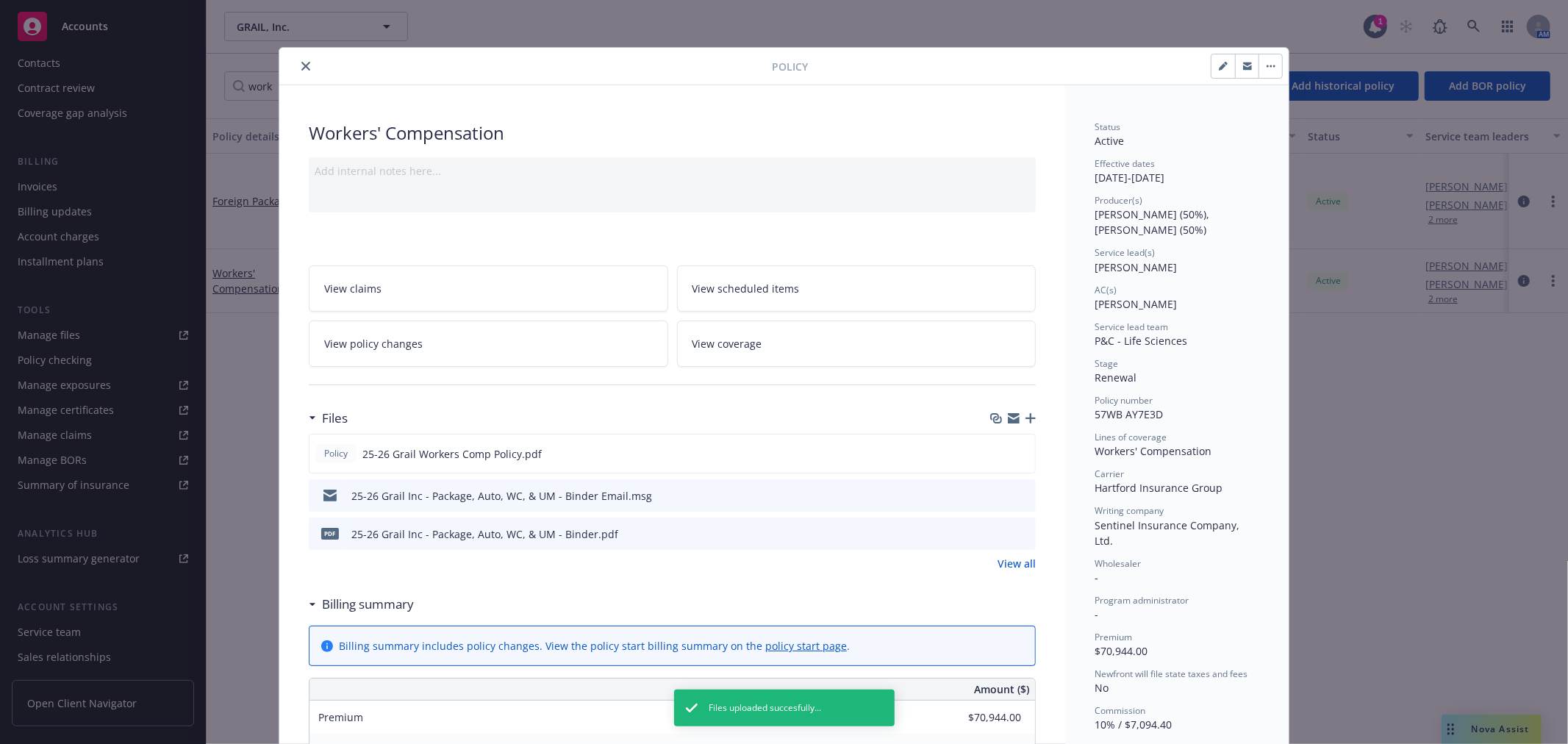
click at [302, 67] on icon "close" at bounding box center [306, 66] width 9 height 9
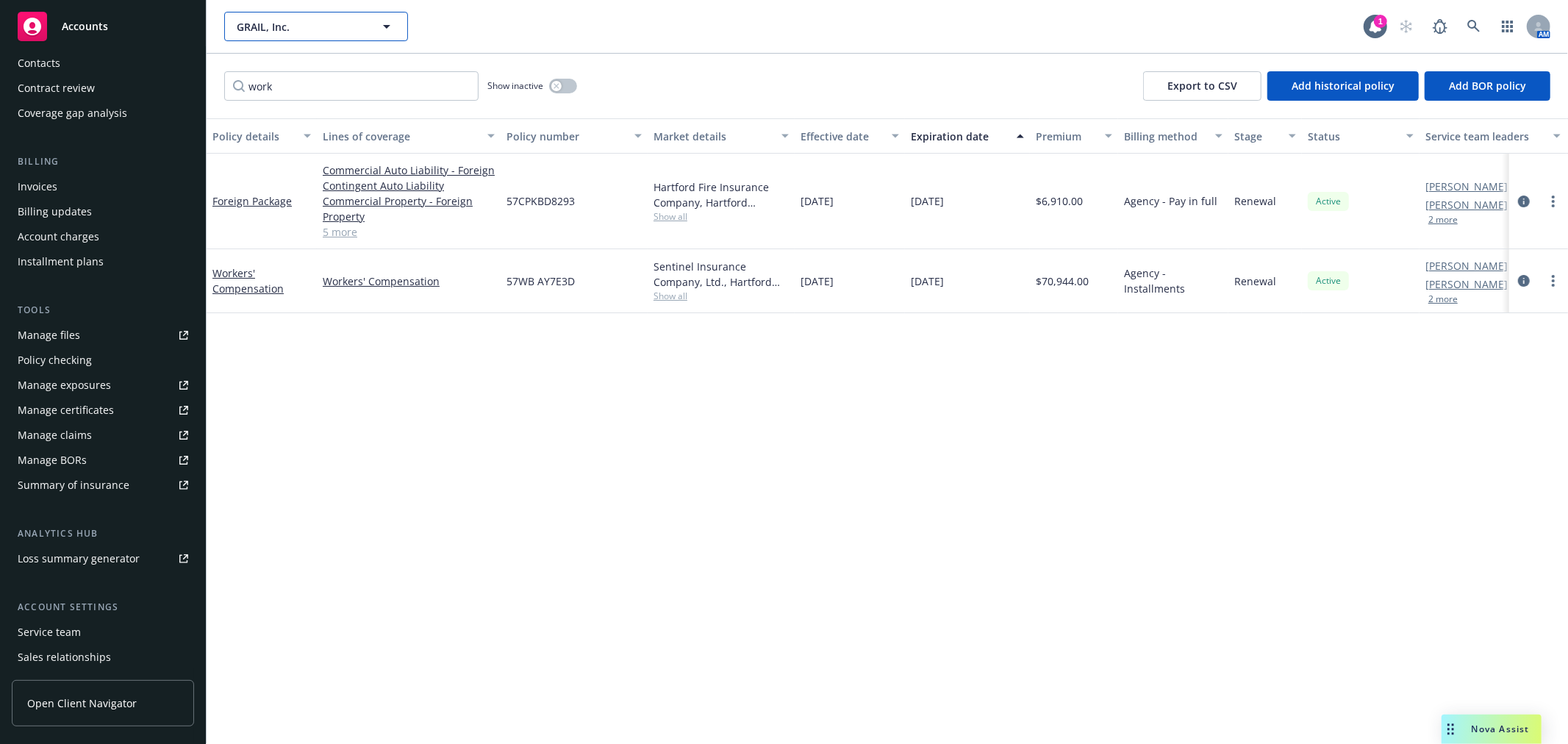
click at [321, 21] on span "GRAIL, Inc." at bounding box center [300, 26] width 127 height 15
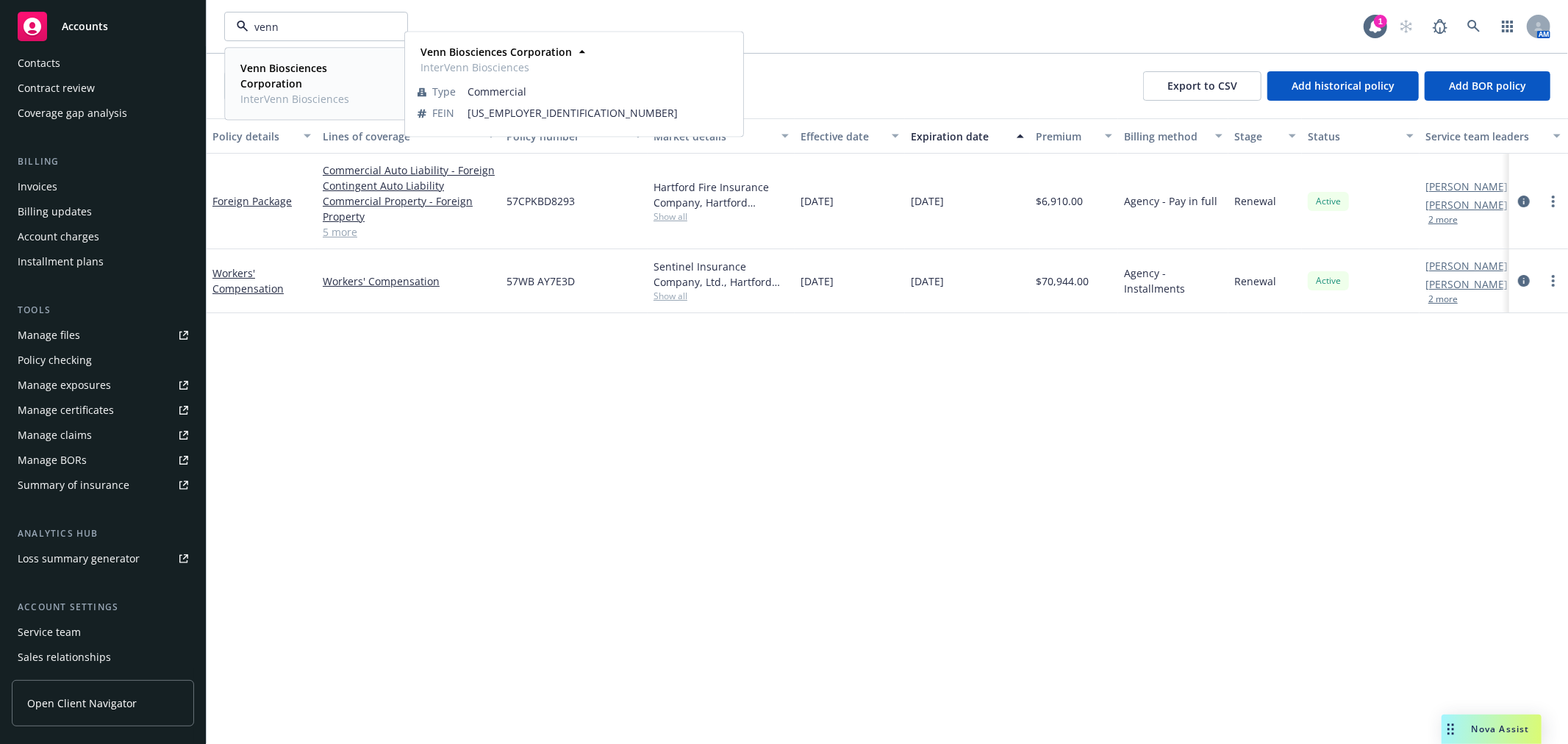
click at [295, 68] on strong "Venn Biosciences Corporation" at bounding box center [284, 75] width 87 height 29
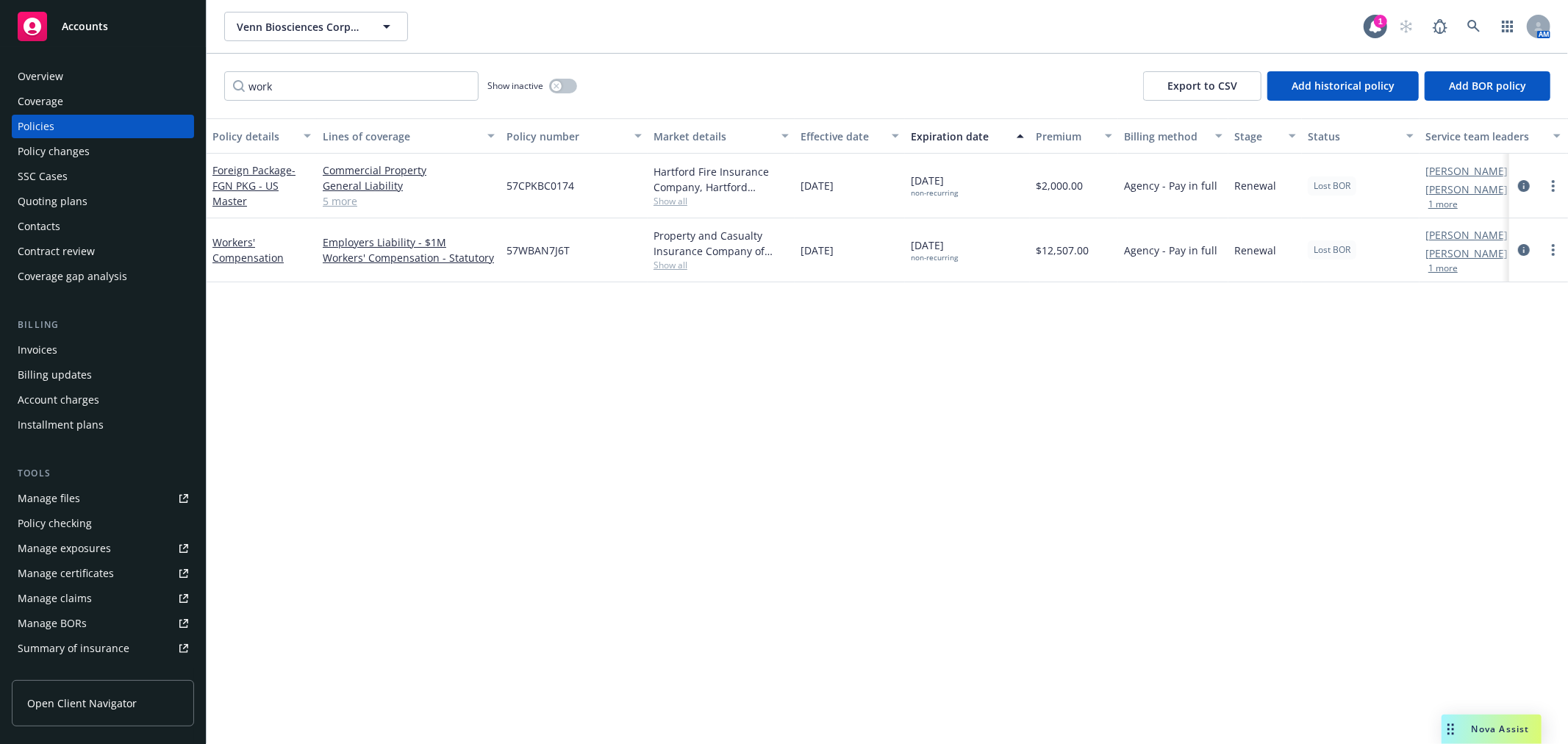
click at [69, 198] on div "Quoting plans" at bounding box center [53, 202] width 70 height 24
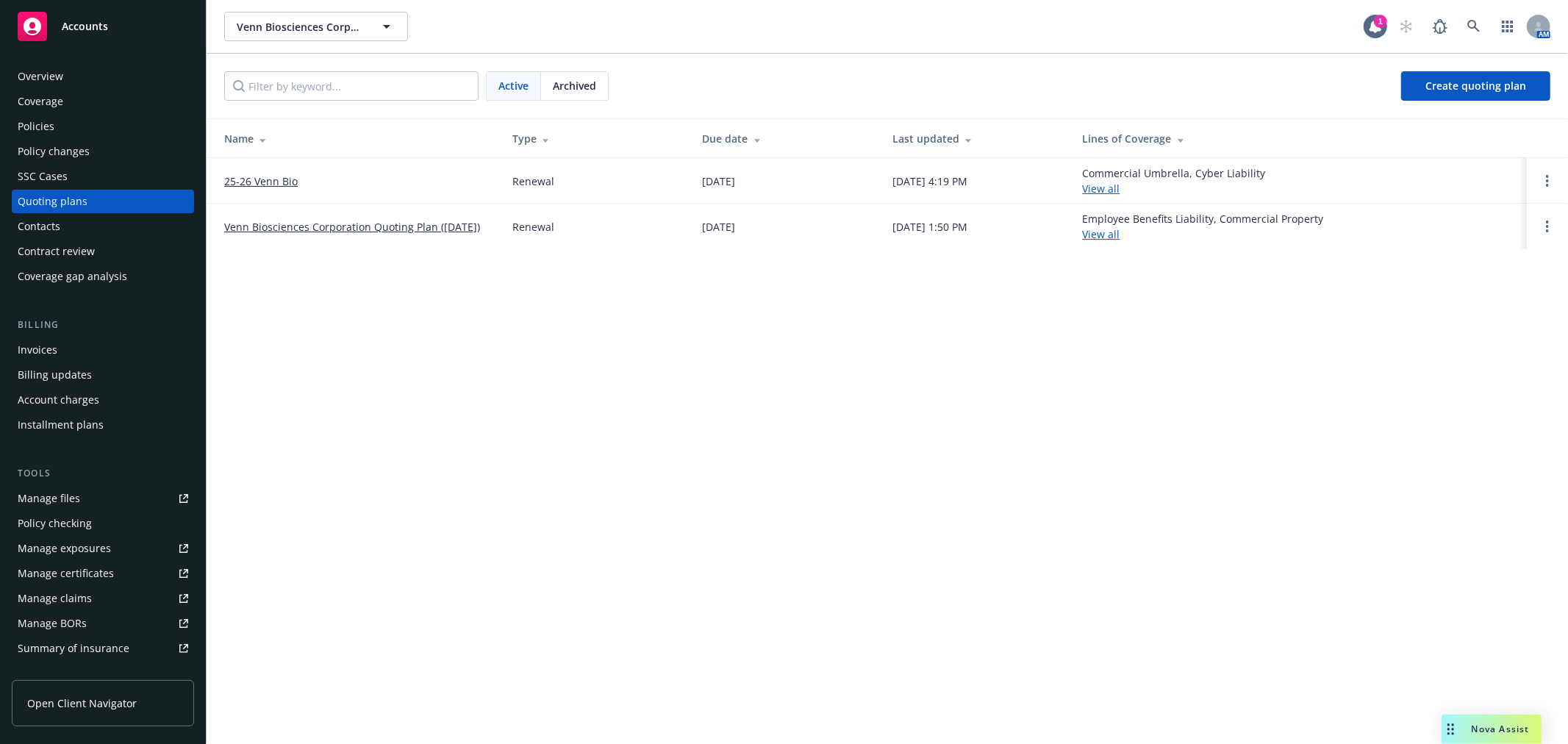
click at [1119, 187] on link "View all" at bounding box center [1101, 188] width 38 height 14
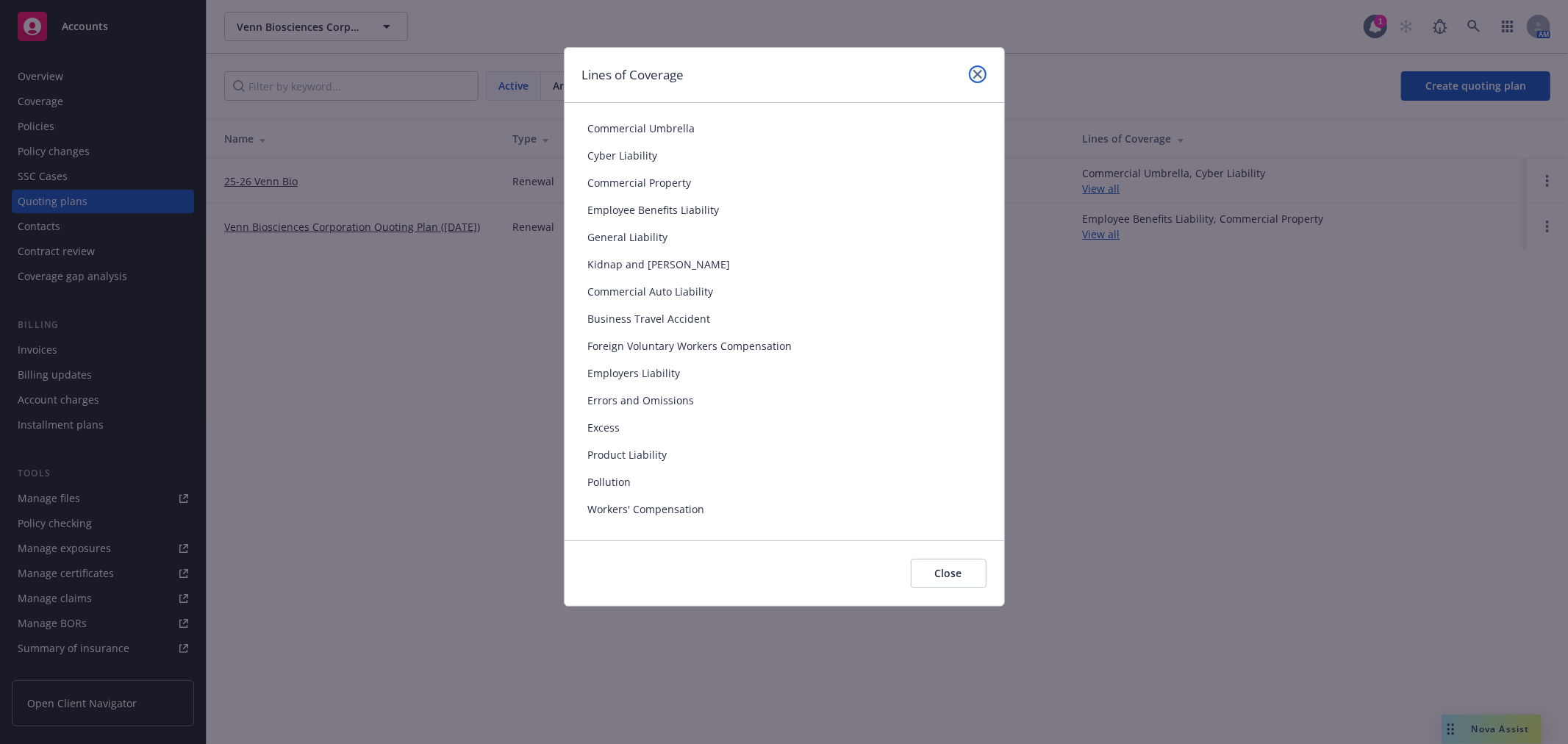
click at [975, 71] on icon "close" at bounding box center [978, 74] width 9 height 9
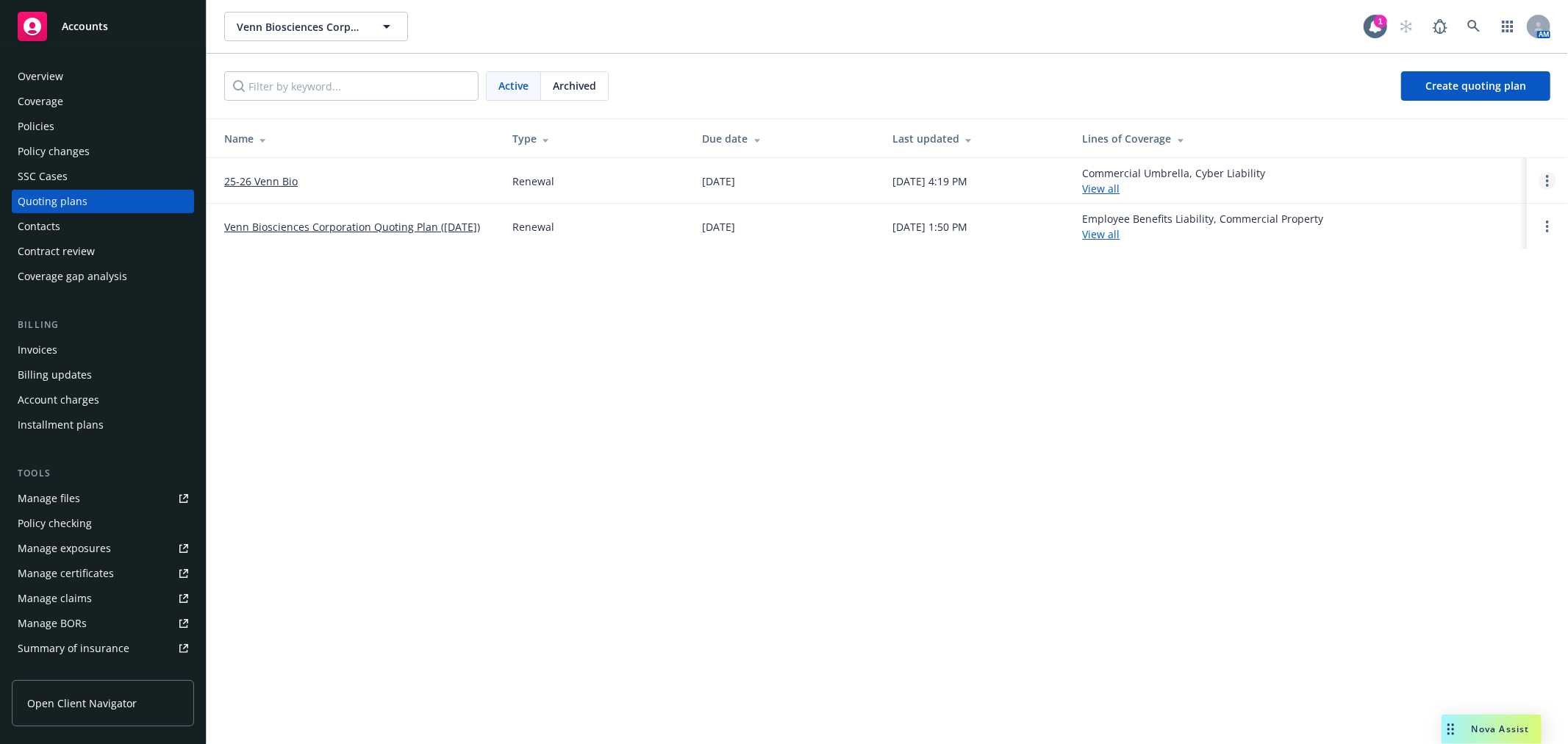
click at [1547, 185] on circle "Open options" at bounding box center [1547, 185] width 3 height 3
click at [1468, 120] on link "Rename" at bounding box center [1471, 111] width 129 height 29
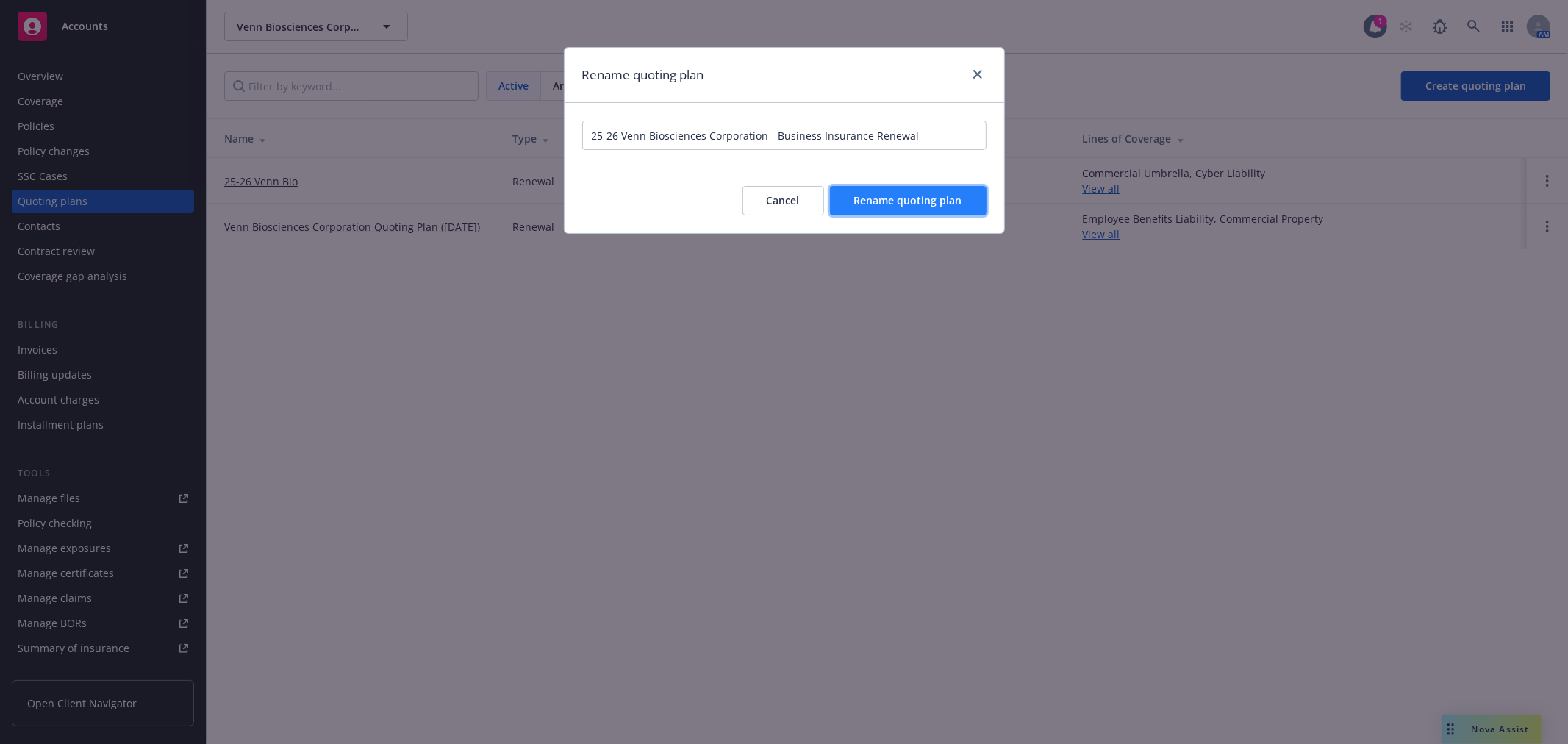
click at [931, 199] on span "Rename quoting plan" at bounding box center [908, 200] width 108 height 14
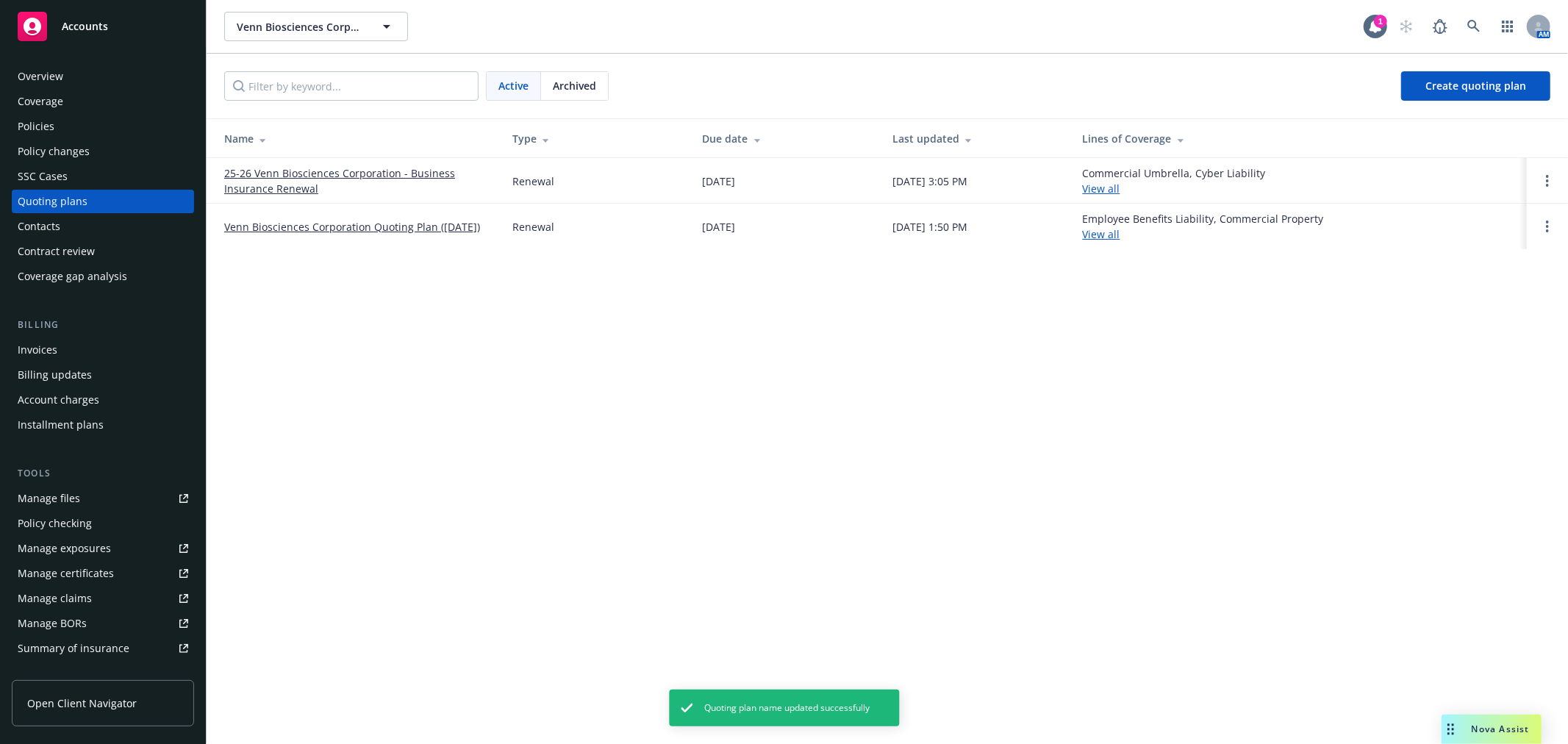
click at [273, 179] on link "25-26 Venn Biosciences Corporation - Business Insurance Renewal" at bounding box center [356, 181] width 265 height 31
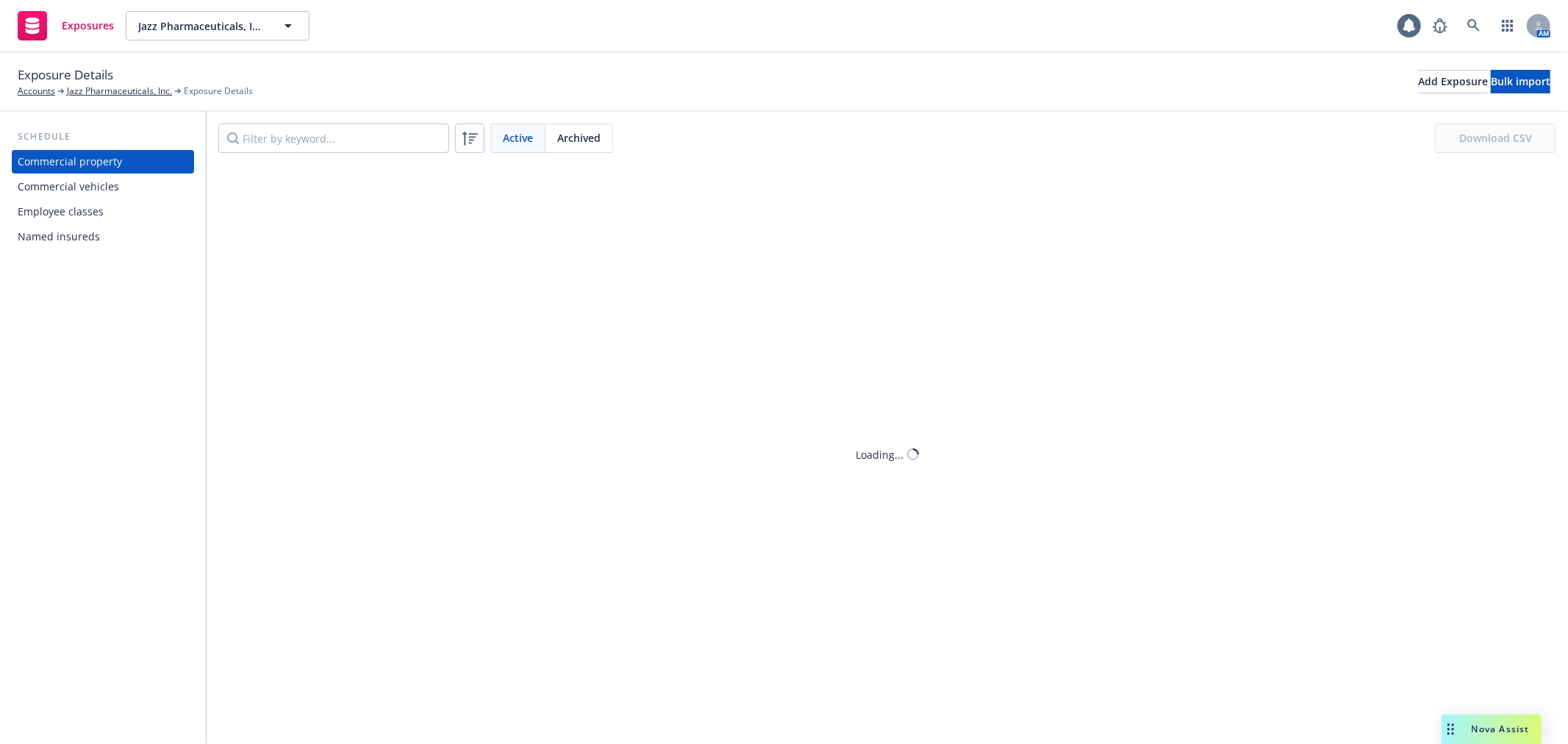
click at [110, 181] on div "Commercial vehicles" at bounding box center [68, 187] width 102 height 24
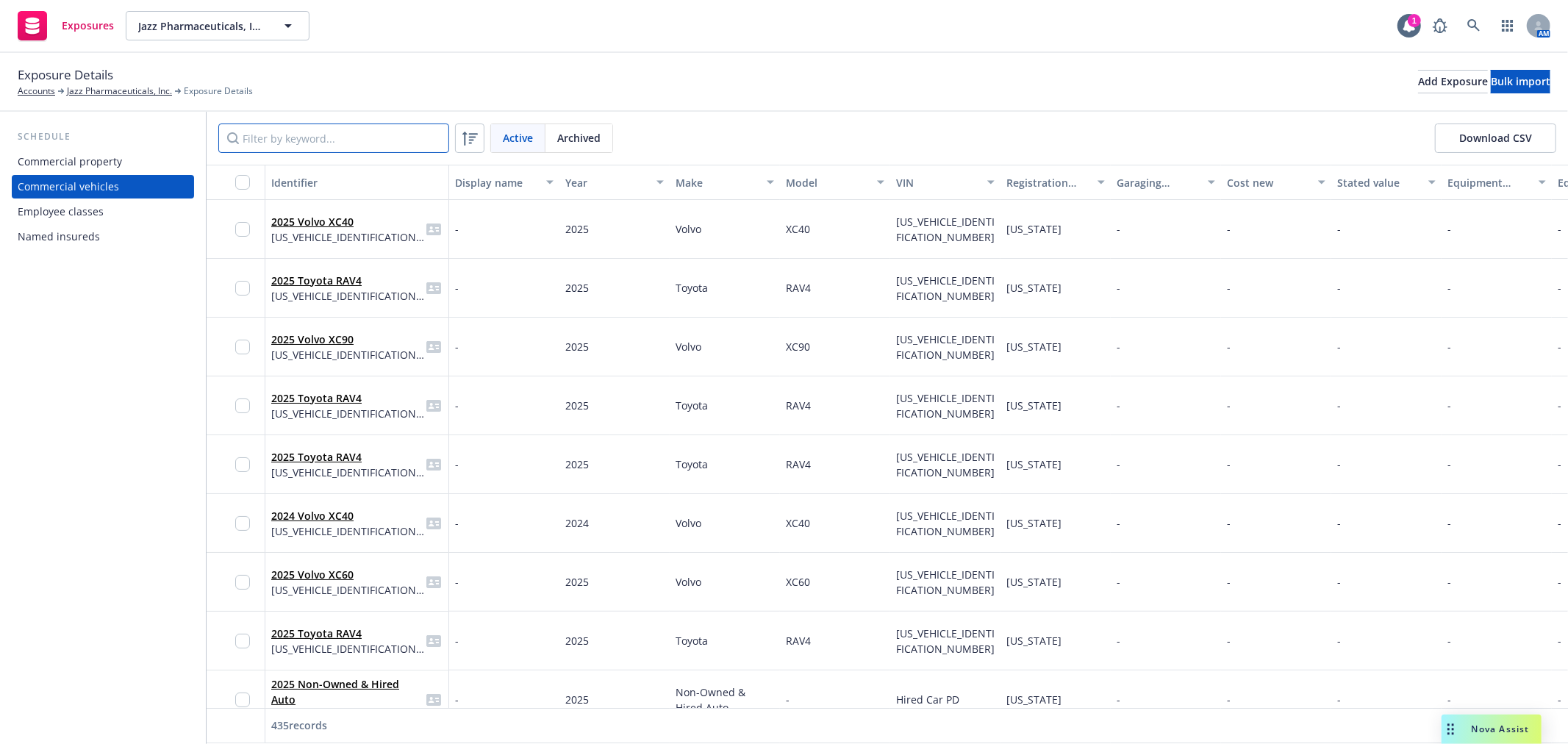
click at [309, 139] on input "Filter by keyword..." at bounding box center [333, 138] width 231 height 29
paste input "7JRL12FV3PG236251"
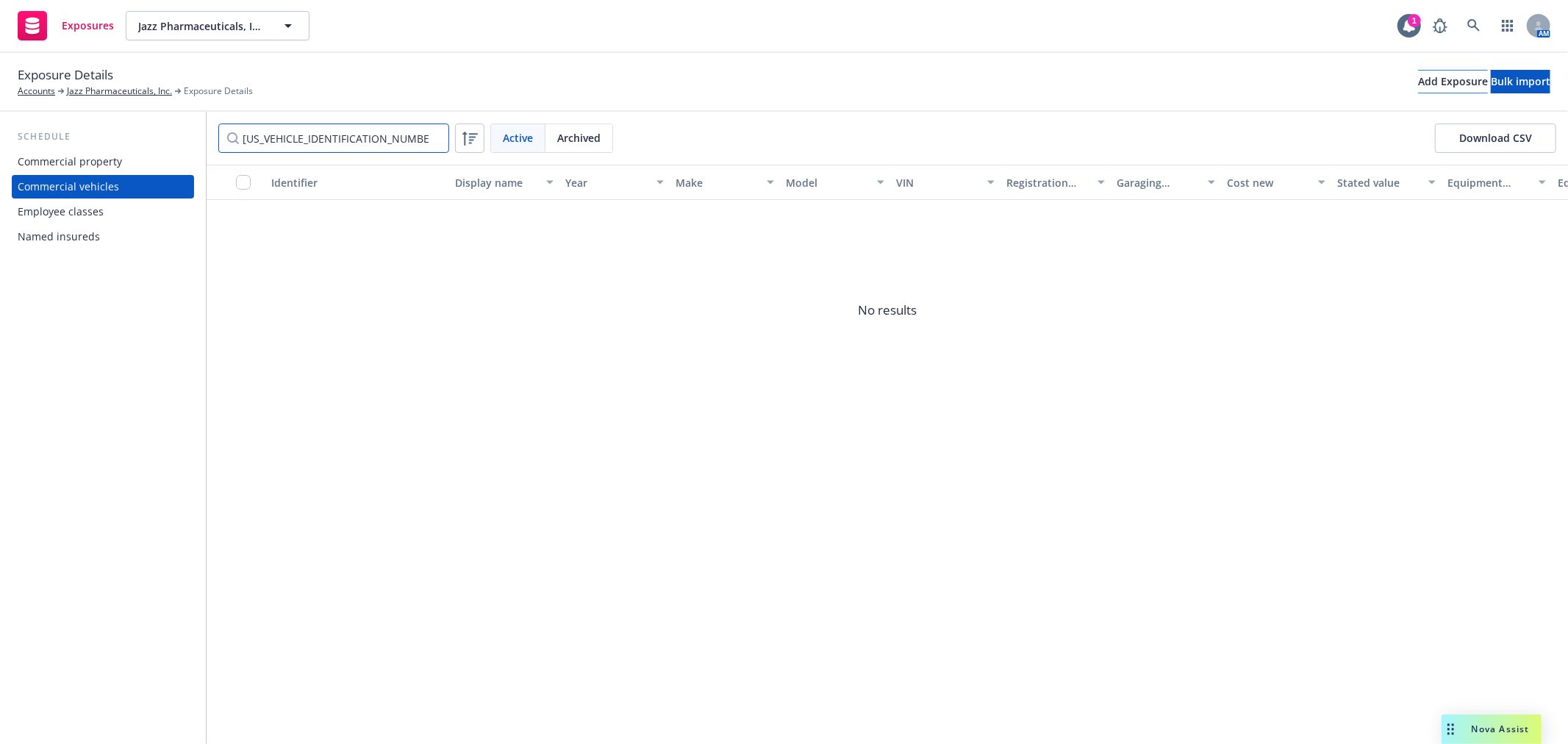
type input "7JRL12FV3PG236251"
click at [1418, 83] on div "Add Exposure" at bounding box center [1453, 82] width 70 height 22
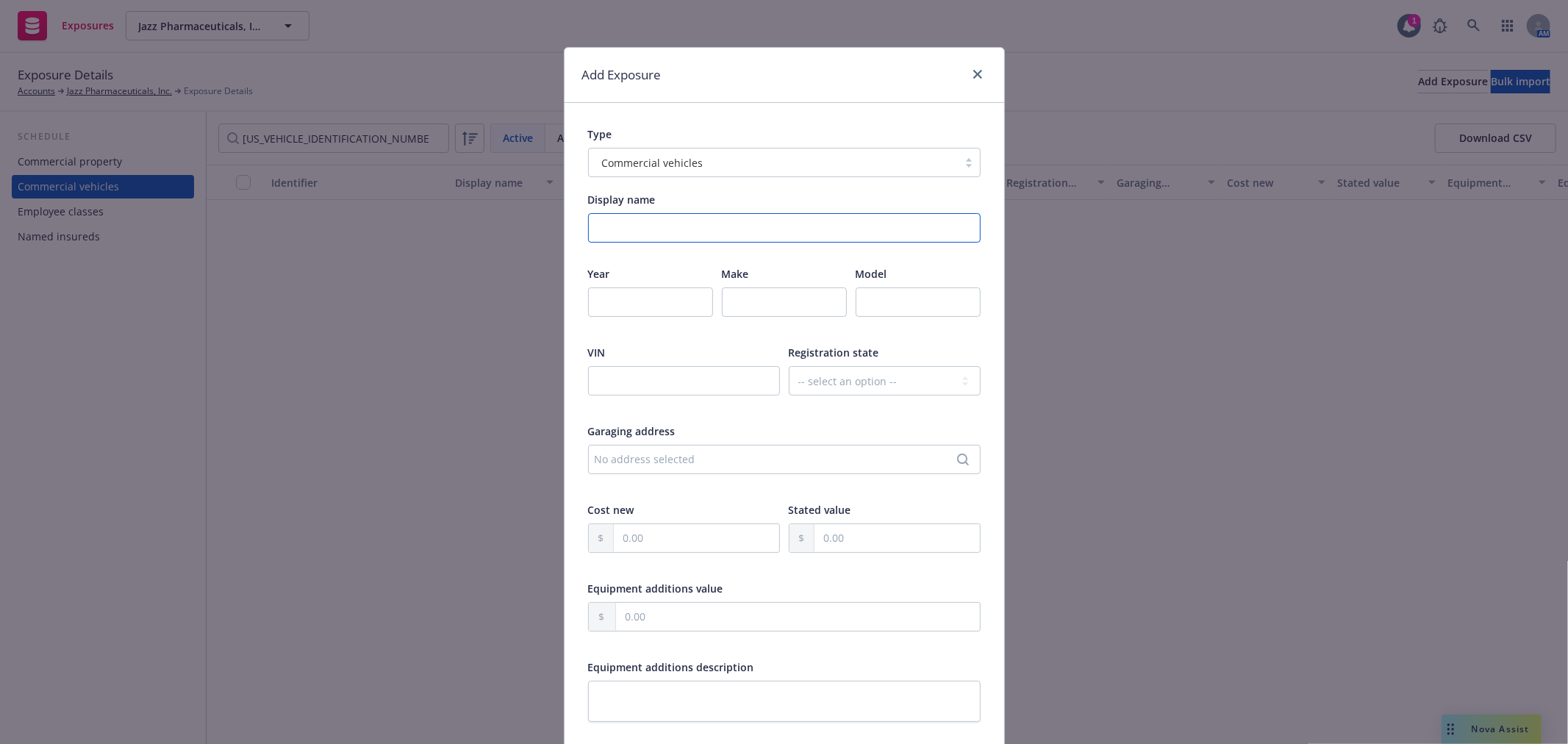
click at [666, 228] on input "Display name" at bounding box center [784, 227] width 392 height 29
click at [644, 379] on input "text" at bounding box center [684, 380] width 192 height 29
paste input "7JRL12FV3PG236251"
type input "7JRL12FV3PG236251"
click at [857, 383] on select "-- select an option -- Alaska Alabama Arkansas American Samoa Arizona Californi…" at bounding box center [884, 380] width 192 height 29
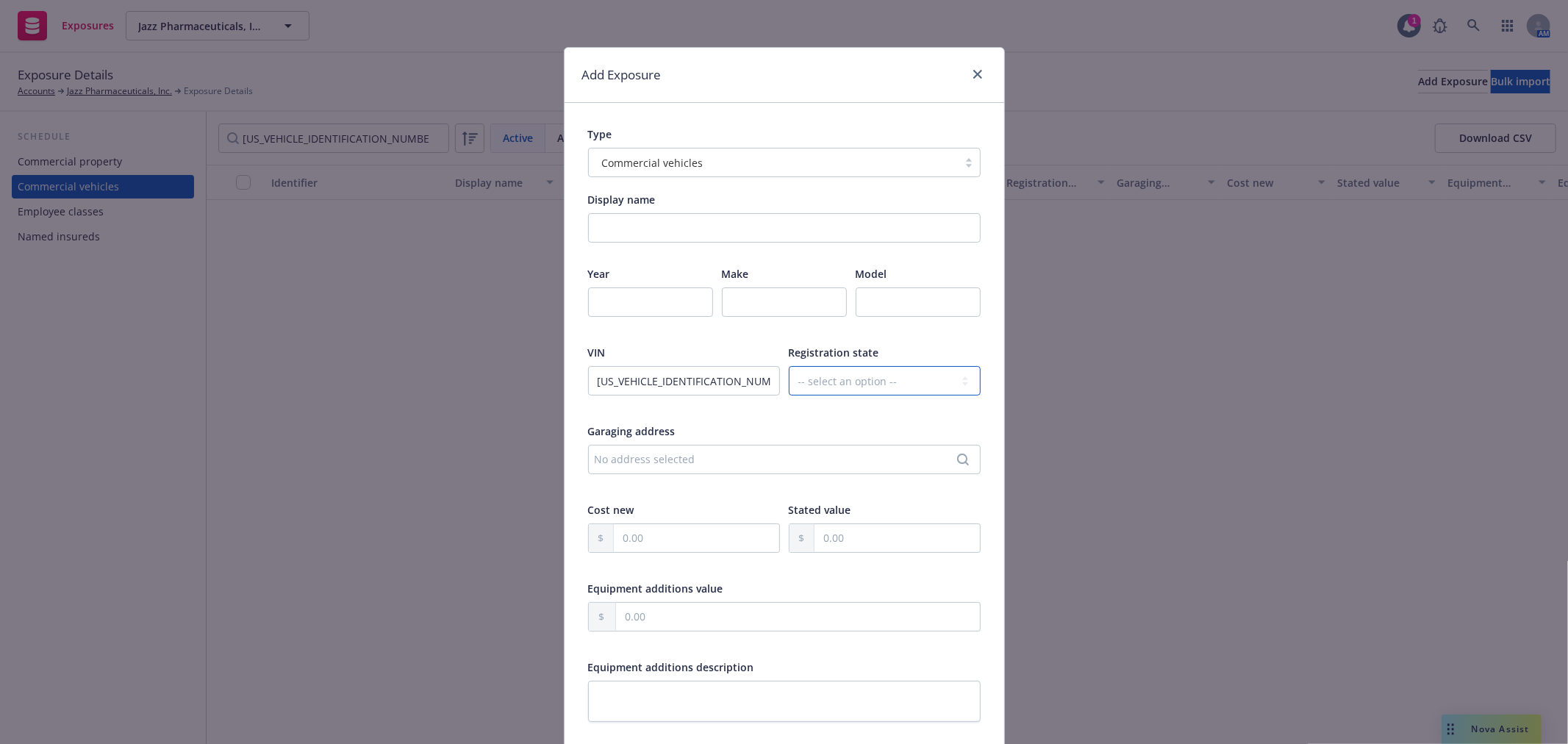
select select "AL"
click at [789, 366] on select "-- select an option -- Alaska Alabama Arkansas American Samoa Arizona Californi…" at bounding box center [884, 380] width 192 height 29
click at [632, 296] on input "number" at bounding box center [650, 302] width 125 height 29
type input "2023"
click at [744, 298] on input "text" at bounding box center [784, 302] width 125 height 29
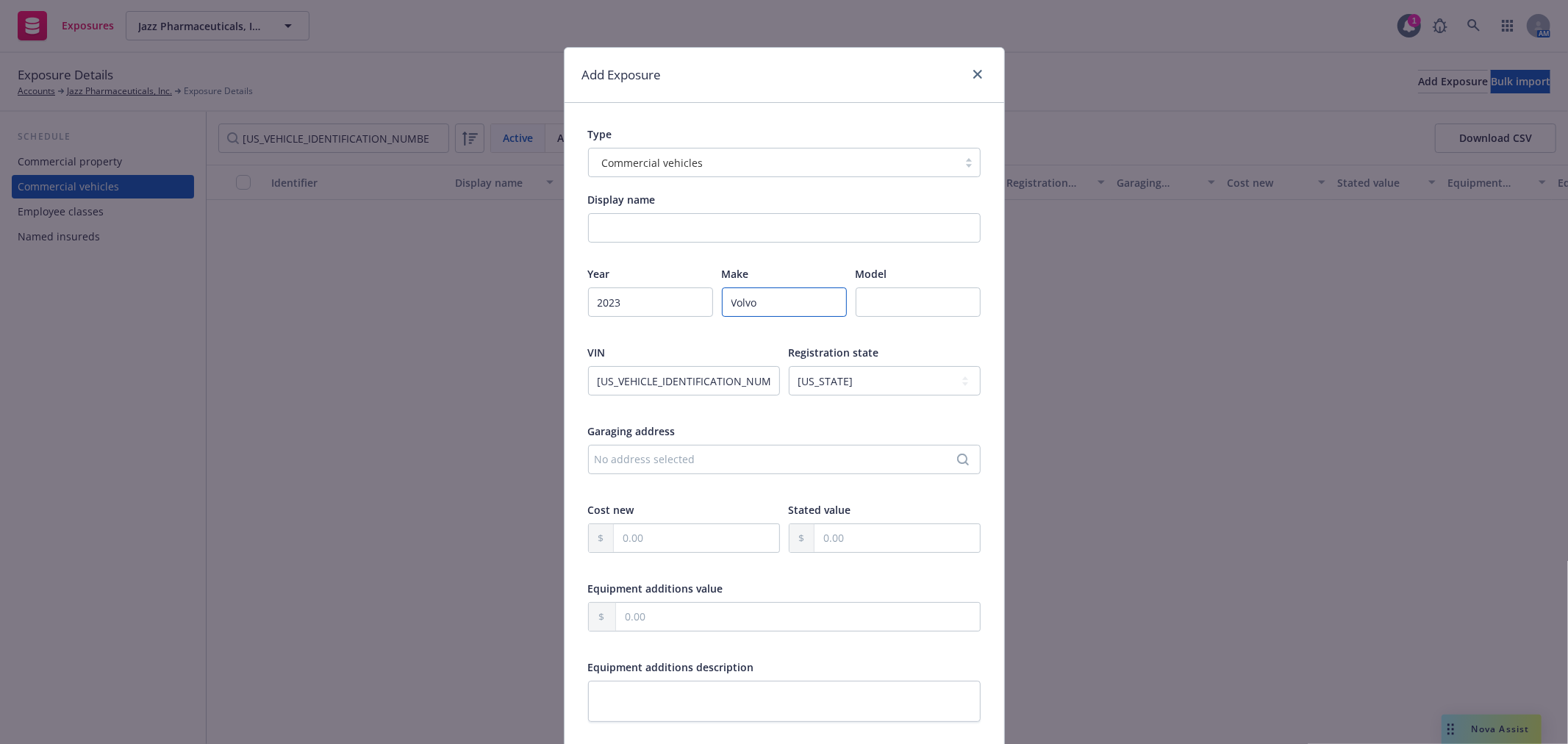
type input "Volvo"
click at [943, 298] on input "text" at bounding box center [918, 302] width 125 height 29
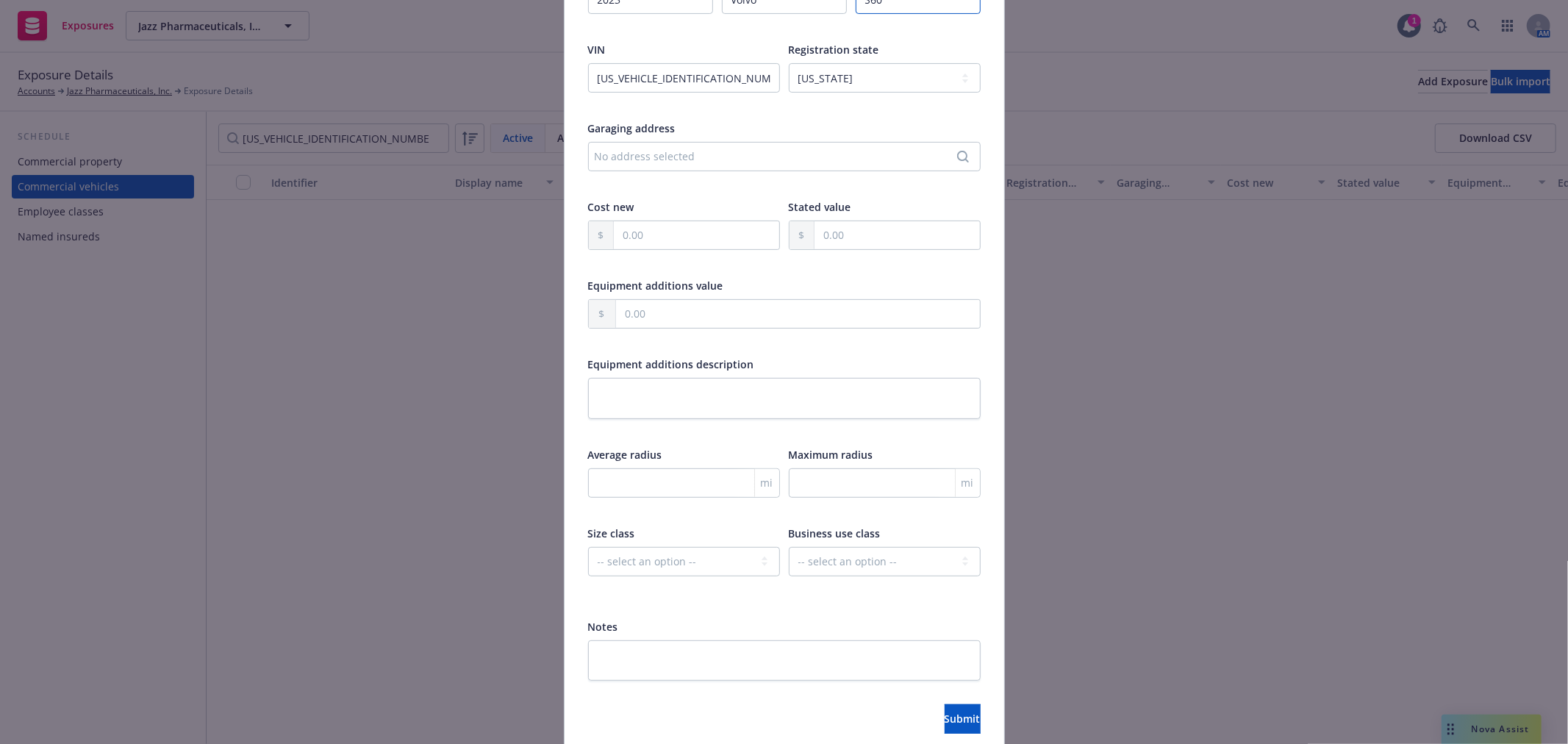
scroll to position [363, 0]
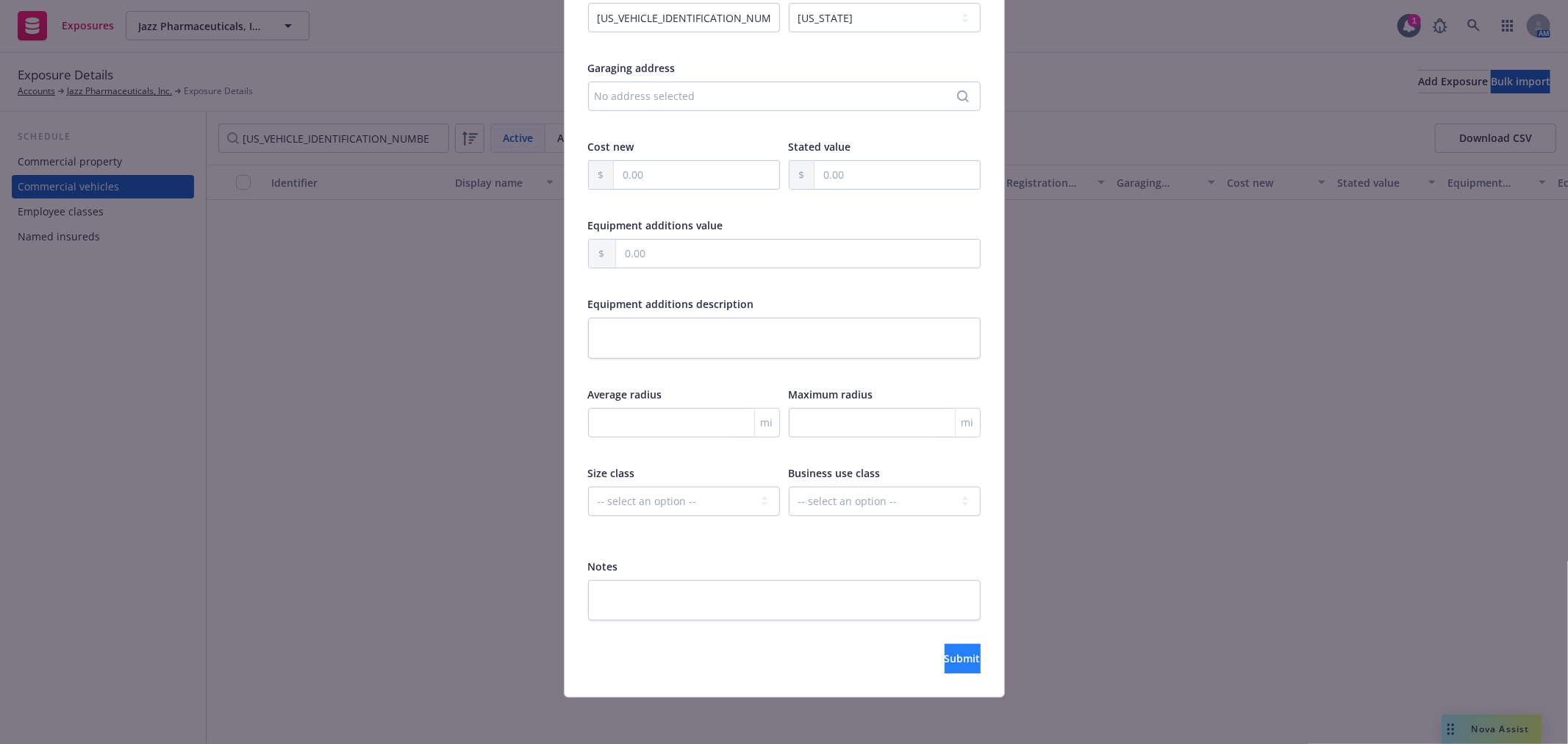
type input "S60"
click at [944, 654] on span "Submit" at bounding box center [962, 658] width 36 height 14
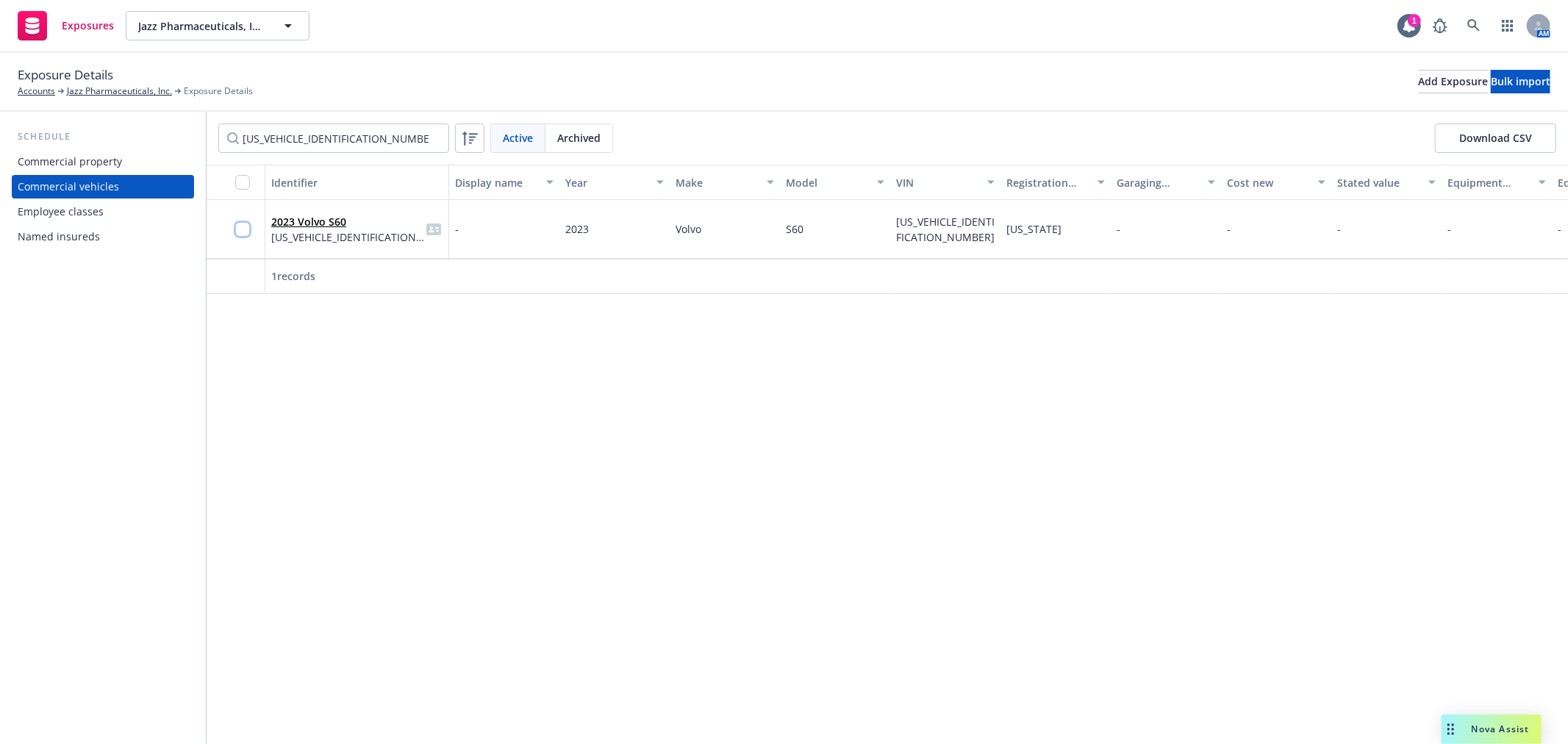
click at [243, 229] on input "checkbox" at bounding box center [242, 229] width 15 height 15
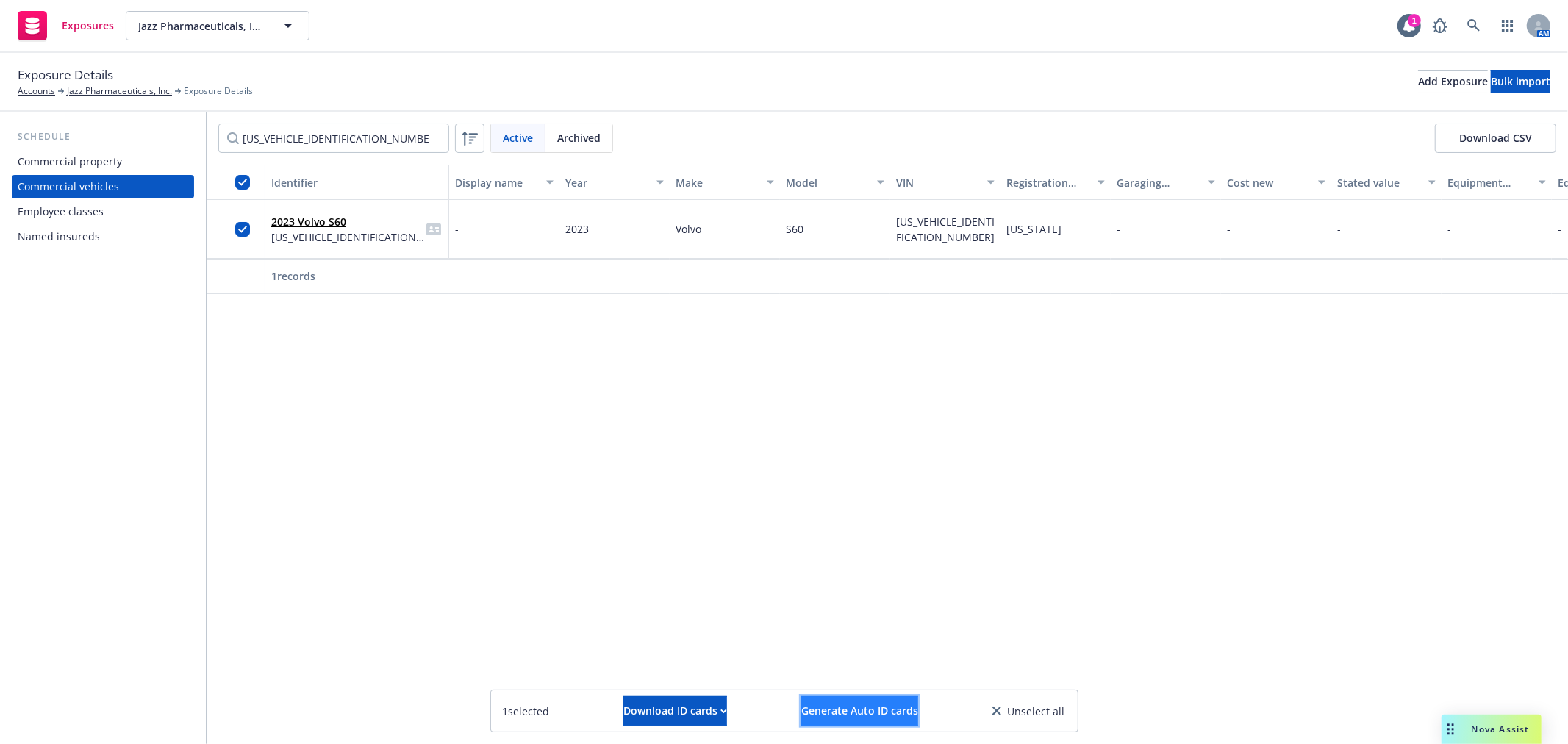
click at [860, 710] on span "Generate Auto ID cards" at bounding box center [860, 710] width 117 height 14
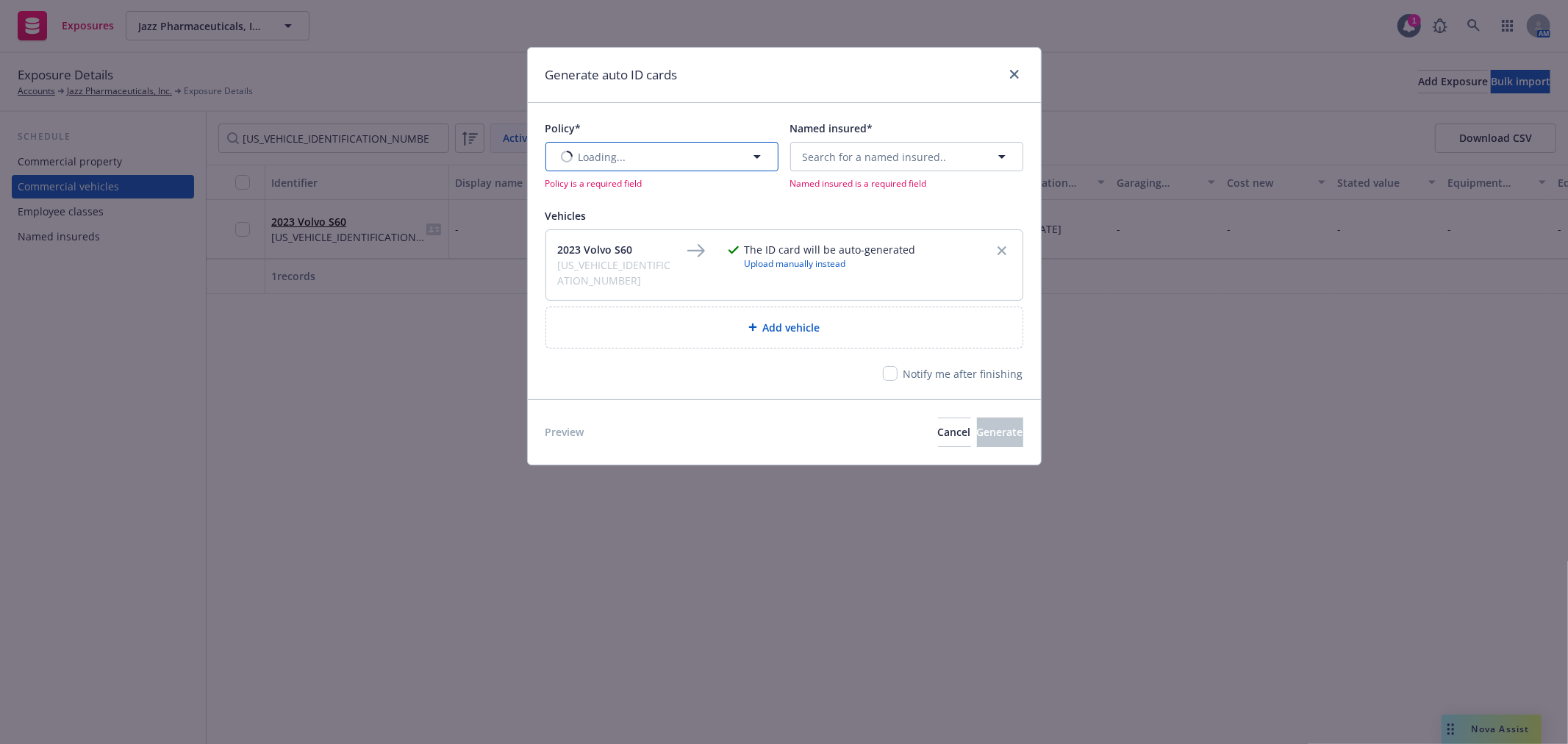
click at [667, 163] on button "Loading..." at bounding box center [661, 156] width 233 height 29
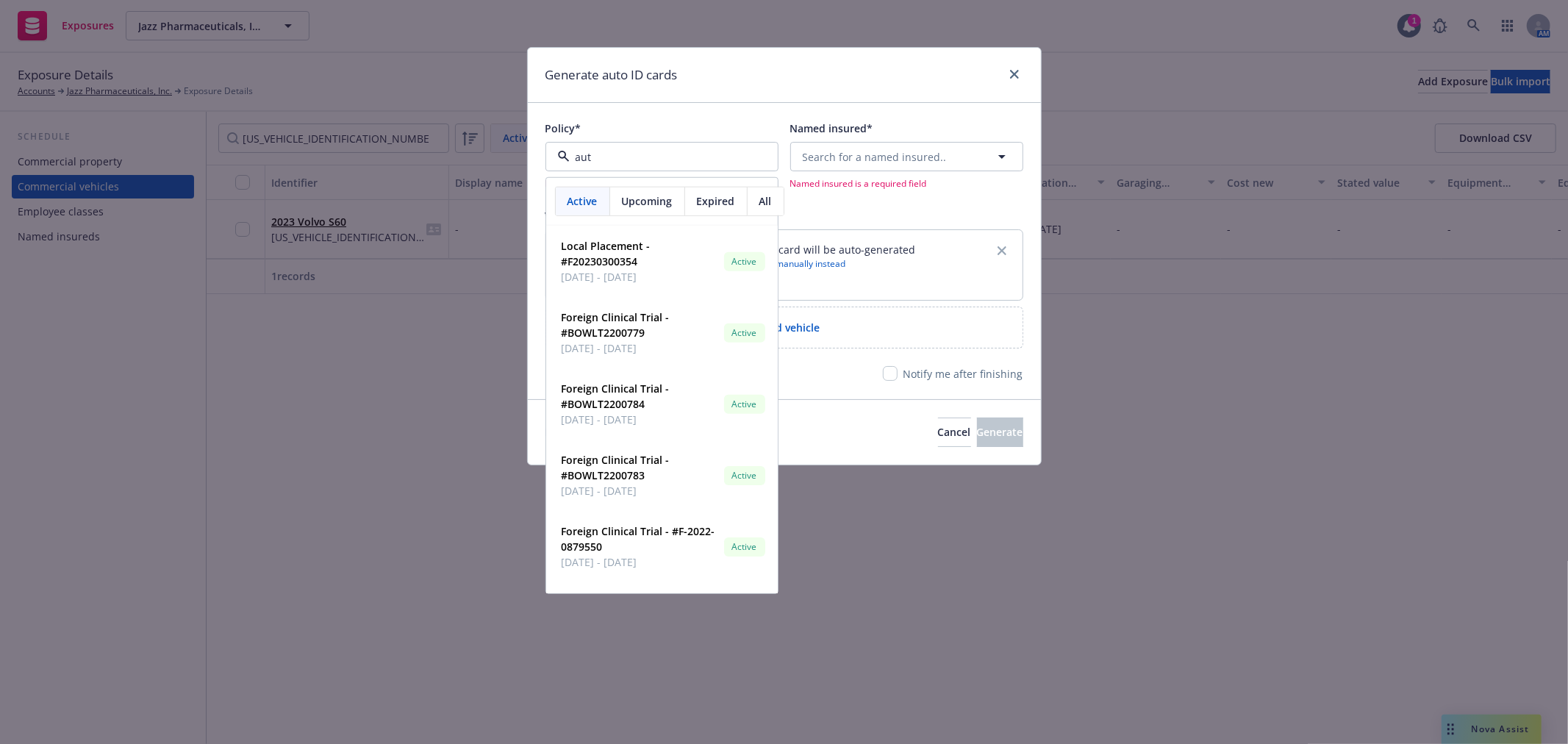
type input "auto"
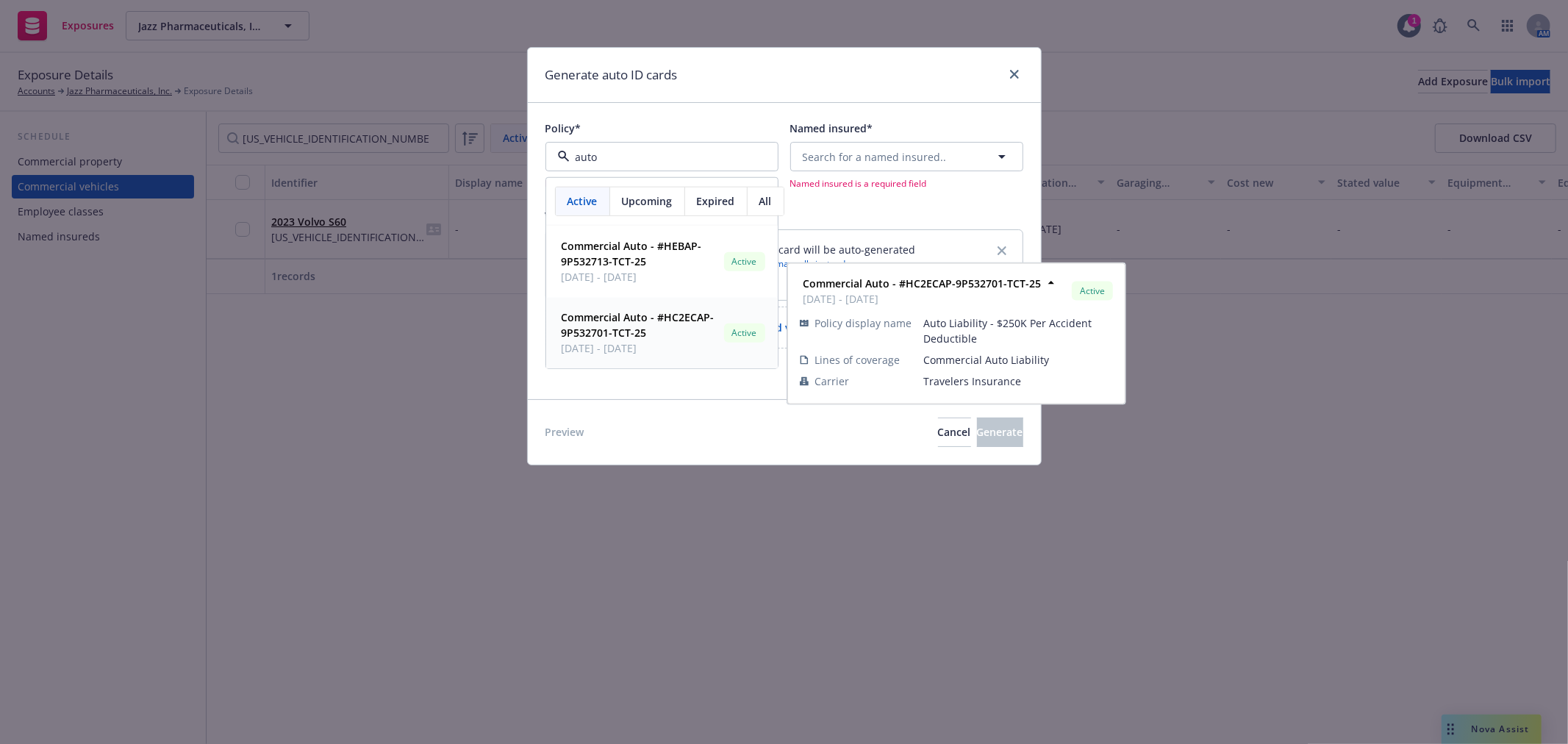
click at [665, 329] on span "Commercial Auto - #HC2ECAP-9P532701-TCT-25" at bounding box center [639, 325] width 156 height 31
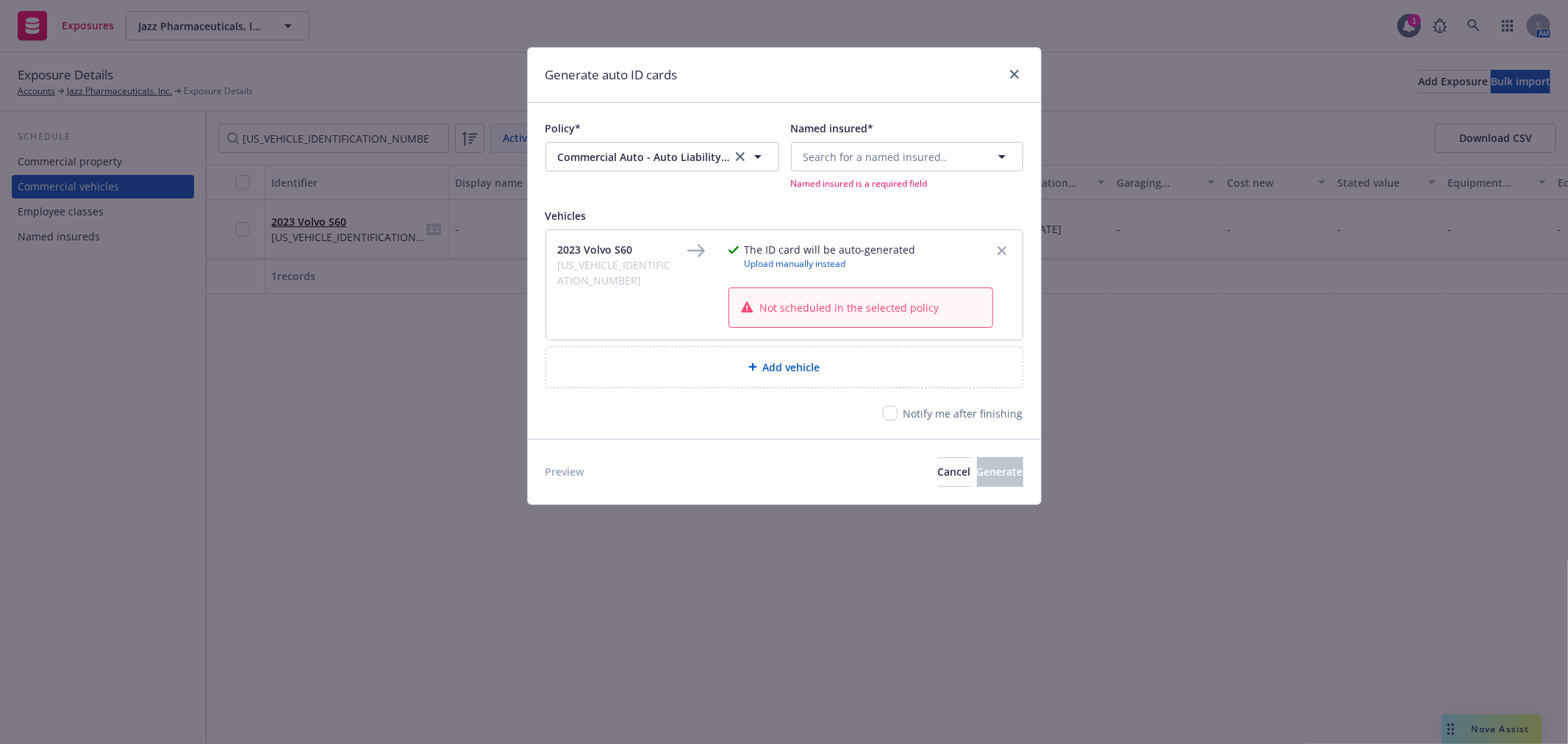
click at [869, 134] on span "Named insured*" at bounding box center [832, 128] width 83 height 14
click at [860, 160] on span "Search for a named insured.." at bounding box center [875, 157] width 144 height 15
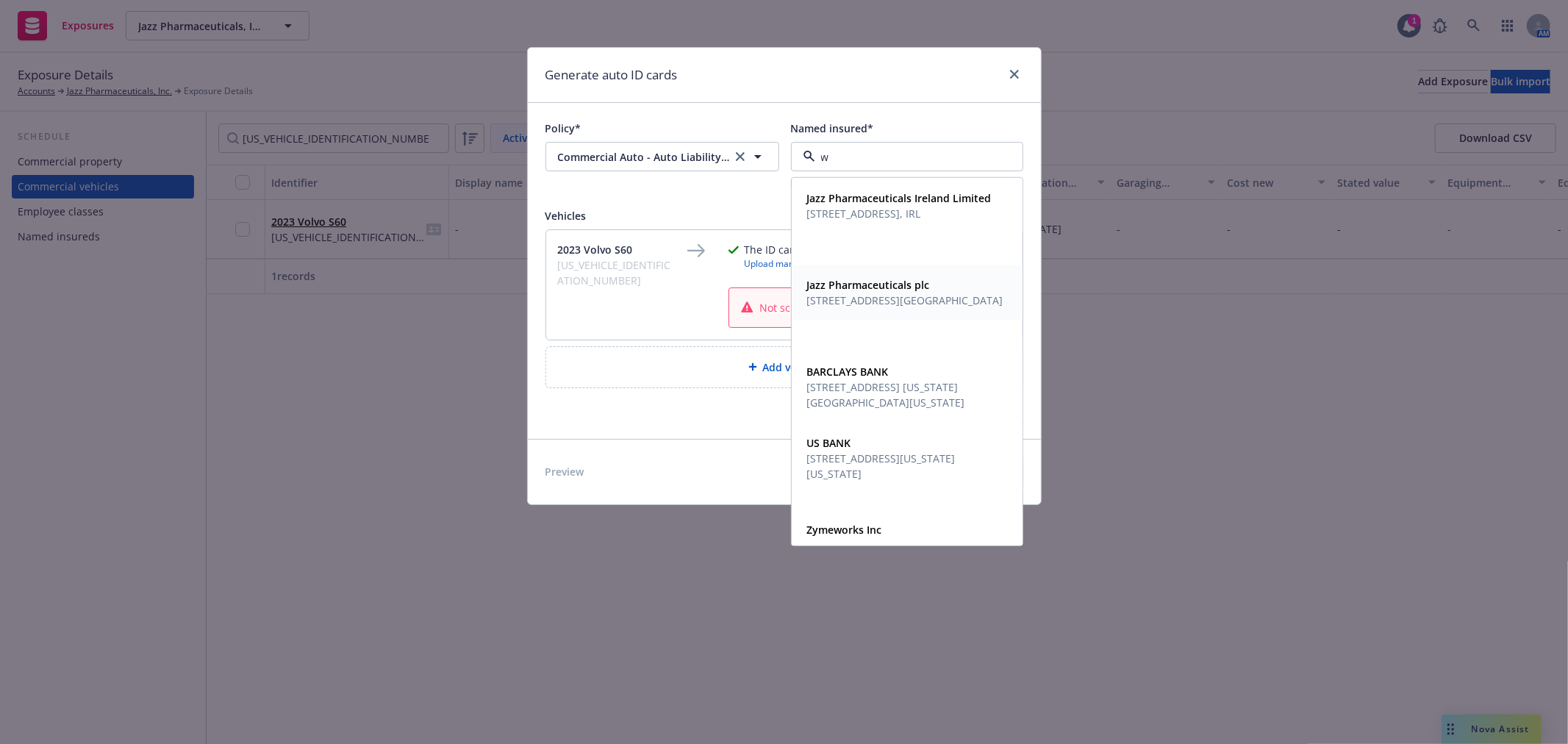
type input "wh"
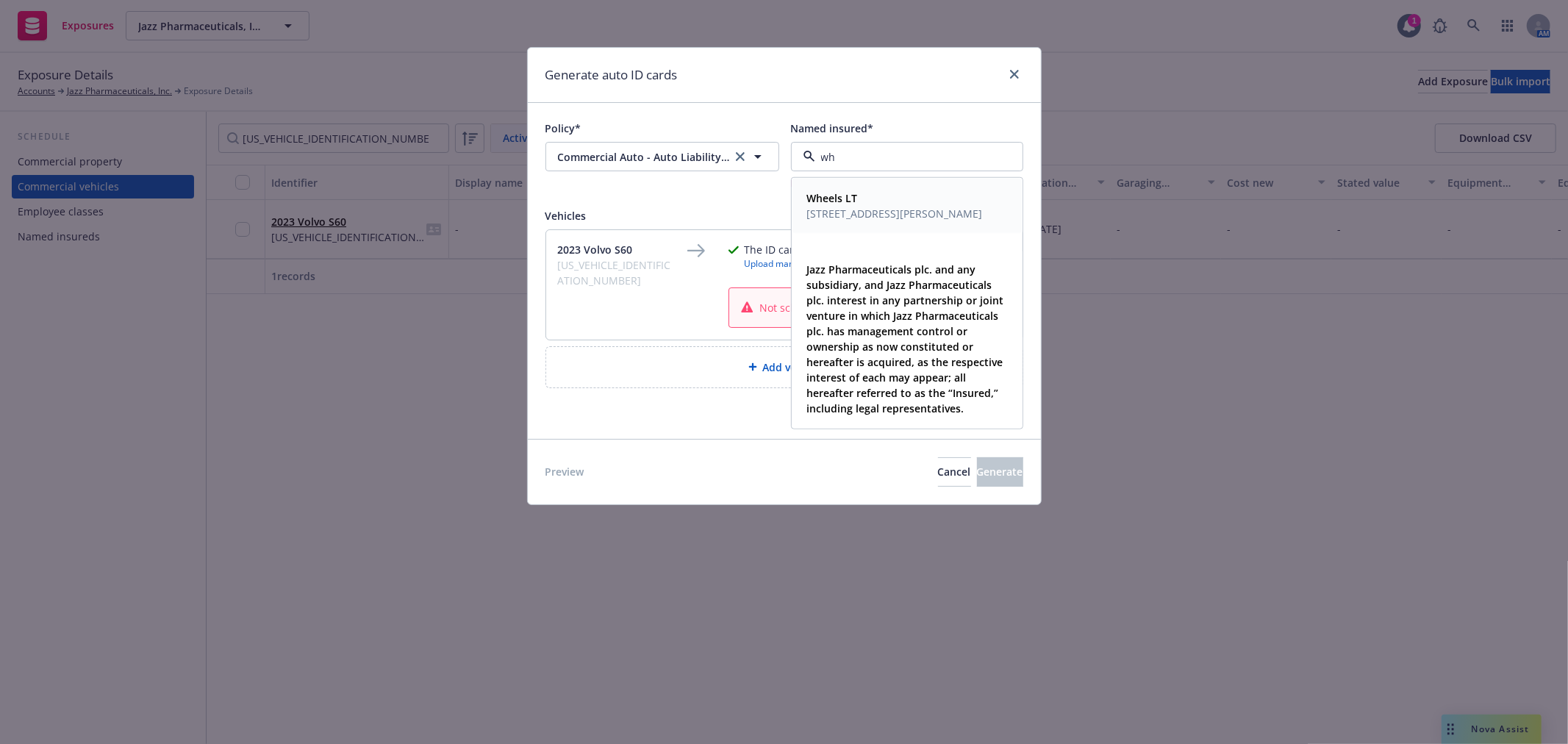
click at [878, 211] on span "666 Garland Pl, Des Plaines, IL, 60016, USA" at bounding box center [896, 214] width 176 height 15
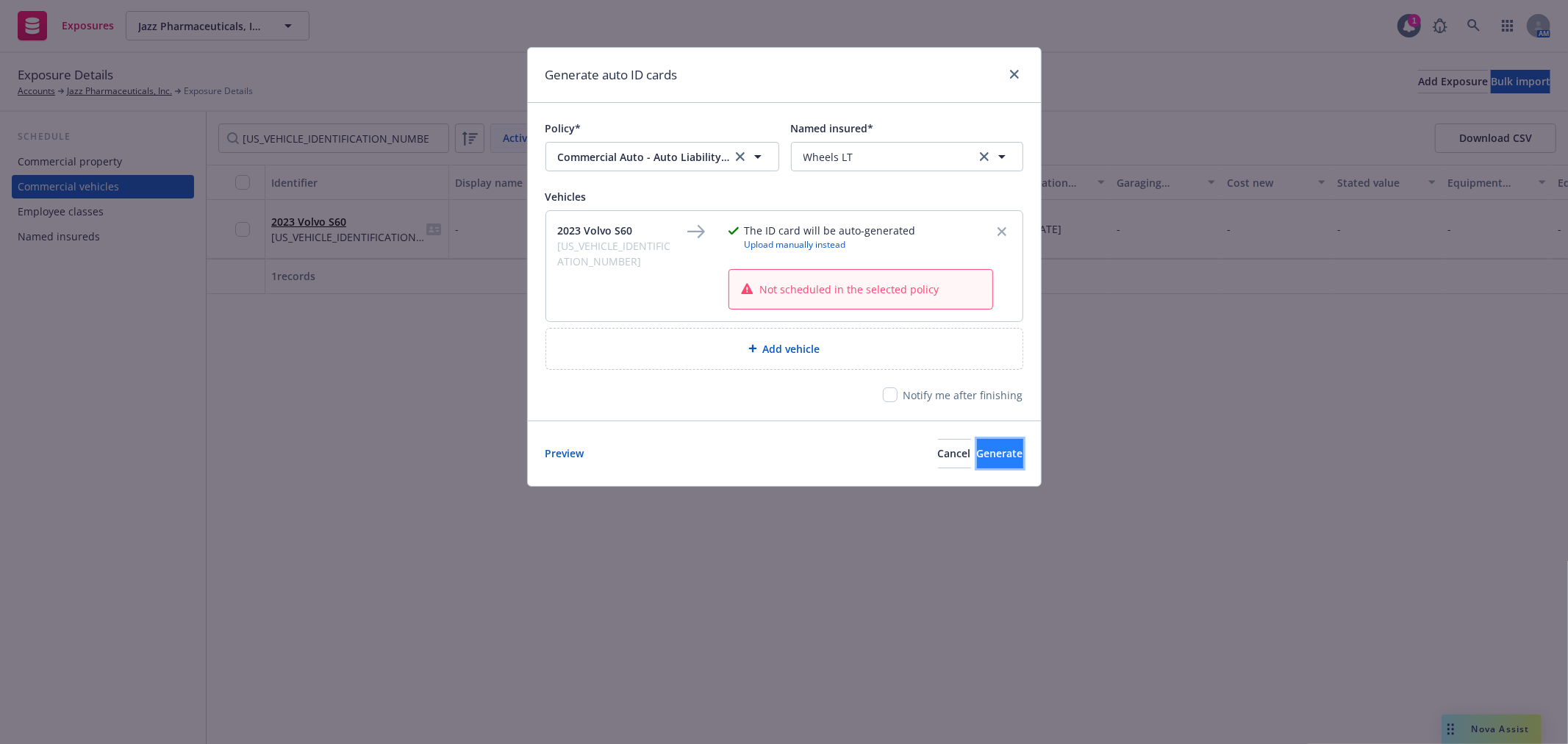
click at [981, 454] on span "Generate" at bounding box center [1000, 453] width 46 height 14
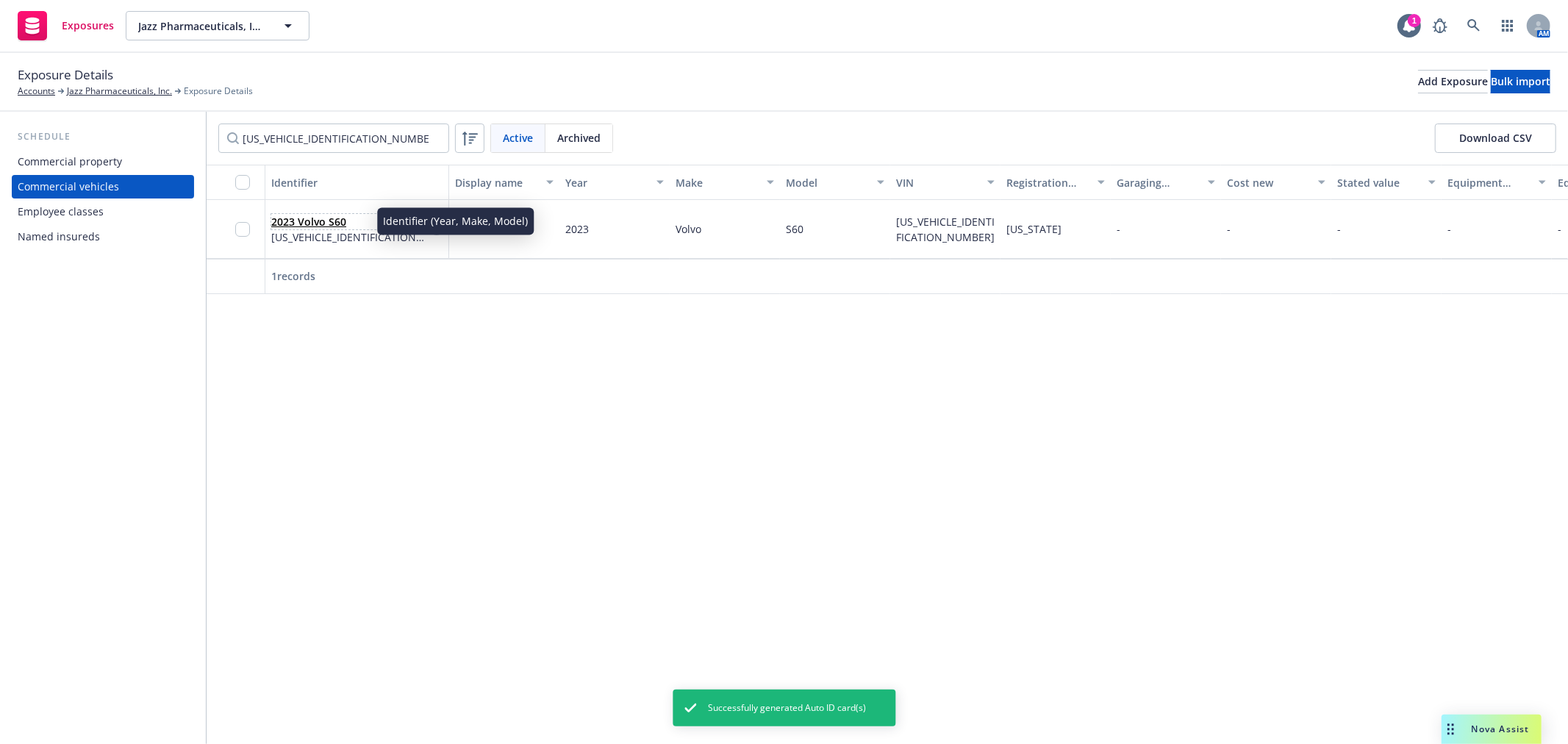
click at [329, 219] on link "2023 Volvo S60" at bounding box center [308, 221] width 75 height 14
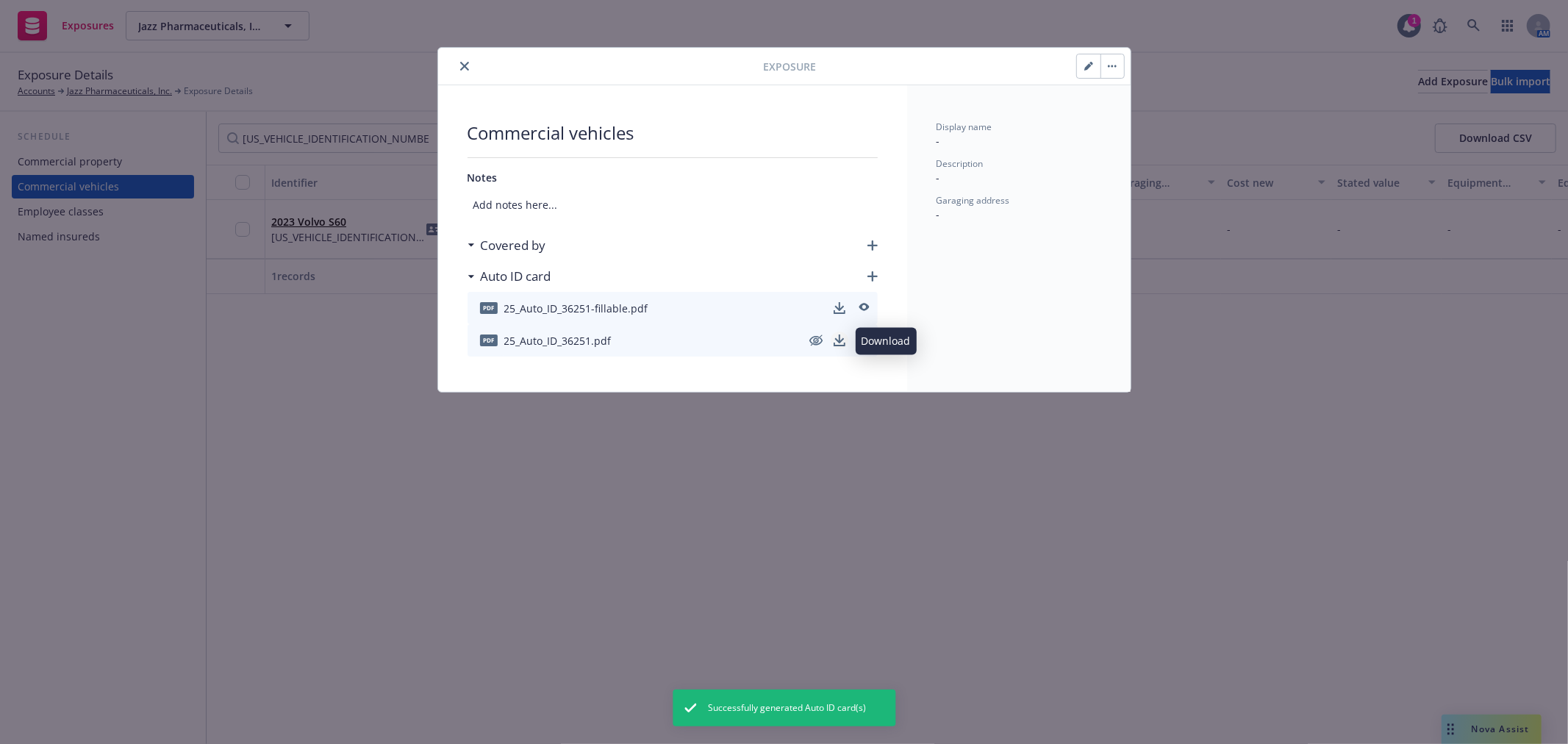
click at [839, 336] on icon "download" at bounding box center [838, 338] width 9 height 9
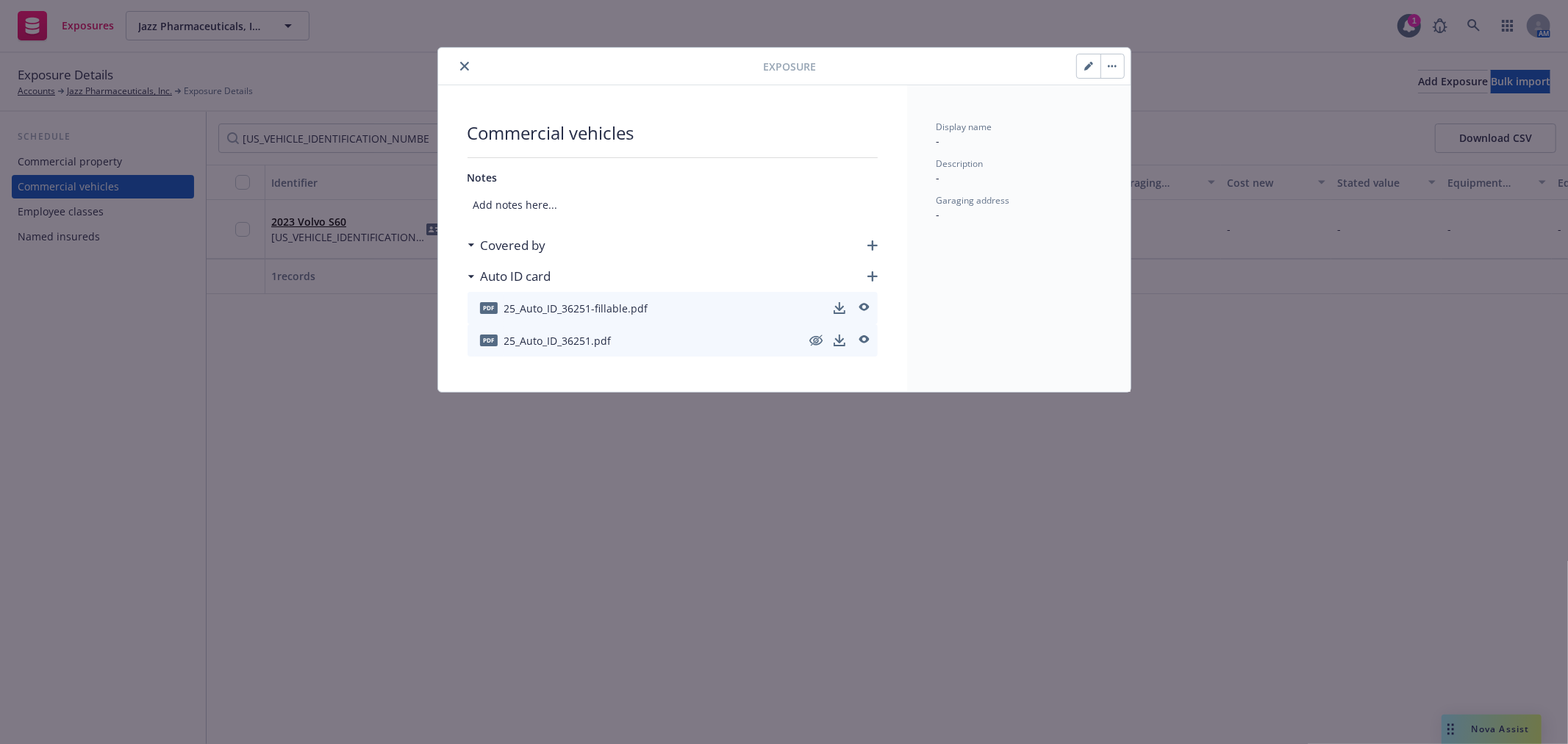
click at [471, 67] on button "close" at bounding box center [464, 66] width 18 height 18
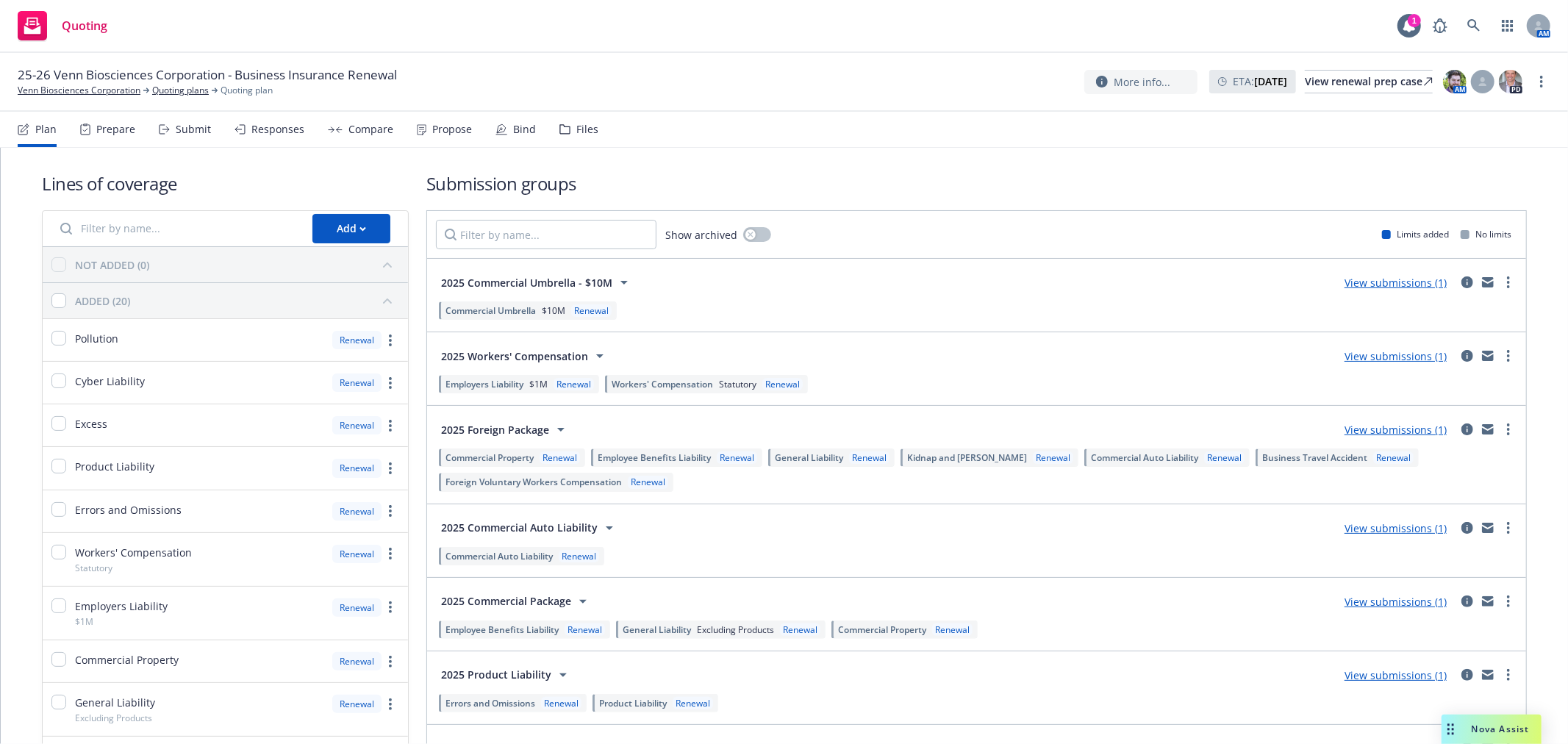
click at [192, 131] on div "Submit" at bounding box center [193, 130] width 35 height 12
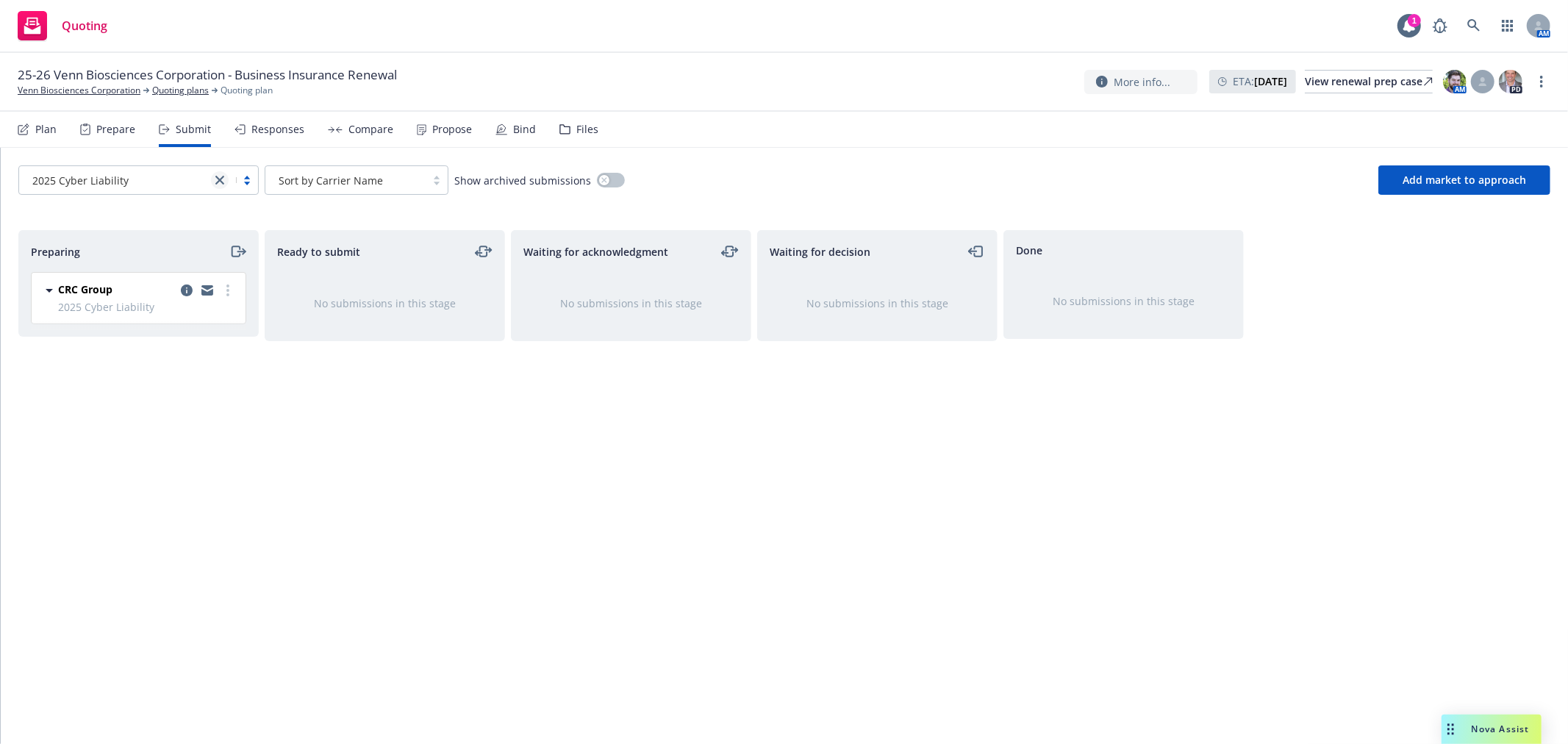
click at [218, 177] on icon "close" at bounding box center [220, 180] width 9 height 9
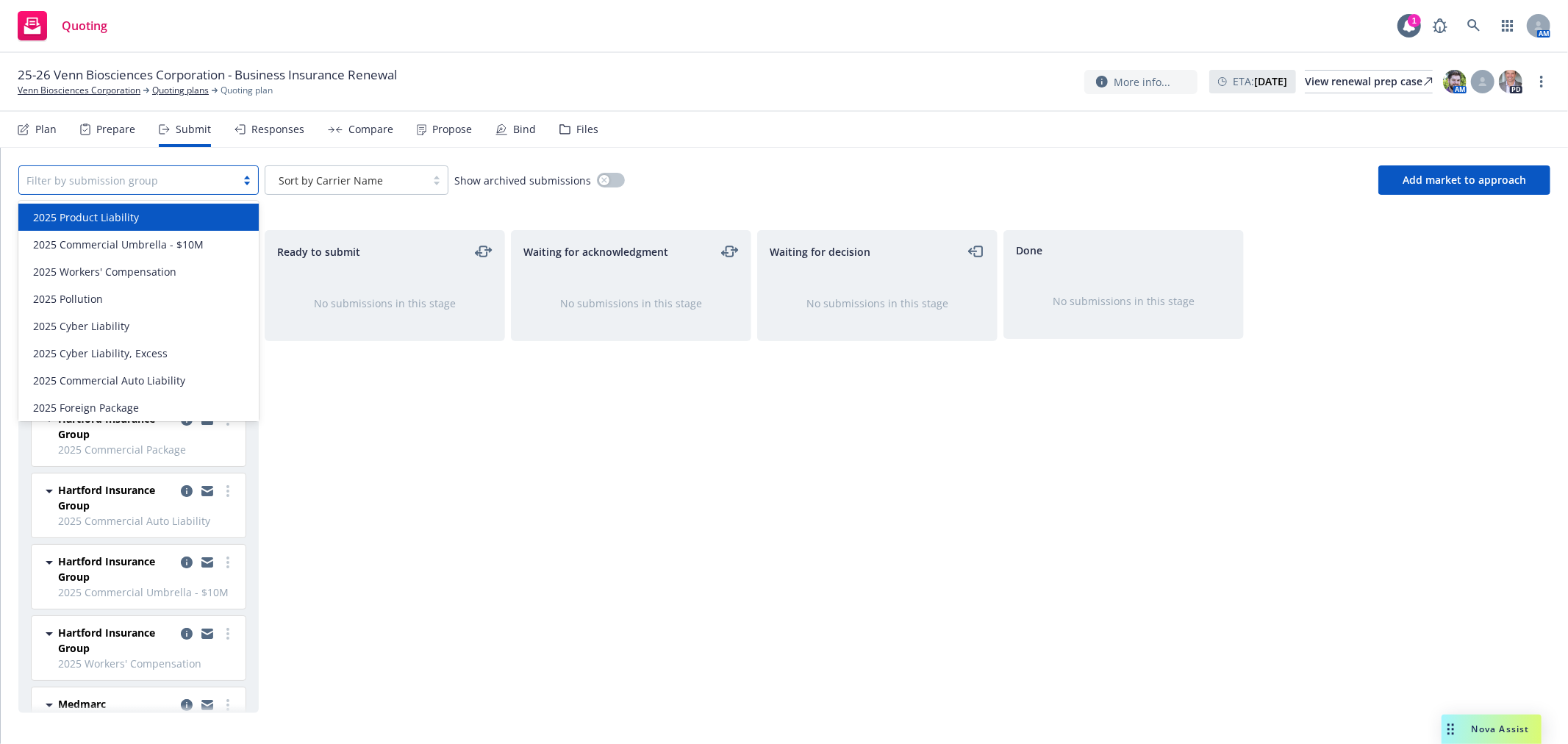
click at [37, 130] on div "Plan" at bounding box center [45, 130] width 21 height 12
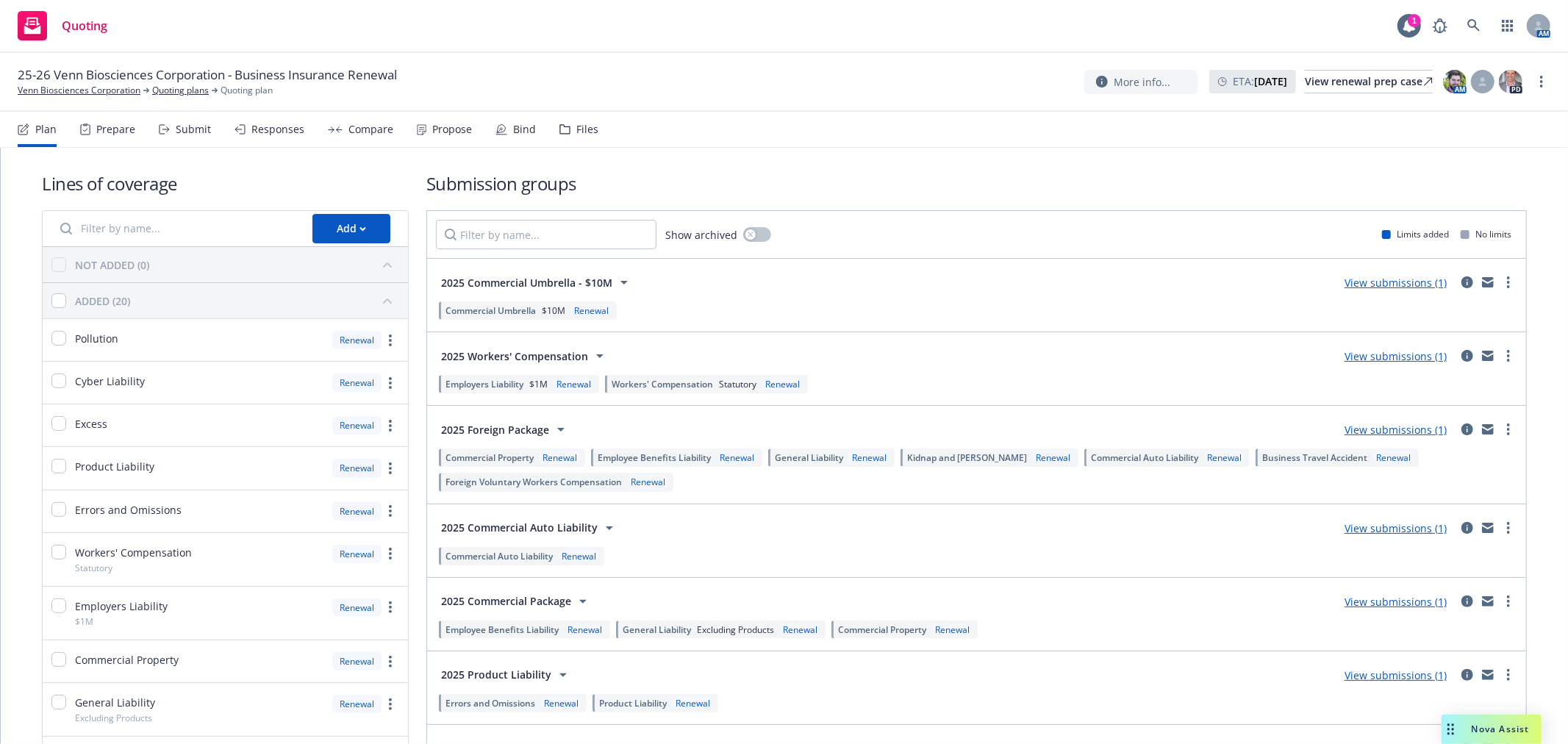
click at [1419, 287] on link "View submissions (1)" at bounding box center [1395, 283] width 103 height 14
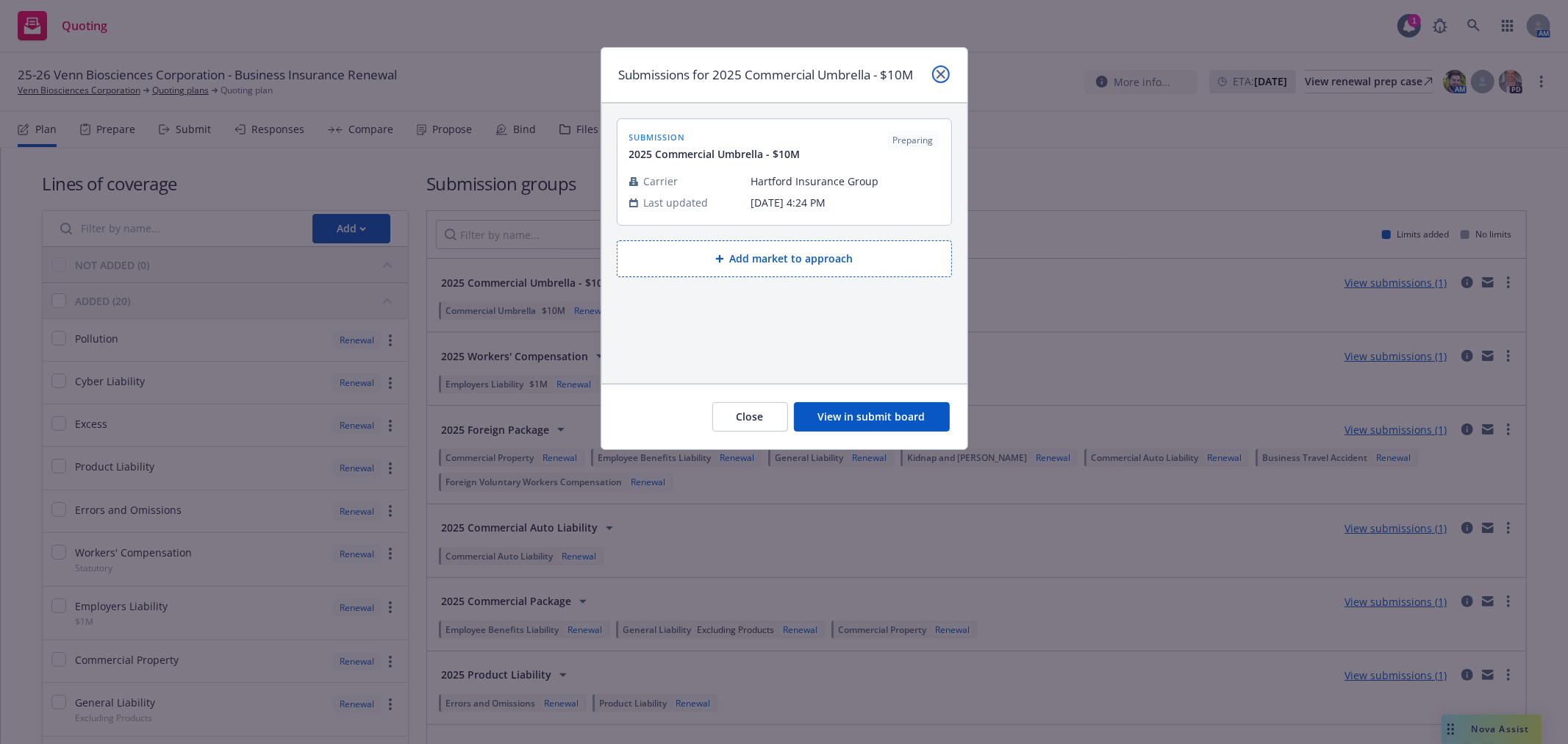
click at [937, 76] on icon "close" at bounding box center [941, 74] width 9 height 9
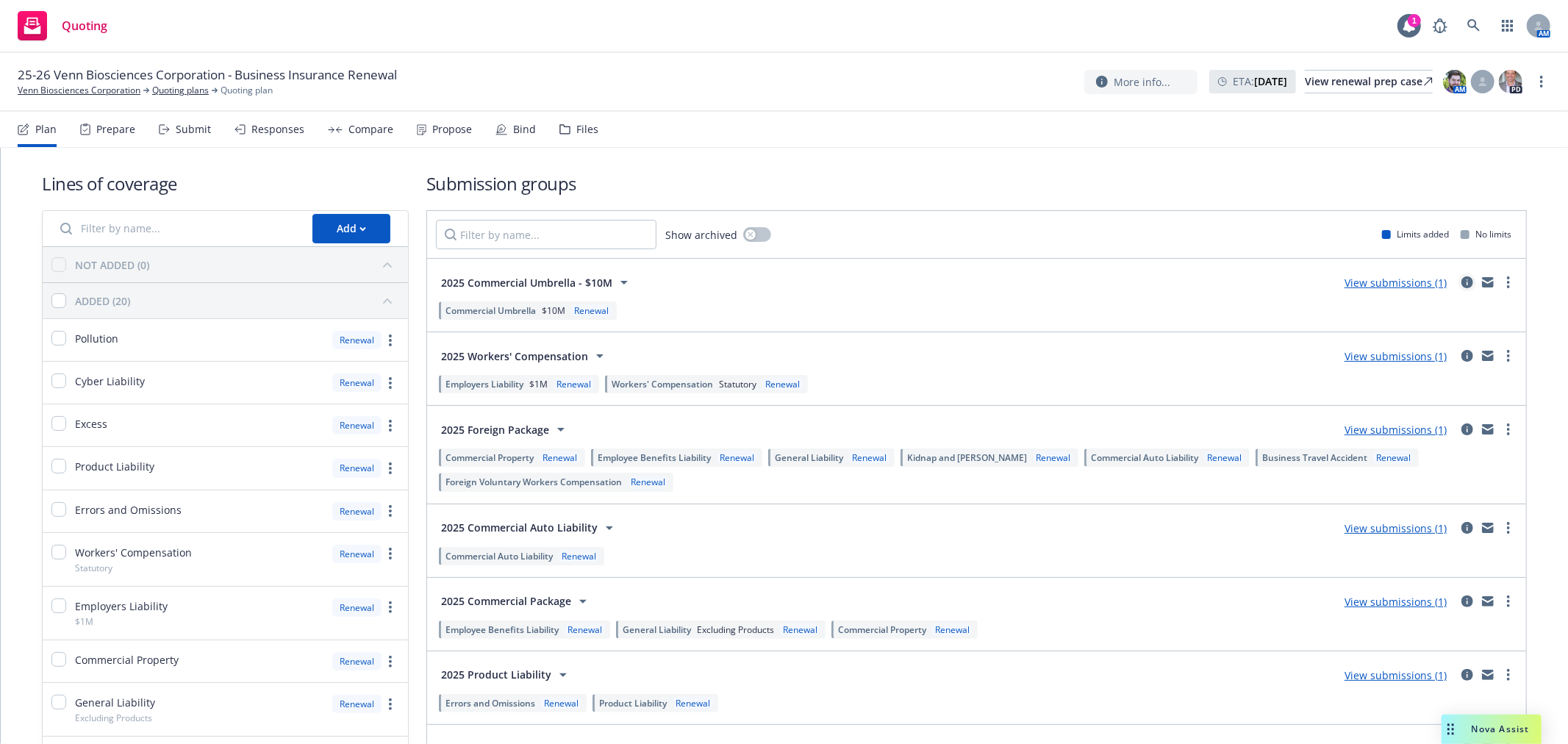
click at [1461, 281] on icon "circleInformation" at bounding box center [1467, 282] width 12 height 12
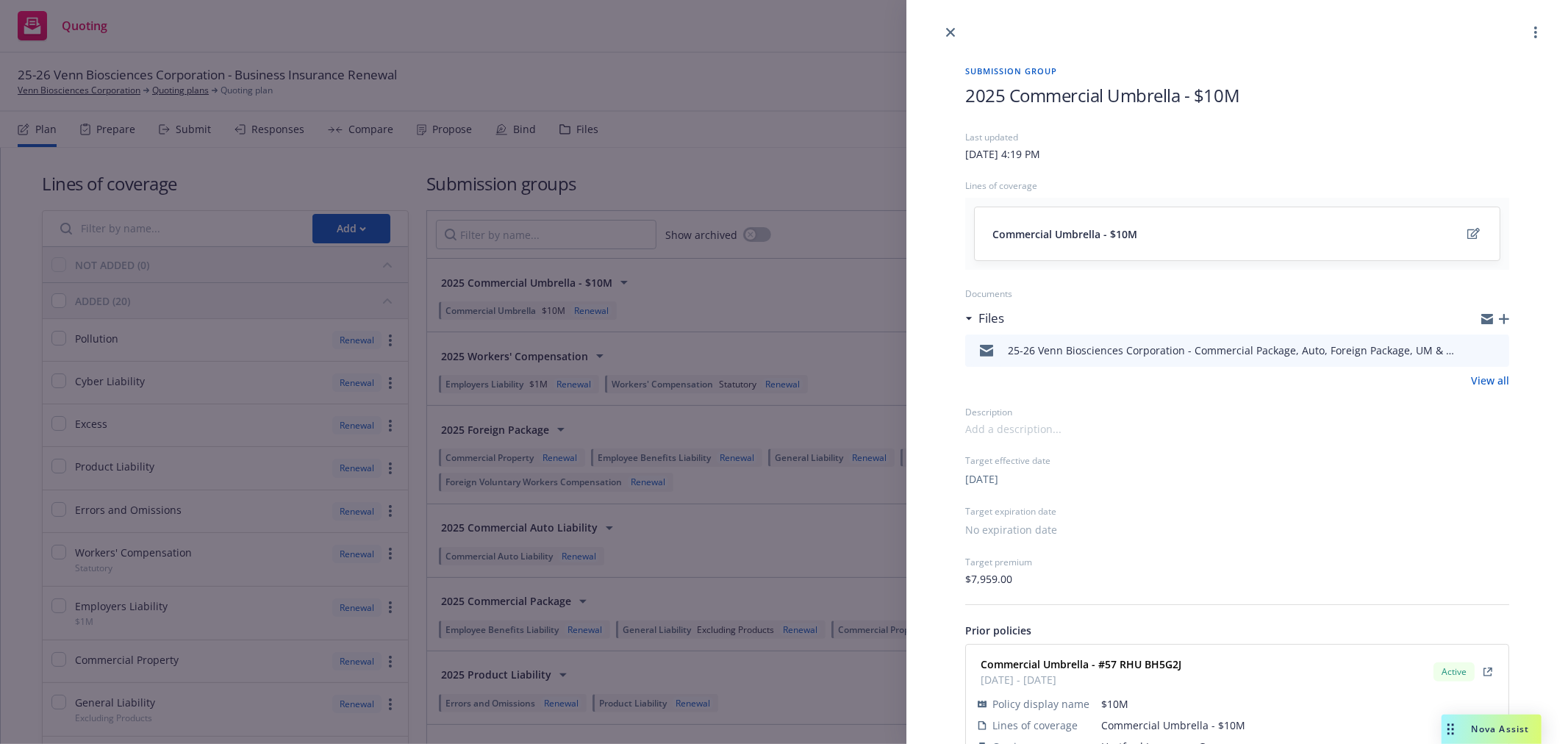
click at [1489, 349] on icon "preview file" at bounding box center [1495, 349] width 13 height 10
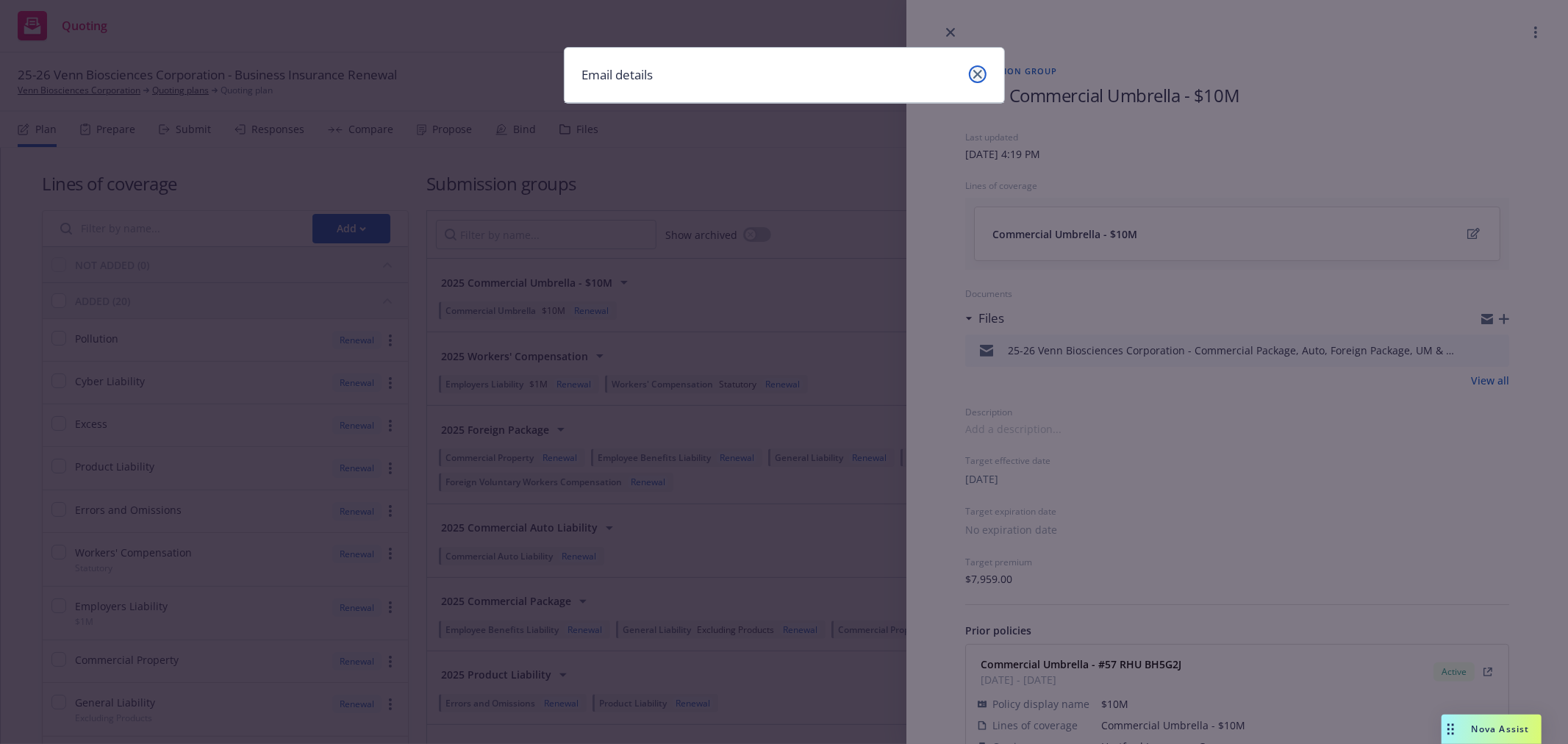
click at [972, 72] on link "close" at bounding box center [978, 74] width 18 height 18
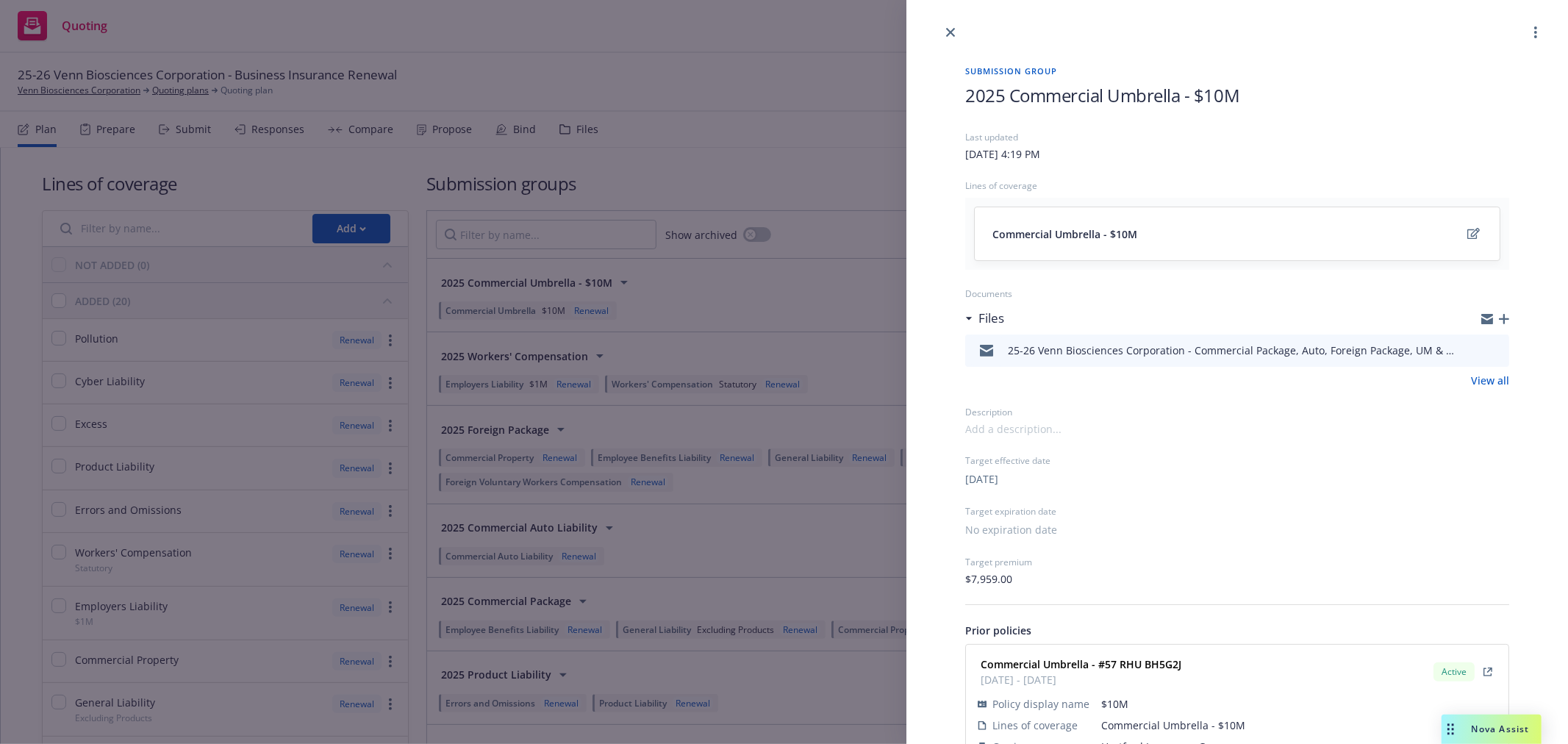
click at [1465, 351] on icon "download file" at bounding box center [1471, 349] width 12 height 12
drag, startPoint x: 738, startPoint y: 107, endPoint x: 755, endPoint y: 103, distance: 17.5
click at [738, 107] on div "Submission group 2025 Commercial Umbrella - $10M Last updated [DATE] 4:19 PM Li…" at bounding box center [784, 372] width 1568 height 744
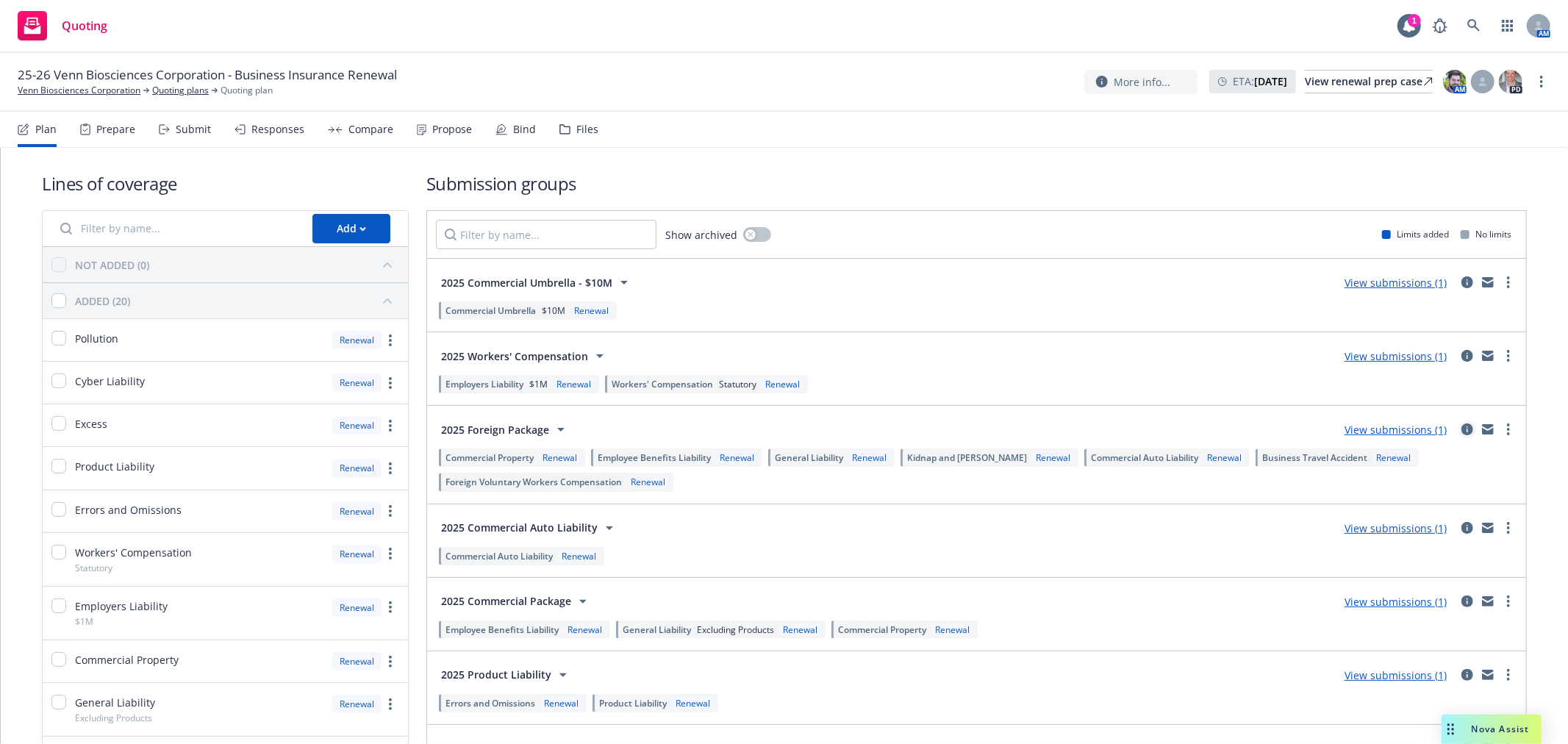
click at [1461, 431] on icon "circleInformation" at bounding box center [1467, 430] width 12 height 12
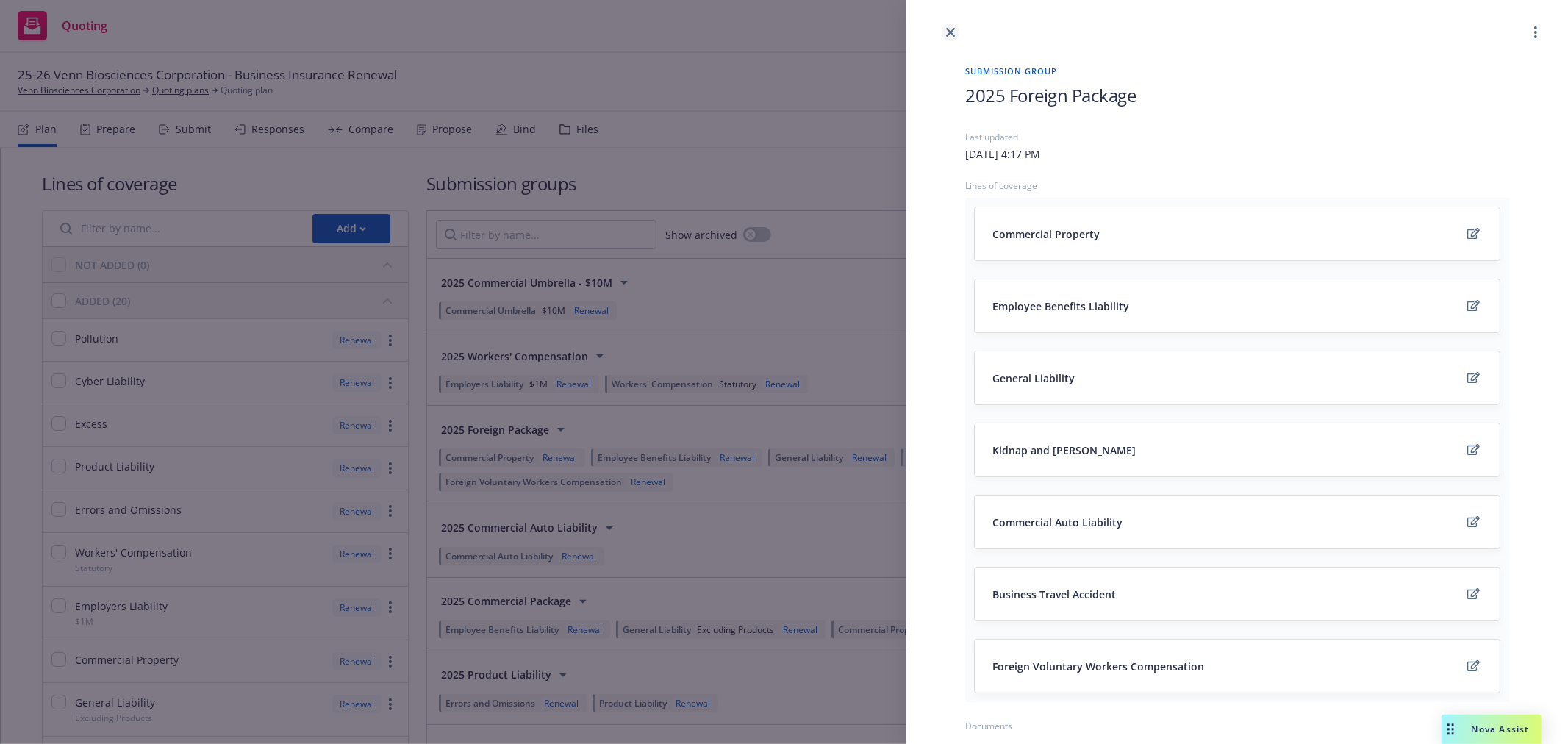
click at [948, 32] on icon "close" at bounding box center [950, 32] width 9 height 9
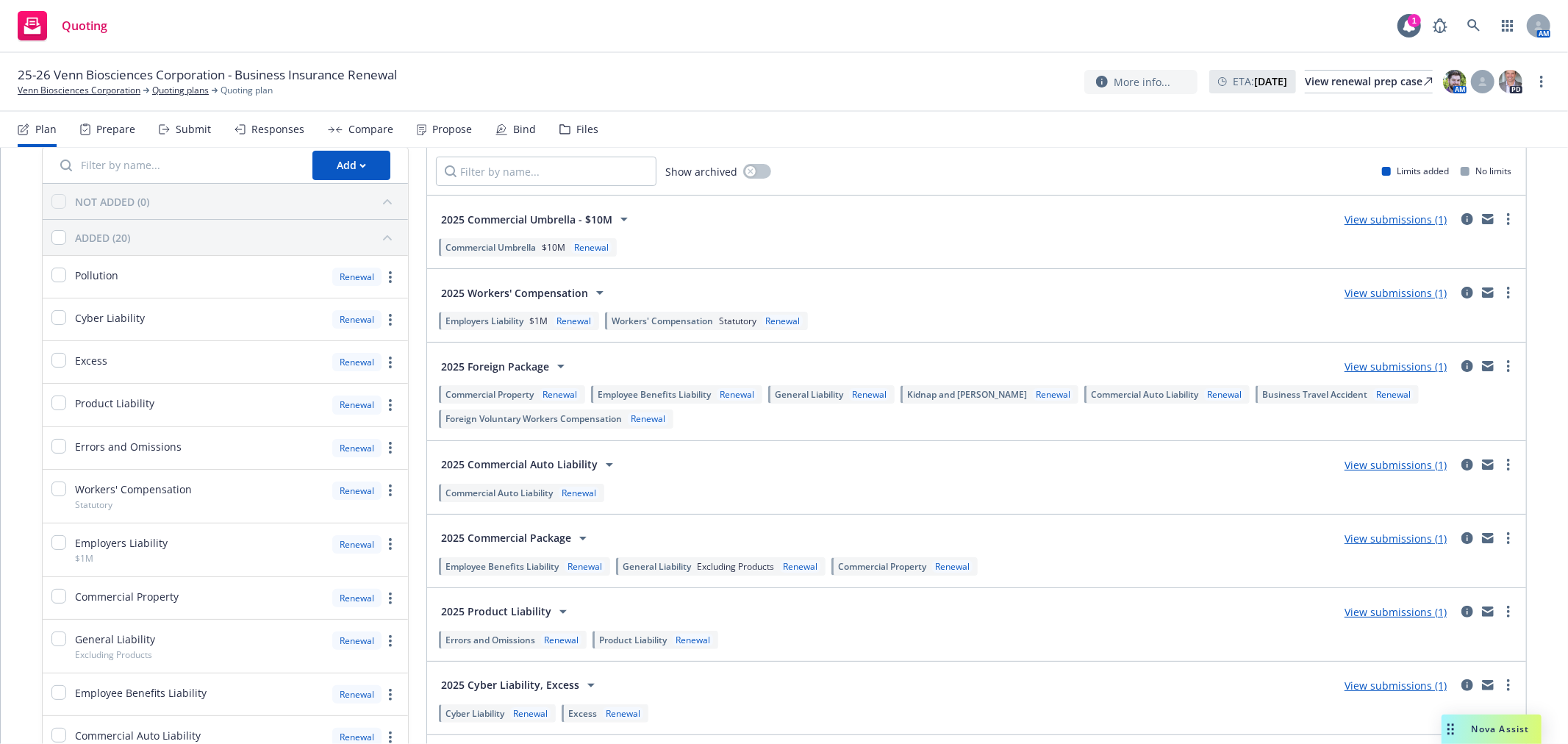
scroll to position [81, 0]
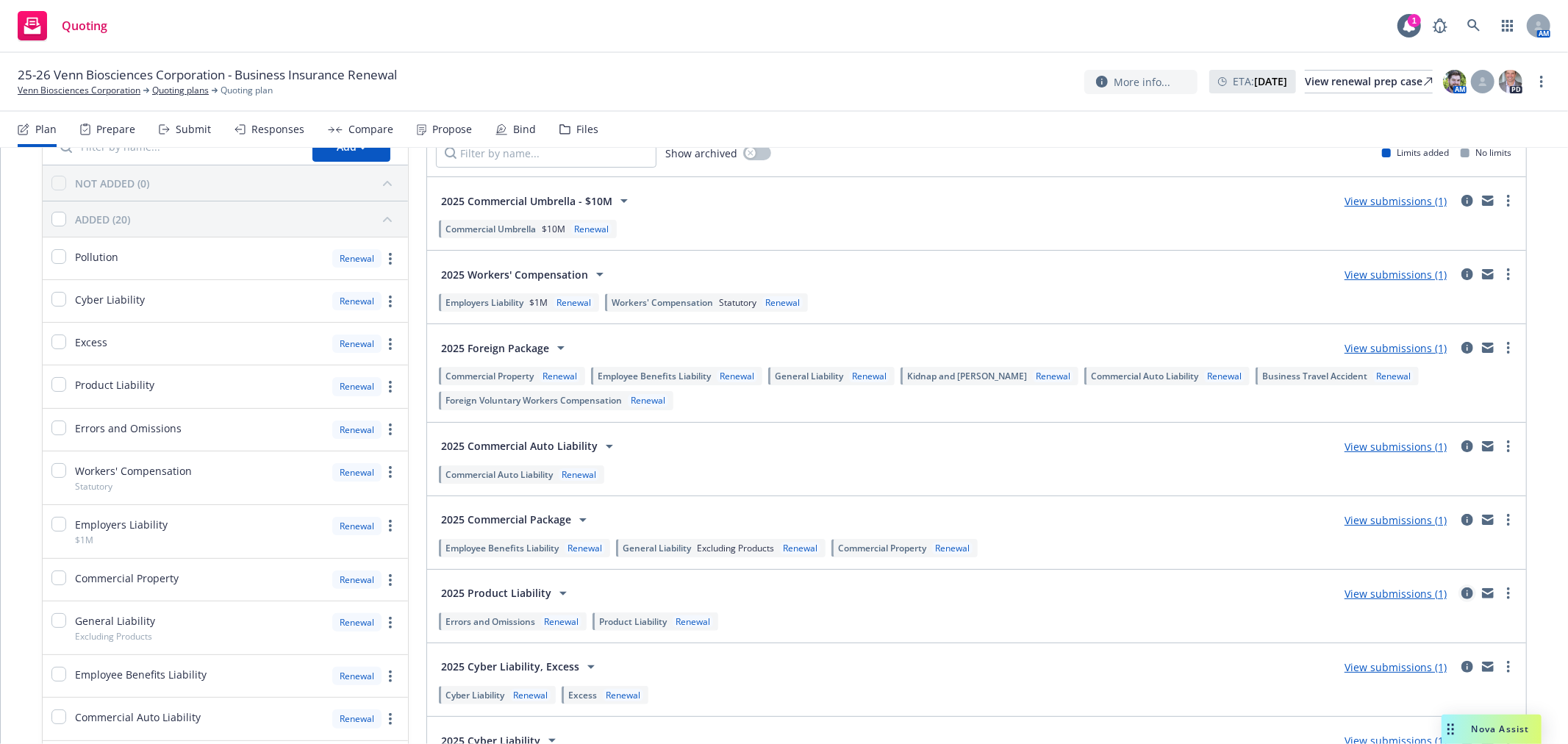
click at [1459, 588] on link "circleInformation" at bounding box center [1467, 593] width 18 height 18
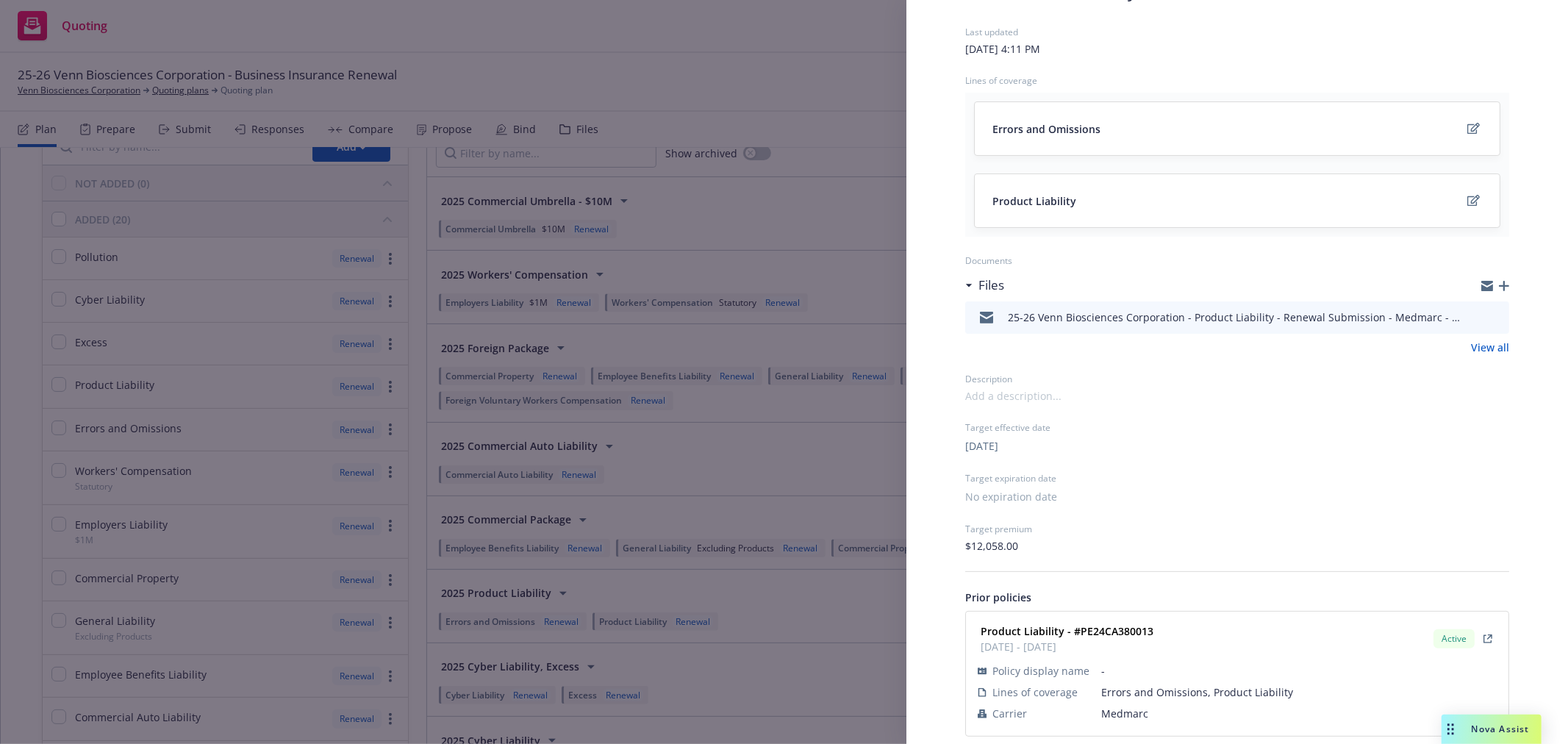
scroll to position [122, 0]
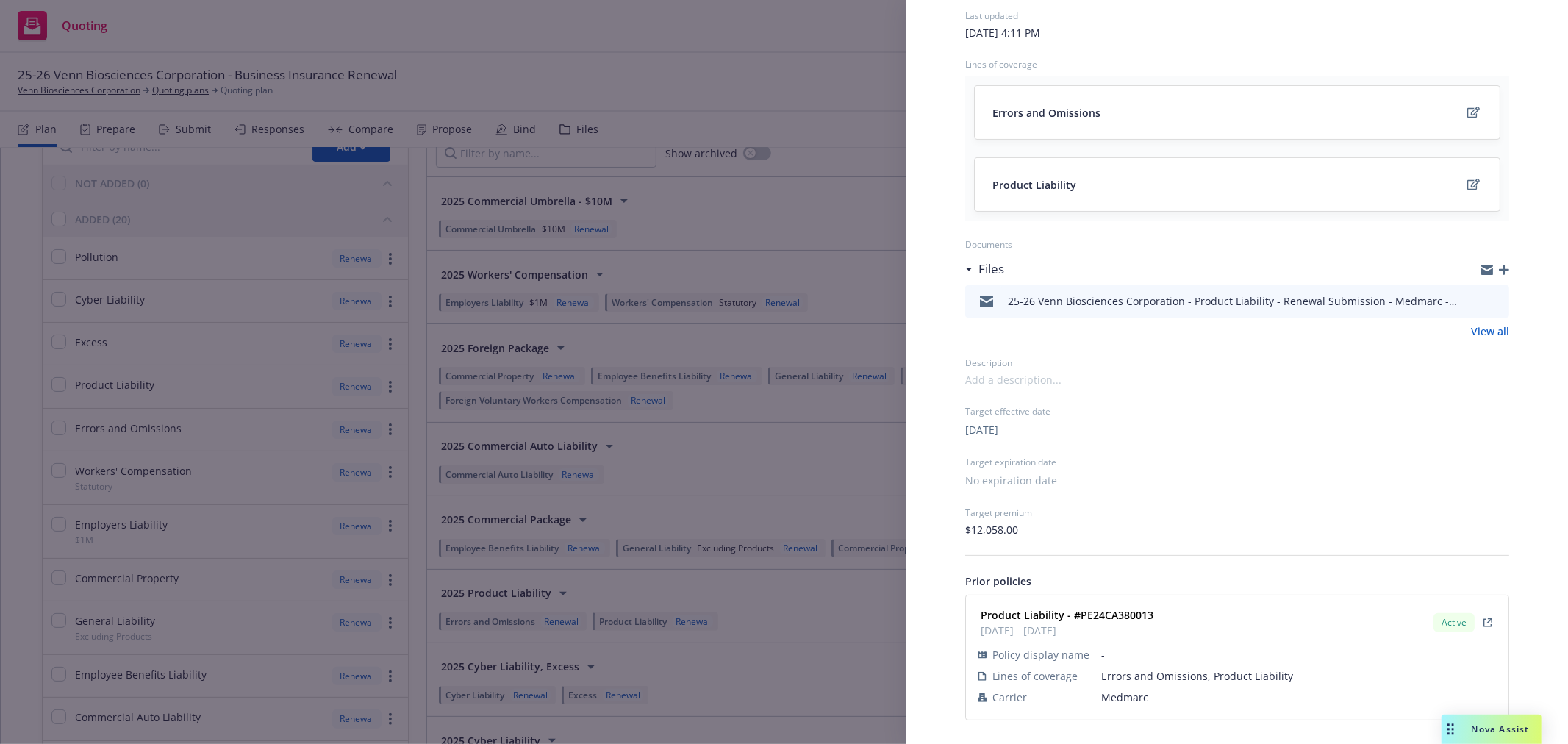
click at [1465, 297] on icon "download file" at bounding box center [1471, 300] width 12 height 12
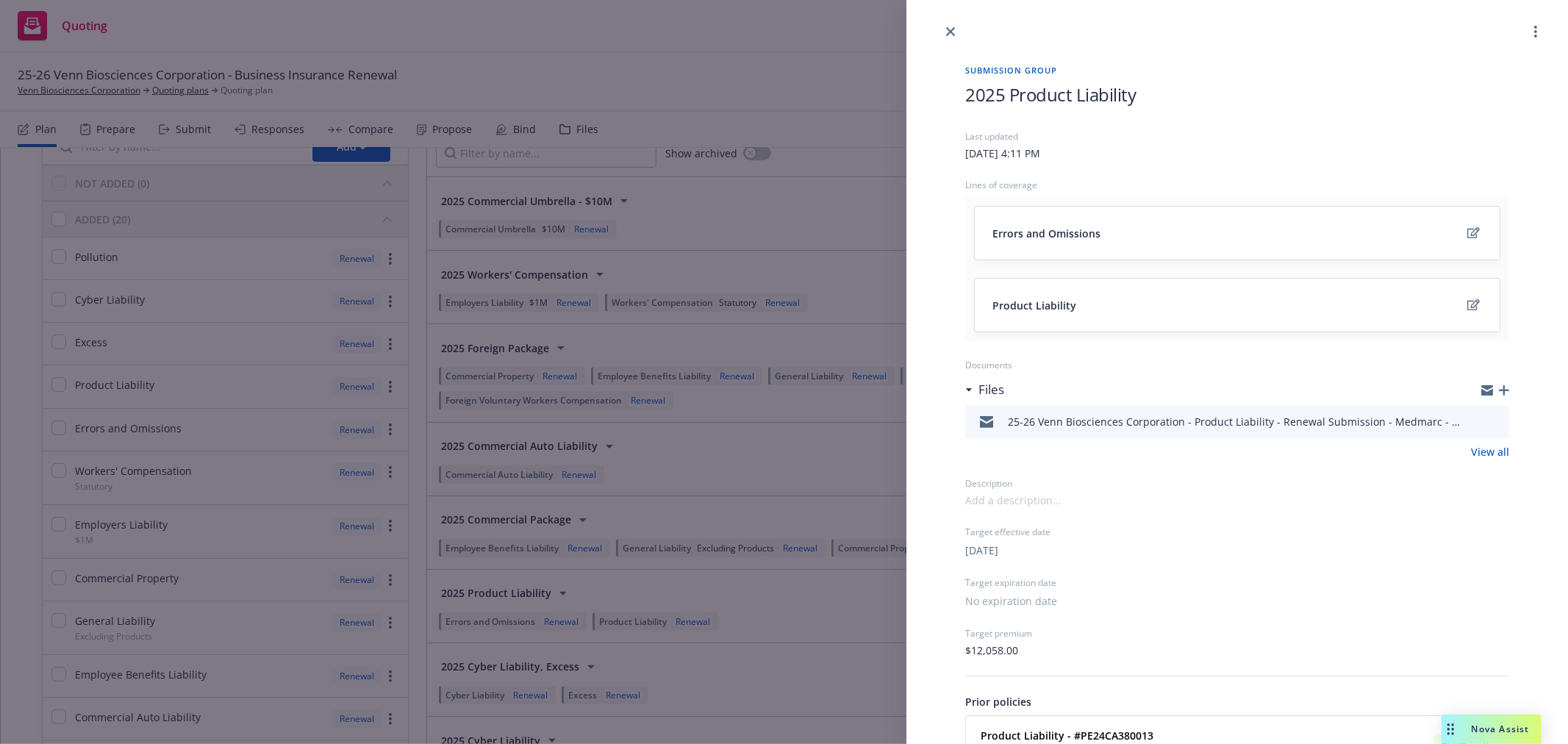
scroll to position [0, 0]
click at [954, 28] on icon "close" at bounding box center [950, 32] width 9 height 9
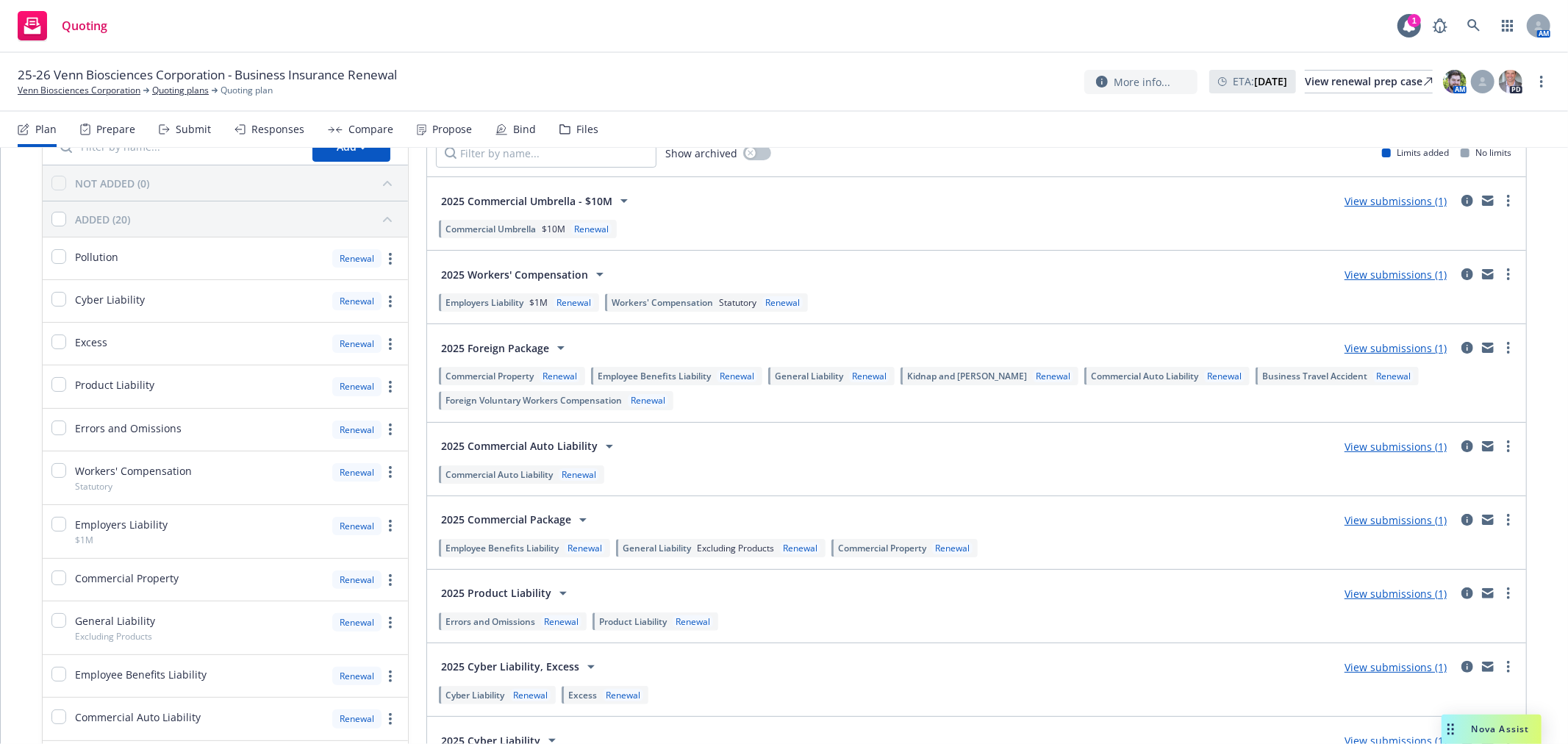
drag, startPoint x: 107, startPoint y: 123, endPoint x: 144, endPoint y: 108, distance: 39.9
click at [107, 124] on div "Prepare" at bounding box center [116, 130] width 39 height 12
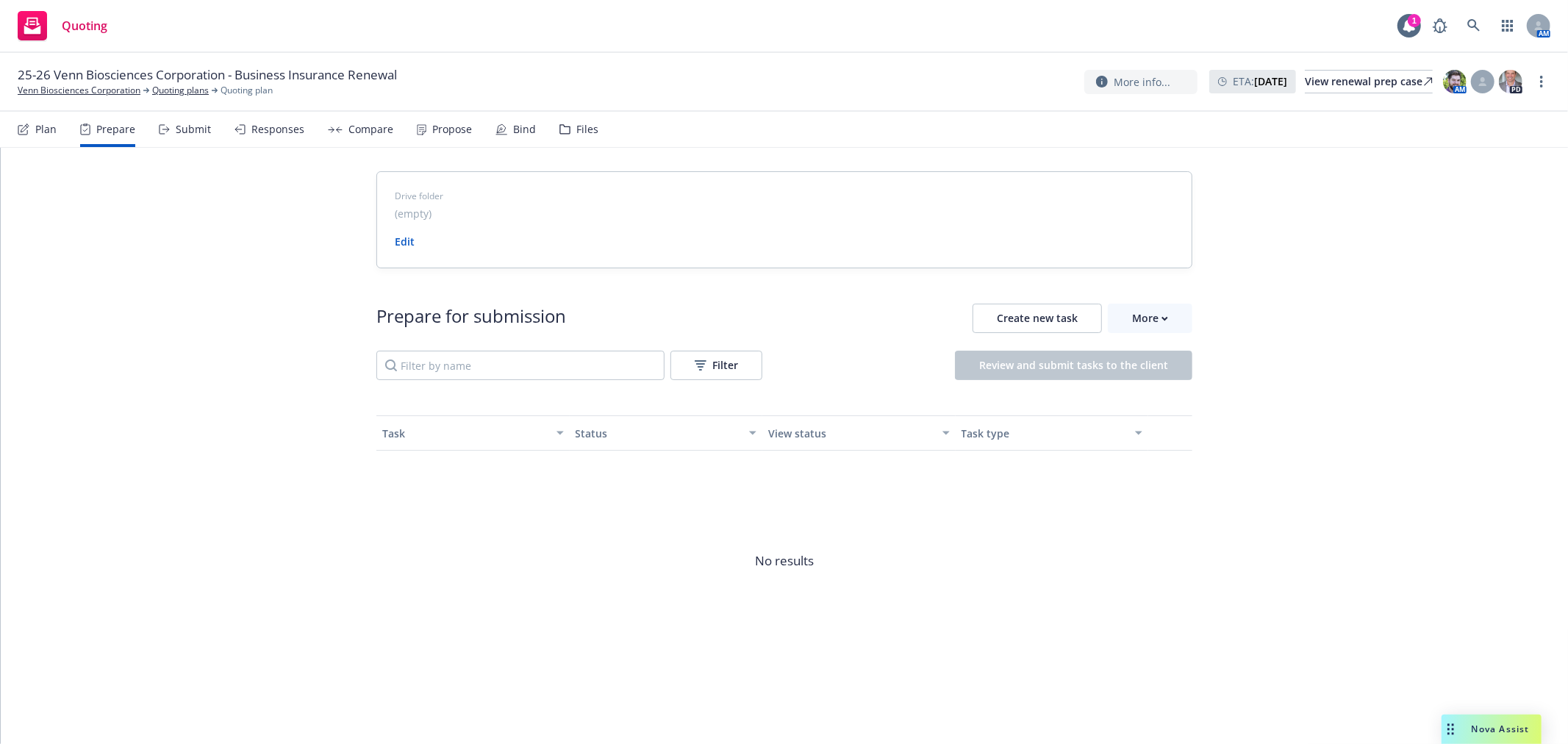
click at [192, 124] on div "Submit" at bounding box center [193, 130] width 35 height 12
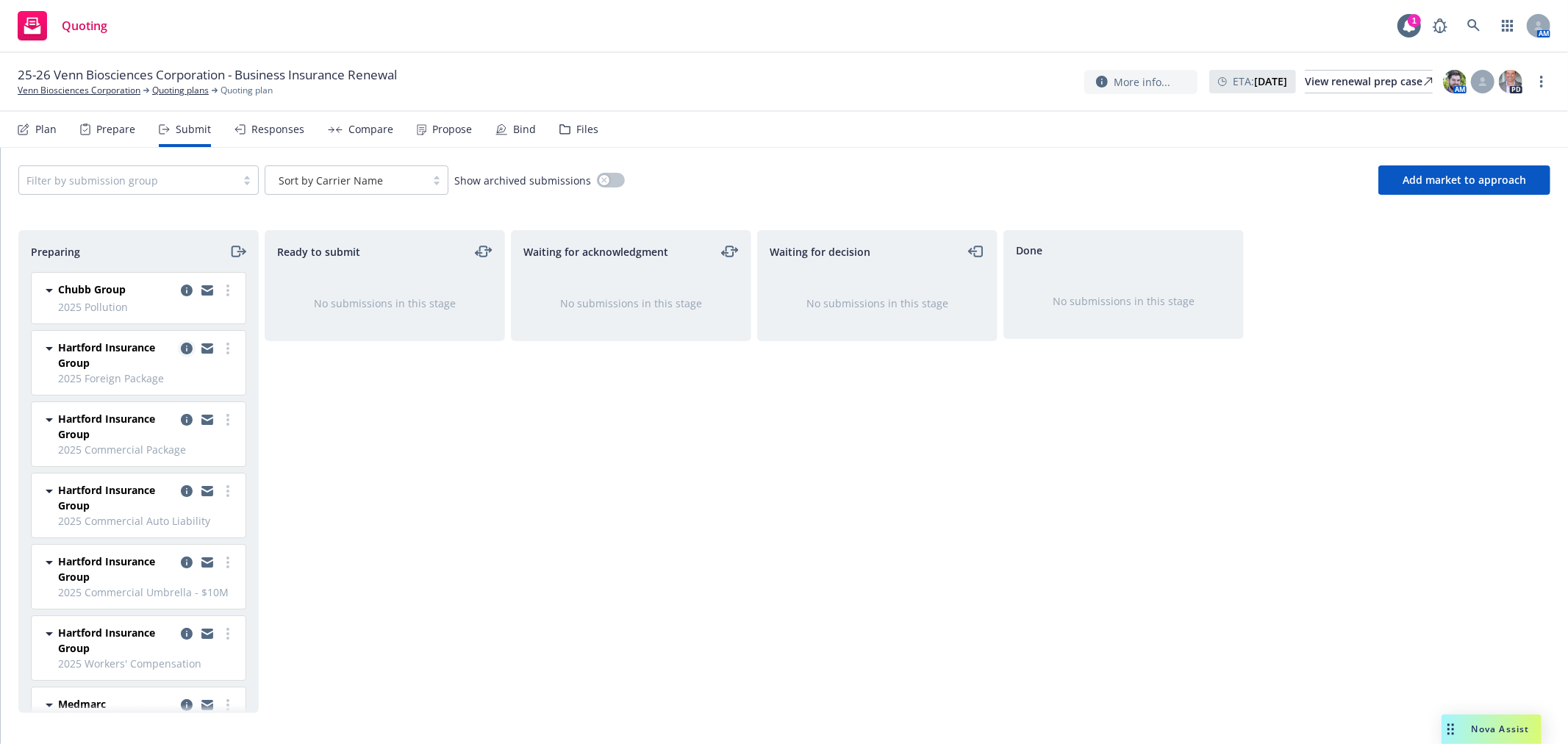
click at [181, 347] on icon "copy logging email" at bounding box center [187, 349] width 12 height 12
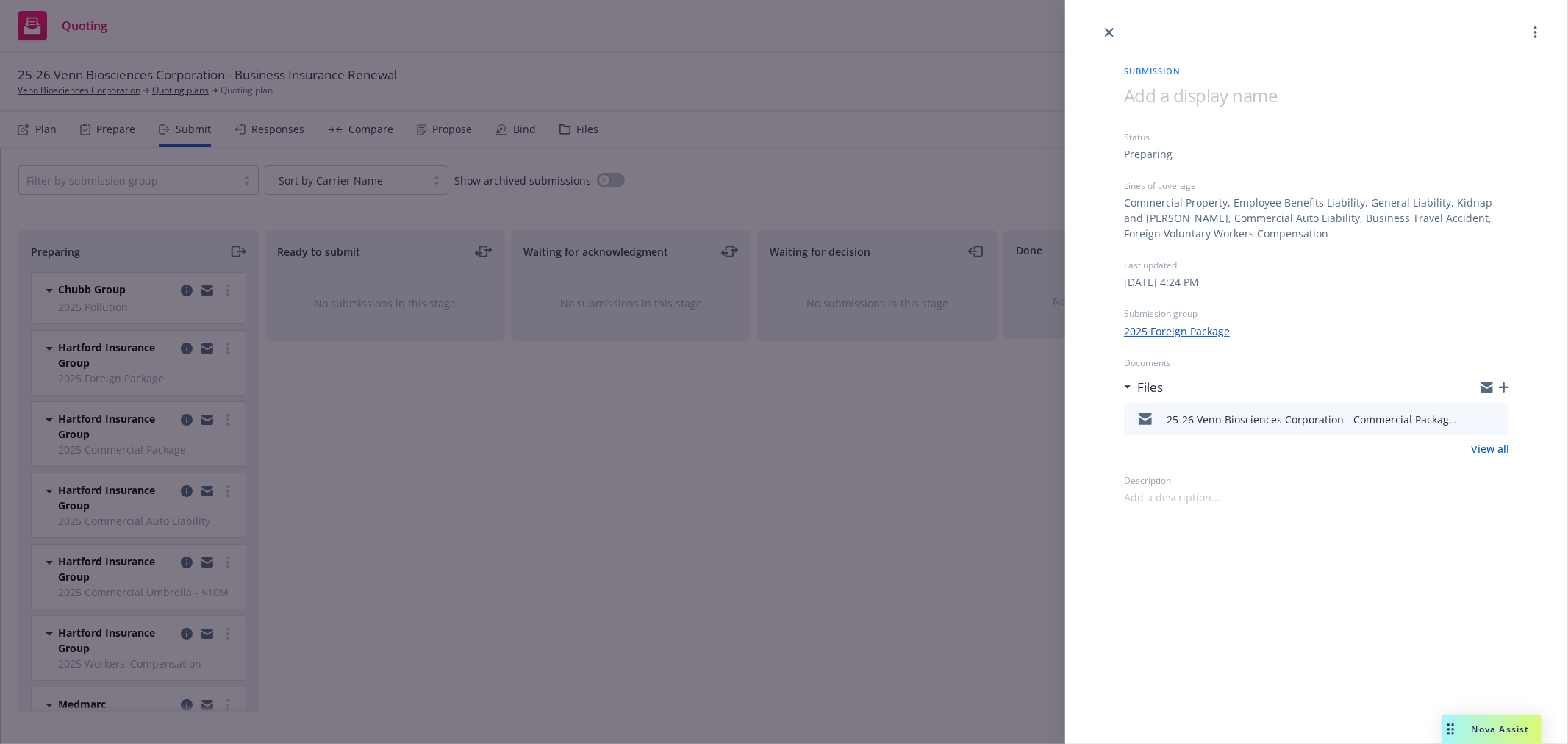
click at [1503, 386] on icon "button" at bounding box center [1504, 387] width 10 height 10
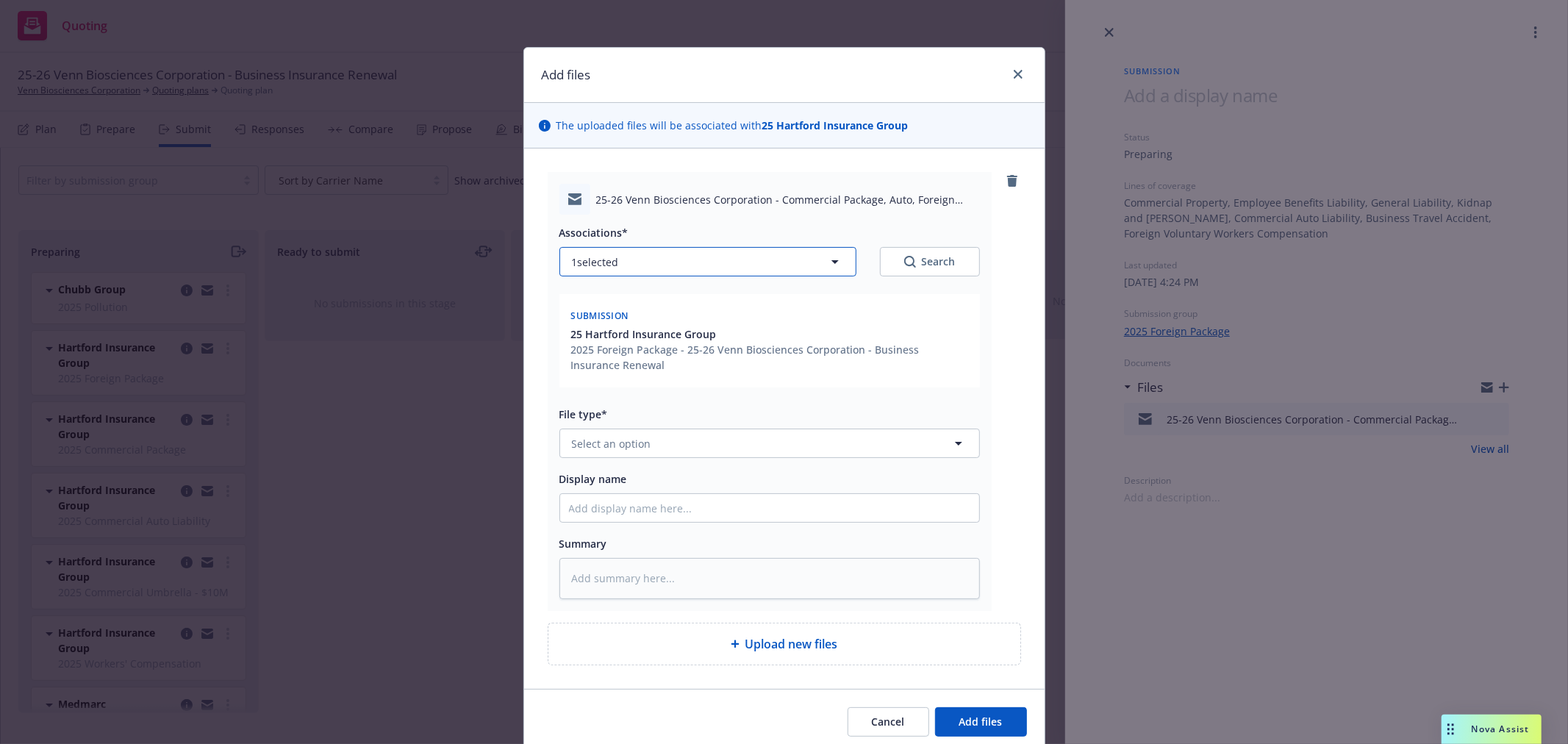
click at [666, 255] on button "1 selected" at bounding box center [708, 261] width 297 height 29
type textarea "x"
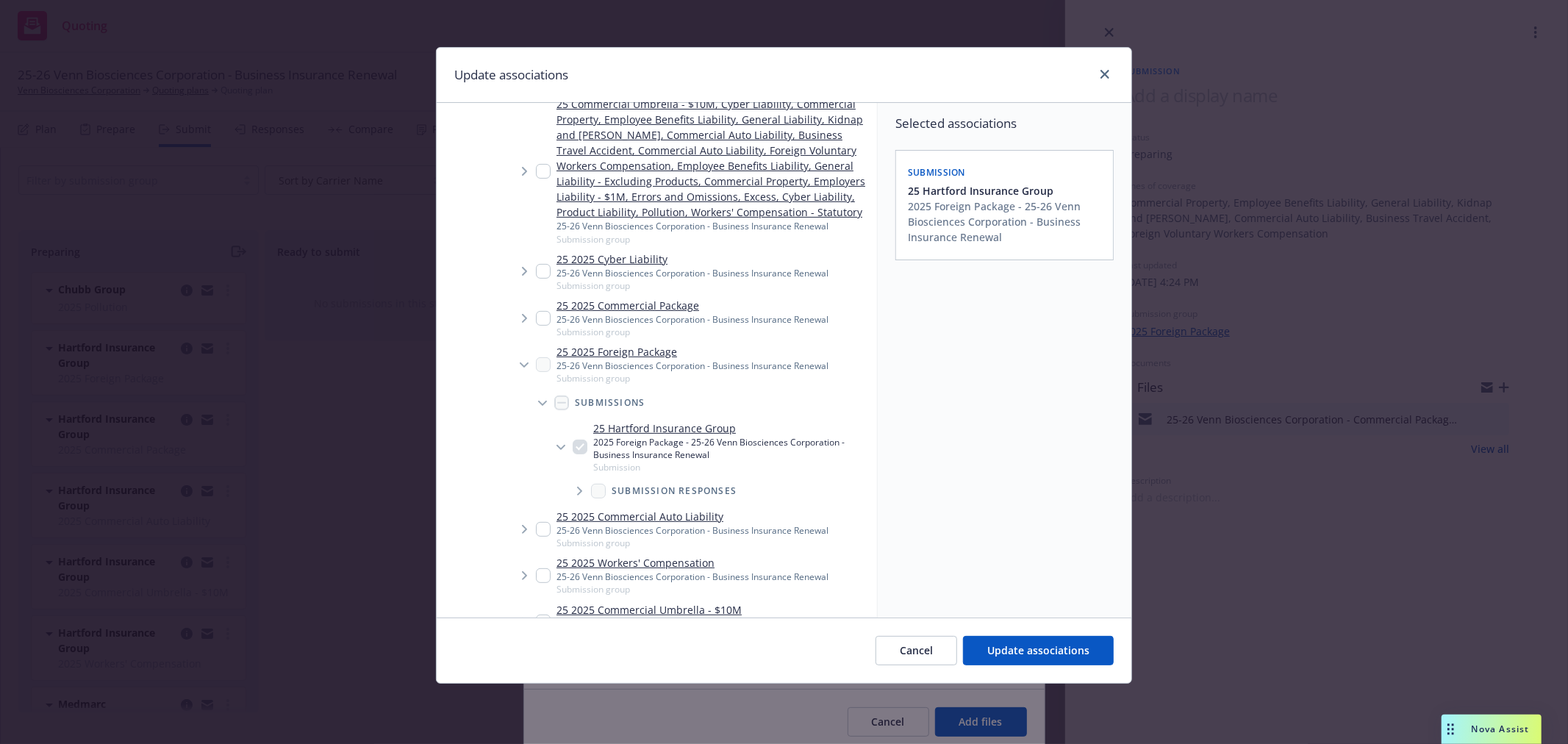
scroll to position [326, 0]
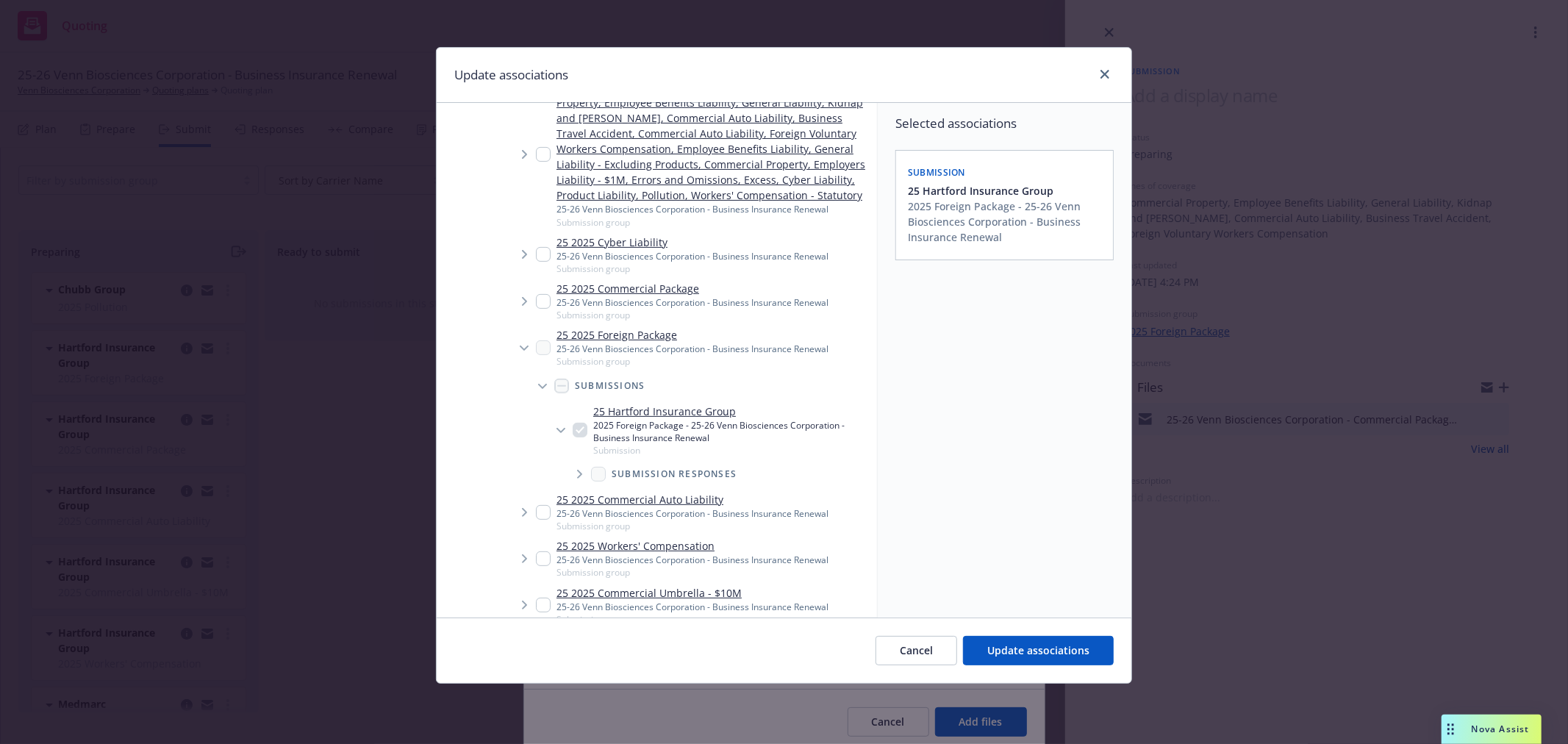
click at [517, 296] on span "Tree Example" at bounding box center [525, 302] width 24 height 24
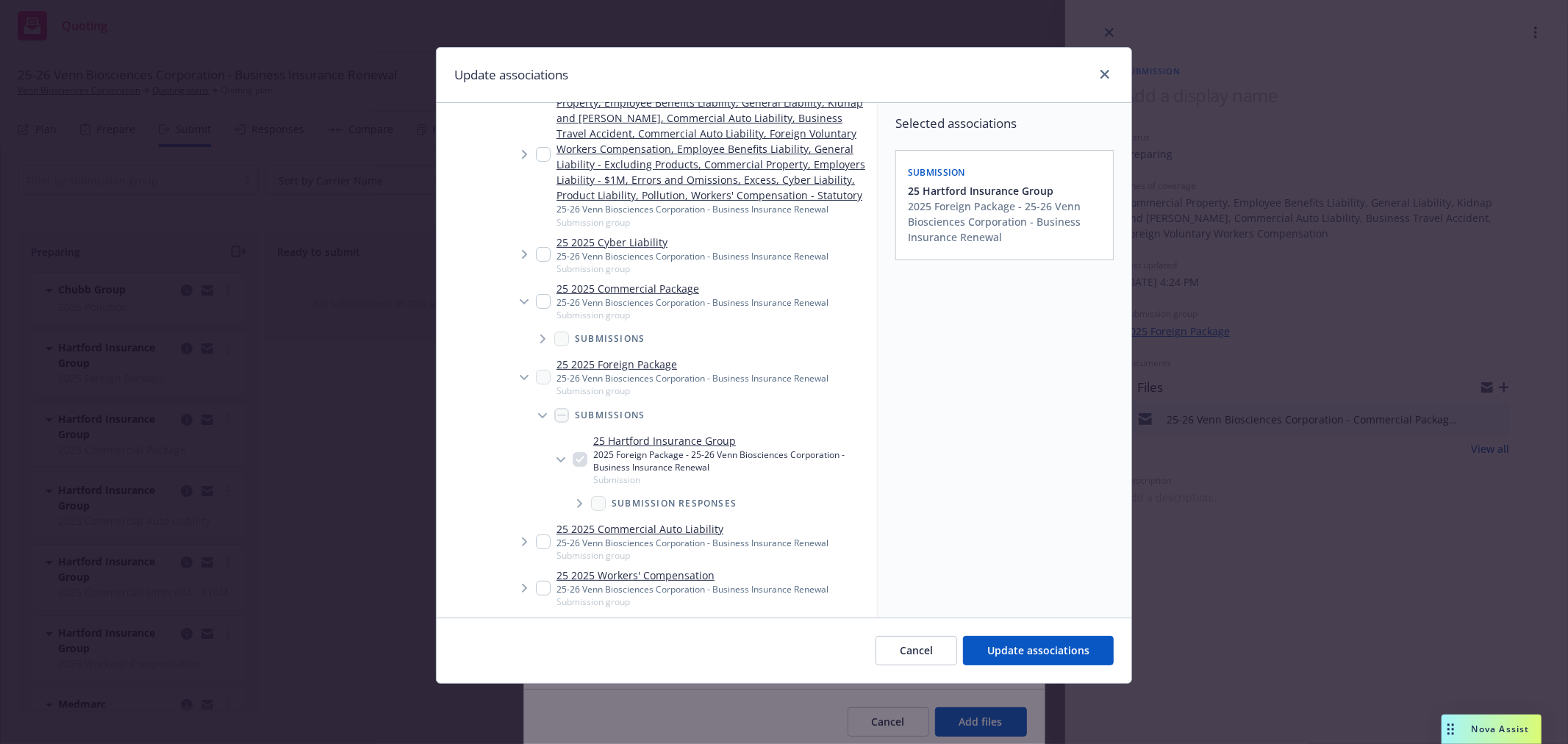
click at [539, 340] on span "Tree Example" at bounding box center [543, 339] width 24 height 24
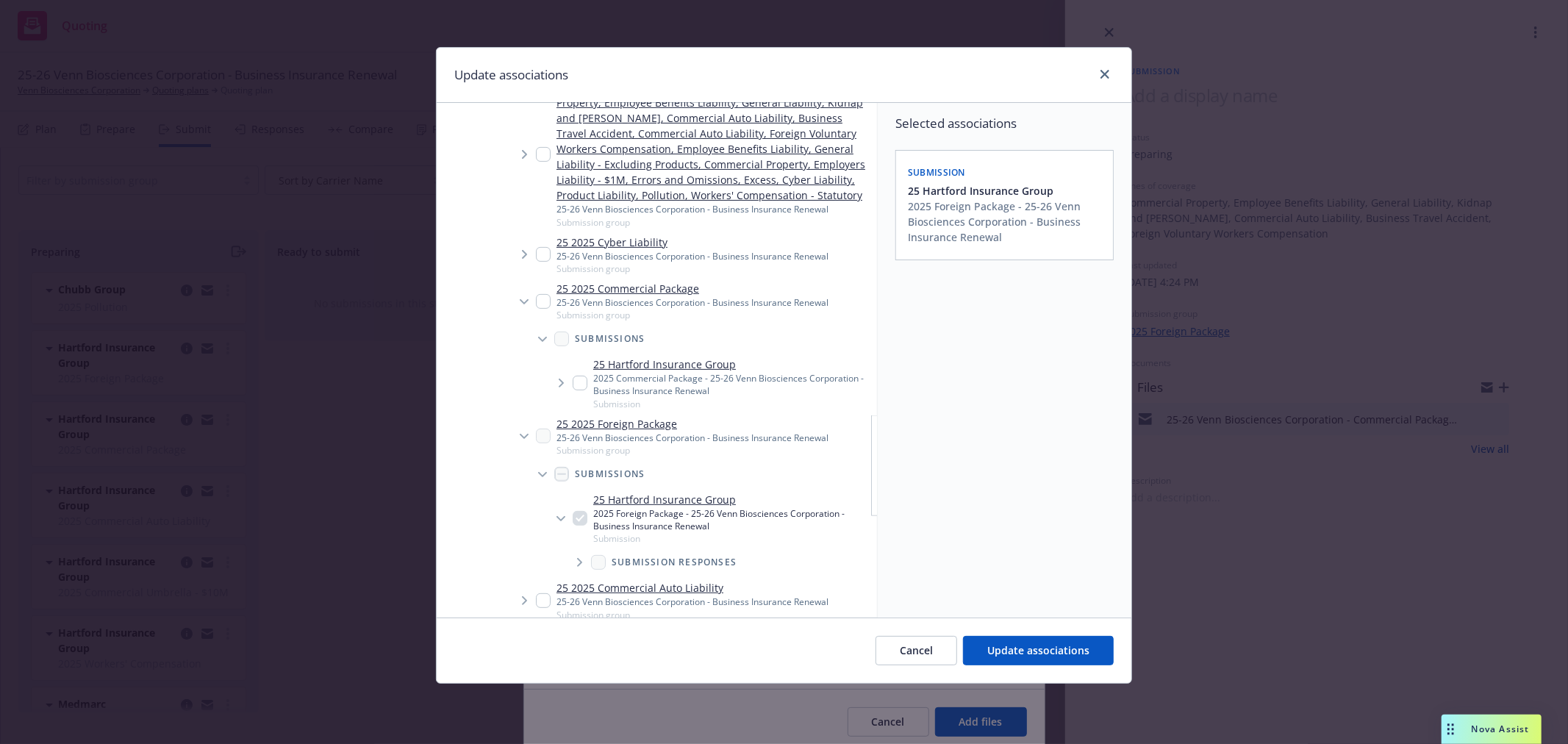
click at [576, 381] on input "Tree Example" at bounding box center [579, 383] width 15 height 15
checkbox input "true"
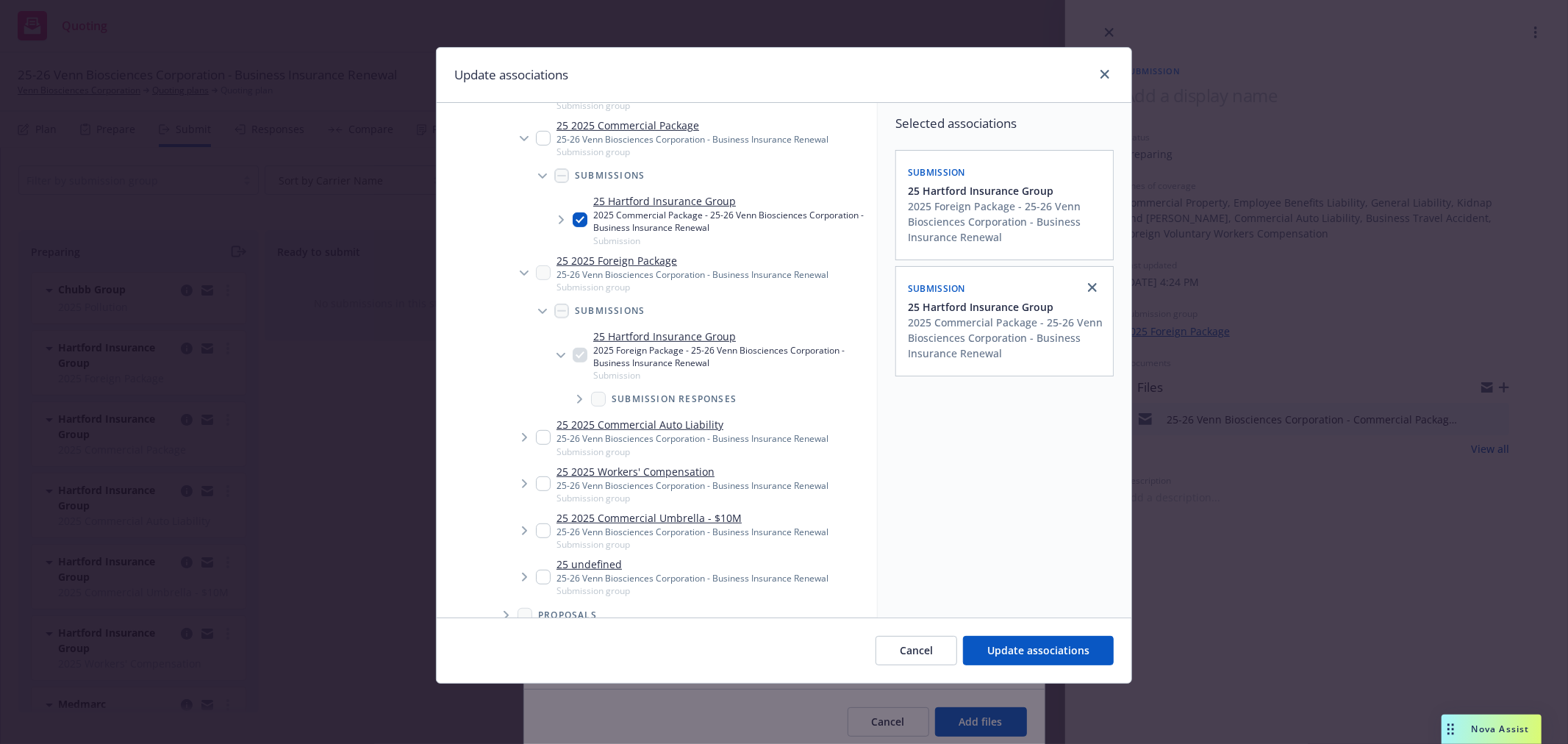
scroll to position [571, 0]
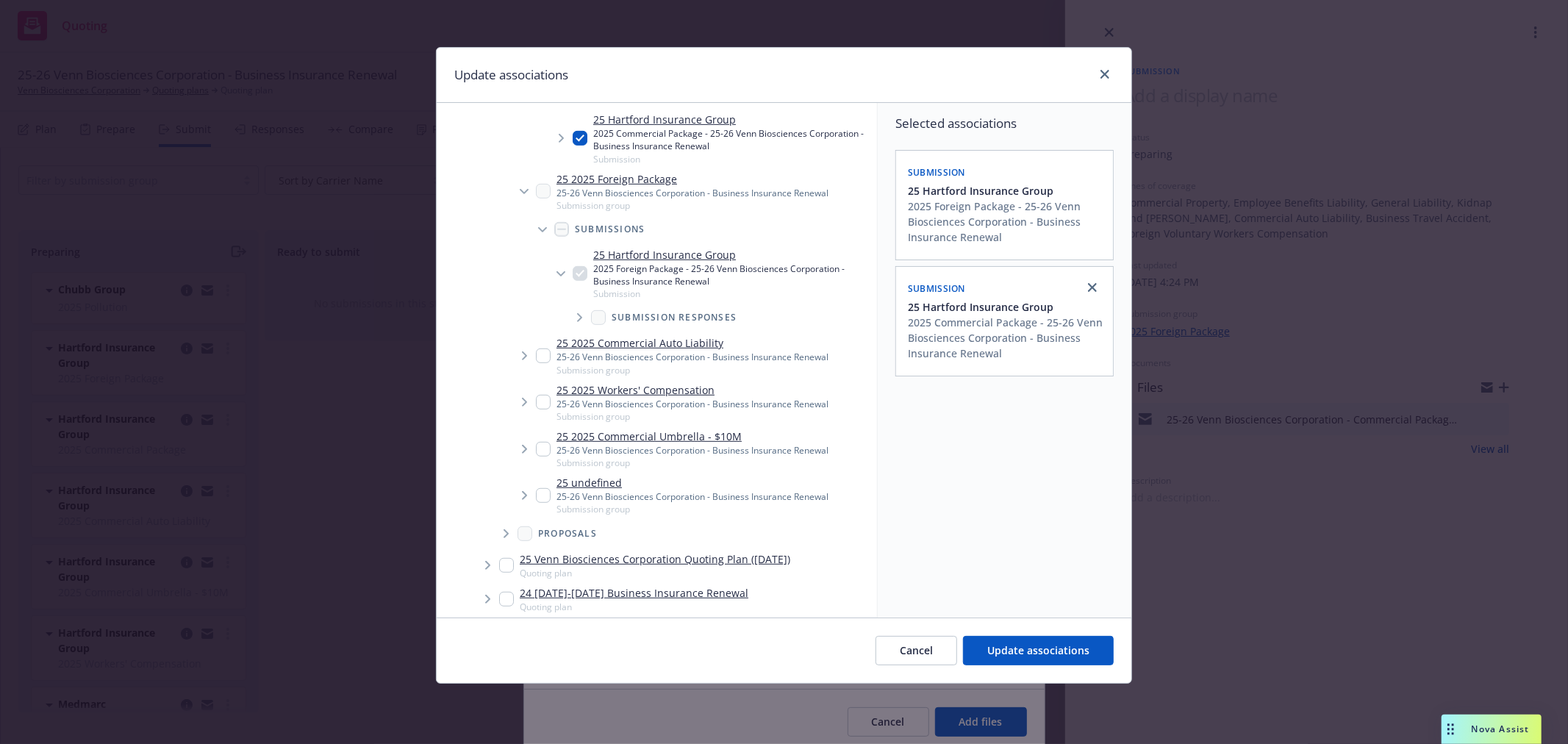
click at [526, 354] on icon "Tree Example" at bounding box center [525, 355] width 5 height 9
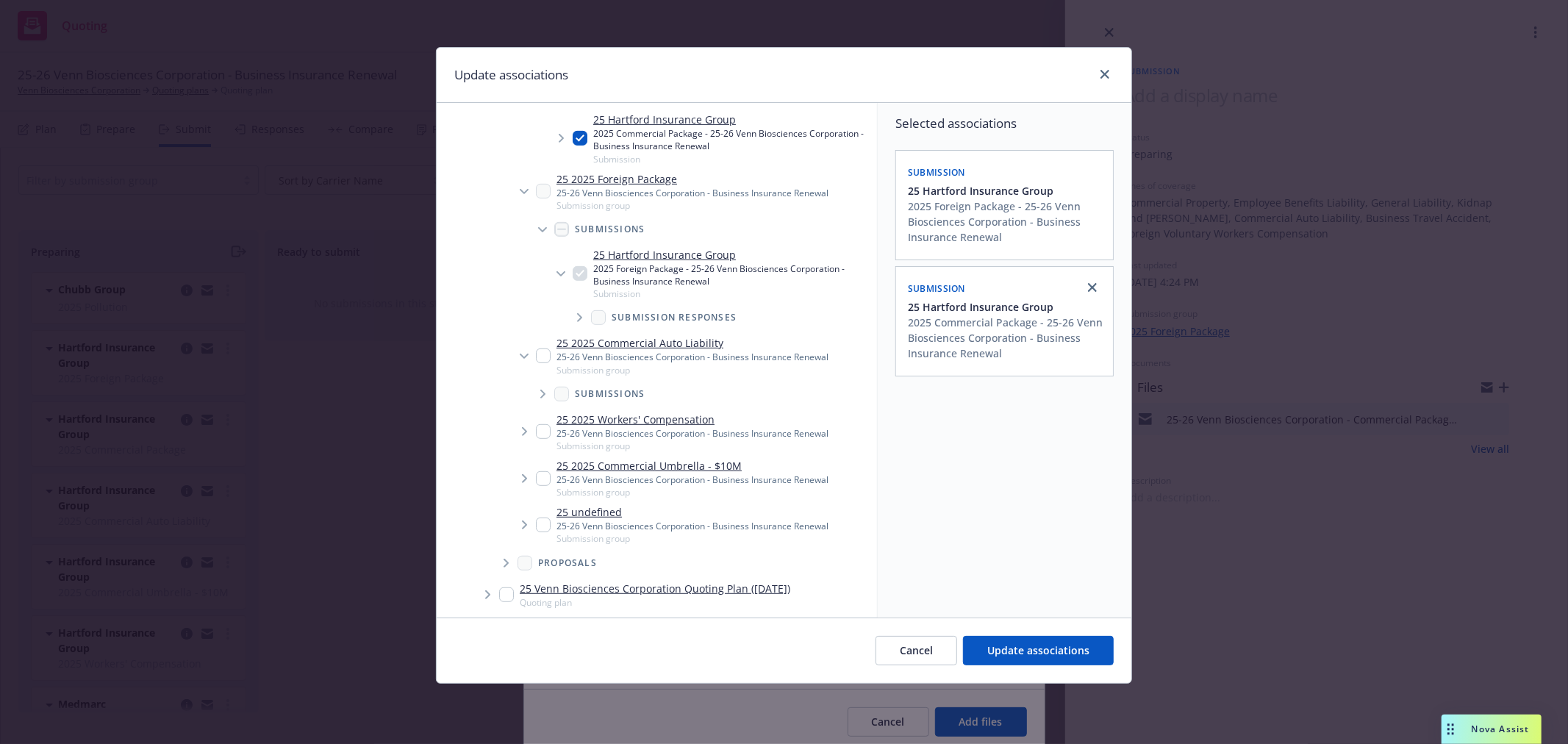
click at [549, 395] on span "Tree Example" at bounding box center [543, 394] width 24 height 24
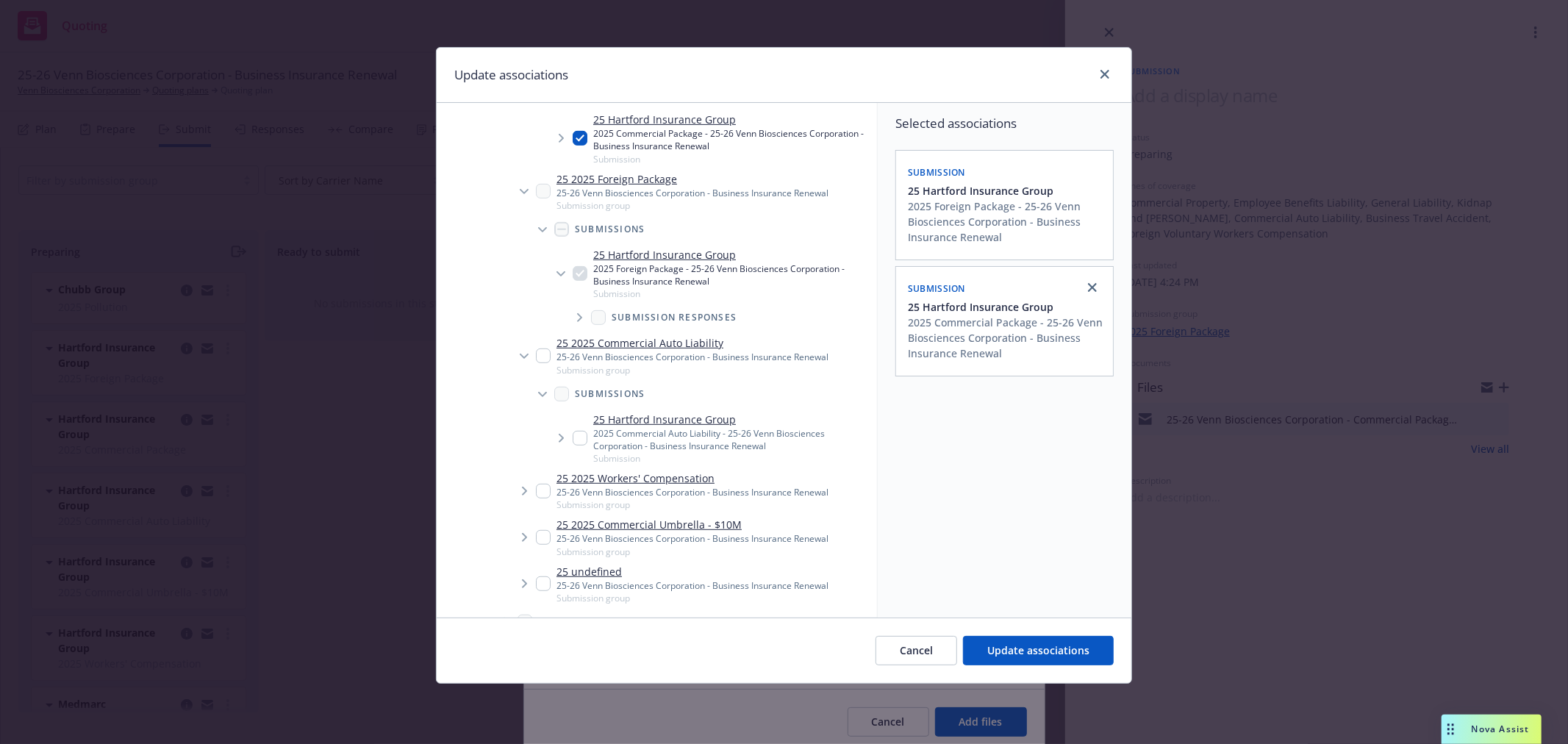
scroll to position [653, 0]
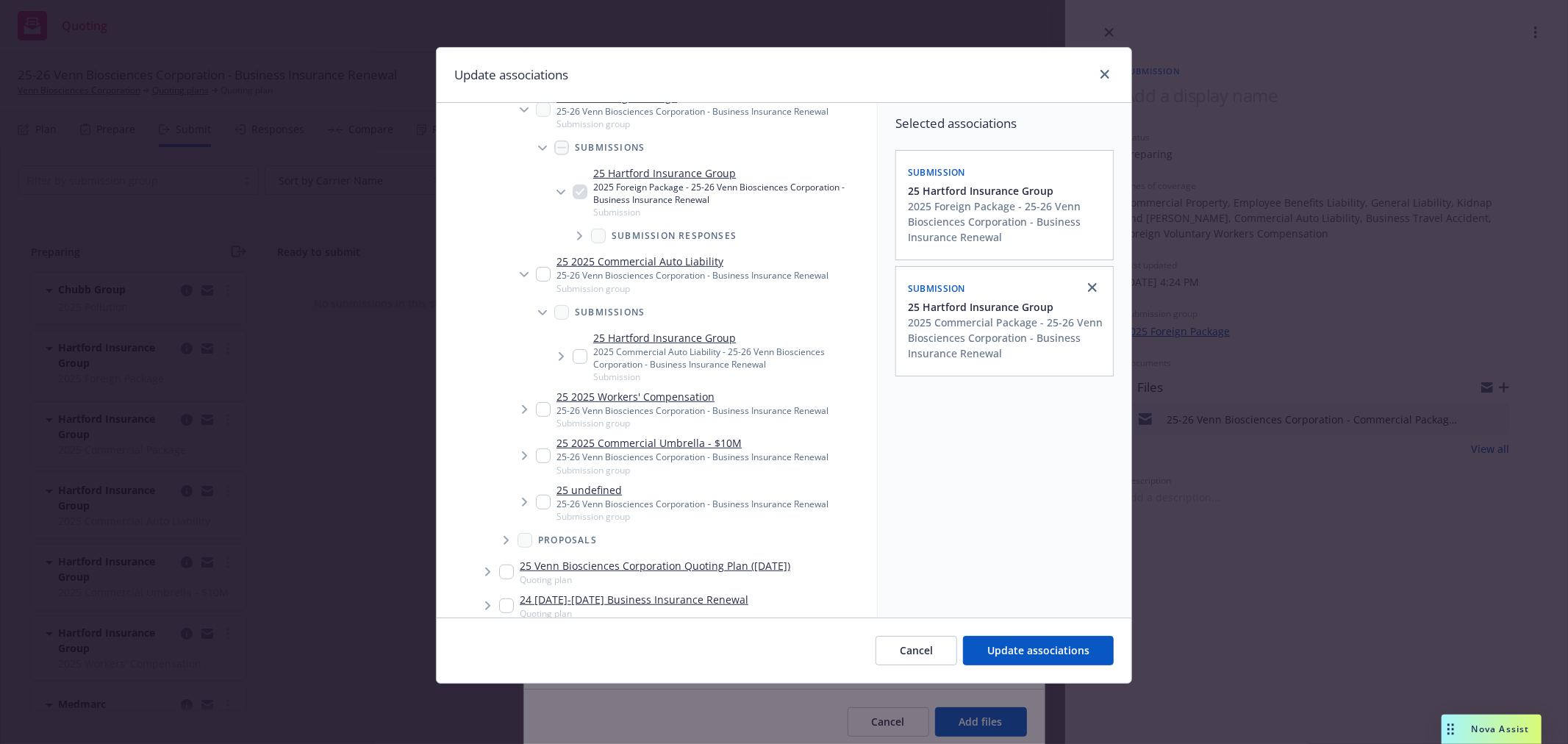
click at [576, 356] on input "Tree Example" at bounding box center [579, 356] width 15 height 15
checkbox input "true"
click at [524, 409] on icon "Tree Example" at bounding box center [525, 409] width 6 height 9
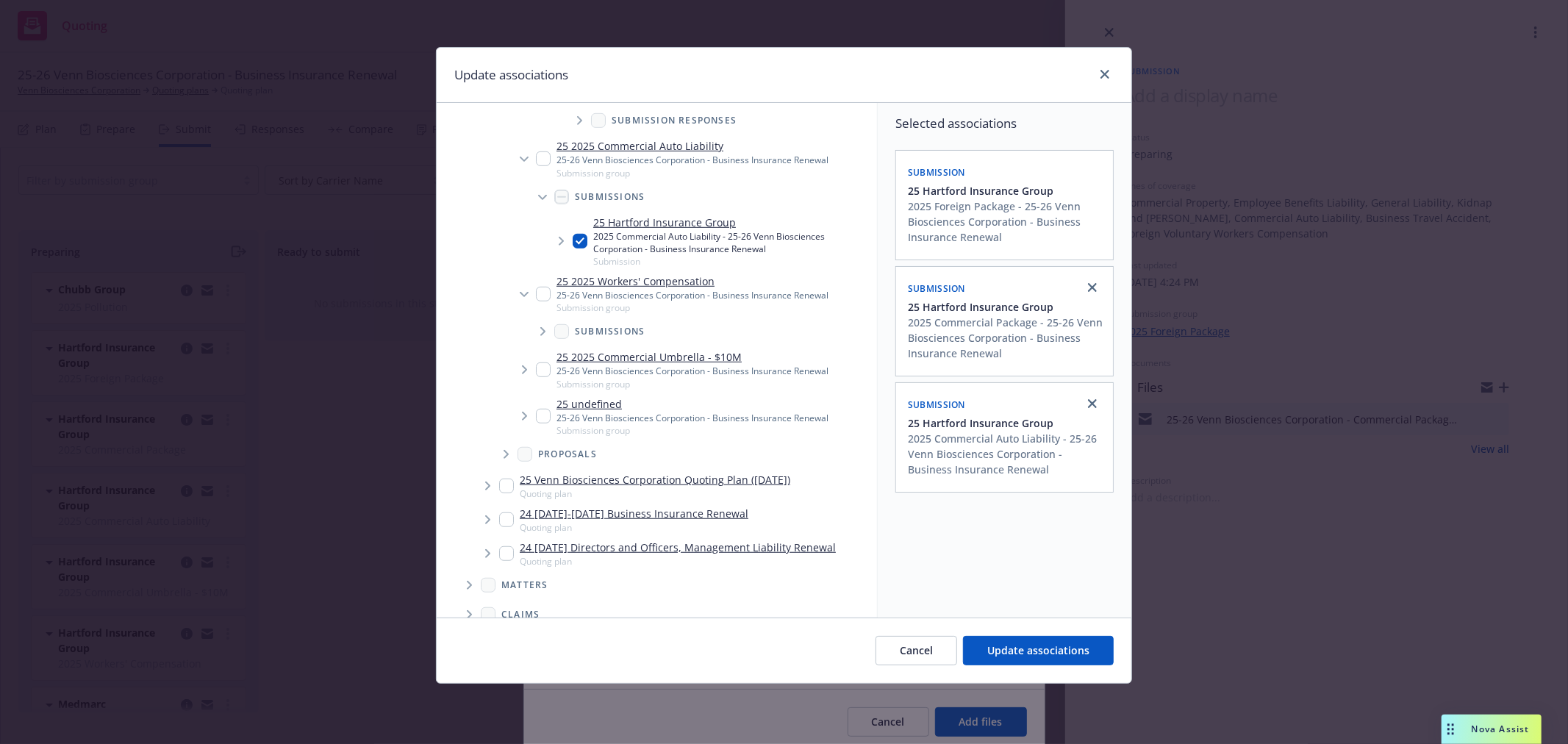
scroll to position [817, 0]
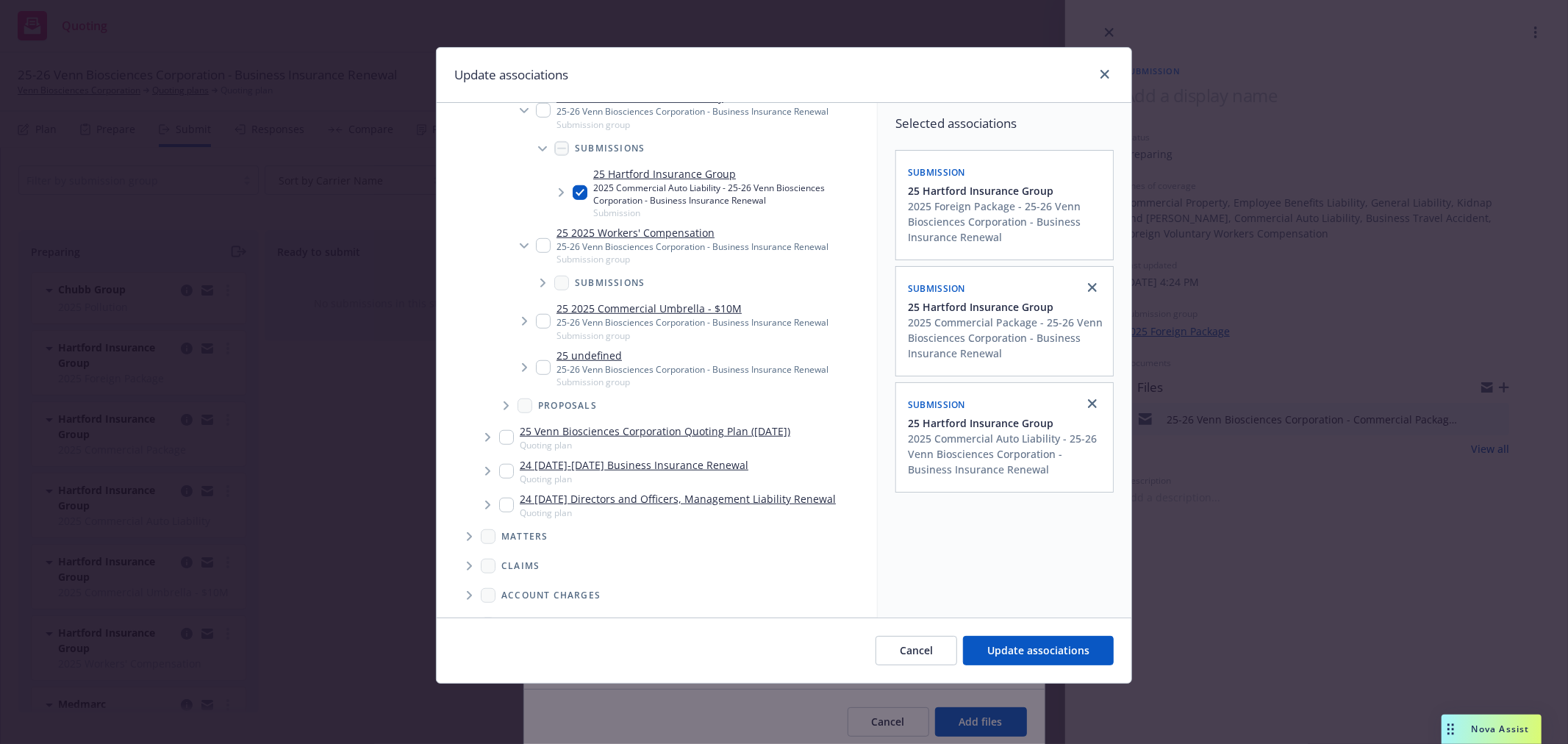
click at [541, 284] on icon "Tree Example" at bounding box center [543, 283] width 6 height 9
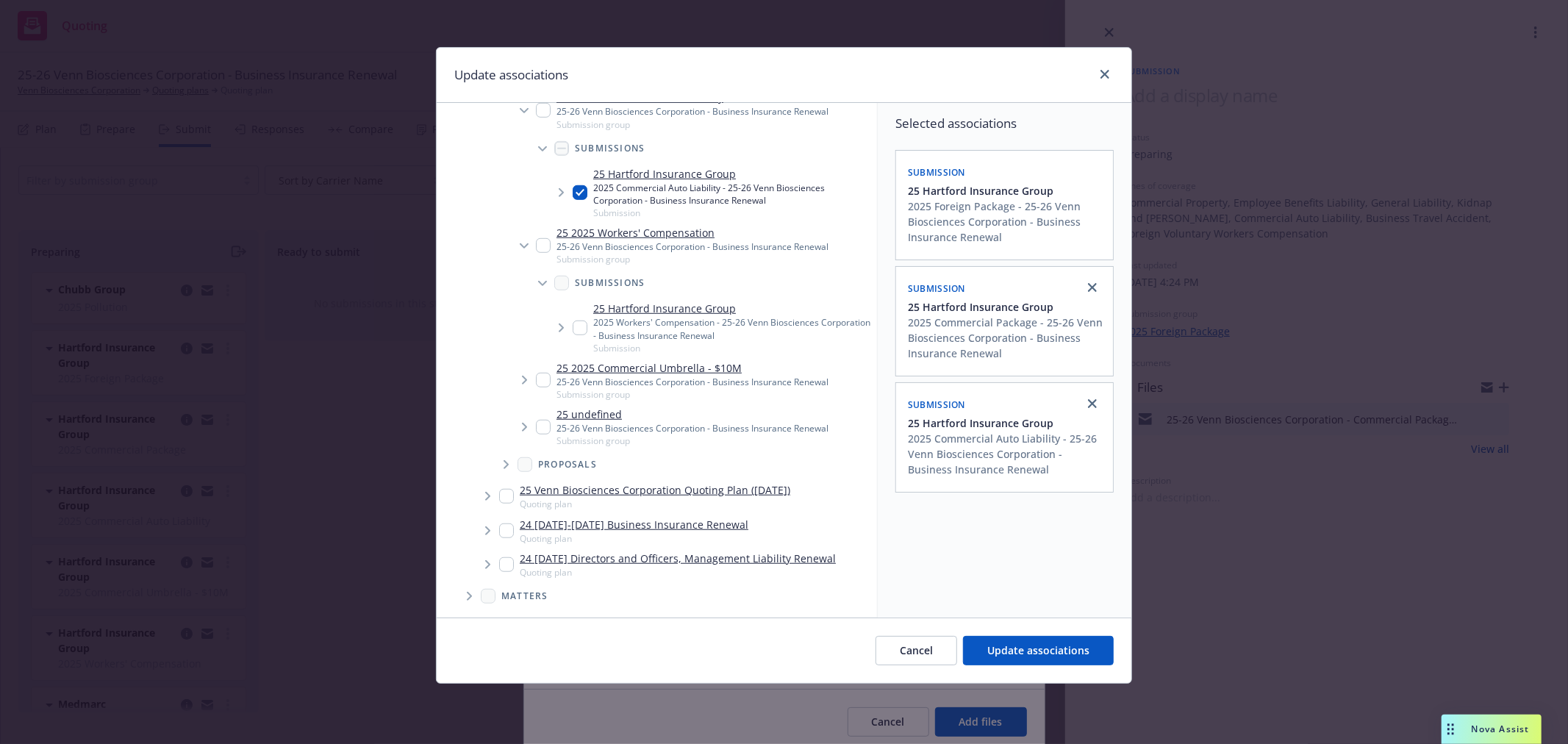
click at [584, 328] on input "Tree Example" at bounding box center [579, 327] width 15 height 15
checkbox input "true"
click at [525, 383] on icon "Tree Example" at bounding box center [525, 380] width 6 height 9
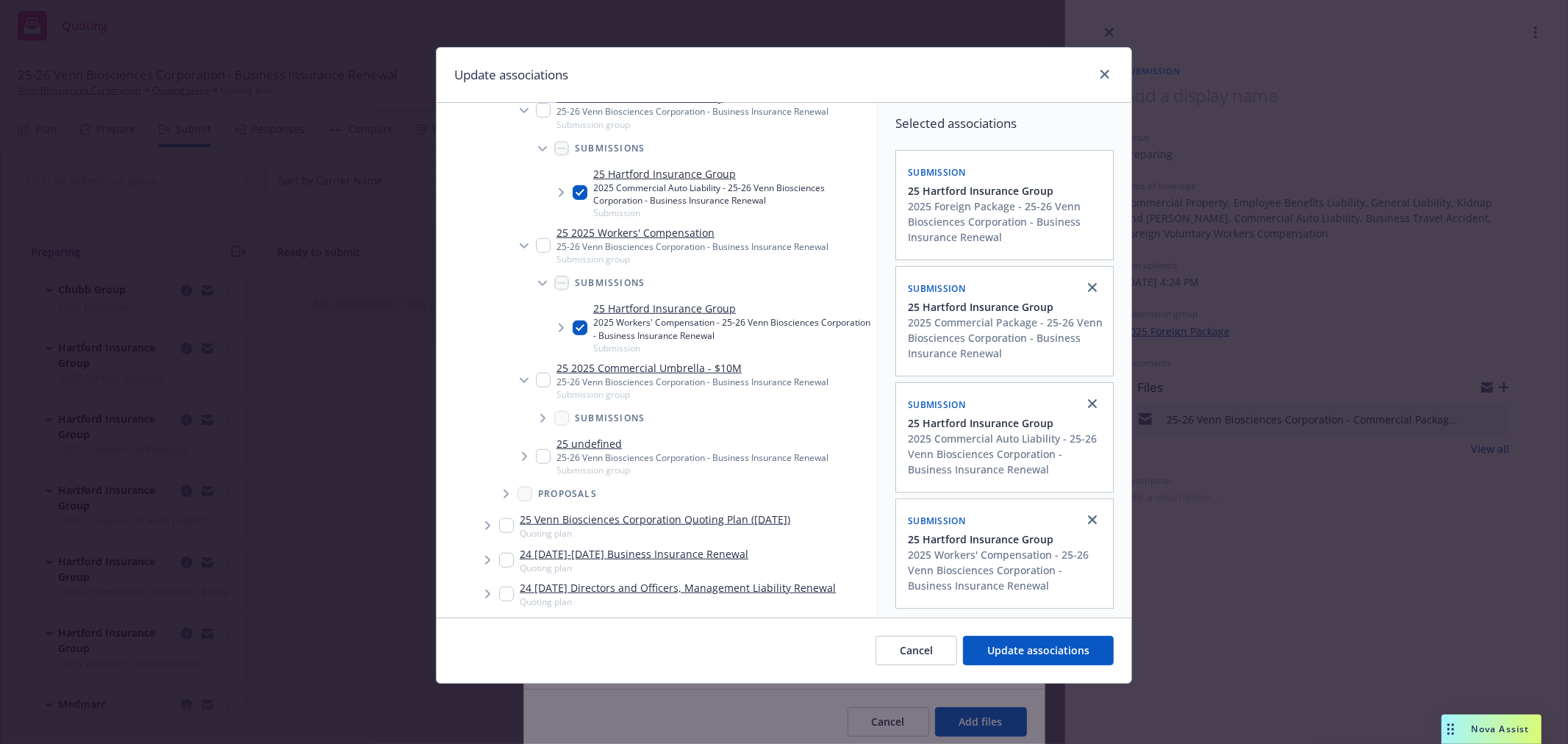
click at [542, 416] on icon "Tree Example" at bounding box center [543, 418] width 6 height 9
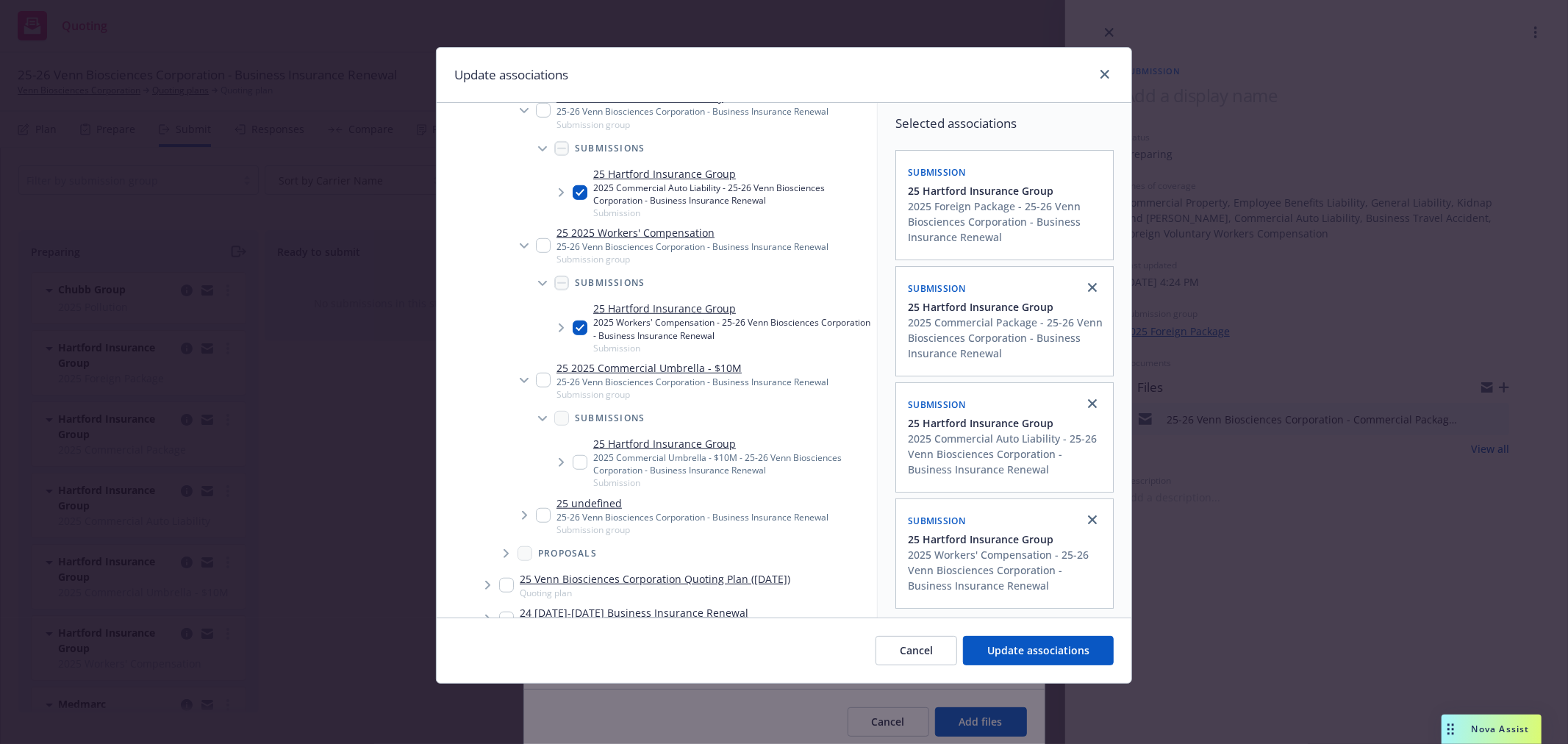
click at [574, 461] on input "Tree Example" at bounding box center [579, 461] width 15 height 15
checkbox input "true"
click at [1025, 654] on span "Update associations" at bounding box center [1038, 650] width 103 height 14
type textarea "x"
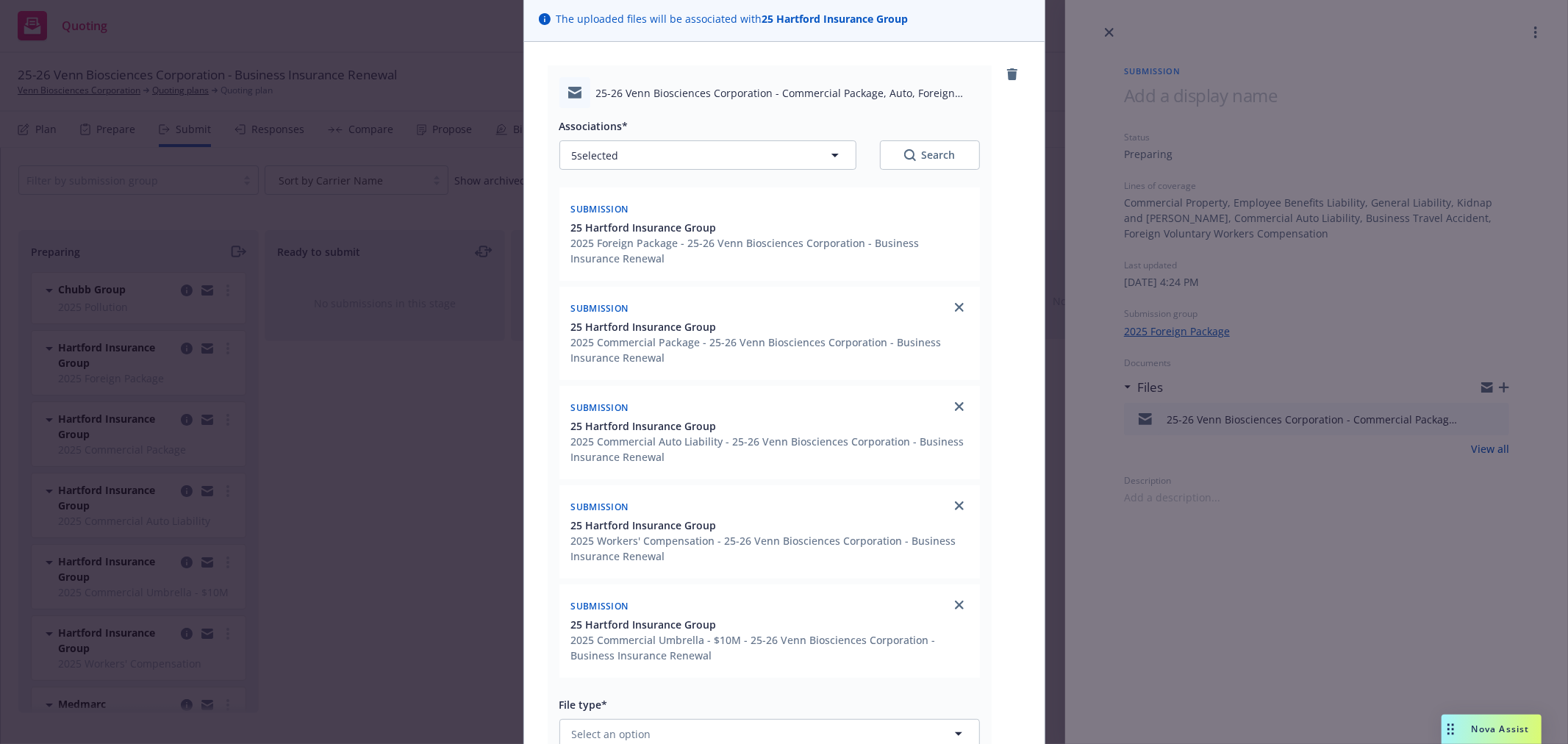
scroll to position [407, 0]
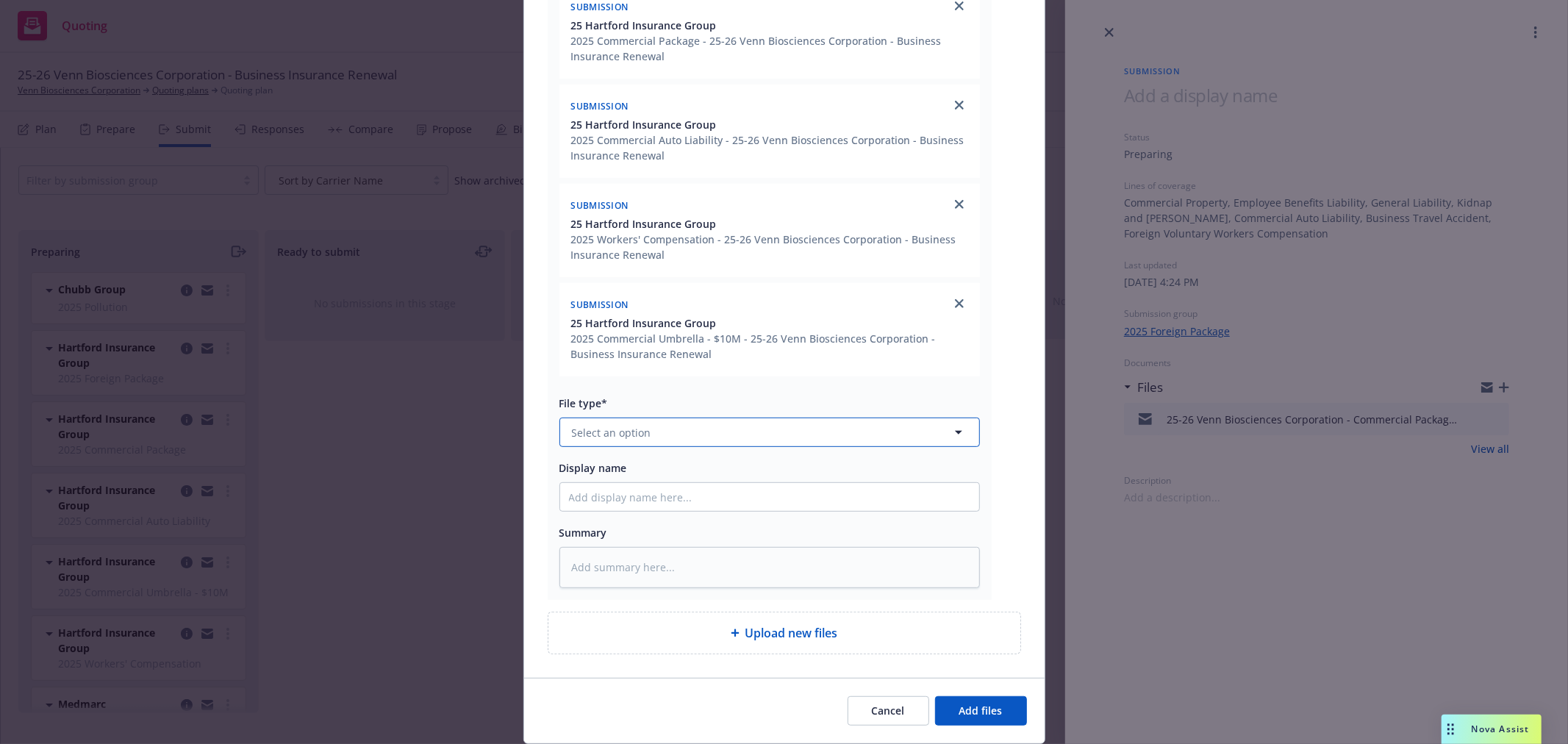
click at [670, 428] on button "Select an option" at bounding box center [770, 432] width 420 height 29
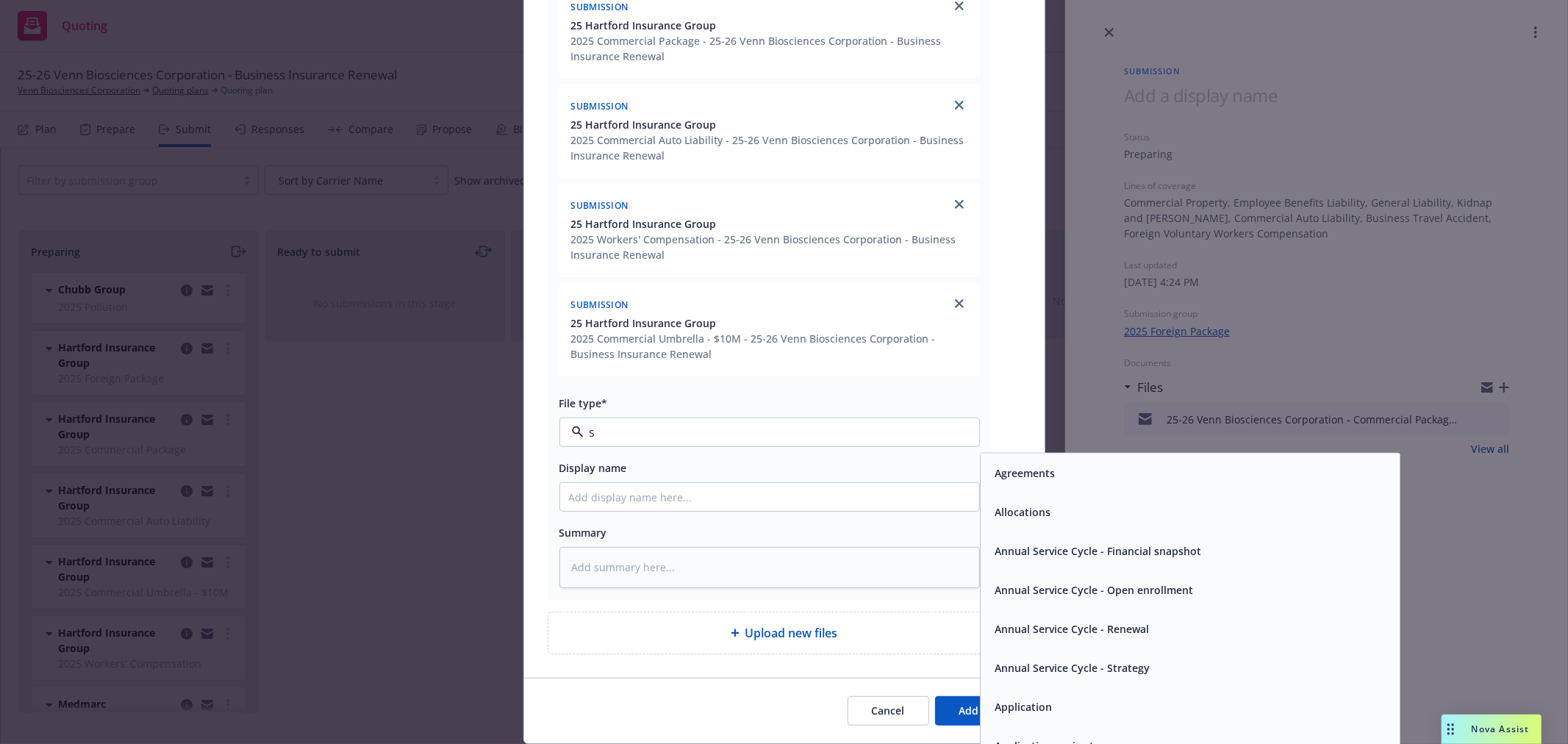
type input "su"
click at [1011, 546] on span "Submission" at bounding box center [1025, 551] width 58 height 15
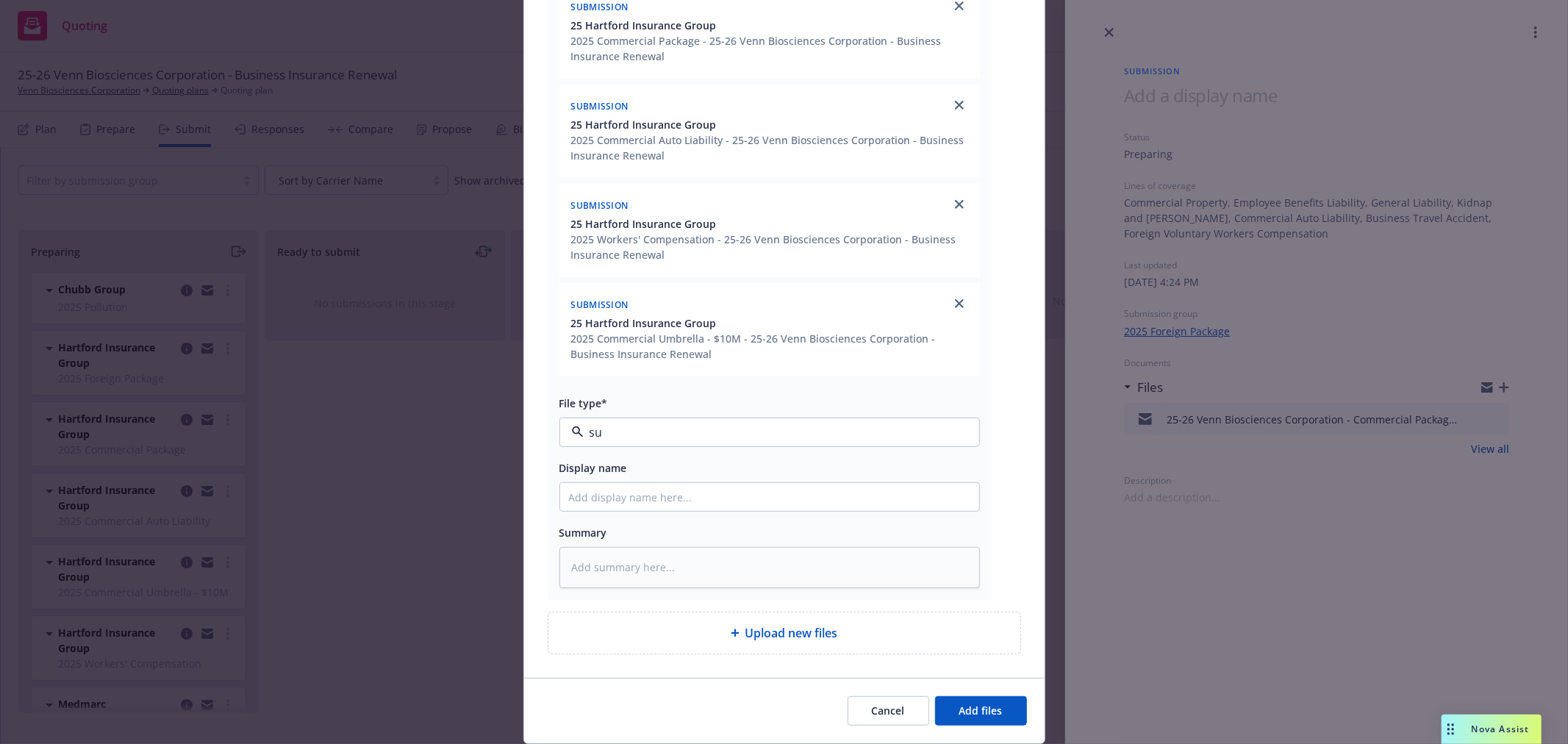
type textarea "x"
click at [860, 505] on input "Display name" at bounding box center [770, 496] width 419 height 28
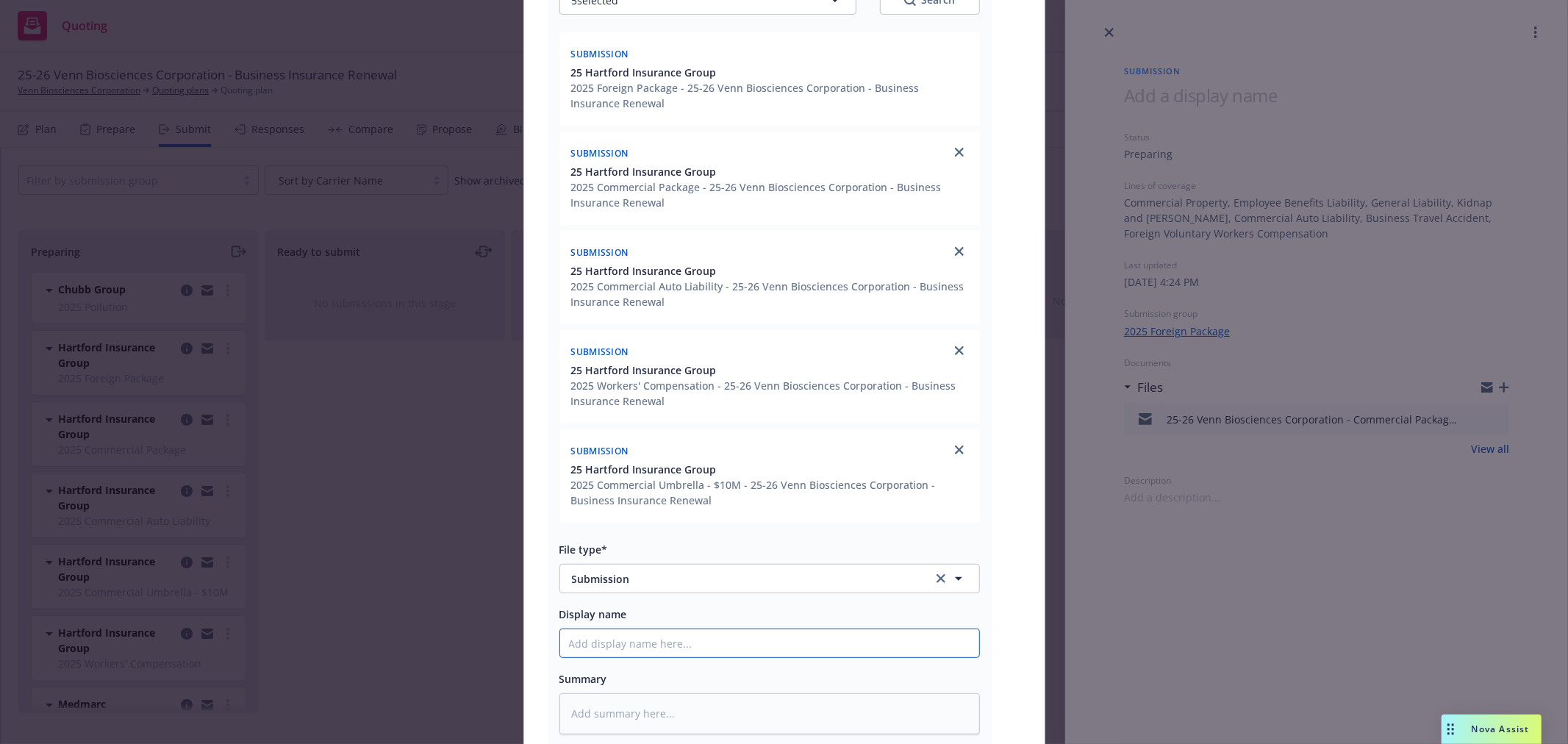
scroll to position [81, 0]
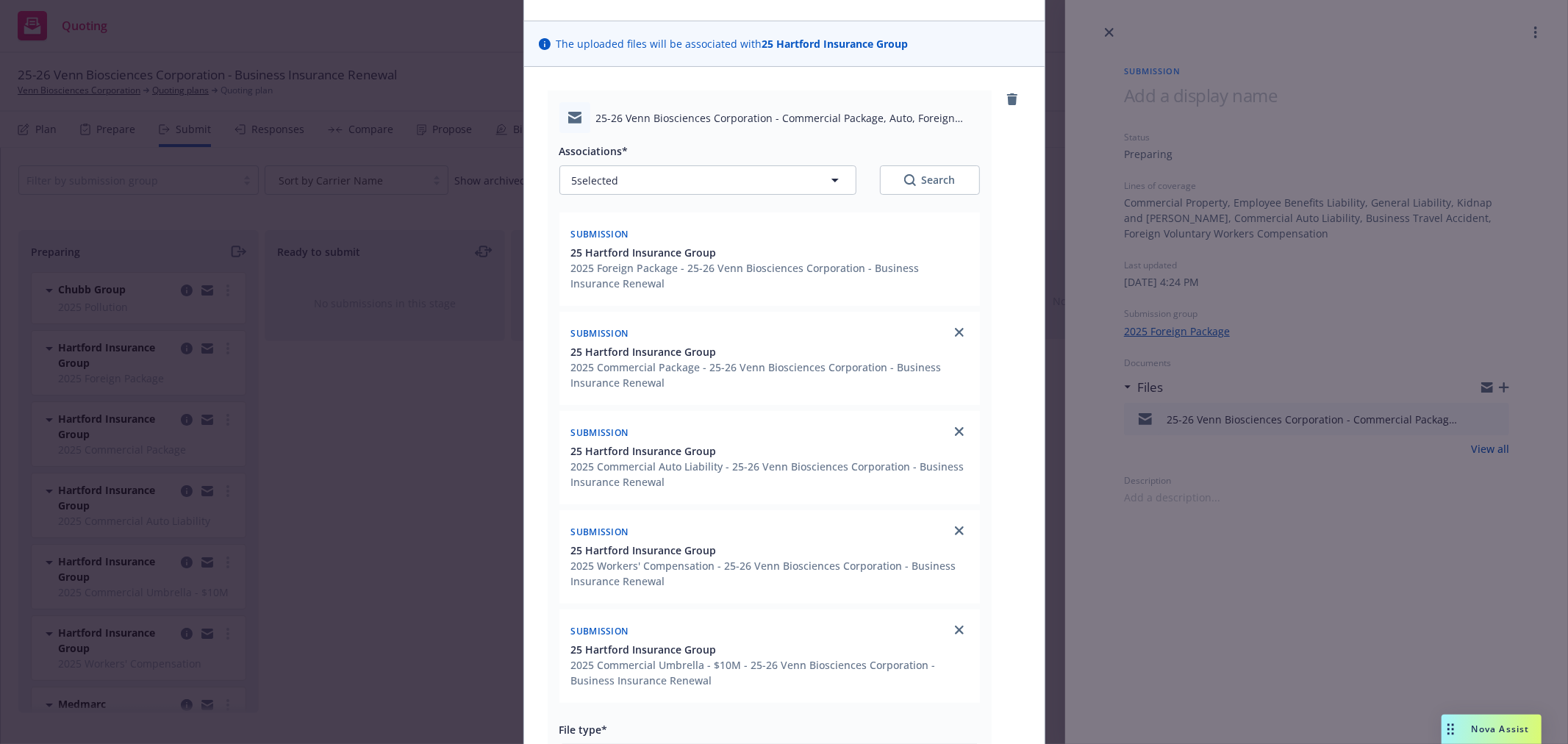
click at [678, 123] on span "25-26 Venn Biosciences Corporation - Commercial Package, Auto, Foreign Package,…" at bounding box center [788, 118] width 384 height 15
copy span "25-26 Venn Biosciences Corporation - Commercial Package, Auto, Foreign Package,…"
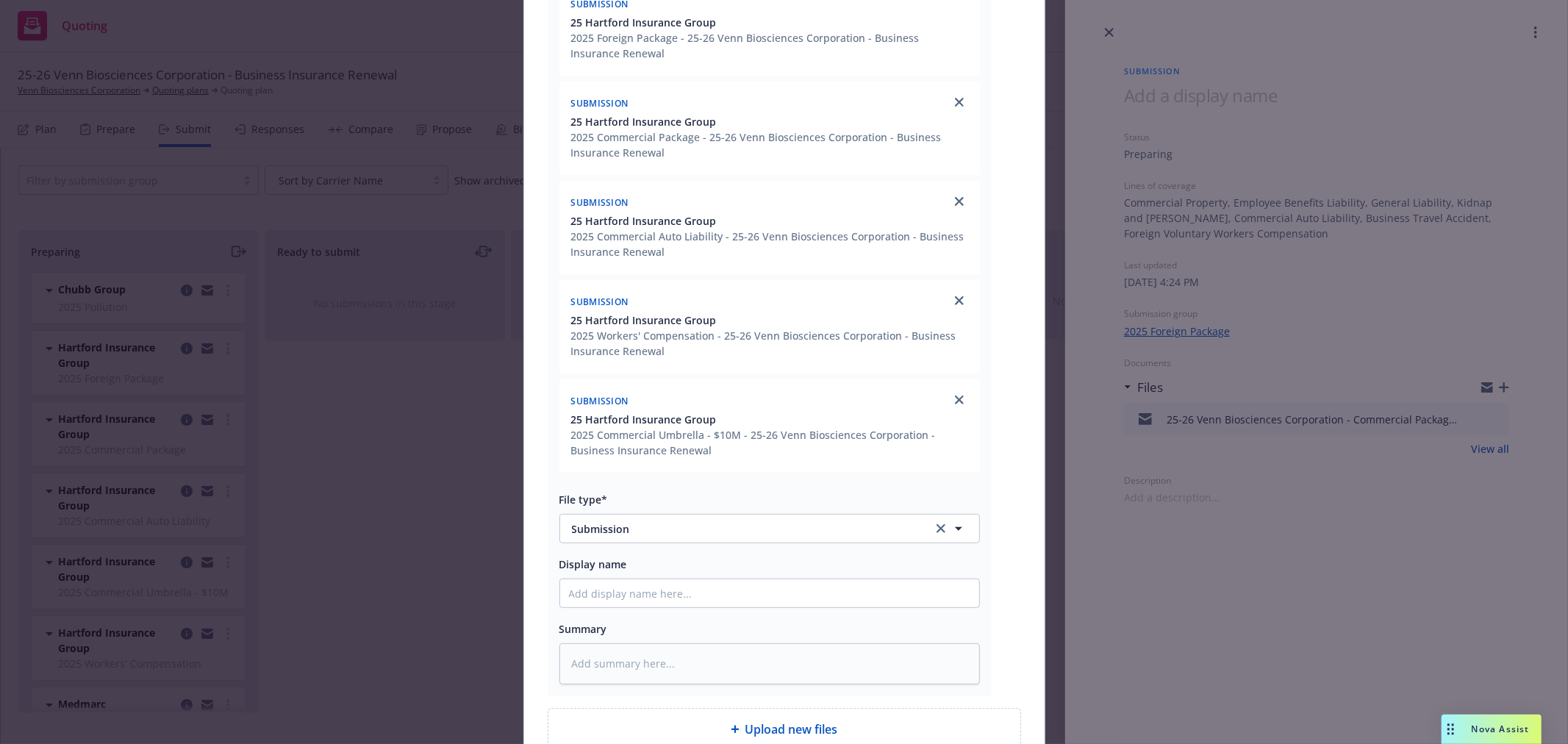
scroll to position [455, 0]
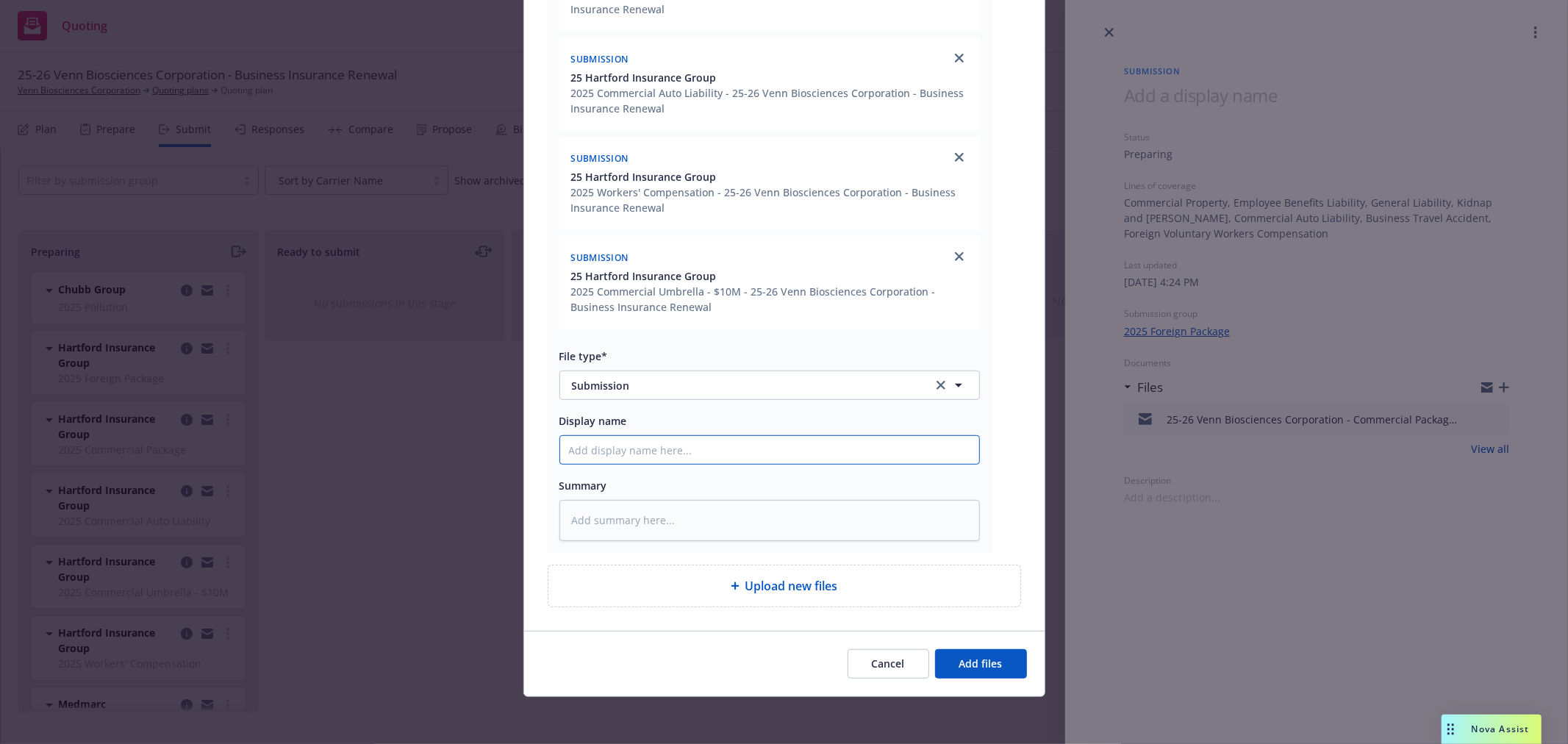
click at [708, 448] on input "Display name" at bounding box center [770, 449] width 419 height 28
paste input "25-26 Venn Biosciences Corporation - Commercial Package, Auto, Foreign Package,…"
type input "25-26 Venn Biosciences Corporation - Commercial Package, Auto, Foreign Package,…"
type textarea "x"
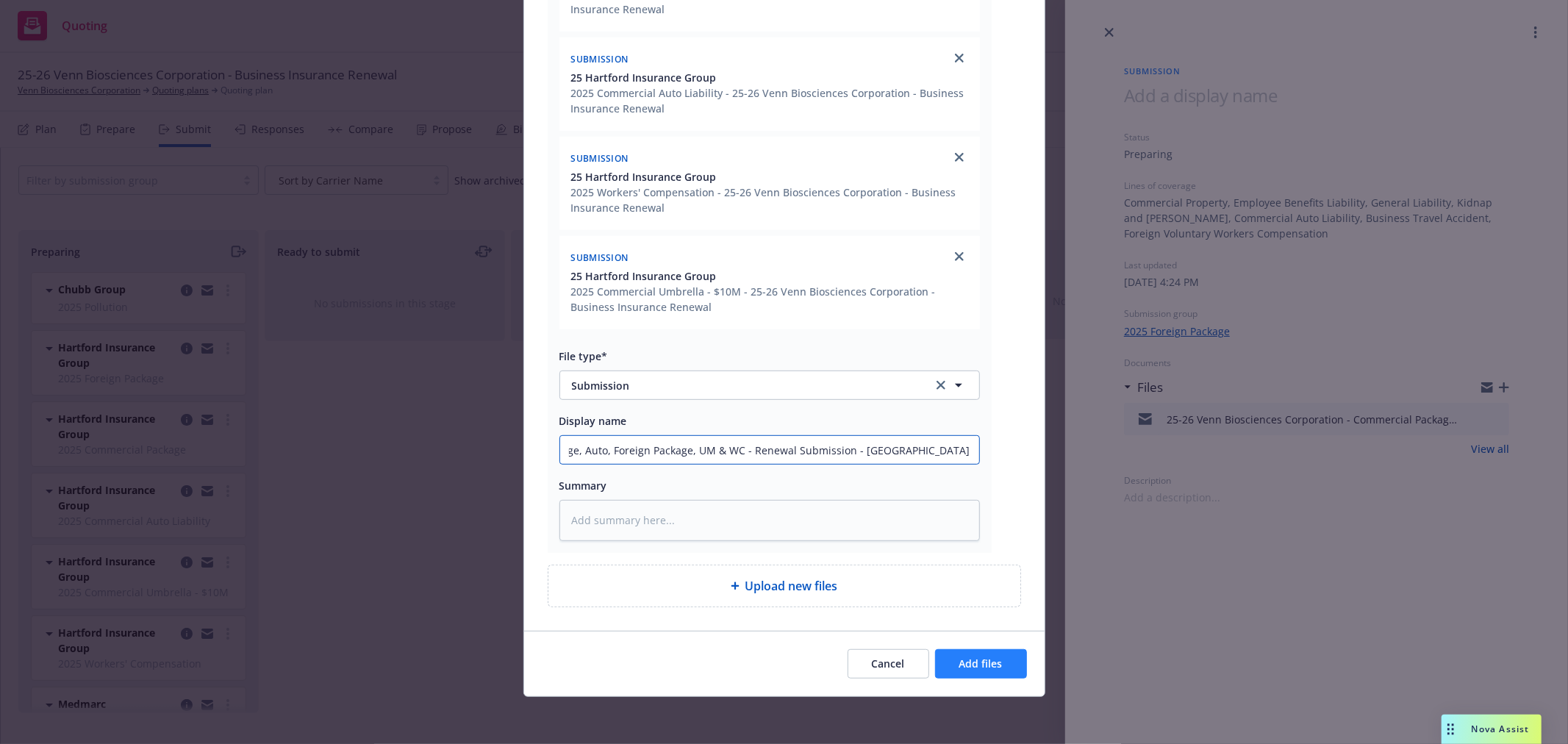
type input "25-26 Venn Biosciences Corporation - Commercial Package, Auto, Foreign Package,…"
type textarea "x"
type input "25-26 Venn Biosciences Corporation - Commercial Package, Auto, Foreign Package,…"
type textarea "x"
type input "25-26 Venn Biosciences Corporation - Commercial Package, Auto, Foreign Package,…"
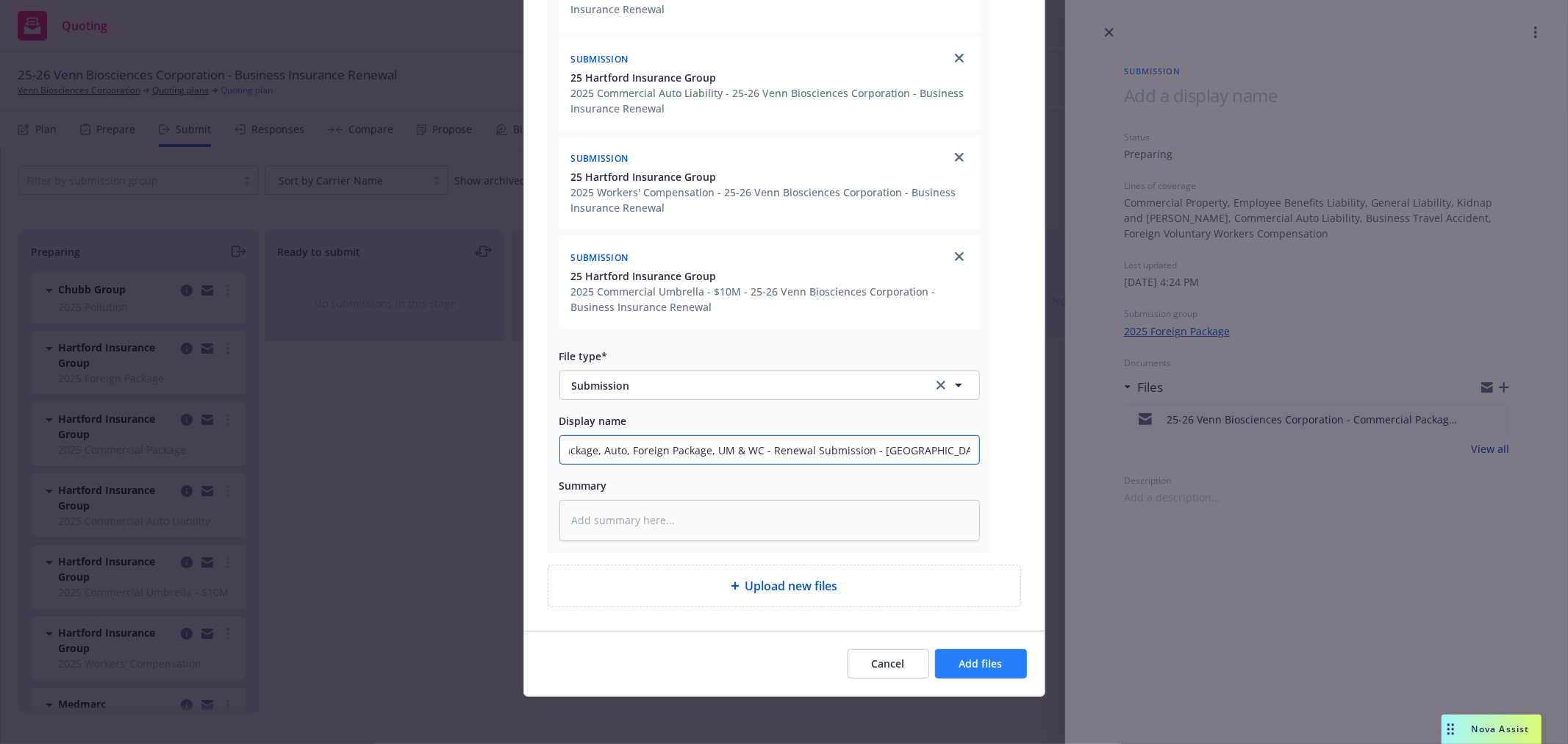
type textarea "x"
type input "25-26 Venn Biosciences Corporation - Commercial Package, Auto, Foreign Package,…"
click at [984, 670] on span "Add files" at bounding box center [981, 663] width 44 height 14
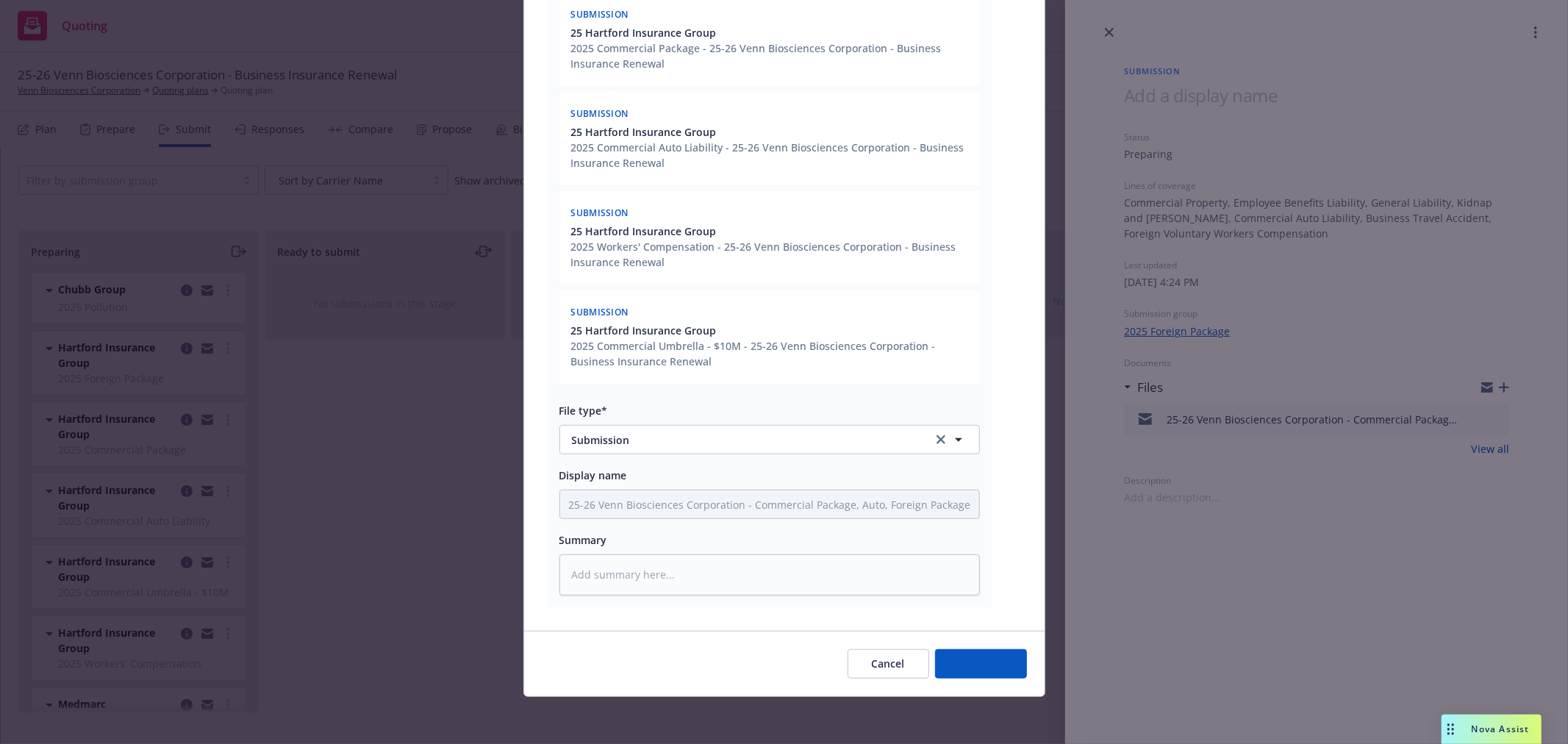
scroll to position [401, 0]
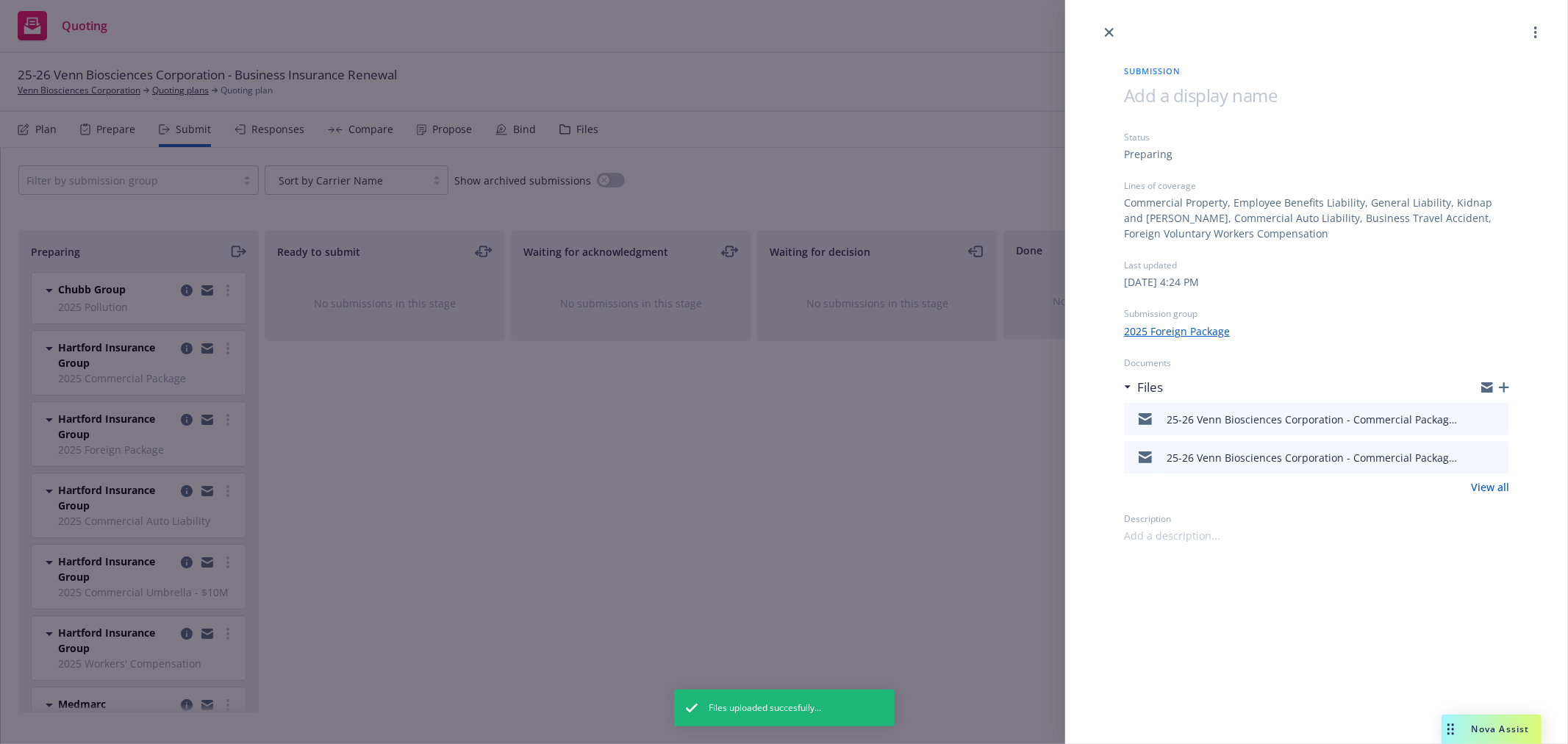
click at [766, 527] on div "Submission Status Preparing Lines of coverage Commercial Property, Employee Ben…" at bounding box center [784, 372] width 1568 height 744
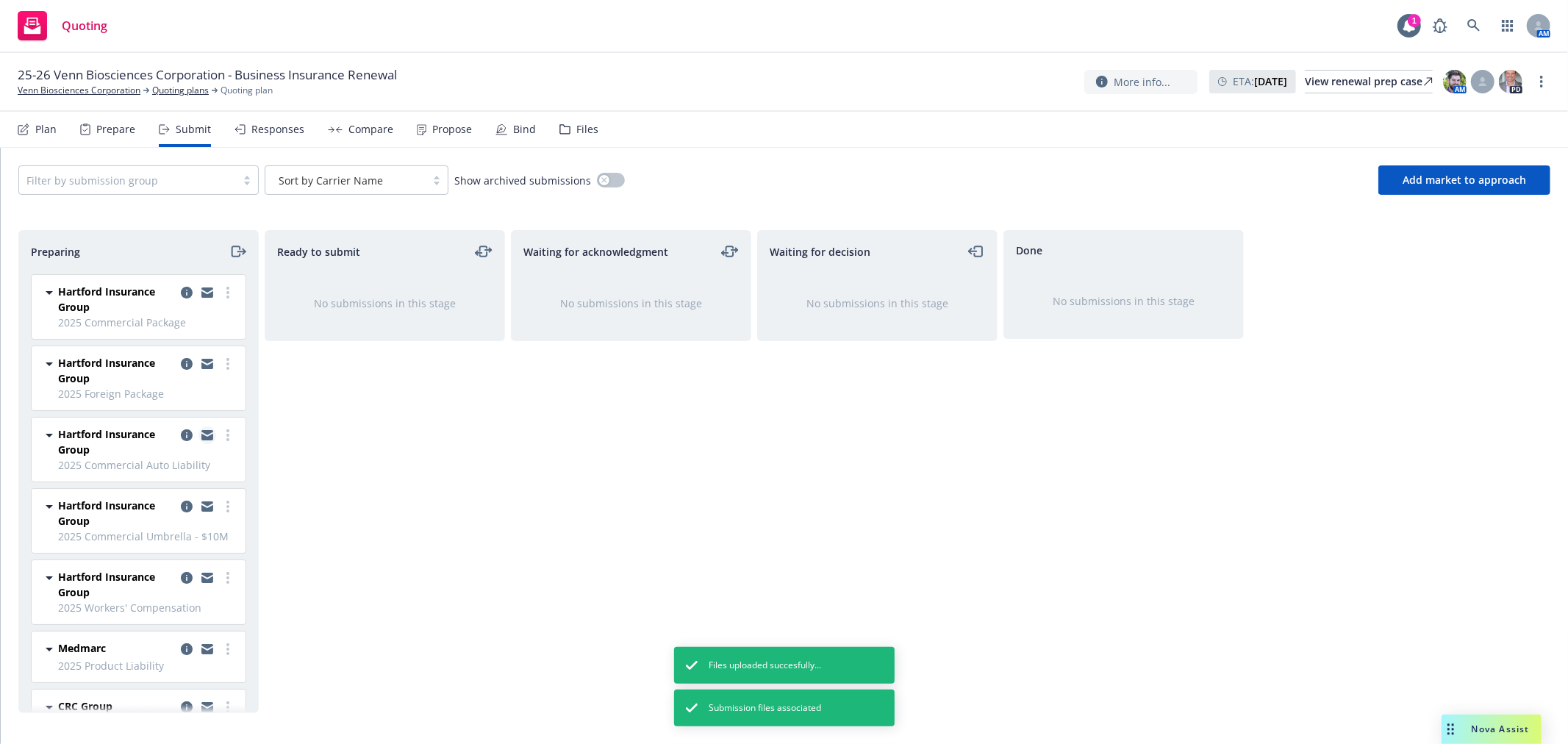
scroll to position [155, 0]
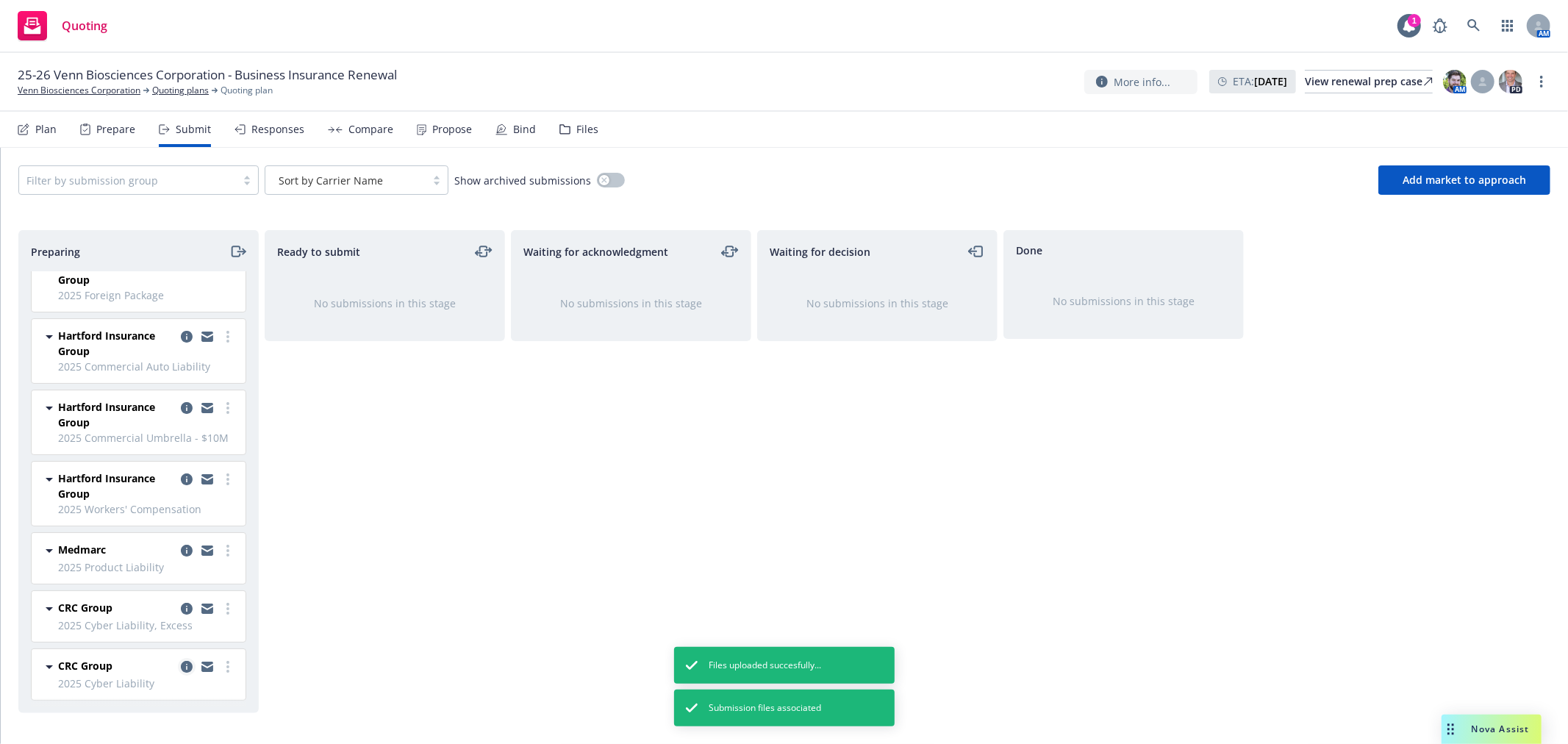
click at [181, 662] on icon "copy logging email" at bounding box center [187, 666] width 12 height 12
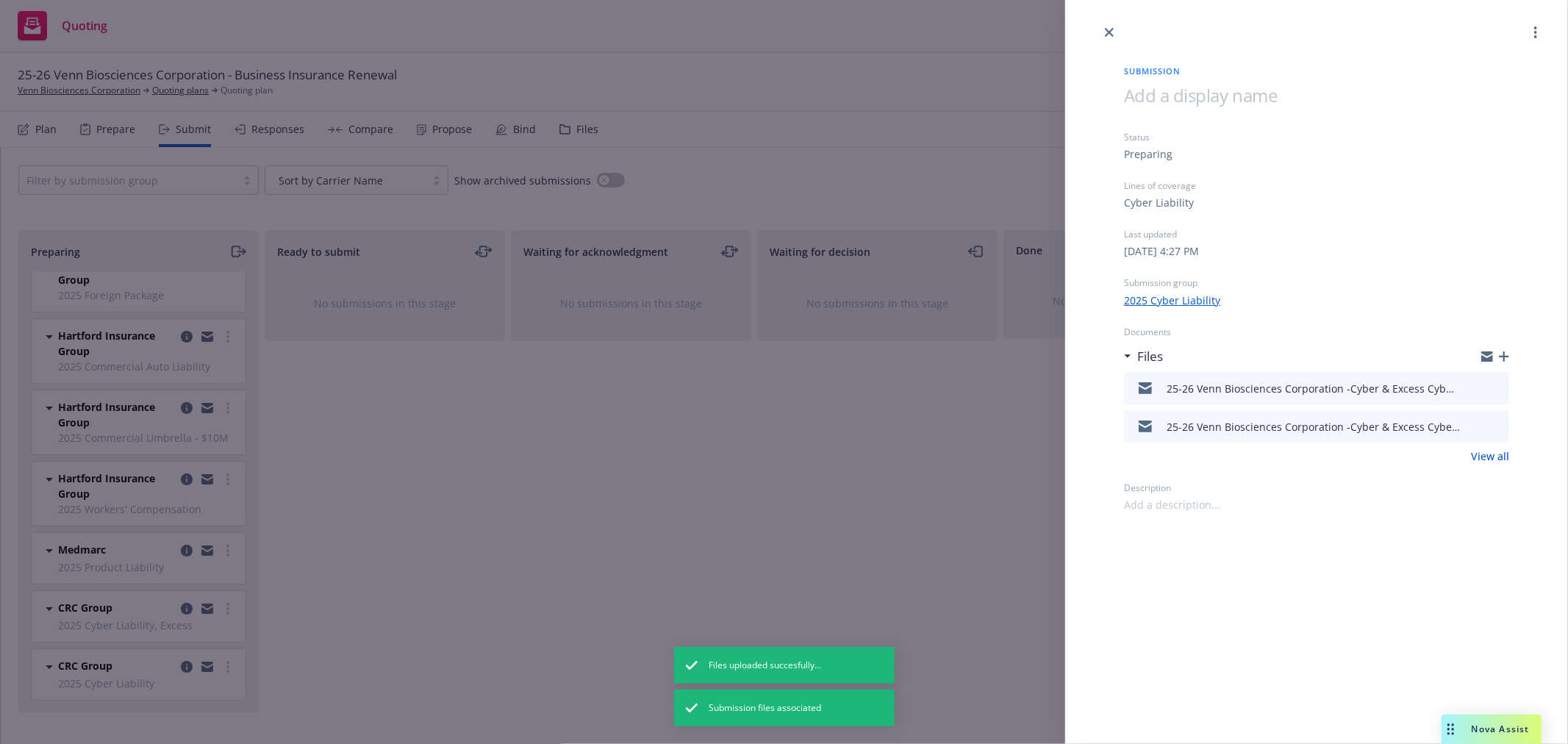
click at [1498, 382] on icon "preview file" at bounding box center [1495, 387] width 13 height 10
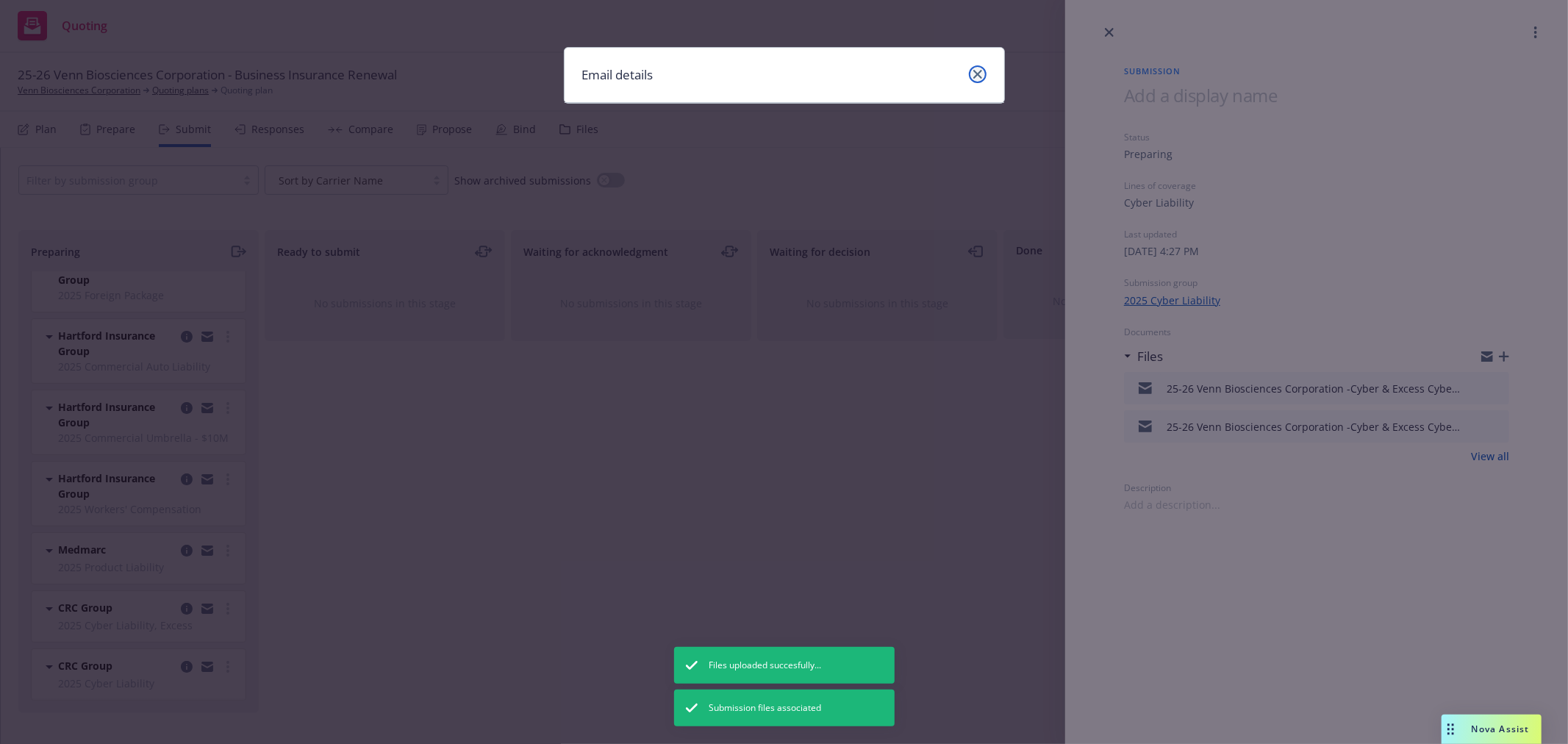
click at [972, 75] on link "close" at bounding box center [978, 74] width 18 height 18
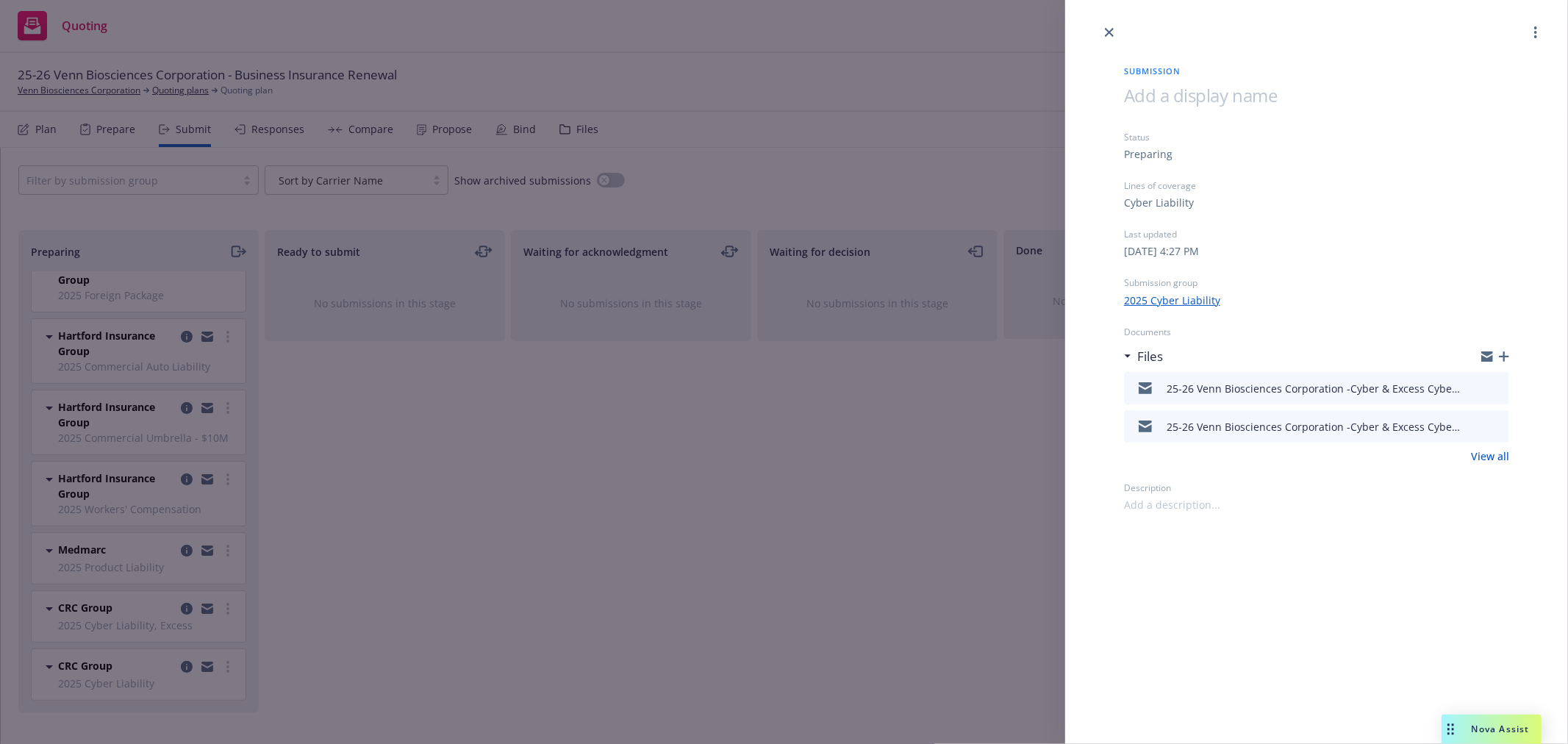
click at [1507, 354] on icon "button" at bounding box center [1504, 356] width 10 height 10
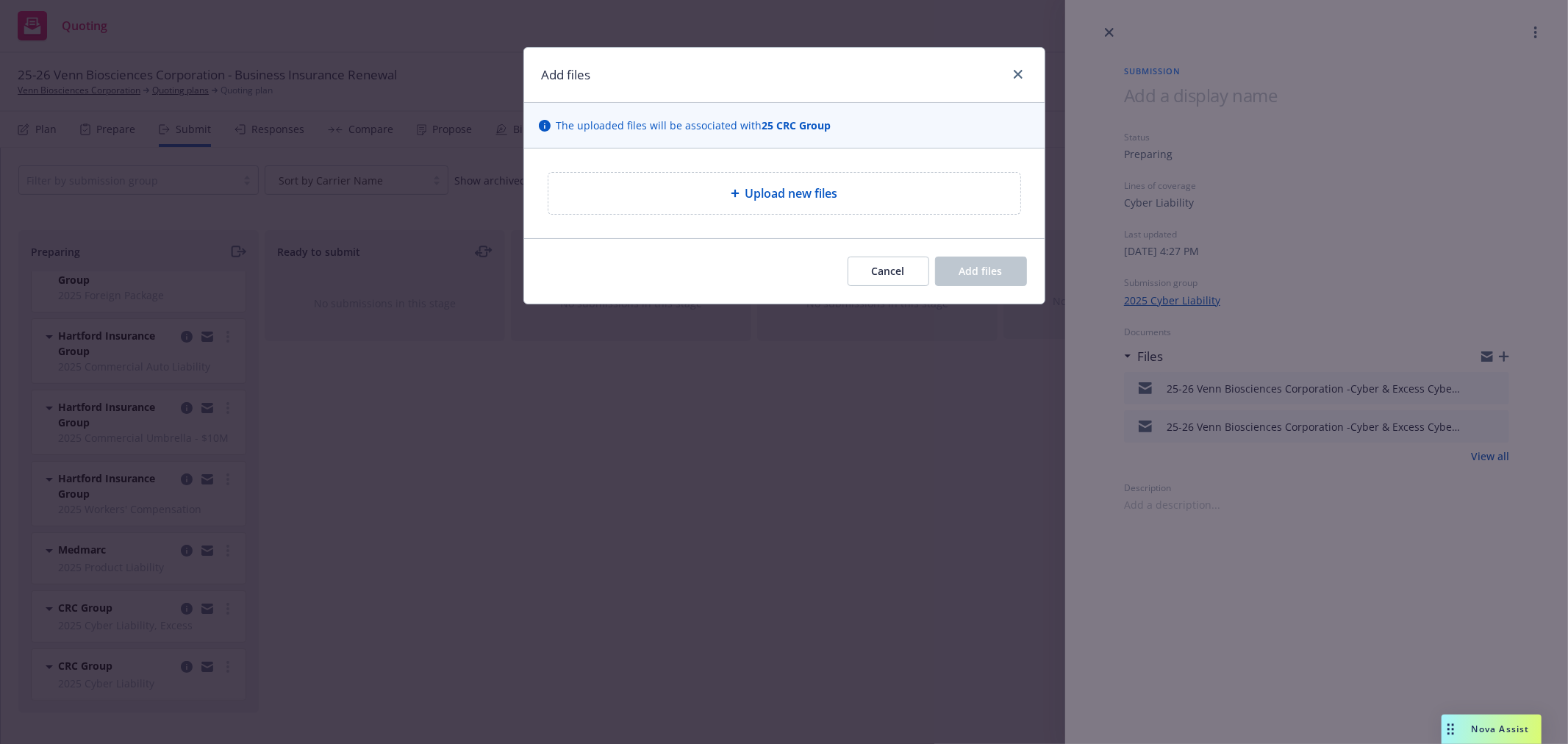
type textarea "x"
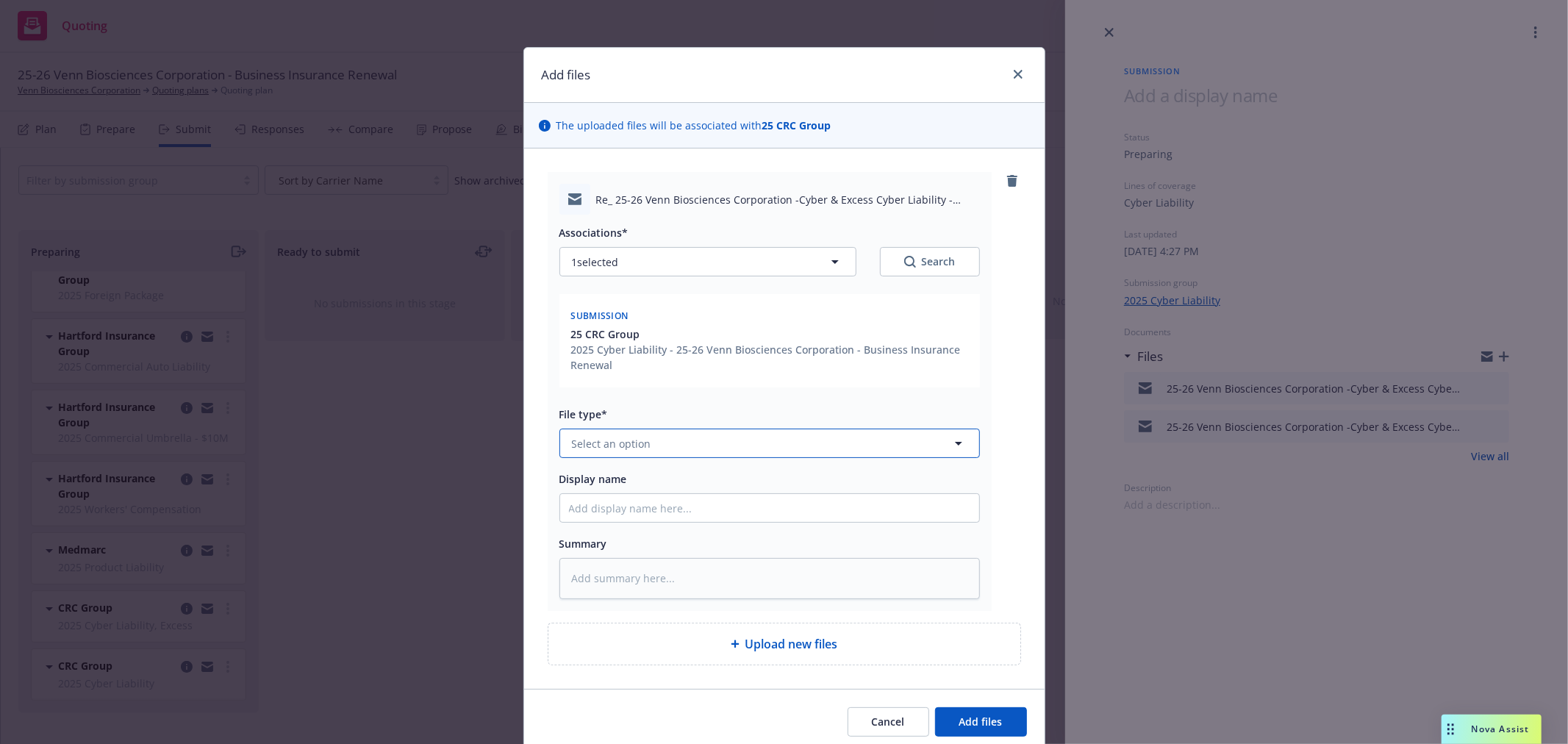
click at [632, 447] on span "Select an option" at bounding box center [611, 443] width 79 height 15
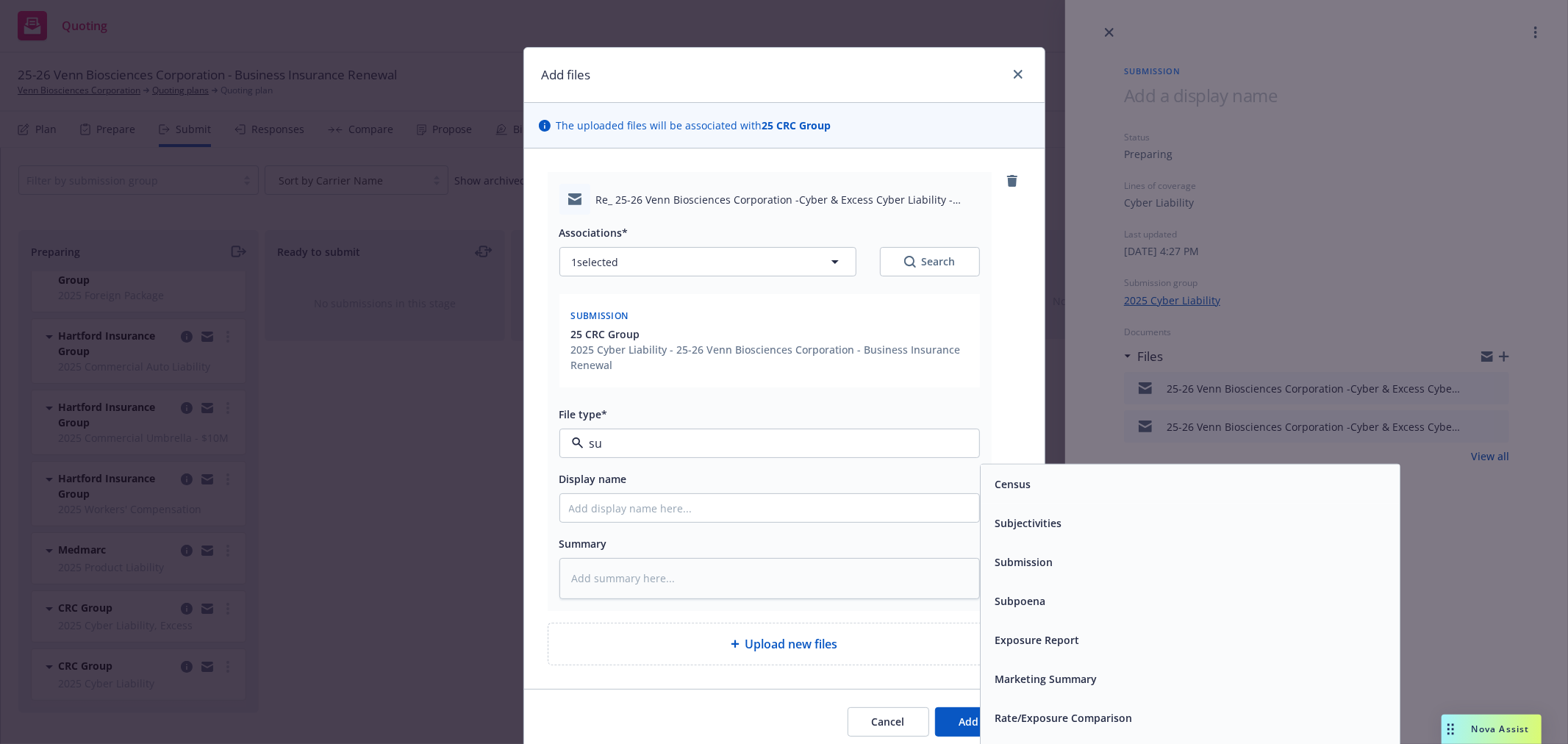
type input "sub"
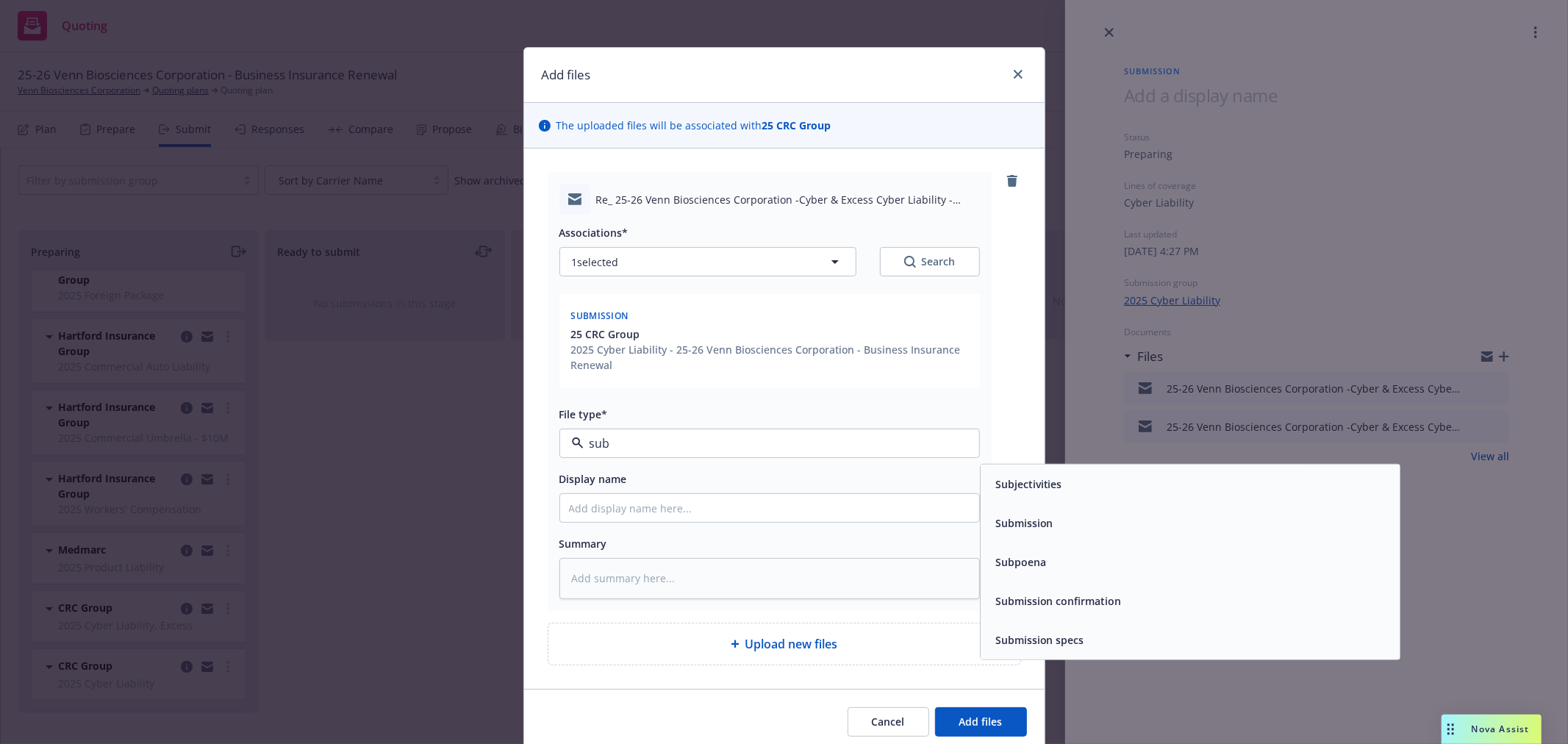
click at [1052, 602] on span "Submission confirmation" at bounding box center [1059, 600] width 126 height 15
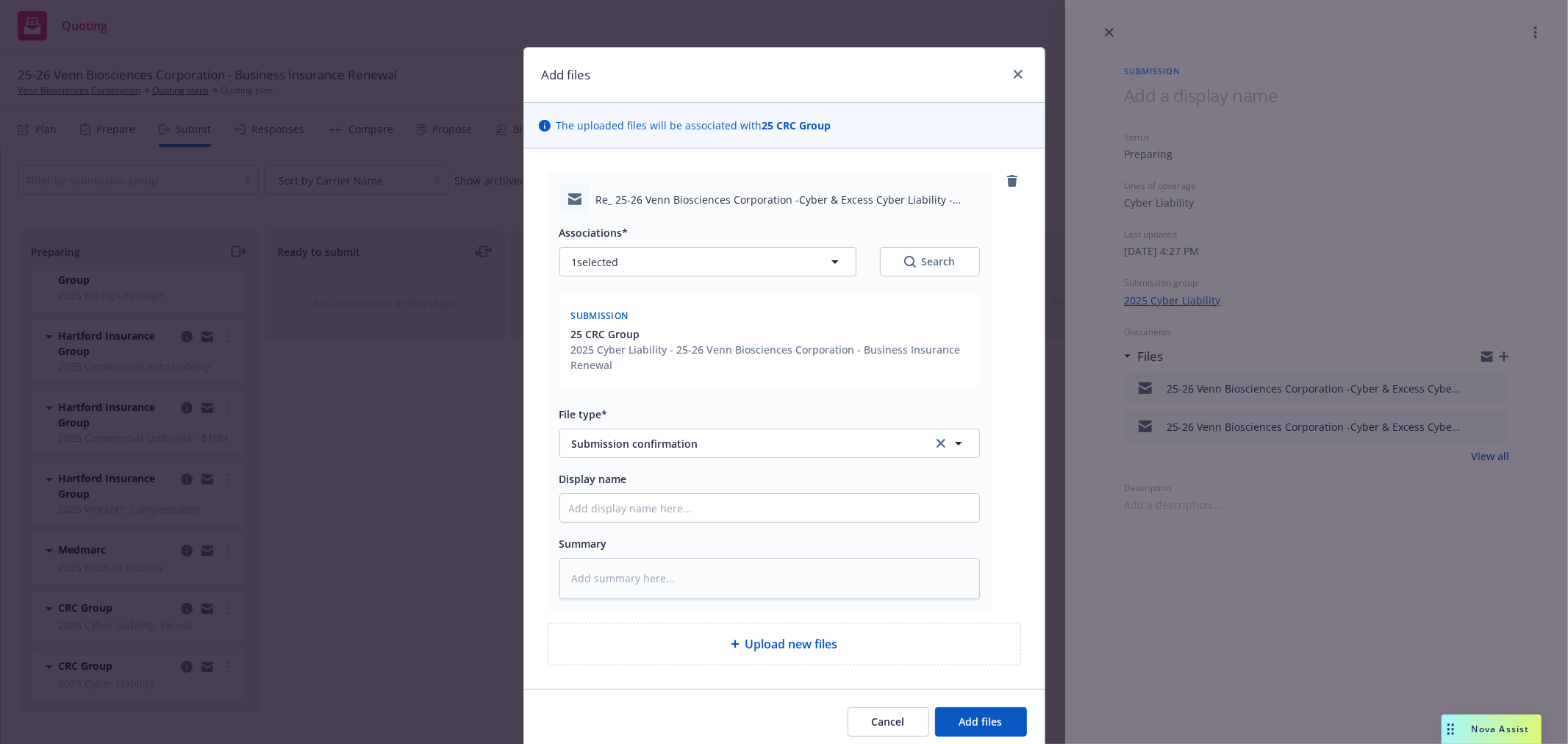
click at [649, 198] on span "Re_ 25-26 Venn Biosciences Corporation -Cyber & Excess Cyber Liability - Renewa…" at bounding box center [788, 200] width 384 height 15
copy span "Re_ 25-26 Venn Biosciences Corporation -Cyber & Excess Cyber Liability - Renewa…"
click at [755, 509] on input "Display name" at bounding box center [770, 507] width 419 height 28
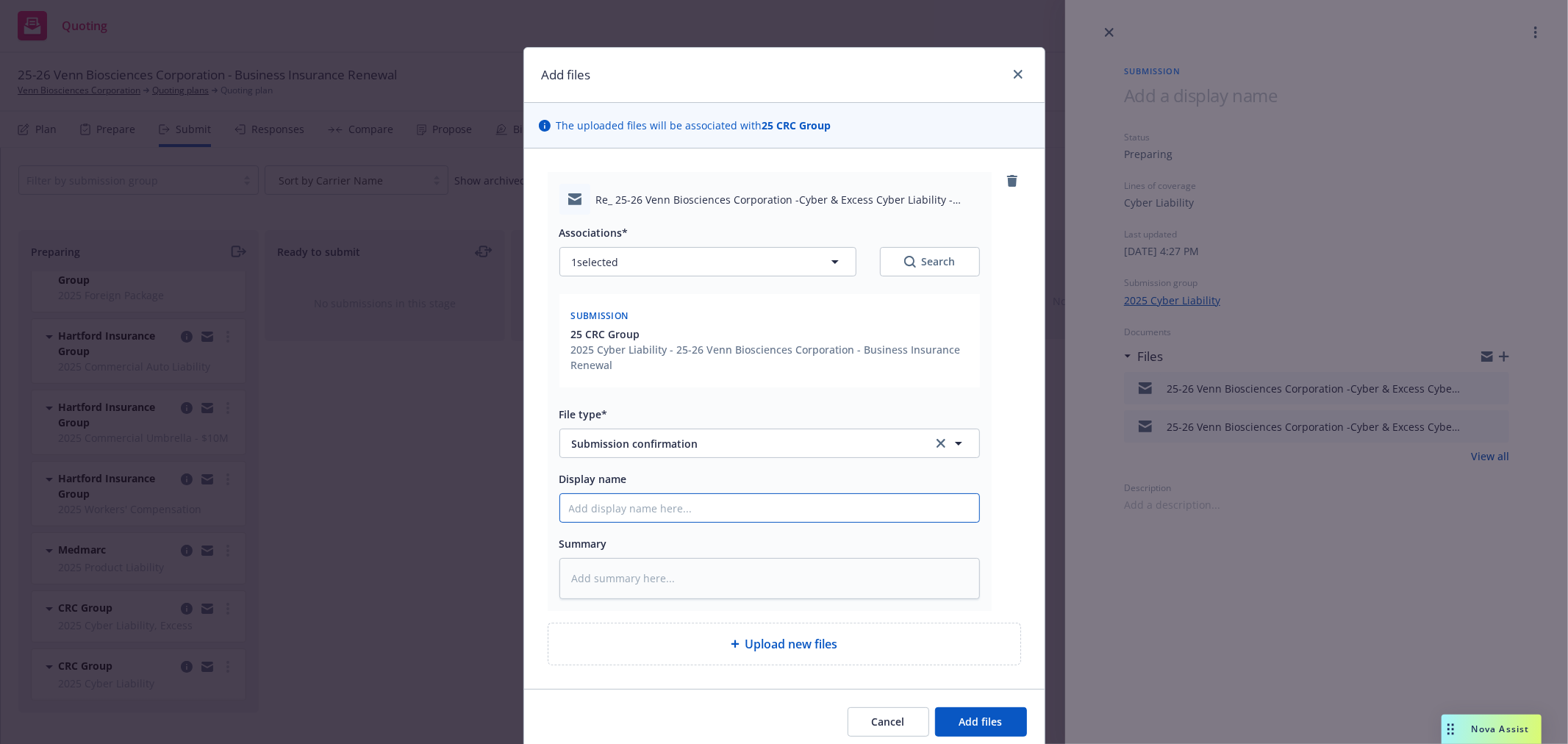
paste input "Re_ 25-26 Venn Biosciences Corporation -Cyber & Excess Cyber Liability - Renewa…"
type textarea "x"
type input "Re_ 25-26 Venn Biosciences Corporation -Cyber & Excess Cyber Liability - Renewa…"
click at [790, 260] on button "1 selected" at bounding box center [708, 261] width 297 height 29
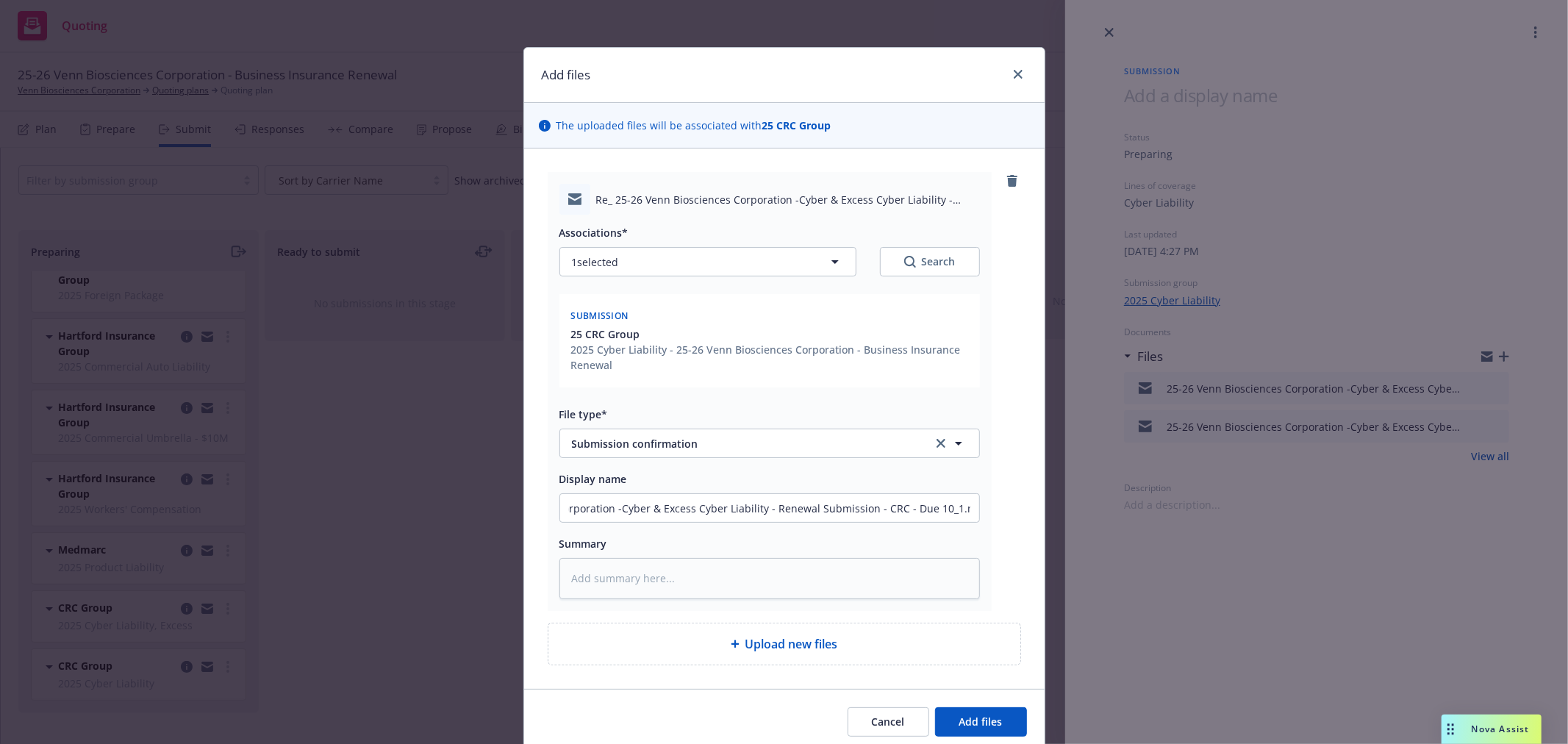
type textarea "x"
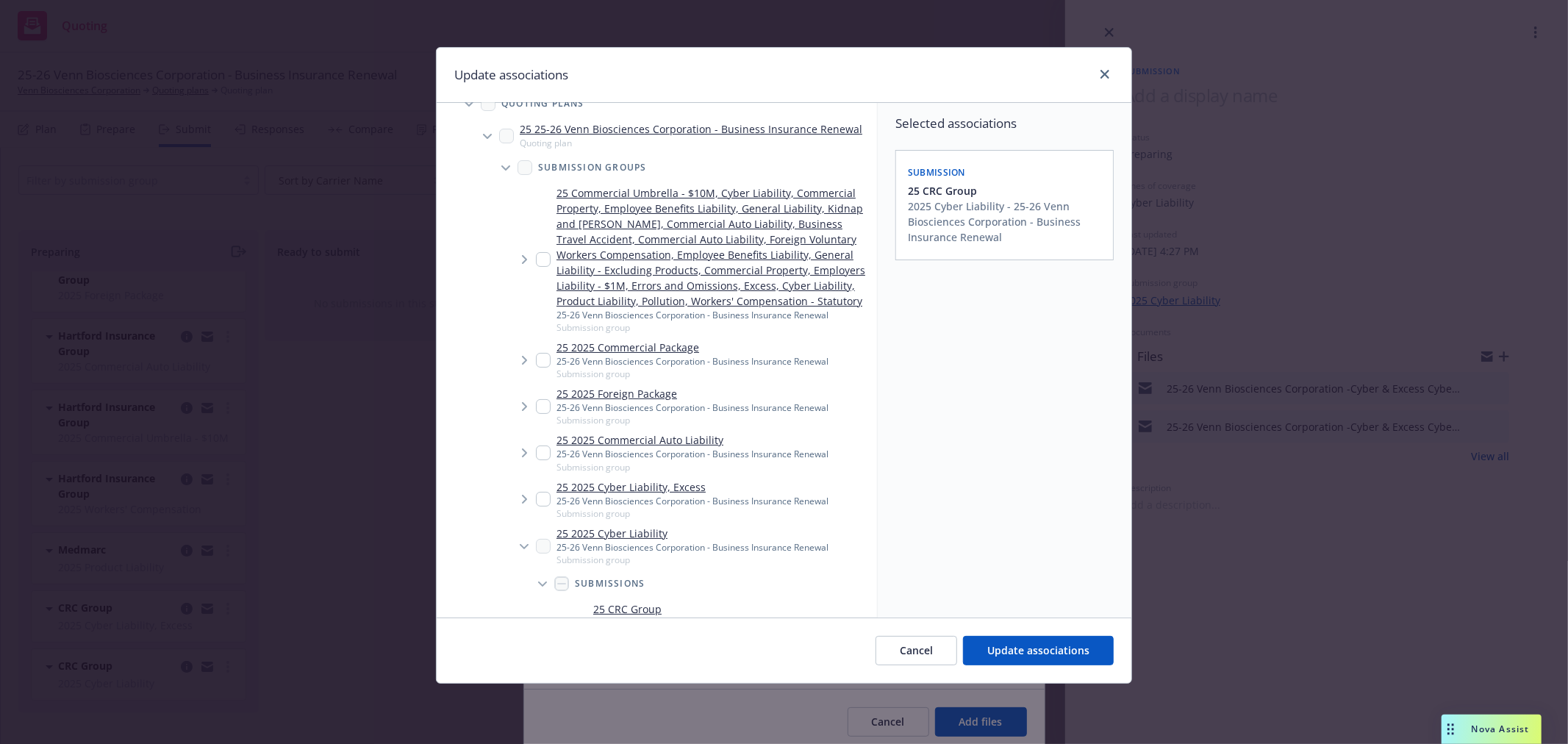
scroll to position [163, 0]
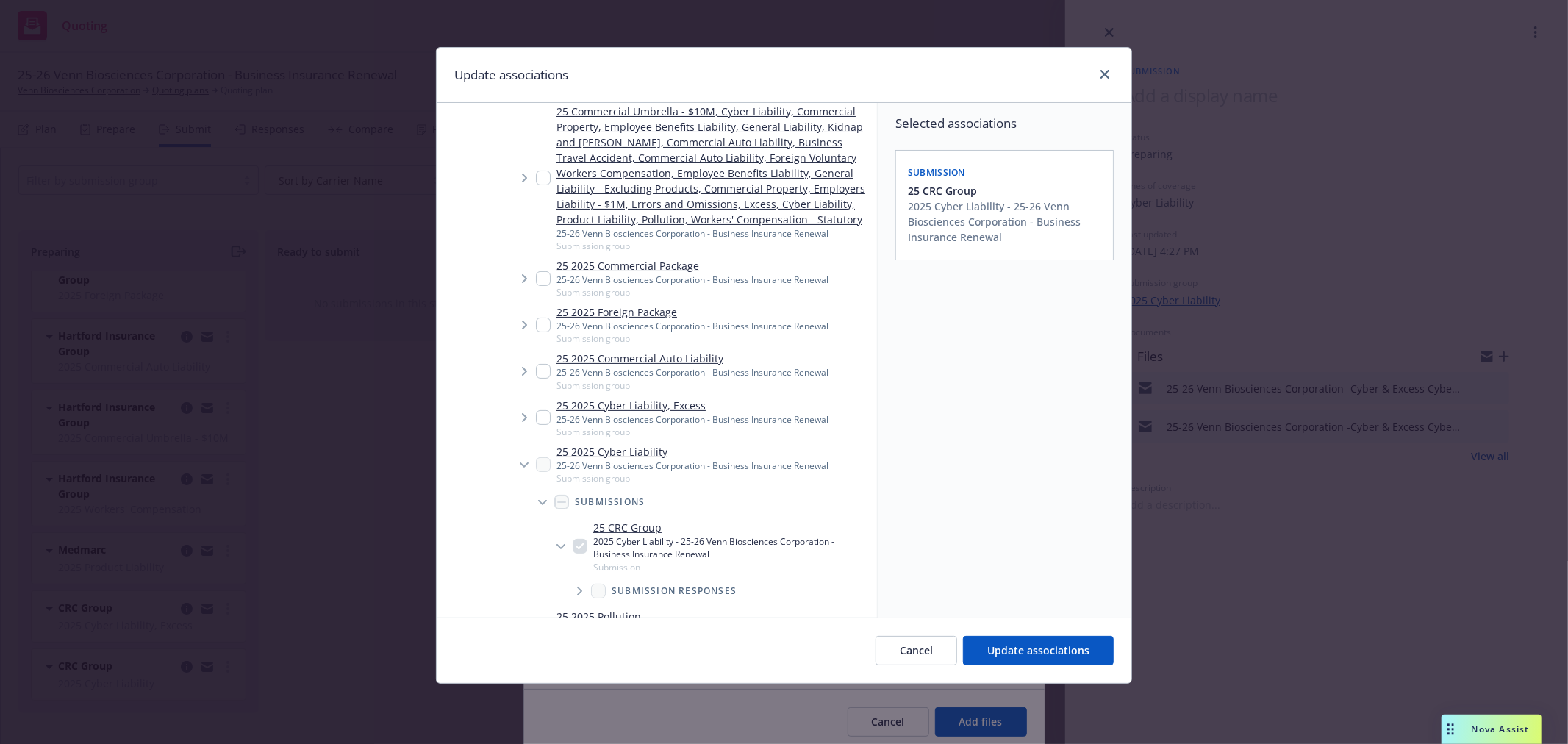
click at [524, 418] on icon "Tree Example" at bounding box center [525, 417] width 6 height 9
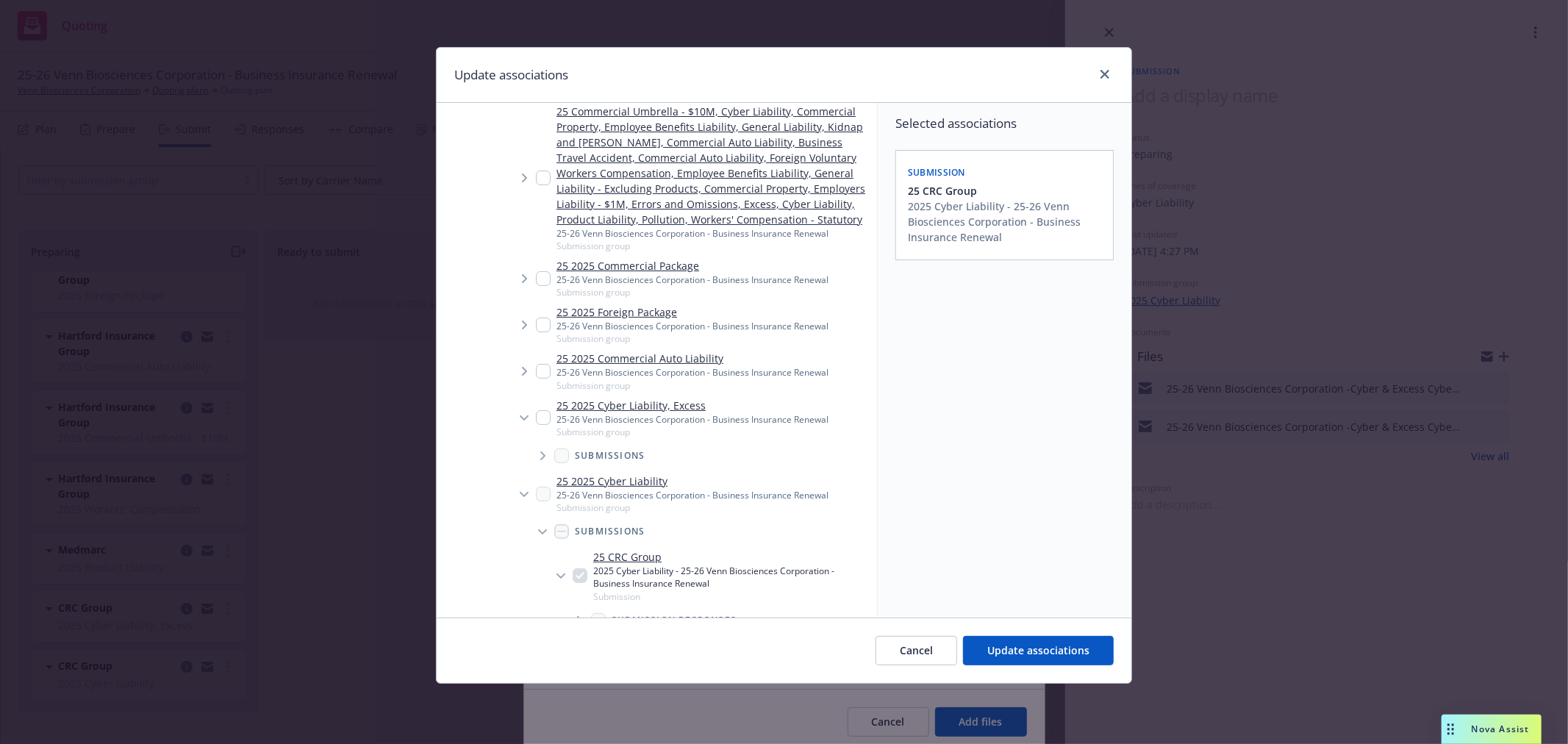
click at [535, 451] on span "Tree Example" at bounding box center [543, 456] width 24 height 24
click at [581, 498] on input "Tree Example" at bounding box center [579, 499] width 15 height 15
checkbox input "true"
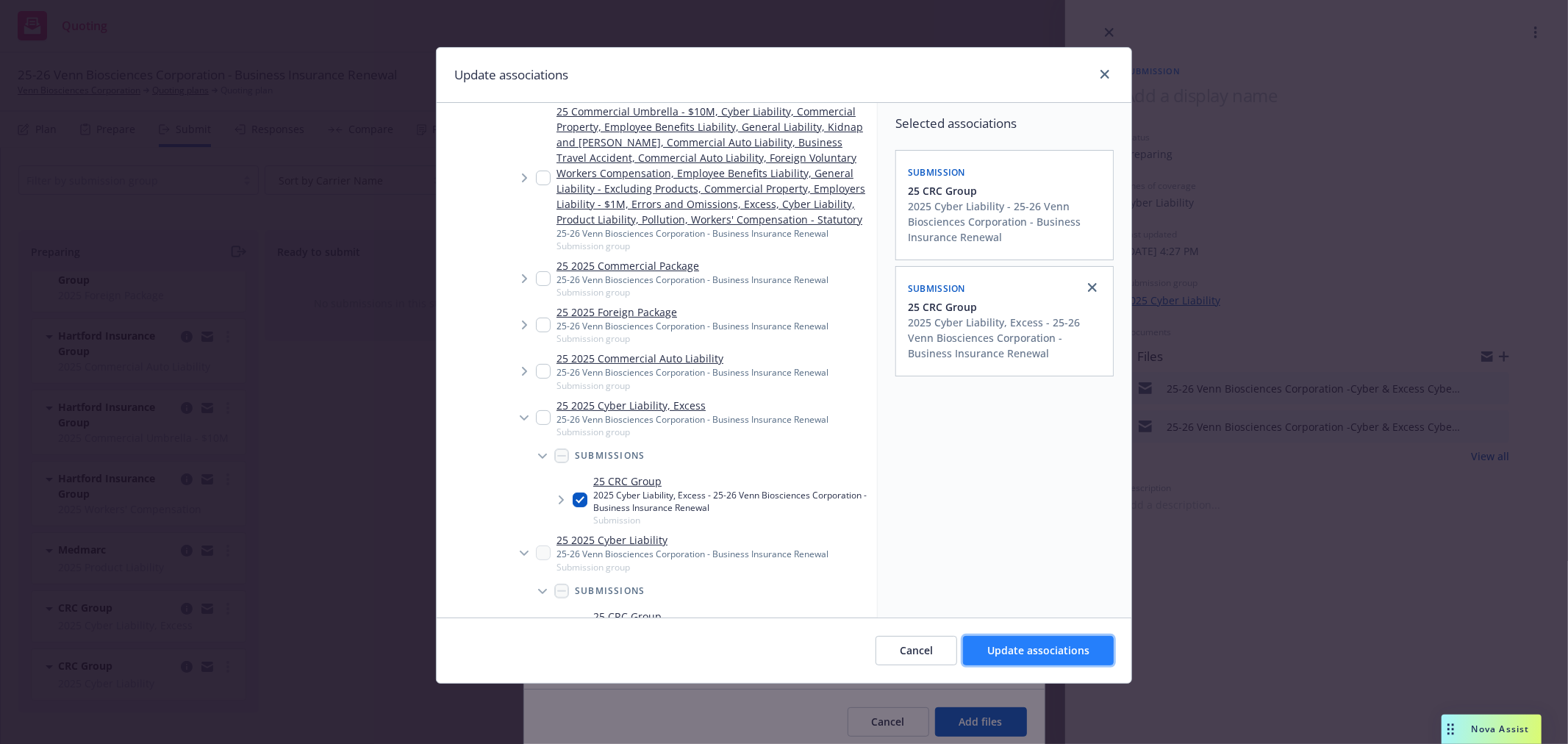
click at [1052, 651] on span "Update associations" at bounding box center [1038, 650] width 103 height 14
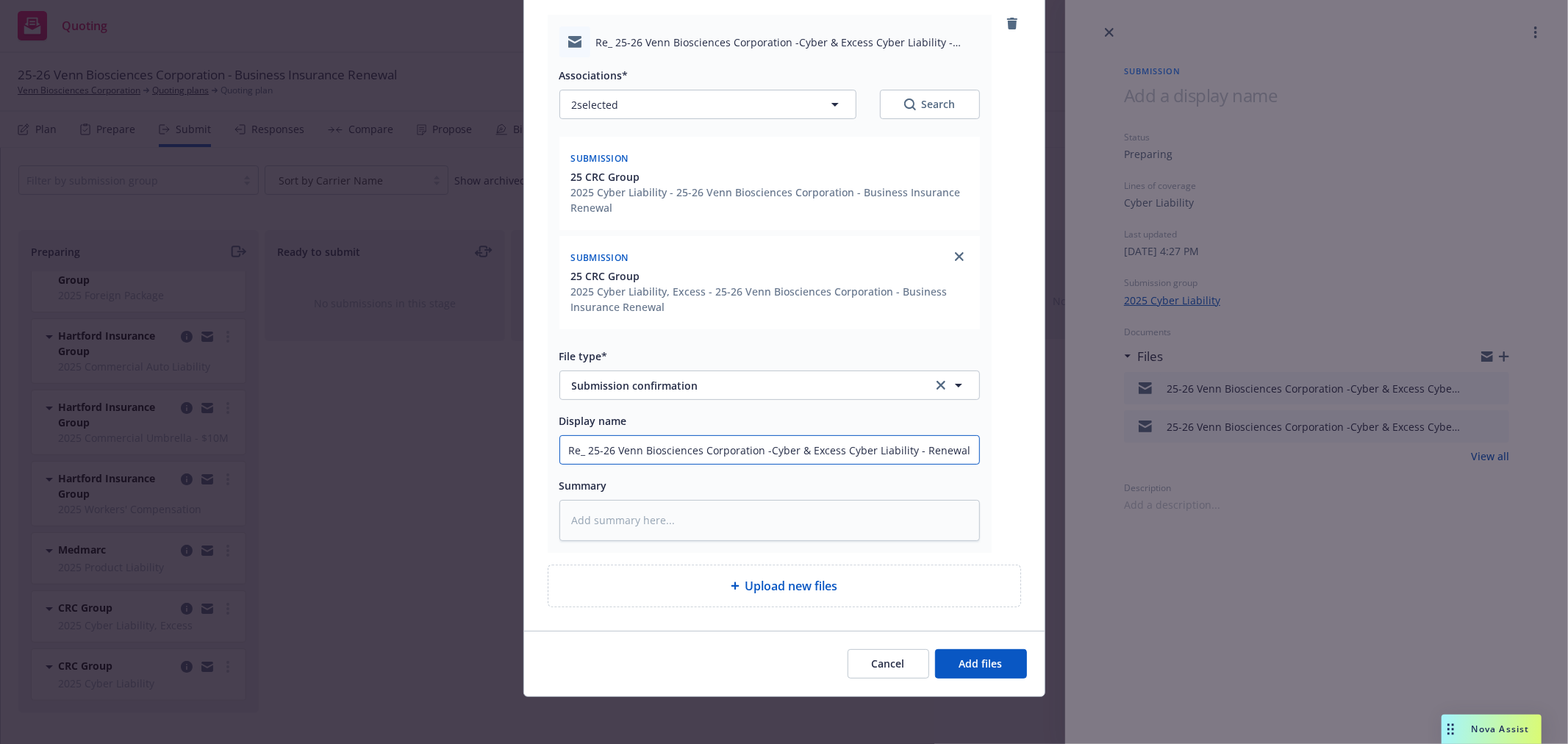
scroll to position [0, 150]
drag, startPoint x: 926, startPoint y: 449, endPoint x: 1113, endPoint y: 452, distance: 187.0
click at [1113, 452] on div "Add files The uploaded files will be associated with 25 CRC Group Re_ 25-26 Ven…" at bounding box center [784, 372] width 1568 height 744
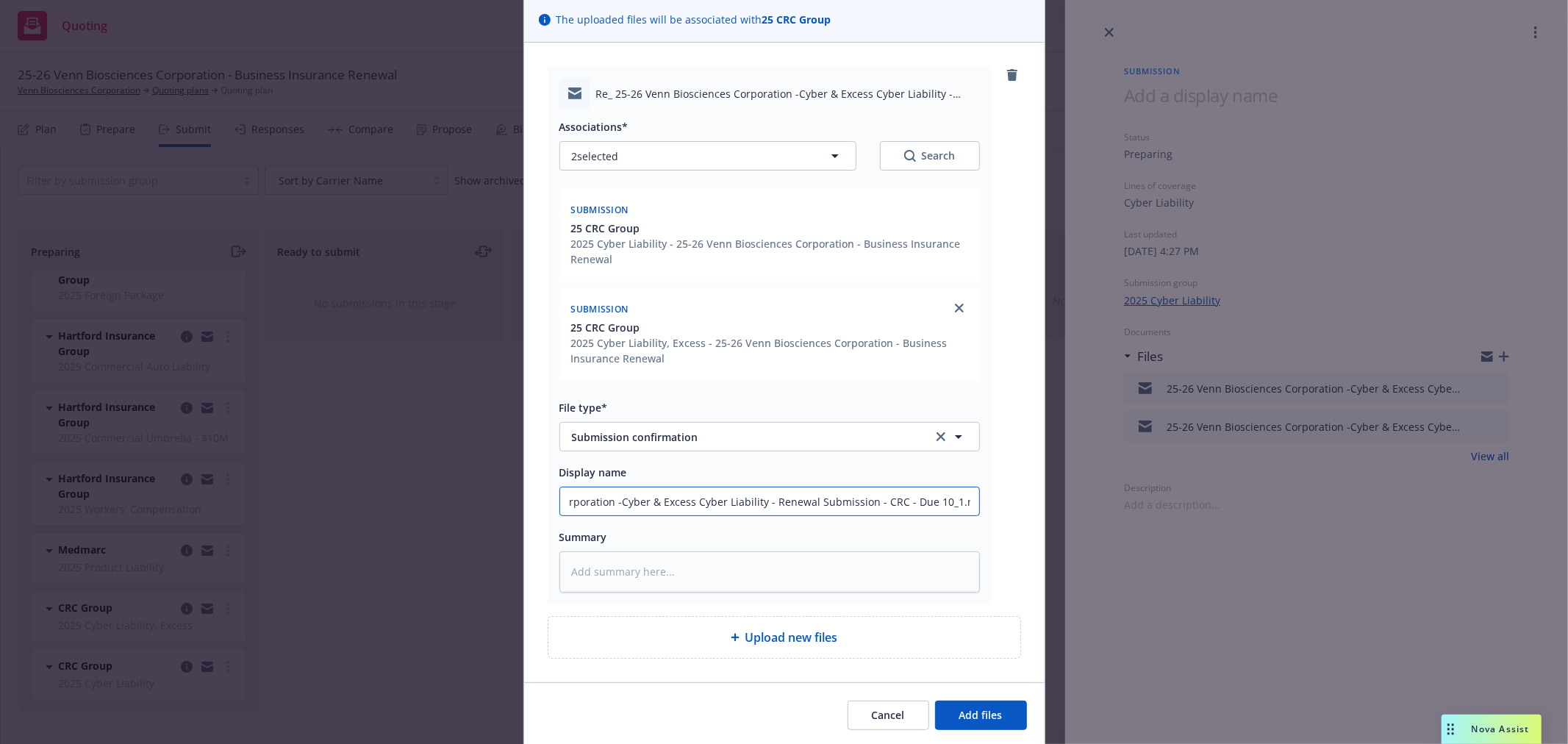
scroll to position [76, 0]
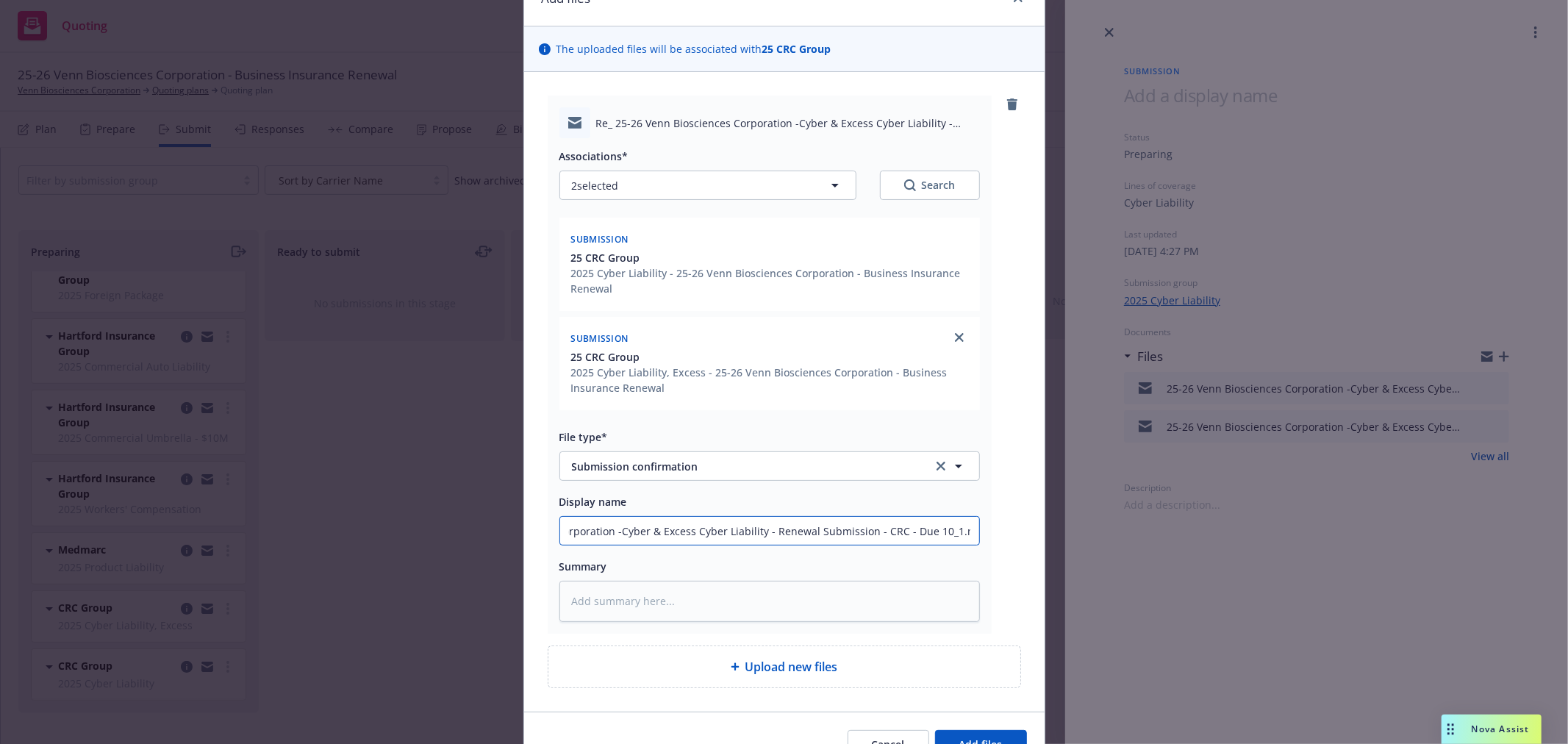
type textarea "x"
type input "Re_ 25-26 Venn Biosciences Corporation -Cyber & Excess Cyber Liability - Renewa…"
type textarea "x"
type input "Re_ 25-26 Venn Biosciences Corporation -Cyber & Excess Cyber Liability - Renewa…"
type textarea "x"
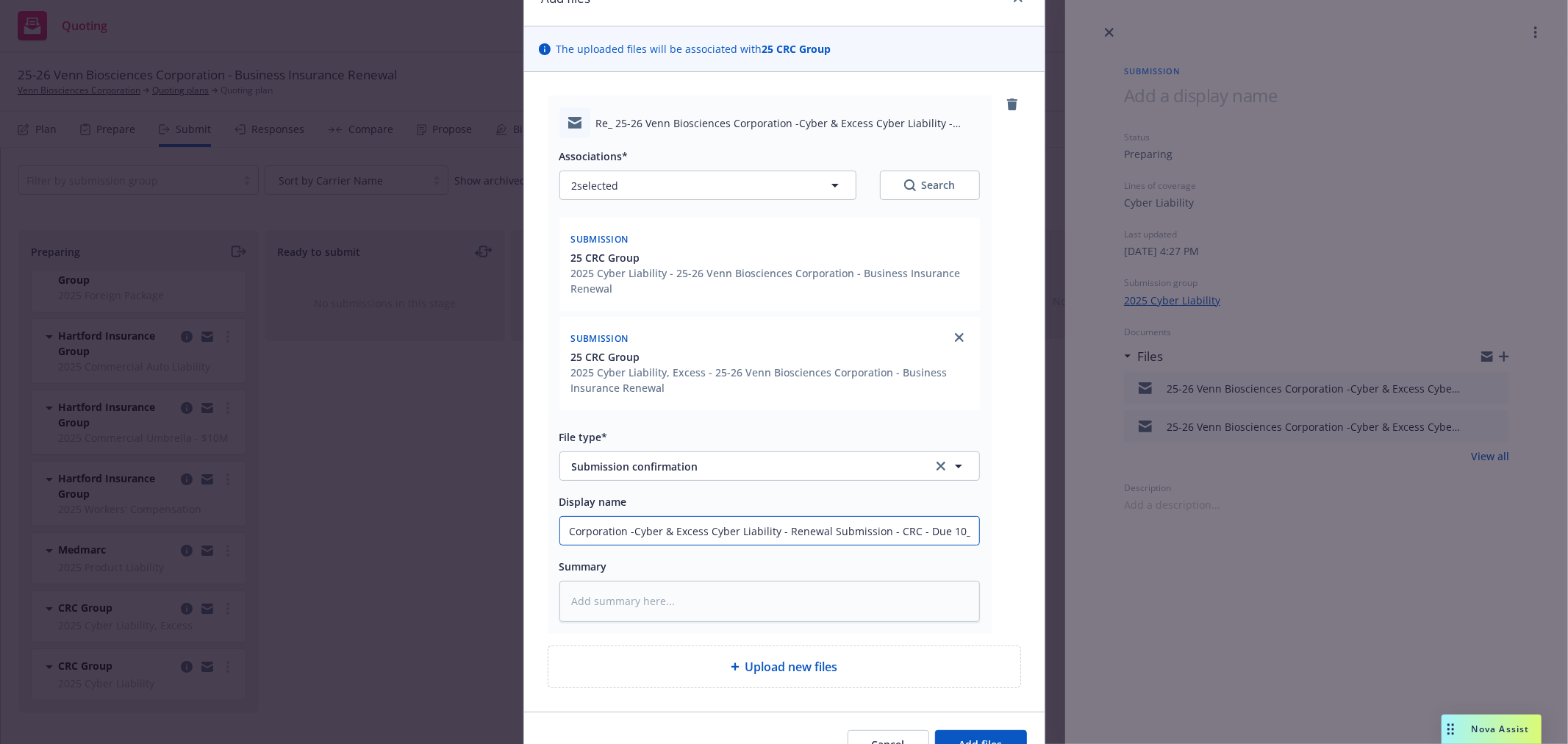
type input "Re_ 25-26 Venn Biosciences Corporation -Cyber & Excess Cyber Liability - Renewa…"
type textarea "x"
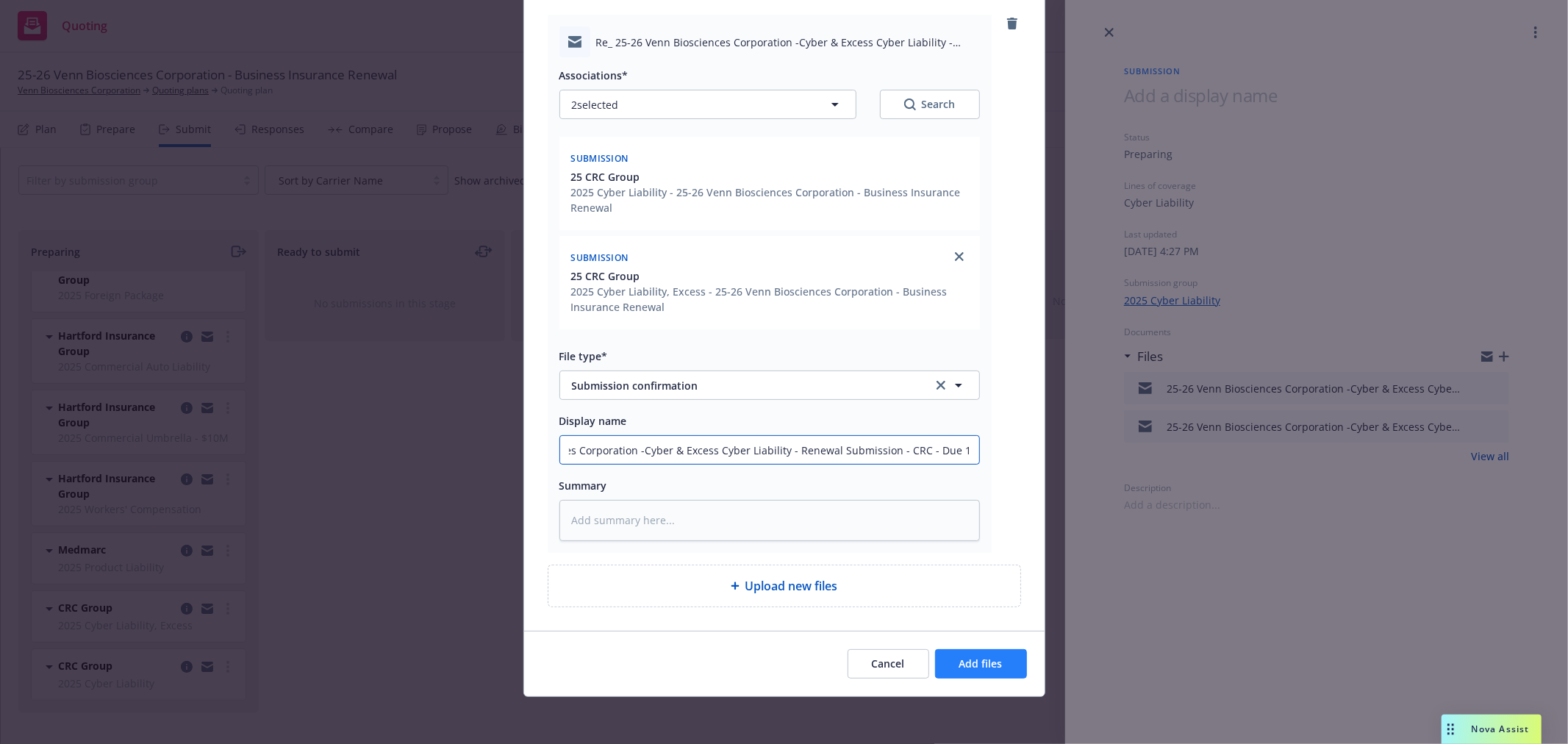
type input "Re_ 25-26 Venn Biosciences Corporation -Cyber & Excess Cyber Liability - Renewa…"
click at [973, 670] on span "Add files" at bounding box center [981, 663] width 44 height 14
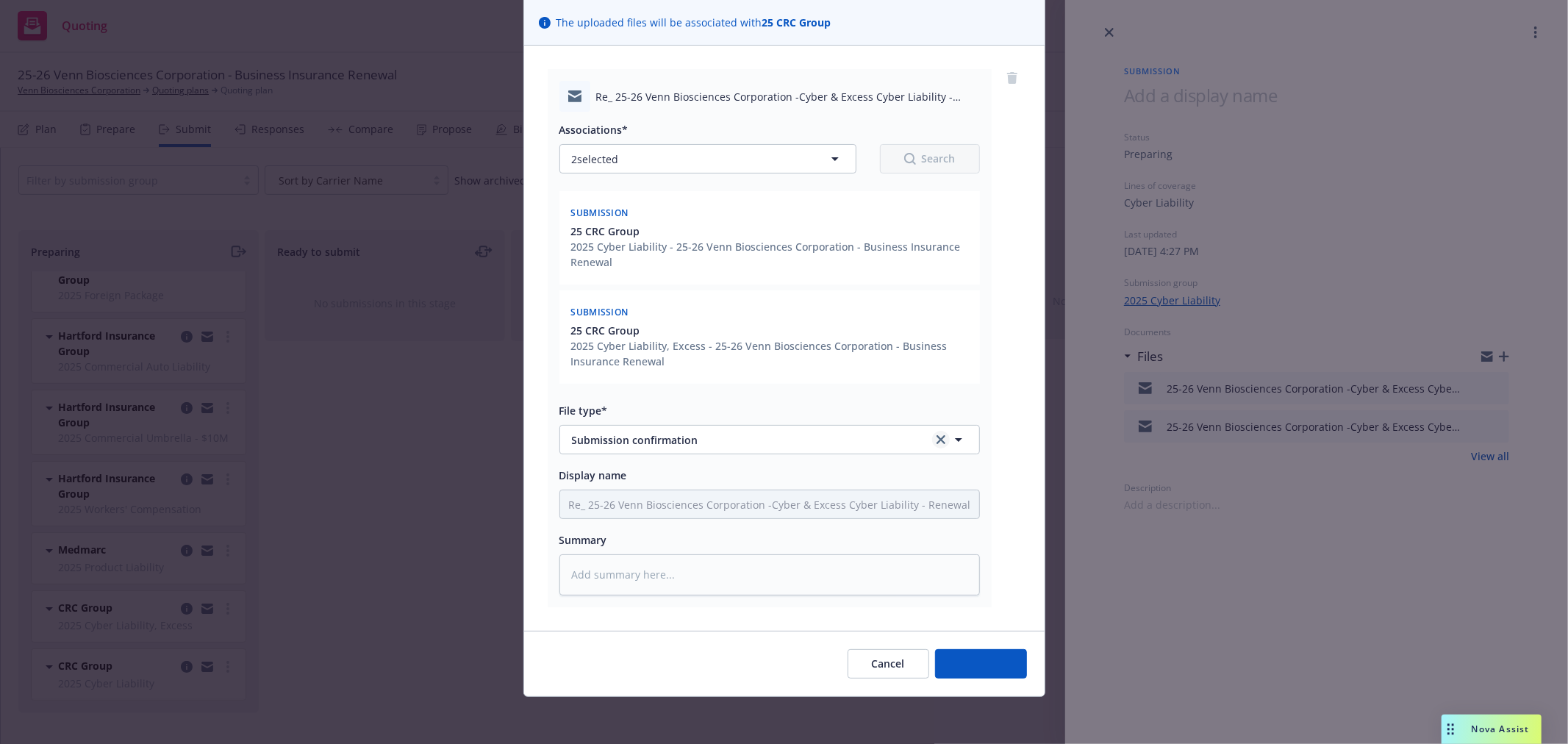
scroll to position [103, 0]
type textarea "x"
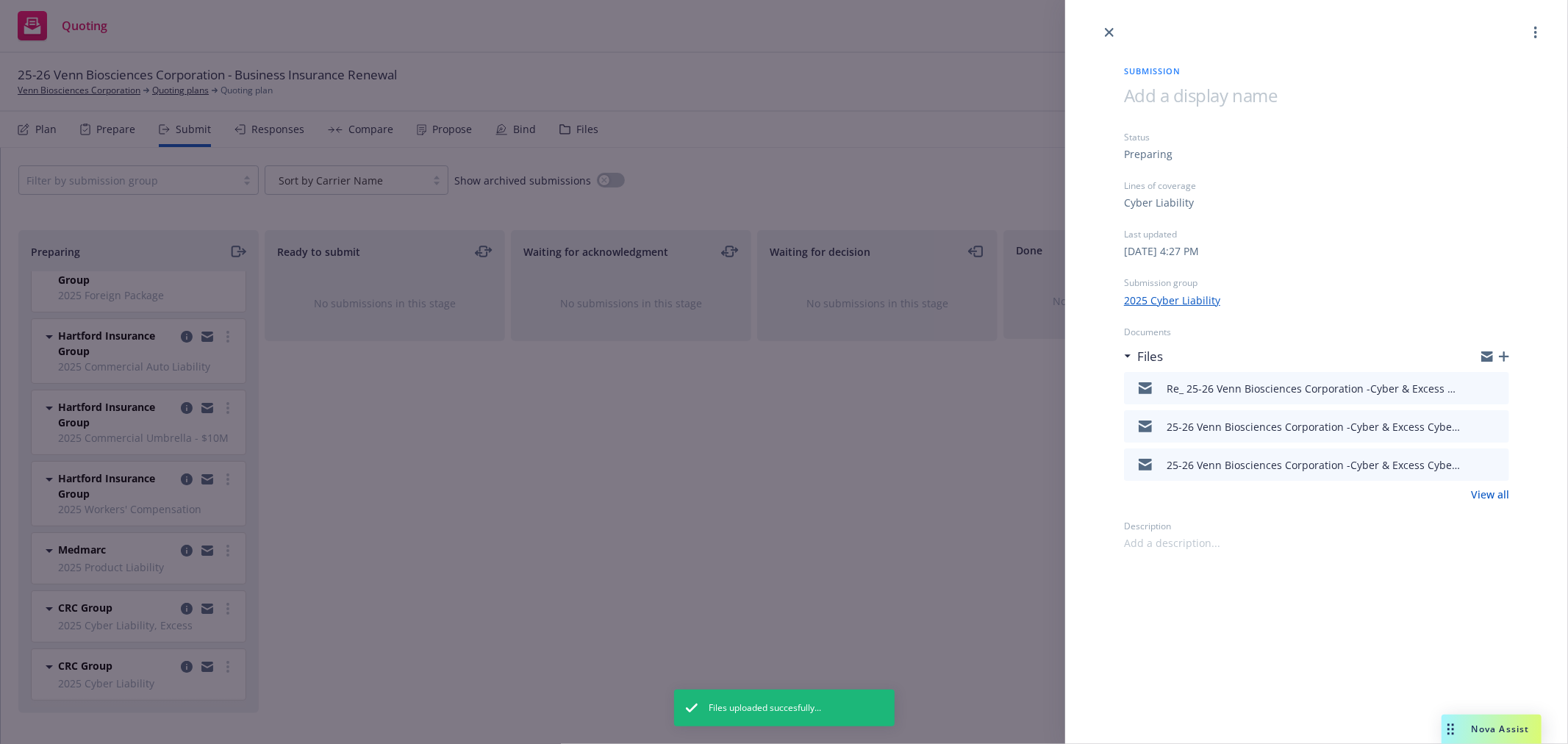
click at [528, 404] on div "Submission Status Preparing Lines of coverage Cyber Liability Last updated Thur…" at bounding box center [784, 372] width 1568 height 744
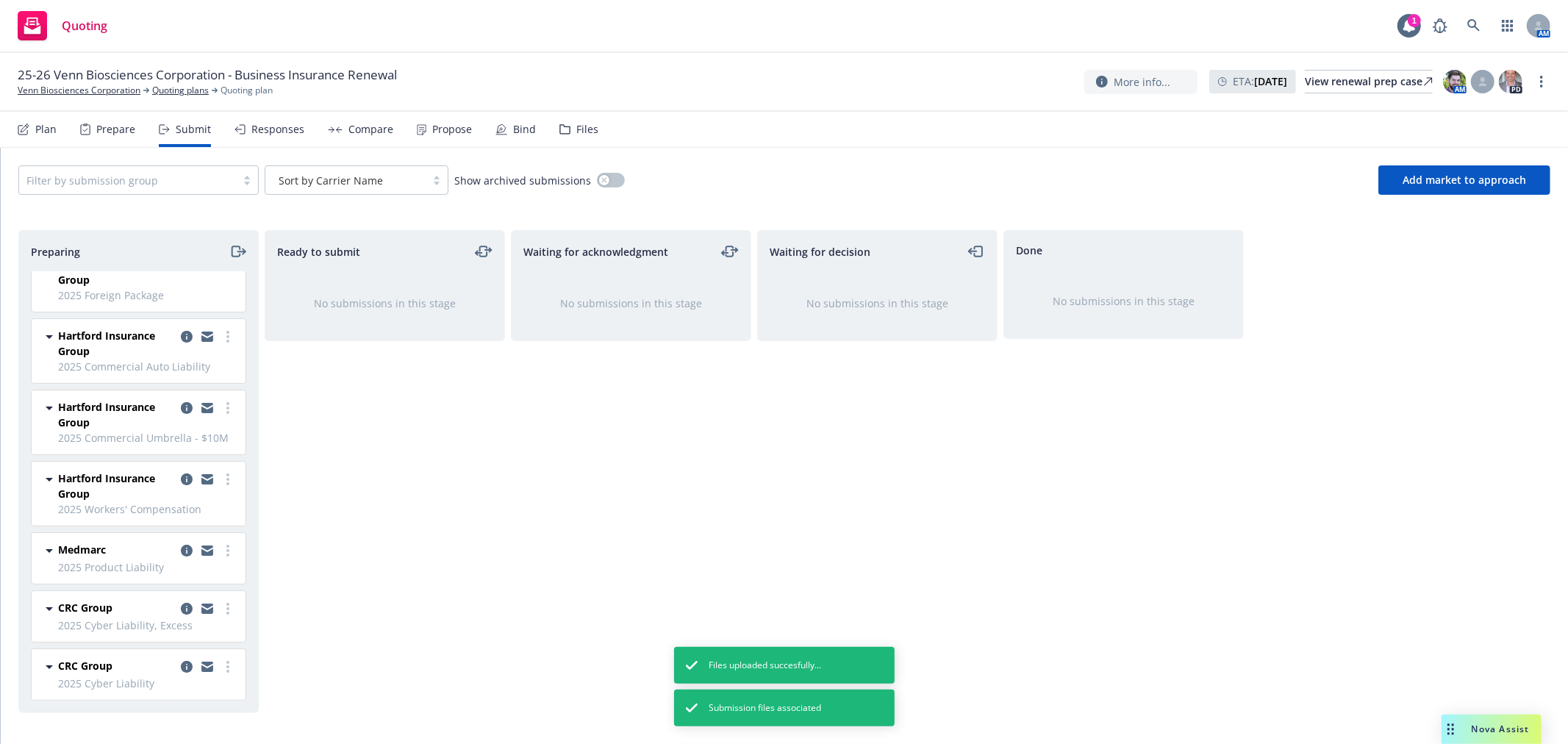
drag, startPoint x: 38, startPoint y: 120, endPoint x: 181, endPoint y: 149, distance: 145.9
click at [38, 120] on div "Plan" at bounding box center [38, 129] width 39 height 35
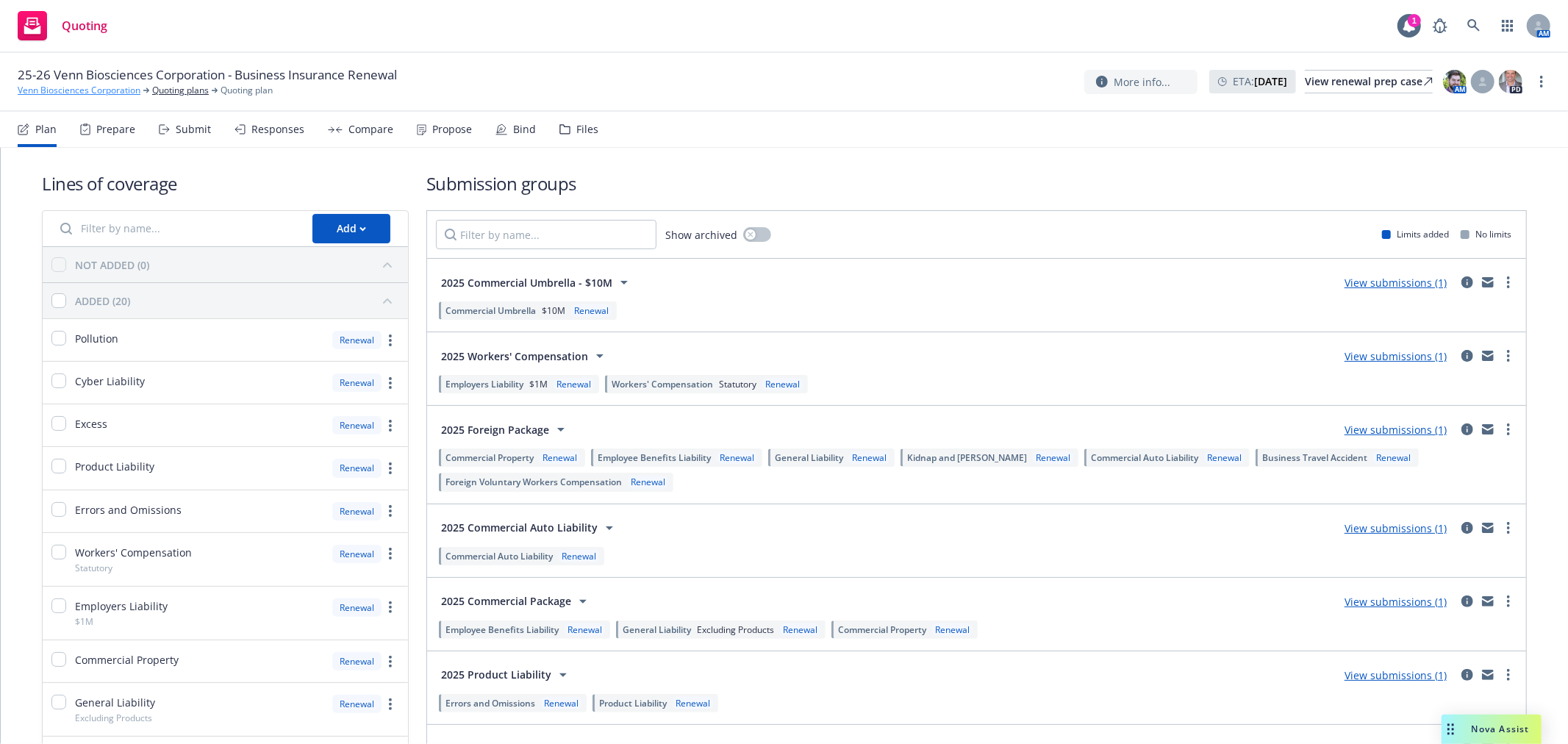
click at [91, 93] on link "Venn Biosciences Corporation" at bounding box center [79, 90] width 123 height 13
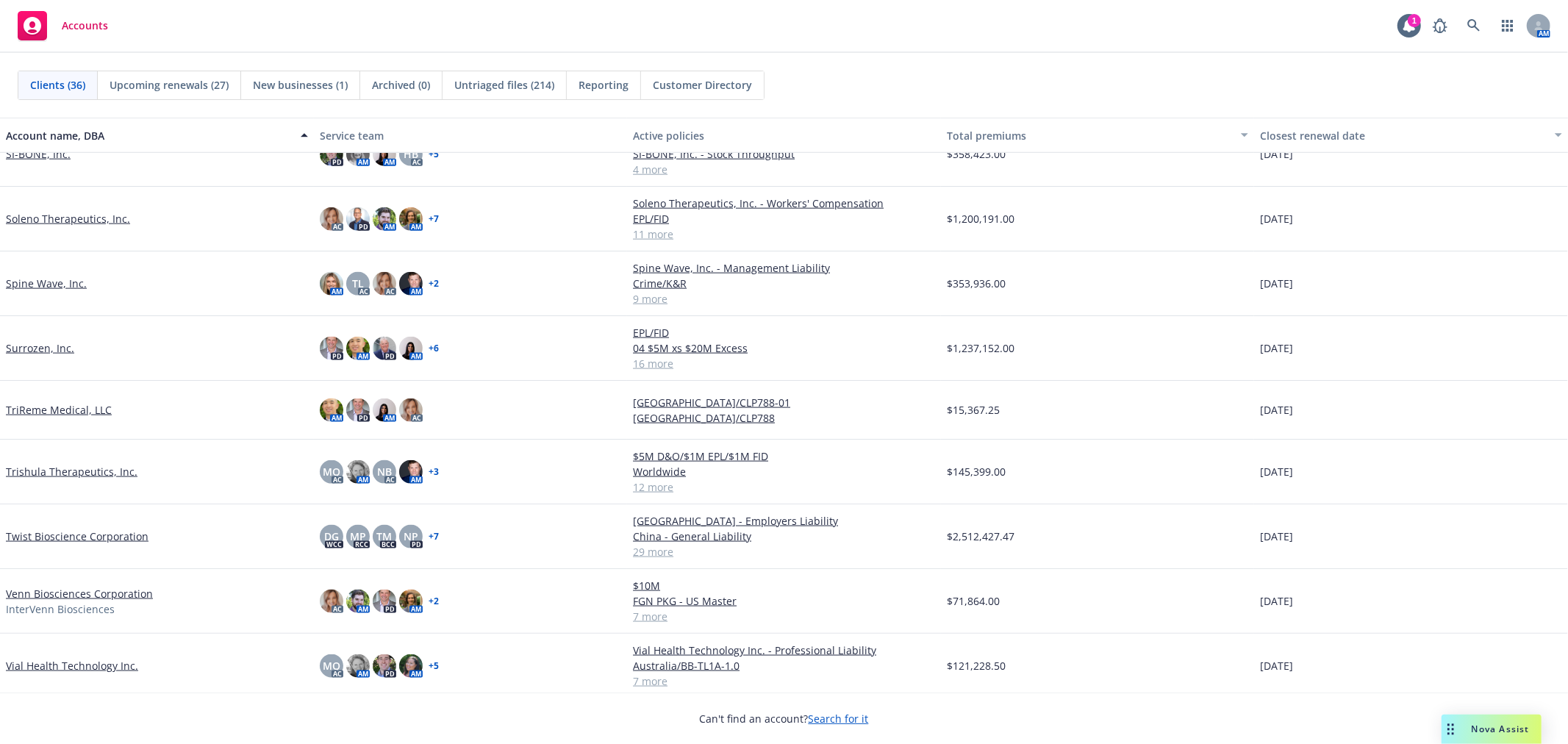
scroll to position [1630, 0]
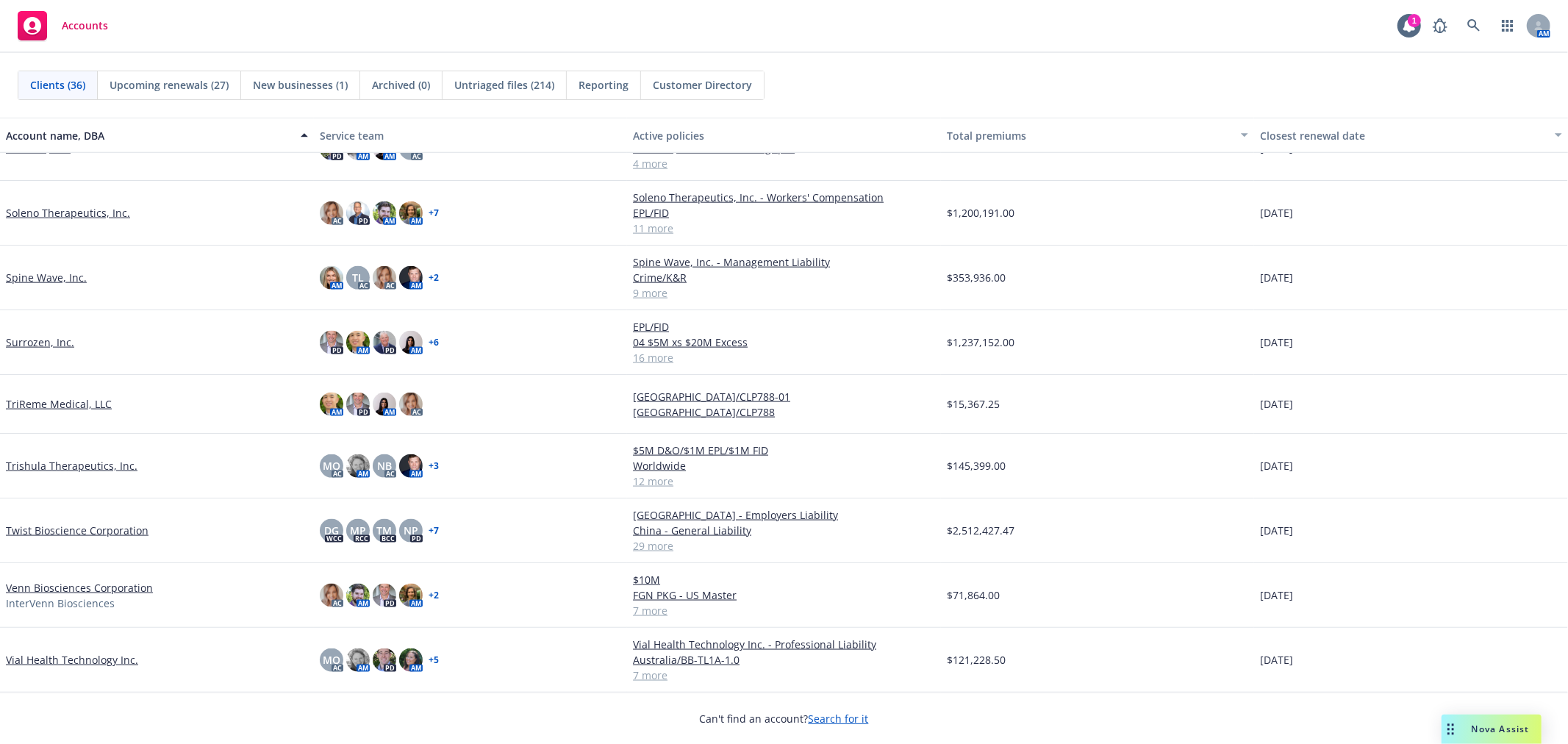
click at [82, 584] on link "Venn Biosciences Corporation" at bounding box center [79, 588] width 147 height 15
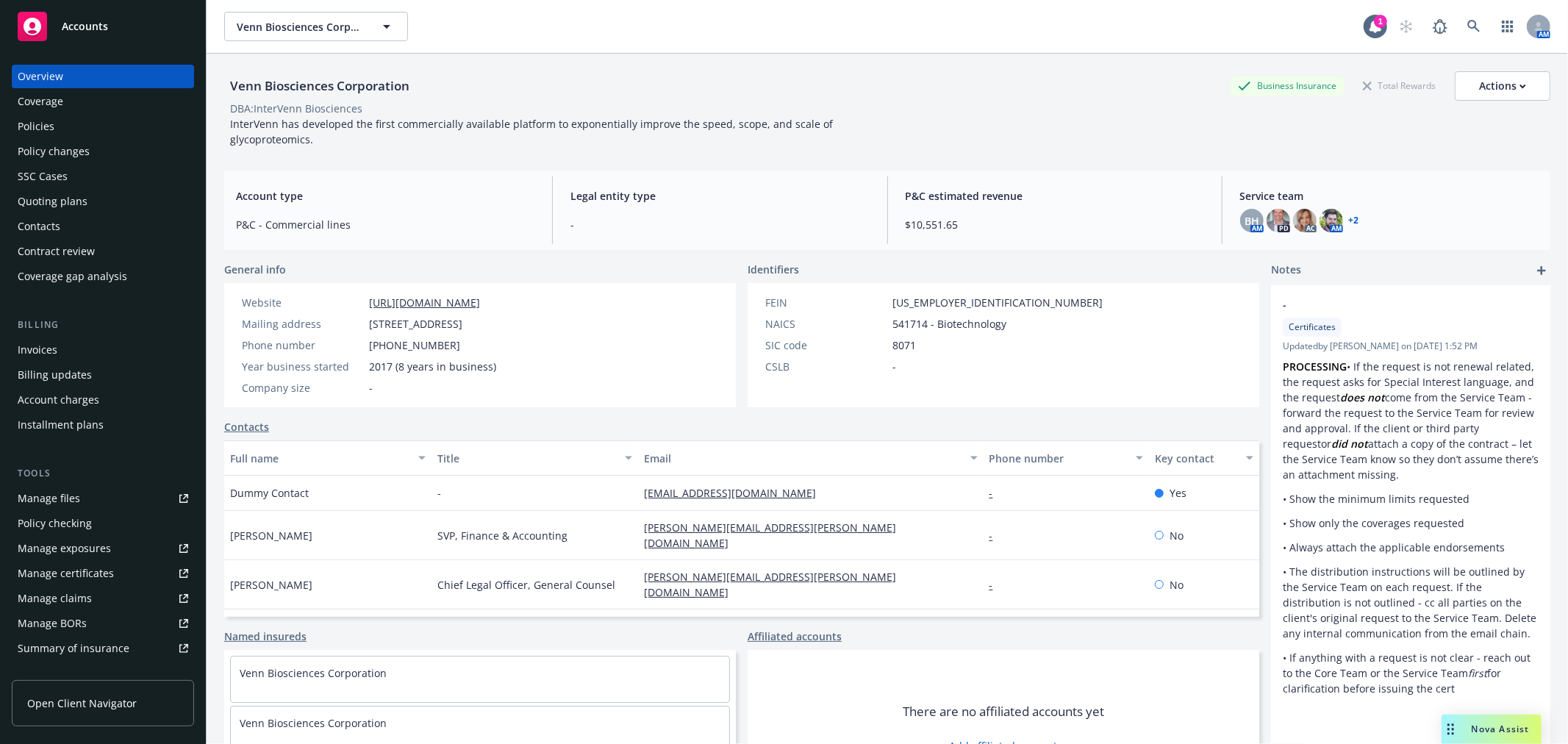
click at [68, 122] on div "Policies" at bounding box center [103, 126] width 171 height 24
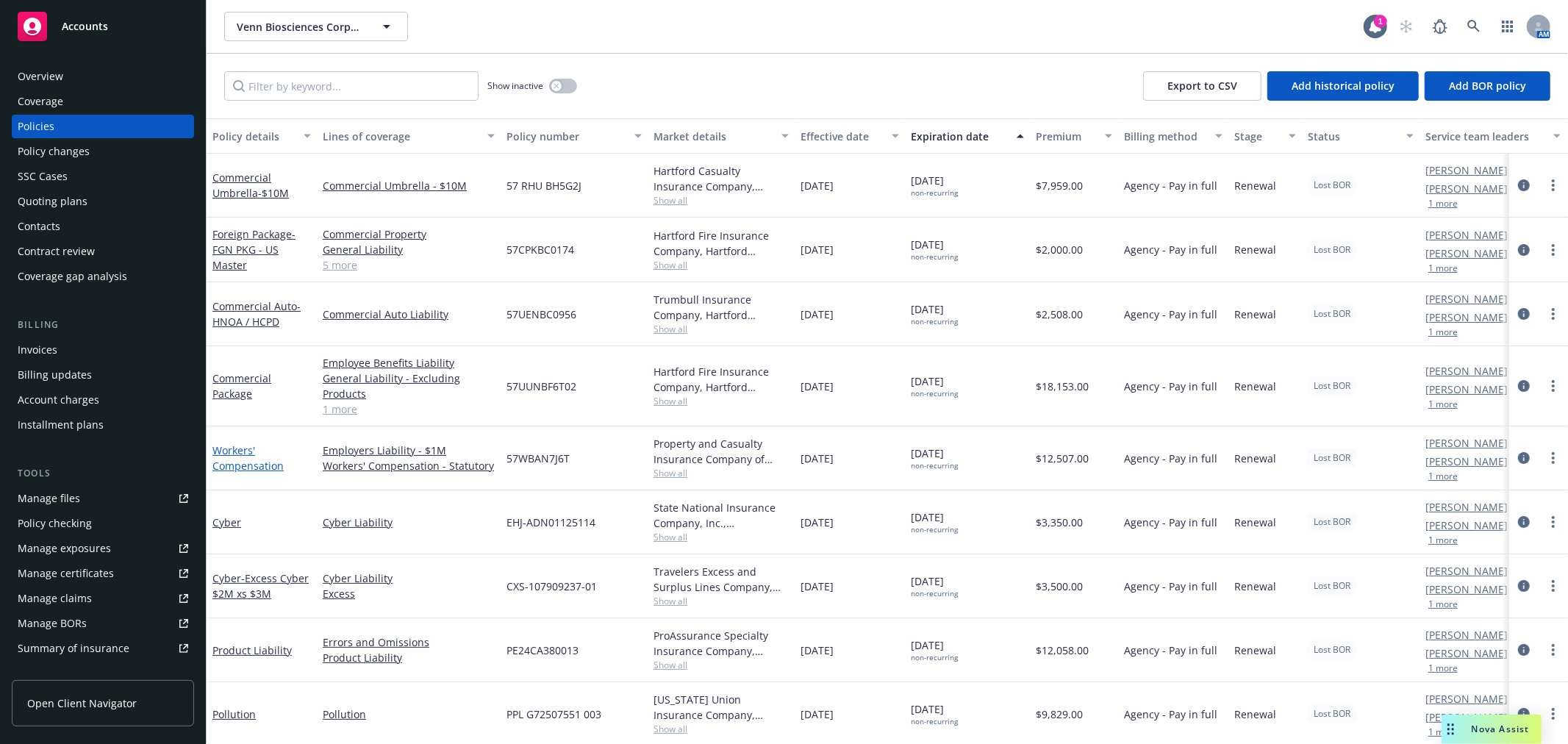
scroll to position [15, 0]
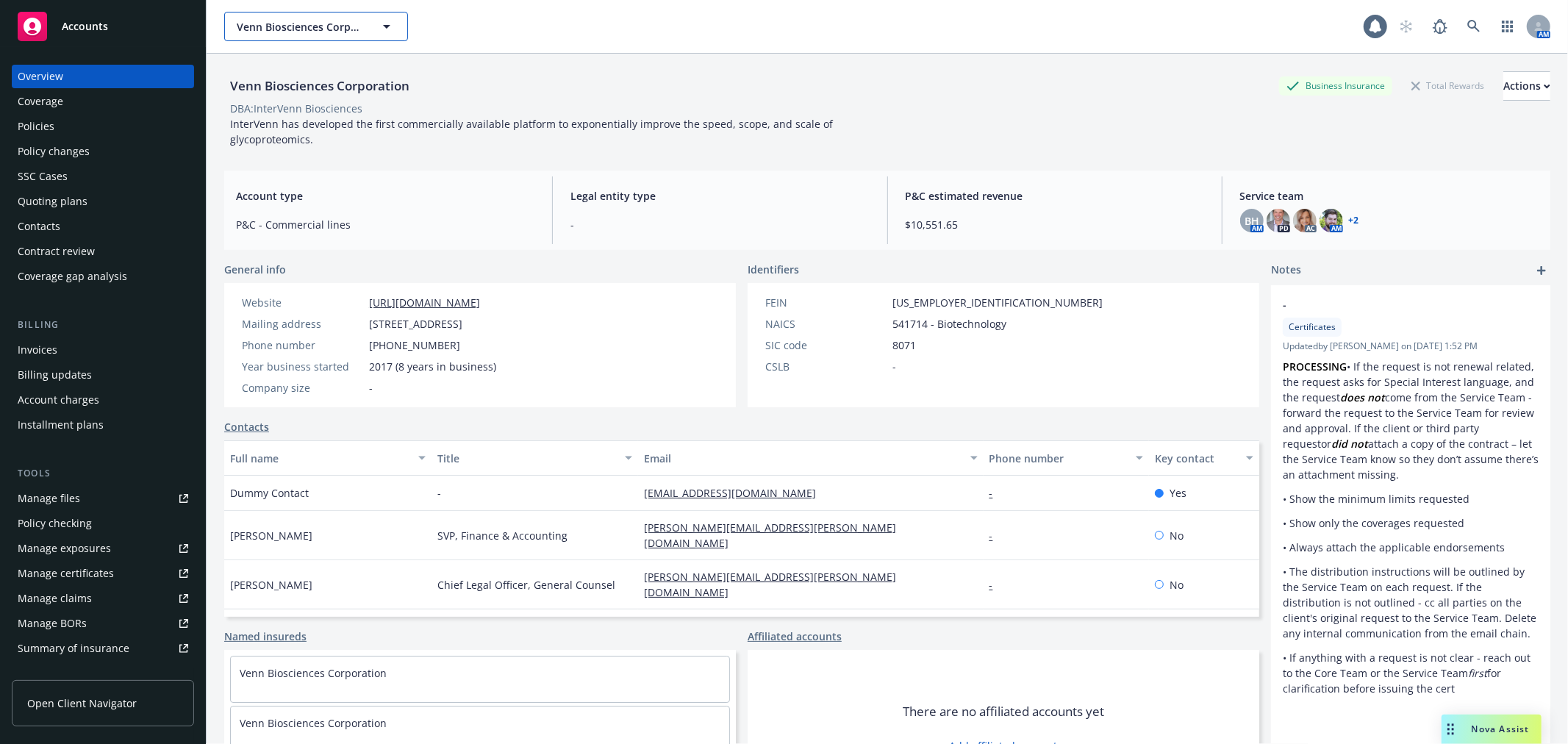
click at [299, 29] on span "Venn Biosciences Corporation" at bounding box center [300, 26] width 127 height 15
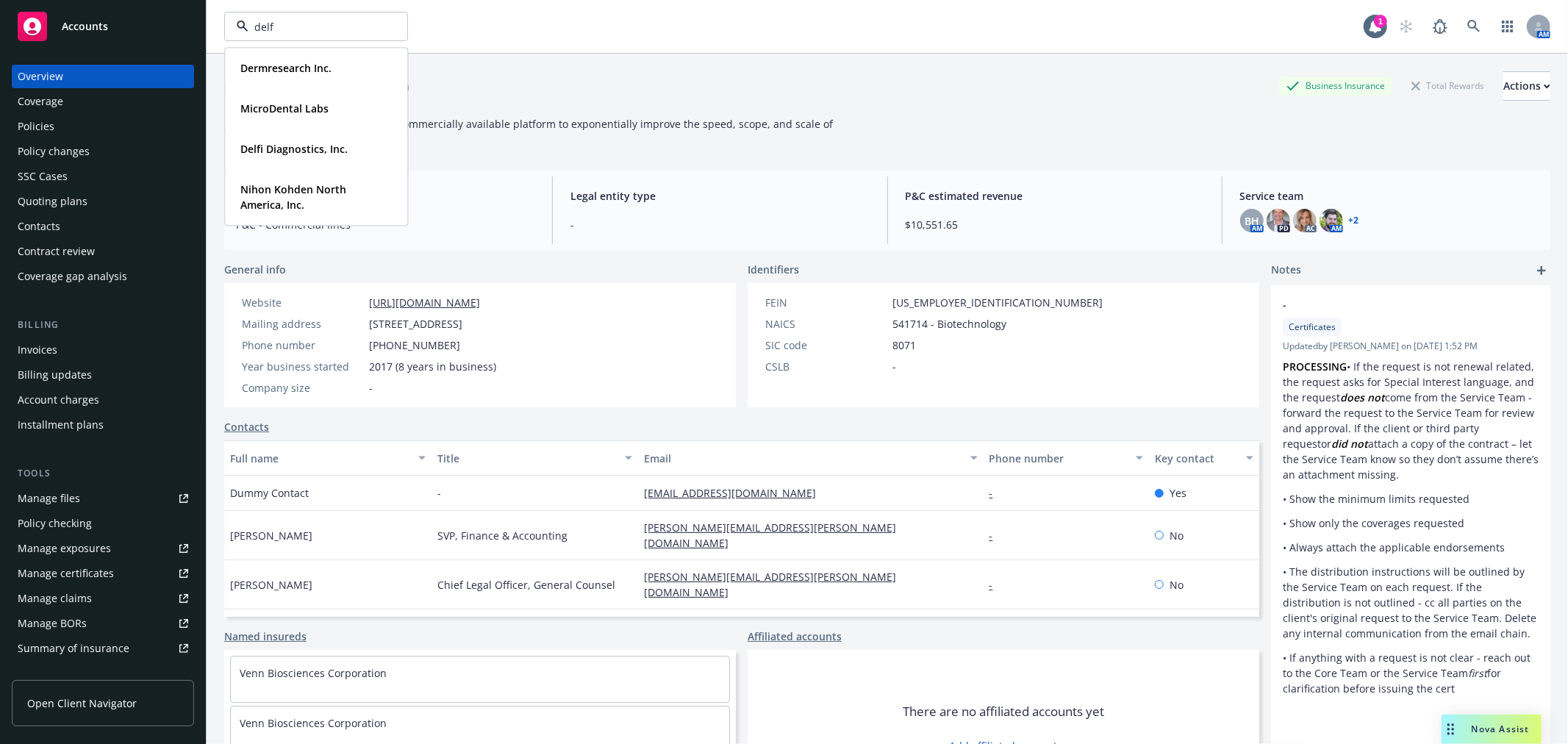
type input "delfi"
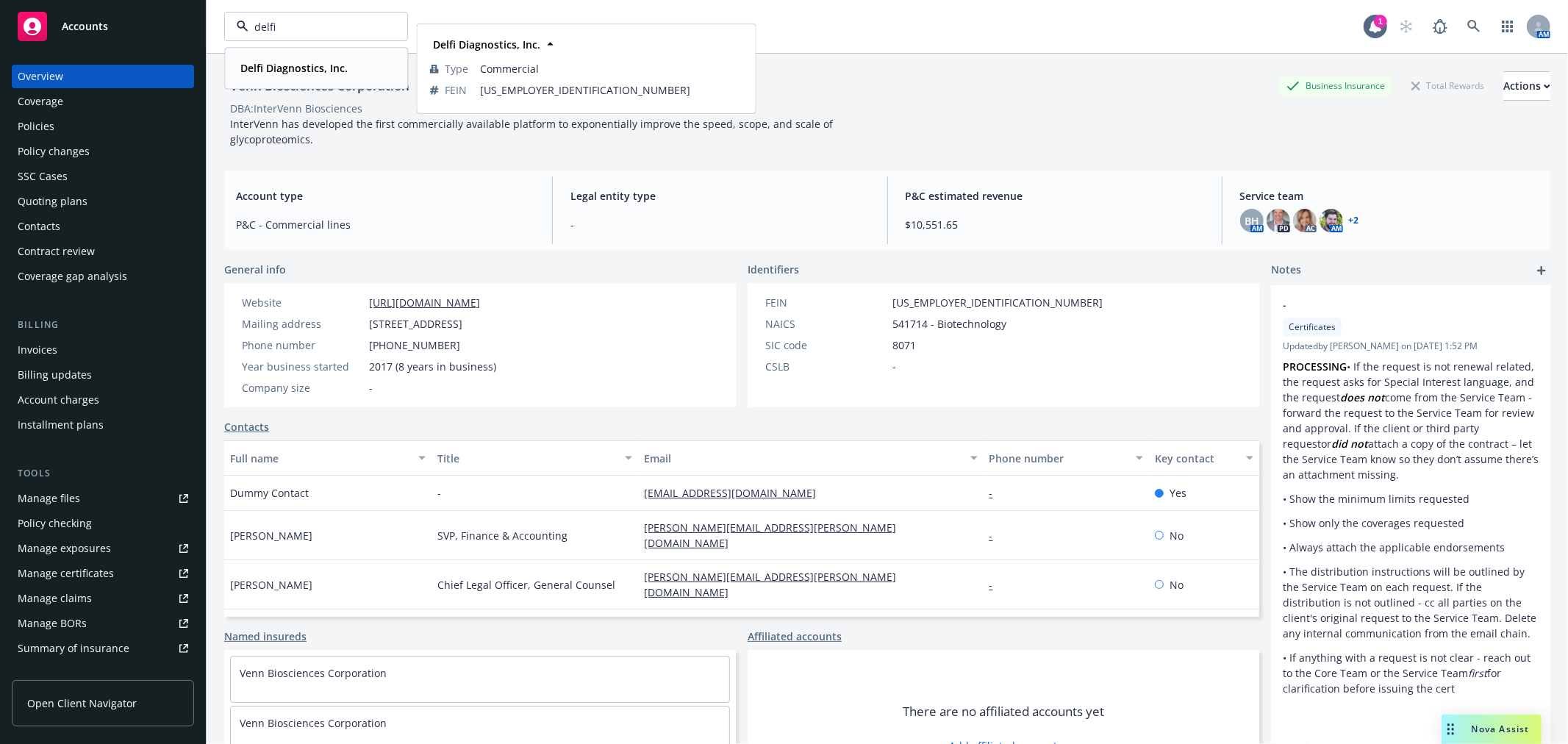
click at [309, 68] on strong "Delfi Diagnostics, Inc." at bounding box center [294, 67] width 108 height 14
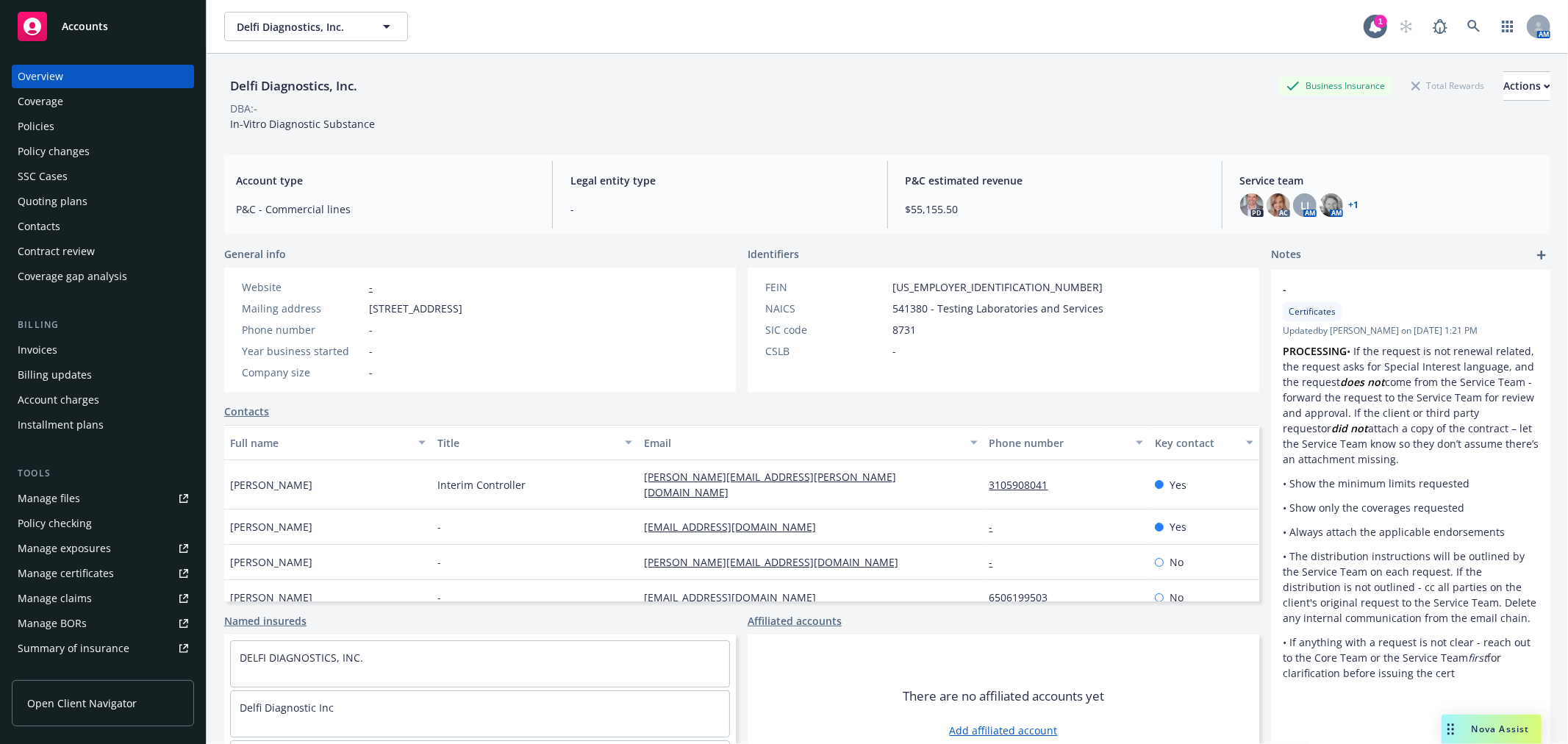
click at [97, 127] on div "Policies" at bounding box center [103, 126] width 171 height 24
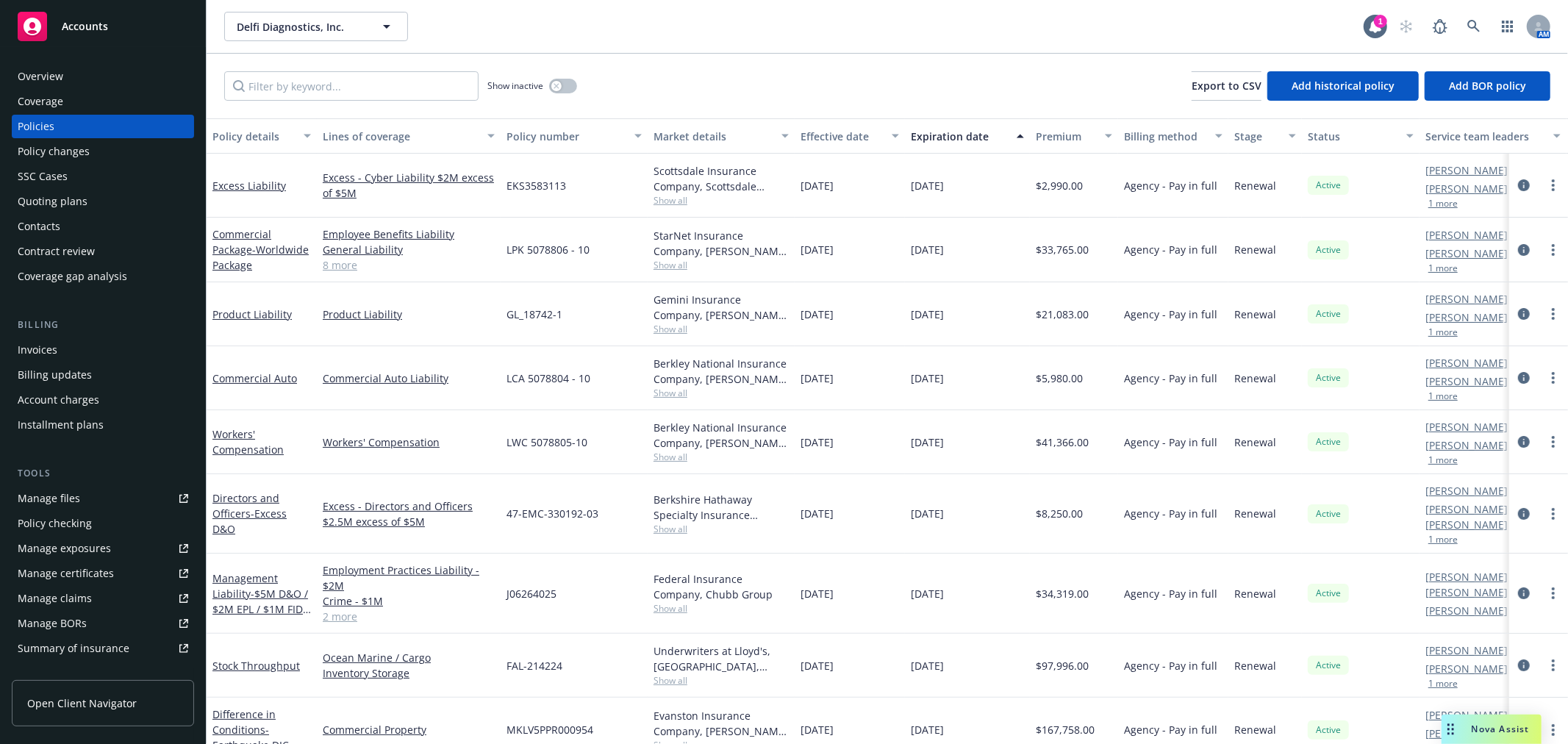
click at [244, 707] on div "Difference in Conditions - Earthquake DIC" at bounding box center [261, 729] width 98 height 46
click at [232, 707] on div "Difference in Conditions - Earthquake DIC" at bounding box center [261, 729] width 98 height 46
click at [231, 707] on link "Difference in Conditions - Earthquake DIC" at bounding box center [250, 729] width 76 height 44
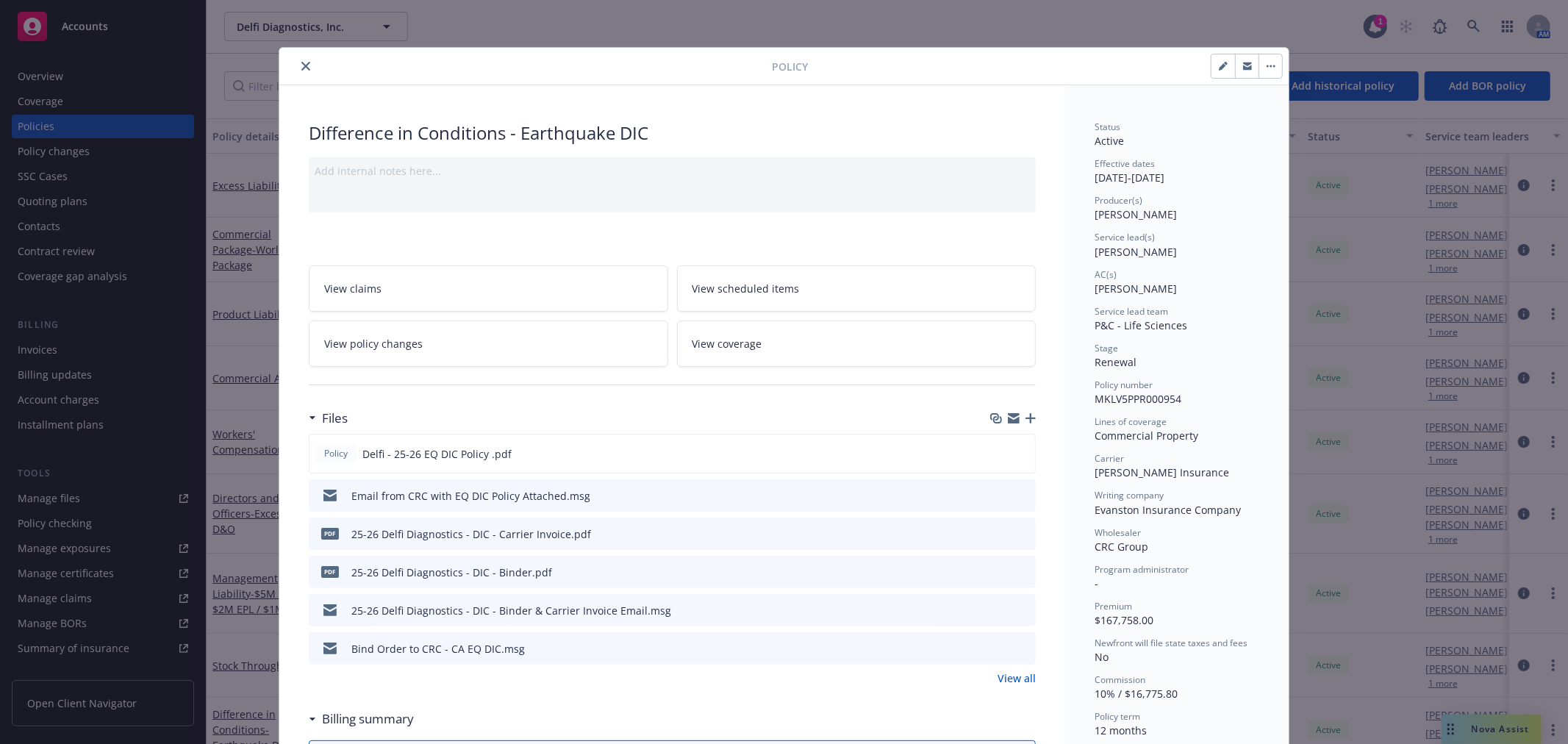
click at [1018, 491] on icon "preview file" at bounding box center [1021, 495] width 13 height 10
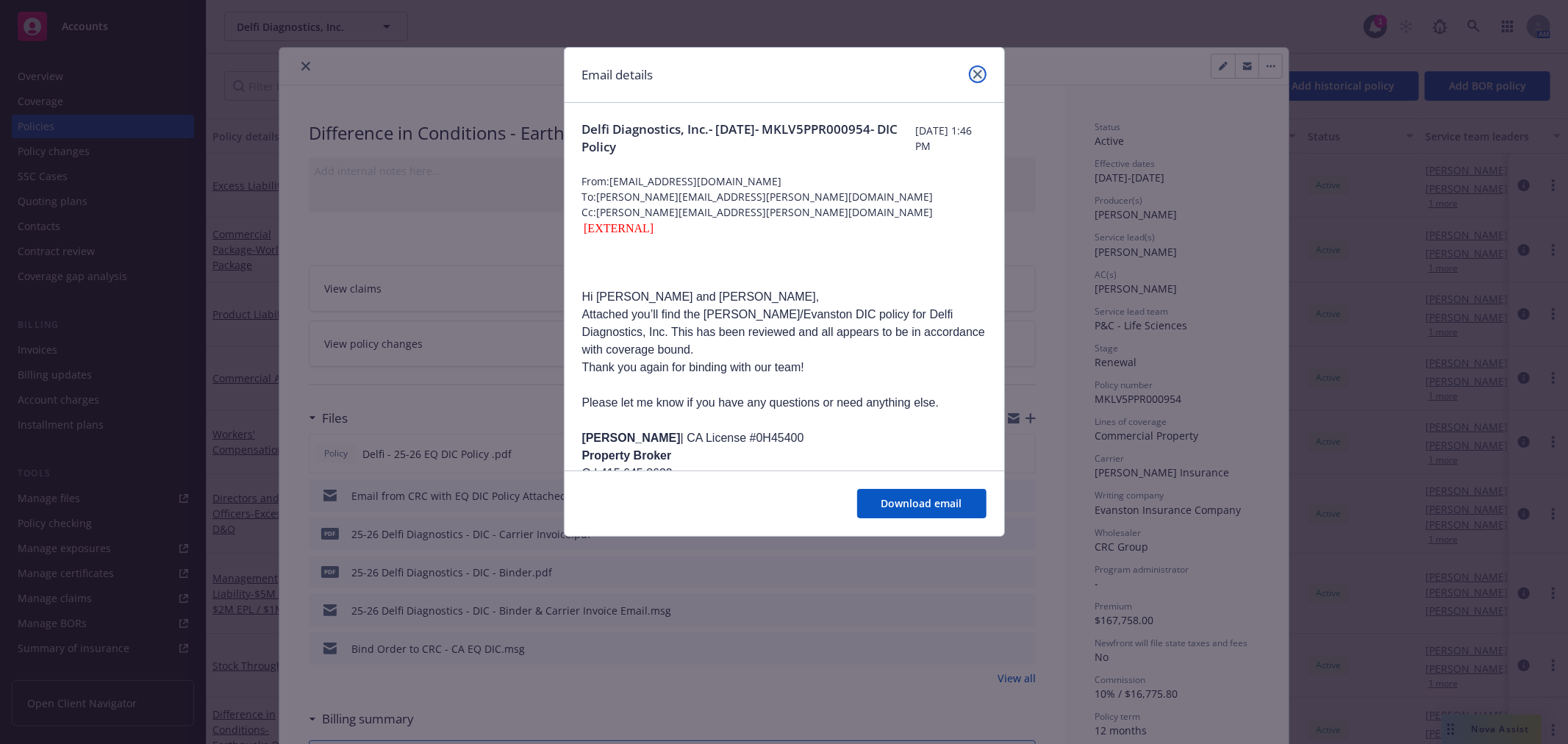
click at [973, 70] on icon "close" at bounding box center [978, 74] width 9 height 9
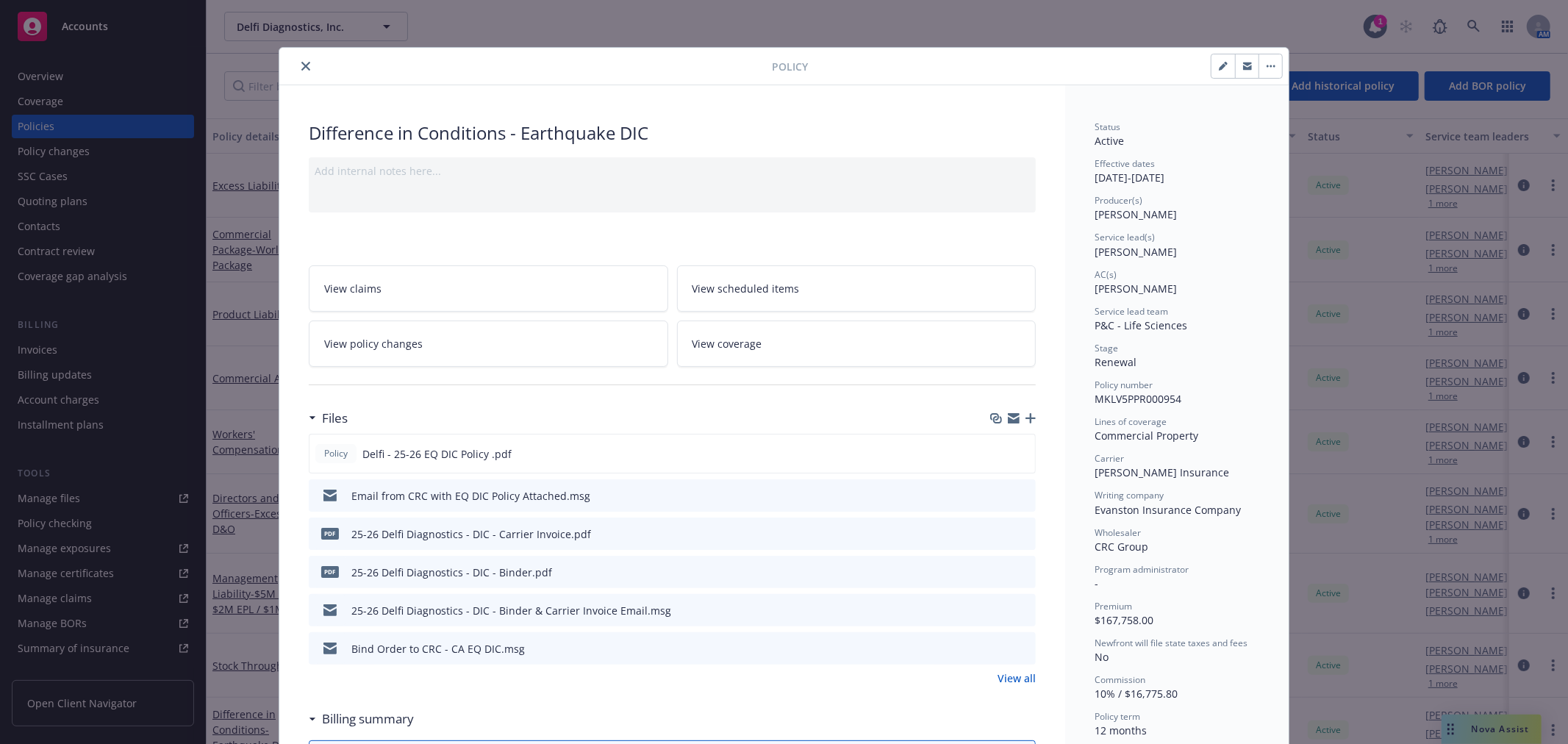
drag, startPoint x: 297, startPoint y: 68, endPoint x: 287, endPoint y: 74, distance: 11.7
click at [302, 68] on icon "close" at bounding box center [306, 66] width 9 height 9
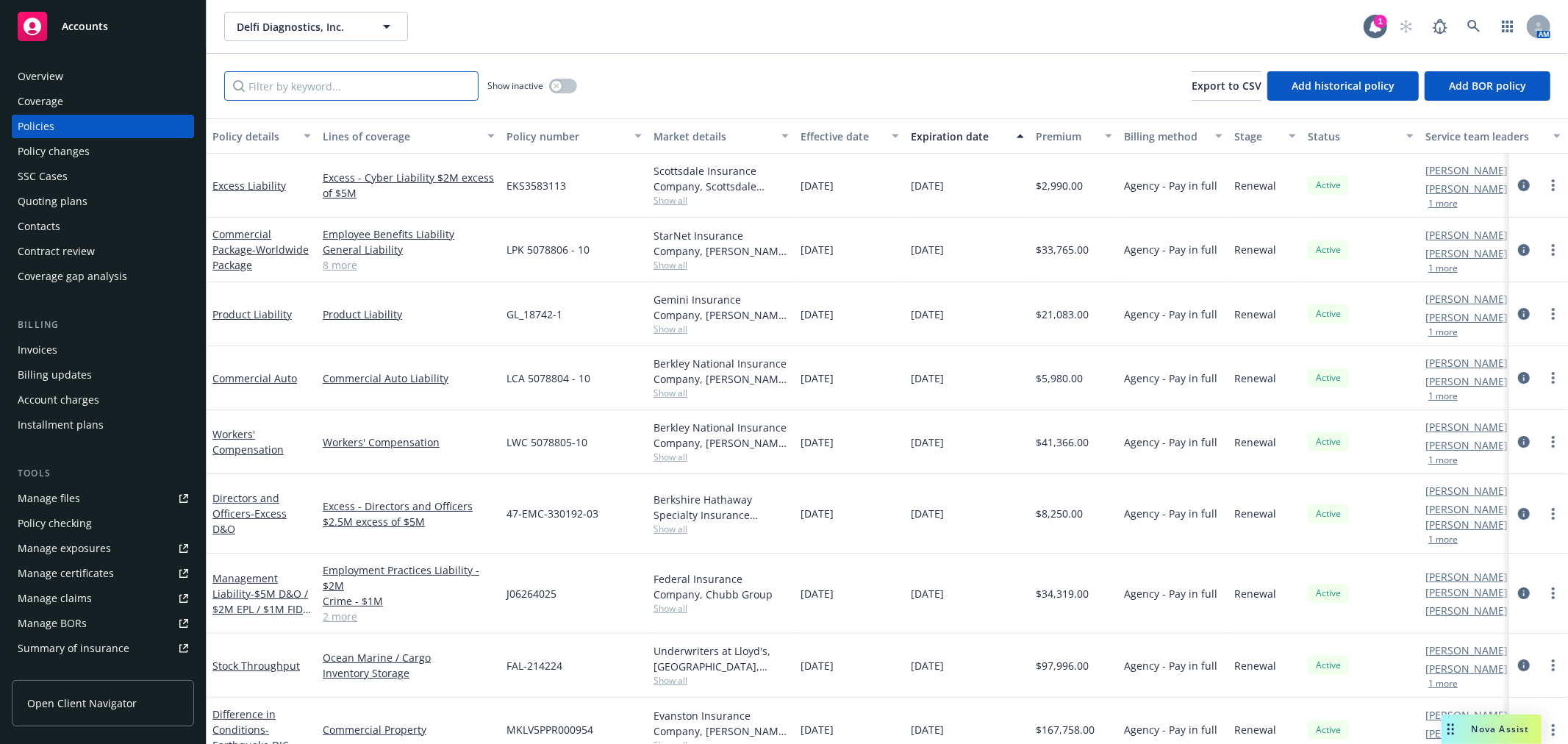
click at [286, 89] on input "Filter by keyword..." at bounding box center [351, 85] width 255 height 29
click at [304, 26] on span "Delfi Diagnostics, Inc." at bounding box center [300, 26] width 127 height 15
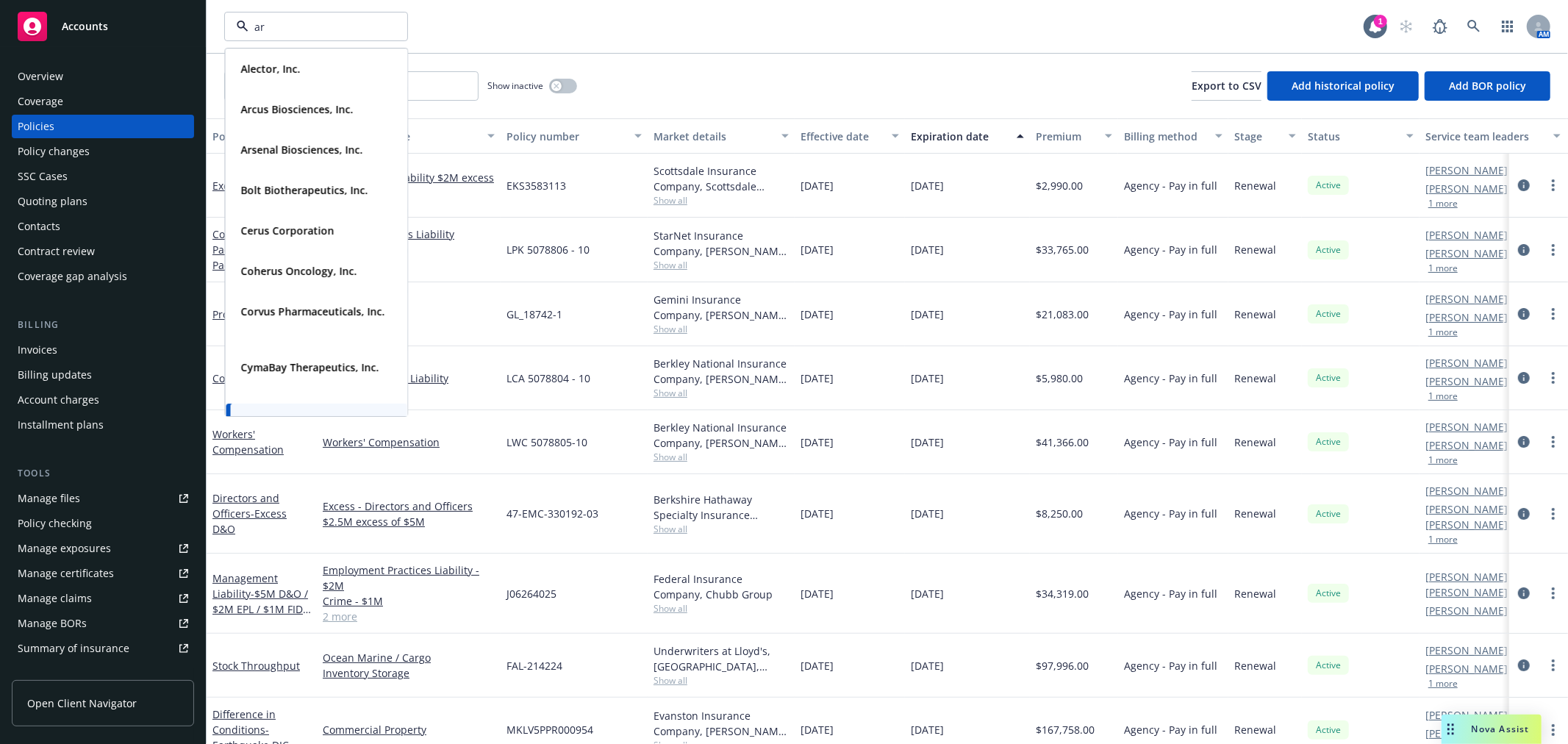
type input "arc"
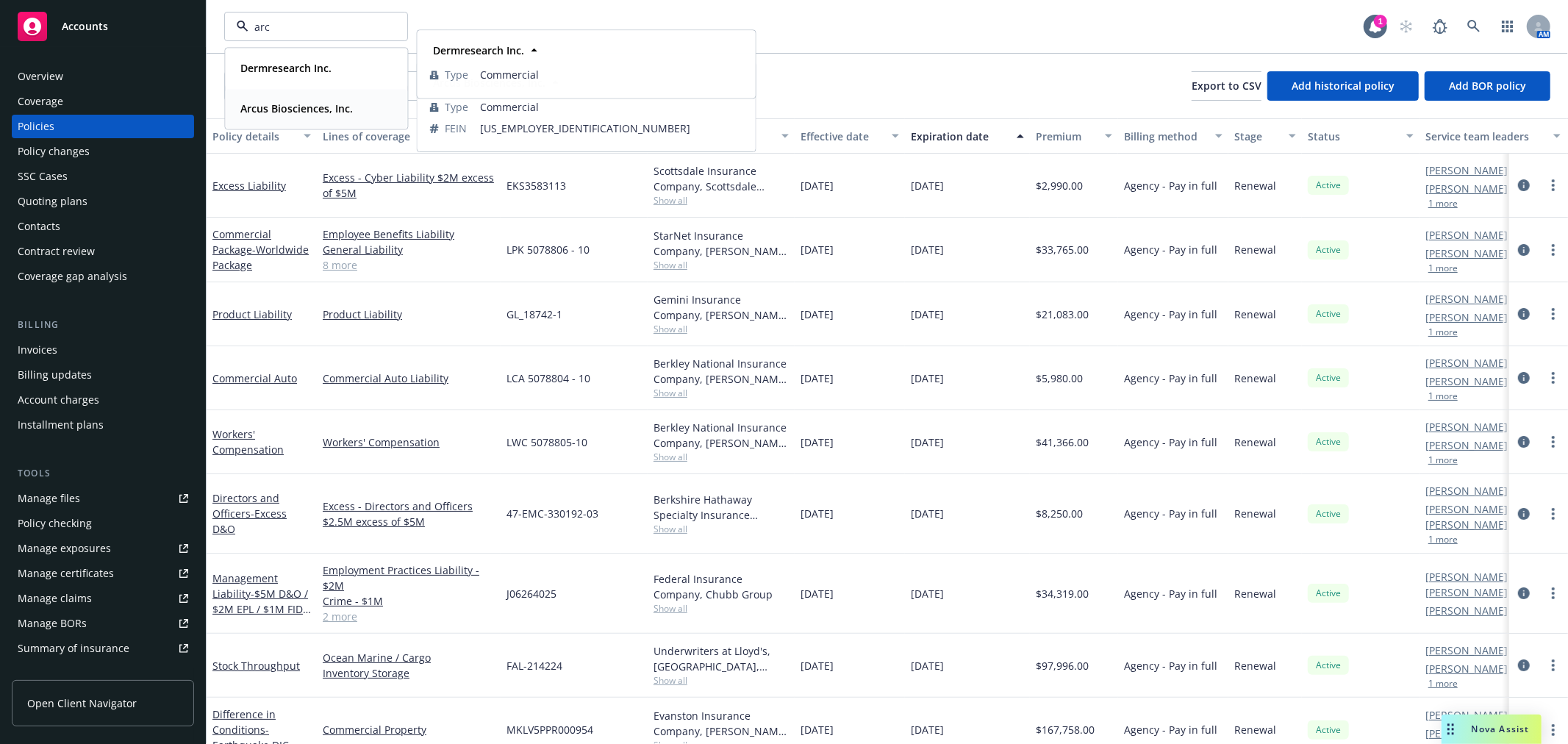
click at [299, 107] on strong "Arcus Biosciences, Inc." at bounding box center [297, 108] width 113 height 14
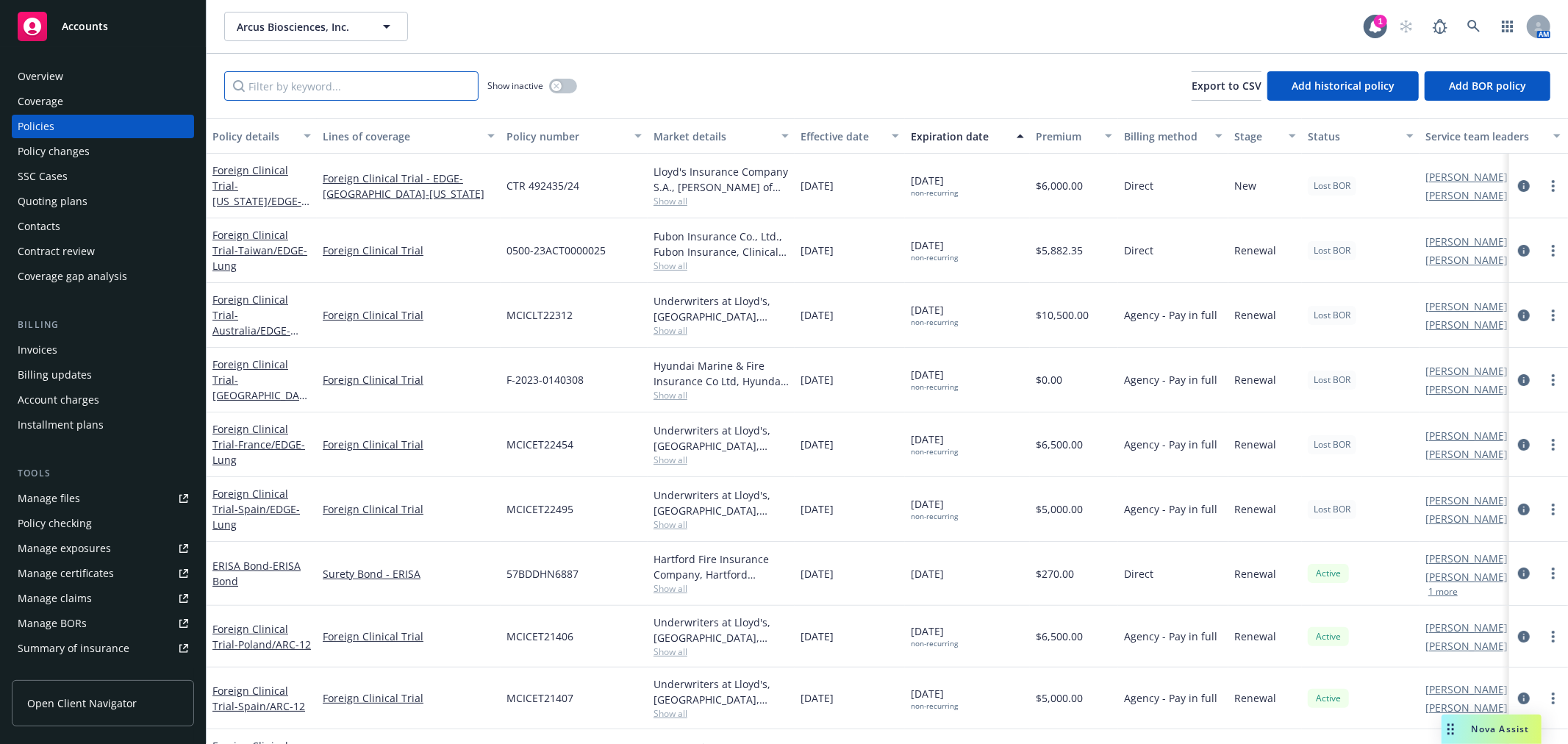
click at [310, 97] on input "Filter by keyword..." at bounding box center [351, 85] width 255 height 29
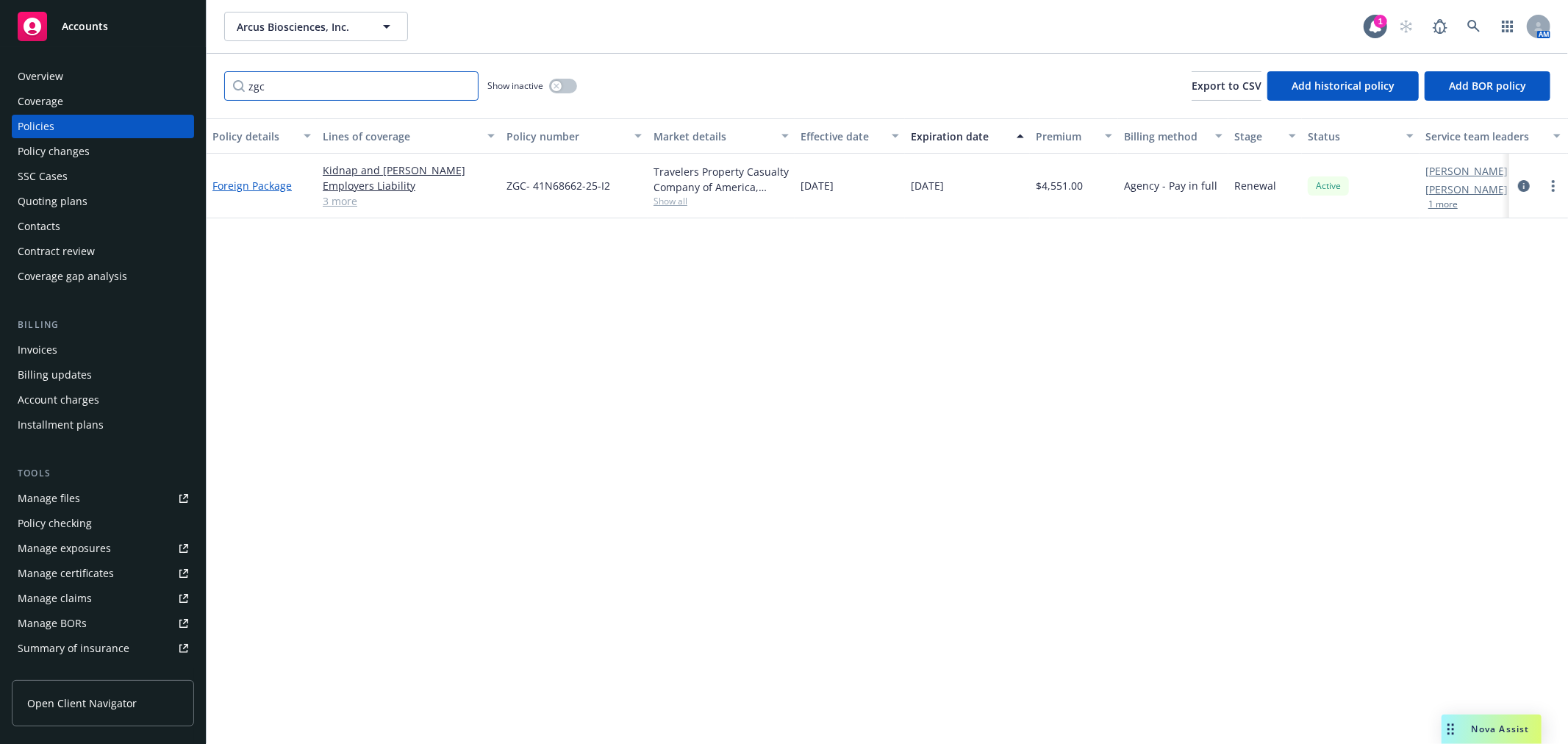
type input "zgc"
click at [250, 187] on link "Foreign Package" at bounding box center [252, 185] width 79 height 14
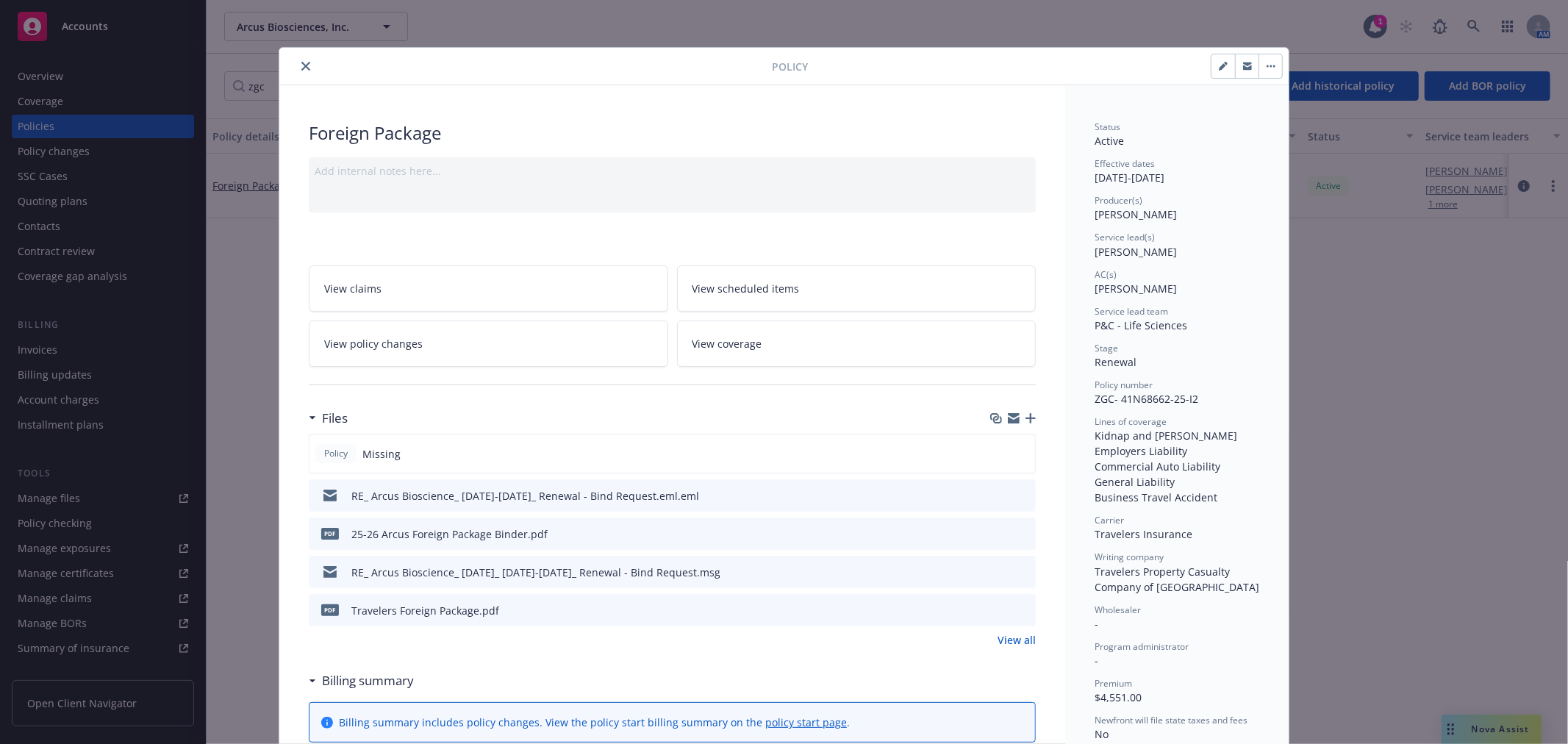
click at [1025, 416] on icon "button" at bounding box center [1031, 418] width 10 height 10
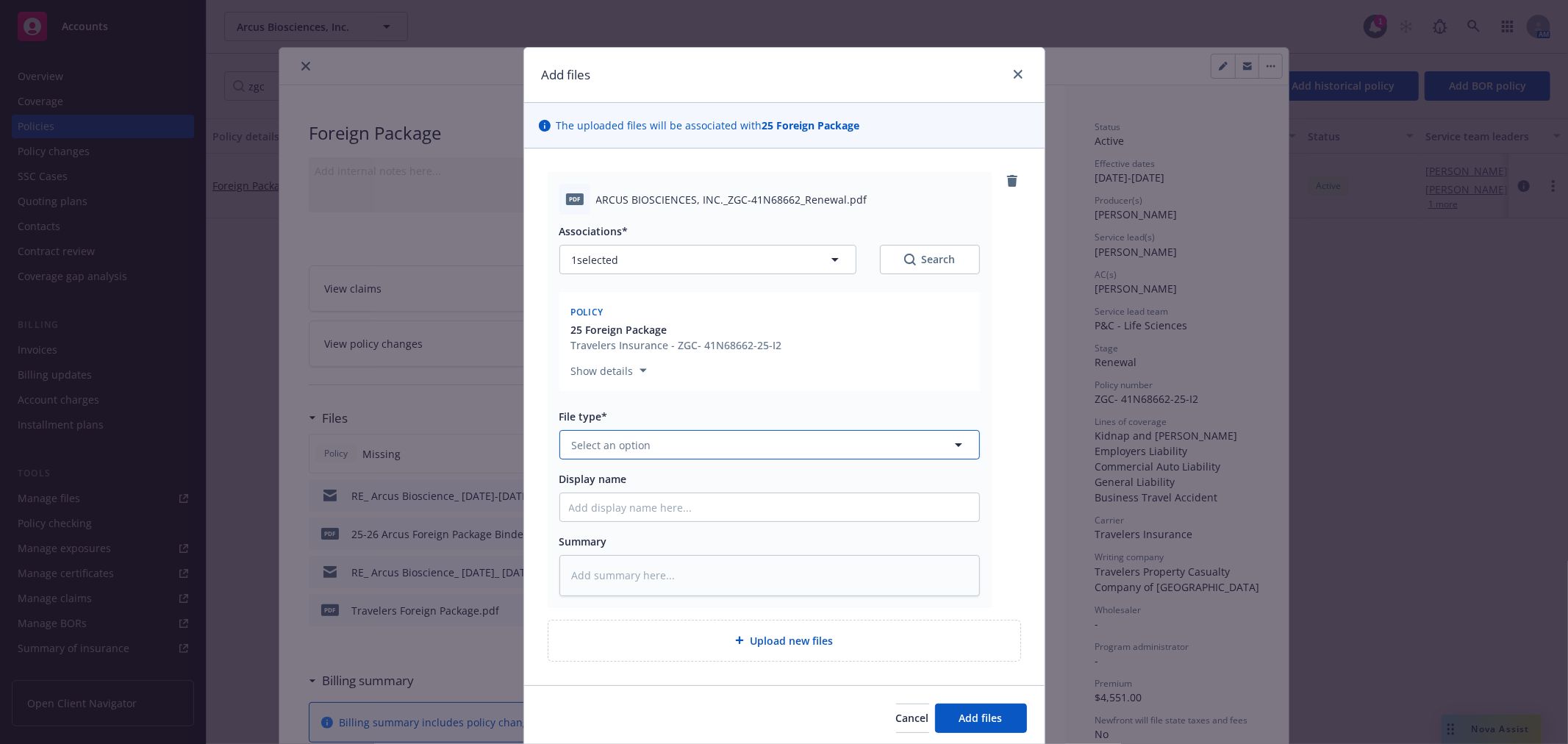
click at [661, 434] on button "Select an option" at bounding box center [770, 444] width 420 height 29
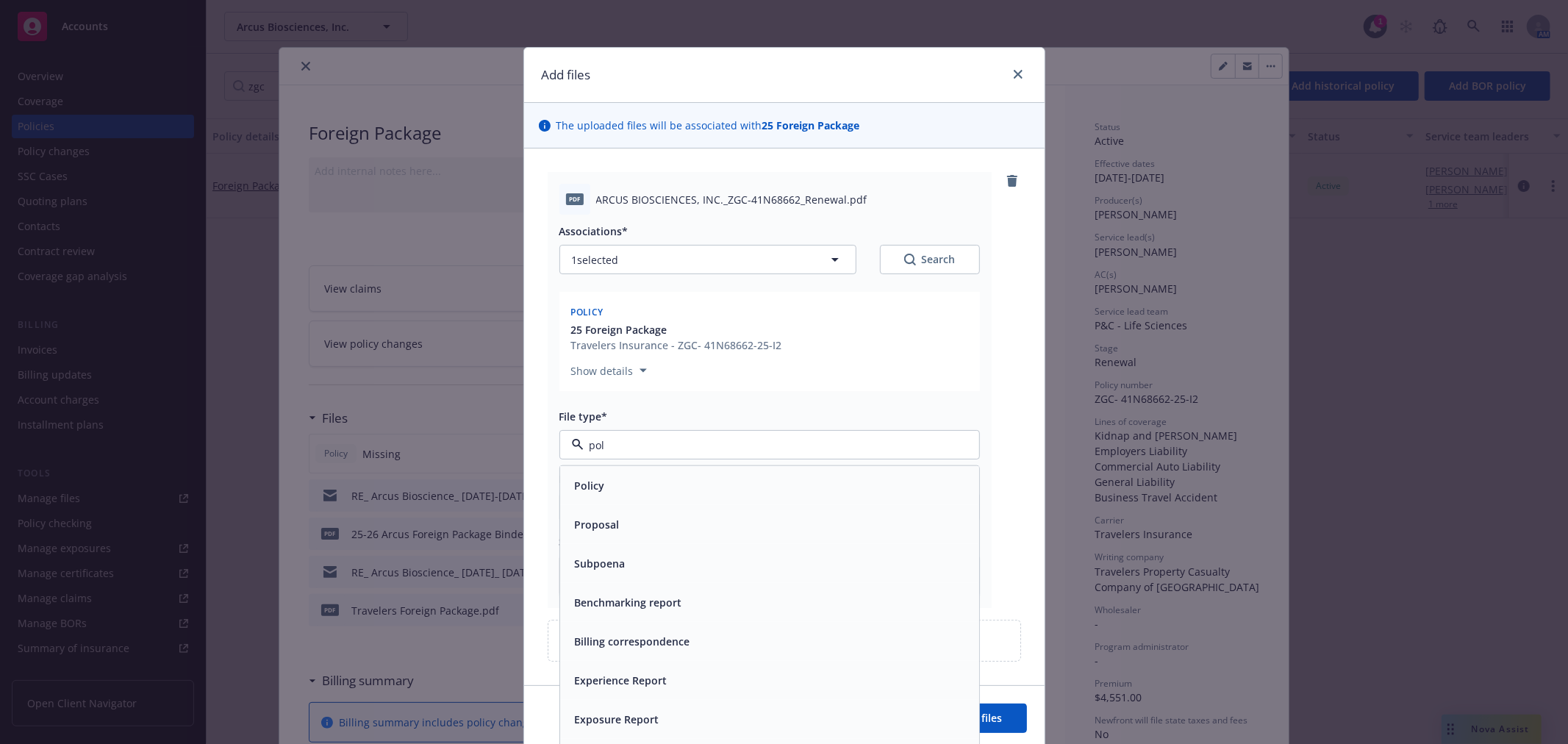
type input "poli"
click at [629, 487] on div "Policy" at bounding box center [770, 485] width 402 height 21
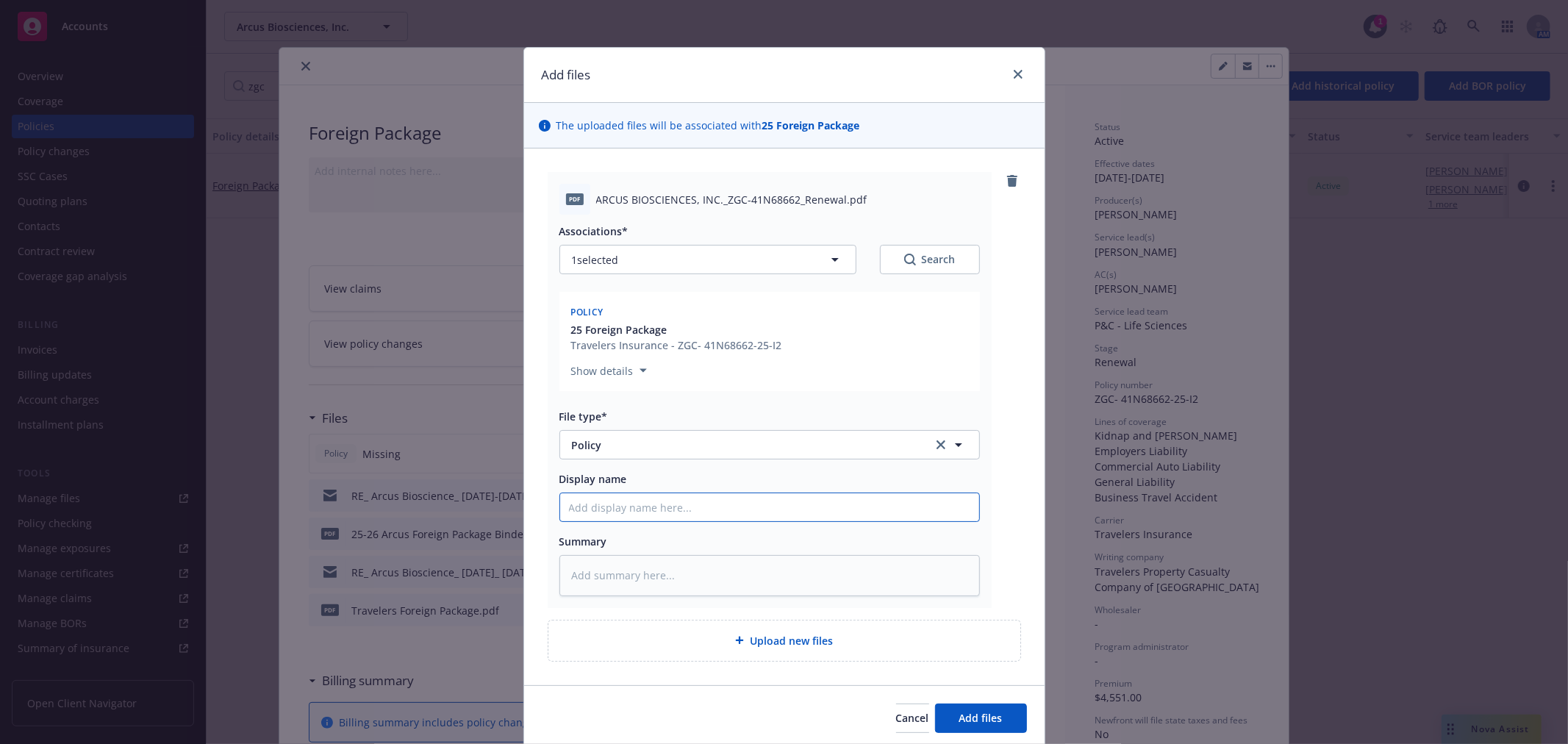
click at [629, 506] on input "Display name" at bounding box center [770, 507] width 419 height 28
type textarea "x"
type input "2"
type textarea "x"
type input "25"
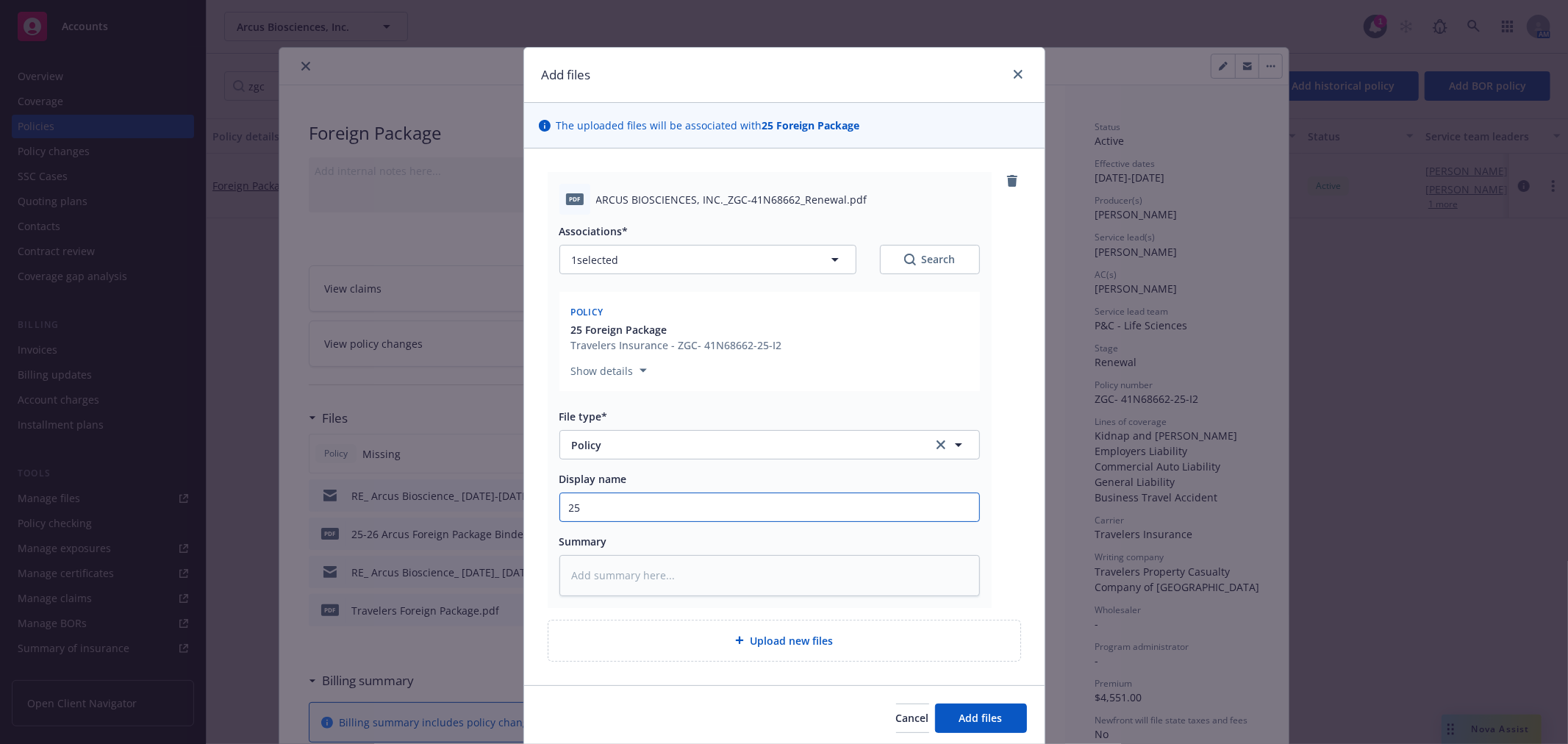
type textarea "x"
type input "25-"
type textarea "x"
type input "25-2"
type textarea "x"
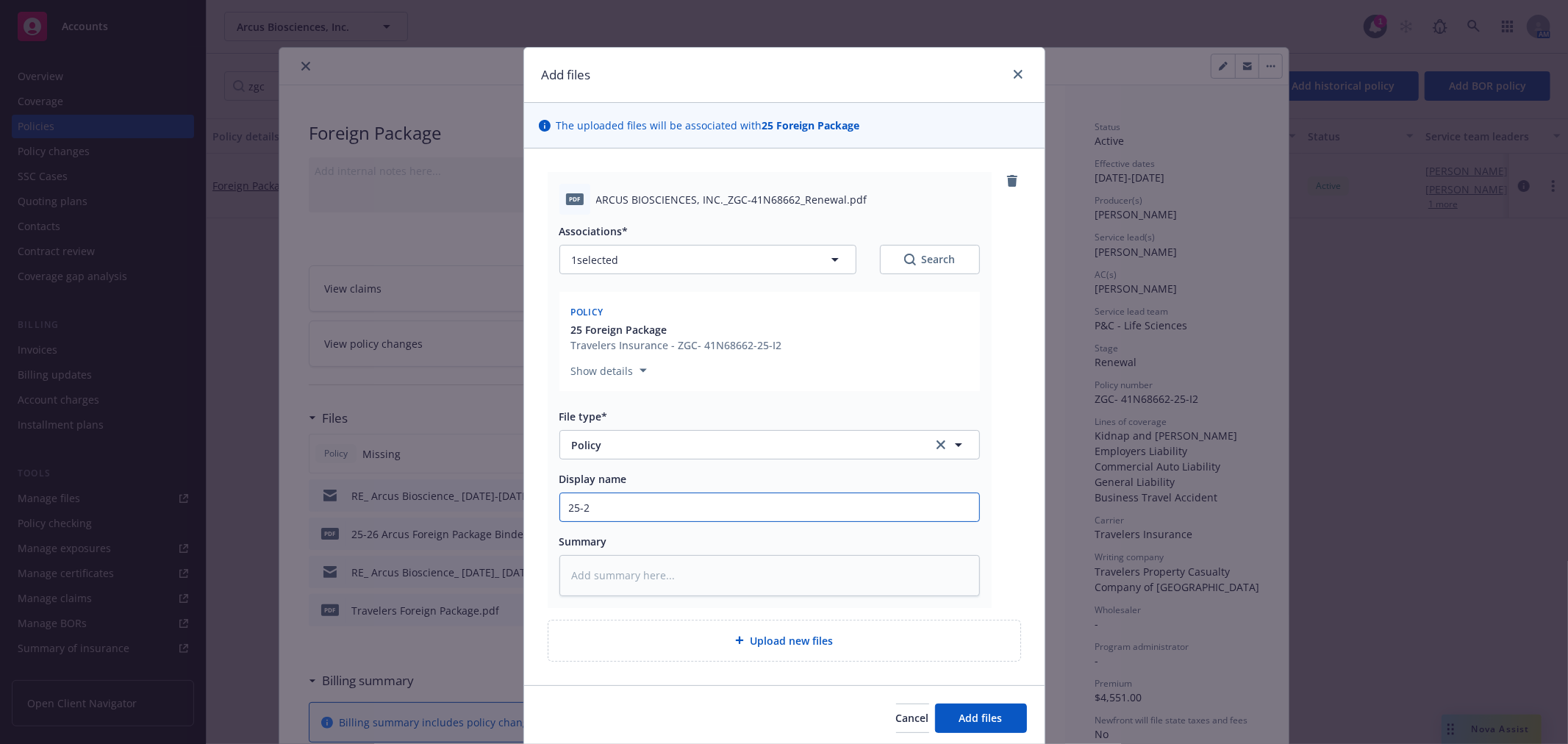
type input "25-26"
type textarea "x"
type input "25-26"
type textarea "x"
type input "25-26 A"
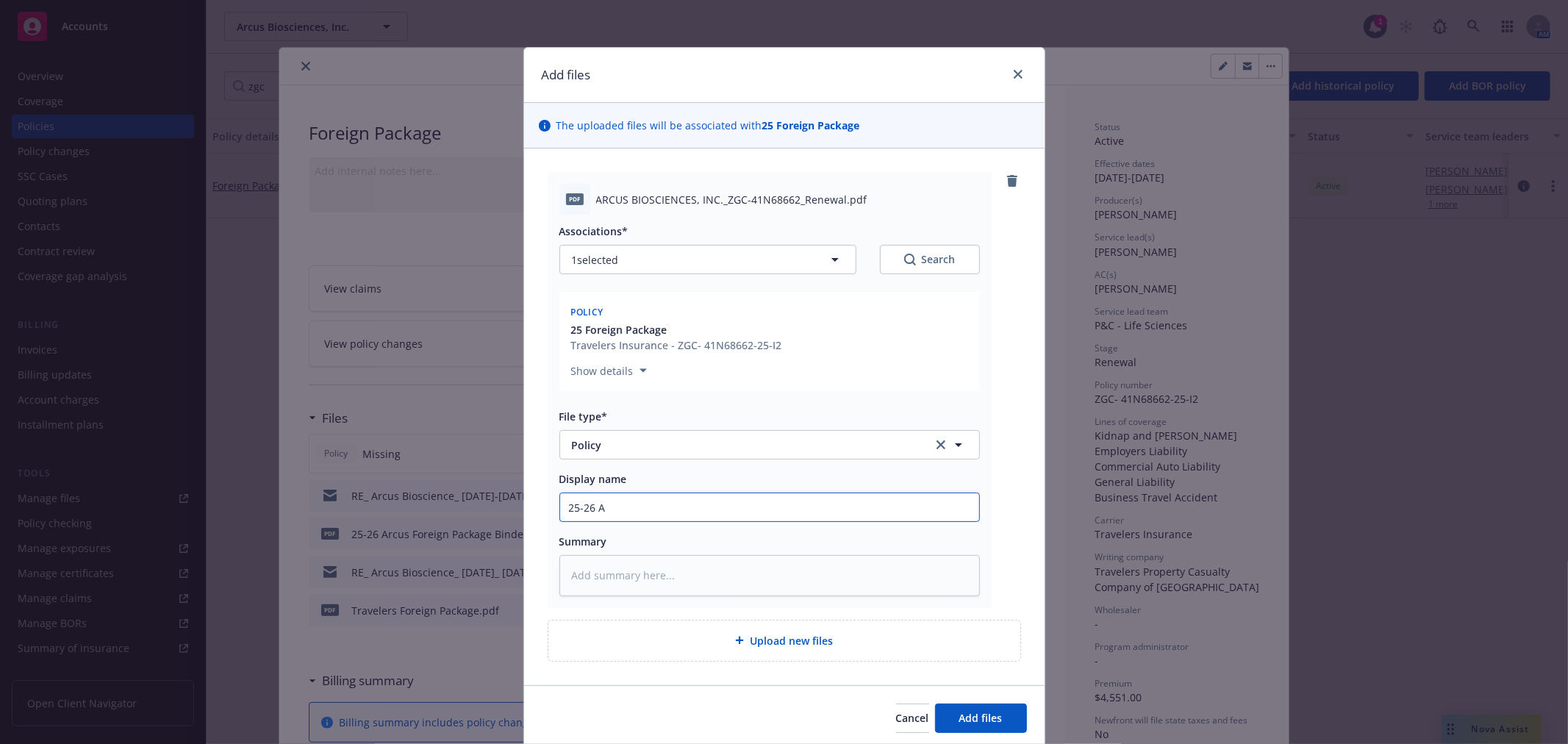
type textarea "x"
type input "25-26 Ar"
type textarea "x"
type input "25-26 Arc"
type textarea "x"
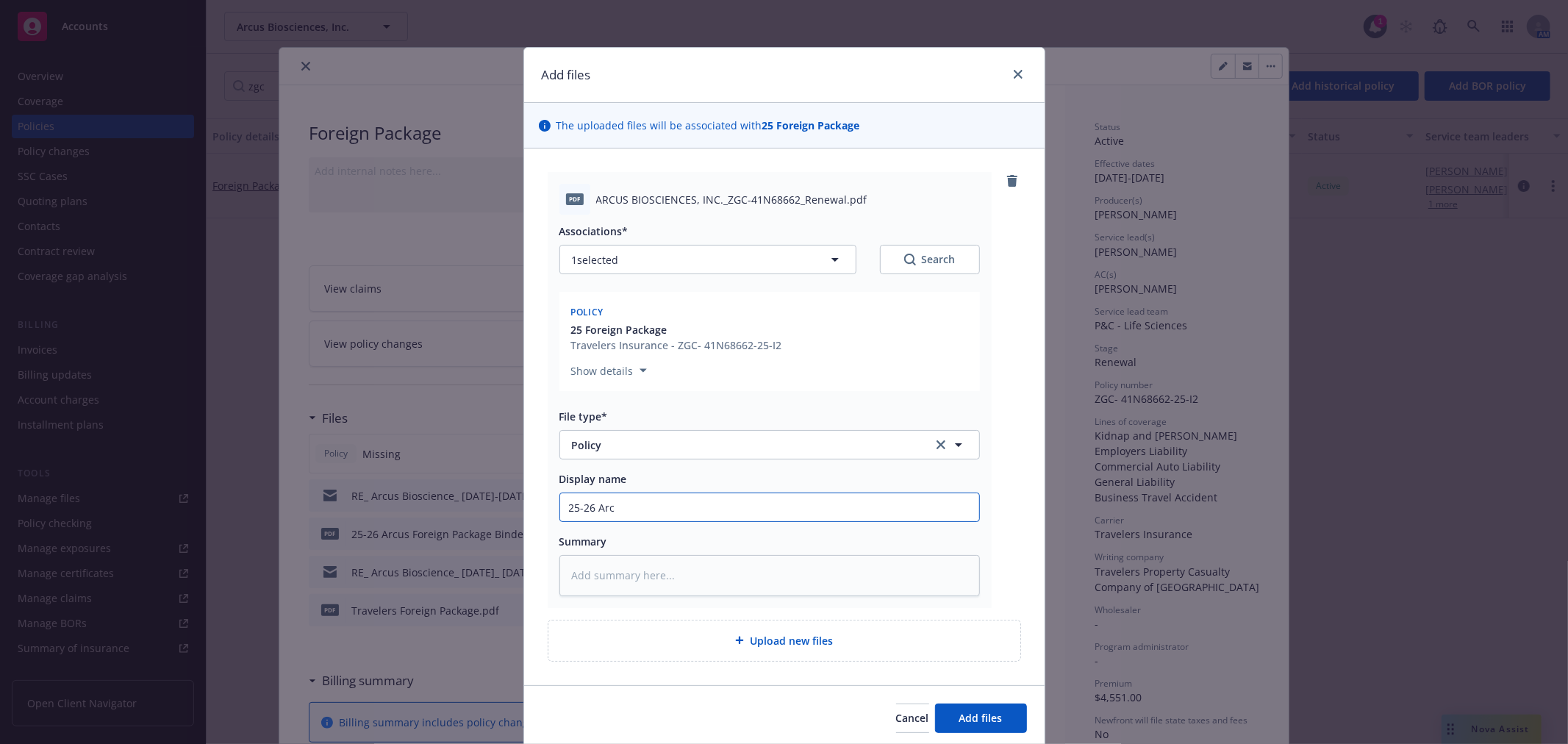
type input "25-26 Arcu"
type textarea "x"
type input "25-26 Arcus"
type textarea "x"
type input "25-26 Arcus"
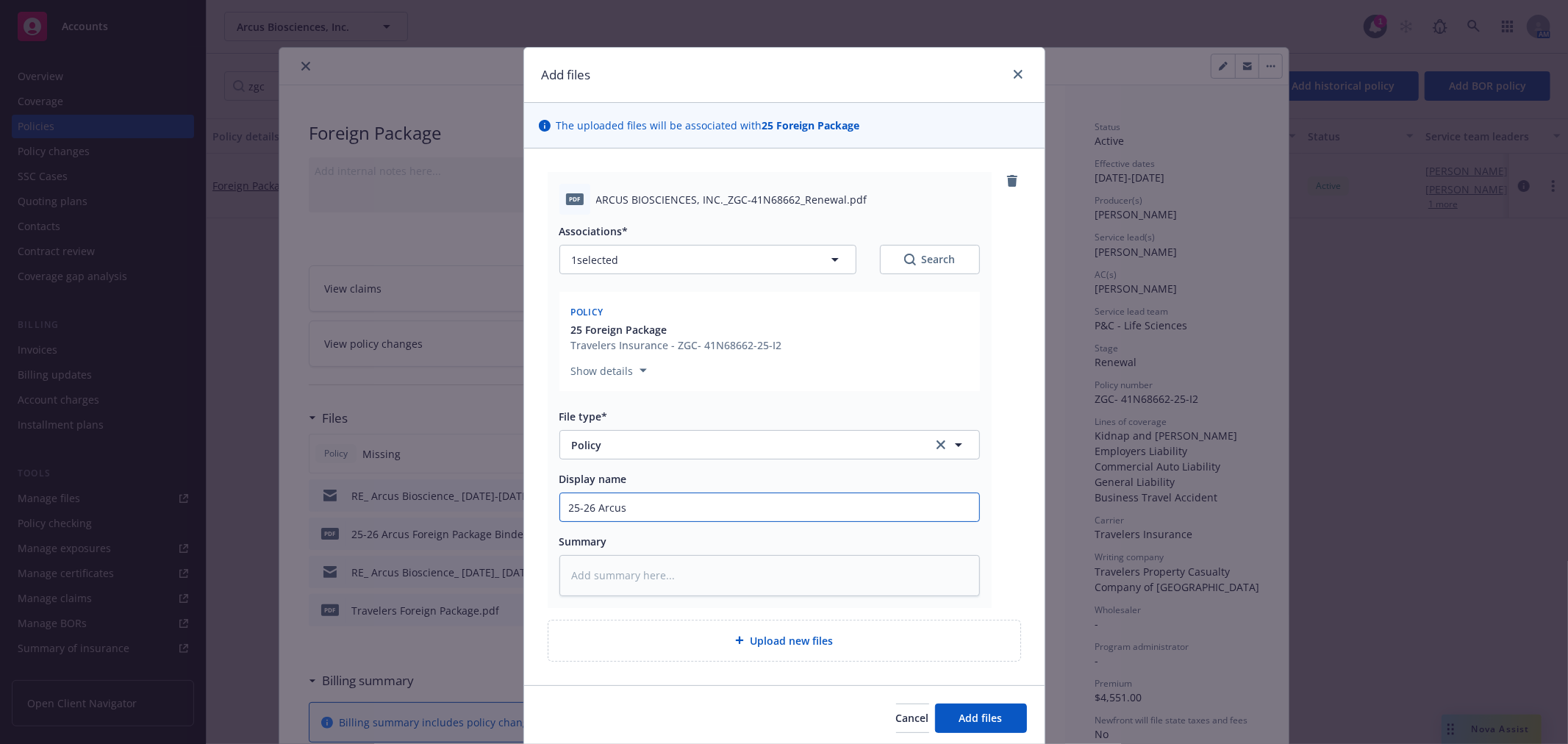
type textarea "x"
type input "25-26 Arcus B"
type textarea "x"
type input "25-26 Arcus Bi"
type textarea "x"
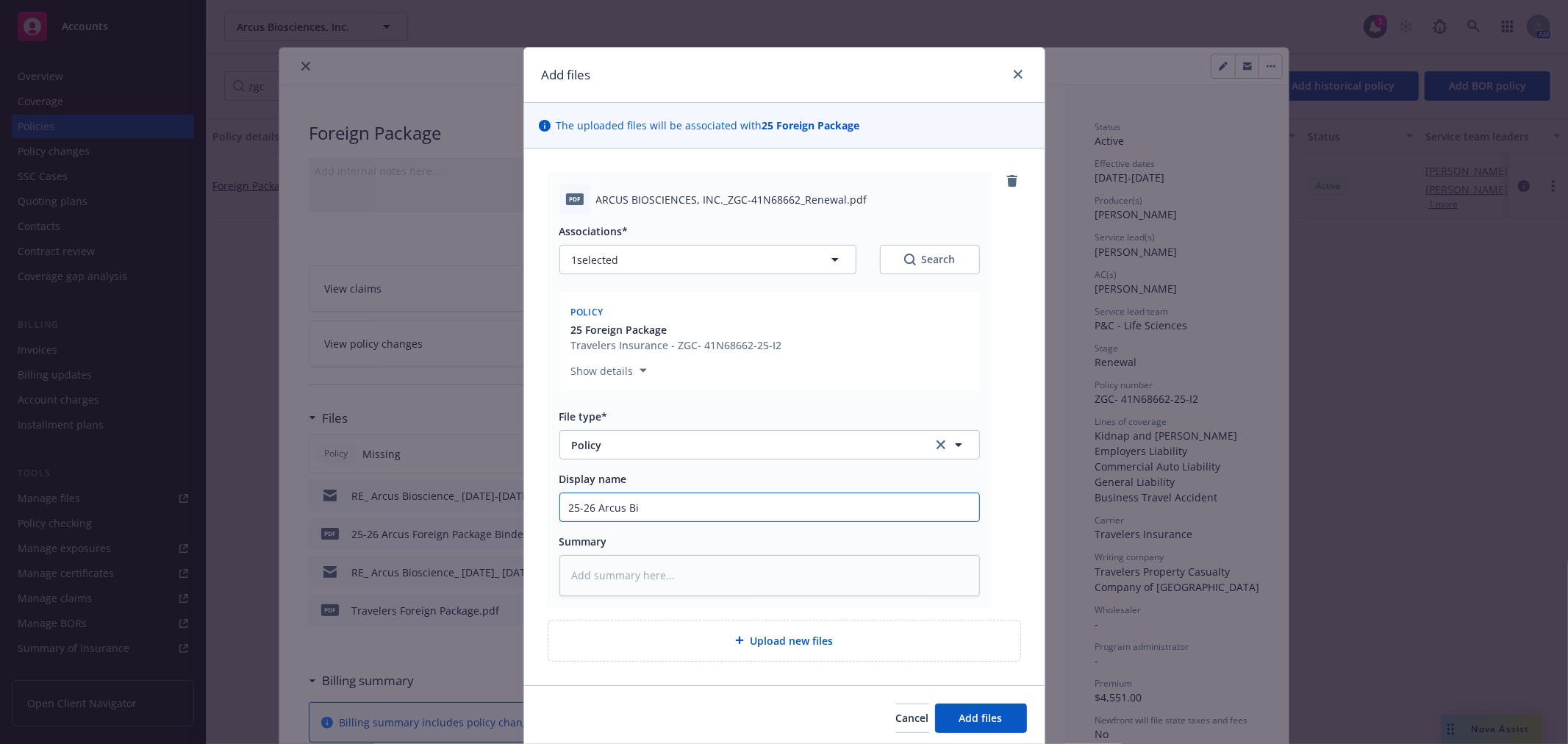
type input "25-26 Arcus Bio"
type textarea "x"
type input "25-26 Arcus Bio"
type textarea "x"
type input "25-26 Arcus Bio F"
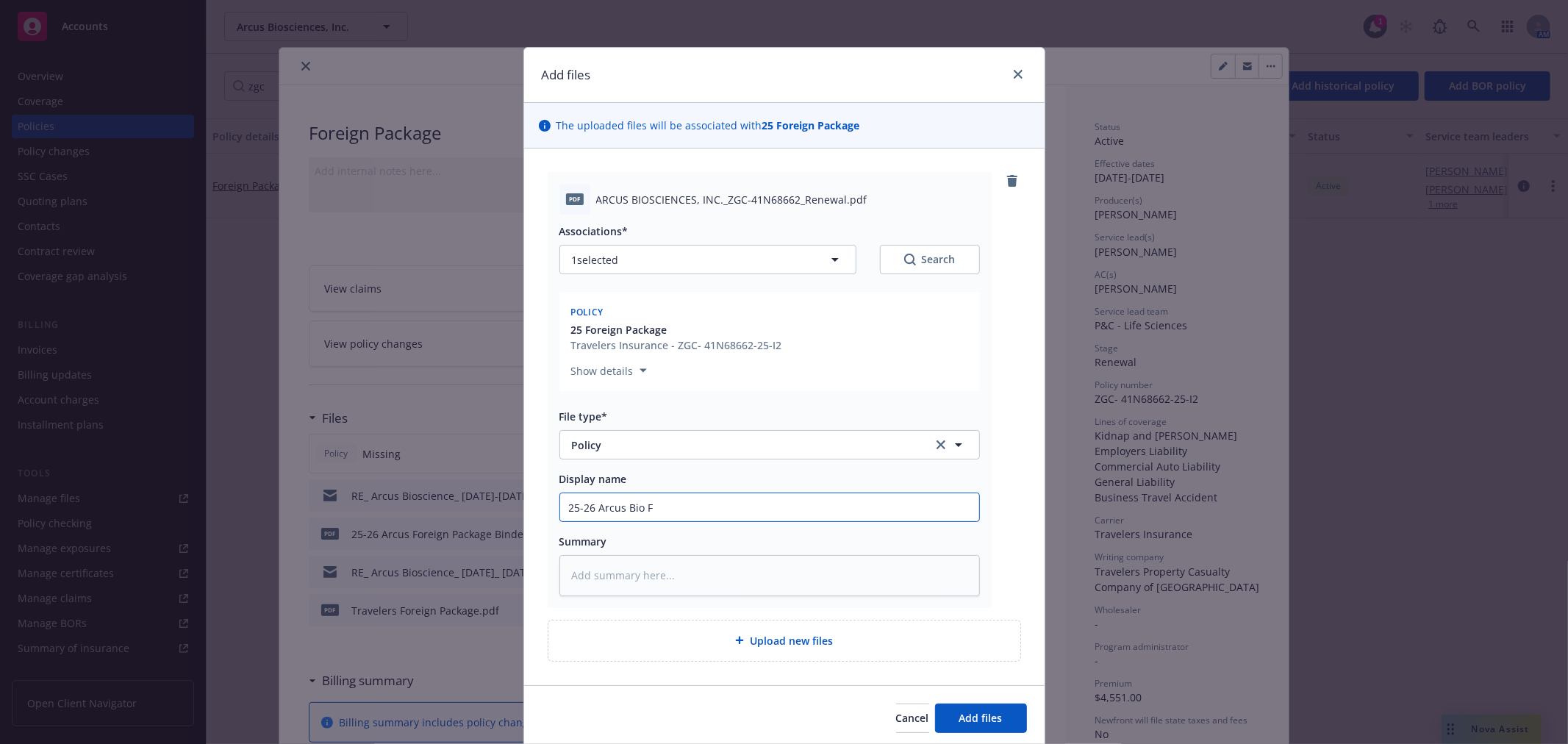
type textarea "x"
type input "25-26 Arcus Bio Fo"
type textarea "x"
type input "25-26 Arcus Bio For"
type textarea "x"
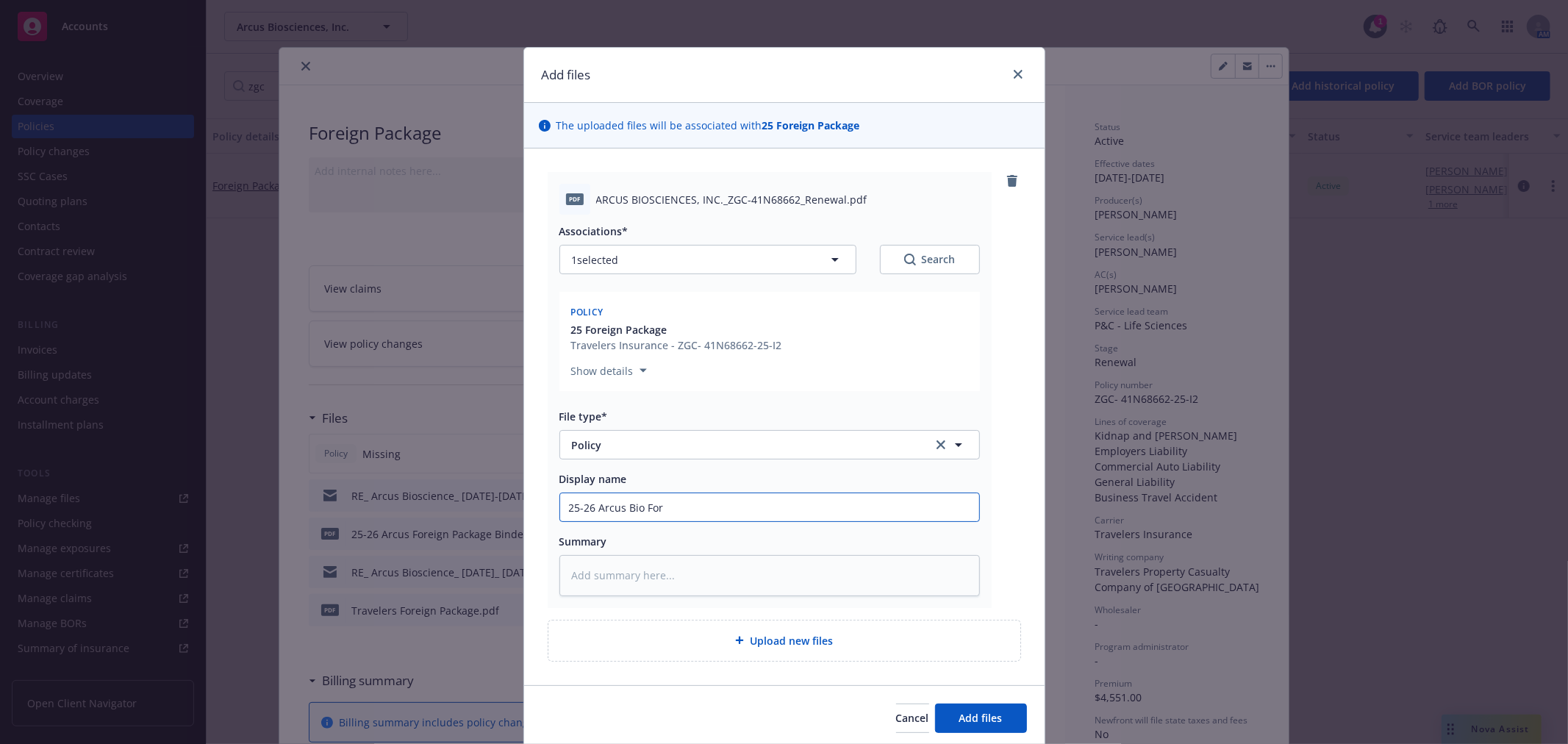
type input "25-26 Arcus Bio Fore"
type textarea "x"
type input "25-26 Arcus Bio Forei"
type textarea "x"
type input "25-26 Arcus Bio Foreig"
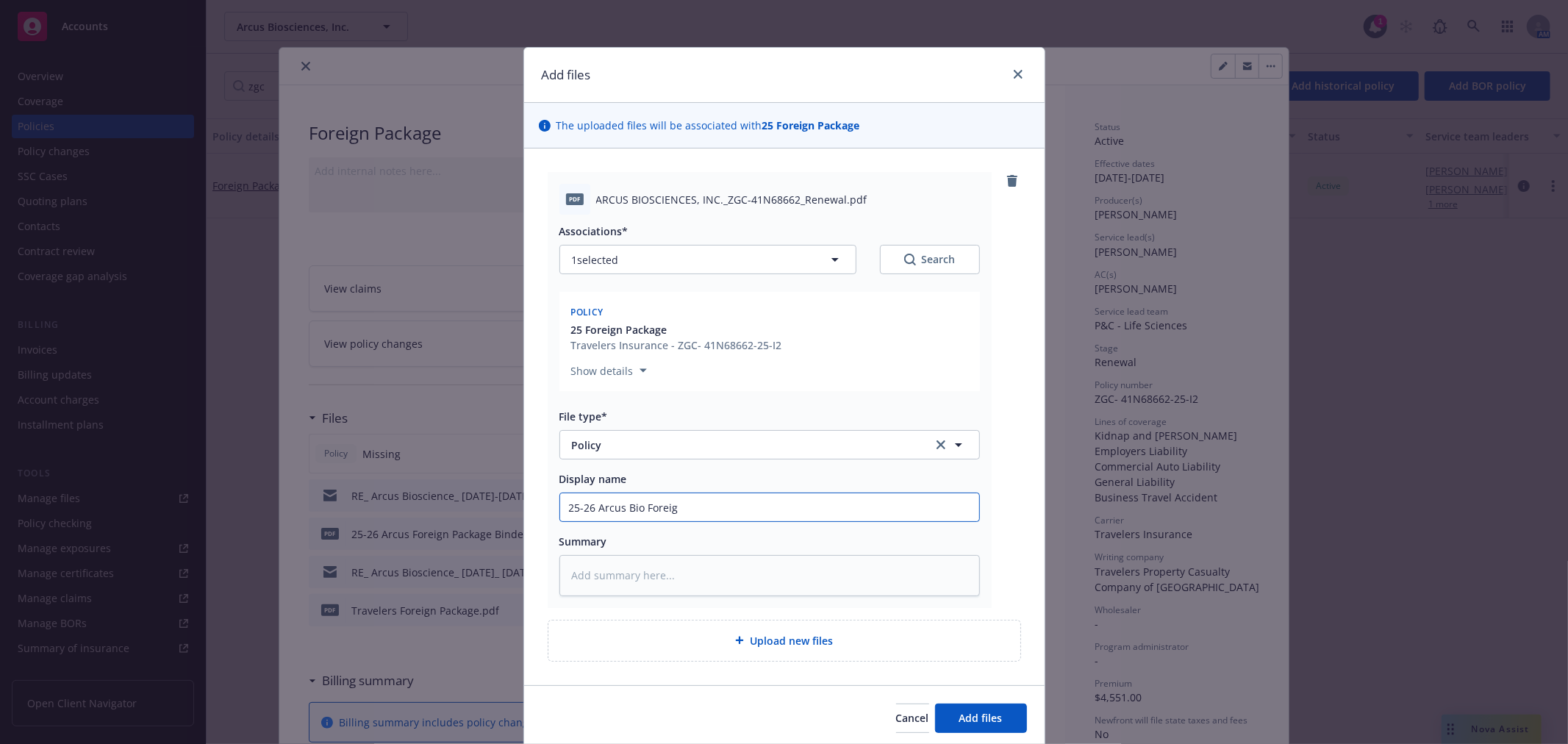
type textarea "x"
type input "25-26 Arcus Bio Foreign"
type textarea "x"
type input "25-26 Arcus Bio Foreign"
type textarea "x"
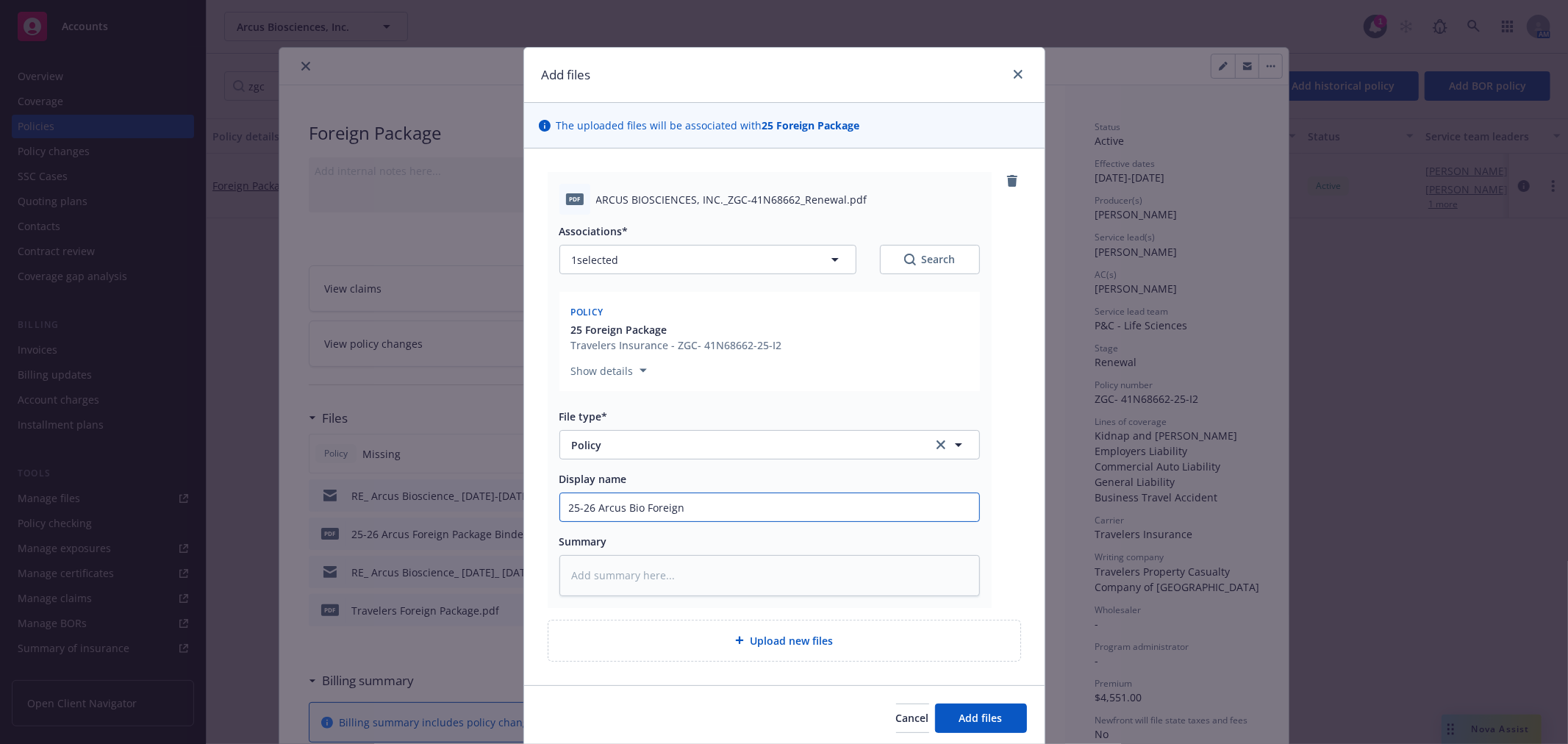
type input "25-26 Arcus Bio Foreign P"
type textarea "x"
type input "25-26 Arcus Bio Foreign Pa"
type textarea "x"
type input "25-26 Arcus Bio Foreign Pac"
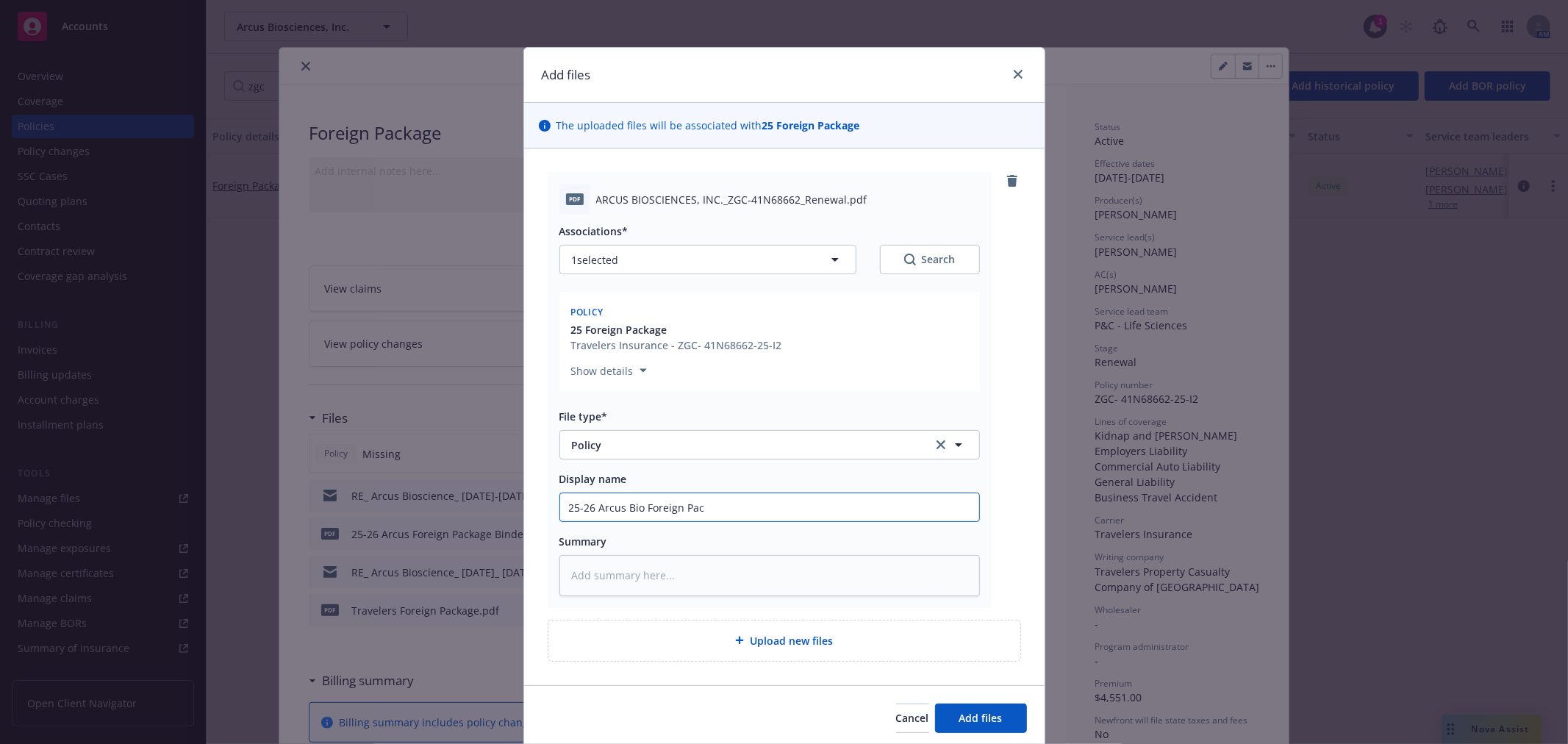
type textarea "x"
type input "25-26 Arcus Bio Foreign Paca"
type textarea "x"
type input "25-26 Arcus Bio Foreign [PERSON_NAME]"
type textarea "x"
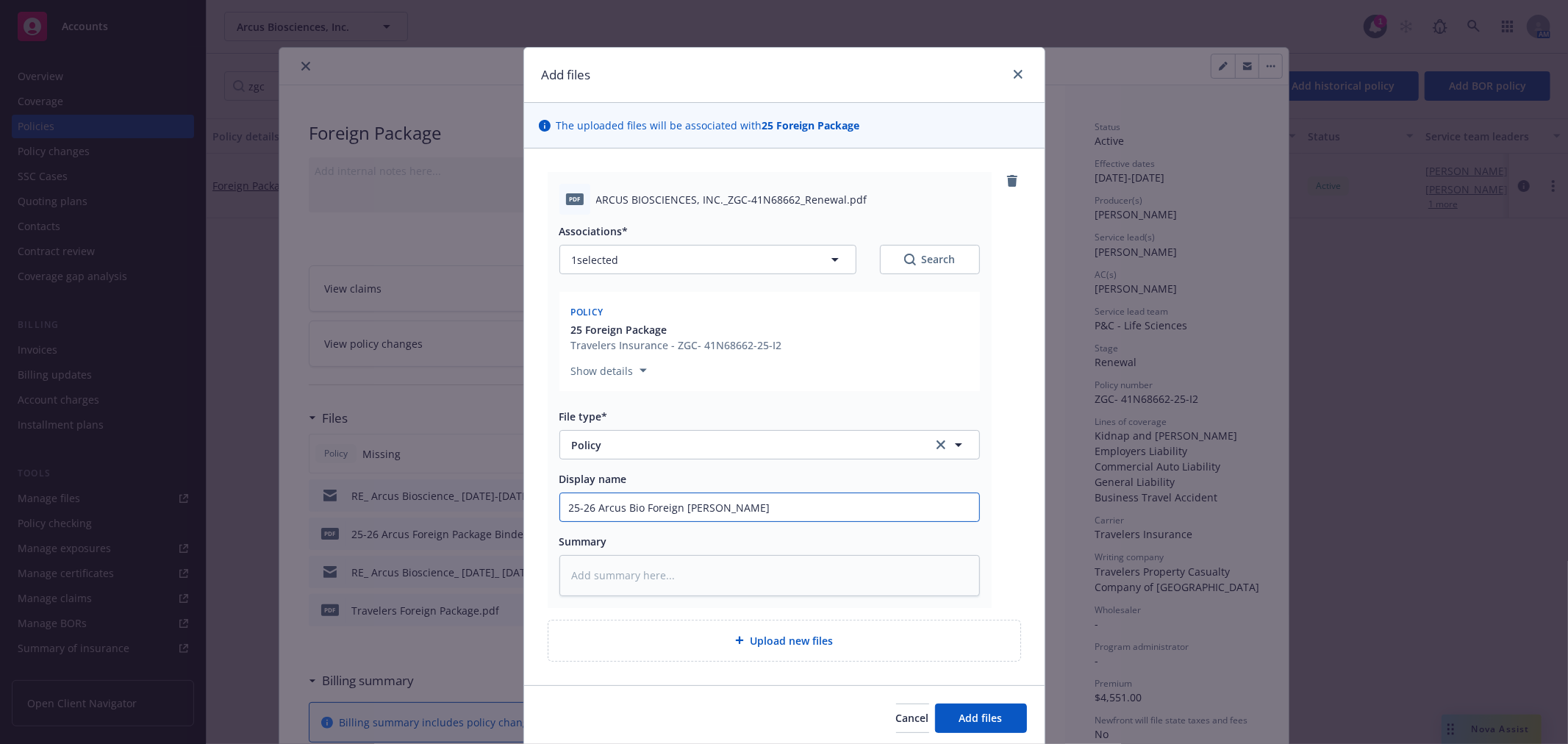
type input "25-26 Arcus Bio Foreign Pacakg"
type textarea "x"
type input "25-26 Arcus Bio Foreign Pacakge"
type textarea "x"
type input "25-26 Arcus Bio Foreign Pacakge"
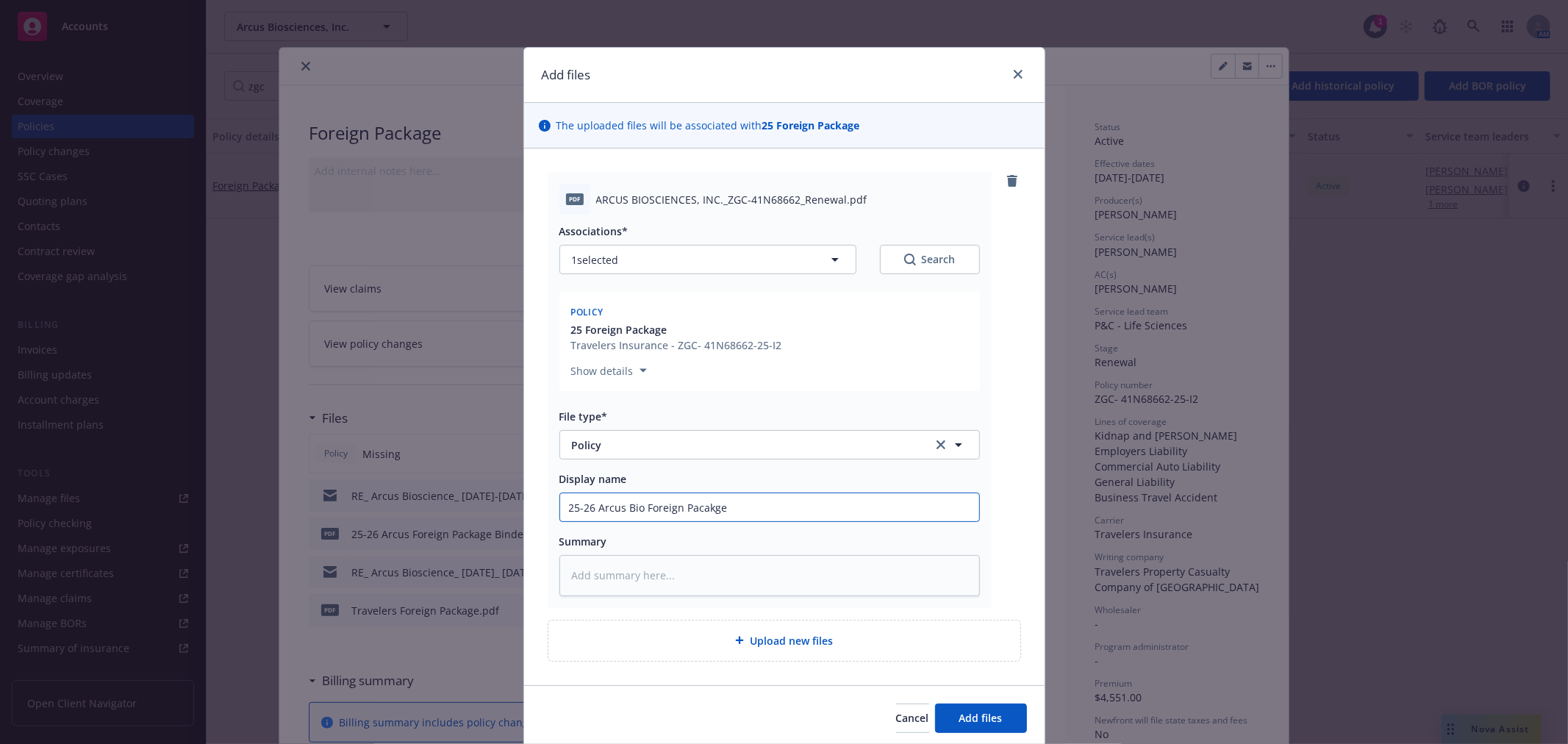
type textarea "x"
type input "25-26 Arcus Bio Foreign Pacakge"
type textarea "x"
type input "25-26 Arcus Bio Foreign Pacakg"
type textarea "x"
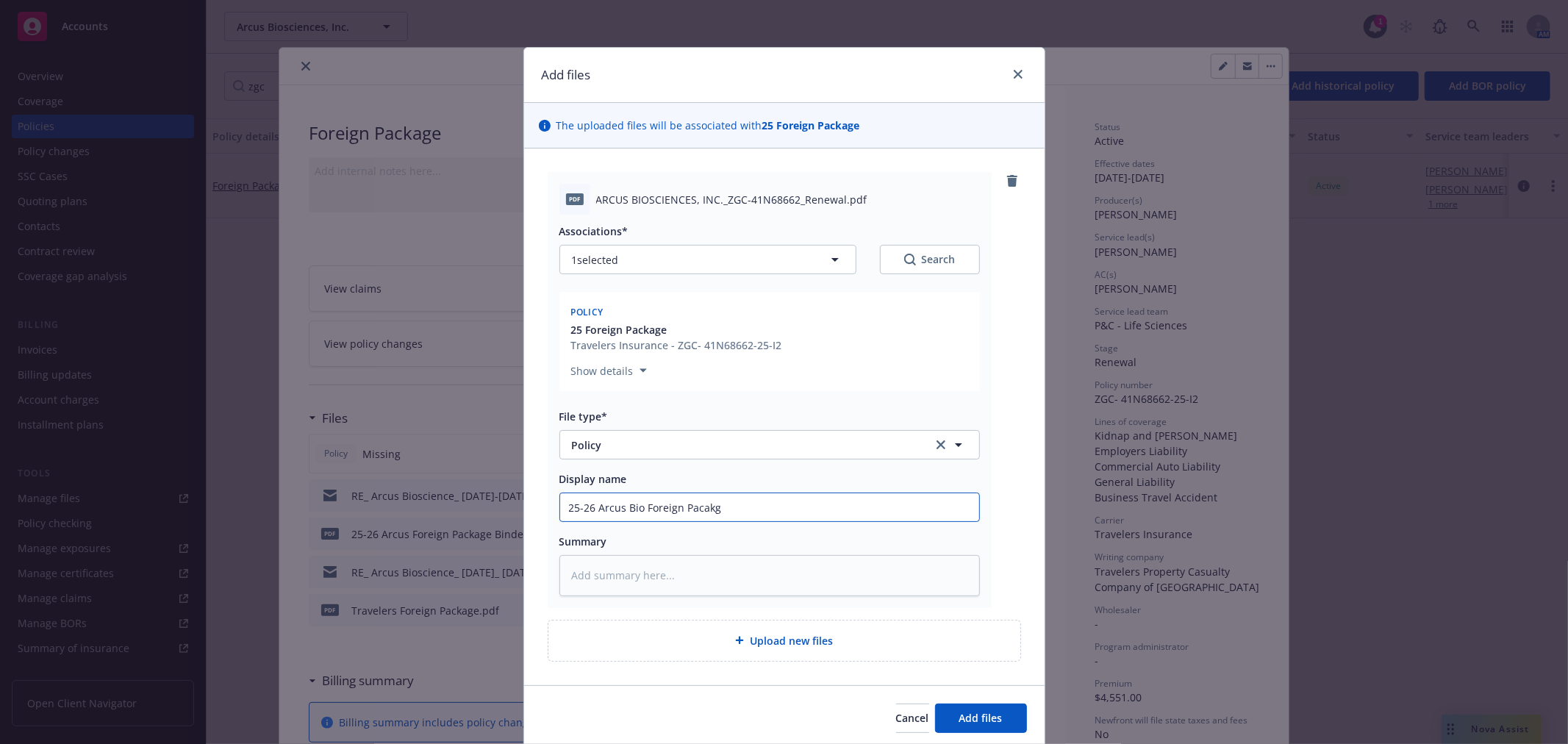
type input "25-26 Arcus Bio Foreign [PERSON_NAME]"
type textarea "x"
type input "25-26 Arcus Bio Foreign Paca"
type textarea "x"
type input "25-26 Arcus Bio Foreign Pac"
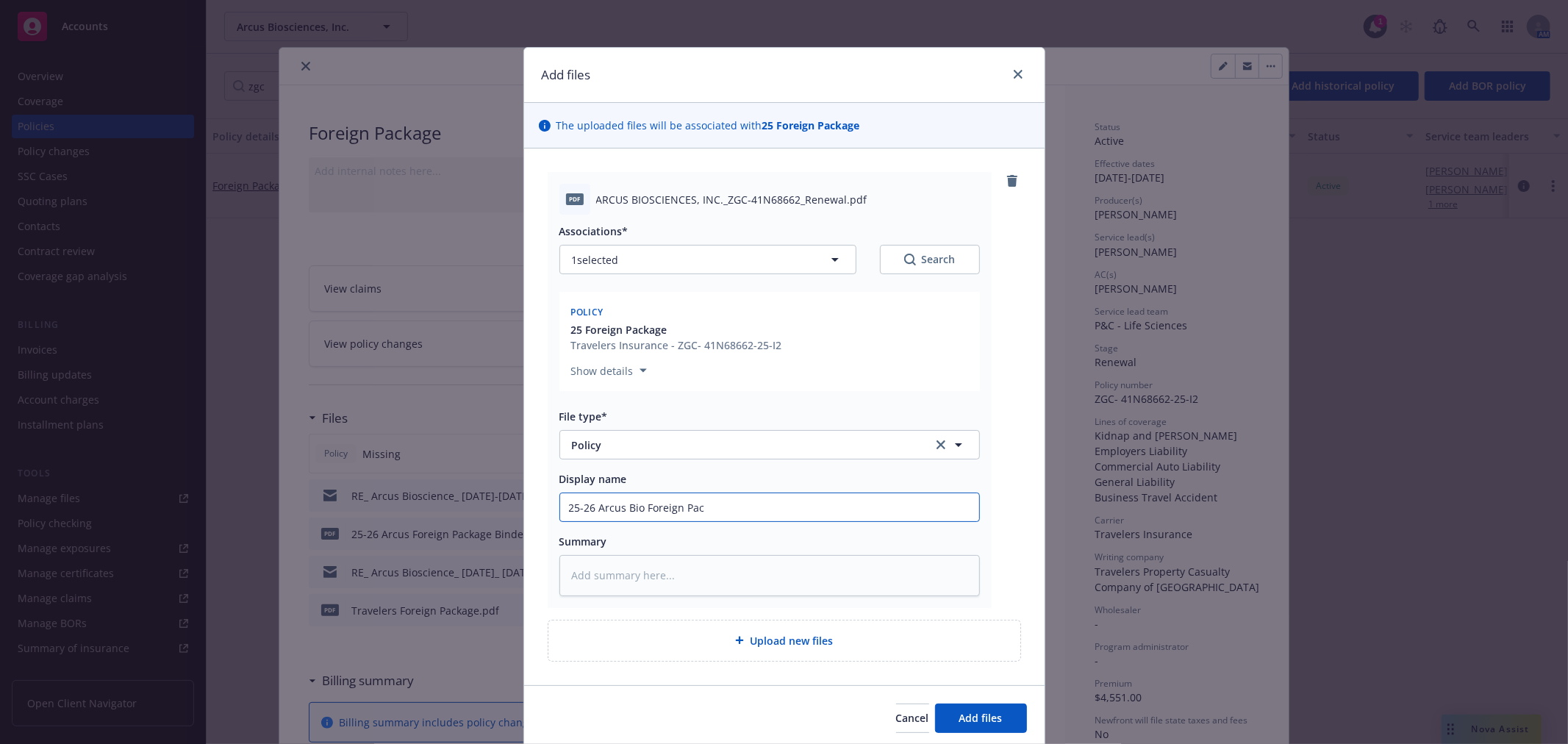
type textarea "x"
type input "25-26 Arcus Bio Foreign Pack"
type textarea "x"
type input "25-26 Arcus Bio Foreign Packa"
type textarea "x"
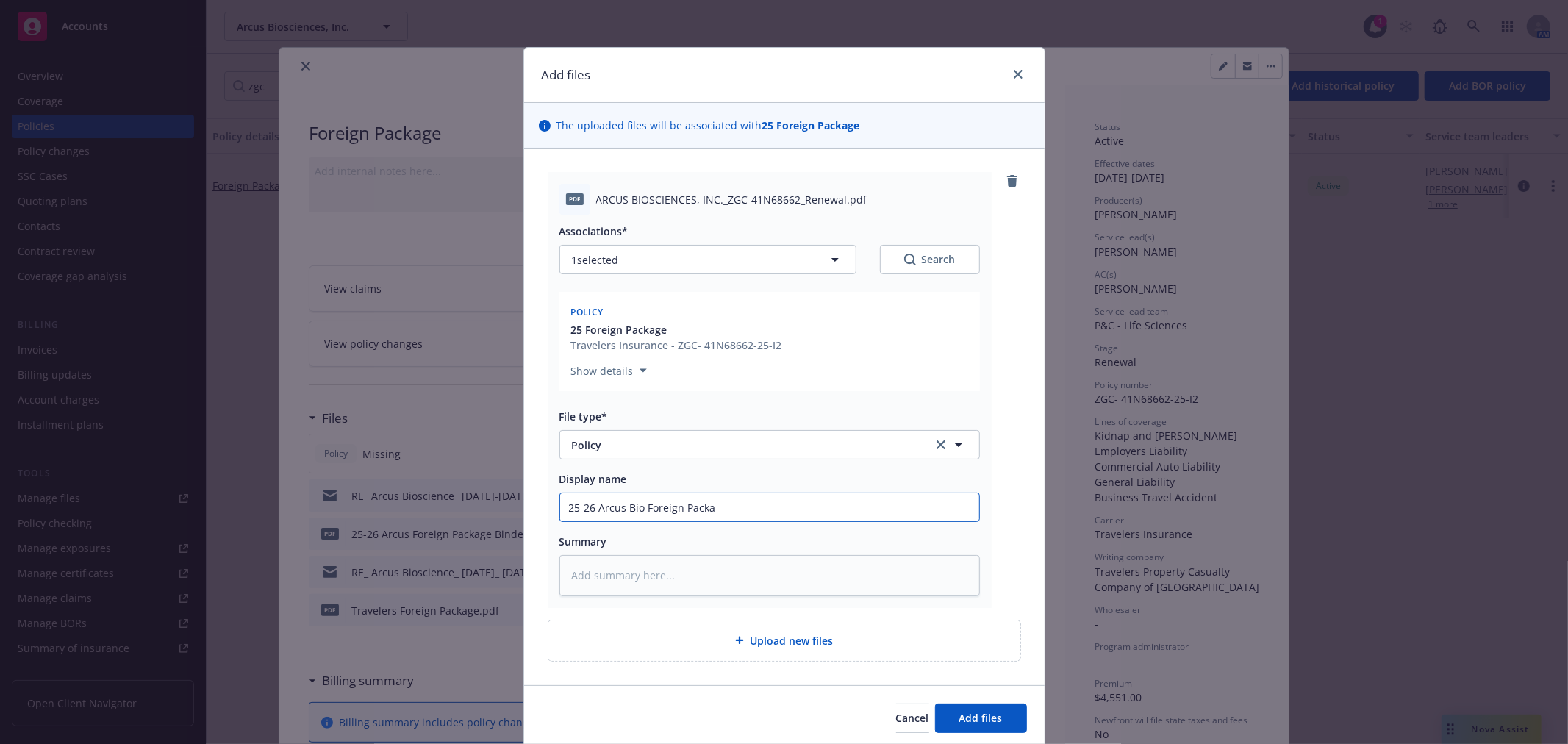
type input "25-26 Arcus Bio Foreign Packag"
type textarea "x"
type input "25-26 Arcus Bio Foreign Package"
type textarea "x"
type input "25-26 Arcus Bio Foreign Package"
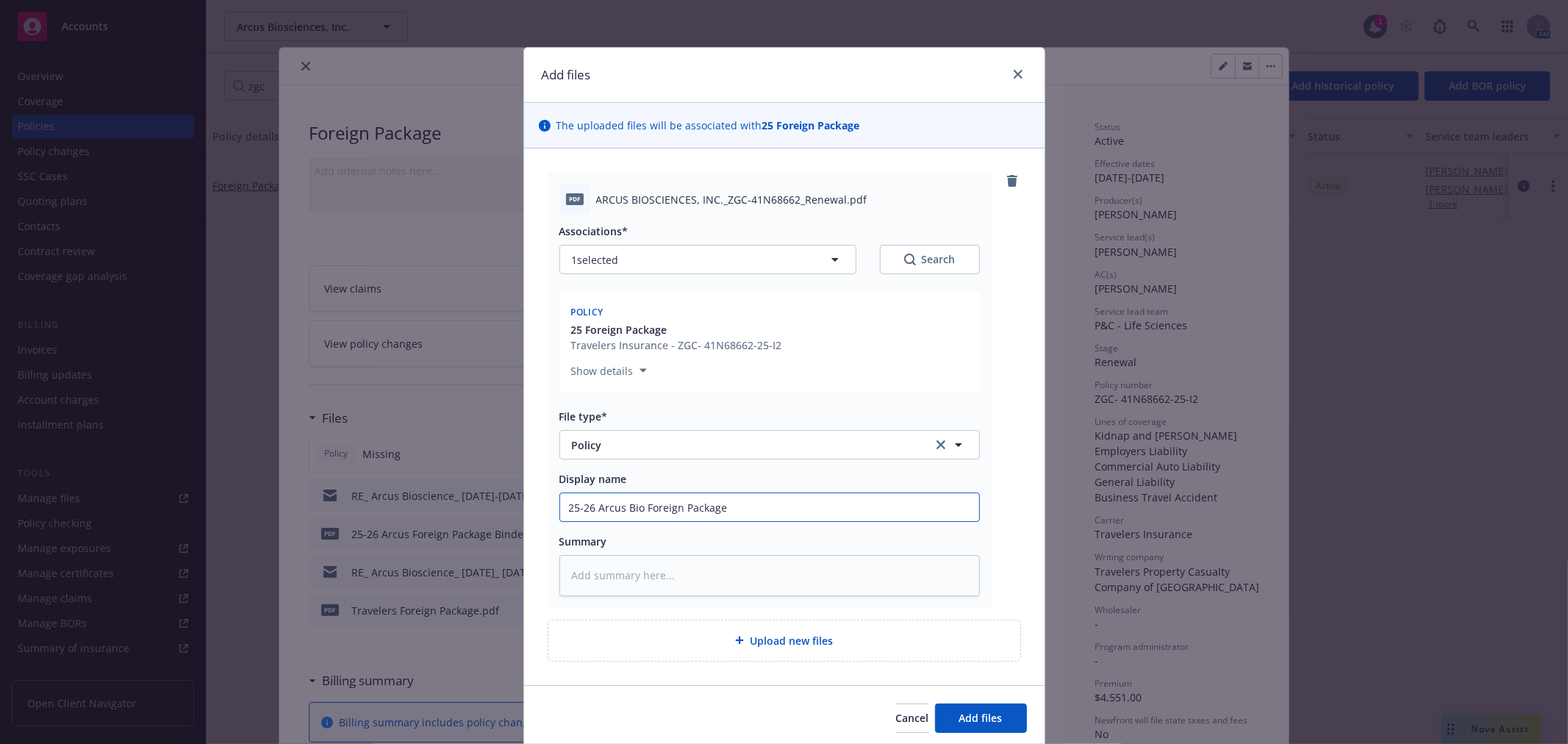
type textarea "x"
type input "25-26 Arcus Bio Foreign Package P"
type textarea "x"
type input "25-26 Arcus Bio Foreign Package Po"
type textarea "x"
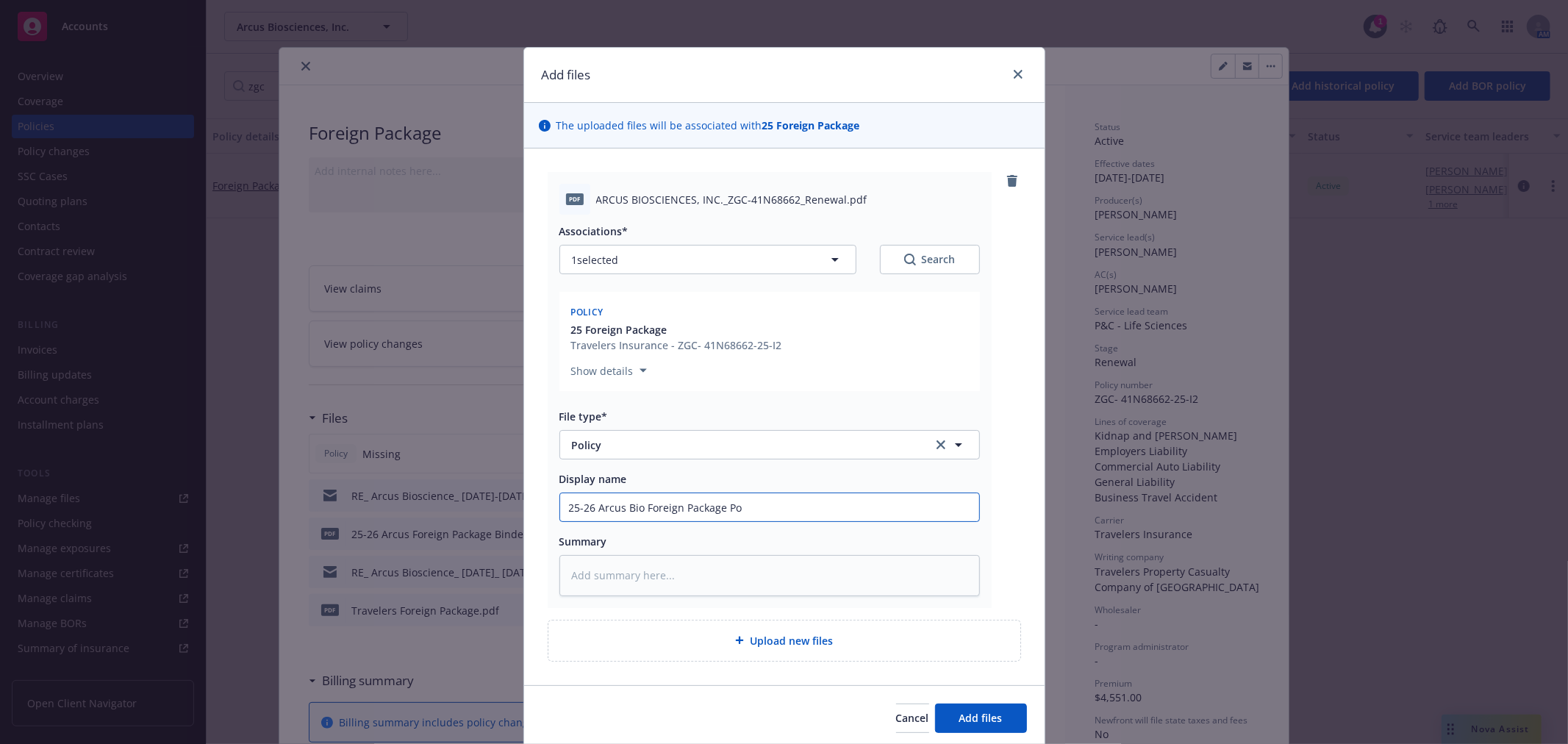
type input "25-26 Arcus Bio Foreign Package Pol"
type textarea "x"
type input "25-26 Arcus Bio Foreign Package Poli"
type textarea "x"
type input "25-26 Arcus Bio Foreign Package Polic"
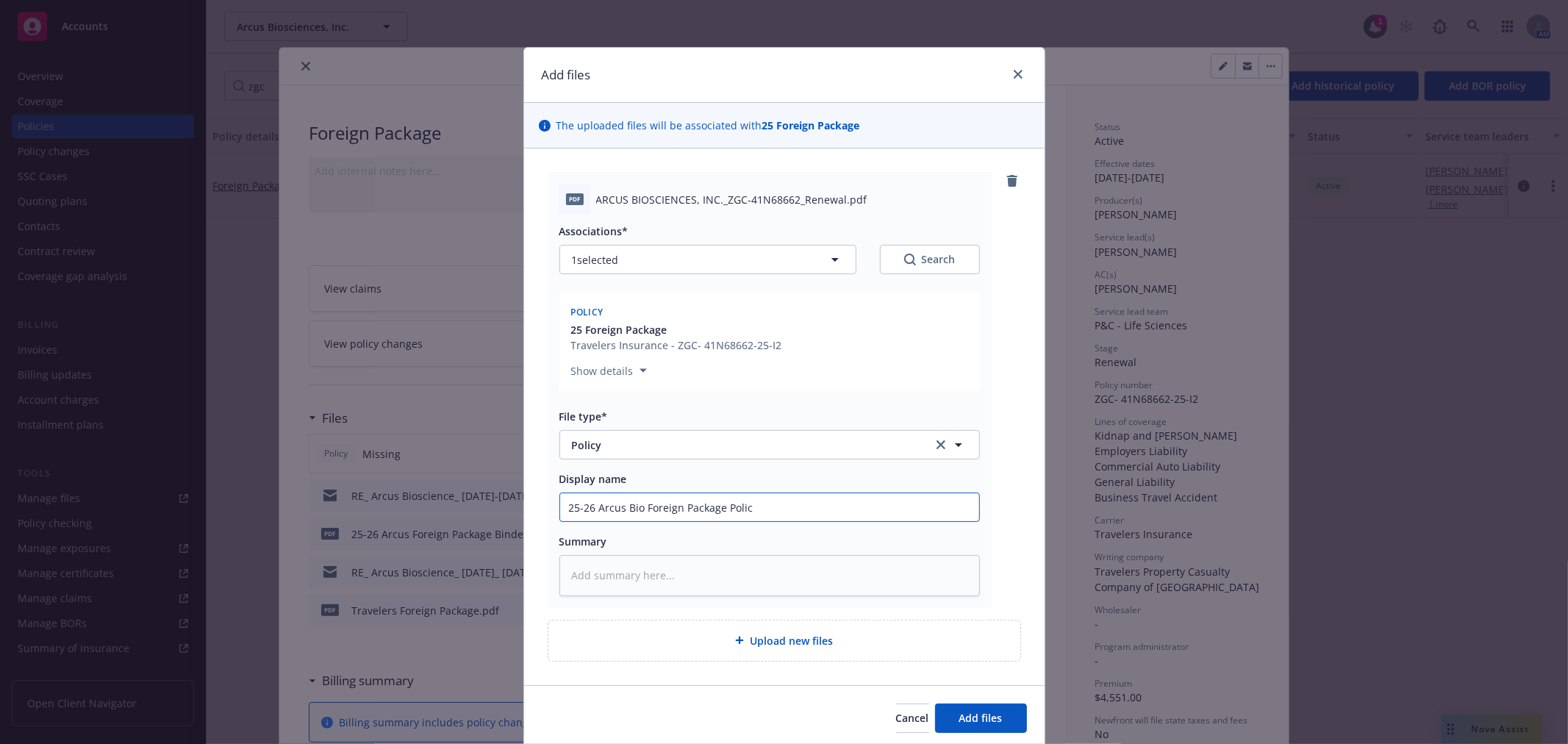
type textarea "x"
type input "25-26 Arcus Bio Foreign Package Policy"
click at [958, 709] on button "Add files" at bounding box center [981, 718] width 92 height 29
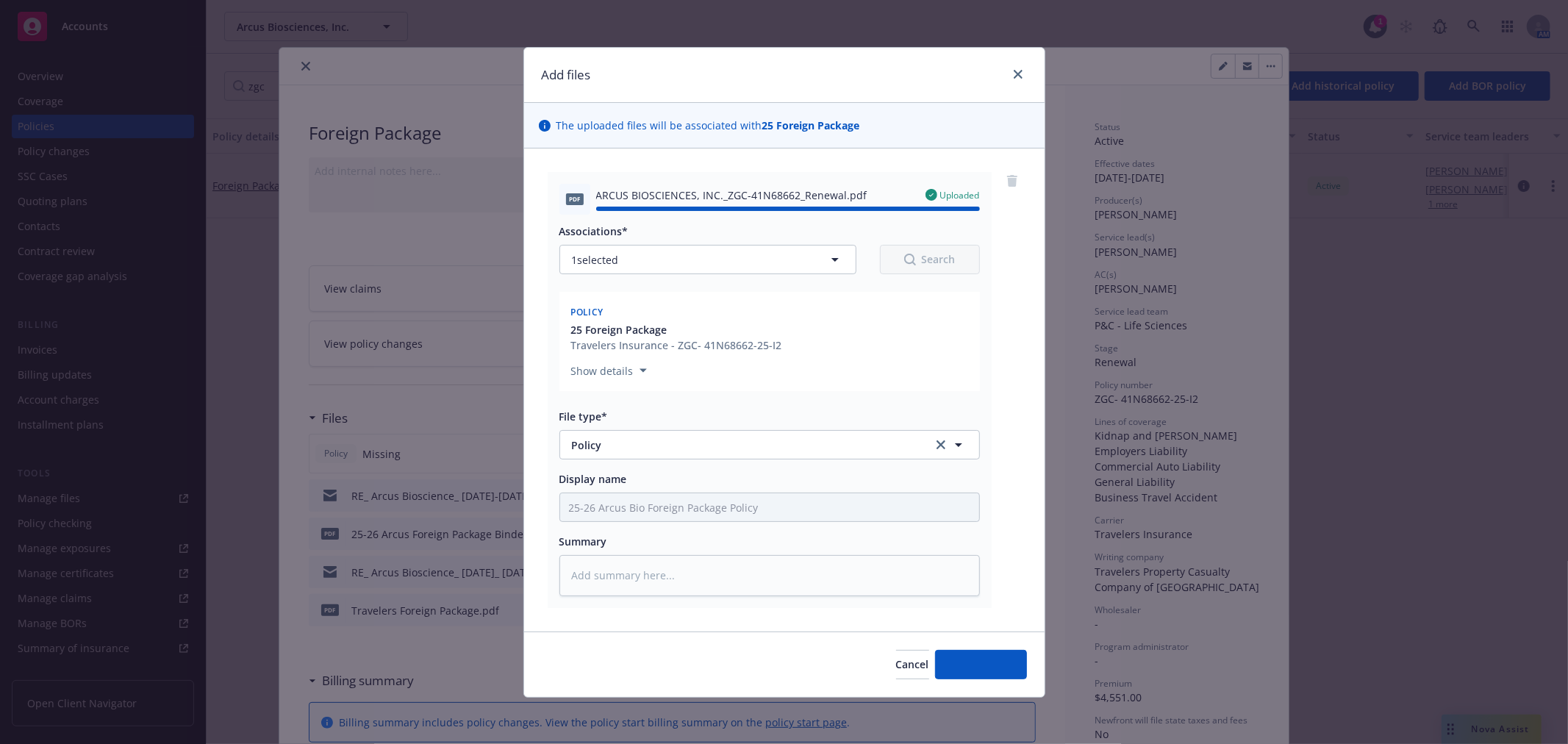
type textarea "x"
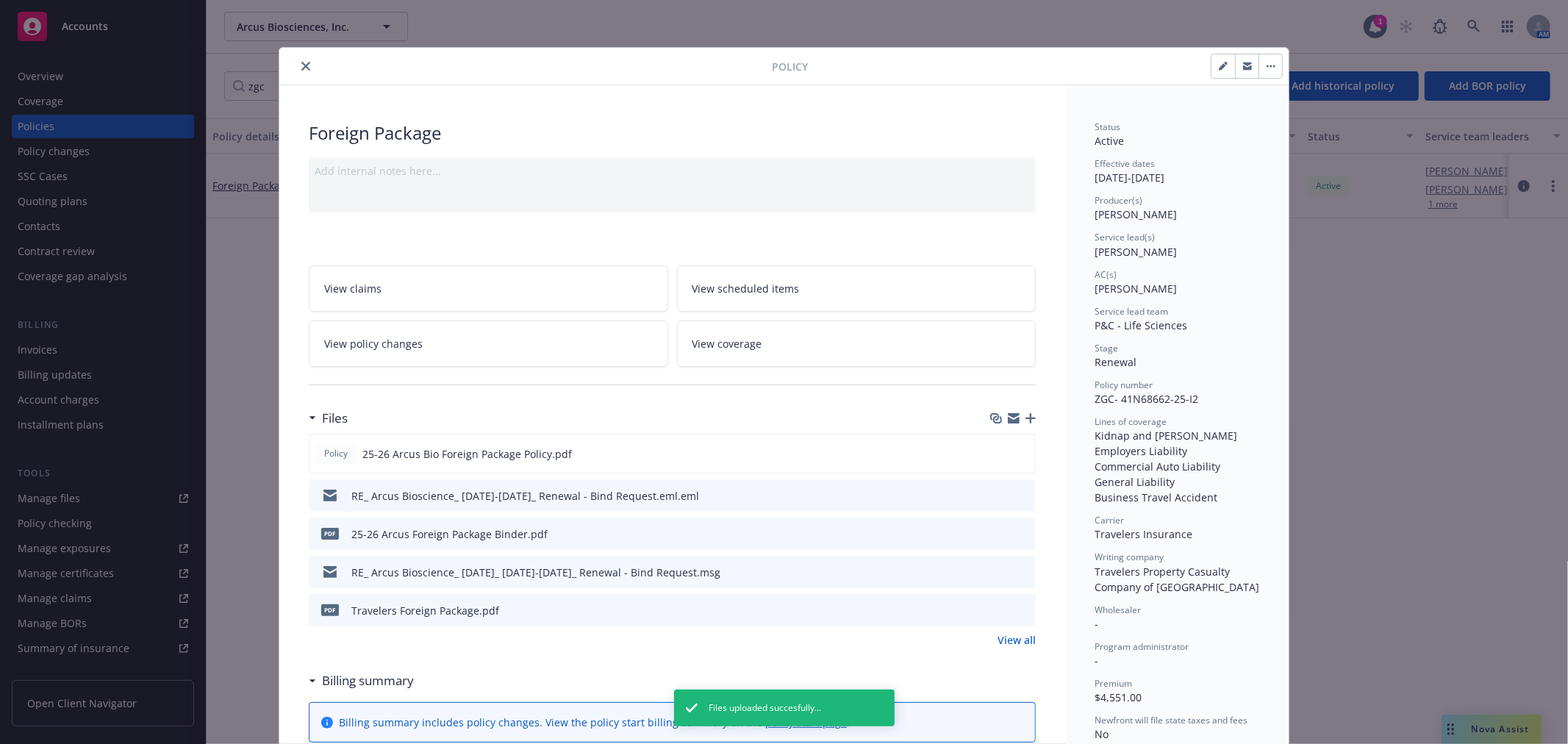
click at [302, 64] on icon "close" at bounding box center [306, 66] width 9 height 9
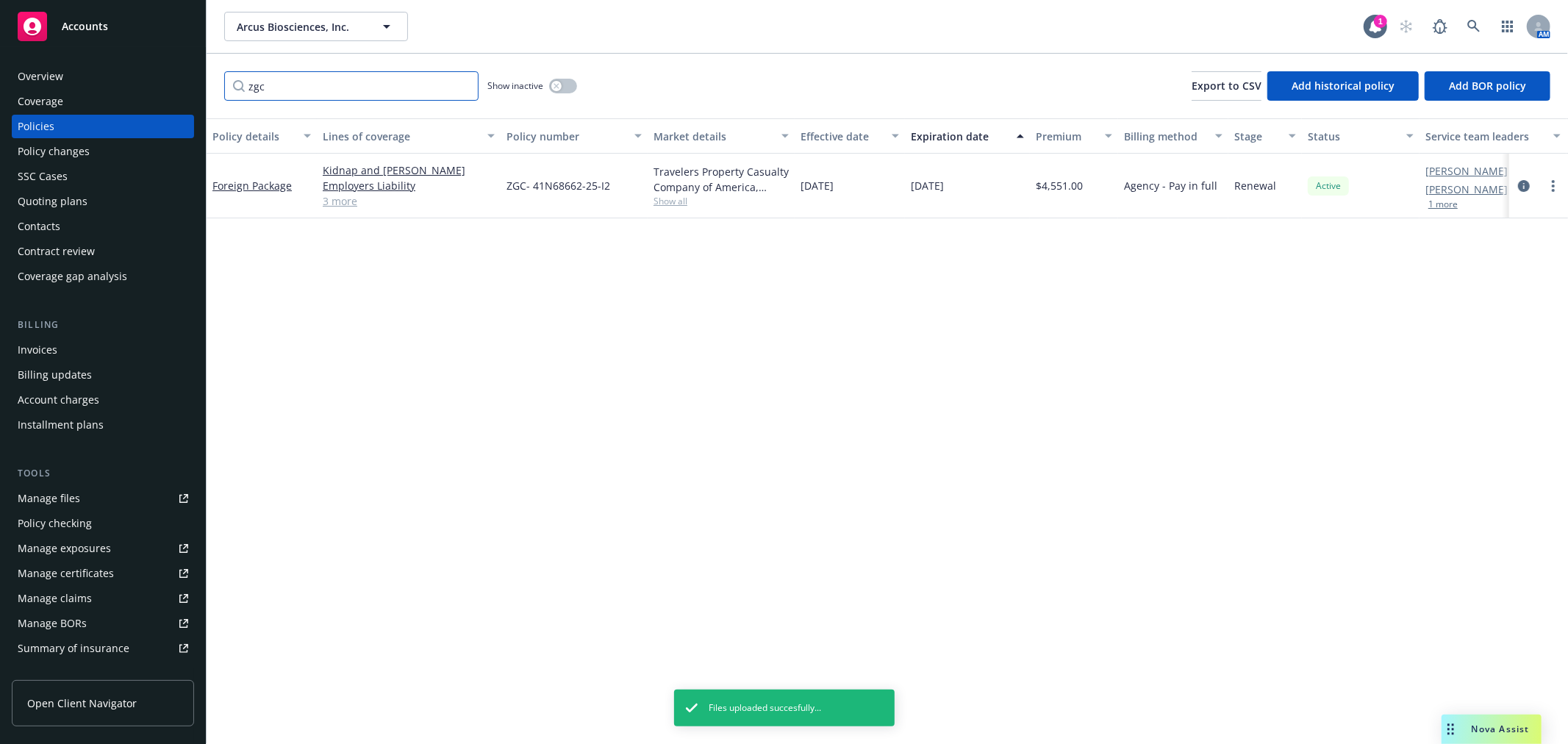
drag, startPoint x: 278, startPoint y: 89, endPoint x: 62, endPoint y: 71, distance: 216.7
click at [57, 73] on div "Accounts Overview Coverage Policies Policy changes SSC Cases Quoting plans Cont…" at bounding box center [784, 372] width 1568 height 744
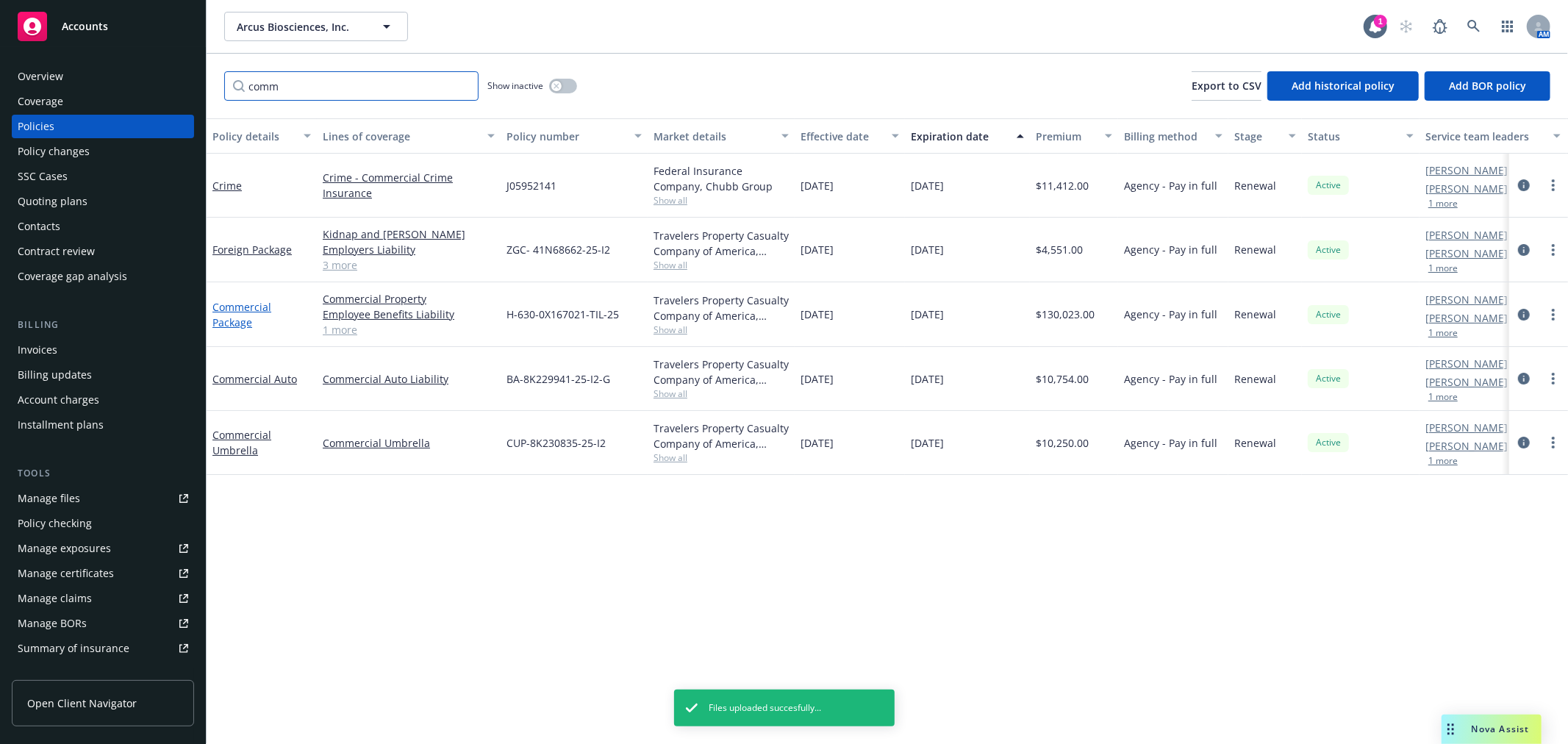
type input "comm"
click at [238, 313] on link "Commercial Package" at bounding box center [242, 314] width 59 height 29
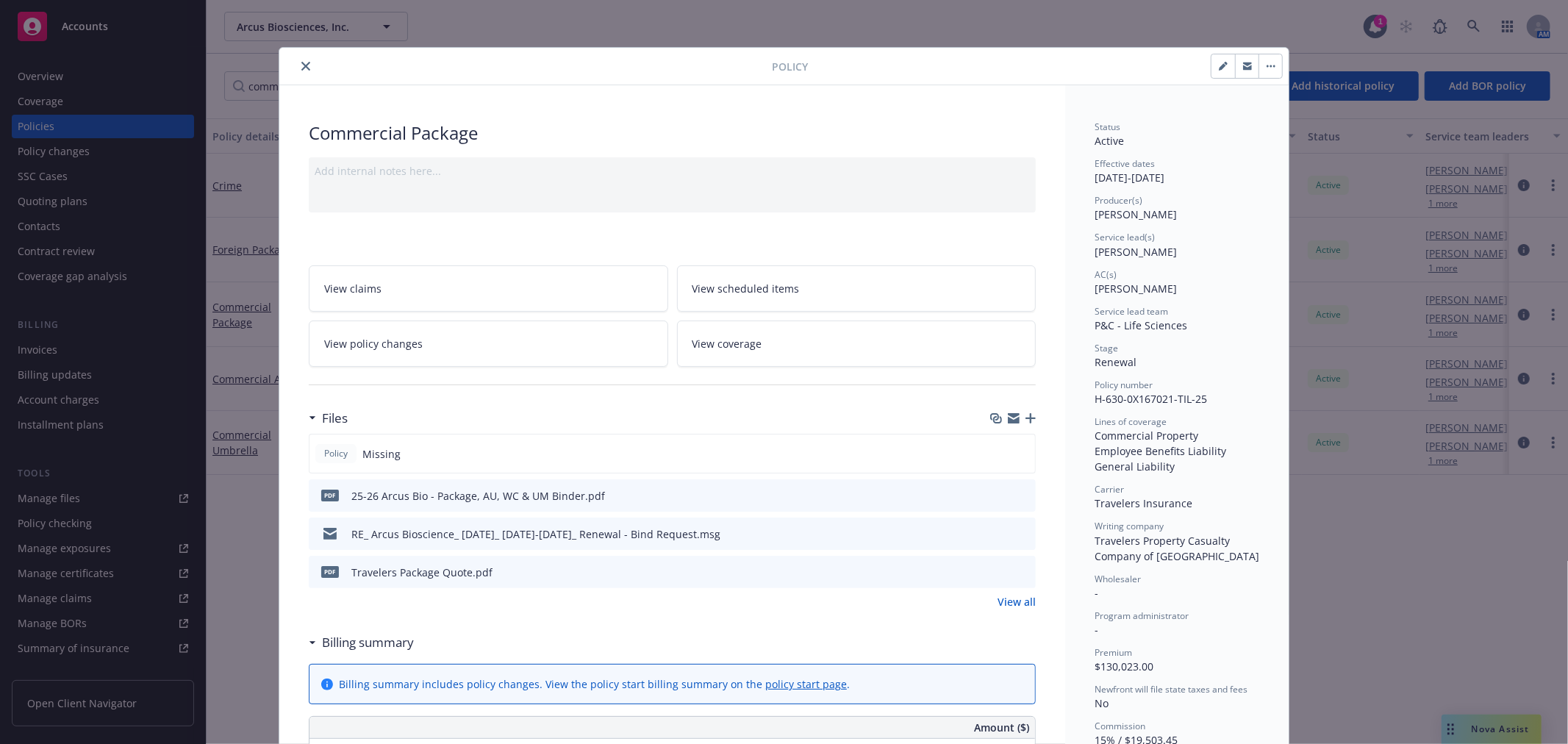
click at [1025, 417] on icon "button" at bounding box center [1031, 418] width 10 height 10
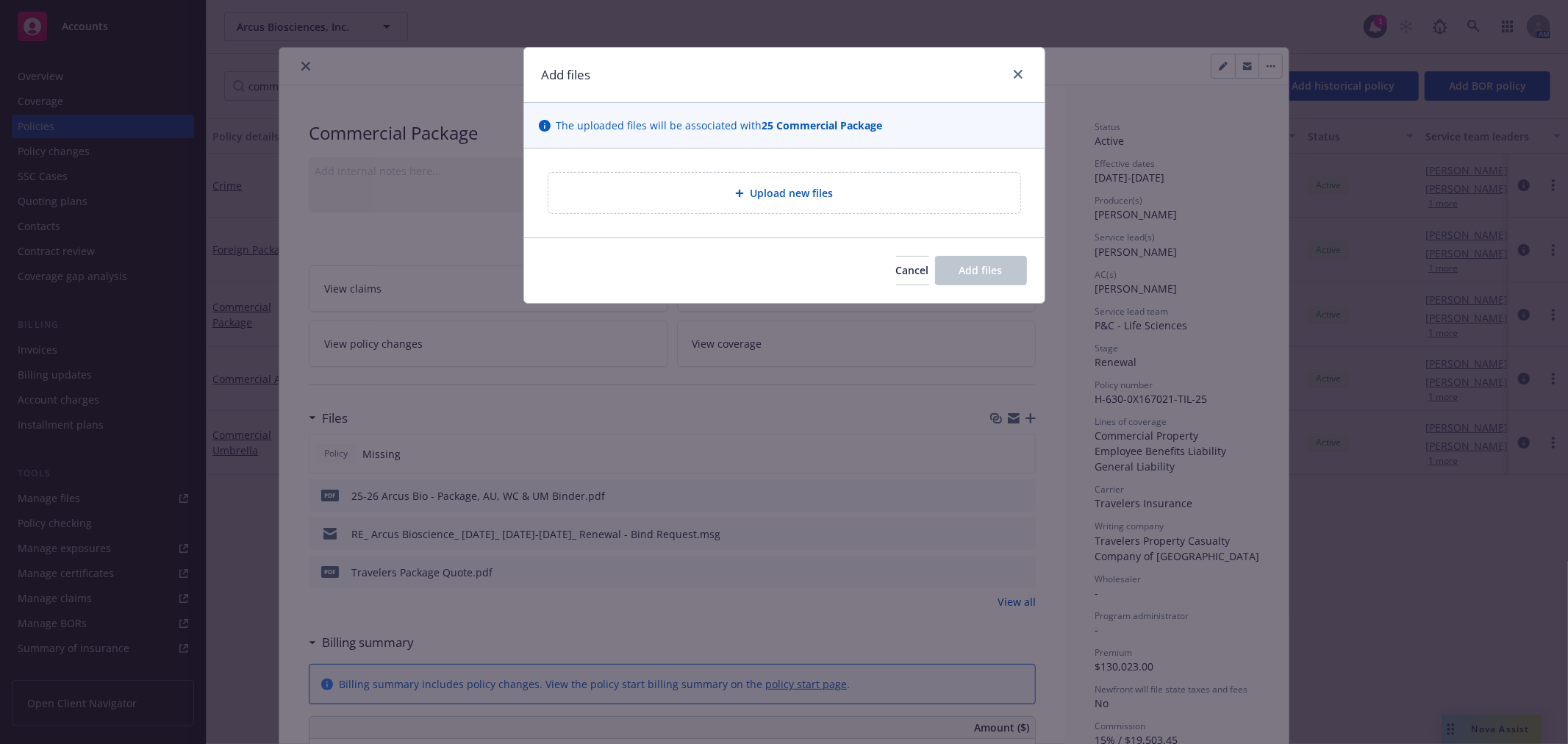
type textarea "x"
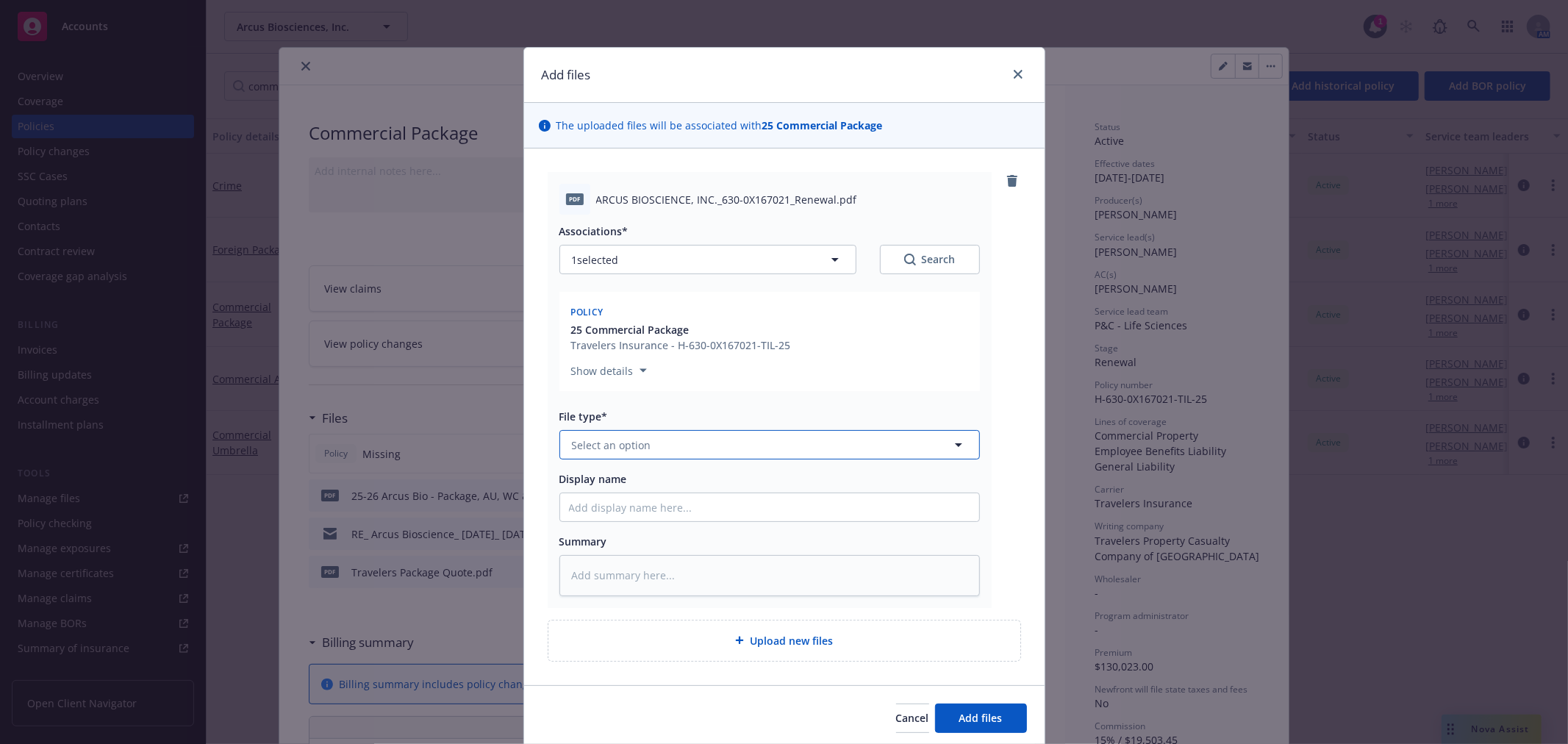
click at [634, 448] on span "Select an option" at bounding box center [611, 445] width 79 height 15
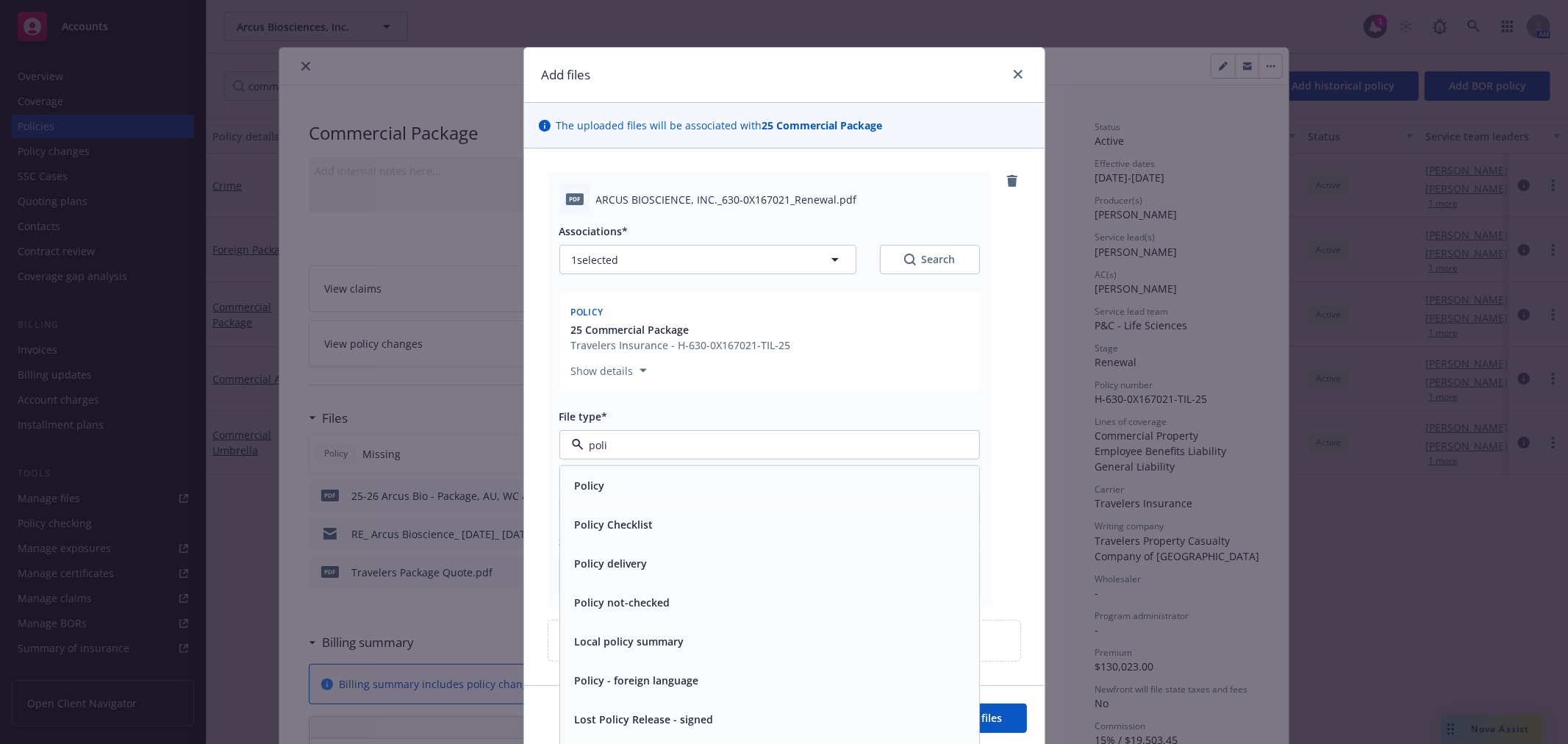
type input "polic"
click at [622, 483] on div "Policy" at bounding box center [770, 485] width 402 height 21
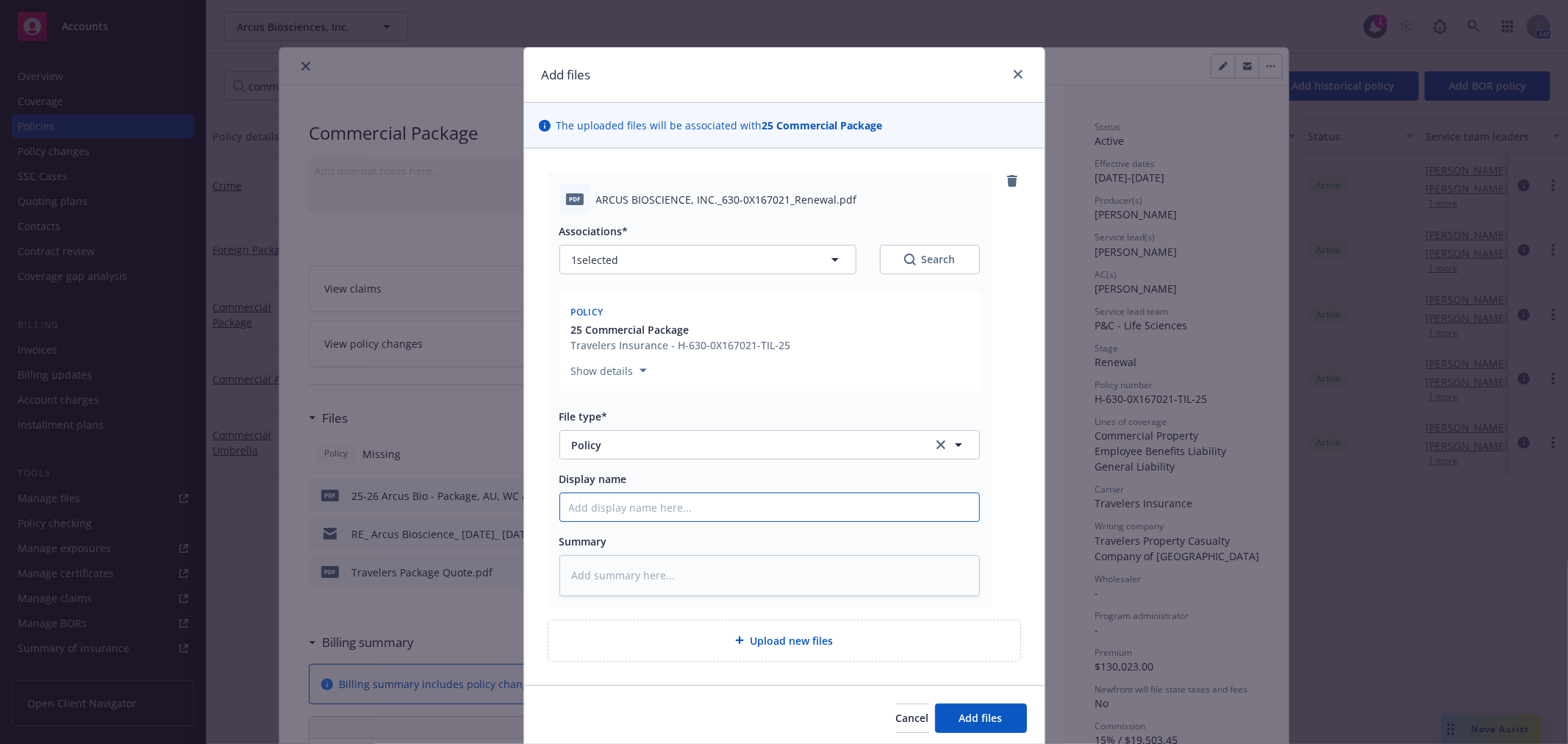
click at [626, 503] on input "Display name" at bounding box center [770, 507] width 419 height 28
type textarea "x"
type input "2"
type textarea "x"
type input "25"
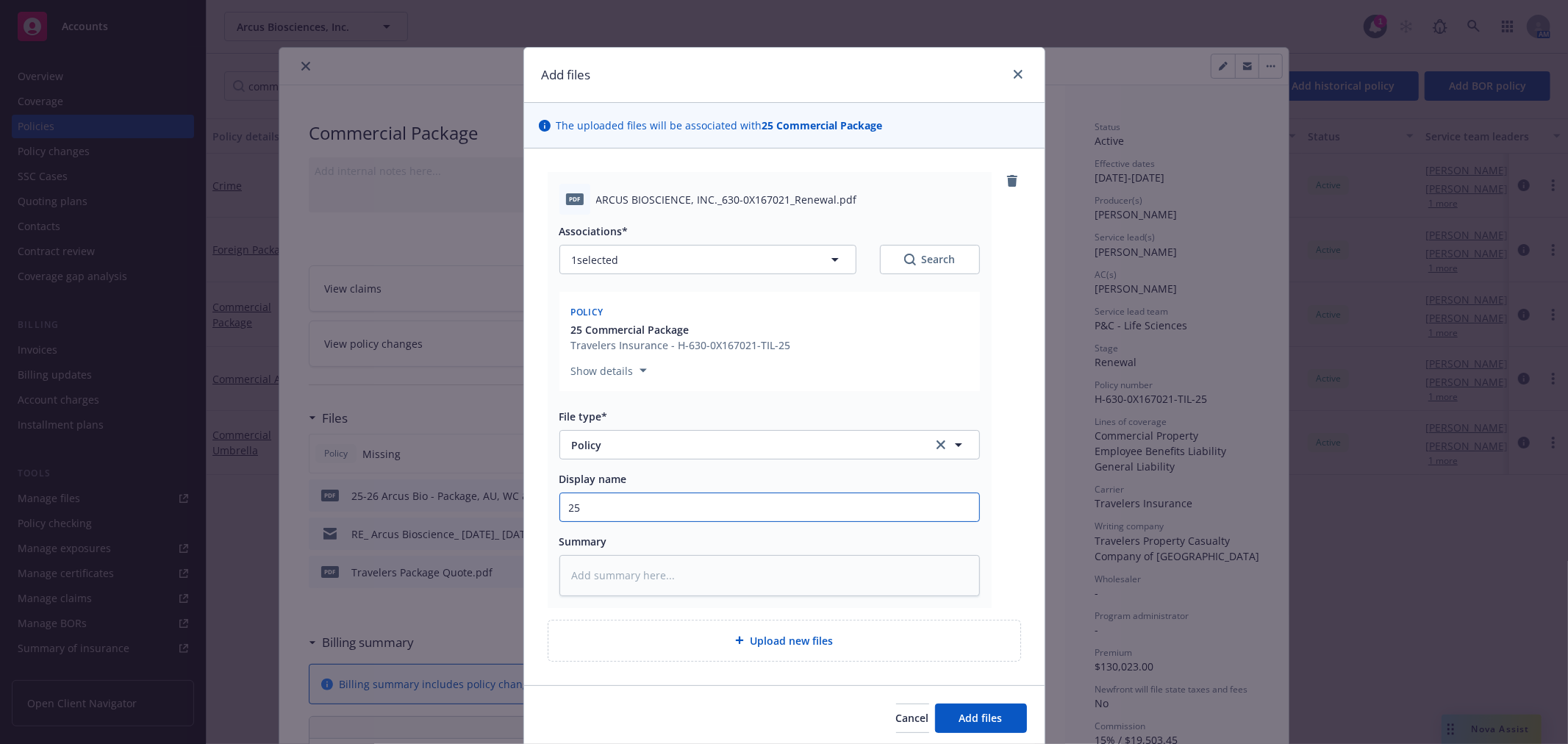
type textarea "x"
type input "25-"
type textarea "x"
type input "25-2"
type textarea "x"
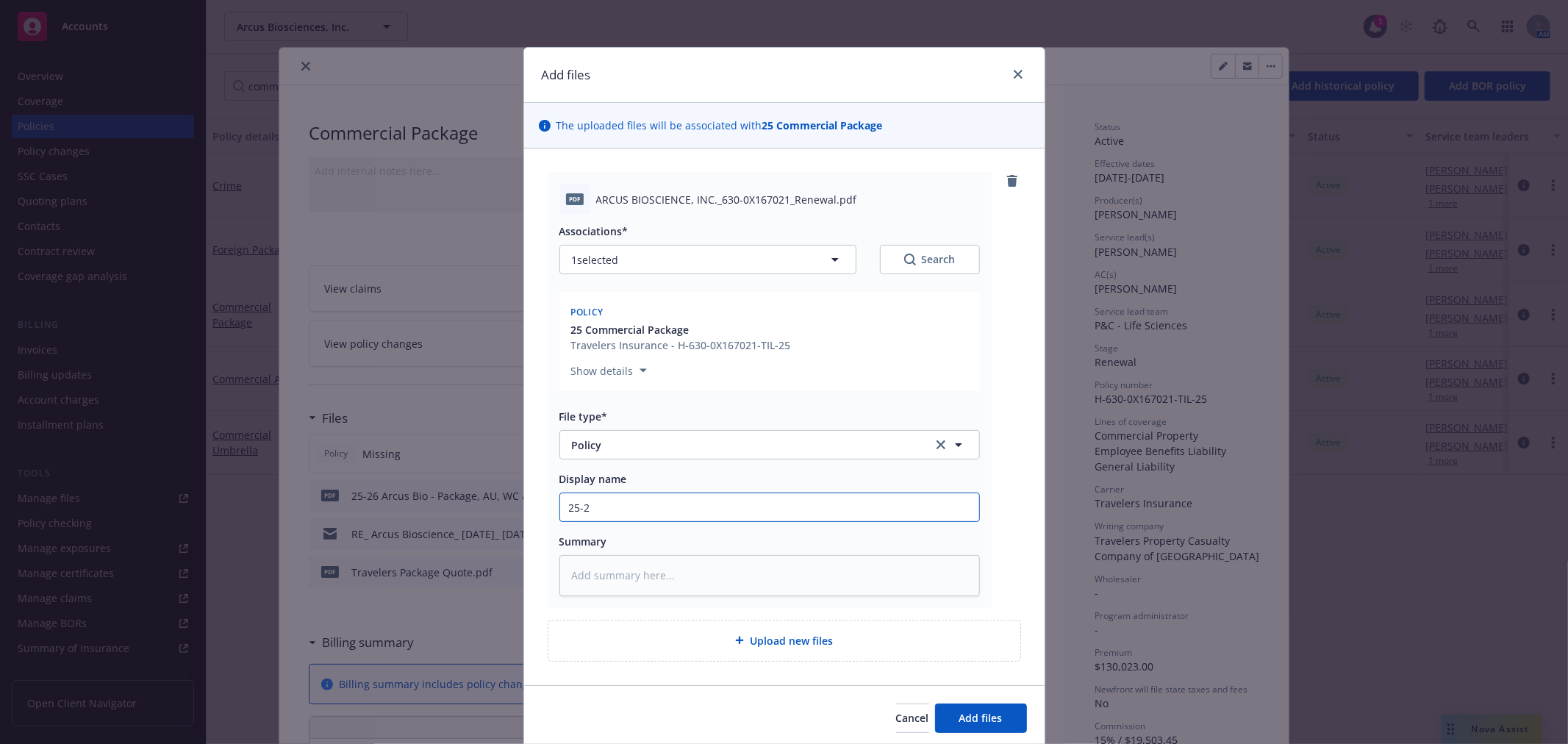
type input "25-26"
type textarea "x"
type input "25-26"
type textarea "x"
type input "25-26 A"
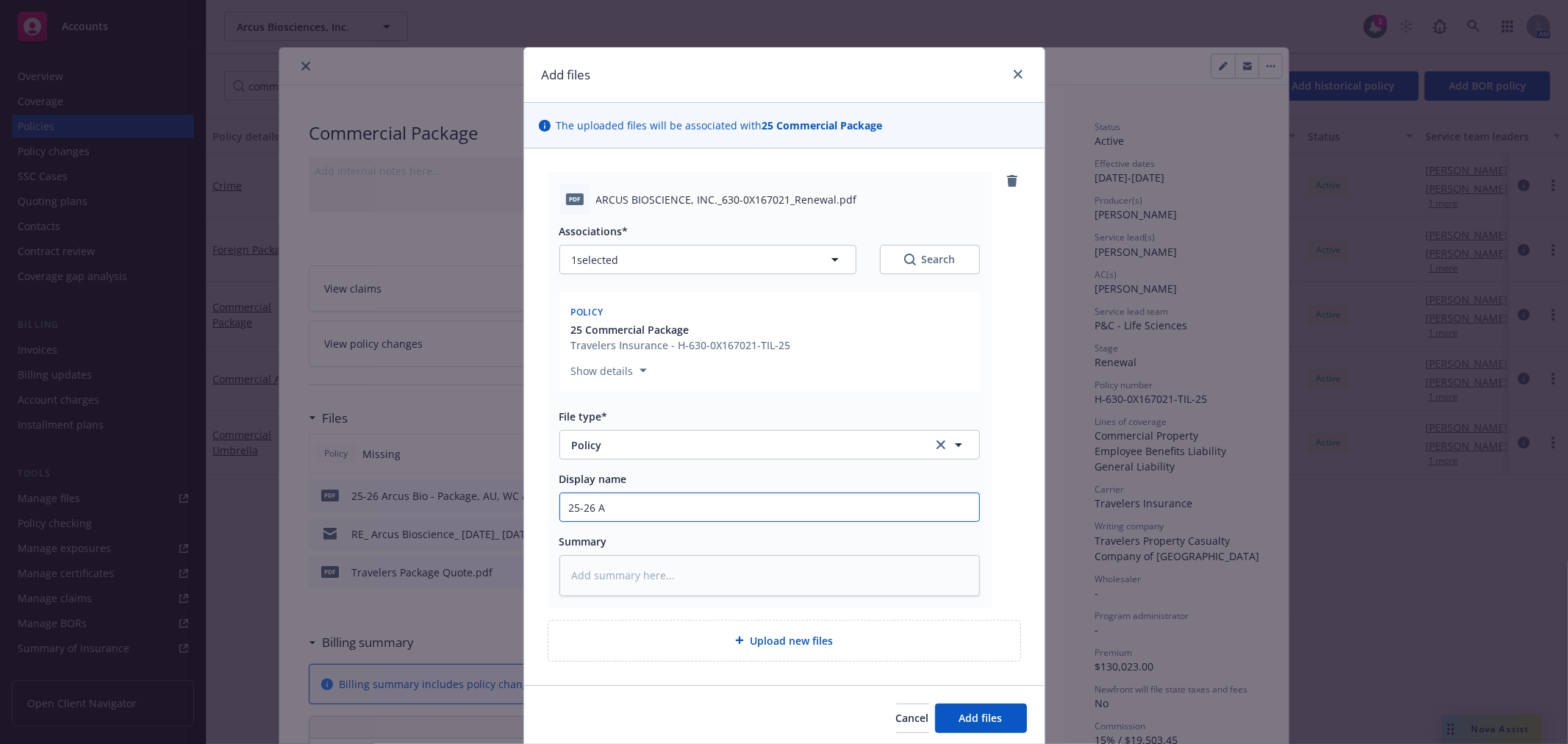
type textarea "x"
type input "25-26 Ar"
type textarea "x"
type input "25-26 Arc"
type textarea "x"
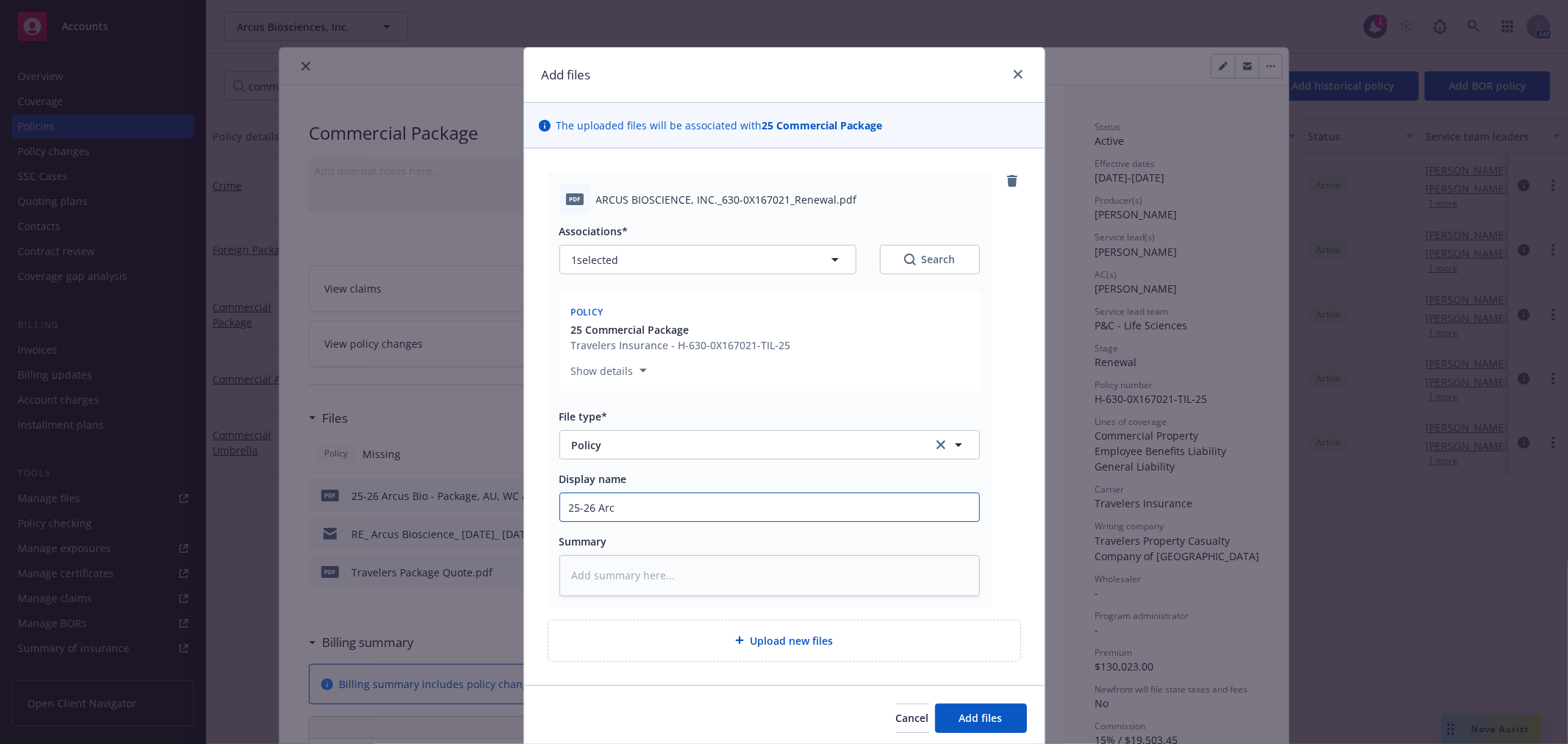
type input "25-26 Arcu"
type textarea "x"
type input "25-26 Arcus"
type textarea "x"
type input "25-26 Arcus"
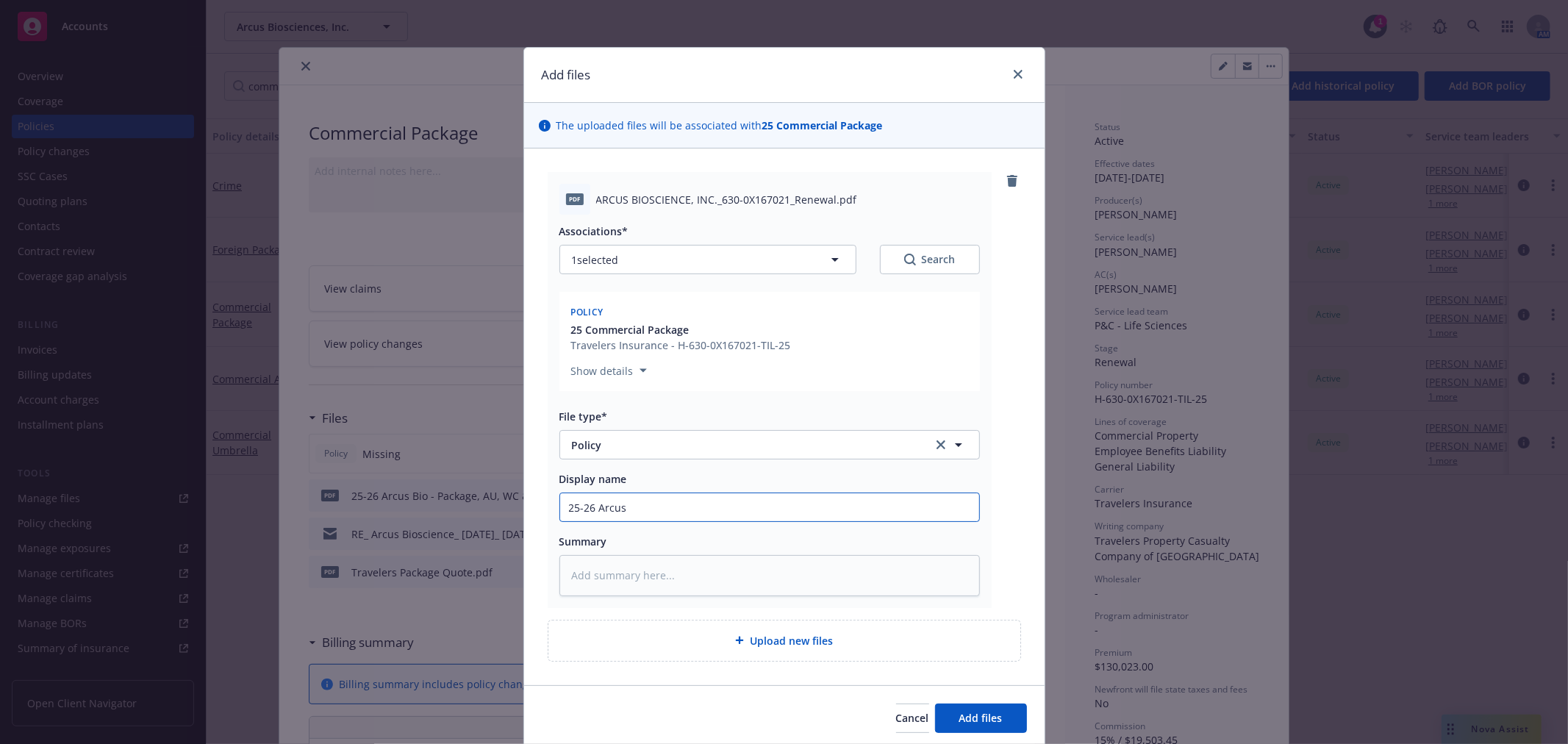
type textarea "x"
type input "25-26 Arcus B"
type textarea "x"
type input "25-26 Arcus Bi"
type textarea "x"
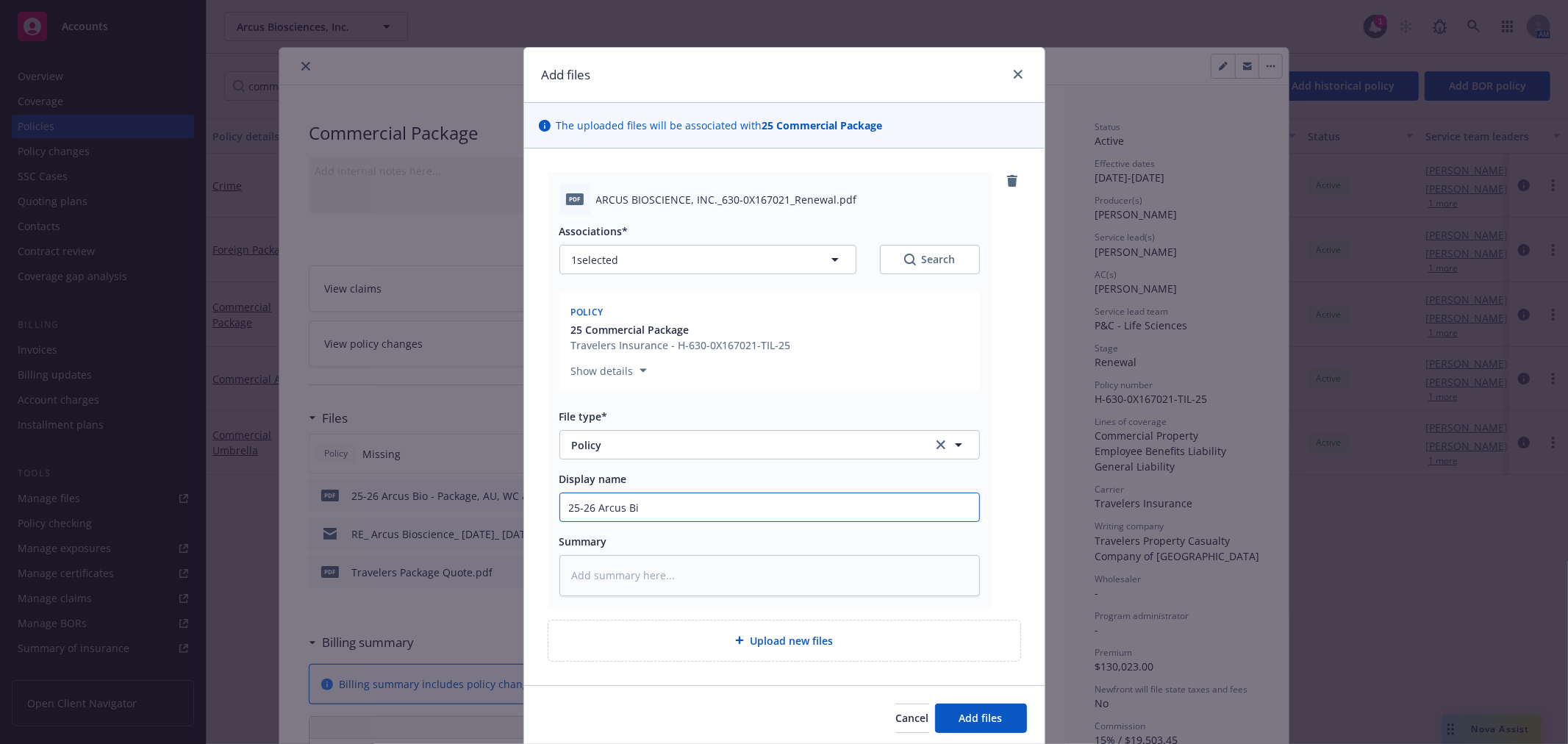
type input "25-26 Arcus Bio"
type textarea "x"
type input "25-26 Arcus Bio"
type textarea "x"
type input "25-26 Arcus Bio P"
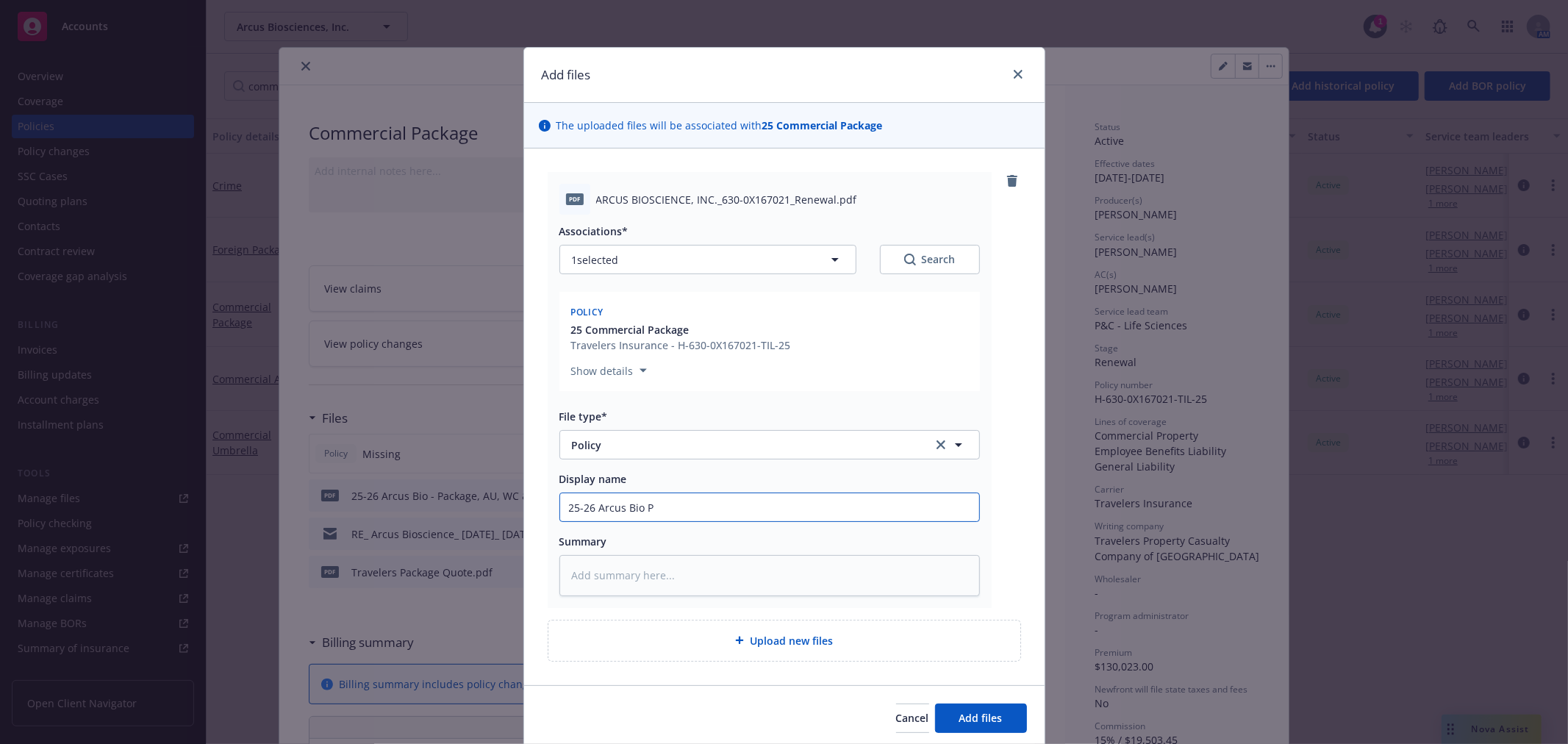
type textarea "x"
type input "25-26 Arcus Bio Pa"
type textarea "x"
type input "25-26 Arcus Bio Pac"
type textarea "x"
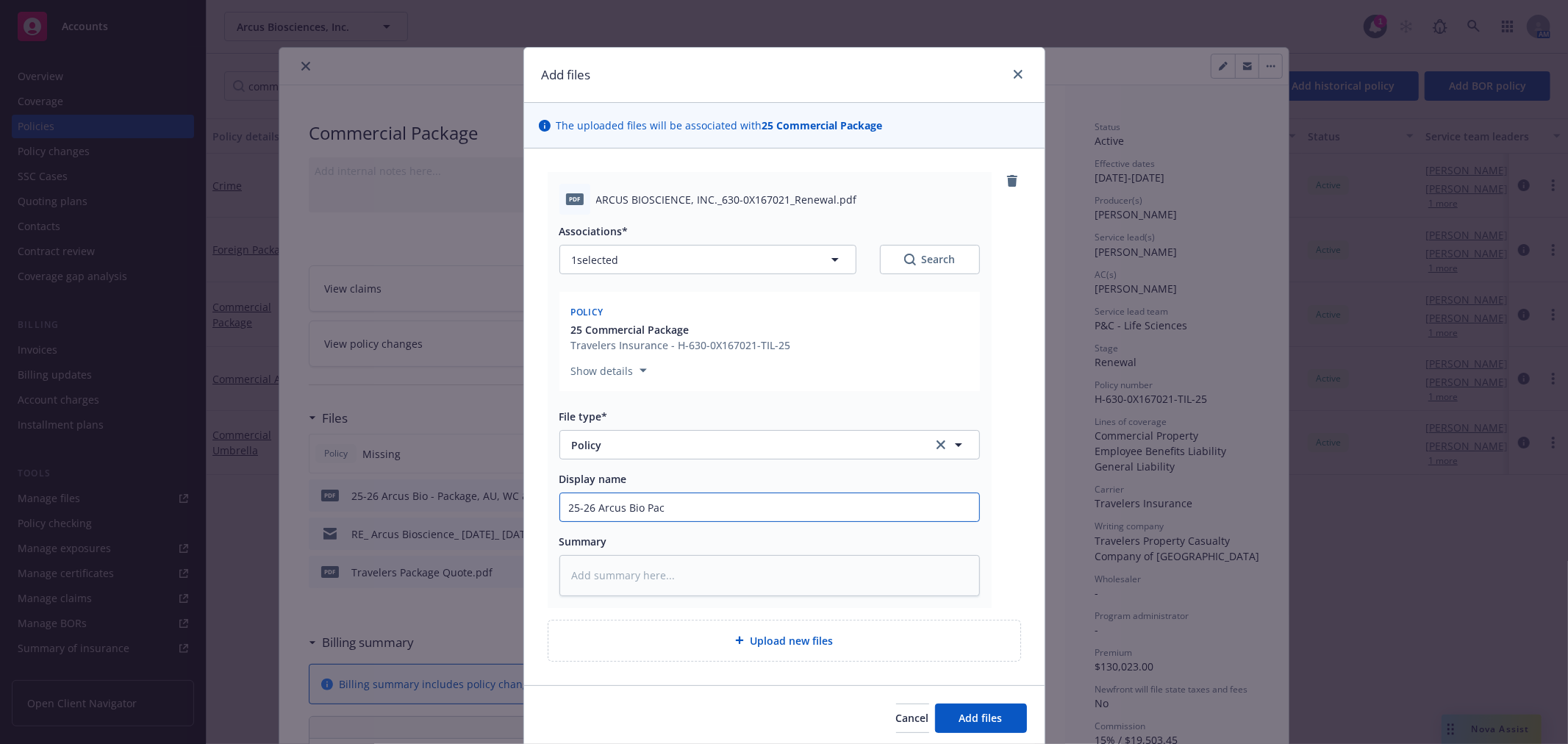
type input "25-26 Arcus Bio Pack"
type textarea "x"
type input "25-26 Arcus Bio Packa"
type textarea "x"
type input "25-26 Arcus Bio Packag"
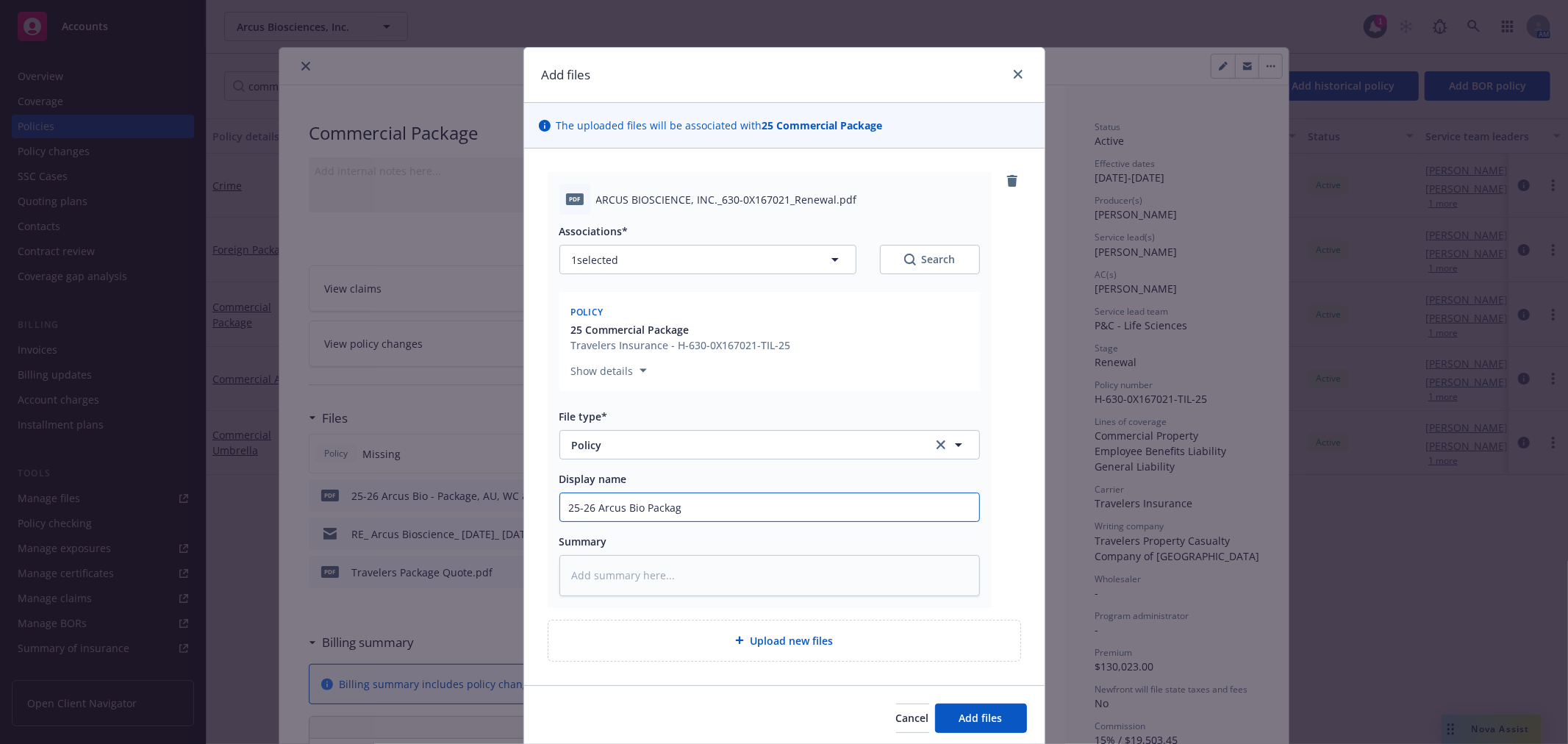
type textarea "x"
type input "25-26 Arcus Bio Package"
type textarea "x"
type input "25-26 Arcus Bio Package"
type textarea "x"
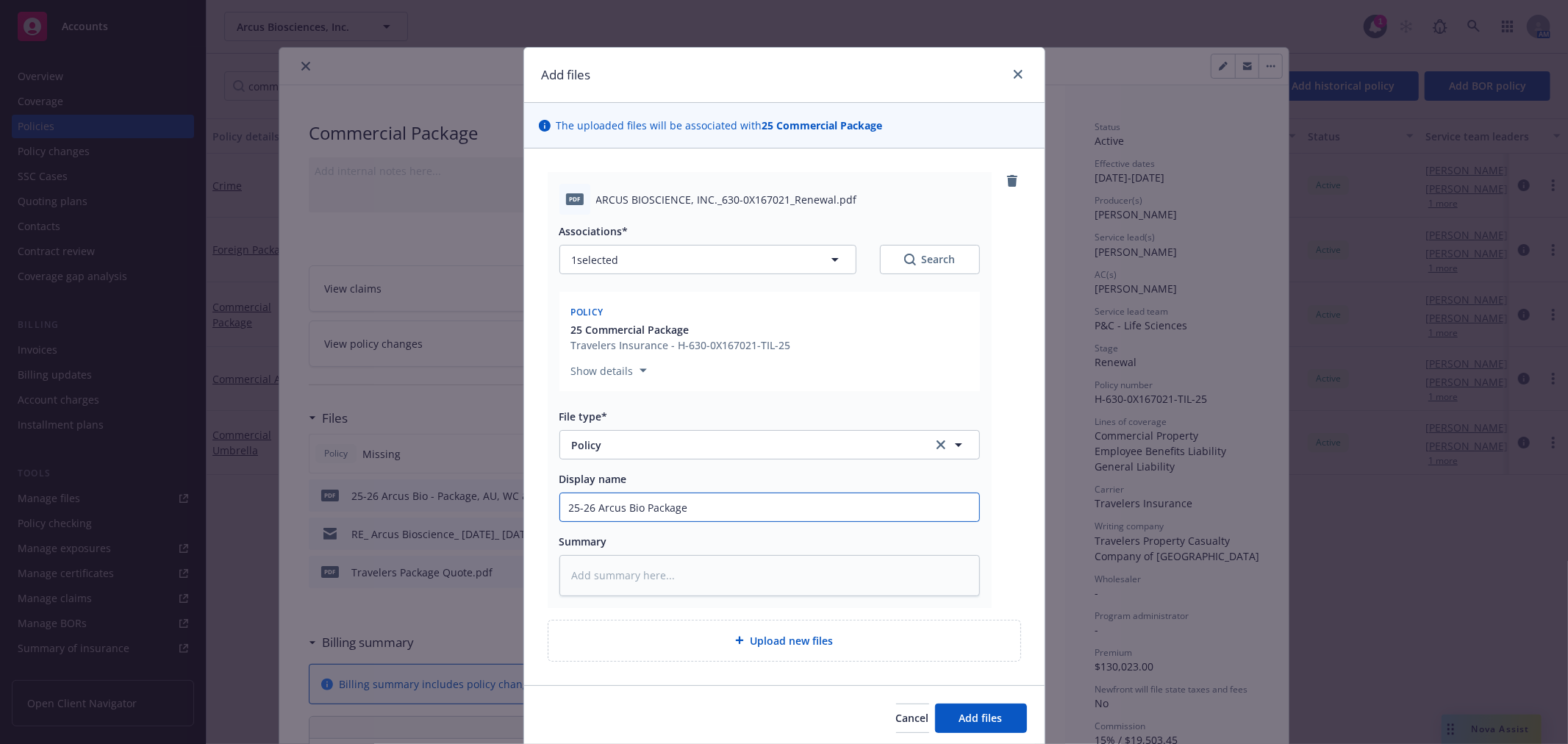
type input "25-26 Arcus Bio Package P"
type textarea "x"
type input "25-26 Arcus Bio Package Po"
type textarea "x"
type input "25-26 Arcus Bio Package Pol"
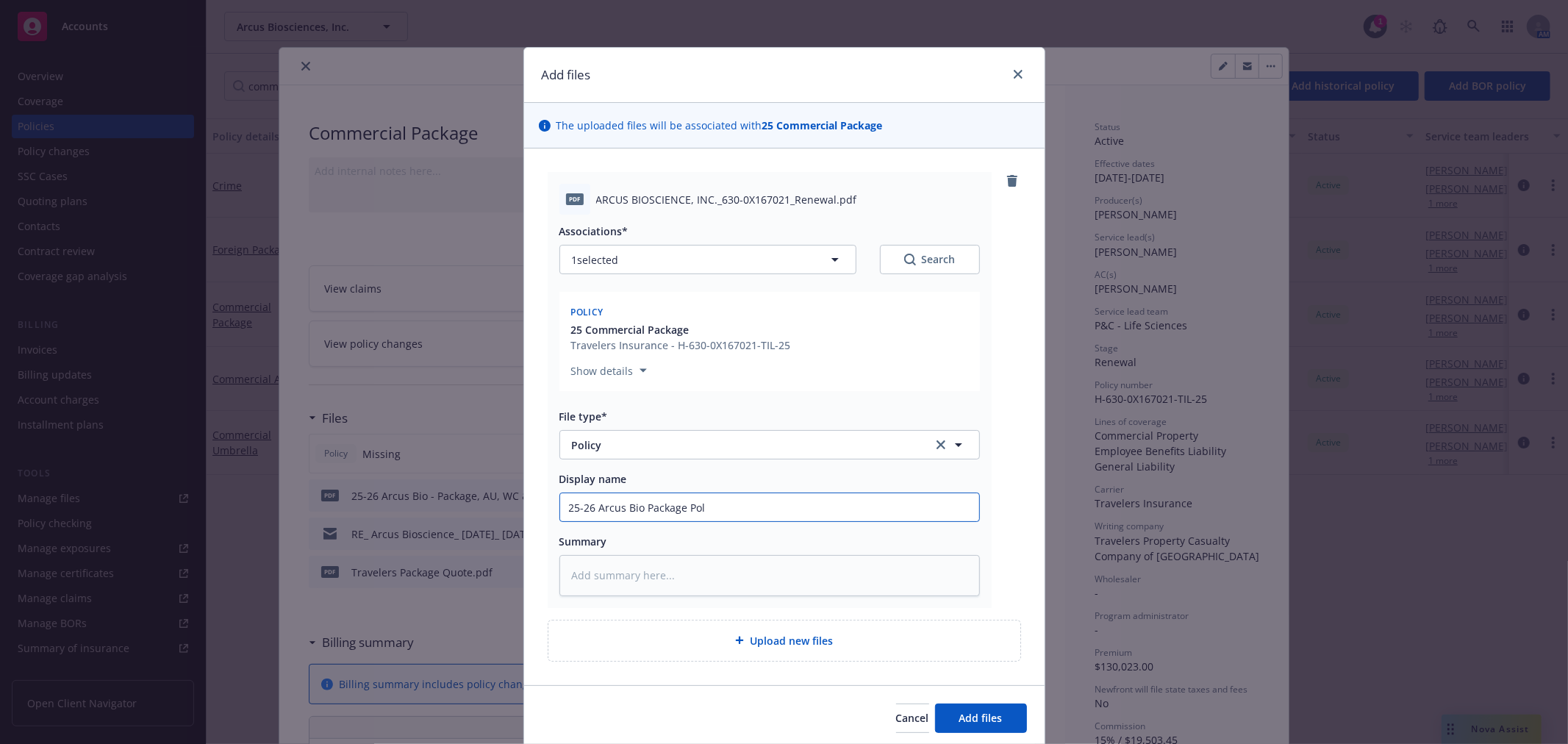
type textarea "x"
type input "25-26 Arcus Bio Package Poli"
type textarea "x"
type input "25-26 Arcus Bio Package Polic"
type textarea "x"
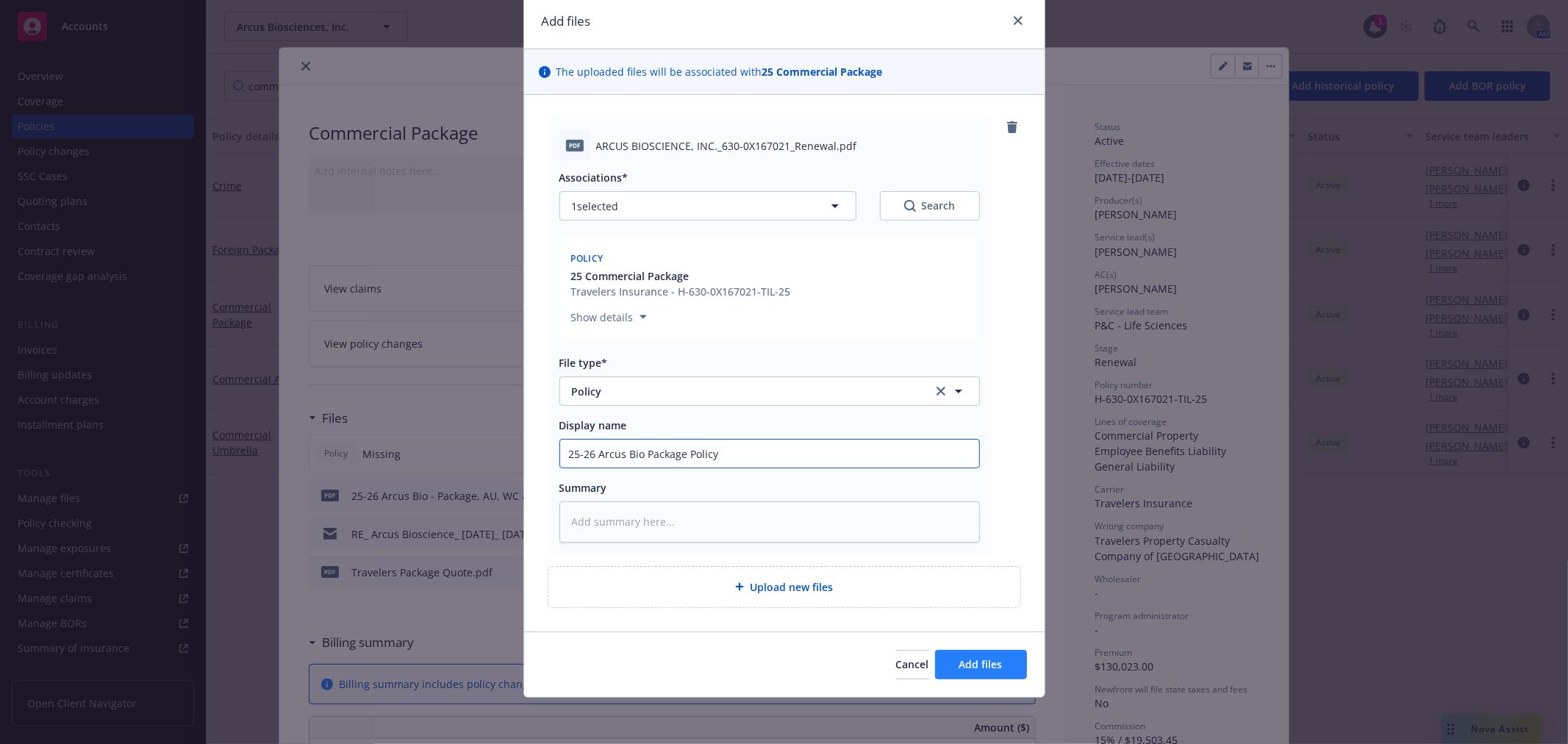
type input "25-26 Arcus Bio Package Policy"
click at [961, 660] on span "Add files" at bounding box center [981, 664] width 44 height 14
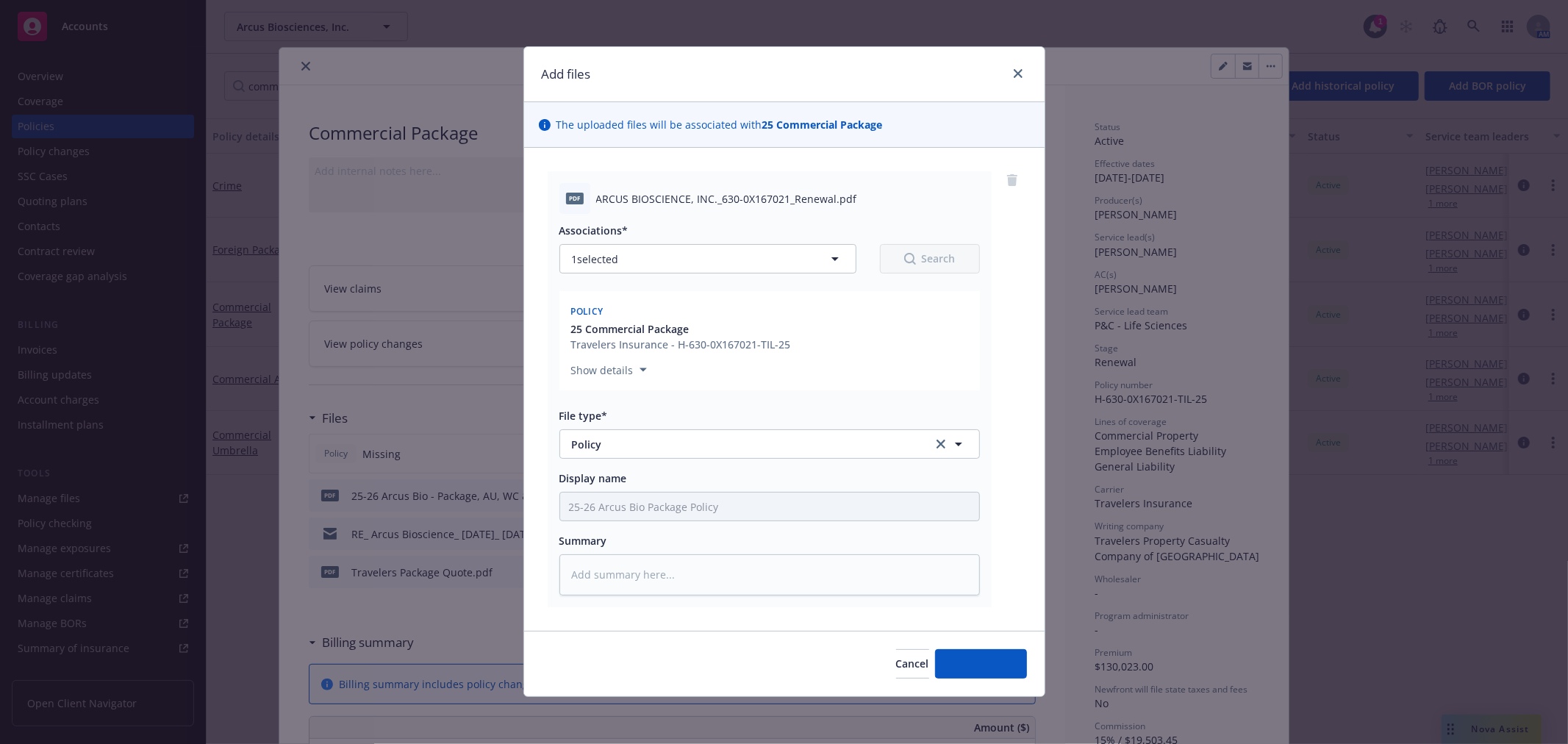
scroll to position [1, 0]
type textarea "x"
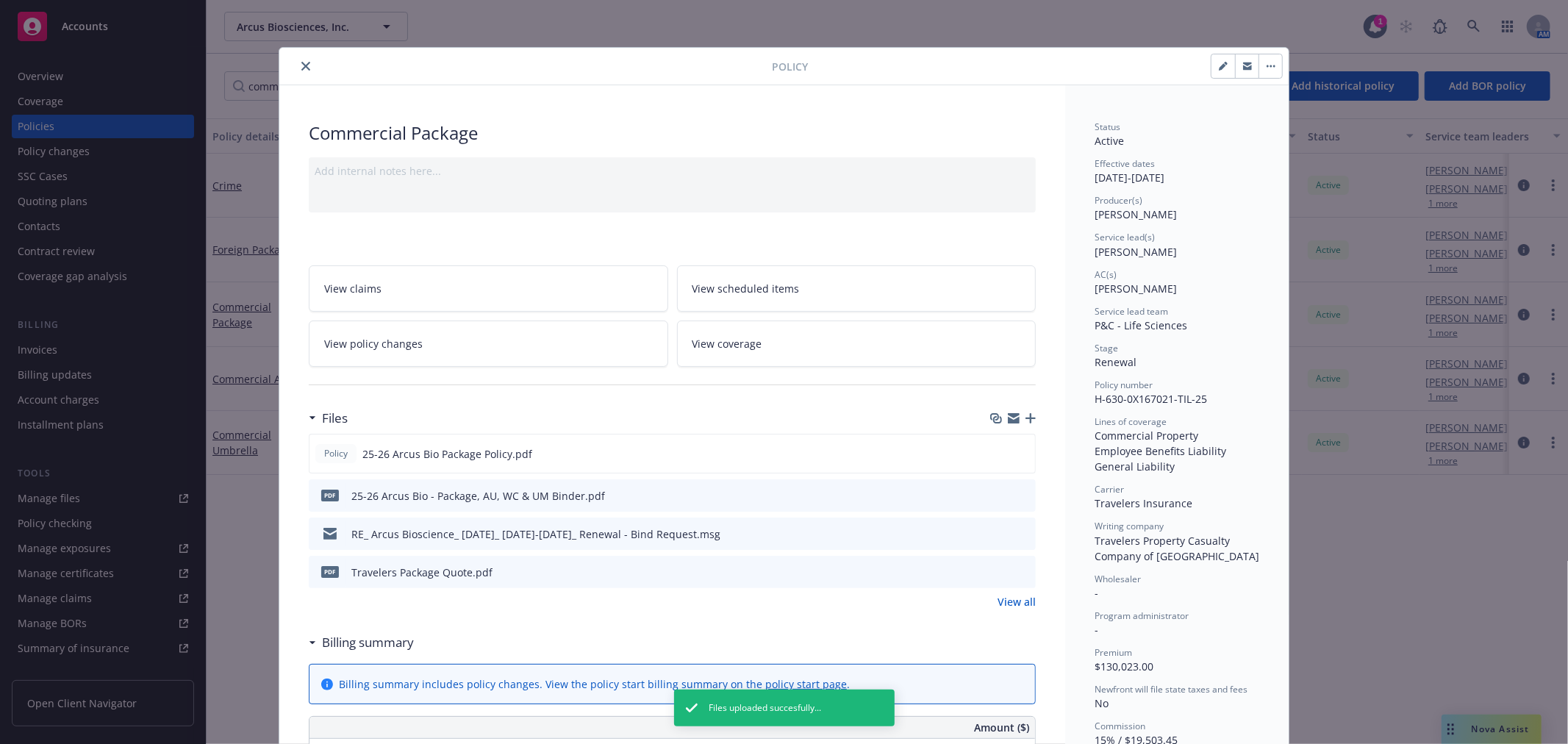
click at [302, 57] on button "close" at bounding box center [306, 66] width 18 height 18
